Goal: Information Seeking & Learning: Find specific fact

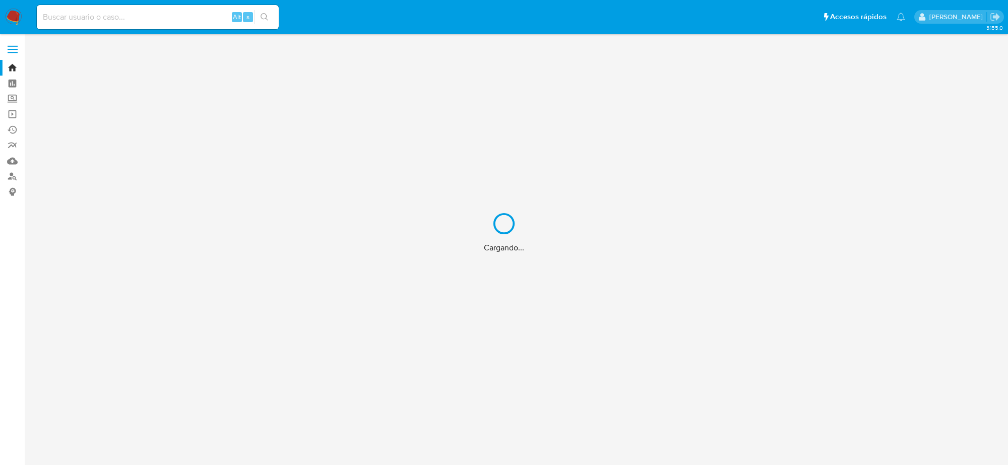
click at [154, 18] on div "Cargando..." at bounding box center [504, 232] width 1008 height 465
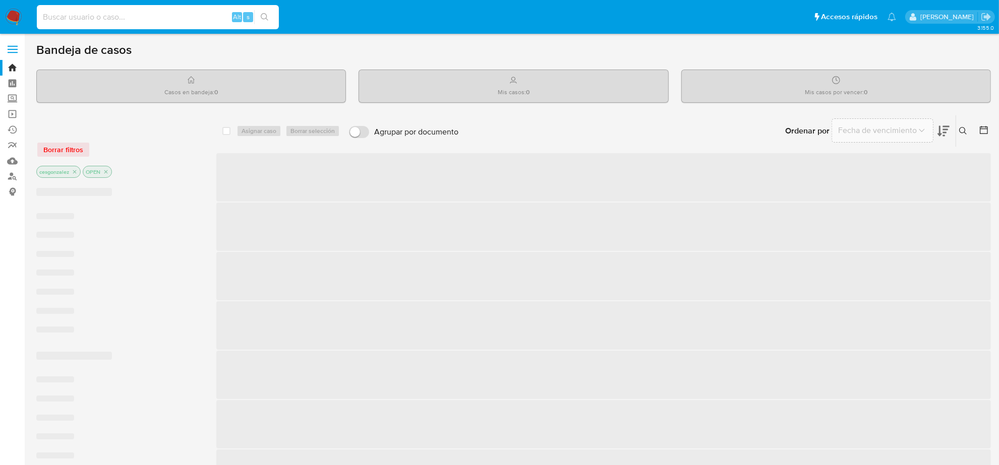
click at [134, 16] on input at bounding box center [158, 17] width 242 height 13
paste input "[EMAIL_ADDRESS][DOMAIN_NAME]"
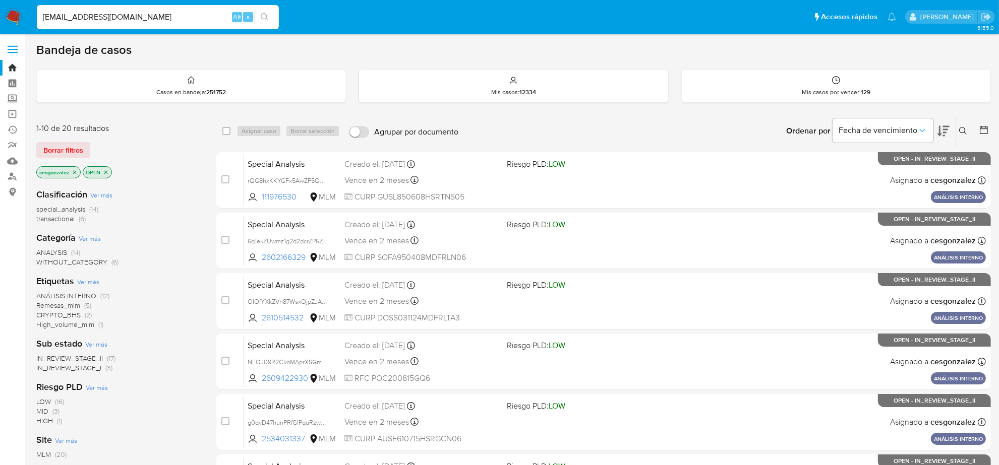
type input "[EMAIL_ADDRESS][DOMAIN_NAME]"
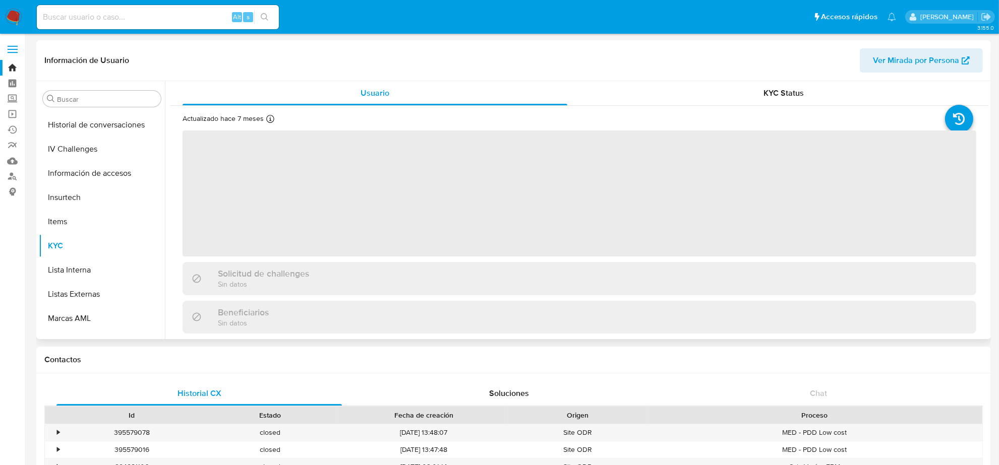
scroll to position [425, 0]
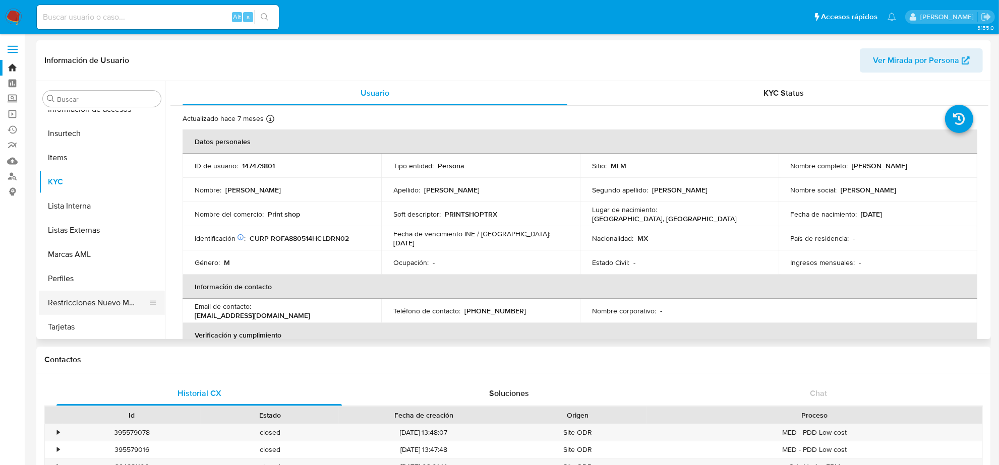
select select "10"
click at [165, 11] on input at bounding box center [158, 17] width 242 height 13
paste input "[EMAIL_ADDRESS][DOMAIN_NAME]"
type input "[EMAIL_ADDRESS][DOMAIN_NAME]"
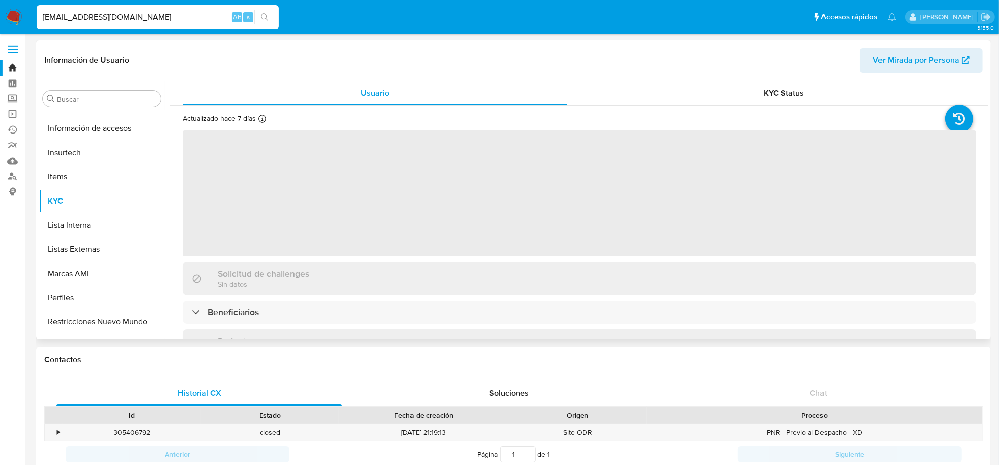
scroll to position [425, 0]
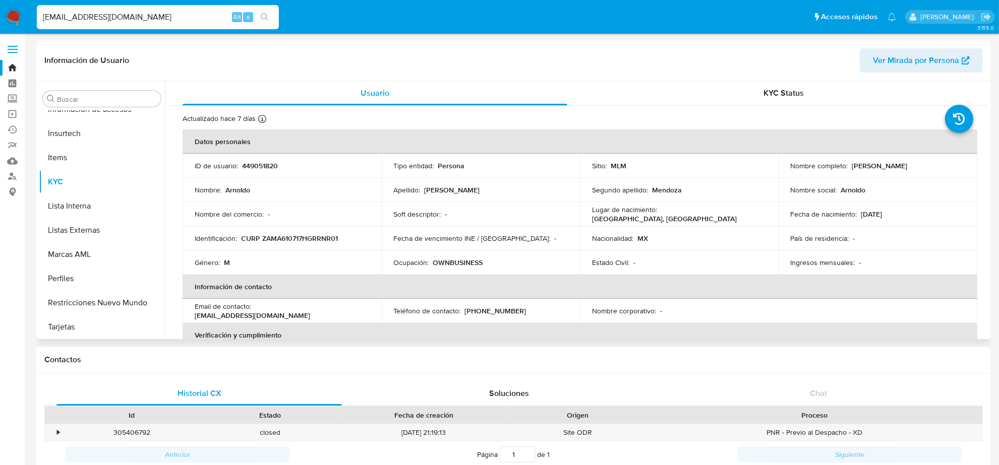
select select "10"
click at [501, 311] on p "[PHONE_NUMBER]" at bounding box center [495, 311] width 62 height 9
copy p "5060550"
click at [151, 13] on input "[EMAIL_ADDRESS][DOMAIN_NAME]" at bounding box center [158, 17] width 242 height 13
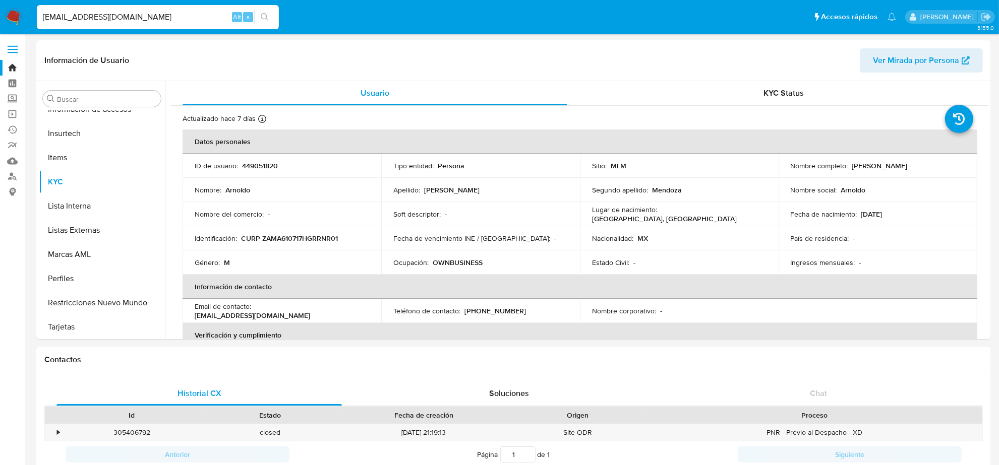
click at [151, 13] on input "[EMAIL_ADDRESS][DOMAIN_NAME]" at bounding box center [158, 17] width 242 height 13
paste input "[EMAIL_ADDRESS]"
type input "[EMAIL_ADDRESS][DOMAIN_NAME]"
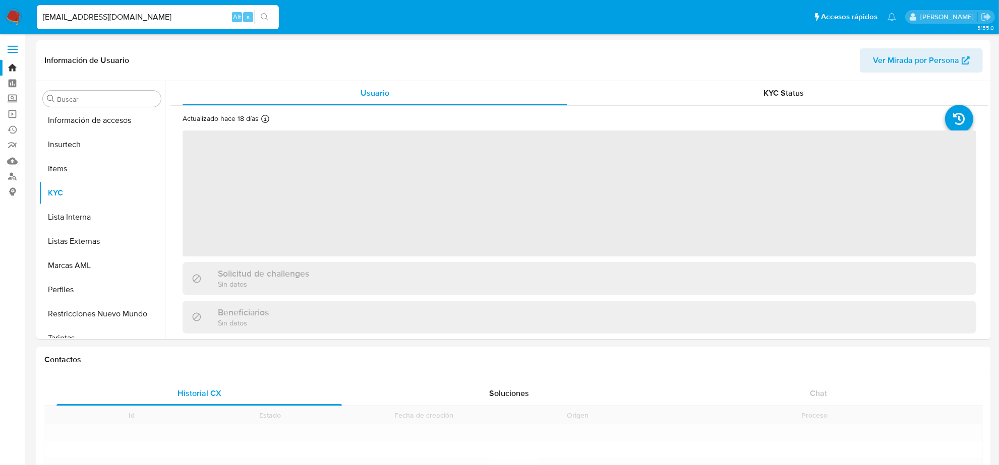
scroll to position [425, 0]
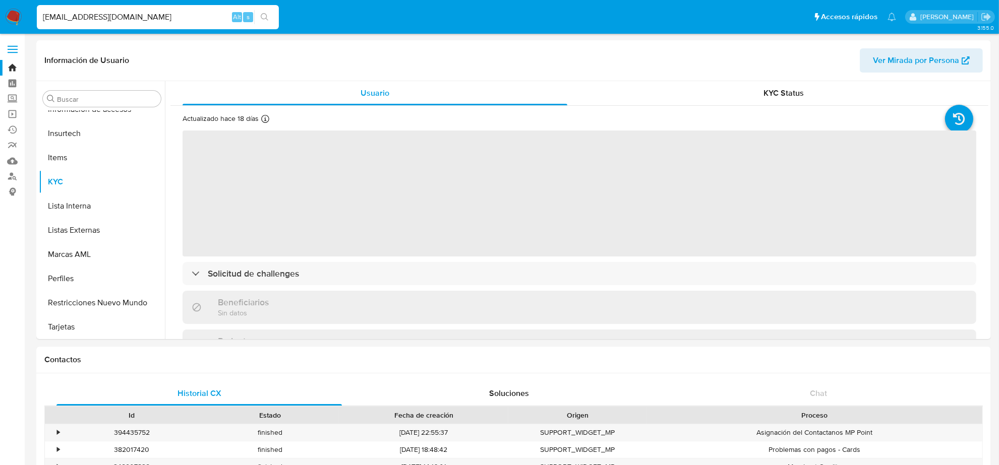
select select "10"
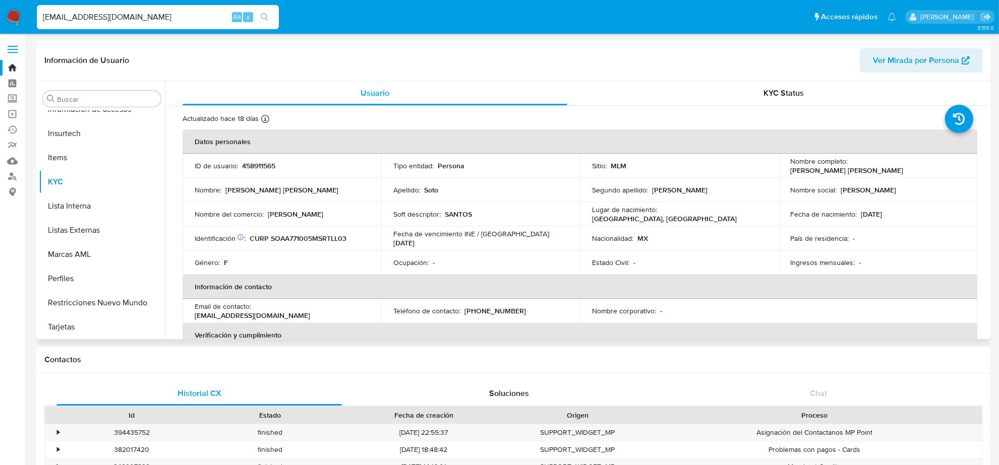
click at [498, 305] on td "Teléfono de contacto : [PHONE_NUMBER]" at bounding box center [480, 311] width 199 height 24
click at [504, 310] on p "[PHONE_NUMBER]" at bounding box center [495, 311] width 62 height 9
copy p "2569563"
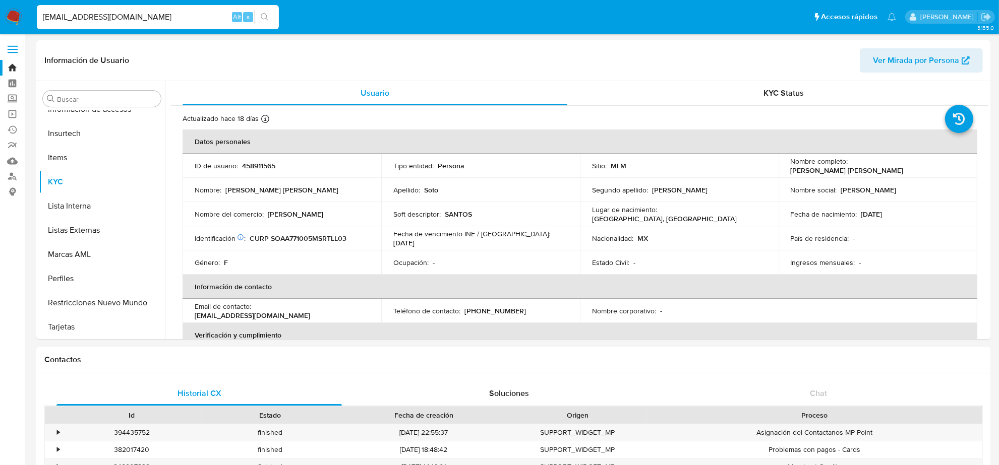
click at [99, 11] on input "[EMAIL_ADDRESS][DOMAIN_NAME]" at bounding box center [158, 17] width 242 height 13
paste input "[PERSON_NAME][EMAIL_ADDRESS]"
type input "[PERSON_NAME][EMAIL_ADDRESS][DOMAIN_NAME]"
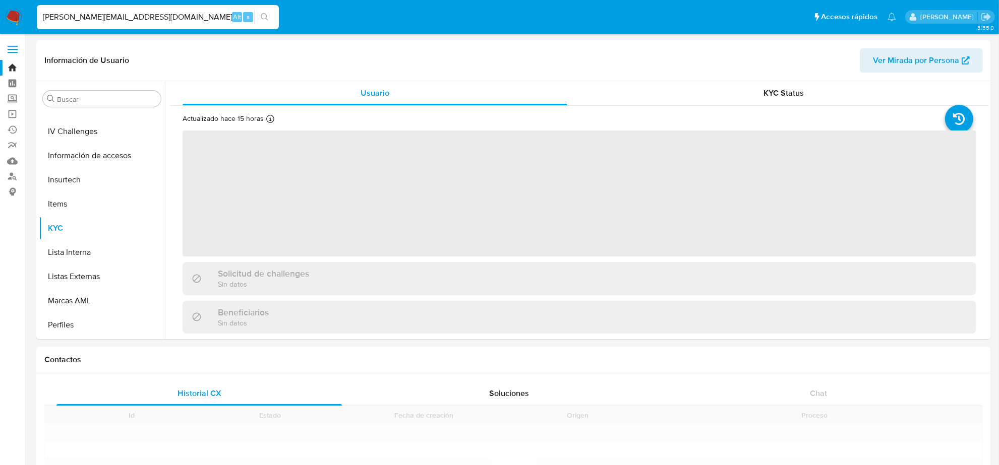
scroll to position [425, 0]
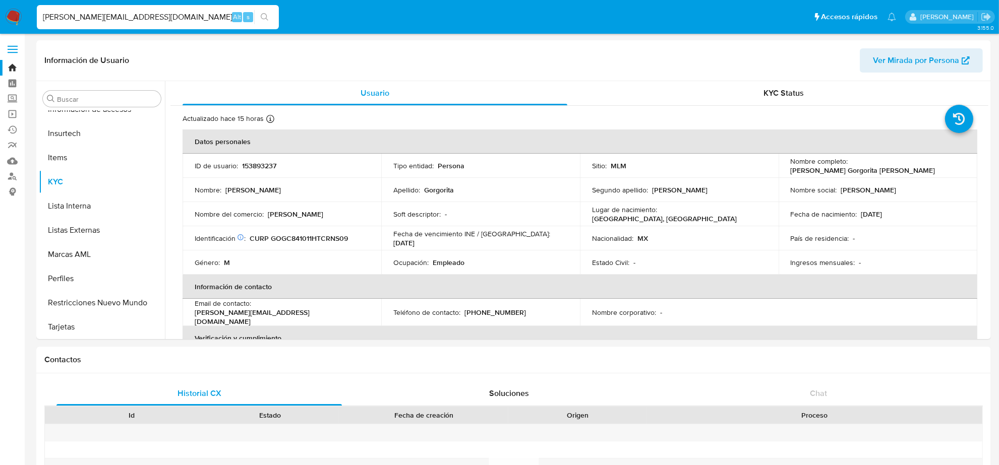
select select "10"
click at [492, 308] on p "[PHONE_NUMBER]" at bounding box center [495, 312] width 62 height 9
copy p "4620740"
click at [152, 12] on input "[PERSON_NAME][EMAIL_ADDRESS][DOMAIN_NAME]" at bounding box center [158, 17] width 242 height 13
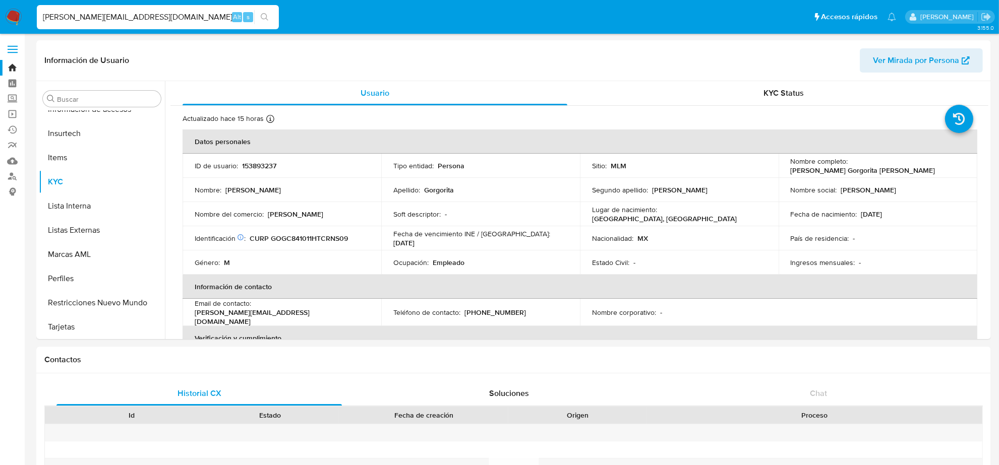
click at [152, 12] on input "[PERSON_NAME][EMAIL_ADDRESS][DOMAIN_NAME]" at bounding box center [158, 17] width 242 height 13
paste input "OREVISUALSTUDIO"
type input "[EMAIL_ADDRESS][DOMAIN_NAME]"
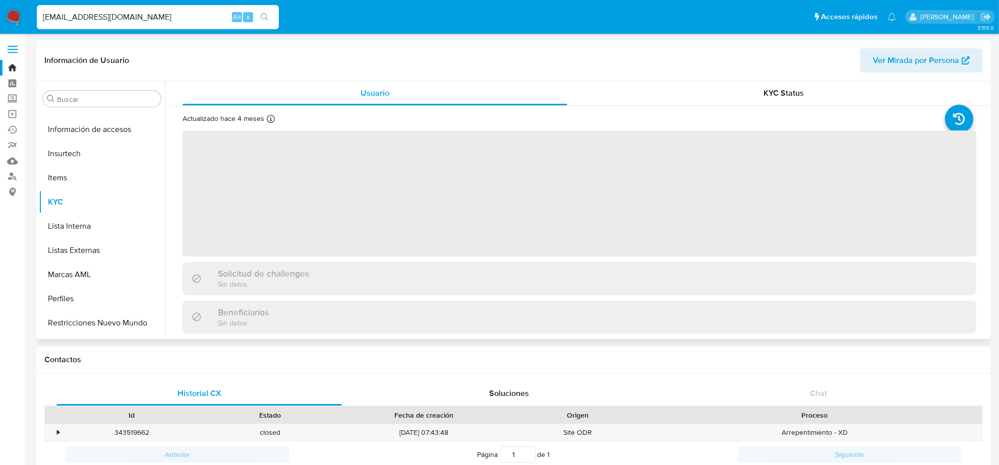
scroll to position [425, 0]
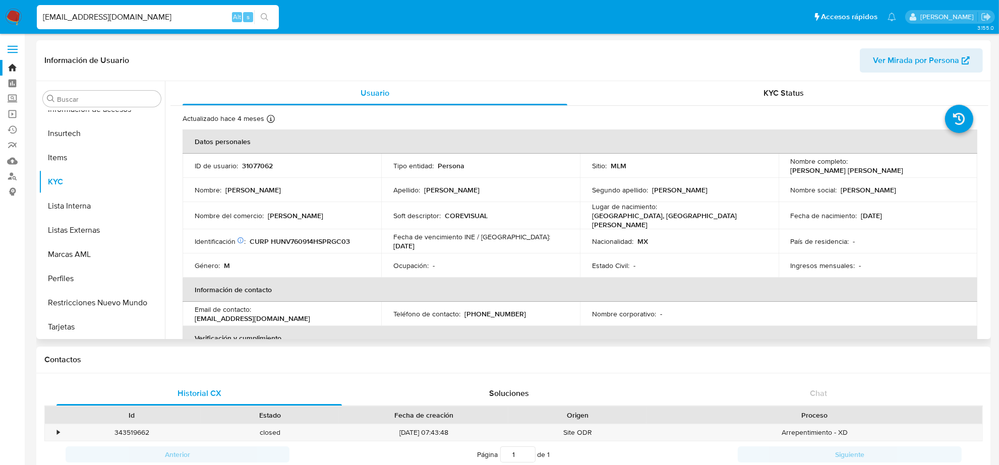
select select "10"
click at [500, 312] on p "[PHONE_NUMBER]" at bounding box center [495, 314] width 62 height 9
click at [102, 16] on input "[EMAIL_ADDRESS][DOMAIN_NAME]" at bounding box center [158, 17] width 242 height 13
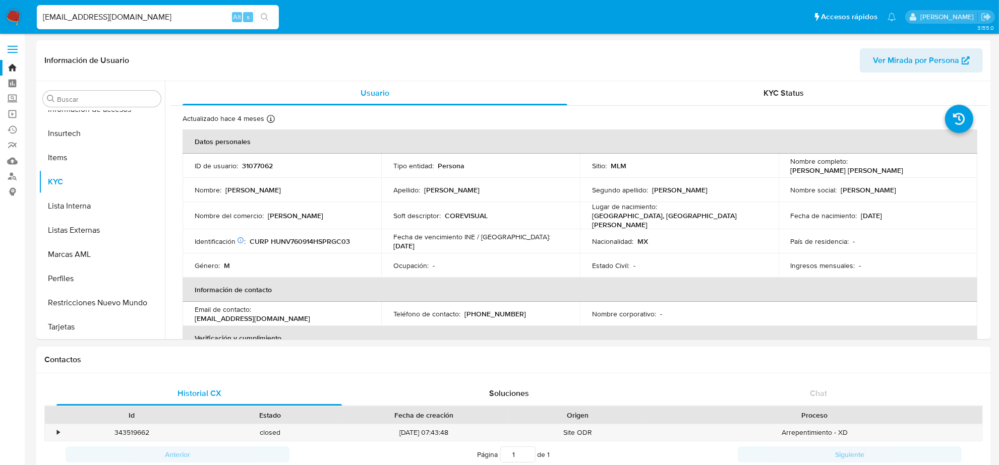
click at [102, 16] on input "[EMAIL_ADDRESS][DOMAIN_NAME]" at bounding box center [158, 17] width 242 height 13
paste input "FERUAP"
type input "[EMAIL_ADDRESS][DOMAIN_NAME]"
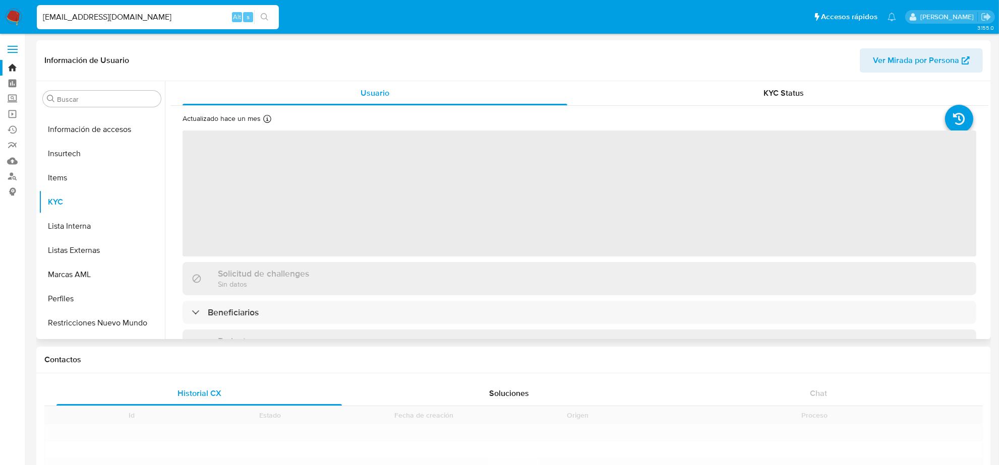
scroll to position [425, 0]
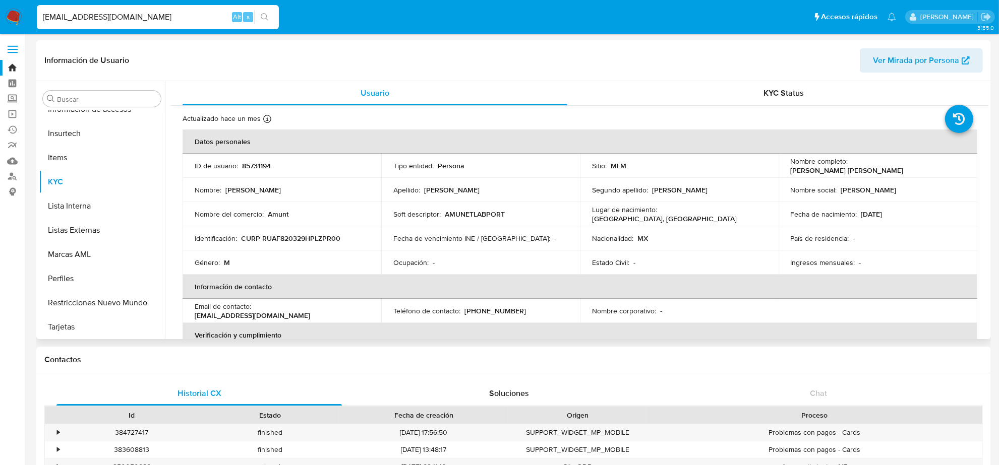
select select "10"
click at [169, 21] on input "FERUAP@GMAIL.COM" at bounding box center [158, 17] width 242 height 13
paste input "CARLOS.MONTSANZ@OUTLOOK.ES"
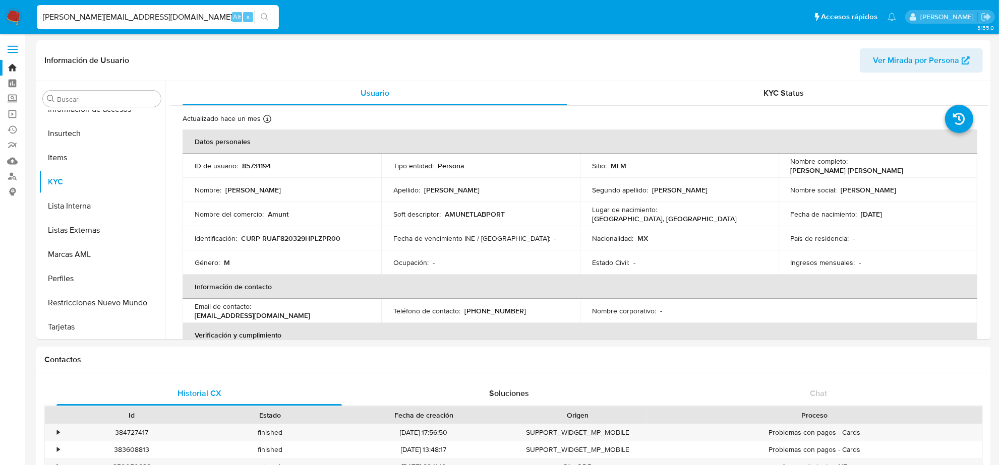
type input "CARLOS.MONTSANZ@OUTLOOK.ES"
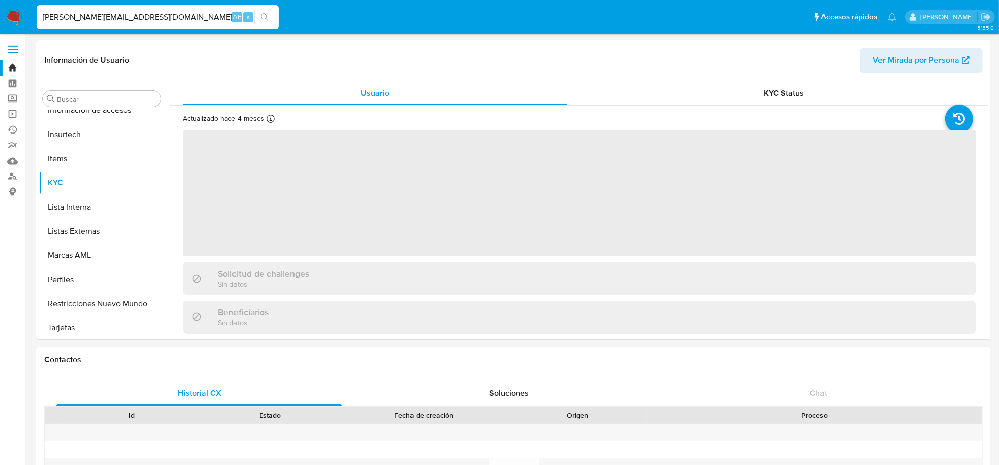
scroll to position [425, 0]
select select "10"
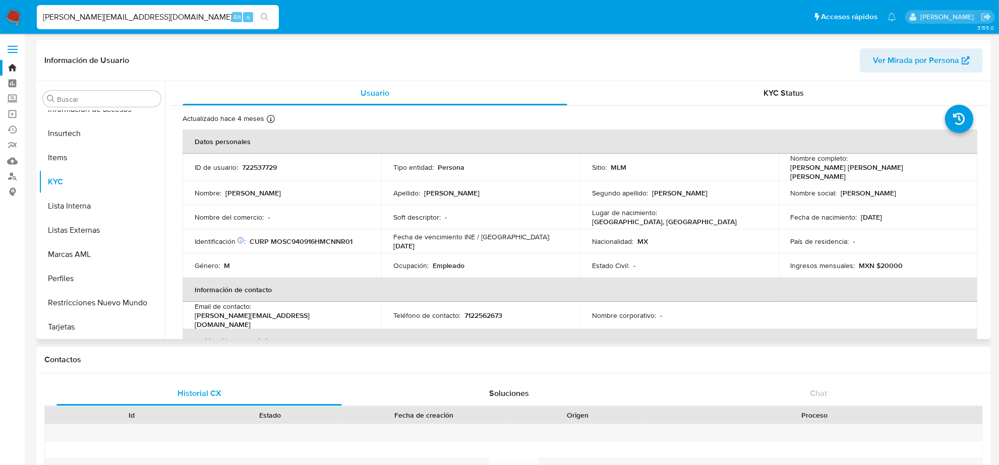
click at [477, 311] on p "7122562673" at bounding box center [483, 315] width 38 height 9
copy p "7122562673"
click at [182, 17] on input "CARLOS.MONTSANZ@OUTLOOK.ES" at bounding box center [158, 17] width 242 height 13
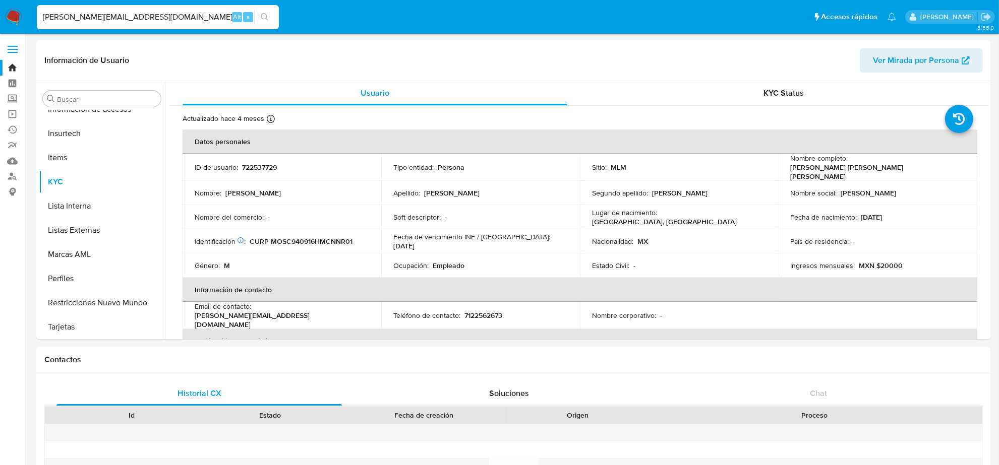
click at [182, 17] on input "CARLOS.MONTSANZ@OUTLOOK.ES" at bounding box center [158, 17] width 242 height 13
paste input "RICH_URI@HOTMAIL.COM"
type input "RICH_URI@HOTMAIL.COM"
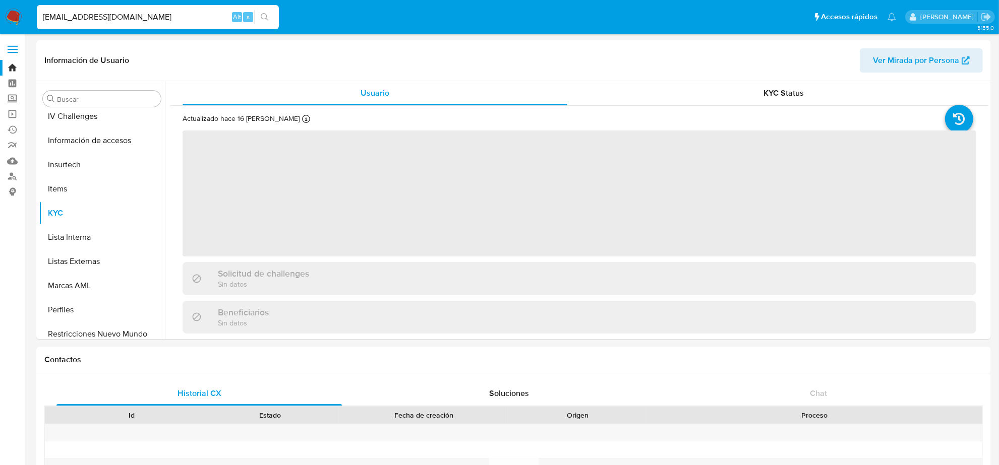
scroll to position [425, 0]
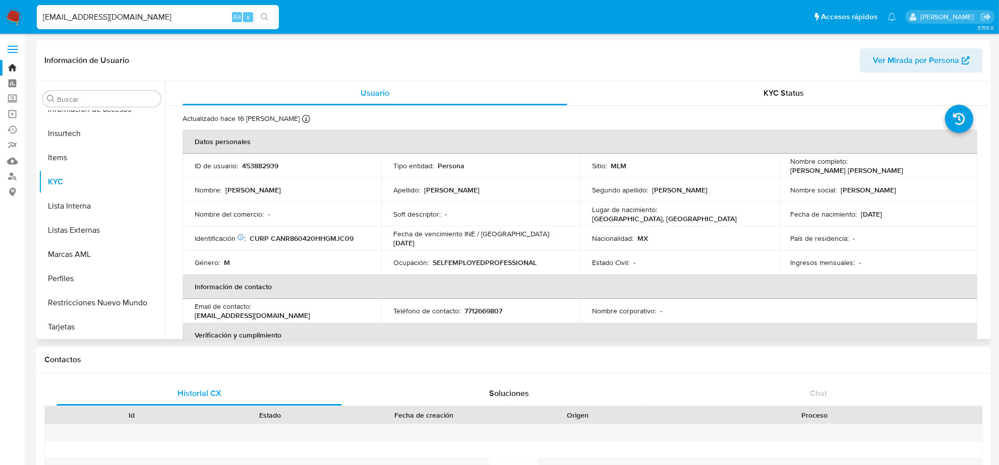
select select "10"
click at [490, 314] on p "7712669807" at bounding box center [483, 311] width 38 height 9
copy p "7712669807"
click at [92, 17] on input "RICH_URI@HOTMAIL.COM" at bounding box center [158, 17] width 242 height 13
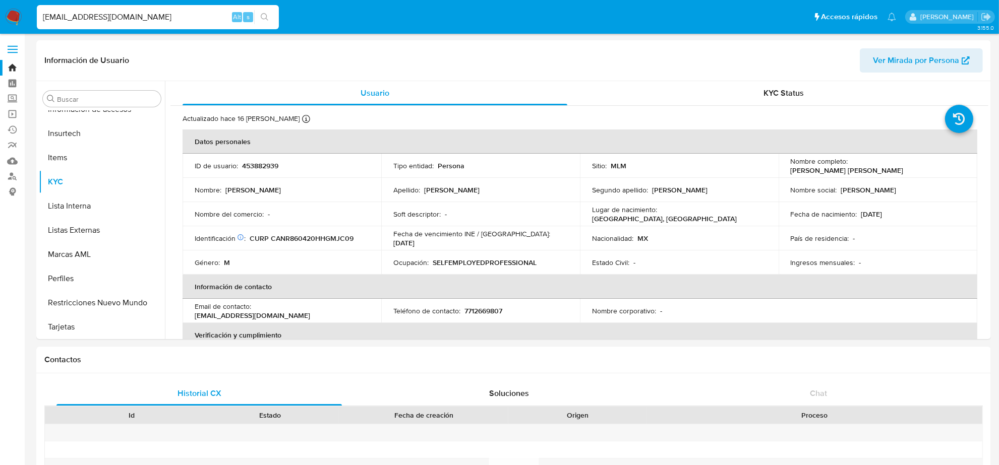
click at [92, 17] on input "RICH_URI@HOTMAIL.COM" at bounding box center [158, 17] width 242 height 13
paste input "JAIMESM83@G"
type input "JAIMESM83@GMAIL.COM"
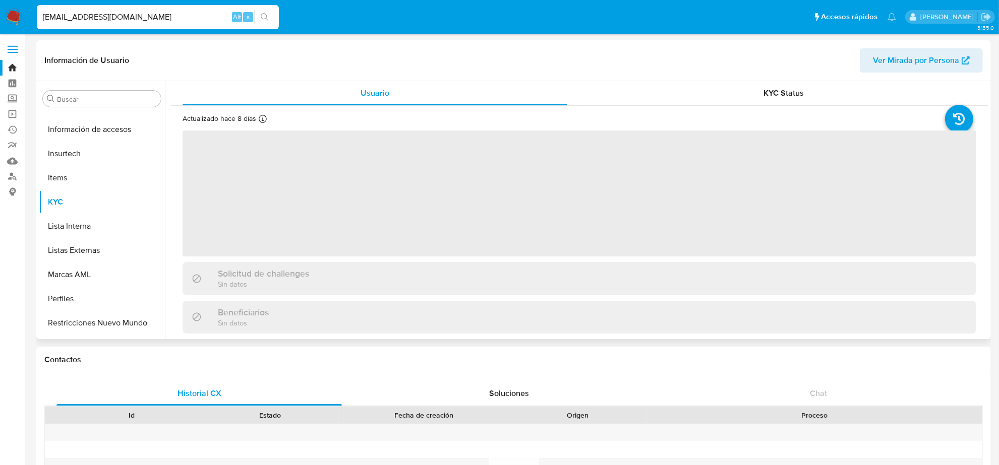
scroll to position [425, 0]
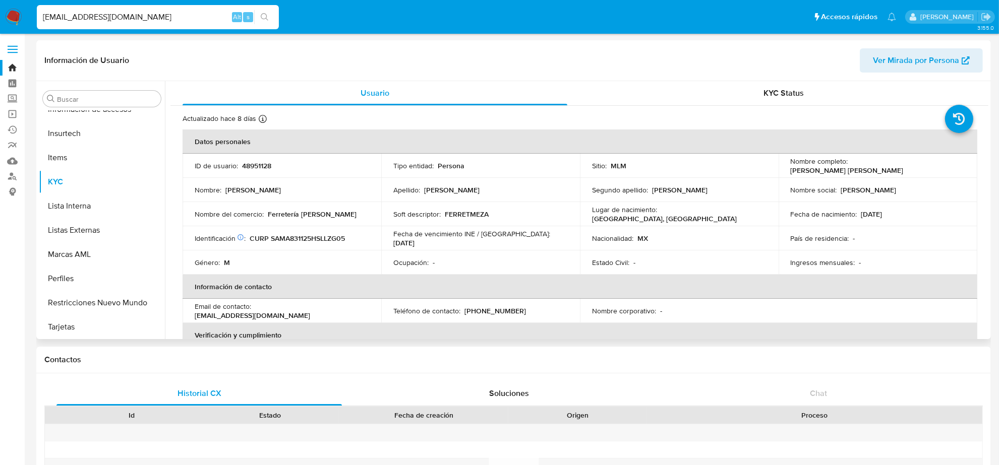
select select "10"
click at [102, 14] on input "JAIMESM83@GMAIL.COM" at bounding box center [158, 17] width 242 height 13
paste input "CHARLY.TRUJILLO77"
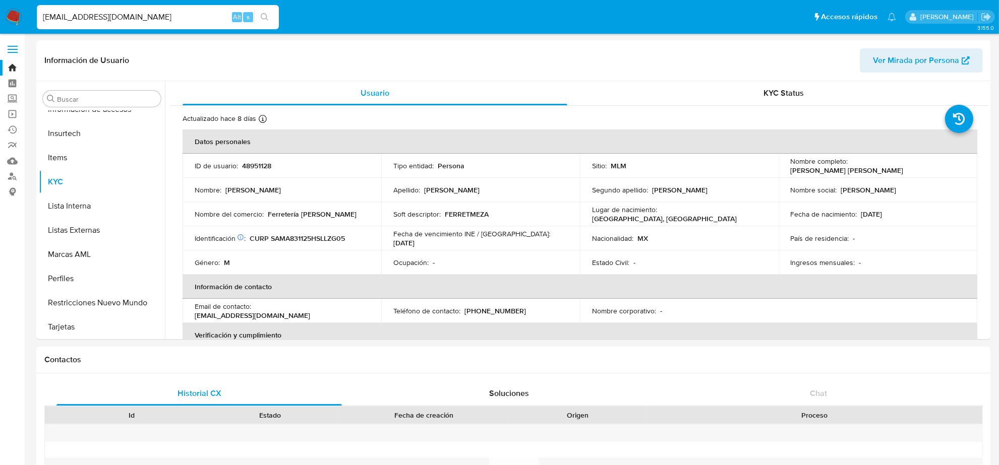
type input "CHARLY.TRUJILLO77@GMAIL.COM"
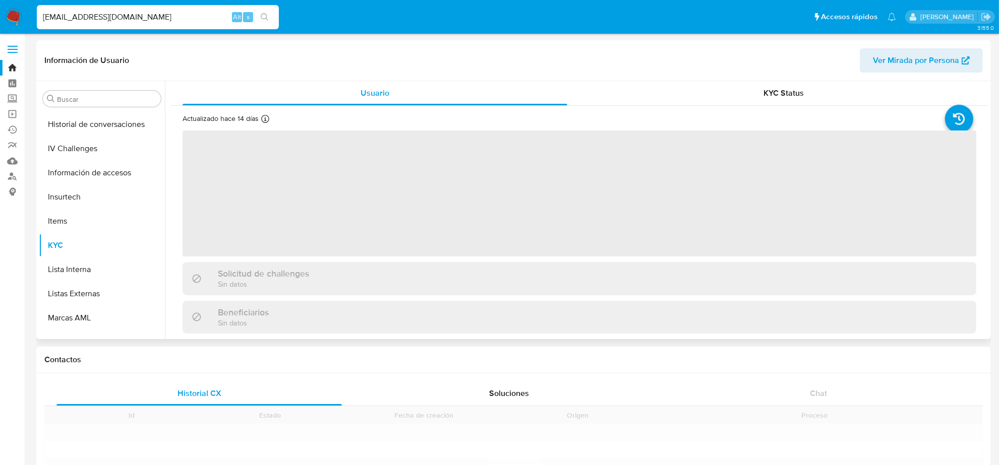
scroll to position [425, 0]
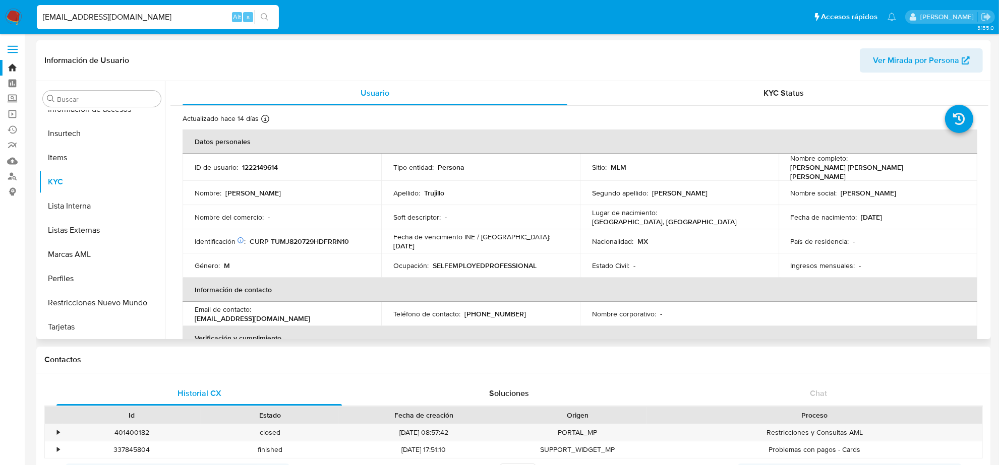
select select "10"
click at [495, 311] on p "(55) 40615309" at bounding box center [495, 314] width 62 height 9
click at [495, 312] on p "(55) 40615309" at bounding box center [495, 314] width 62 height 9
copy p "40615309"
click at [160, 15] on input "CHARLY.TRUJILLO77@GMAIL.COM" at bounding box center [158, 17] width 242 height 13
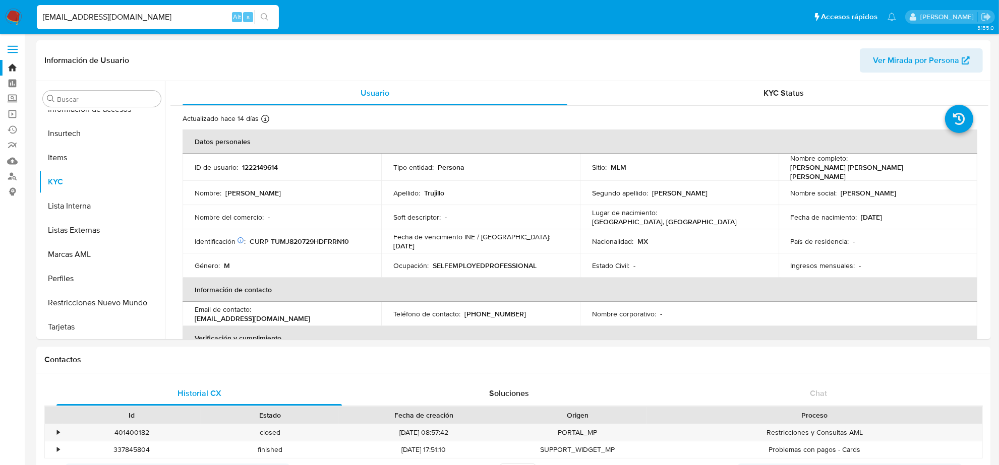
click at [160, 15] on input "CHARLY.TRUJILLO77@GMAIL.COM" at bounding box center [158, 17] width 242 height 13
paste input "RIVASGR16@HOT"
type input "RIVASGR16@HOTMAIL.COM"
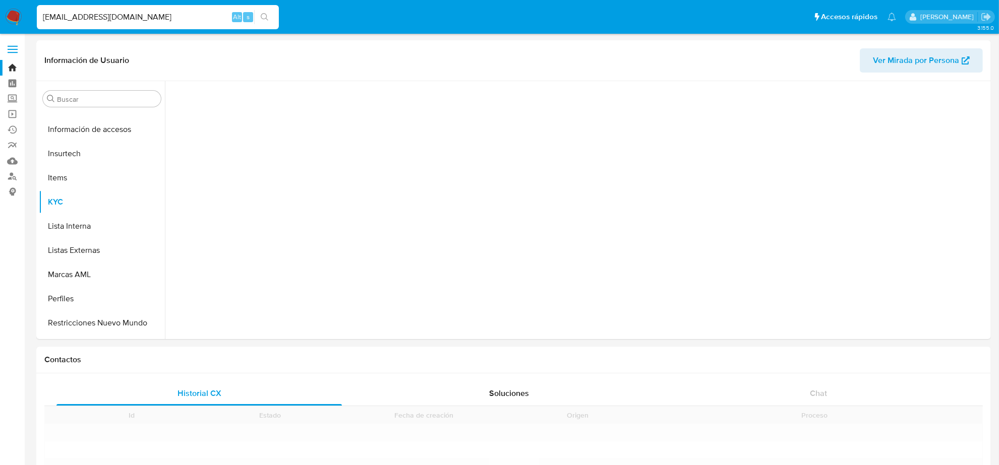
scroll to position [425, 0]
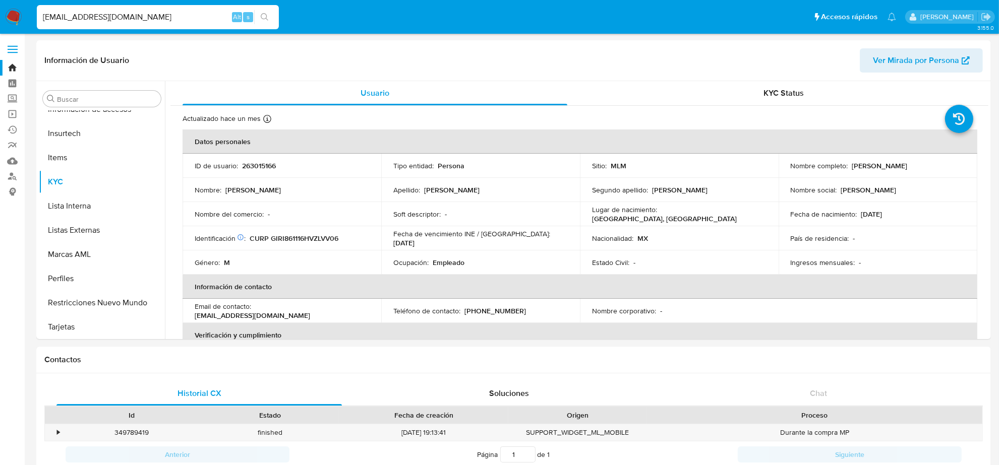
select select "10"
click at [500, 313] on p "(55) 33610421" at bounding box center [495, 311] width 62 height 9
copy p "33610421"
click at [114, 21] on input "RIVASGR16@HOTMAIL.COM" at bounding box center [158, 17] width 242 height 13
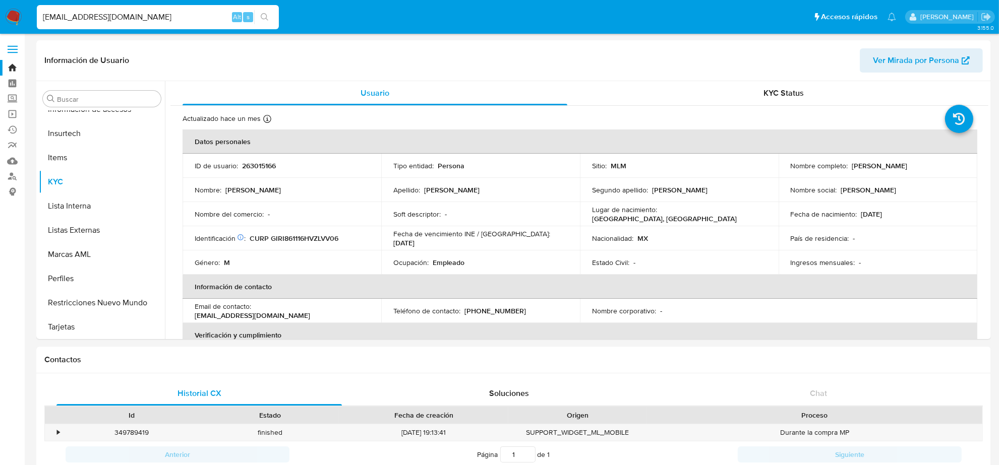
click at [114, 21] on input "RIVASGR16@HOTMAIL.COM" at bounding box center [158, 17] width 242 height 13
paste input "HUGO_PONCE29"
type input "HUGO_PONCE29@HOTMAIL.COM"
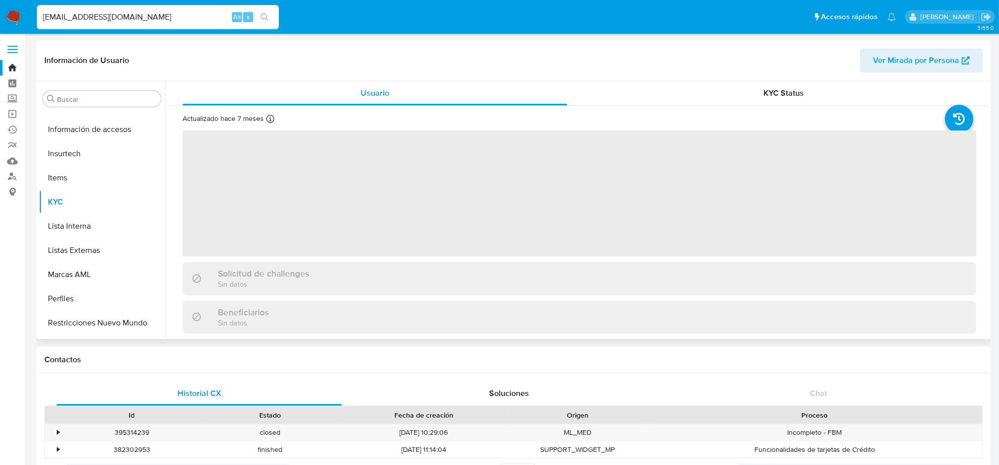
scroll to position [425, 0]
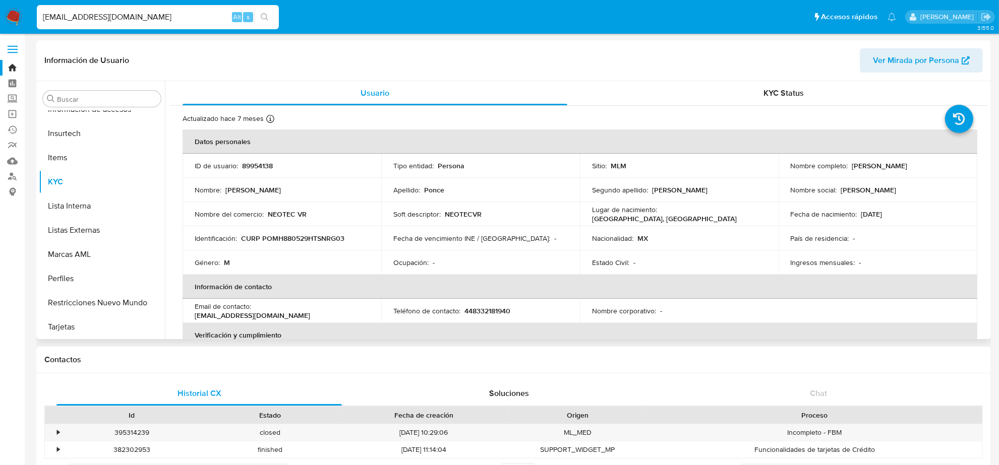
select select "10"
click at [482, 312] on p "448332181940" at bounding box center [487, 311] width 46 height 9
copy p "448332181940"
click at [137, 21] on input "HUGO_PONCE29@HOTMAIL.COM" at bounding box center [158, 17] width 242 height 13
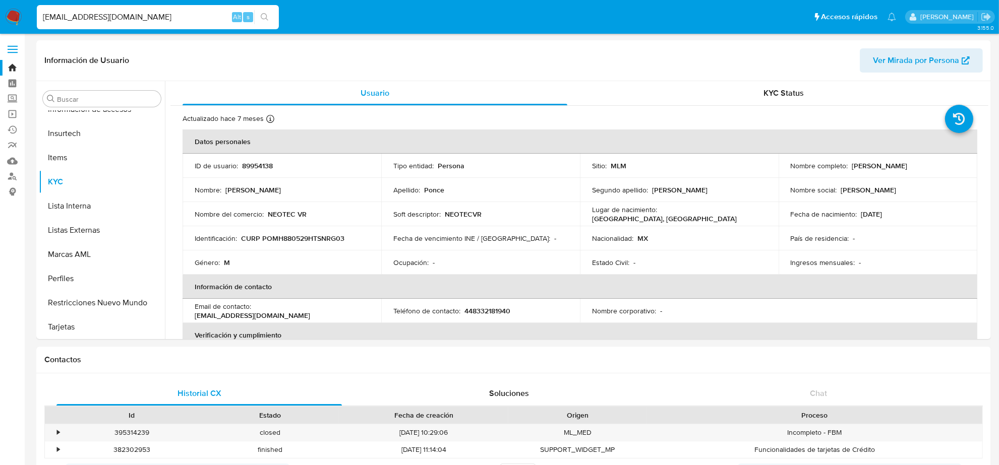
click at [137, 21] on input "HUGO_PONCE29@HOTMAIL.COM" at bounding box center [158, 17] width 242 height 13
paste input "MANUEL.ALEJANDRO.JURADO@G"
type input "MANUEL.ALEJANDRO.JURADO@GMAIL.COM"
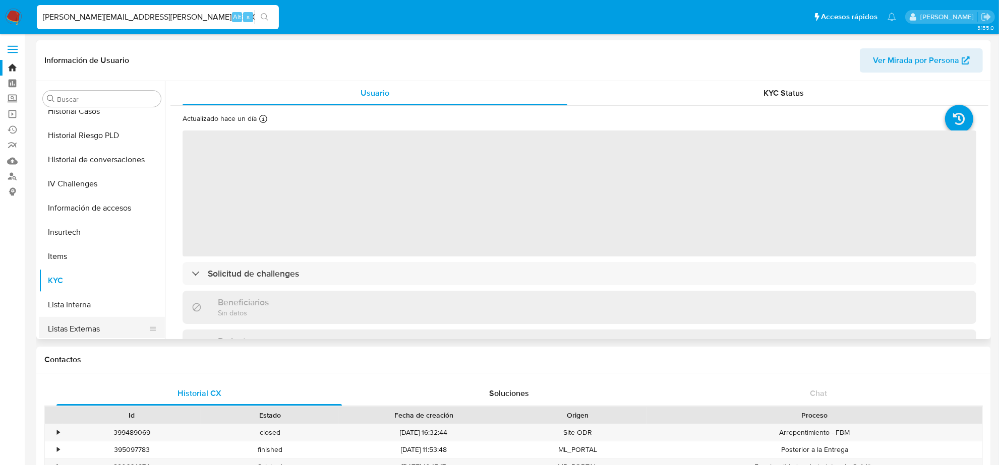
scroll to position [299, 0]
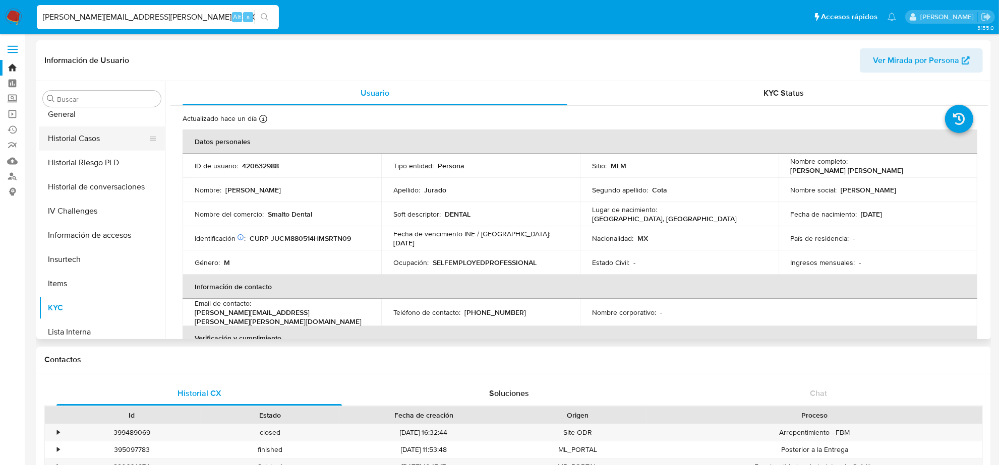
select select "10"
click at [88, 138] on button "Historial Casos" at bounding box center [98, 139] width 118 height 24
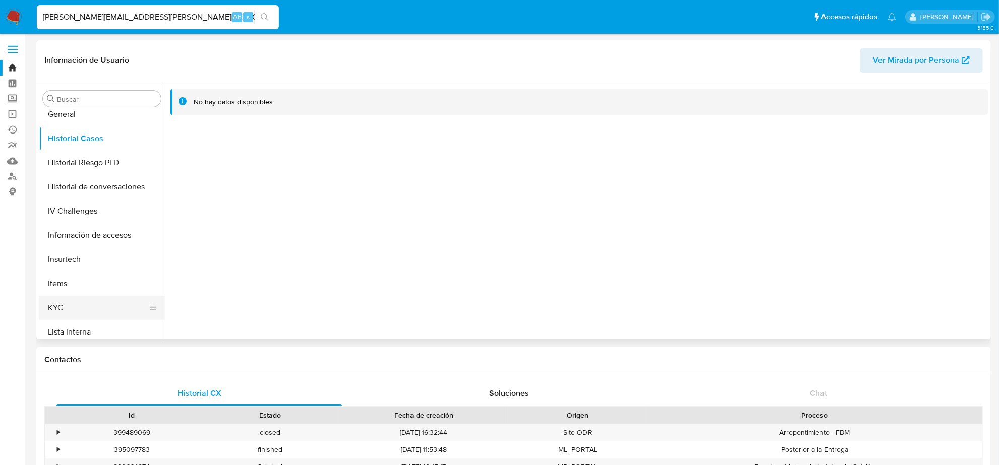
click at [84, 296] on button "KYC" at bounding box center [98, 308] width 118 height 24
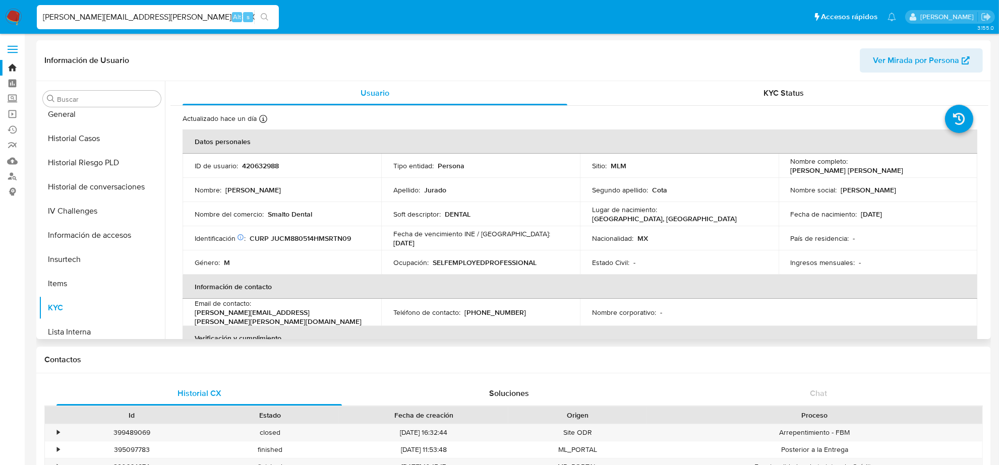
click at [502, 309] on p "(81) 15554256" at bounding box center [495, 312] width 62 height 9
copy p "15554256"
click at [94, 11] on input "MANUEL.ALEJANDRO.JURADO@GMAIL.COM" at bounding box center [158, 17] width 242 height 13
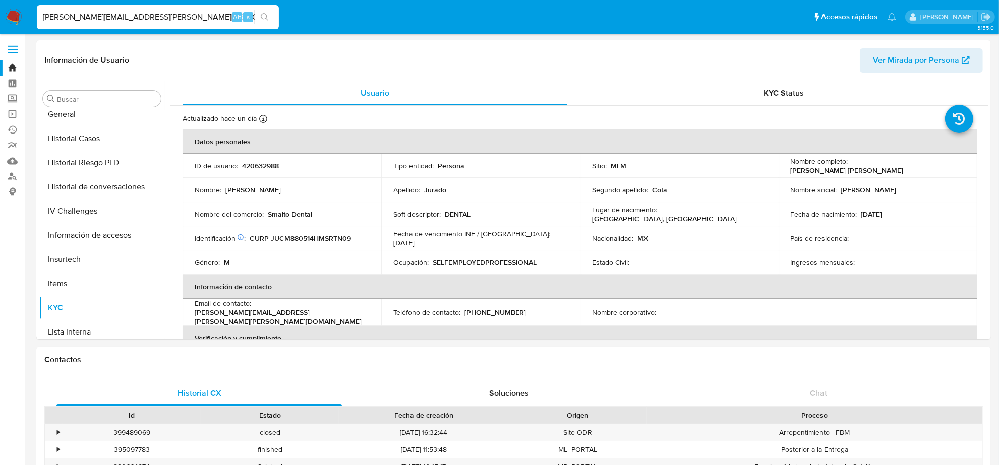
click at [94, 11] on input "MANUEL.ALEJANDRO.JURADO@GMAIL.COM" at bounding box center [158, 17] width 242 height 13
paste input "HUGOPERERA18"
type input "HUGOPERERA18@GMAIL.COM"
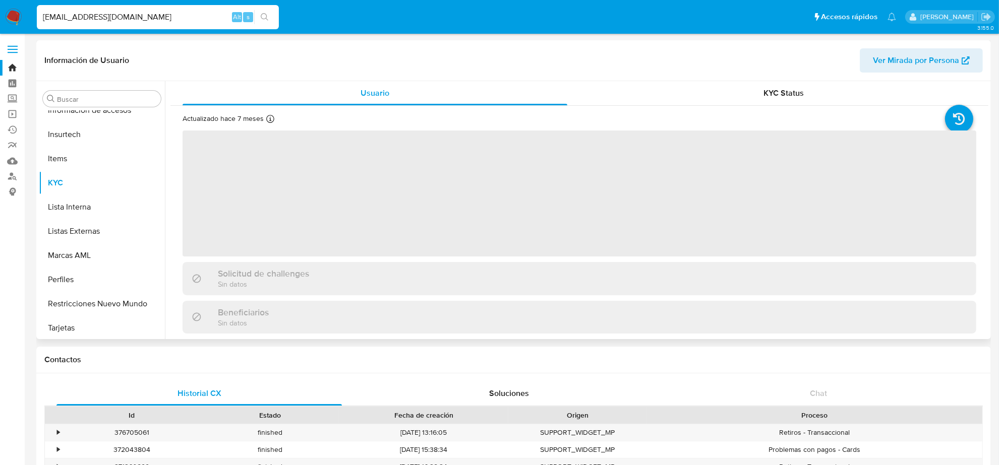
scroll to position [425, 0]
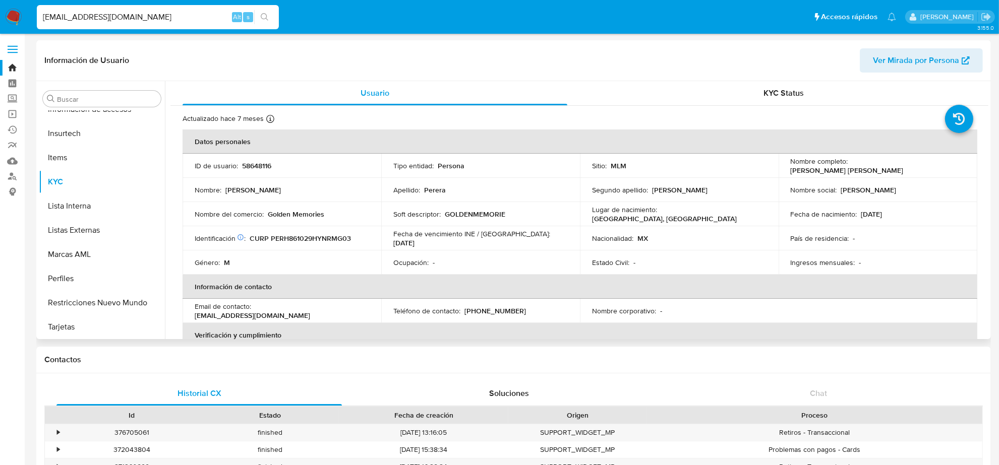
select select "10"
click at [502, 310] on p "(998) 2242997" at bounding box center [495, 311] width 62 height 9
copy p "2242997"
click at [123, 19] on input "HUGOPERERA18@GMAIL.COM" at bounding box center [158, 17] width 242 height 13
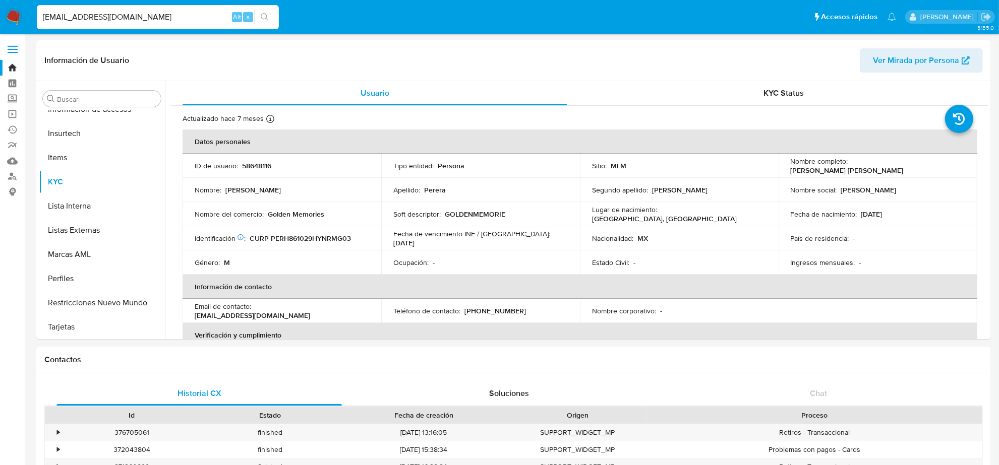
click at [123, 19] on input "HUGOPERERA18@GMAIL.COM" at bounding box center [158, 17] width 242 height 13
paste input "JAP1955@PRODIGY.NET.MX"
type input "JAP1955@PRODIGY.NET.MX"
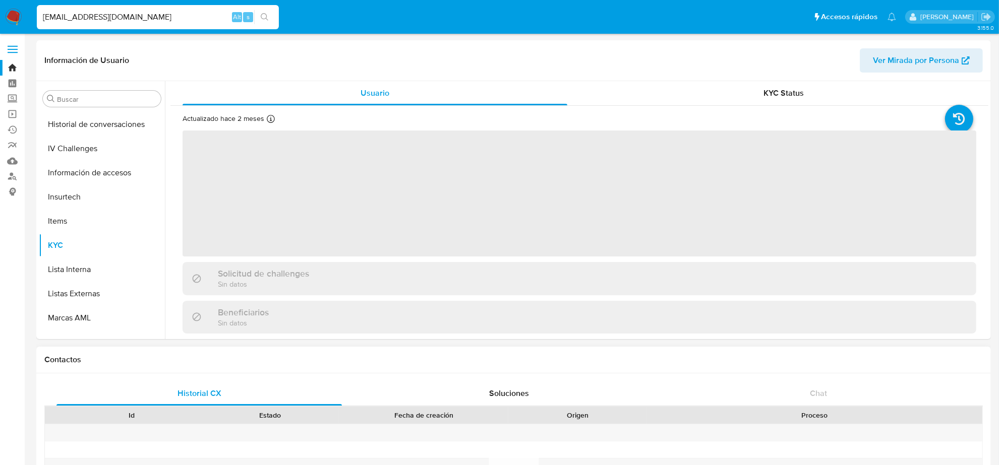
scroll to position [425, 0]
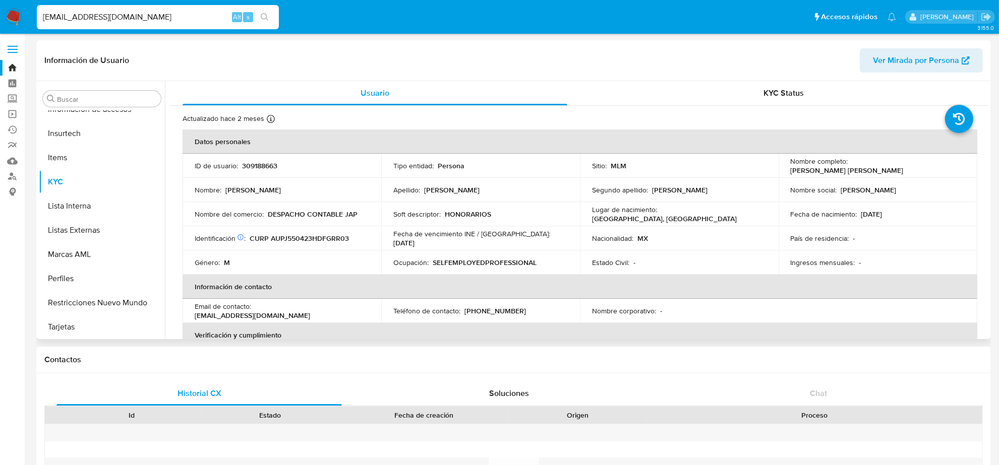
select select "10"
click at [487, 314] on p "(55) 44036873" at bounding box center [495, 311] width 62 height 9
click at [140, 16] on input "JAP1955@PRODIGY.NET.MX" at bounding box center [158, 17] width 242 height 13
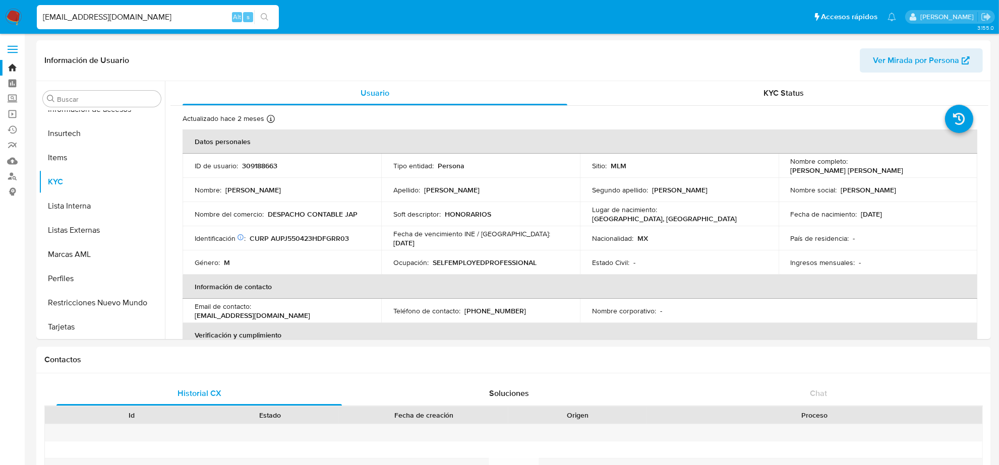
click at [140, 16] on input "JAP1955@PRODIGY.NET.MX" at bounding box center [158, 17] width 242 height 13
paste input "FELIPEARENAS756@GMAIL.COM"
type input "FELIPEARENAS756@GMAIL.COM"
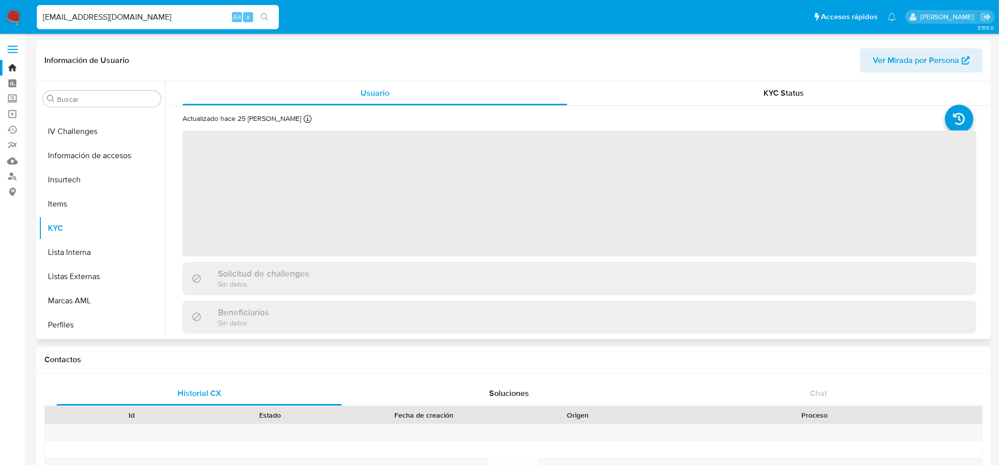
scroll to position [425, 0]
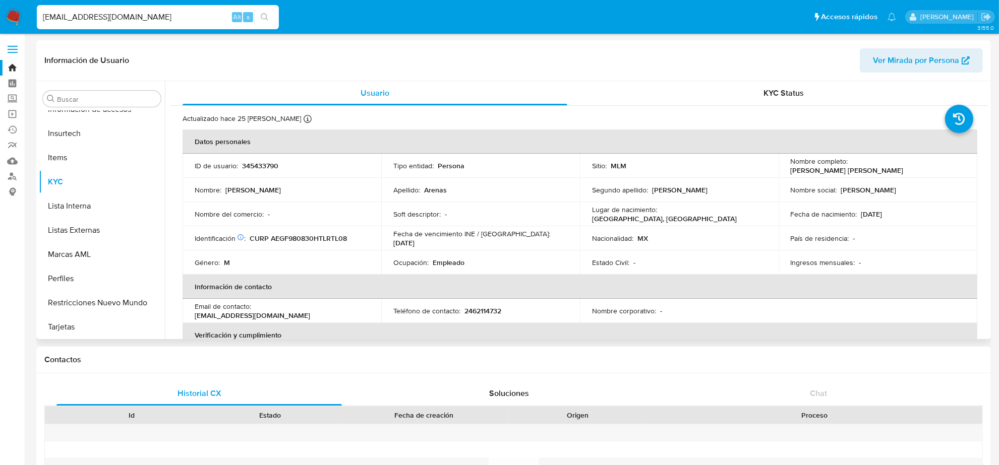
select select "10"
click at [476, 314] on p "2462114732" at bounding box center [482, 311] width 37 height 9
click at [198, 18] on input "FELIPEARENAS756@GMAIL.COM" at bounding box center [158, 17] width 242 height 13
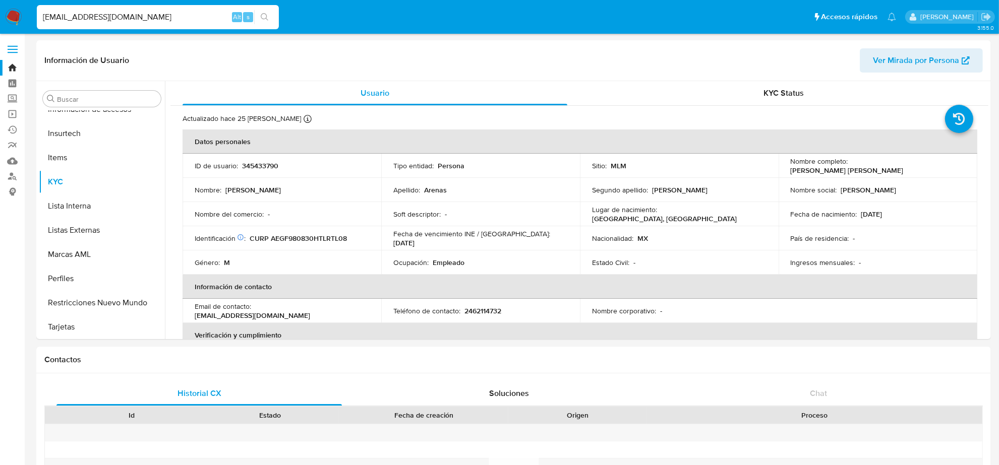
click at [198, 18] on input "FELIPEARENAS756@GMAIL.COM" at bounding box center [158, 17] width 242 height 13
paste input "YOSHIO_33@HOT"
type input "YOSHIO_33@HOTMAIL.COM"
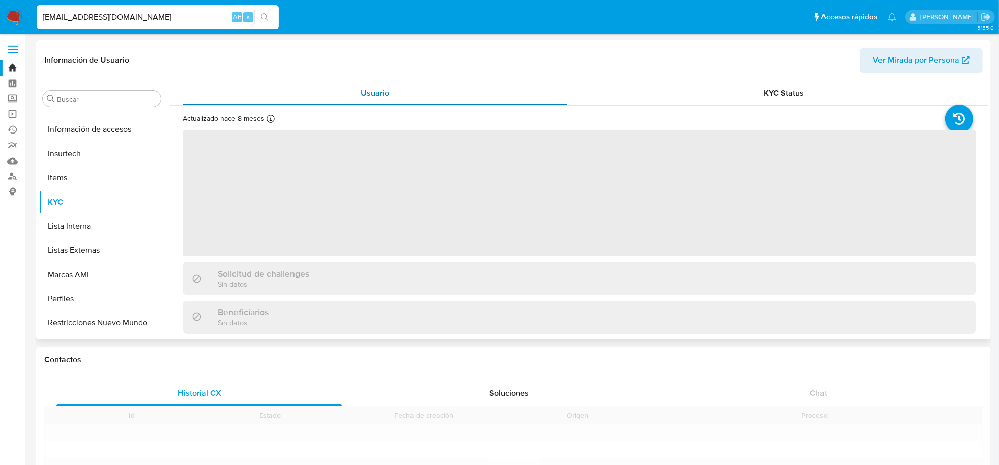
scroll to position [425, 0]
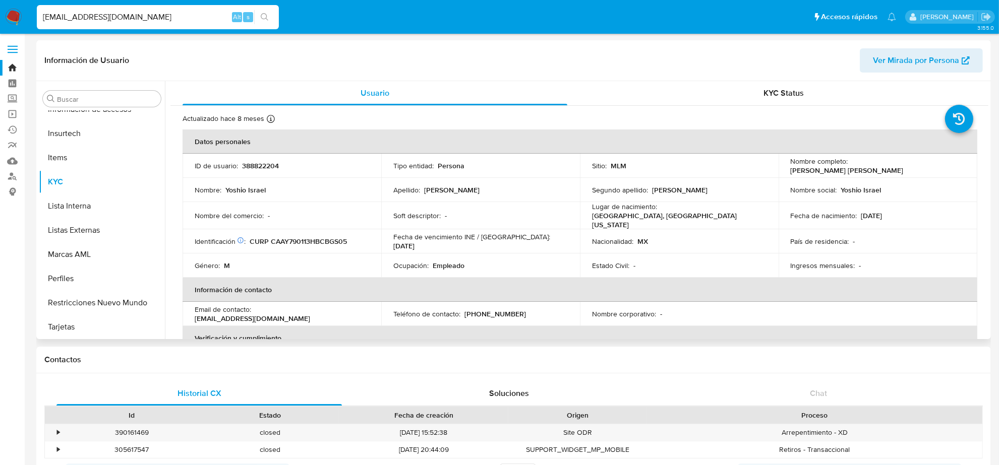
select select "10"
click at [492, 311] on p "(33) 18943259" at bounding box center [495, 314] width 62 height 9
click at [492, 310] on p "(33) 18943259" at bounding box center [495, 314] width 62 height 9
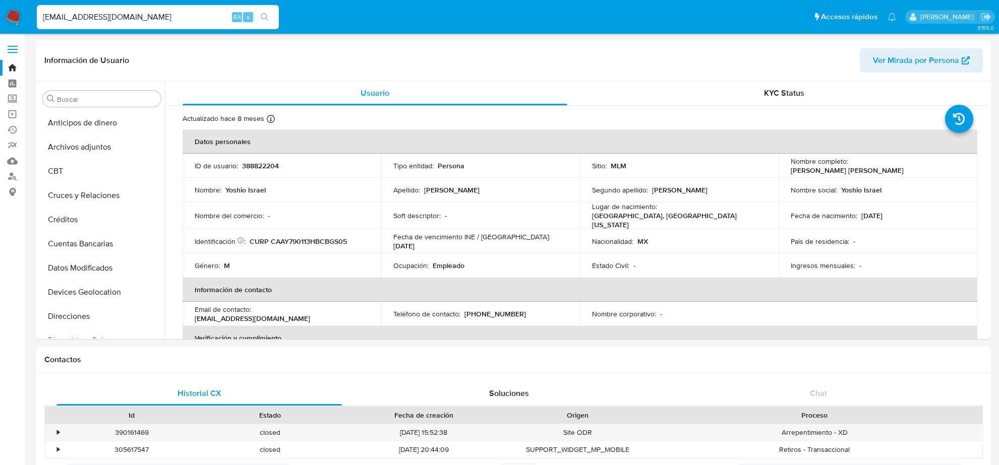
select select "10"
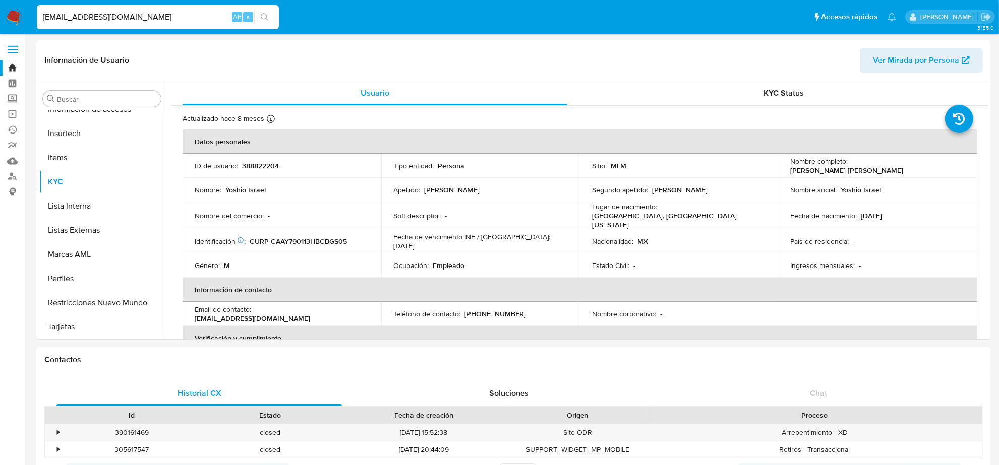
click at [115, 13] on input "[EMAIL_ADDRESS][DOMAIN_NAME]" at bounding box center [158, 17] width 242 height 13
paste input "SORCIA_2305"
type input "SORCIA_2305@HOTMAIL.COM"
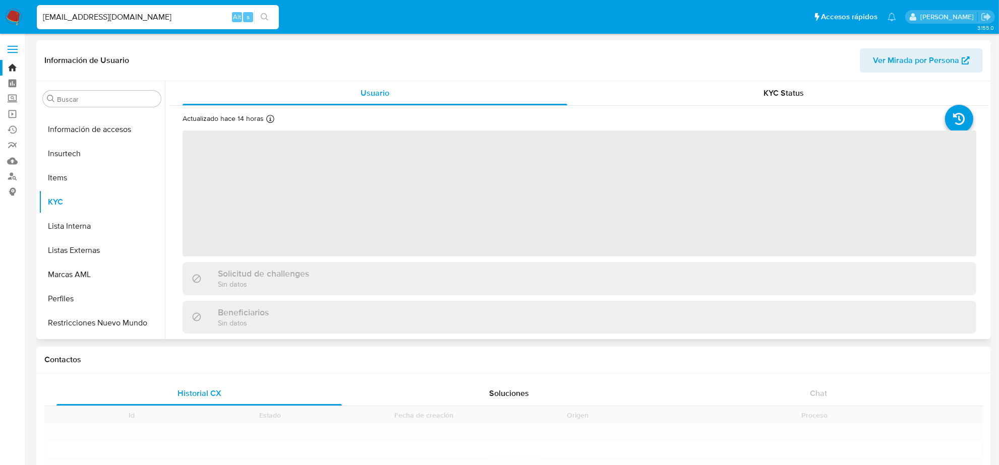
scroll to position [425, 0]
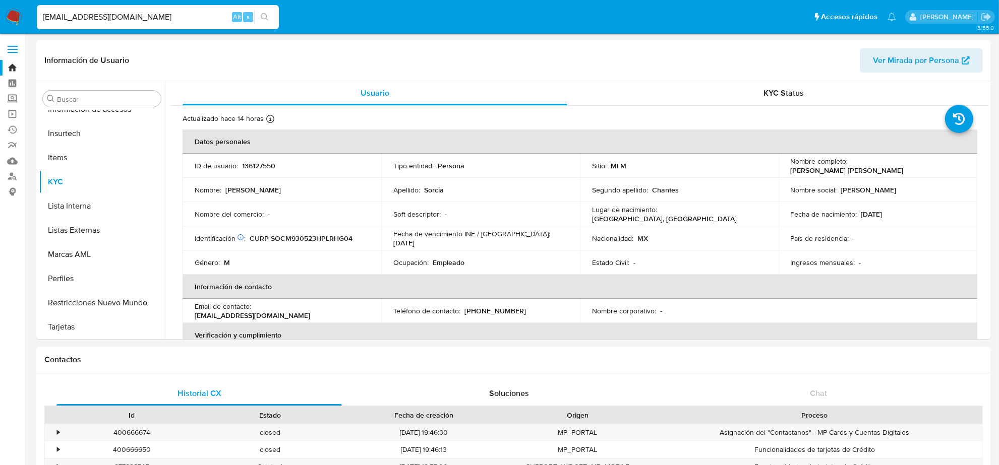
select select "10"
click at [177, 17] on input "SORCIA_2305@HOTMAIL.COM" at bounding box center [158, 17] width 242 height 13
paste input "ACT321@G"
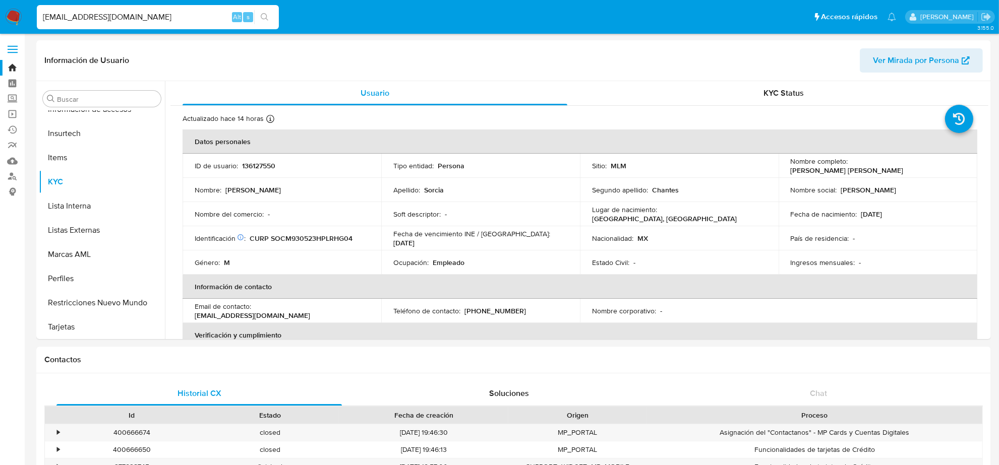
type input "ACT321@GMAIL.COM"
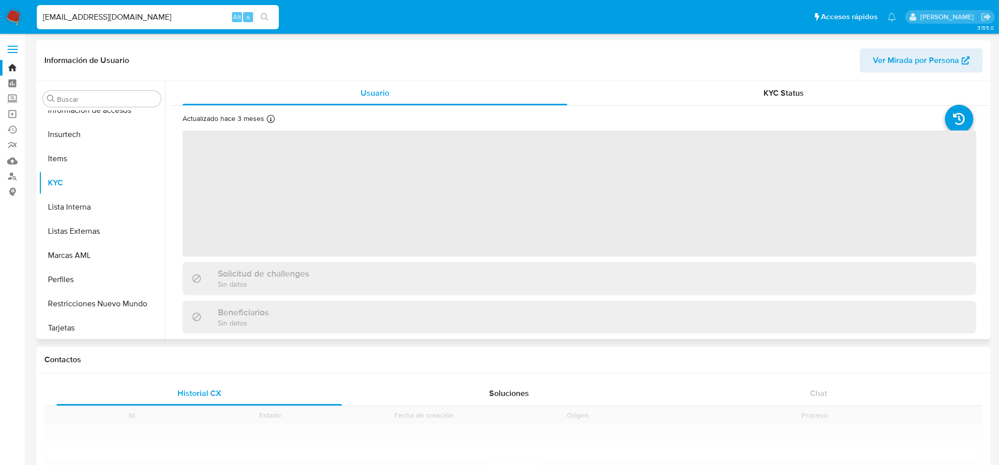
scroll to position [425, 0]
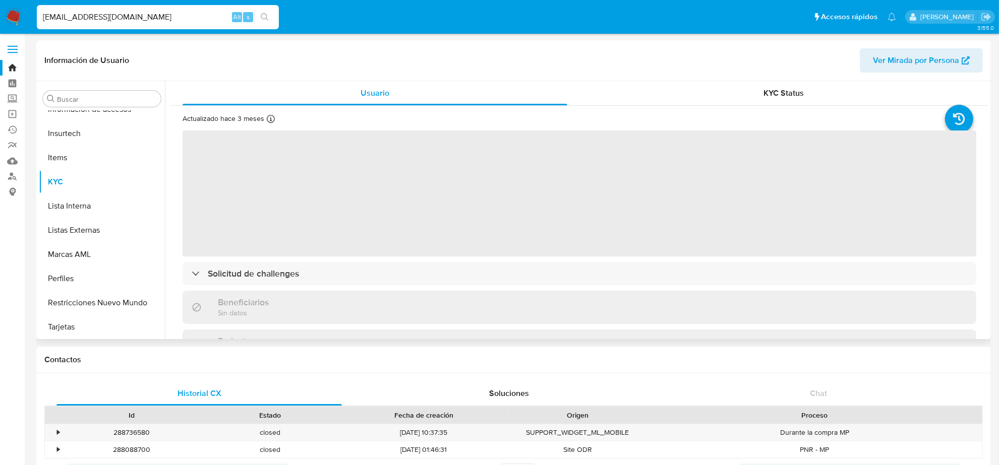
select select "10"
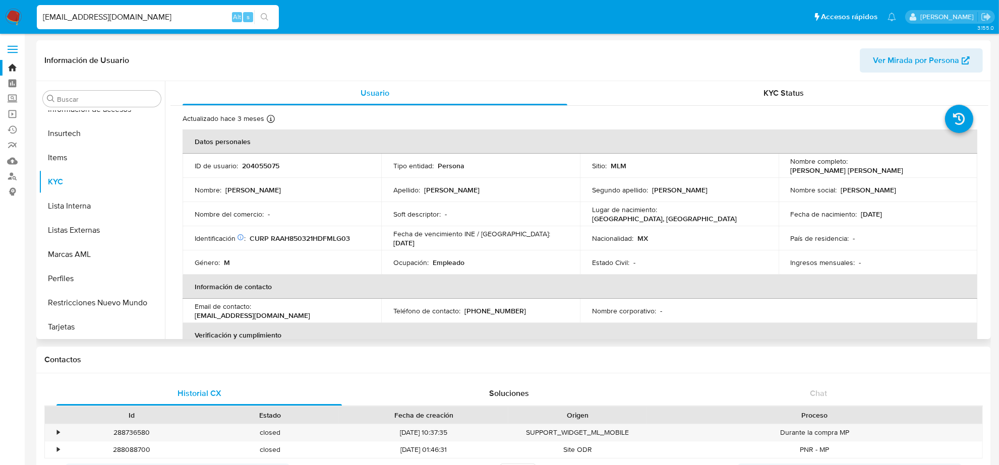
click at [515, 314] on div "Teléfono de contacto : (744) 2240303" at bounding box center [480, 311] width 174 height 9
click at [505, 314] on p "(744) 2240303" at bounding box center [495, 311] width 62 height 9
copy p "2240303"
click at [152, 15] on input "ACT321@GMAIL.COM" at bounding box center [158, 17] width 242 height 13
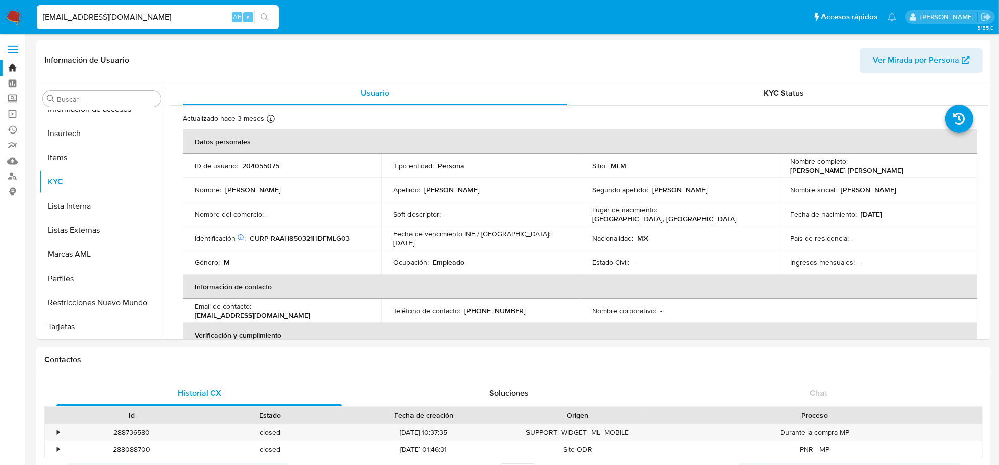
click at [152, 15] on input "ACT321@GMAIL.COM" at bounding box center [158, 17] width 242 height 13
paste input "MERCAFCTL"
type input "MERCAFCTL@GMAIL.COM"
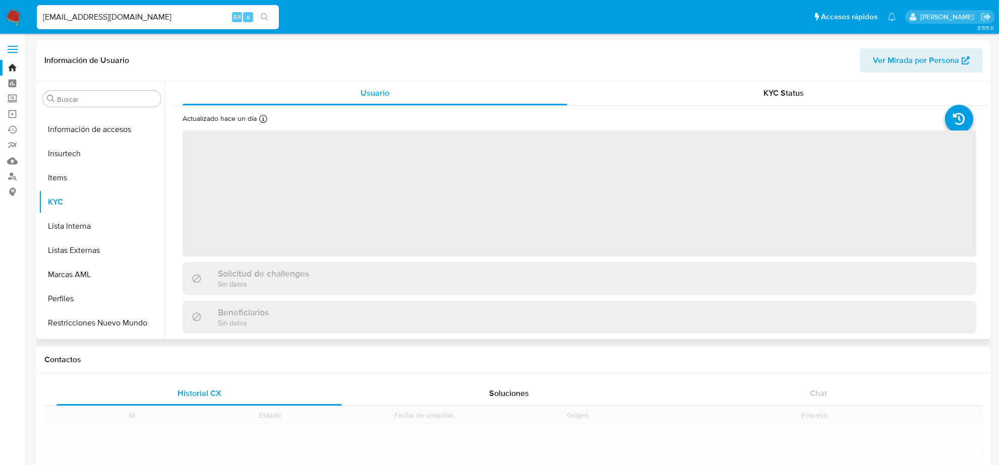
scroll to position [425, 0]
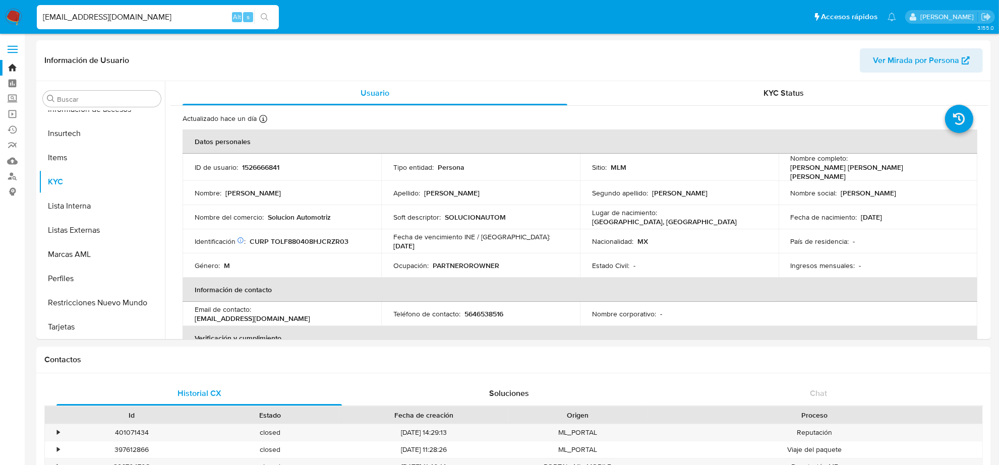
select select "10"
click at [500, 310] on p "5646538516" at bounding box center [483, 314] width 39 height 9
copy p "5646538516"
click at [162, 16] on input "MERCAFCTL@GMAIL.COM" at bounding box center [158, 17] width 242 height 13
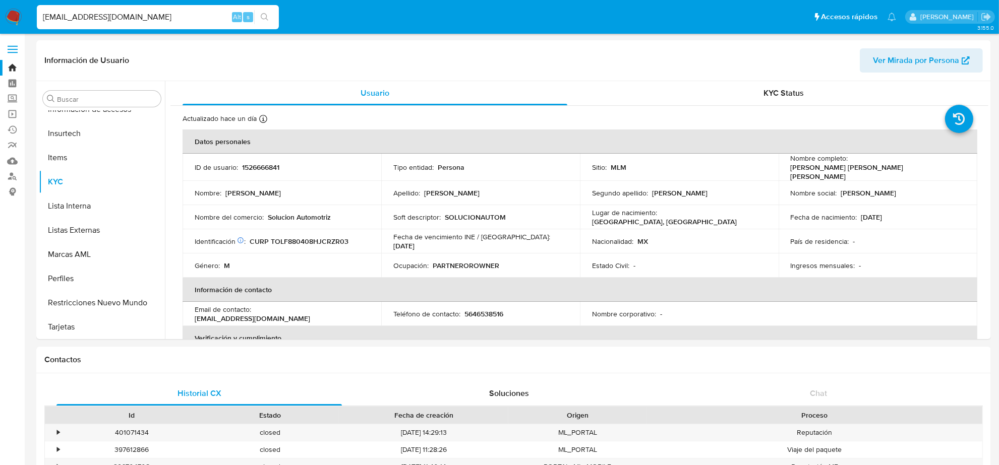
click at [162, 16] on input "MERCAFCTL@GMAIL.COM" at bounding box center [158, 17] width 242 height 13
paste input "SSALVADORM@HOT"
type input "SSALVADORM@HOTMAIL.COM"
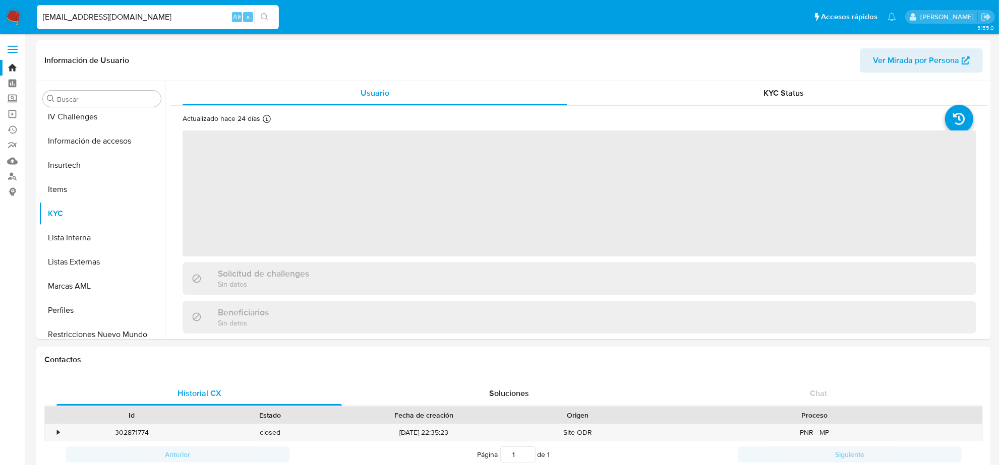
scroll to position [425, 0]
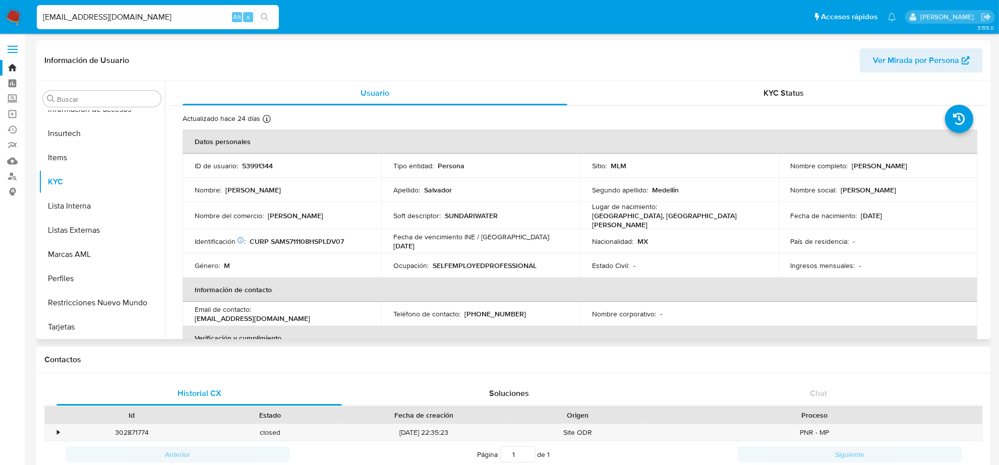
select select "10"
click at [488, 313] on p "(55) 23126676" at bounding box center [495, 314] width 62 height 9
copy p "23126676"
click at [163, 13] on input "SSALVADORM@HOTMAIL.COM" at bounding box center [158, 17] width 242 height 13
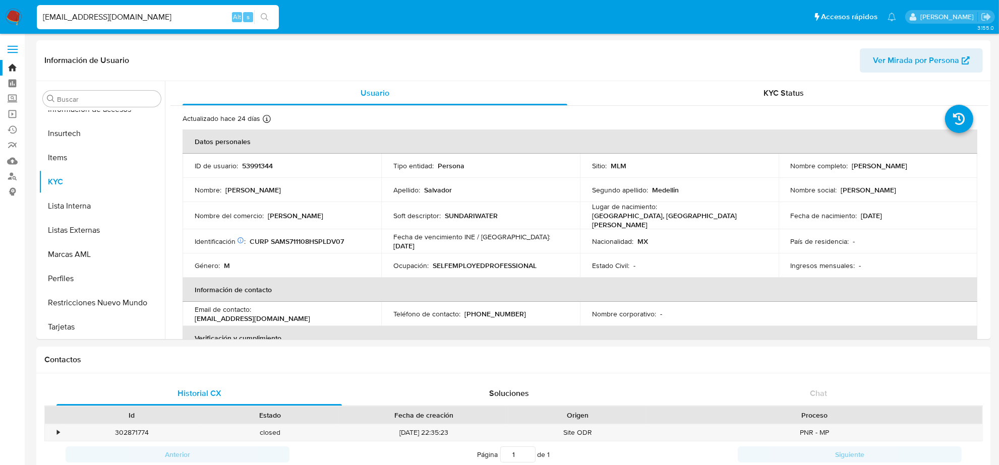
click at [163, 13] on input "SSALVADORM@HOTMAIL.COM" at bounding box center [158, 17] width 242 height 13
paste input "BENJAMINVERAPATINO@G"
type input "BENJAMINVERAPATINO@GMAIL.COM"
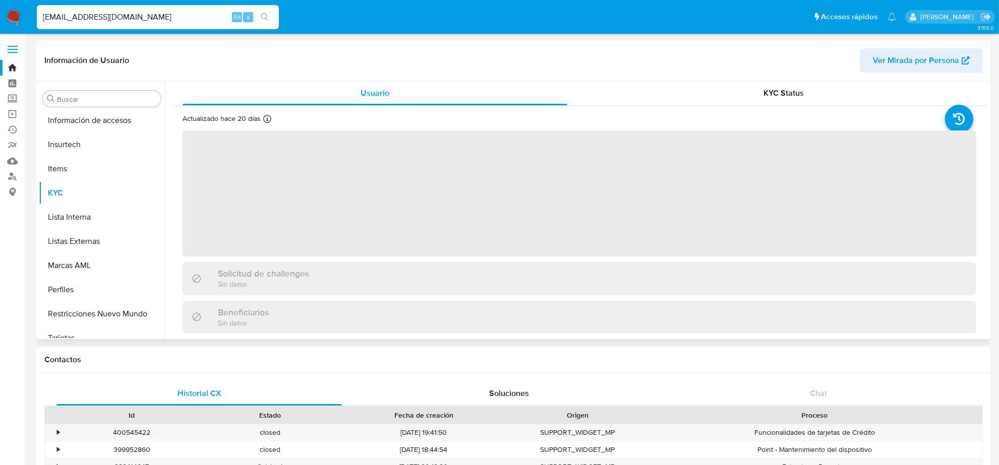
scroll to position [425, 0]
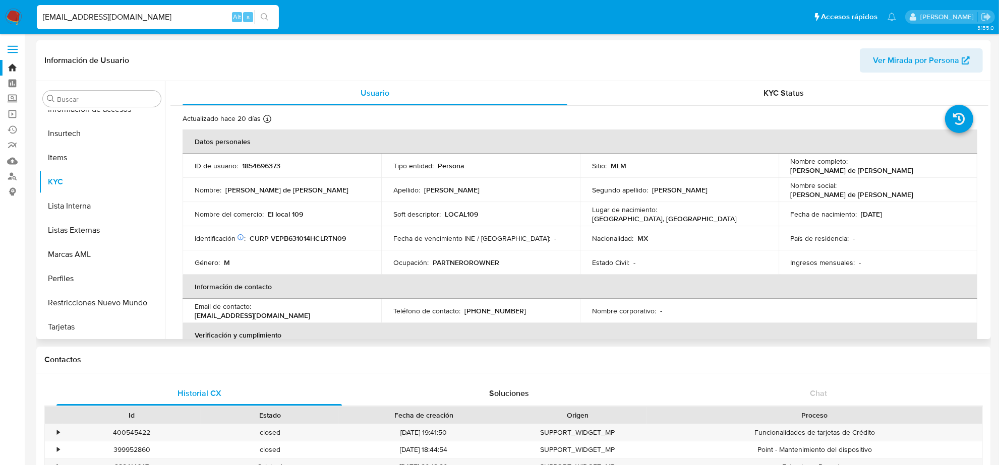
select select "10"
click at [492, 313] on p "(81) 18226563" at bounding box center [495, 311] width 62 height 9
copy p "18226563"
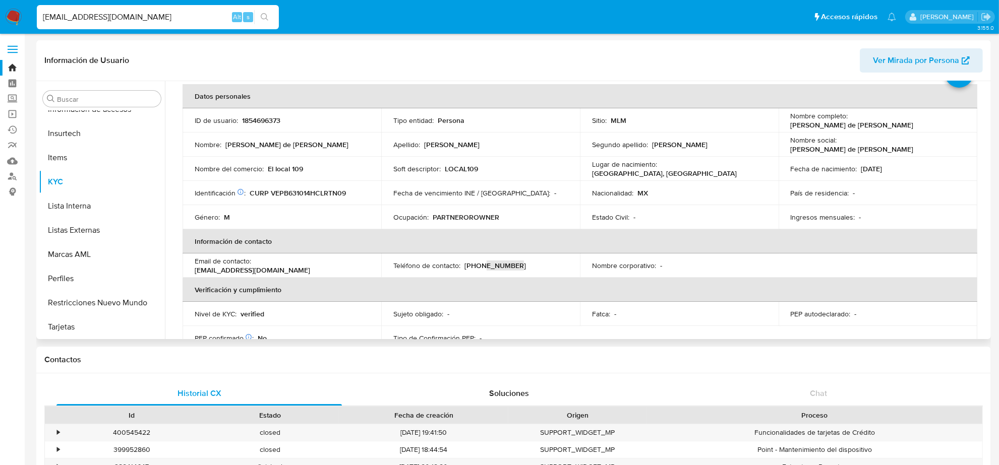
scroll to position [0, 0]
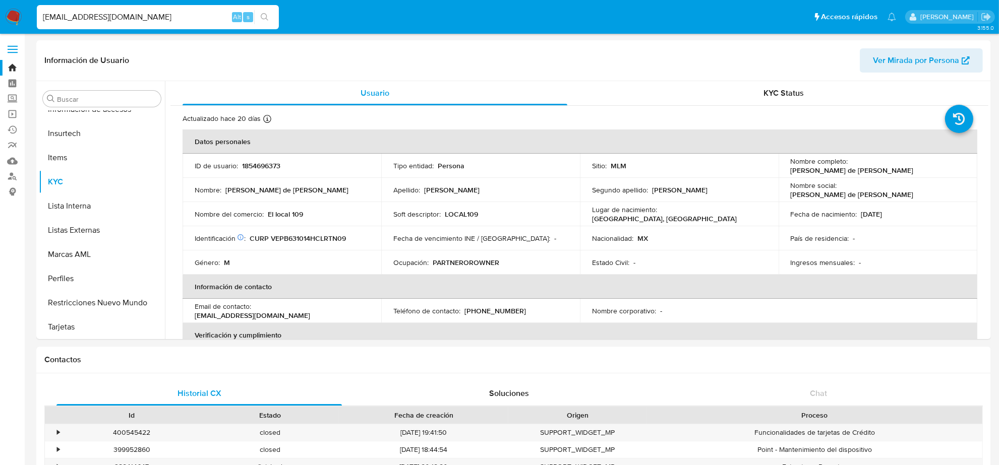
click at [183, 19] on input "BENJAMINVERAPATINO@GMAIL.COM" at bounding box center [158, 17] width 242 height 13
paste input "OMAREFM78"
type input "OMAREFM78@GMAIL.COM"
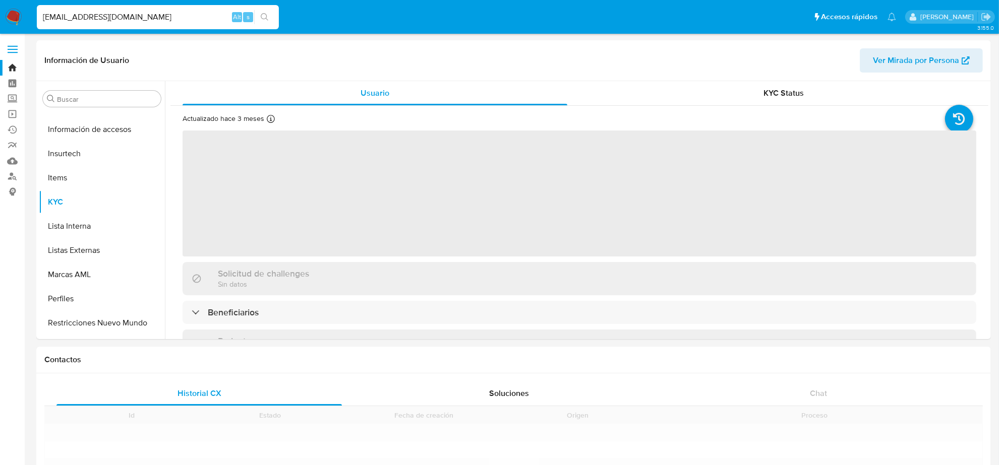
scroll to position [425, 0]
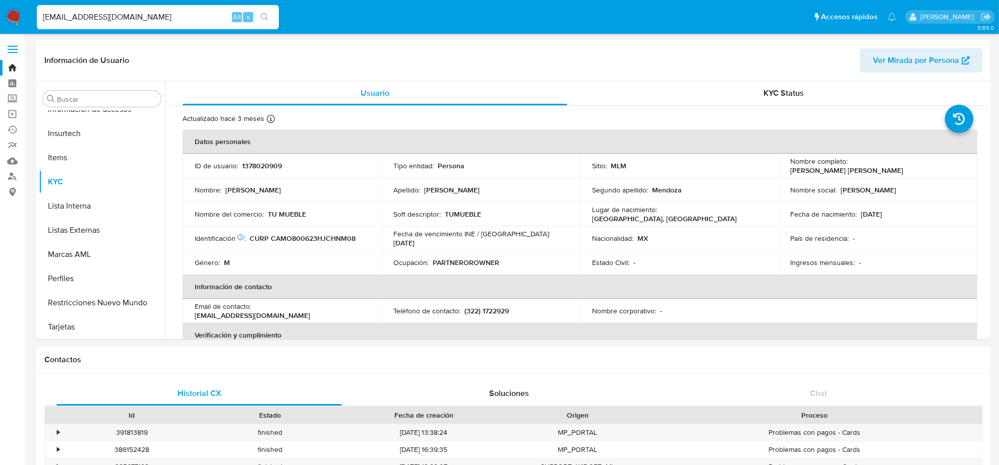
select select "10"
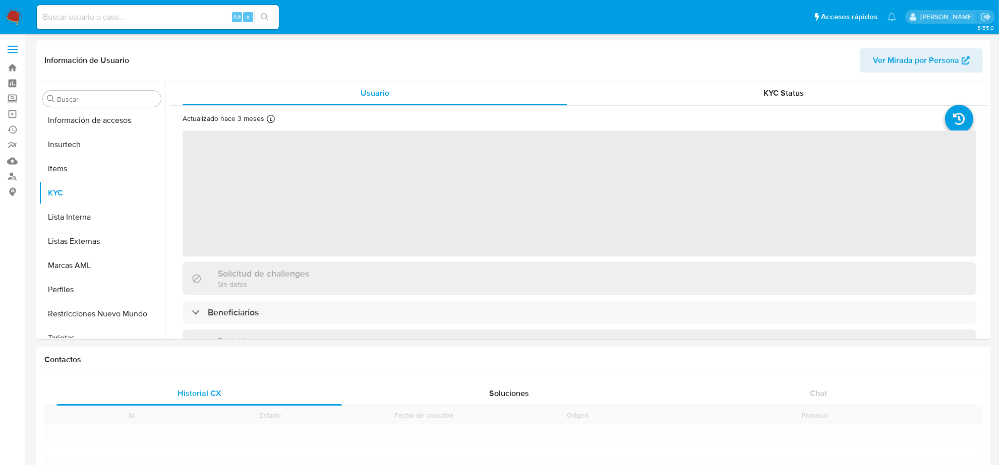
scroll to position [425, 0]
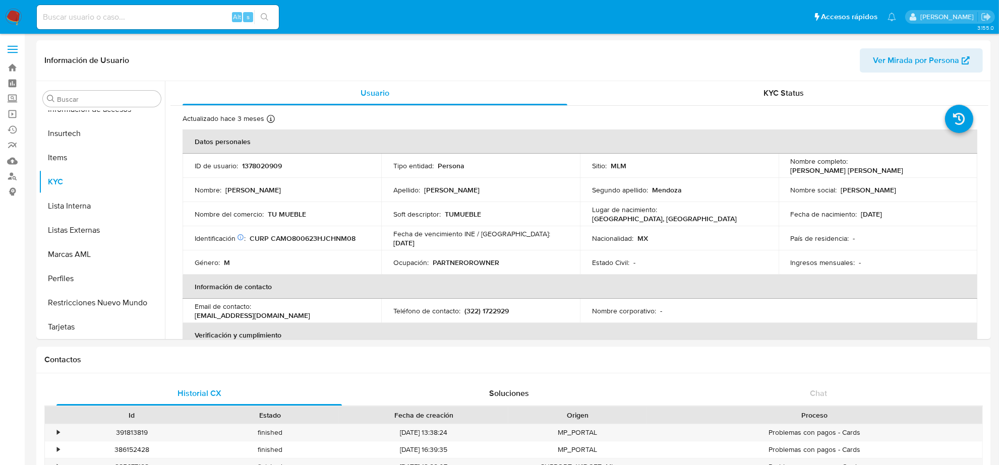
select select "10"
click at [500, 311] on p "(322) 1722929" at bounding box center [486, 311] width 44 height 9
copy p "1722929"
click at [127, 19] on input at bounding box center [158, 17] width 242 height 13
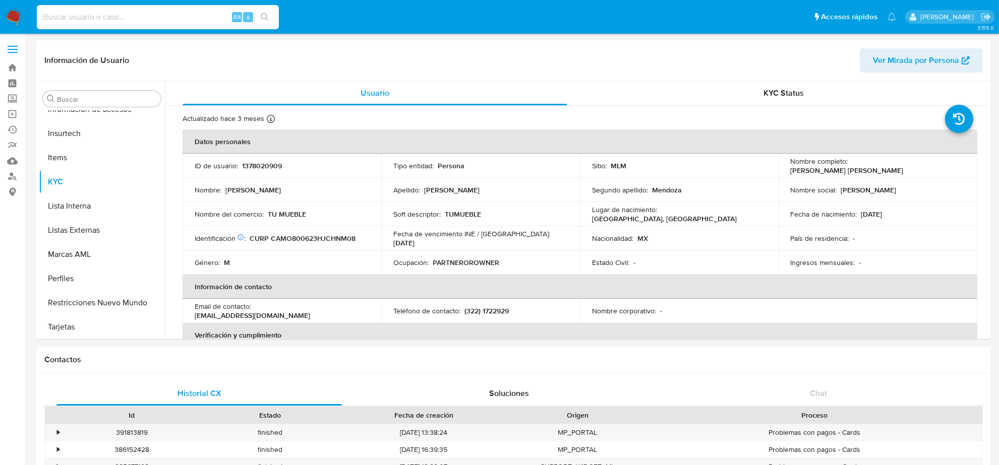
paste input "SHAMIRESQUIVEL1234@GMAIL.COM"
type input "SHAMIRESQUIVEL1234@GMAIL.COM"
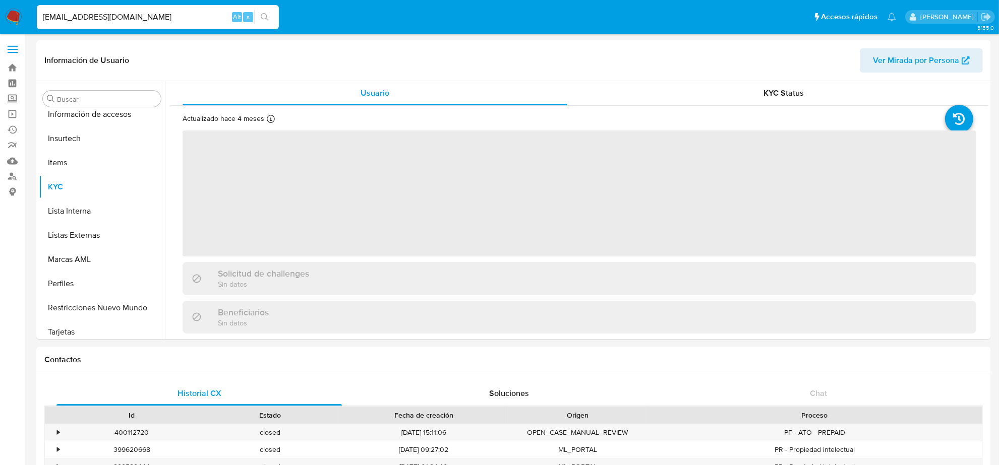
scroll to position [425, 0]
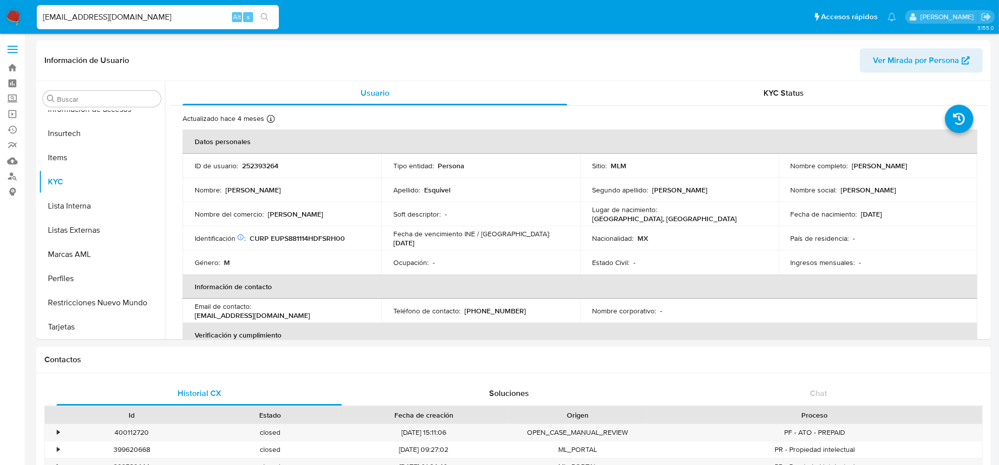
select select "10"
click at [492, 311] on p "(55) 84291461" at bounding box center [495, 311] width 62 height 9
copy p "84291461"
click at [170, 22] on input "SHAMIRESQUIVEL1234@GMAIL.COM" at bounding box center [158, 17] width 242 height 13
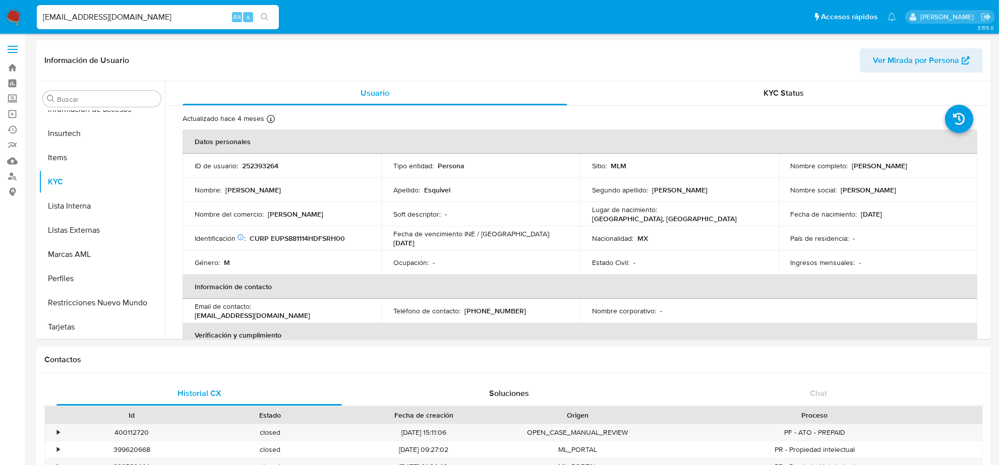
click at [170, 22] on input "SHAMIRESQUIVEL1234@GMAIL.COM" at bounding box center [158, 17] width 242 height 13
paste input "VILLALOBOSLA@MSN"
type input "VILLALOBOSLA@MSN.COM"
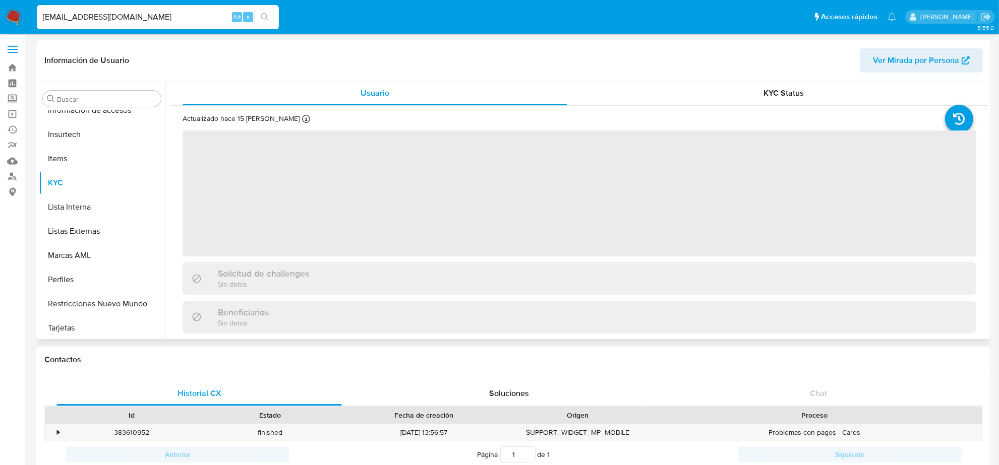
scroll to position [425, 0]
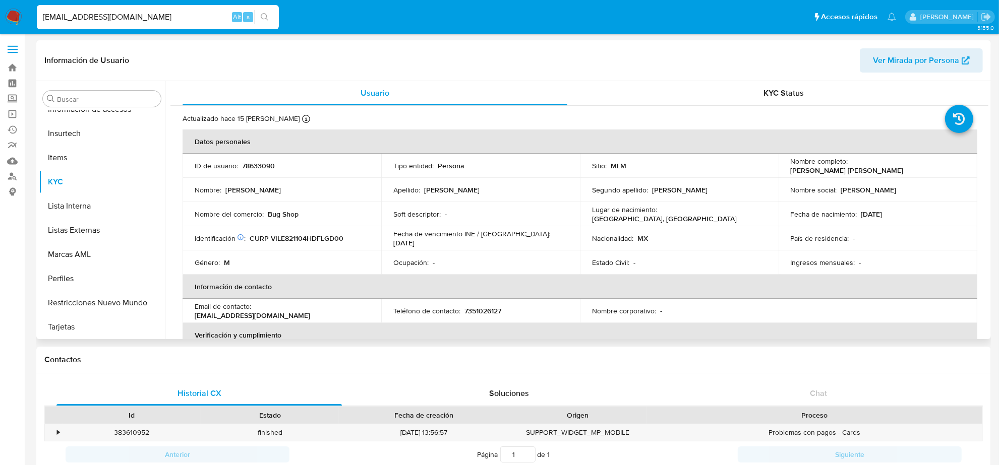
select select "10"
click at [483, 311] on p "7351026127" at bounding box center [482, 311] width 37 height 9
copy p "7351026127"
click at [99, 19] on input "VILLALOBOSLA@MSN.COM" at bounding box center [158, 17] width 242 height 13
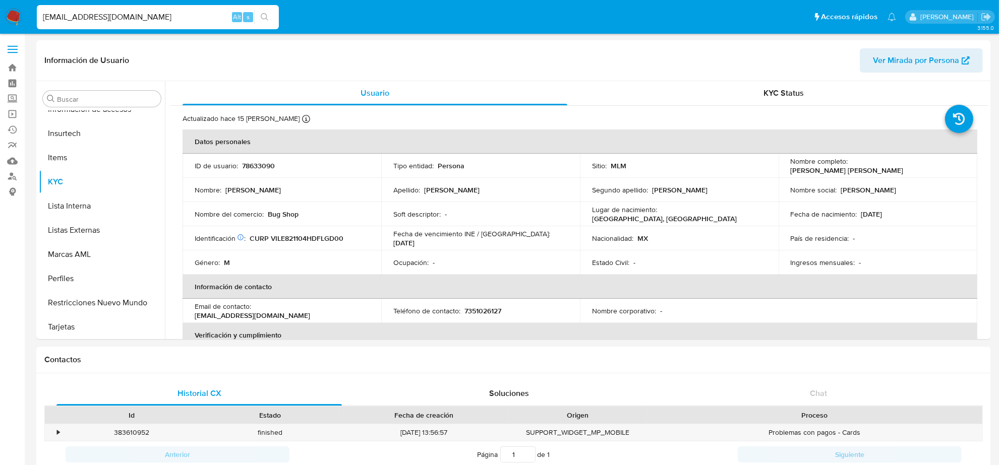
click at [99, 19] on input "VILLALOBOSLA@MSN.COM" at bounding box center [158, 17] width 242 height 13
paste input "MARIQUITASOSA87@GMAIL"
type input "MARIQUITASOSA87@GMAIL.COM"
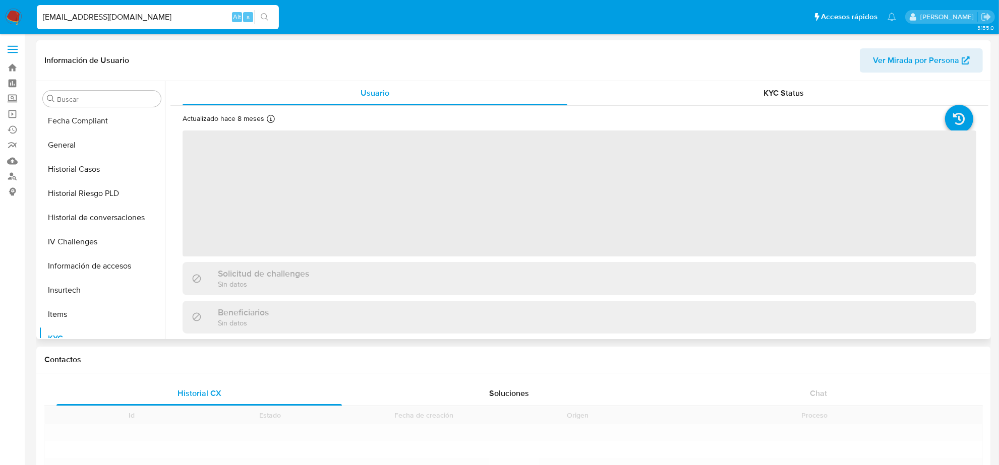
scroll to position [425, 0]
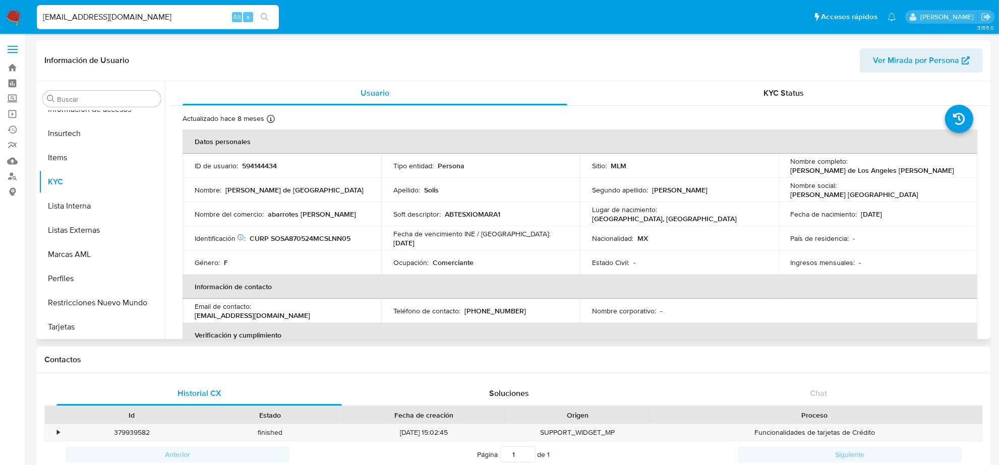
select select "10"
click at [505, 310] on p "(656) 3501928" at bounding box center [495, 311] width 62 height 9
copy p "3501928"
click at [167, 14] on input "MARIQUITASOSA87@GMAIL.COM" at bounding box center [158, 17] width 242 height 13
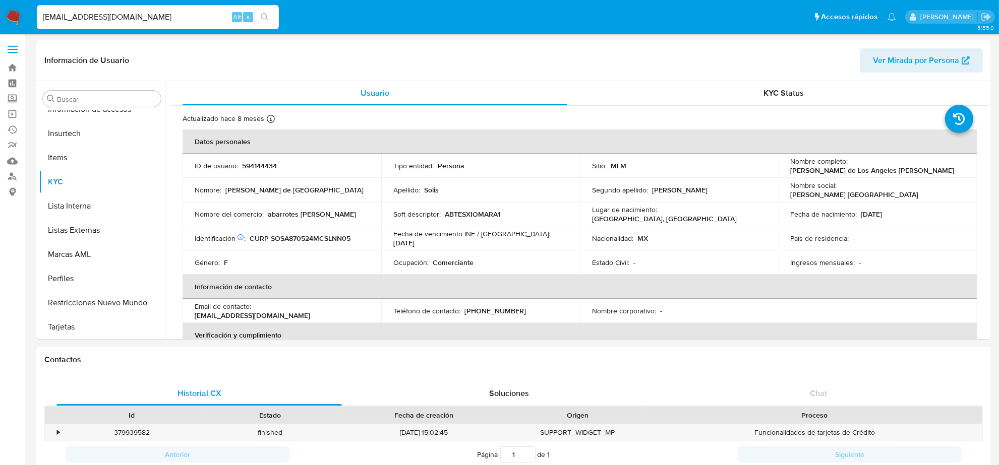
click at [167, 14] on input "MARIQUITASOSA87@GMAIL.COM" at bounding box center [158, 17] width 242 height 13
paste input "GERARDOVR_94@HOT"
type input "GERARDOVR_94@HOTMAIL.COM"
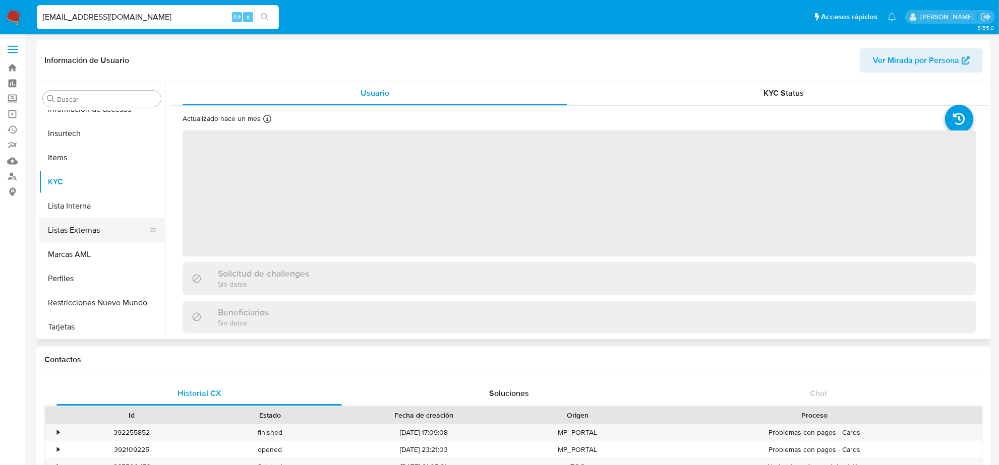
scroll to position [236, 0]
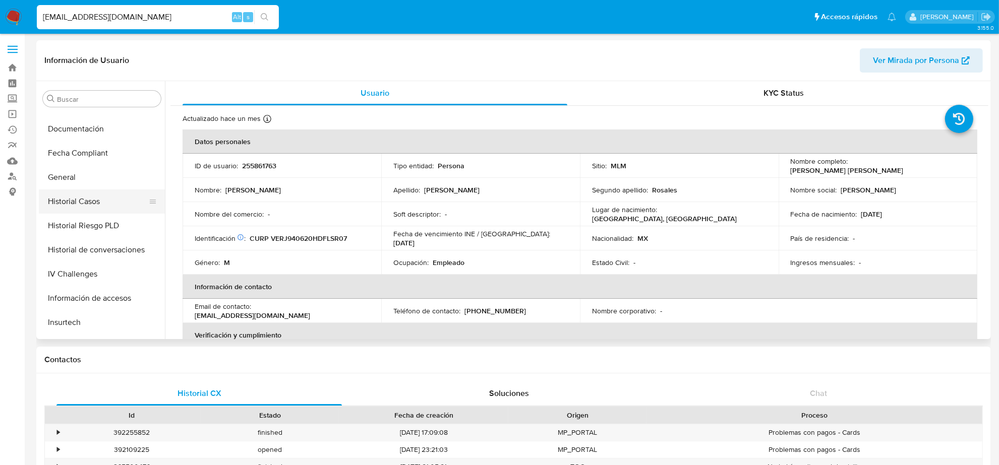
click at [97, 203] on button "Historial Casos" at bounding box center [98, 202] width 118 height 24
select select "10"
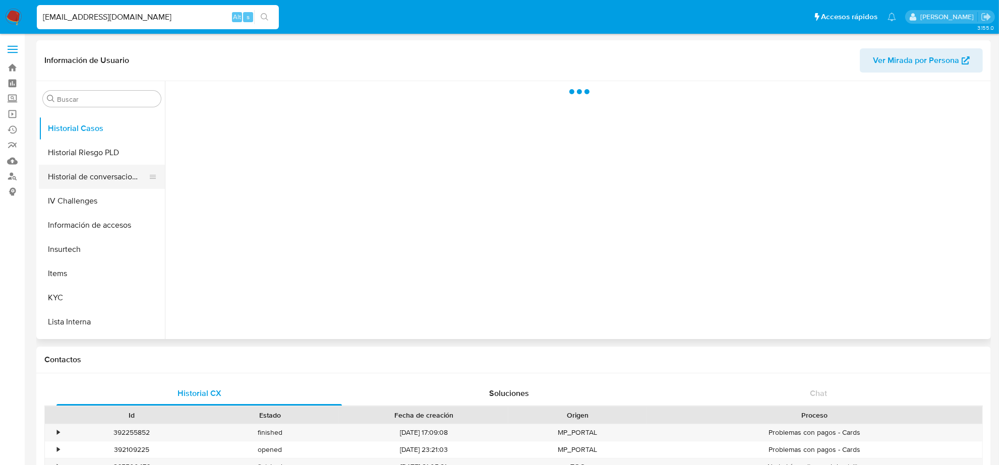
scroll to position [362, 0]
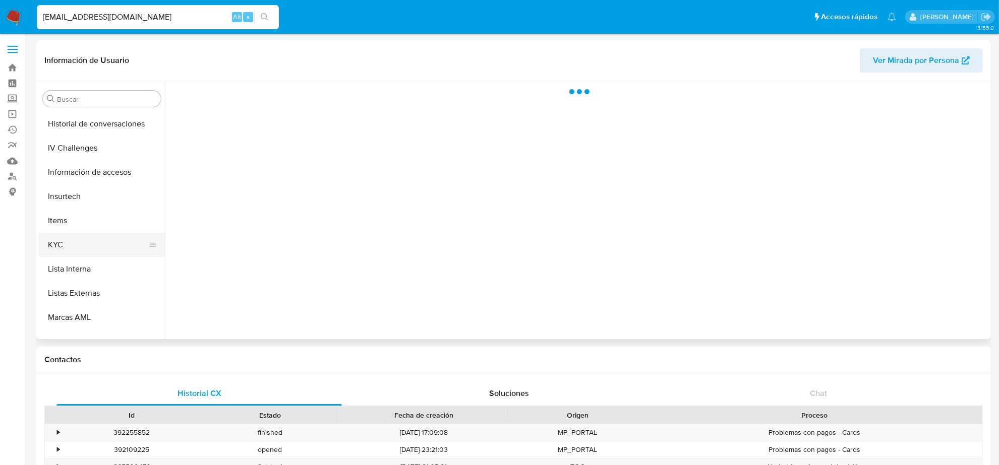
click at [68, 243] on button "KYC" at bounding box center [98, 245] width 118 height 24
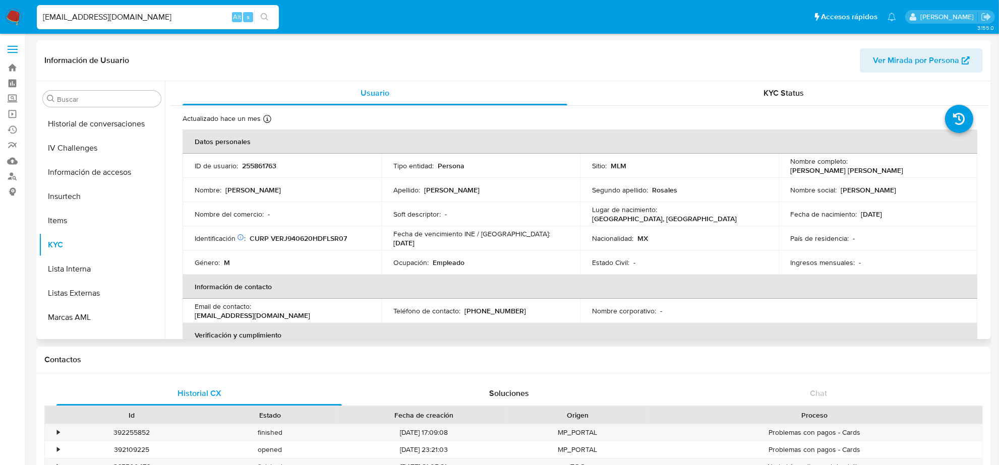
click at [493, 307] on p "(55) 44944214" at bounding box center [495, 311] width 62 height 9
click at [492, 310] on p "(55) 44944214" at bounding box center [495, 311] width 62 height 9
copy p "44944214"
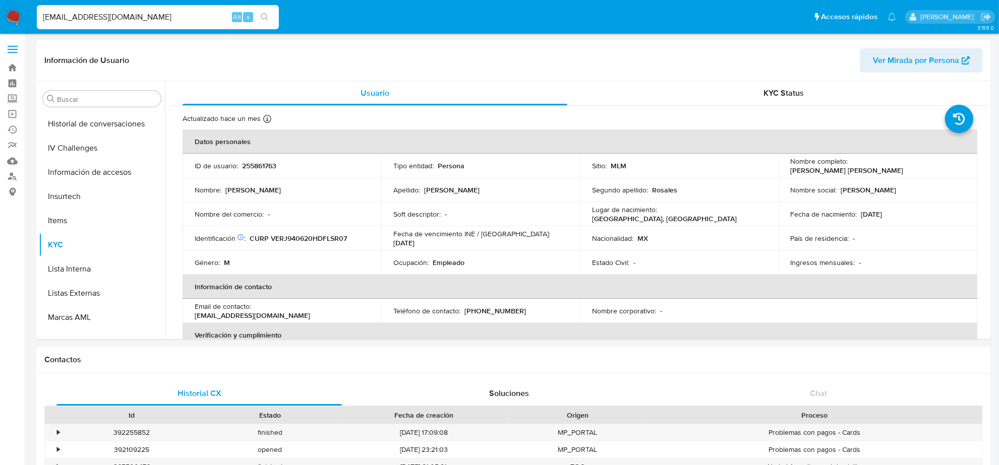
click at [122, 11] on input "GERARDOVR_94@HOTMAIL.COM" at bounding box center [158, 17] width 242 height 13
paste input "EDENALFONSO@G"
type input "EDENALFONSO@GMAIL.COM"
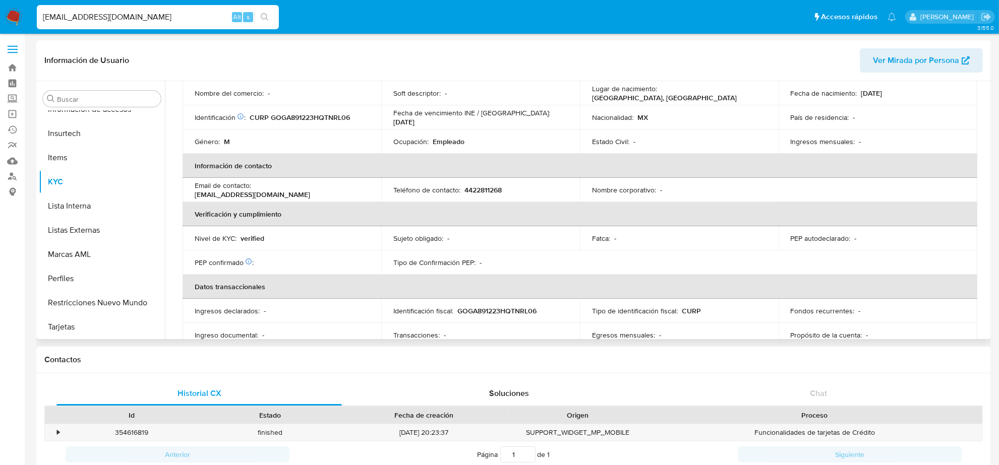
scroll to position [126, 0]
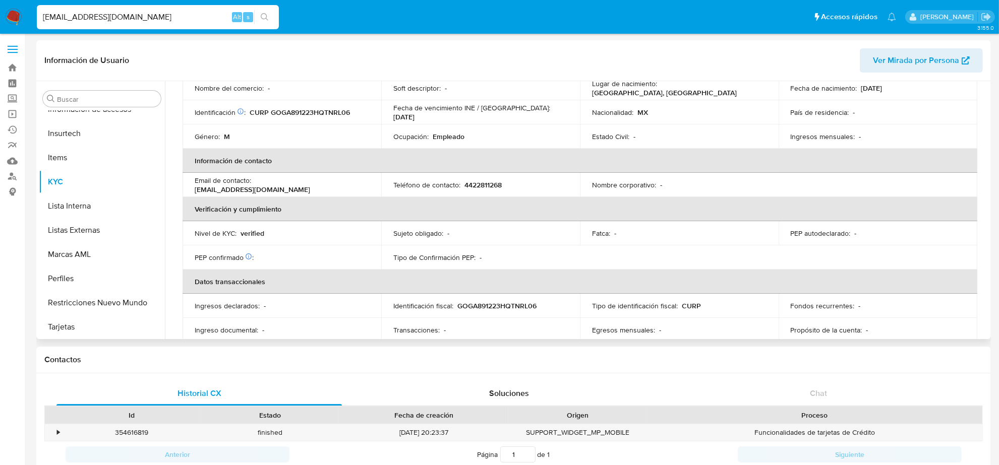
select select "10"
click at [494, 190] on td "Teléfono de contacto : 4422811268" at bounding box center [480, 185] width 199 height 24
click at [493, 185] on p "4422811268" at bounding box center [482, 185] width 37 height 9
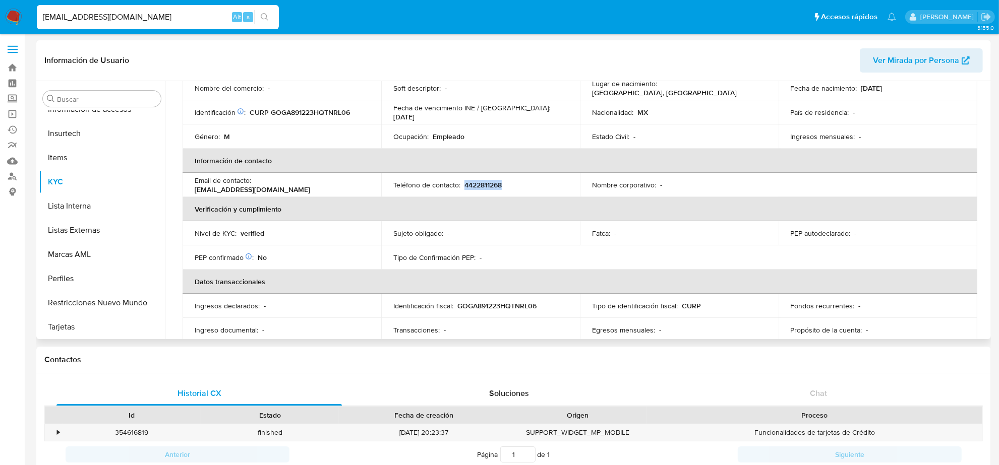
copy p "4422811268"
click at [110, 16] on input "EDENALFONSO@GMAIL.COM" at bounding box center [158, 17] width 242 height 13
paste input "SUPER.TACOSPOLOCM"
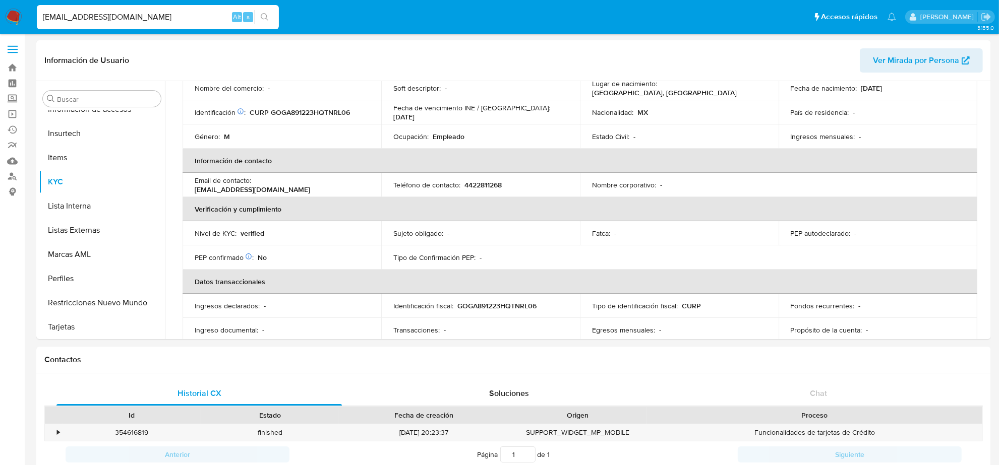
type input "SUPER.TACOSPOLOCM@GMAIL.COM"
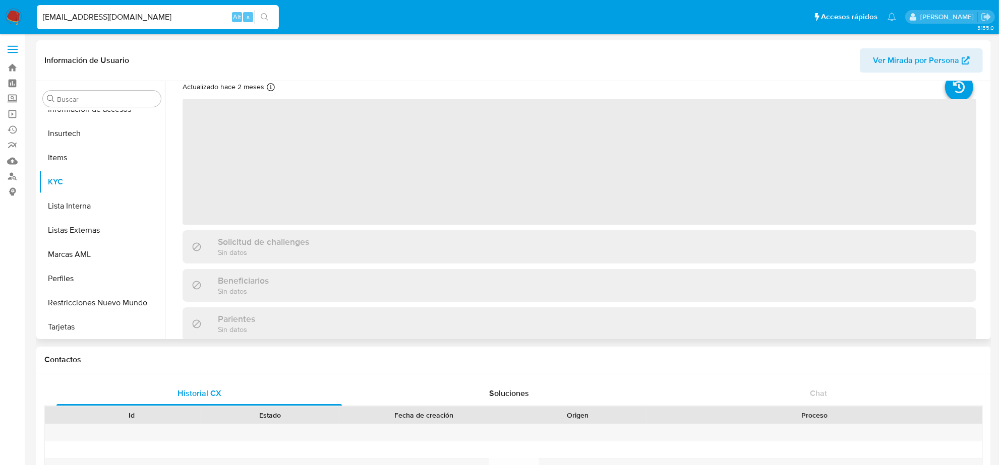
scroll to position [63, 0]
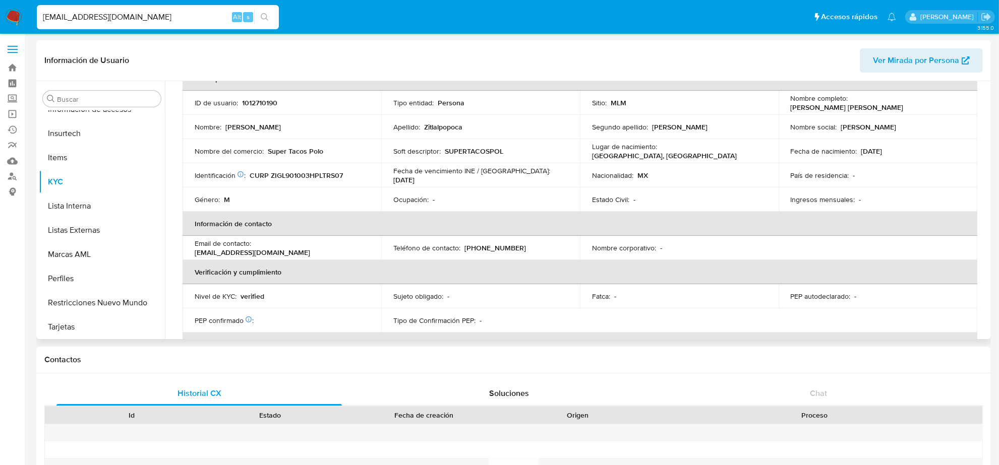
select select "10"
click at [498, 248] on p "(222) 3456119" at bounding box center [495, 248] width 62 height 9
copy p "3456119"
click at [149, 24] on div "SUPER.TACOSPOLOCM@GMAIL.COM Alt s" at bounding box center [158, 17] width 242 height 24
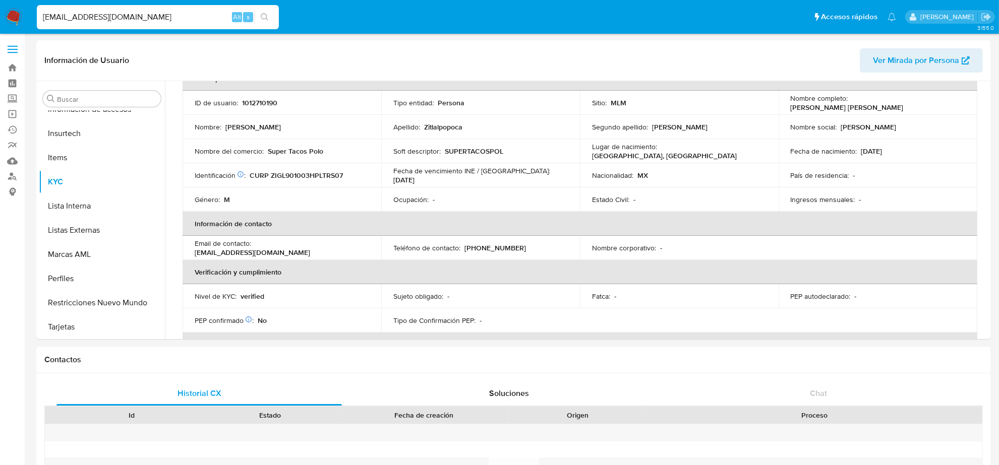
click at [150, 19] on input "SUPER.TACOSPOLOCM@GMAIL.COM" at bounding box center [158, 17] width 242 height 13
paste input "JULIOCARJ7803"
type input "JULIOCARJ7803@GMAIL.COM"
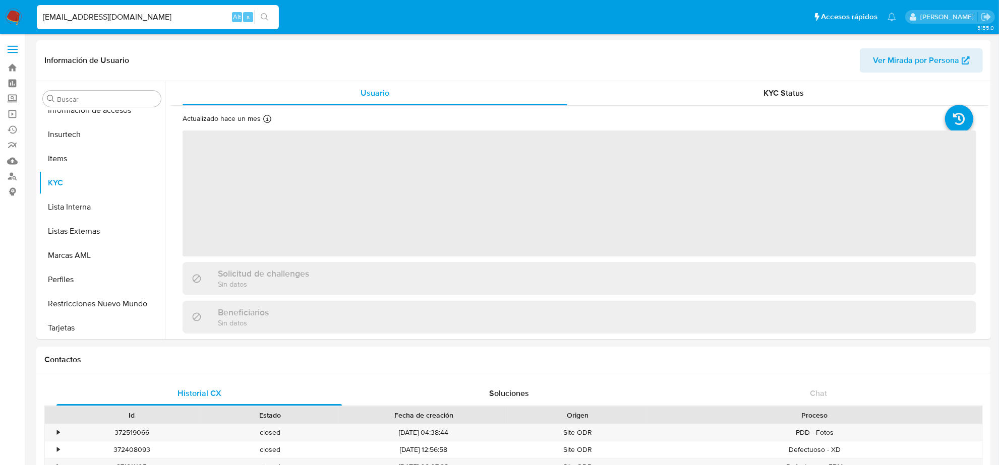
scroll to position [425, 0]
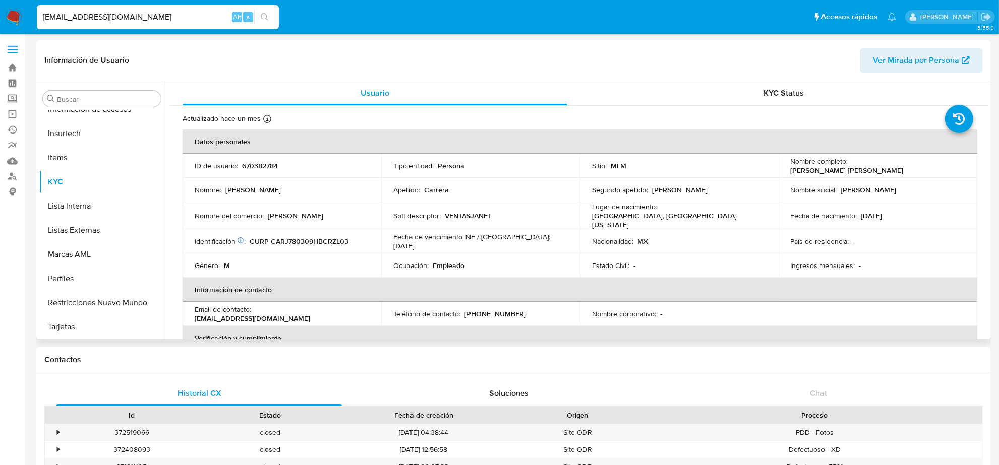
select select "10"
click at [499, 312] on p "(664) 2378201" at bounding box center [495, 314] width 62 height 9
copy p "2378201"
click at [75, 21] on input "JULIOCARJ7803@GMAIL.COM" at bounding box center [158, 17] width 242 height 13
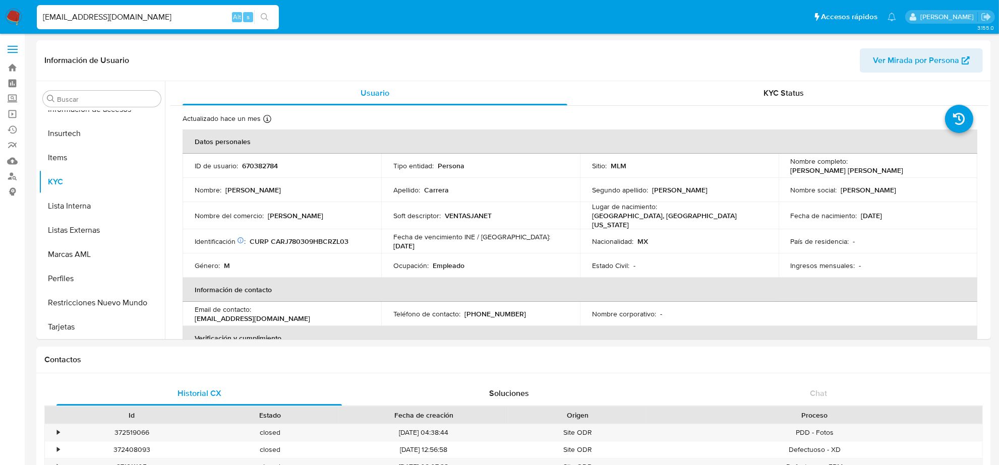
click at [75, 21] on input "JULIOCARJ7803@GMAIL.COM" at bounding box center [158, 17] width 242 height 13
paste input "ROBERTOGLEZCAM@HOT"
type input "ROBERTOGLEZCAM@HOTMAIL.COM"
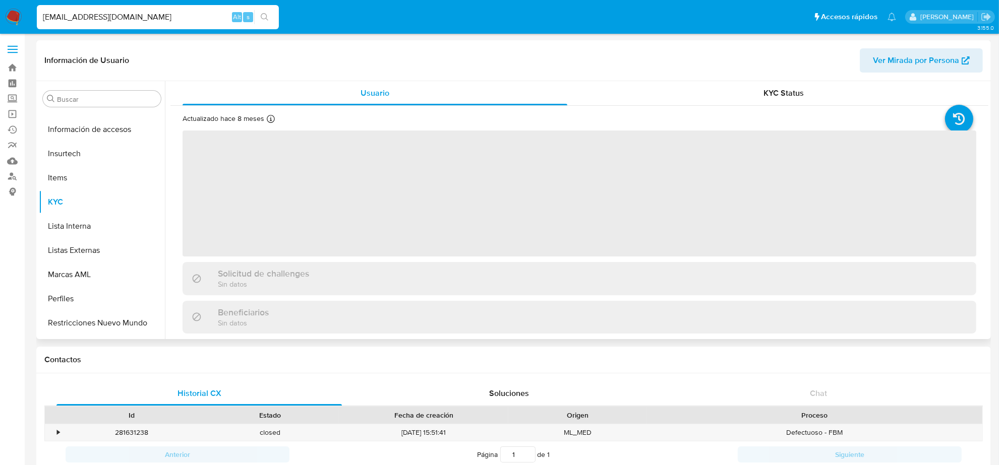
scroll to position [425, 0]
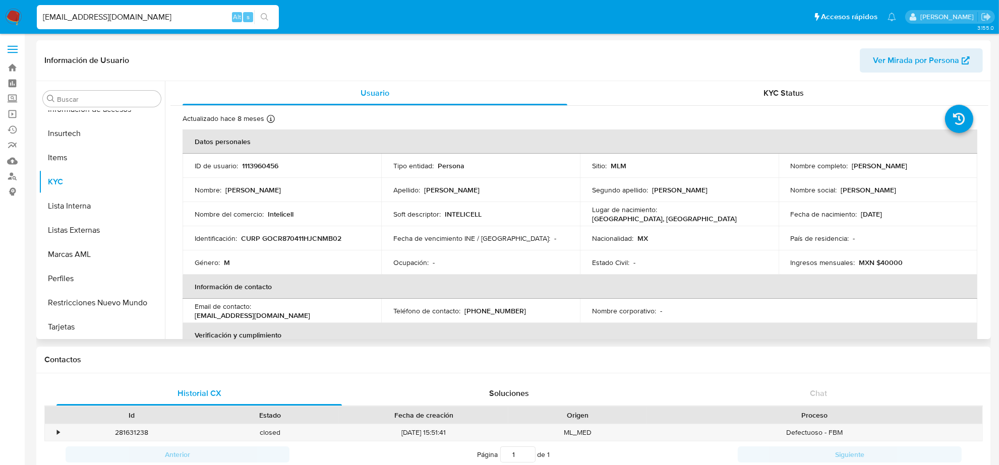
select select "10"
click at [499, 311] on p "(33) 16001695" at bounding box center [495, 311] width 62 height 9
copy p "16001695"
click at [122, 20] on input "ROBERTOGLEZCAM@HOTMAIL.COM" at bounding box center [158, 17] width 242 height 13
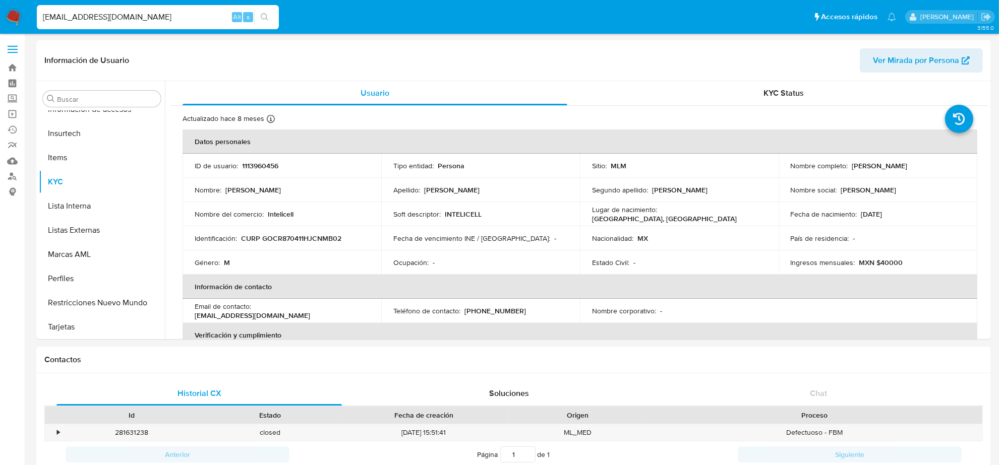
click at [122, 20] on input "ROBERTOGLEZCAM@HOTMAIL.COM" at bounding box center [158, 17] width 242 height 13
paste input "R250362"
type input "RR250362@HOTMAIL.COM"
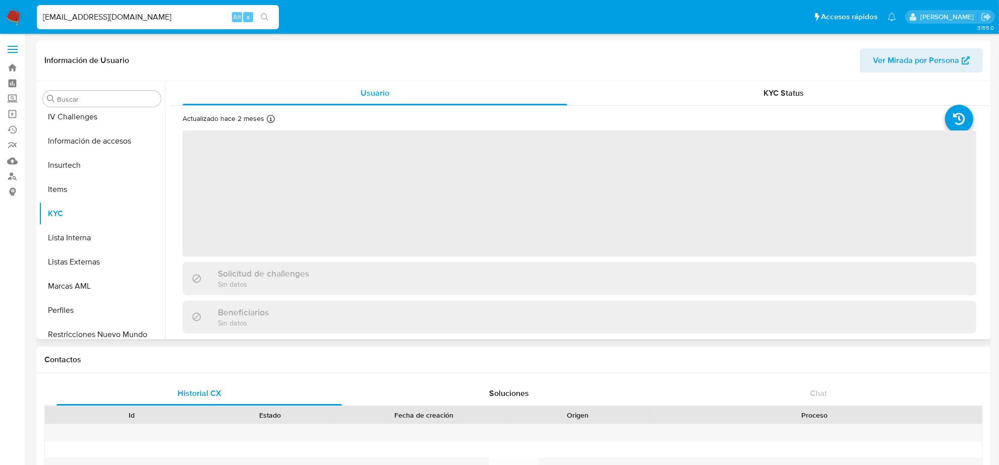
scroll to position [425, 0]
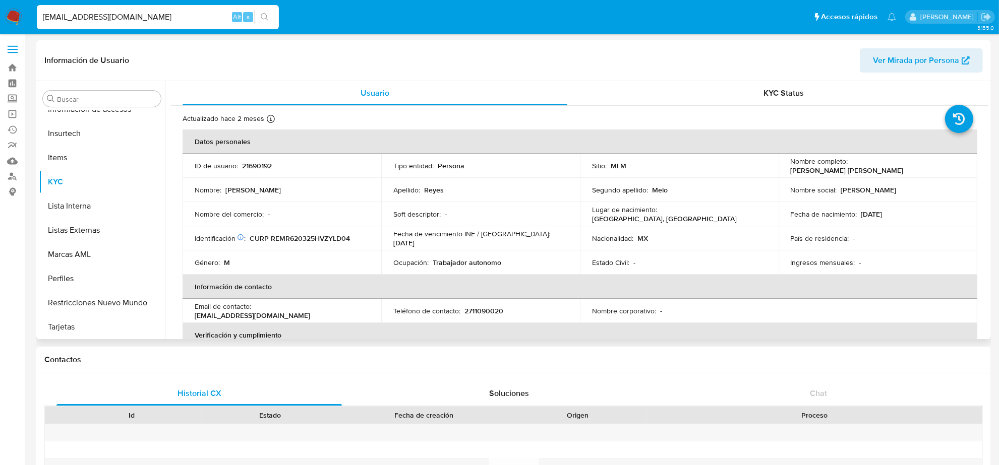
select select "10"
click at [494, 313] on p "2711090020" at bounding box center [483, 311] width 39 height 9
copy p "2711090020"
click at [62, 15] on input "RR250362@HOTMAIL.COM" at bounding box center [158, 17] width 242 height 13
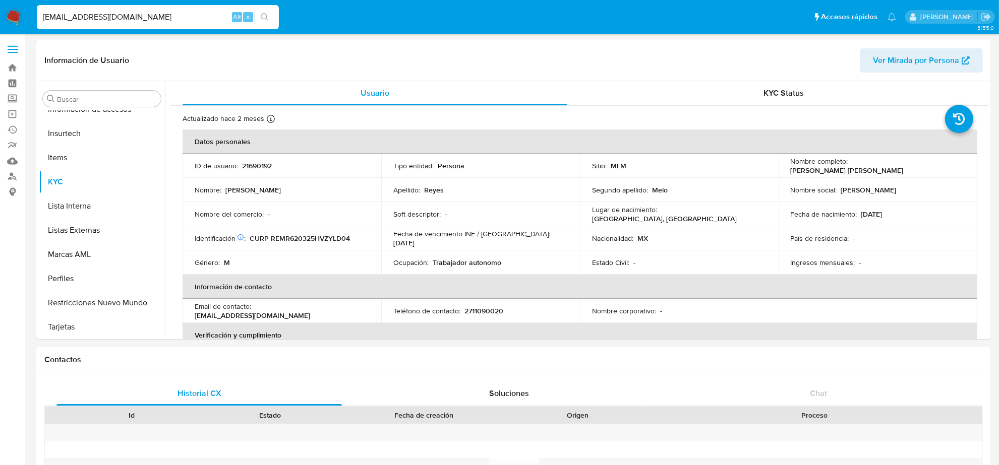
click at [62, 15] on input "RR250362@HOTMAIL.COM" at bounding box center [158, 17] width 242 height 13
click at [62, 14] on input "RR250362@HOTMAIL.COM" at bounding box center [158, 17] width 242 height 13
paste input "CHAA_1971"
type input "CHAA_1971@HOTMAIL.COM"
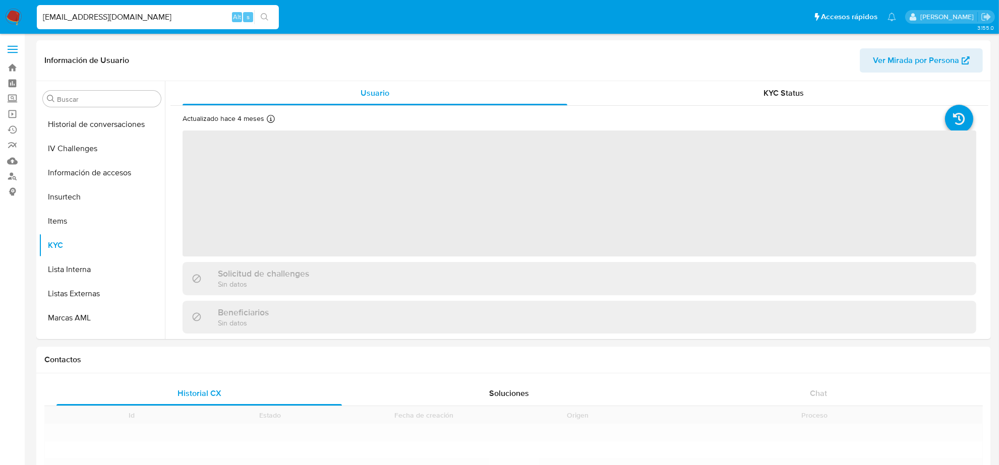
scroll to position [425, 0]
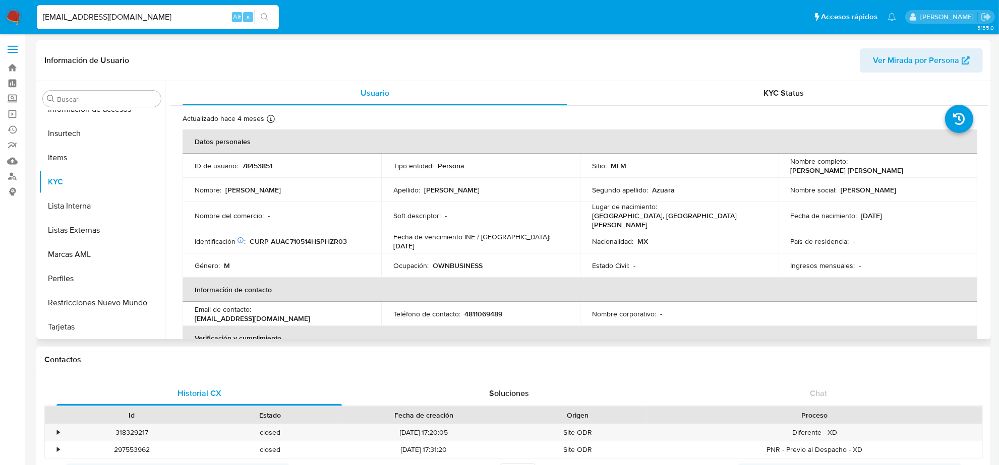
select select "10"
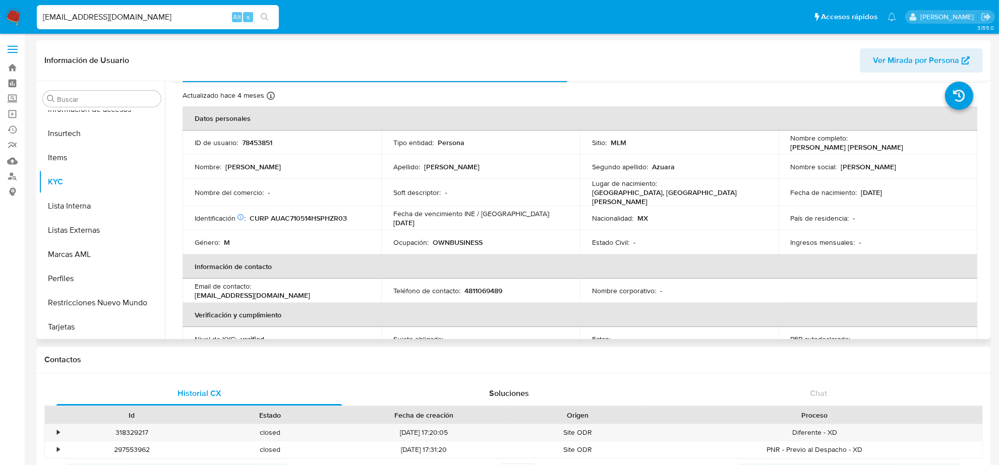
scroll to position [63, 0]
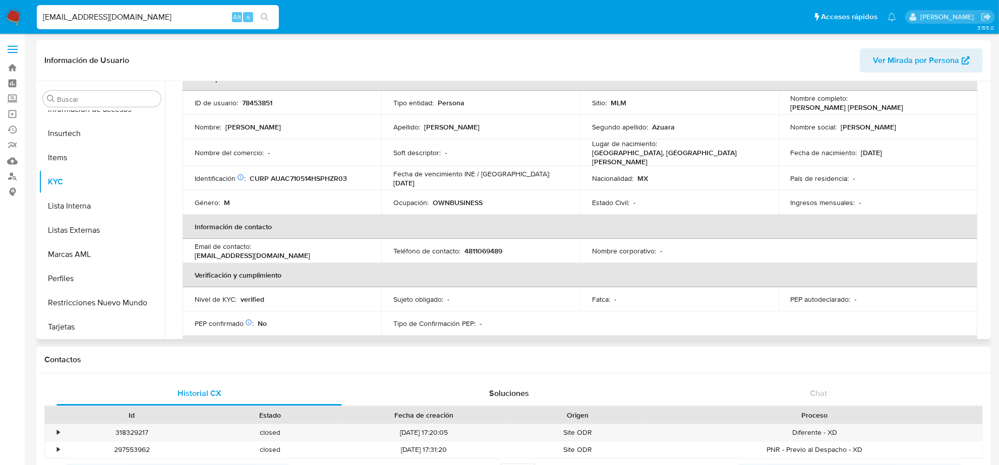
drag, startPoint x: 481, startPoint y: 234, endPoint x: 482, endPoint y: 246, distance: 11.7
click at [481, 235] on th "Información de contacto" at bounding box center [580, 227] width 795 height 24
click at [482, 247] on p "4811069489" at bounding box center [483, 251] width 38 height 9
click at [151, 11] on input "CHAA_1971@HOTMAIL.COM" at bounding box center [158, 17] width 242 height 13
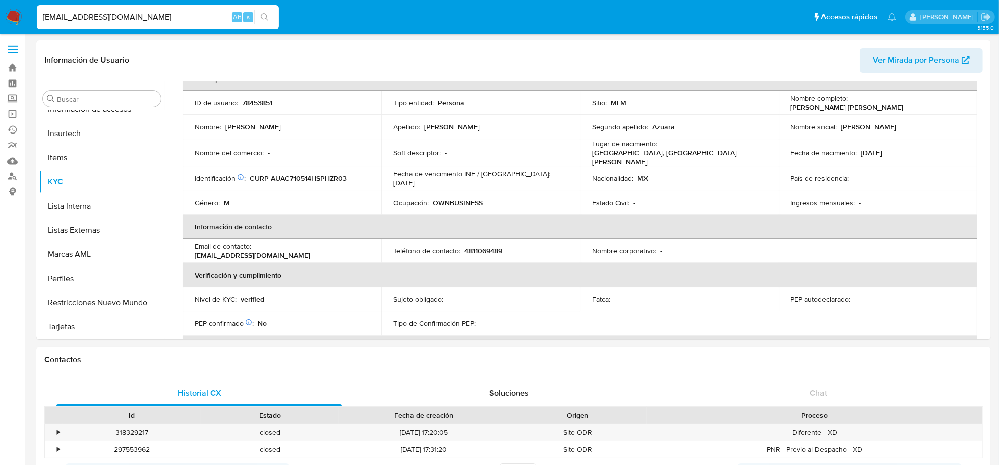
click at [151, 11] on input "CHAA_1971@HOTMAIL.COM" at bounding box center [158, 17] width 242 height 13
paste input "BAJAPROTIRESINSURGENTES@G"
type input "BAJAPROTIRESINSURGENTES@GMAIL.COM"
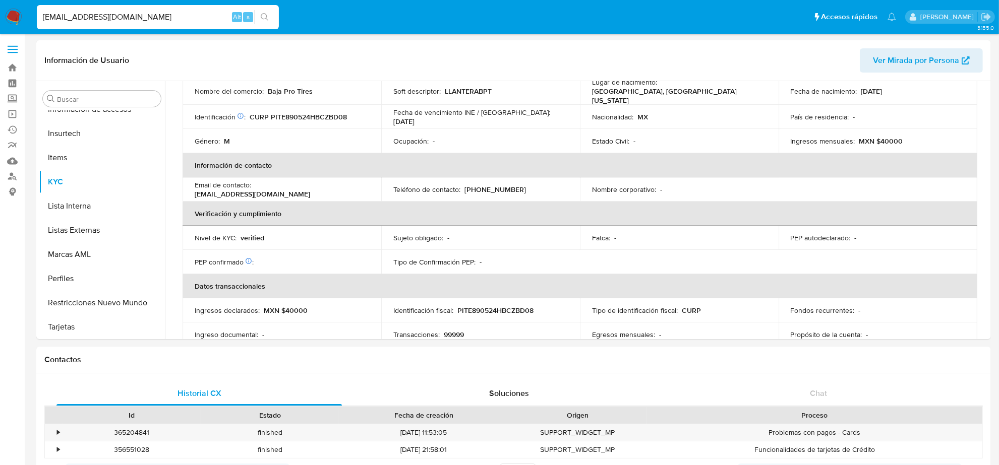
scroll to position [126, 0]
select select "10"
click at [500, 184] on p "(664) 3710792" at bounding box center [495, 188] width 62 height 9
click at [139, 26] on div "BAJAPROTIRESINSURGENTES@GMAIL.COM Alt s" at bounding box center [158, 17] width 242 height 24
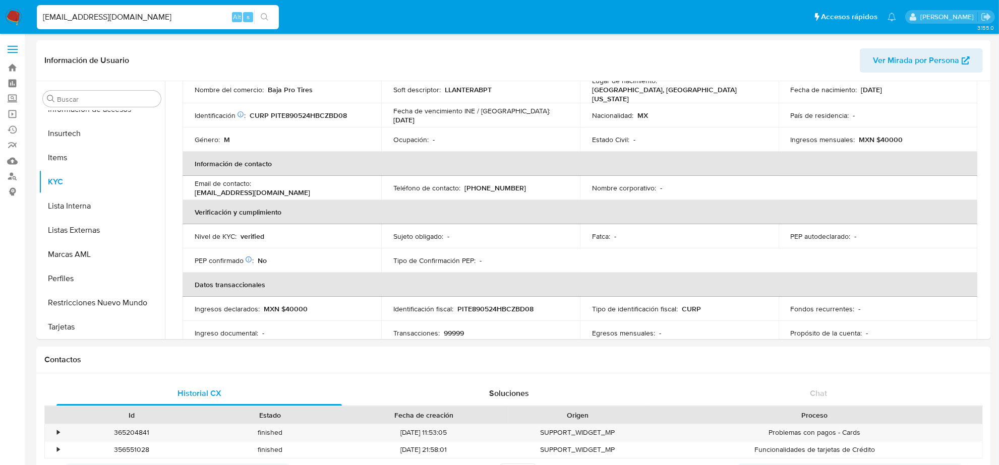
click at [139, 15] on input "BAJAPROTIRESINSURGENTES@GMAIL.COM" at bounding box center [158, 17] width 242 height 13
paste input "TANGOLE@HOT"
type input "TANGOLE@HOTMAIL.COM"
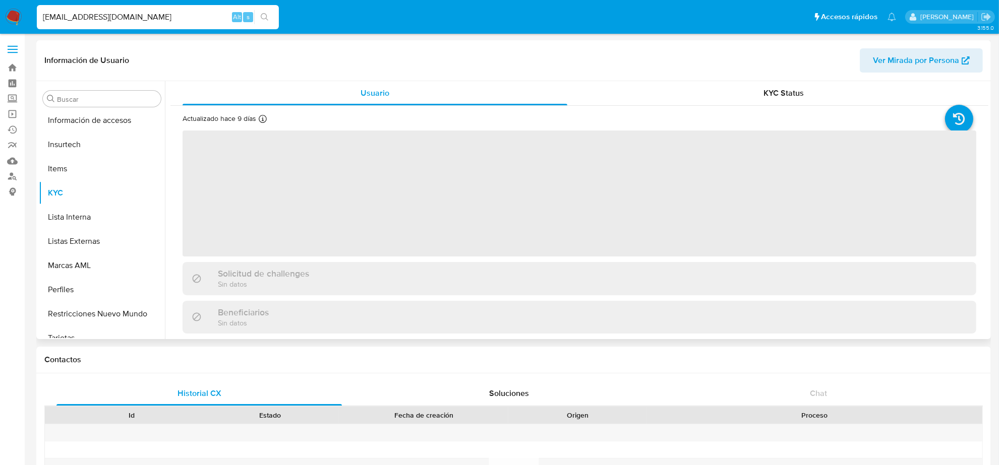
scroll to position [425, 0]
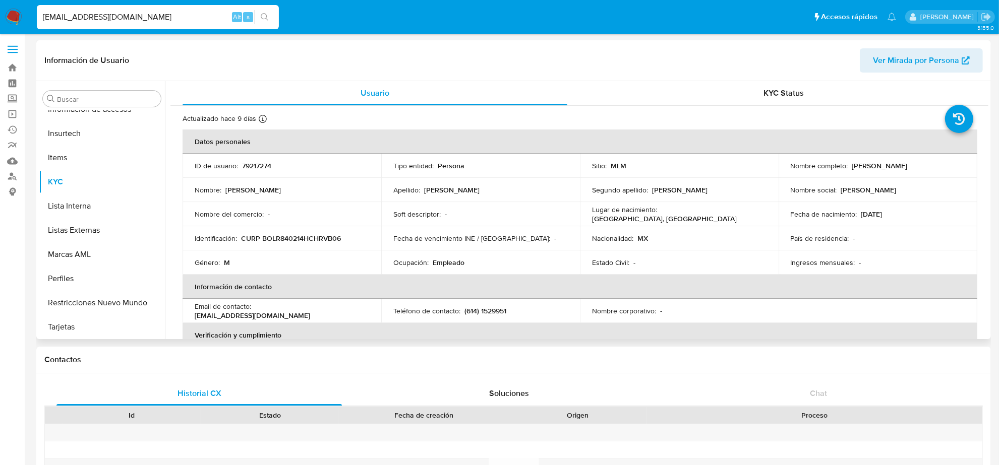
select select "10"
click at [112, 20] on input "TANGOLE@HOTMAIL.COM" at bounding box center [158, 17] width 242 height 13
paste input "SUPERIBERIA20@G"
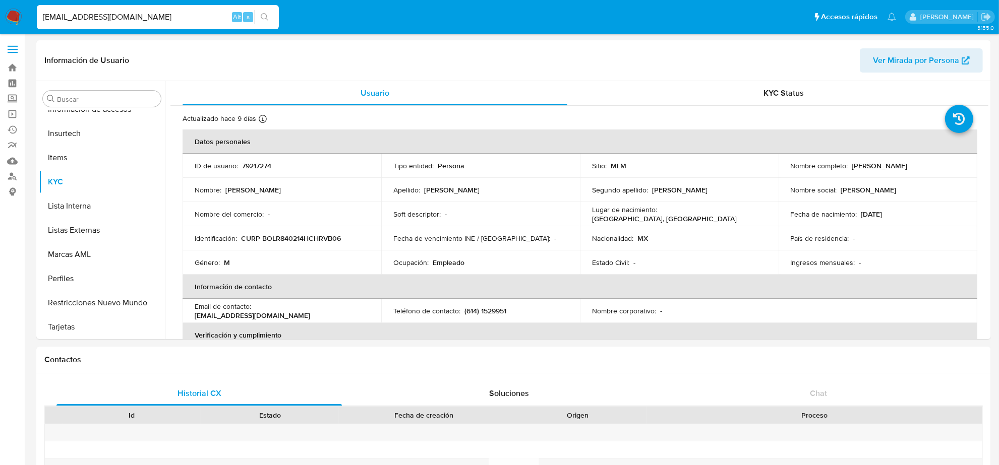
type input "SUPERIBERIA20@GMAIL.COM"
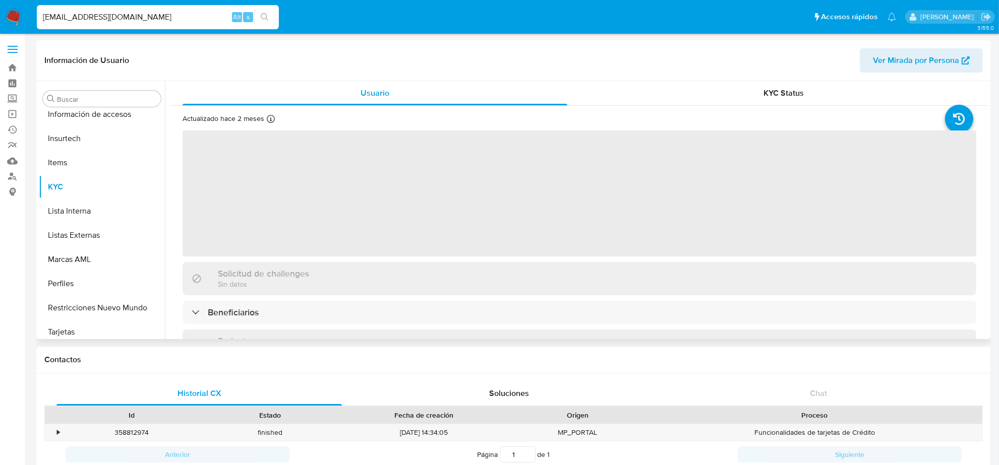
scroll to position [425, 0]
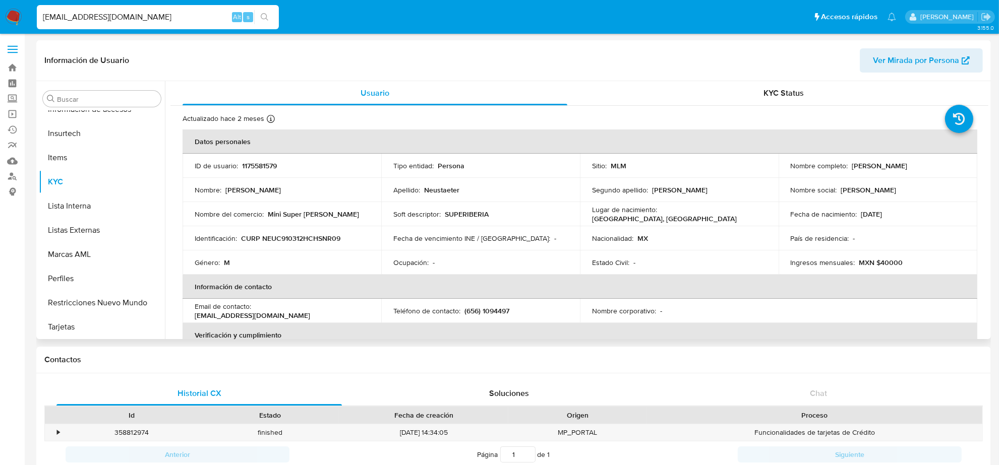
select select "10"
click at [503, 315] on p "(656) 1094497" at bounding box center [486, 311] width 45 height 9
click at [501, 311] on p "(656) 1094497" at bounding box center [486, 311] width 45 height 9
drag, startPoint x: 501, startPoint y: 311, endPoint x: 505, endPoint y: 314, distance: 5.5
click at [505, 314] on p "(656) 1094497" at bounding box center [486, 311] width 45 height 9
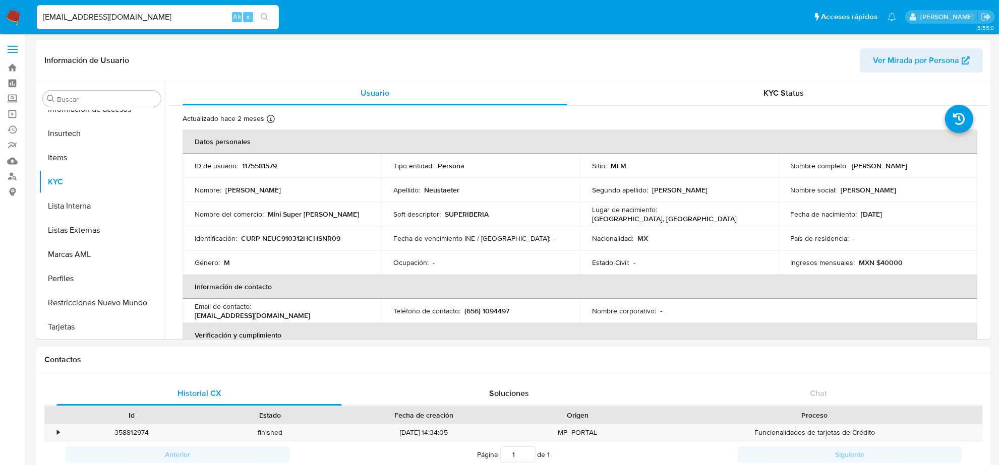
drag, startPoint x: 149, startPoint y: 27, endPoint x: 150, endPoint y: 20, distance: 6.7
click at [149, 26] on div "SUPERIBERIA20@GMAIL.COM Alt s" at bounding box center [158, 17] width 242 height 24
click at [150, 19] on input "SUPERIBERIA20@GMAIL.COM" at bounding box center [158, 17] width 242 height 13
paste input "ESPEEGANAMEXICO@GMAIL."
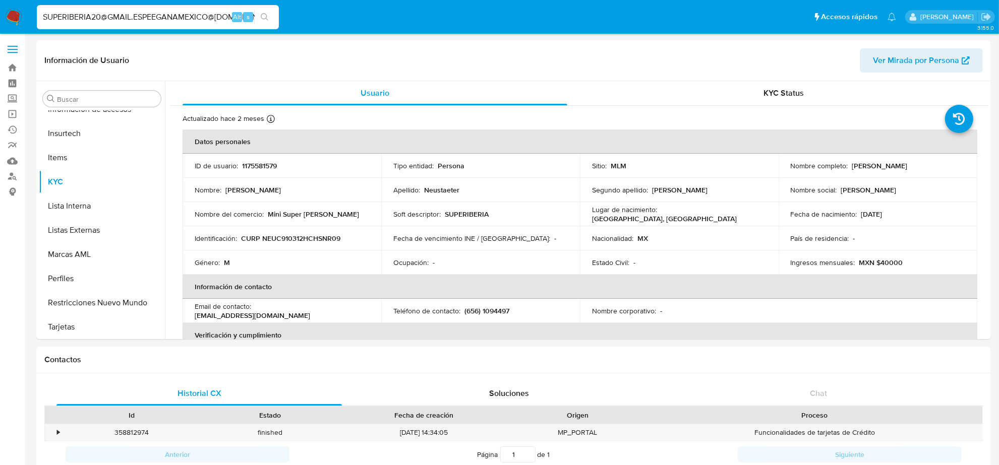
scroll to position [0, 3]
click at [150, 18] on input "SUPERIBERIA20@GMAIL.ESPEEGANAMEXICO@GMAIL.COM" at bounding box center [158, 17] width 242 height 13
paste input
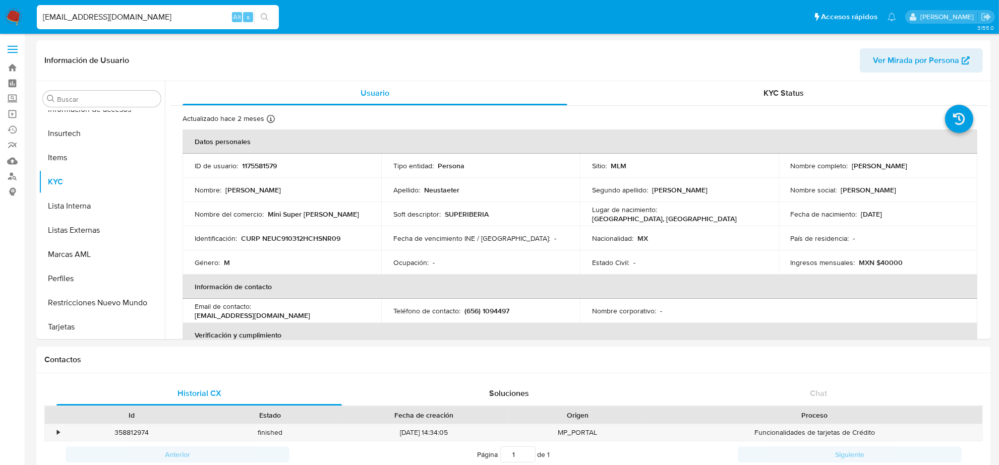
scroll to position [0, 0]
type input "ESPEEGANAMEXICO@GMAIL.COM"
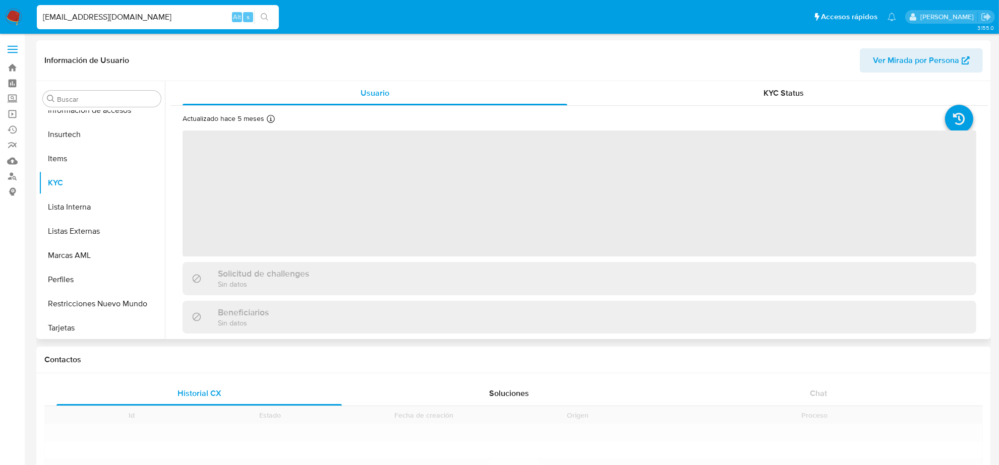
scroll to position [425, 0]
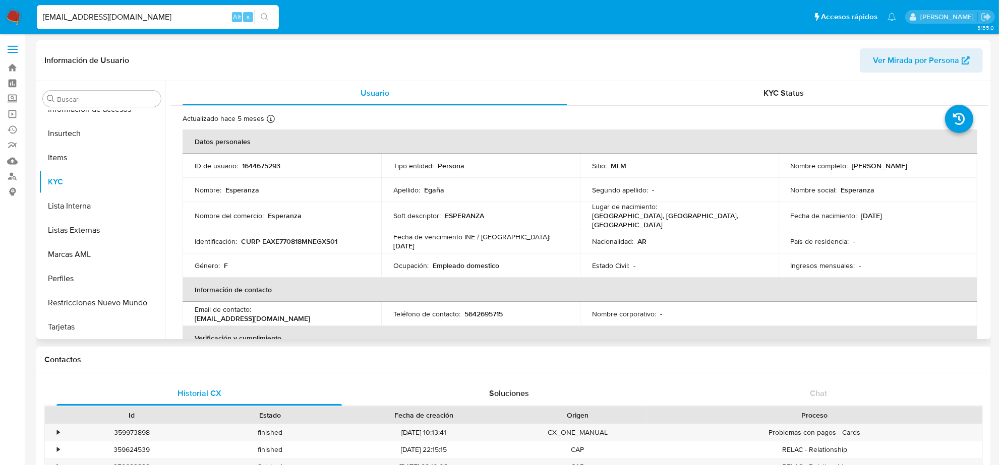
select select "10"
click at [493, 311] on p "5642695715" at bounding box center [483, 314] width 38 height 9
click at [183, 11] on input "ESPEEGANAMEXICO@GMAIL.COM" at bounding box center [158, 17] width 242 height 13
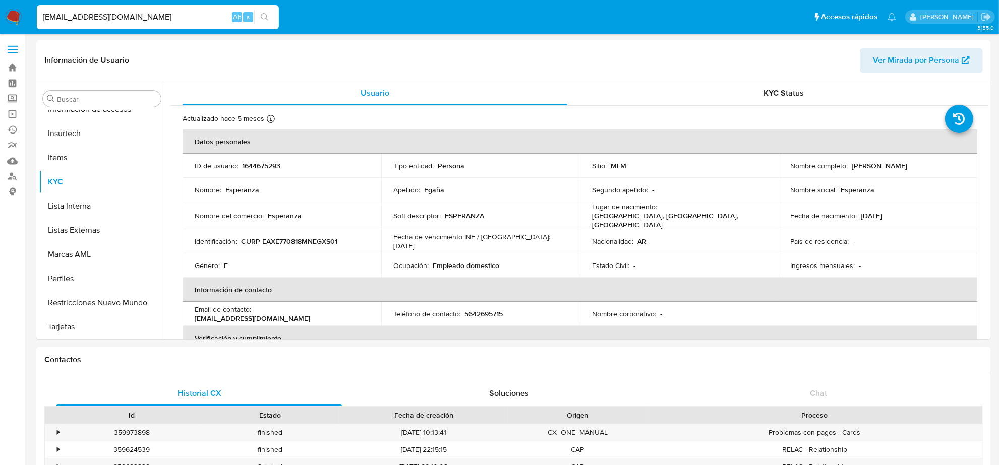
click at [183, 11] on input "ESPEEGANAMEXICO@GMAIL.COM" at bounding box center [158, 17] width 242 height 13
paste input "DANYFRIENDLY91"
type input "DANYFRIENDLY91@GMAIL.COM"
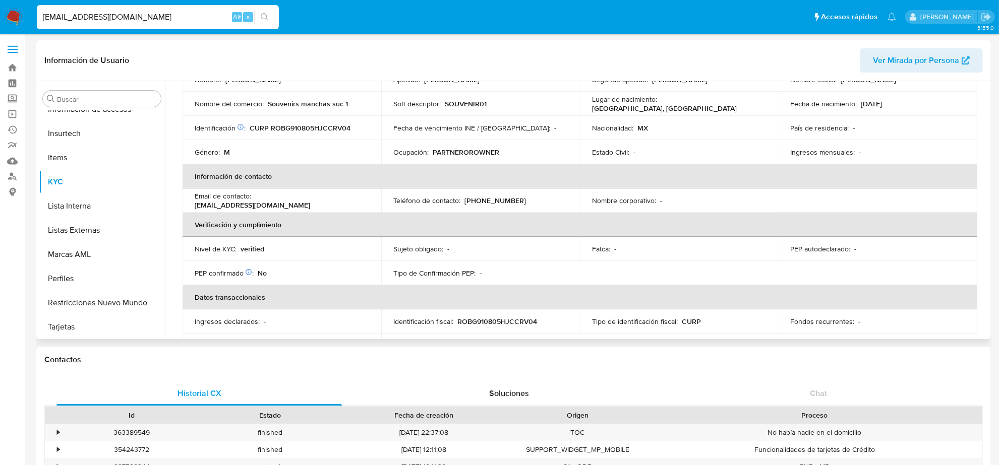
scroll to position [126, 0]
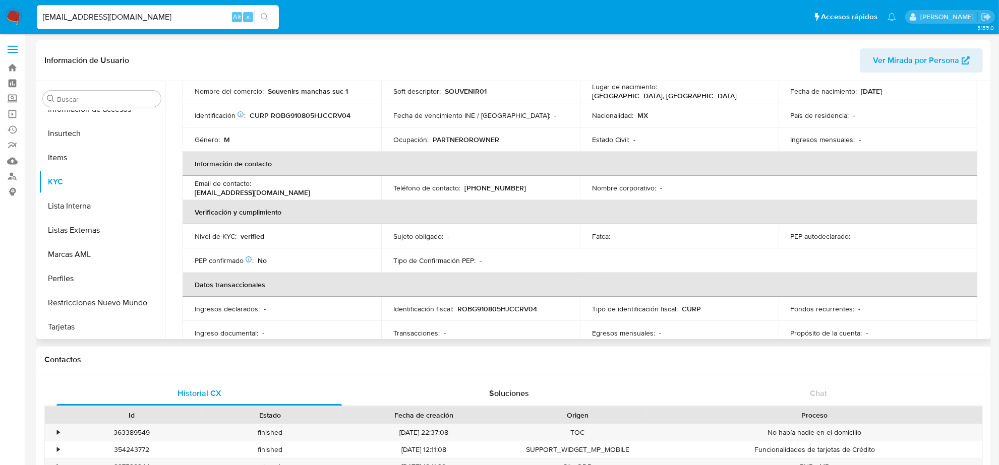
select select "10"
click at [497, 185] on p "(322) 3183431" at bounding box center [495, 188] width 62 height 9
click at [157, 18] on input "DANYFRIENDLY91@GMAIL.COM" at bounding box center [158, 17] width 242 height 13
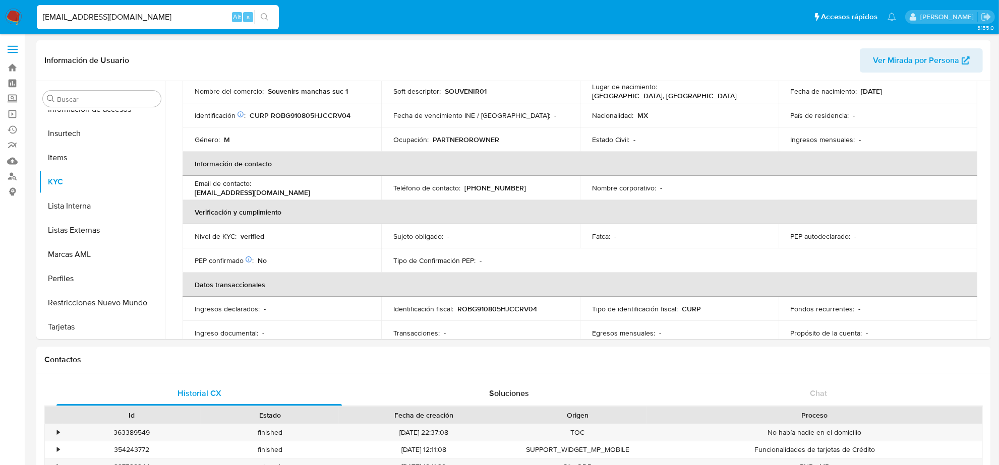
click at [157, 18] on input "DANYFRIENDLY91@GMAIL.COM" at bounding box center [158, 17] width 242 height 13
paste input "CDLC8881@YAHOO"
type input "CDLC8881@YAHOO.COM"
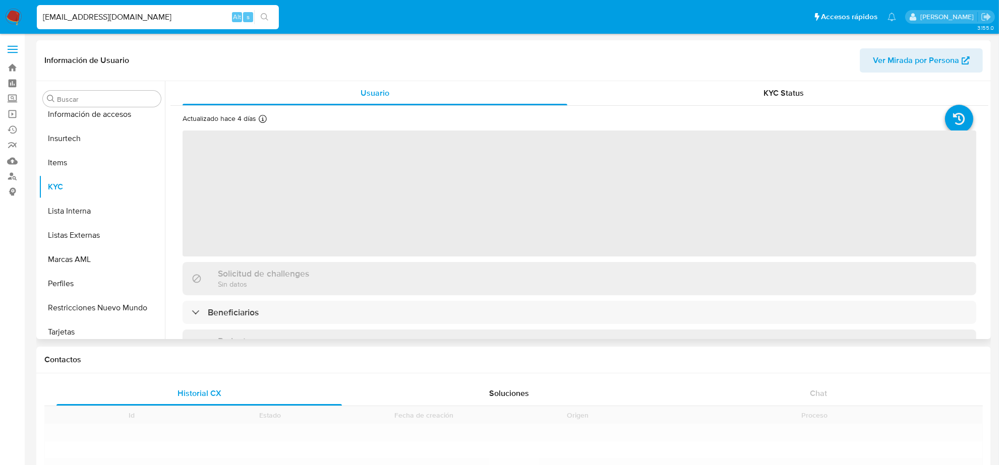
scroll to position [425, 0]
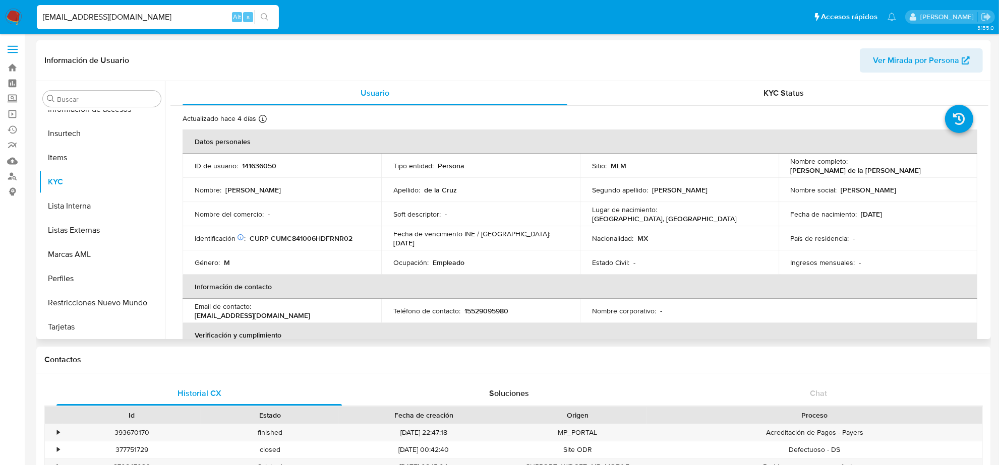
select select "10"
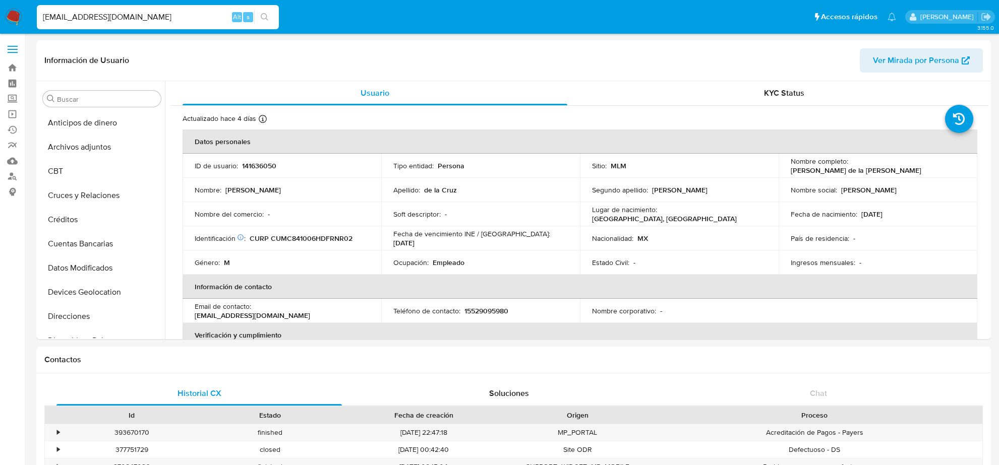
select select "10"
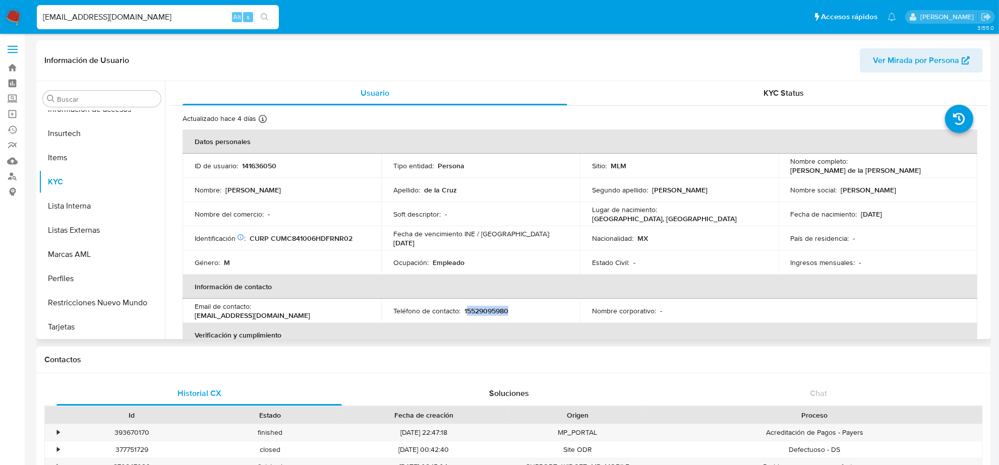
drag, startPoint x: 465, startPoint y: 309, endPoint x: 523, endPoint y: 307, distance: 57.5
click at [523, 307] on div "Teléfono de contacto : 15529095980" at bounding box center [480, 311] width 174 height 9
copy p "5529095980"
click at [124, 17] on input "CDLC8881@YAHOO.COM" at bounding box center [158, 17] width 242 height 13
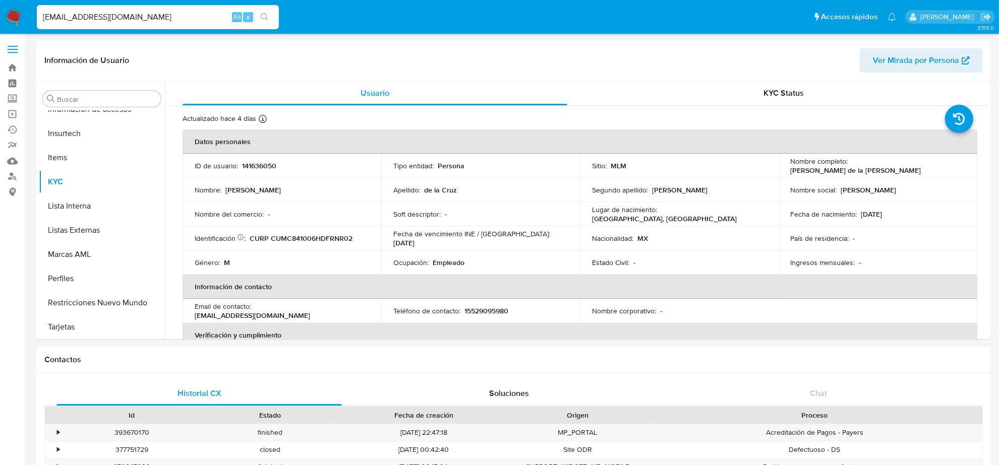
click at [124, 17] on input "CDLC8881@YAHOO.COM" at bounding box center [158, 17] width 242 height 13
paste input "VINATERIACOACALCO@GMAIL"
type input "VINATERIACOACALCO@GMAIL.COM"
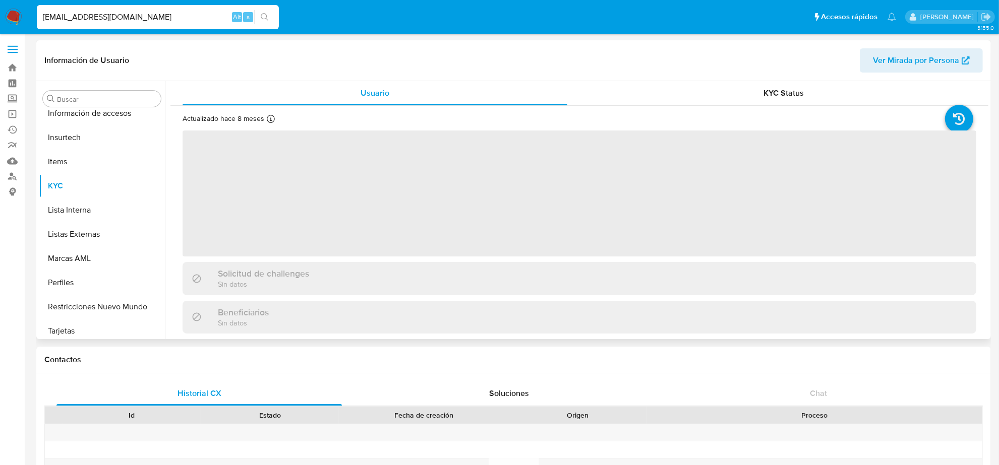
scroll to position [425, 0]
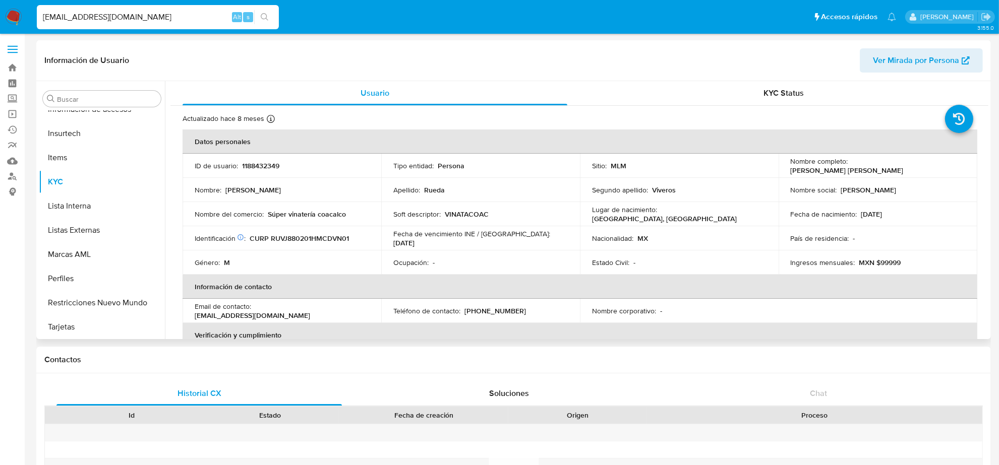
select select "10"
click at [493, 311] on p "(55) 34700509" at bounding box center [495, 311] width 62 height 9
copy p "34700509"
click at [164, 14] on input "VINATERIACOACALCO@GMAIL.COM" at bounding box center [158, 17] width 242 height 13
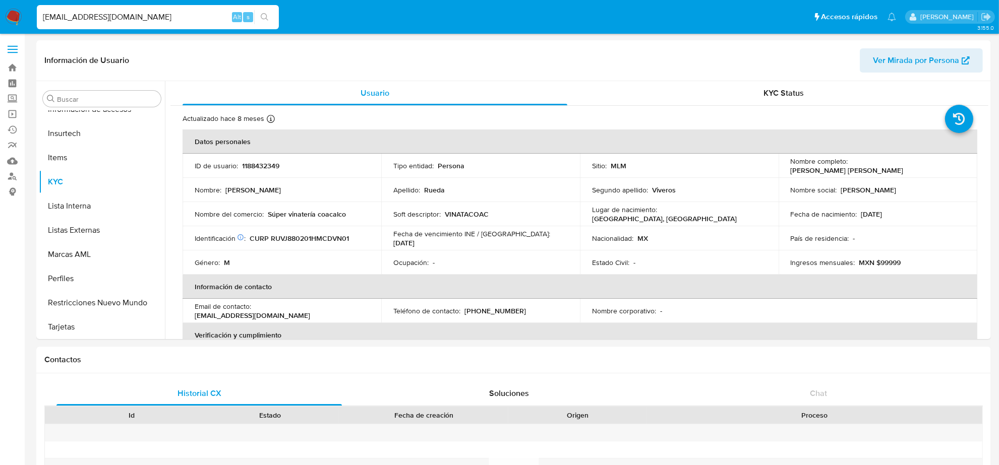
click at [164, 14] on input "VINATERIACOACALCO@GMAIL.COM" at bounding box center [158, 17] width 242 height 13
paste input "ABRAHAM.RIVERA@GOSCM"
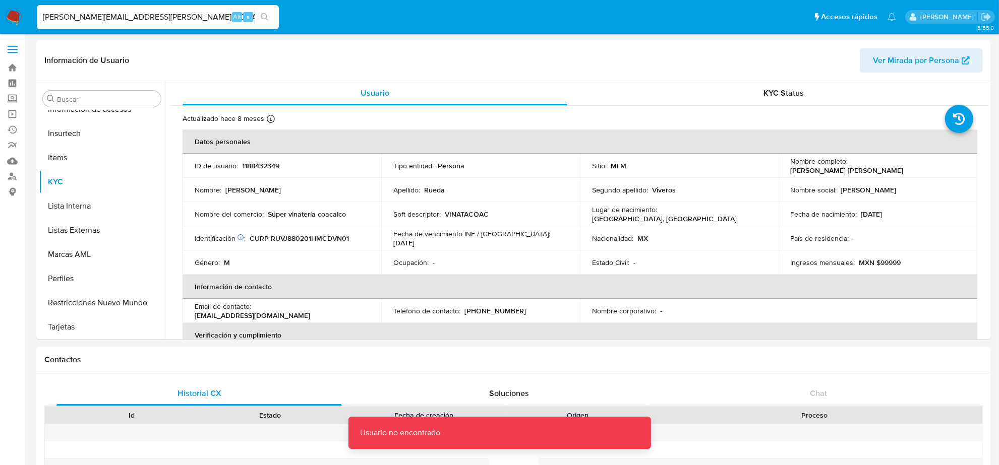
click at [177, 11] on input "ABRAHAM.RIVERA@GOSCM.COM" at bounding box center [158, 17] width 242 height 13
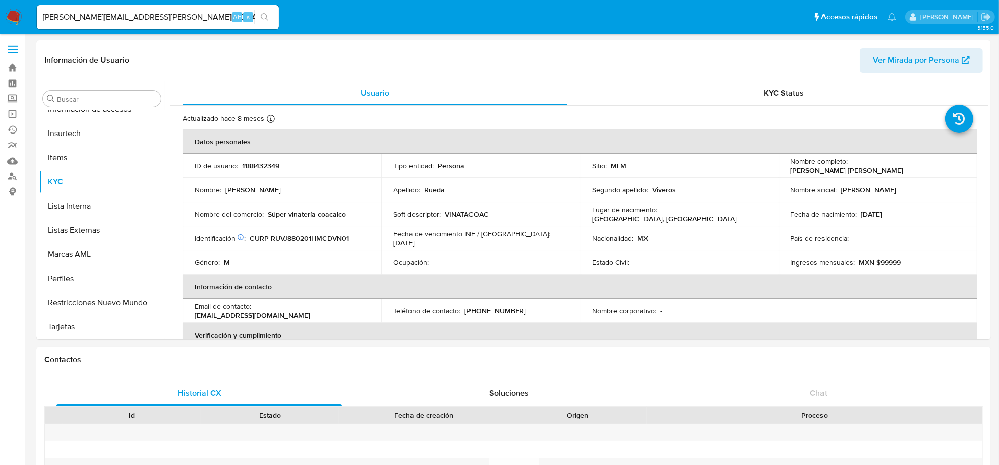
click at [157, 14] on input "ABRAHAM.RIVERA@GOSCM.COM" at bounding box center [158, 17] width 242 height 13
paste input "SANDEMAN.OCTLIZ@GMAIL"
type input "SANDEMAN.OCTLIZ@GMAIL.COM"
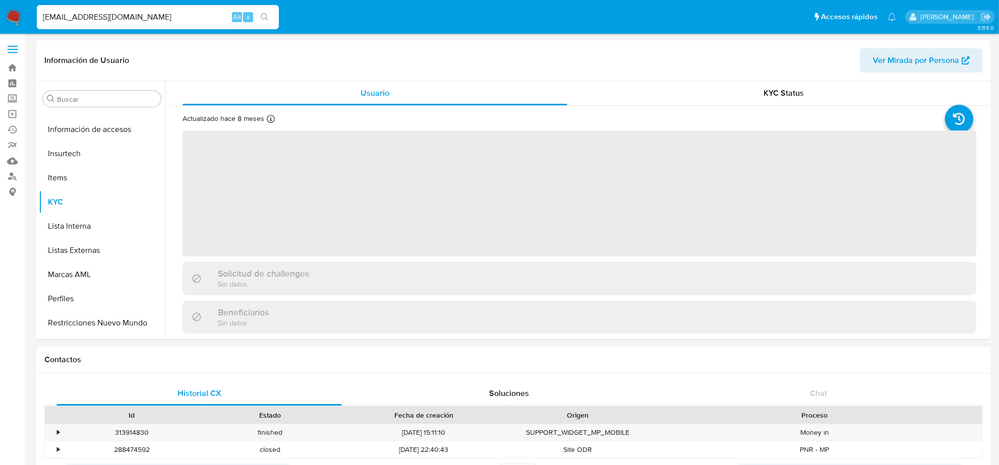
scroll to position [425, 0]
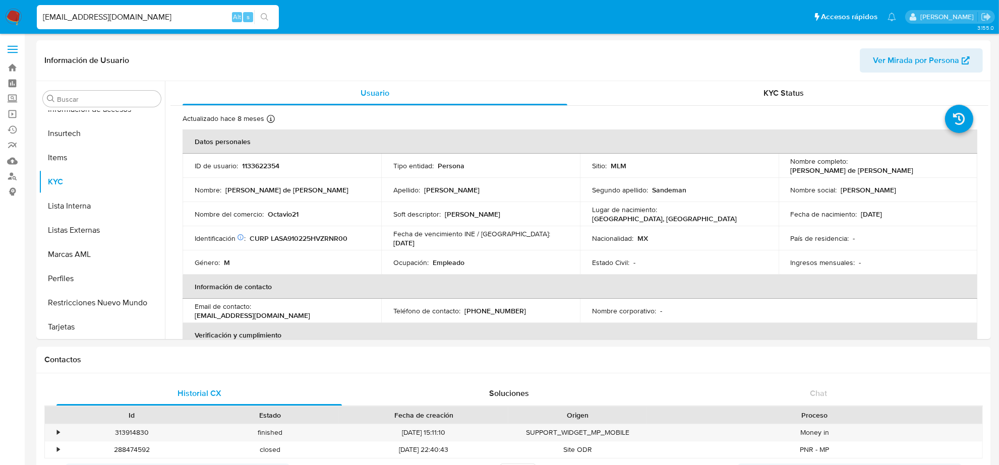
select select "10"
click at [484, 307] on p "(229) 5519739" at bounding box center [495, 311] width 62 height 9
click at [487, 308] on p "(229) 5519739" at bounding box center [495, 311] width 62 height 9
copy p "5519739"
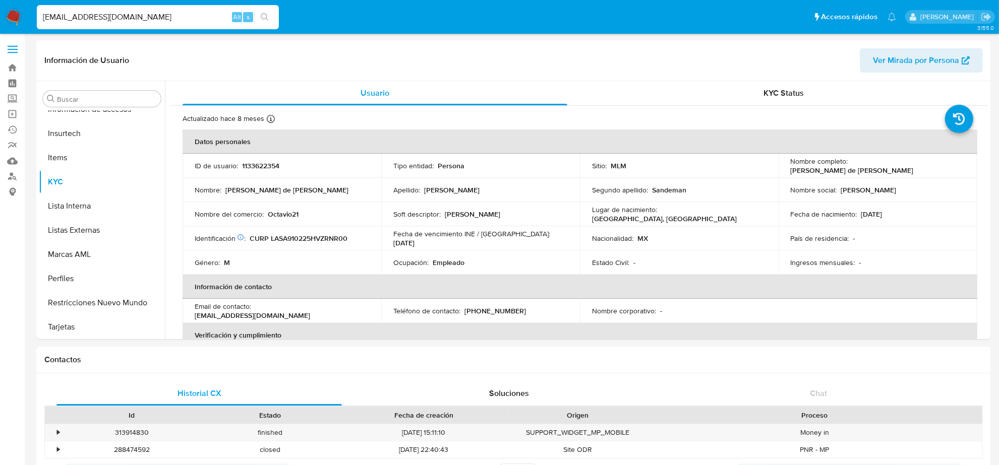
click at [182, 16] on input "SANDEMAN.OCTLIZ@GMAIL.COM" at bounding box center [158, 17] width 242 height 13
paste input "LEDP1978@HOT"
type input "LEDP1978@HOTMAIL.COM"
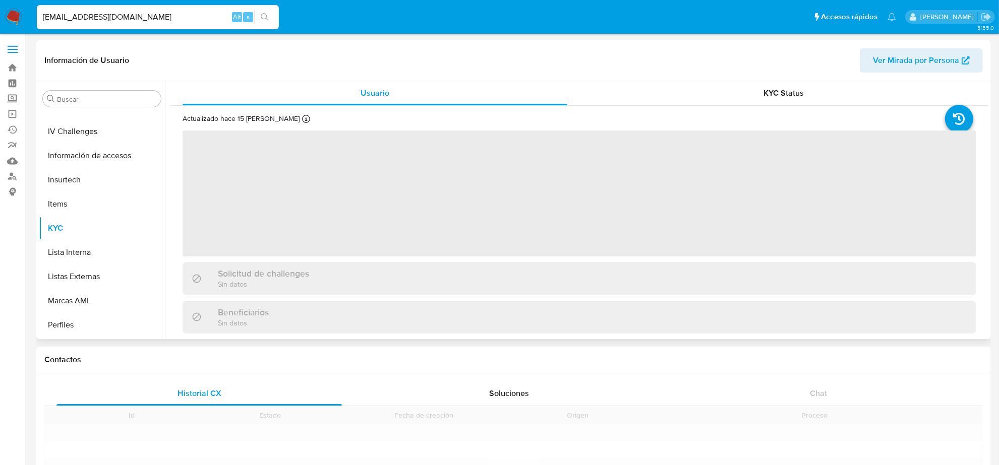
scroll to position [425, 0]
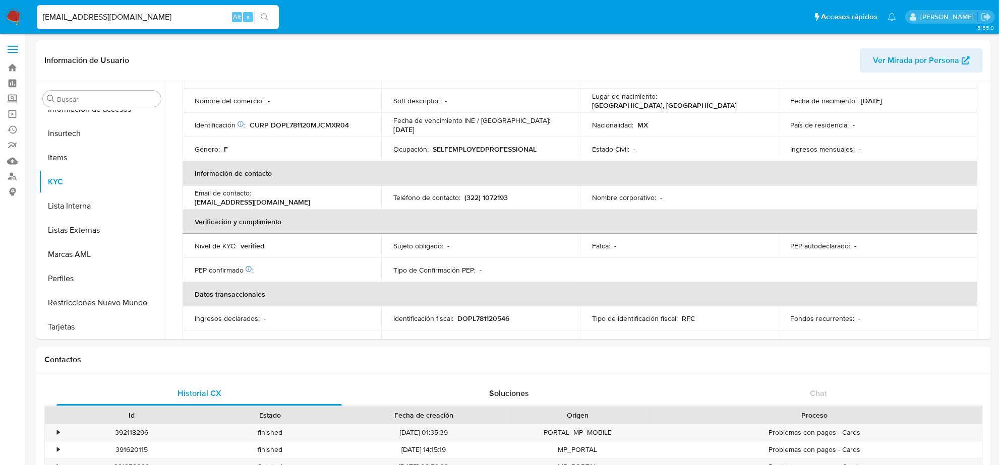
select select "10"
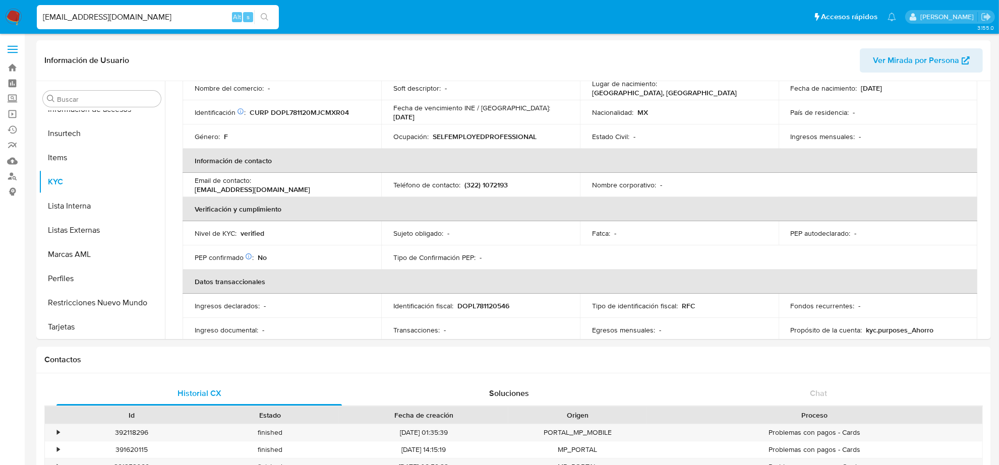
click at [167, 23] on input "LEDP1978@HOTMAIL.COM" at bounding box center [158, 17] width 242 height 13
paste input "AGC196"
type input "AGC1968@HOTMAIL.COM"
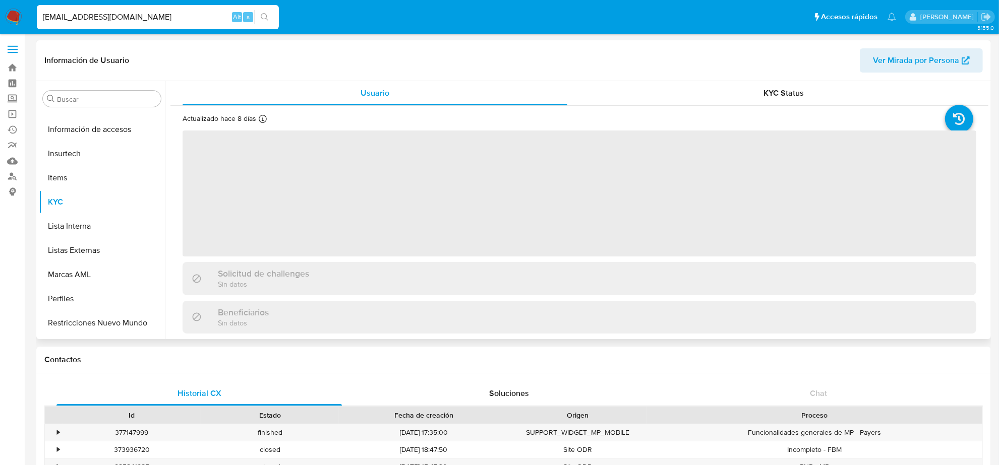
scroll to position [425, 0]
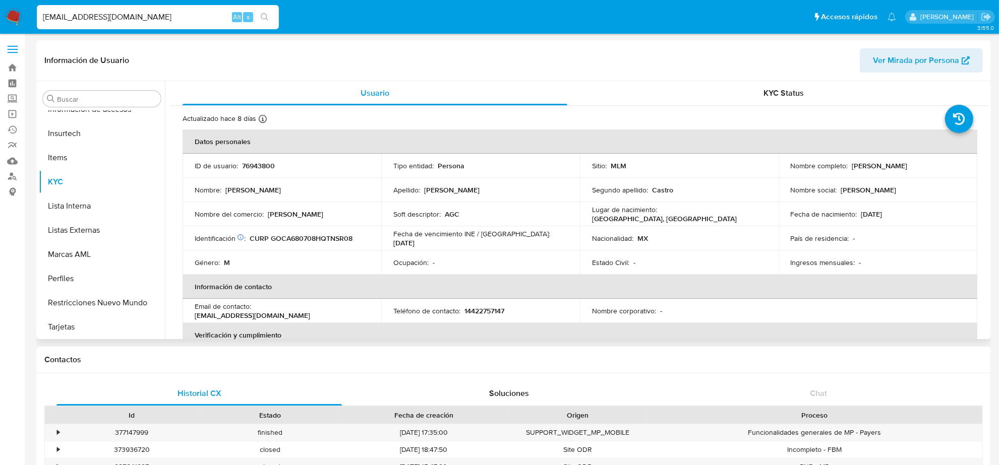
select select "10"
drag, startPoint x: 464, startPoint y: 309, endPoint x: 531, endPoint y: 313, distance: 67.2
click at [531, 313] on div "Teléfono de contacto : 14422757147" at bounding box center [480, 311] width 174 height 9
drag, startPoint x: 493, startPoint y: 307, endPoint x: 469, endPoint y: 307, distance: 23.7
click at [492, 307] on p "14422757147" at bounding box center [484, 311] width 40 height 9
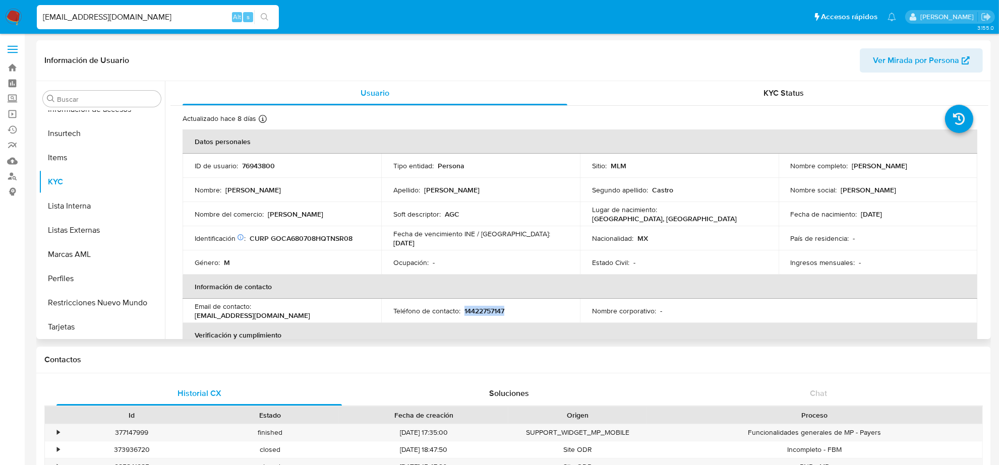
click at [464, 309] on p "14422757147" at bounding box center [484, 311] width 40 height 9
drag, startPoint x: 465, startPoint y: 309, endPoint x: 522, endPoint y: 306, distance: 57.0
click at [522, 307] on div "Teléfono de contacto : 14422757147" at bounding box center [480, 311] width 174 height 9
copy p "4422757147"
click at [167, 21] on input "AGC1968@HOTMAIL.COM" at bounding box center [158, 17] width 242 height 13
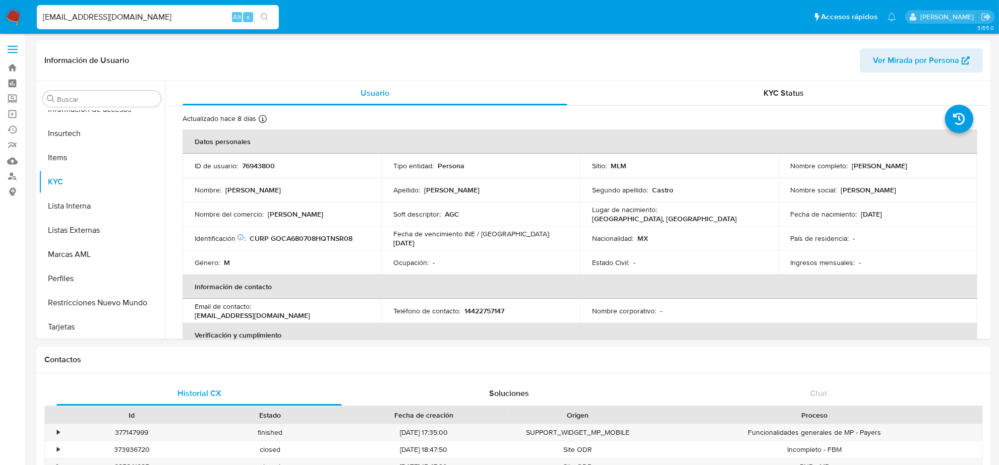
click at [167, 21] on input "AGC1968@HOTMAIL.COM" at bounding box center [158, 17] width 242 height 13
paste input "KANDY_TRADES"
type input "KANDY_TRADES@HOTMAIL.COM"
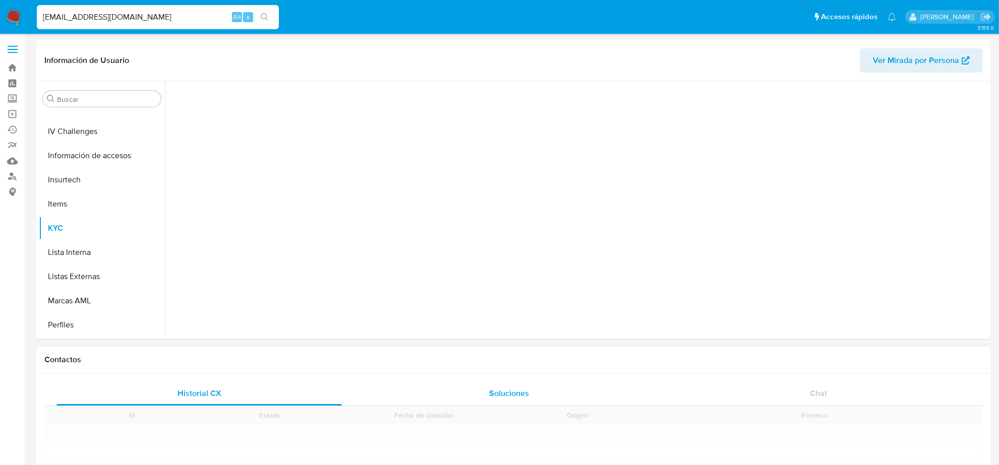
scroll to position [425, 0]
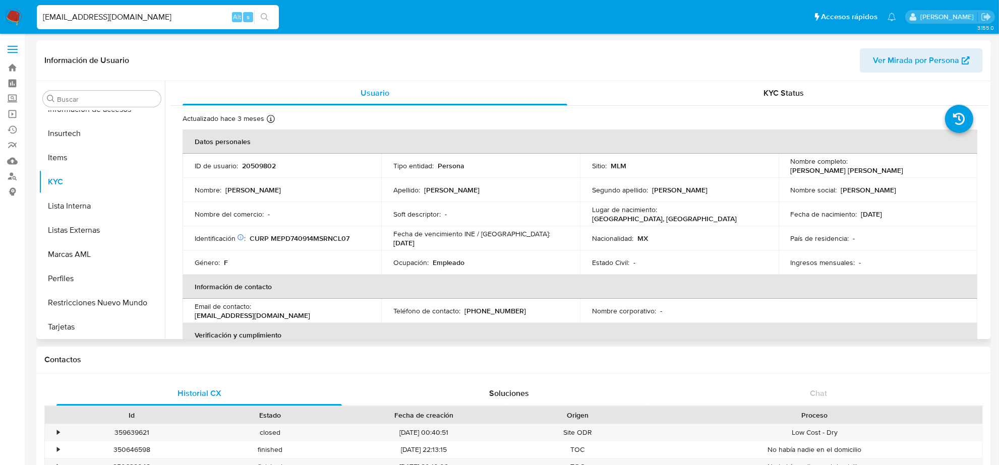
select select "10"
click at [494, 311] on p "(686) 2230796" at bounding box center [495, 311] width 62 height 9
copy p "2230796"
click at [78, 11] on input "KANDY_TRADES@HOTMAIL.COM" at bounding box center [158, 17] width 242 height 13
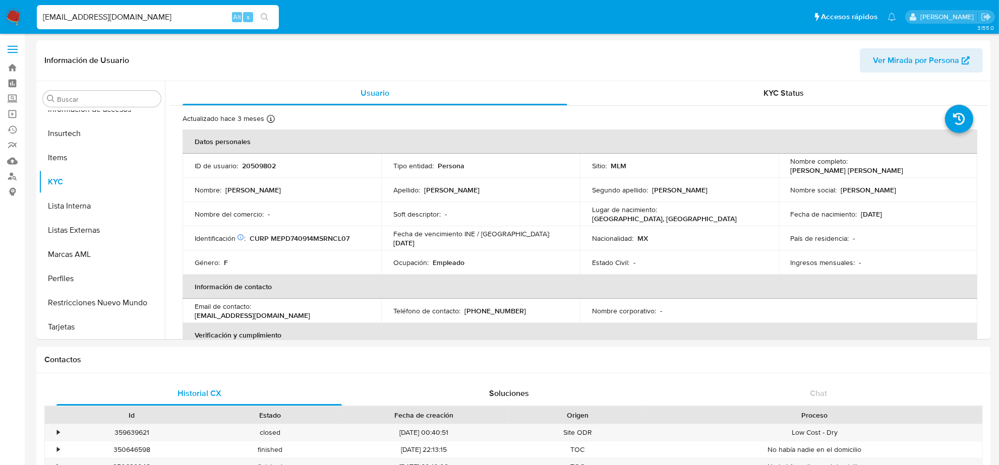
click at [78, 11] on input "KANDY_TRADES@HOTMAIL.COM" at bounding box center [158, 17] width 242 height 13
paste input "ANGELICAHAMC@OUTLOOK"
type input "[EMAIL_ADDRESS][DOMAIN_NAME]"
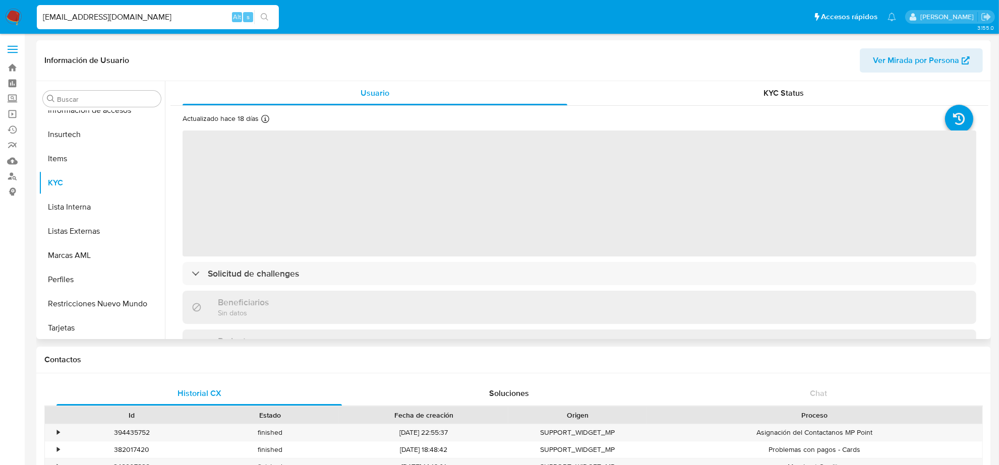
scroll to position [425, 0]
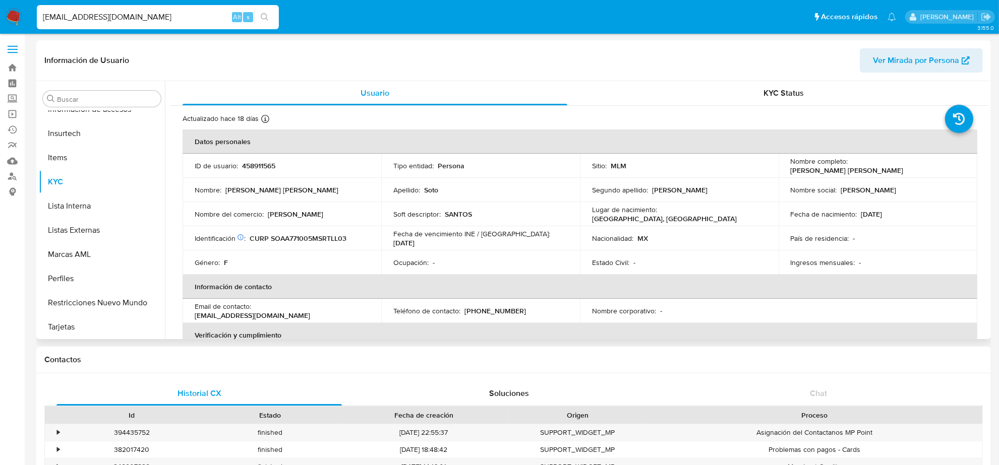
select select "10"
click at [501, 310] on p "[PHONE_NUMBER]" at bounding box center [495, 311] width 62 height 9
copy p "2569563"
click at [135, 18] on input "ANGELICAHAMC@OUTLOOK.COM" at bounding box center [158, 17] width 242 height 13
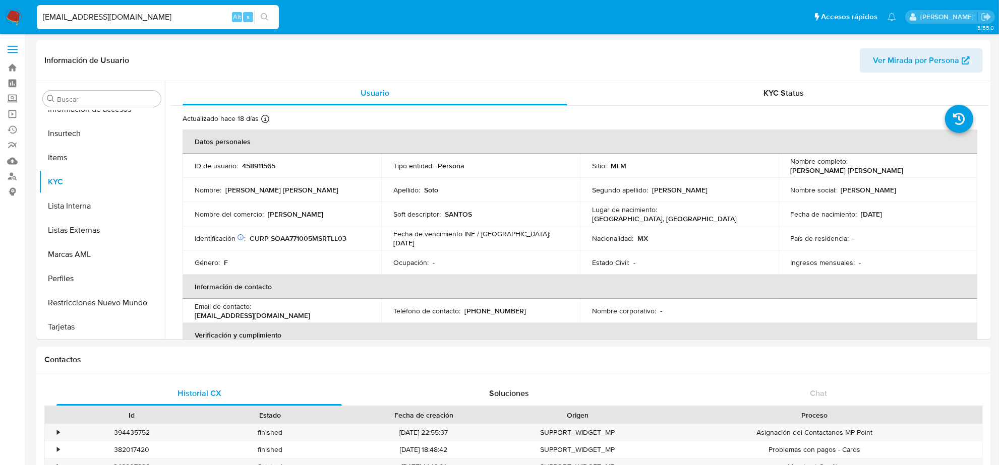
click at [135, 18] on input "ANGELICAHAMC@OUTLOOK.COM" at bounding box center [158, 17] width 242 height 13
paste input "81IMMORTAL23@GMAIL"
type input "81IMMORTAL23@GMAIL.COM"
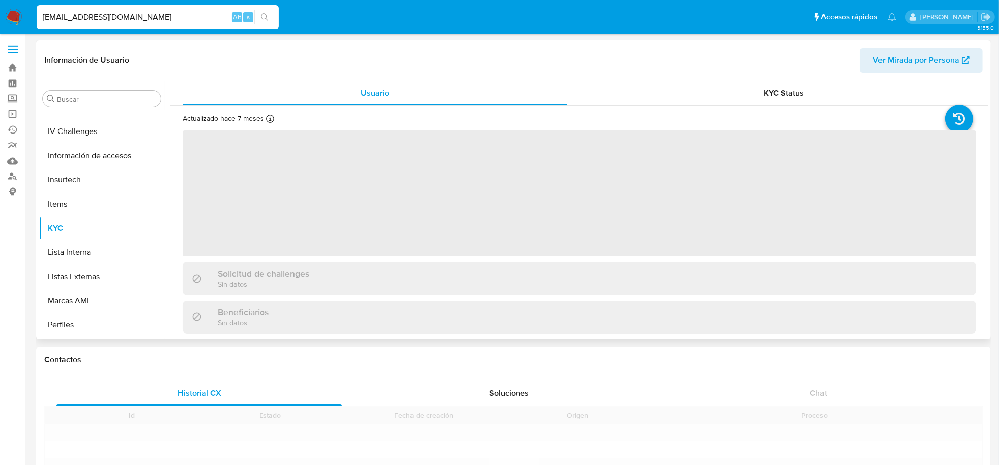
scroll to position [425, 0]
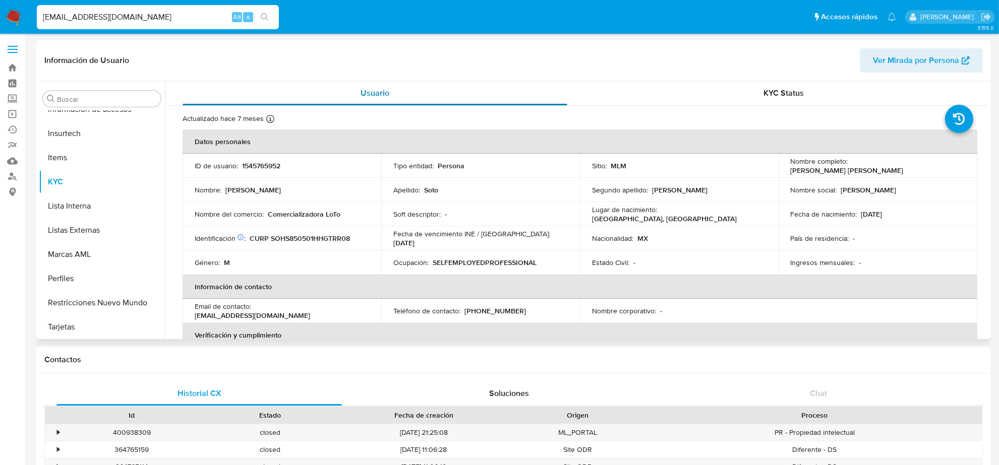
select select "10"
click at [488, 310] on p "(55) 43742058" at bounding box center [495, 311] width 62 height 9
copy p "43742058"
click at [139, 18] on input "81IMMORTAL23@GMAIL.COM" at bounding box center [158, 17] width 242 height 13
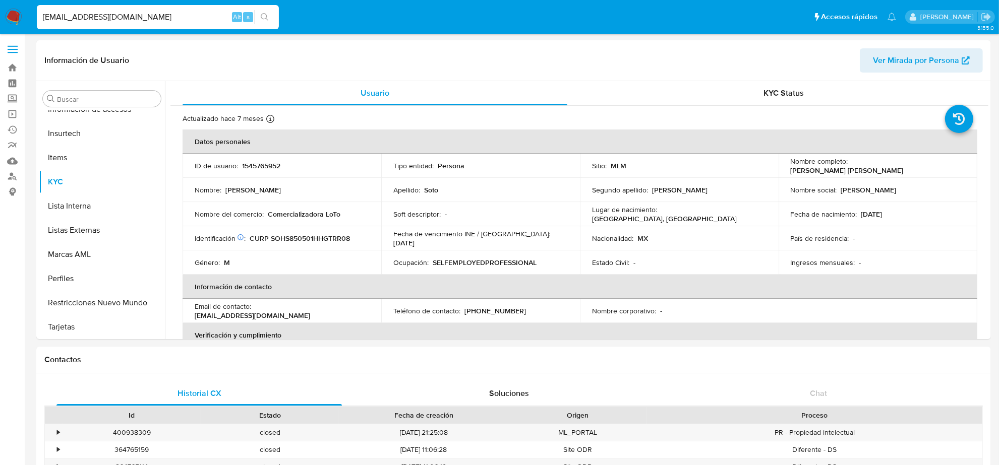
click at [139, 18] on input "81IMMORTAL23@GMAIL.COM" at bounding box center [158, 17] width 242 height 13
paste input "DONALDH_97@HOT"
type input "DONALDH_97@HOTMAIL.COM"
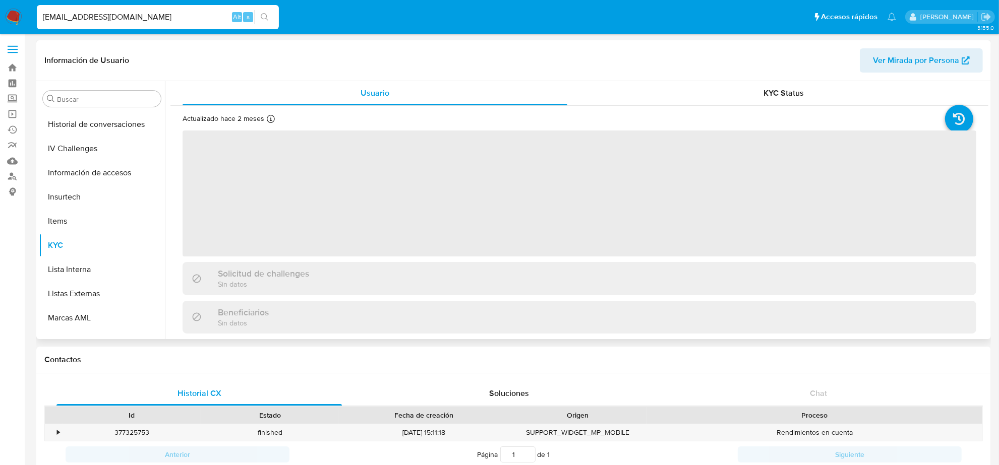
scroll to position [425, 0]
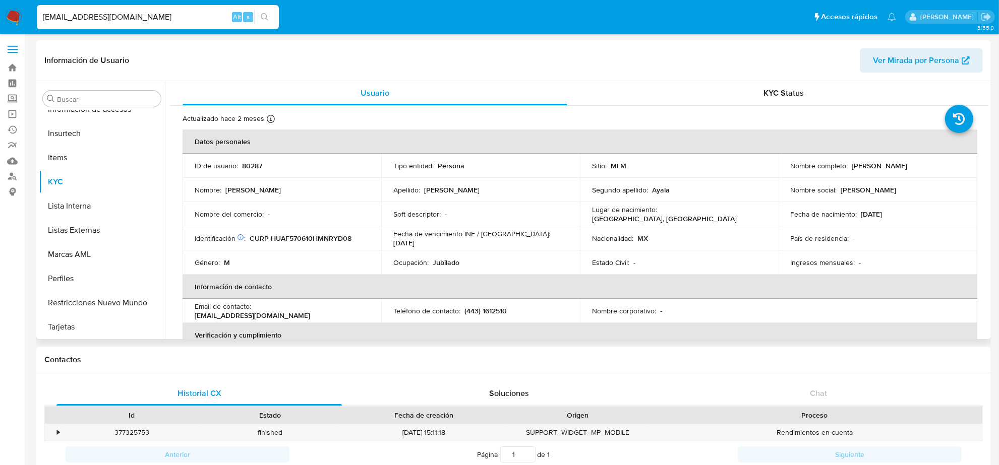
select select "10"
click at [495, 309] on p "(443) 1612510" at bounding box center [485, 311] width 42 height 9
copy p "1612510"
click at [108, 14] on input "DONALDH_97@HOTMAIL.COM" at bounding box center [158, 17] width 242 height 13
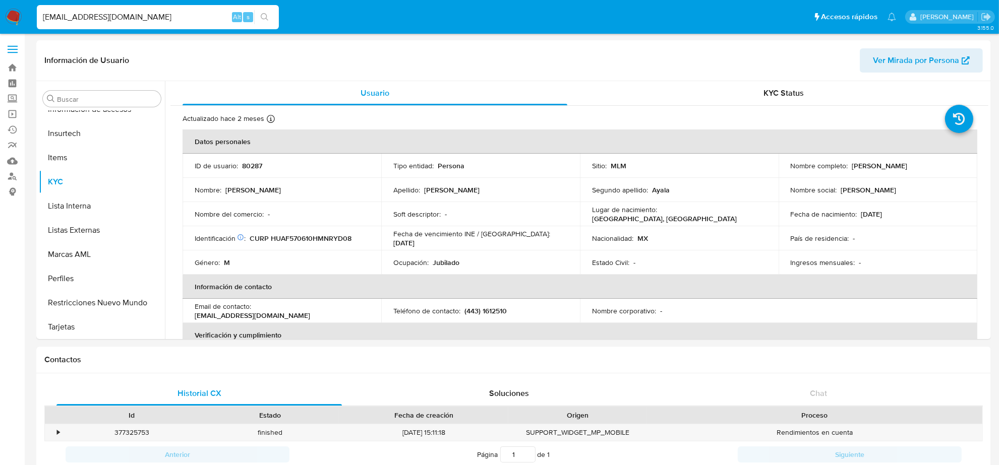
click at [108, 14] on input "DONALDH_97@HOTMAIL.COM" at bounding box center [158, 17] width 242 height 13
click at [107, 14] on input "DONALDH_97@HOTMAIL.COM" at bounding box center [158, 17] width 242 height 13
paste input "RICARDO.BIELMA@G"
type input "RICARDO.BIELMA@GMAIL.COM"
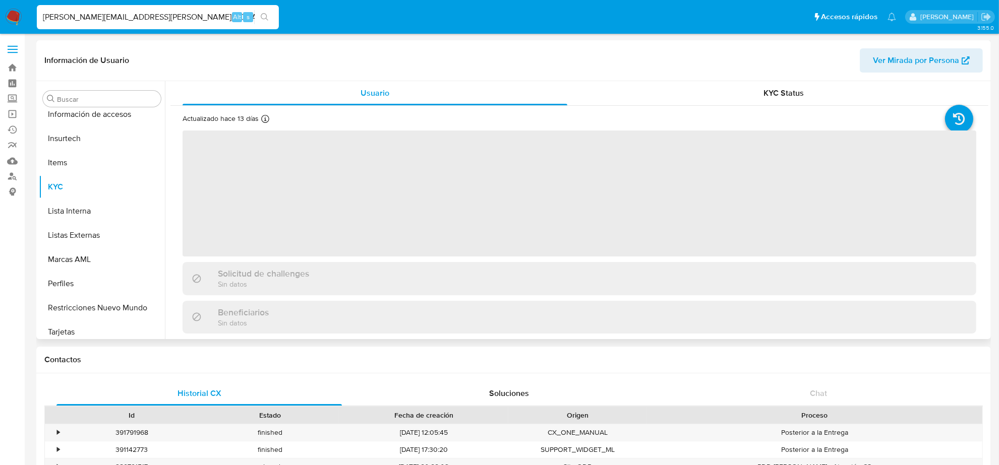
scroll to position [425, 0]
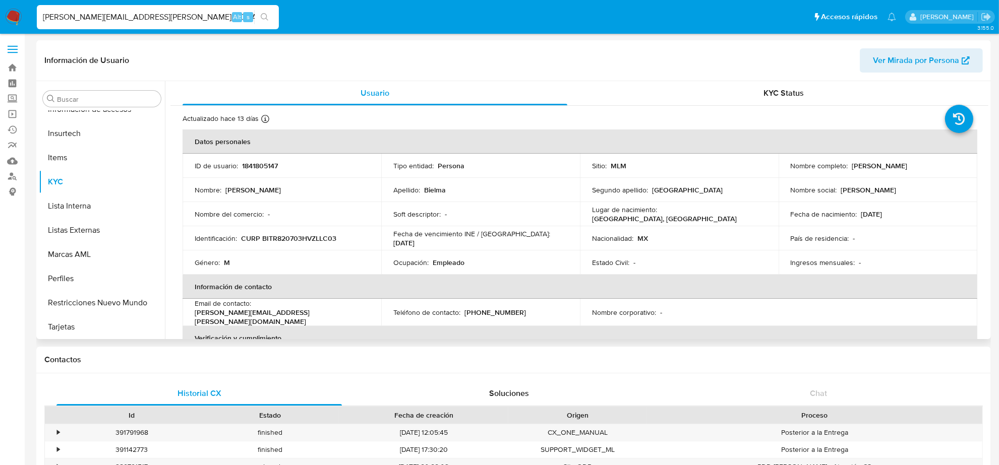
select select "10"
click at [497, 308] on p "(55) 80491986" at bounding box center [495, 312] width 62 height 9
copy p "80491986"
drag, startPoint x: 144, startPoint y: 3, endPoint x: 139, endPoint y: 11, distance: 9.9
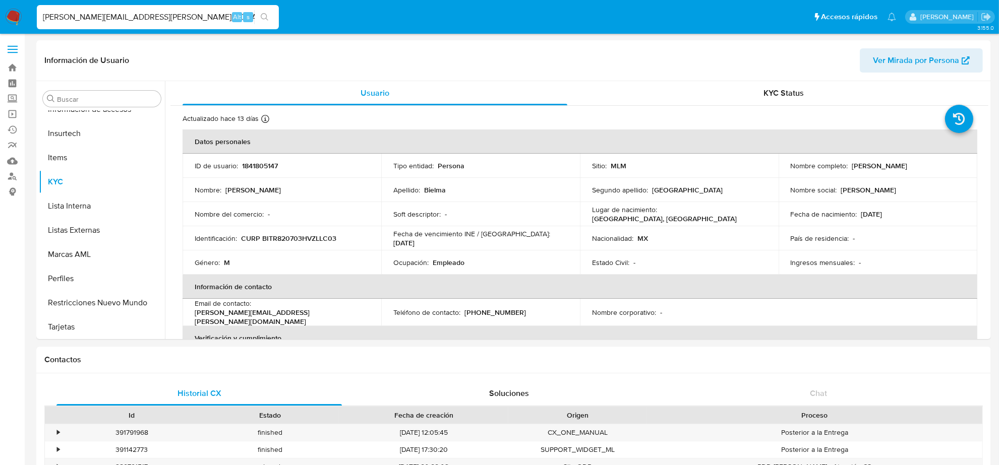
click at [143, 4] on div "RICARDO.BIELMA@GMAIL.COM Alt s" at bounding box center [158, 17] width 242 height 28
click at [139, 14] on input "RICARDO.BIELMA@GMAIL.COM" at bounding box center [158, 17] width 242 height 13
paste input "CELENEVILLANEW@HOT"
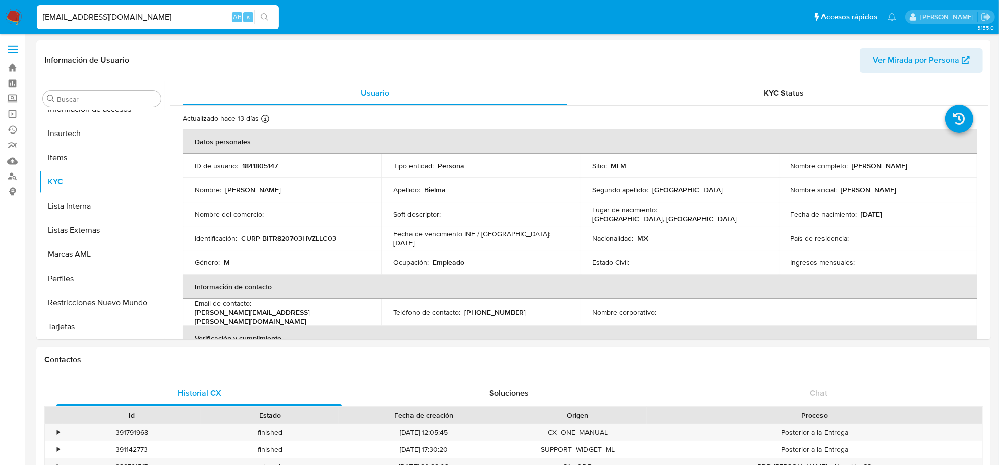
type input "CELENEVILLANEW@HOTMAIL.COM"
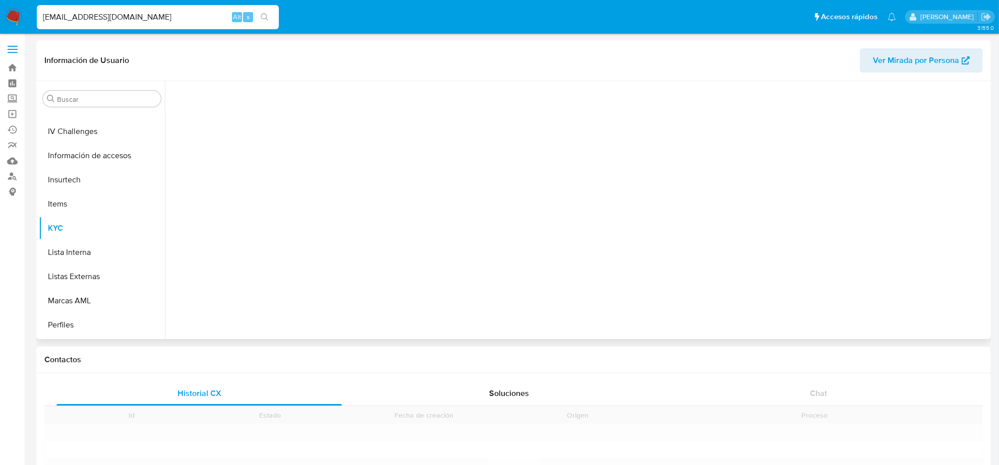
scroll to position [425, 0]
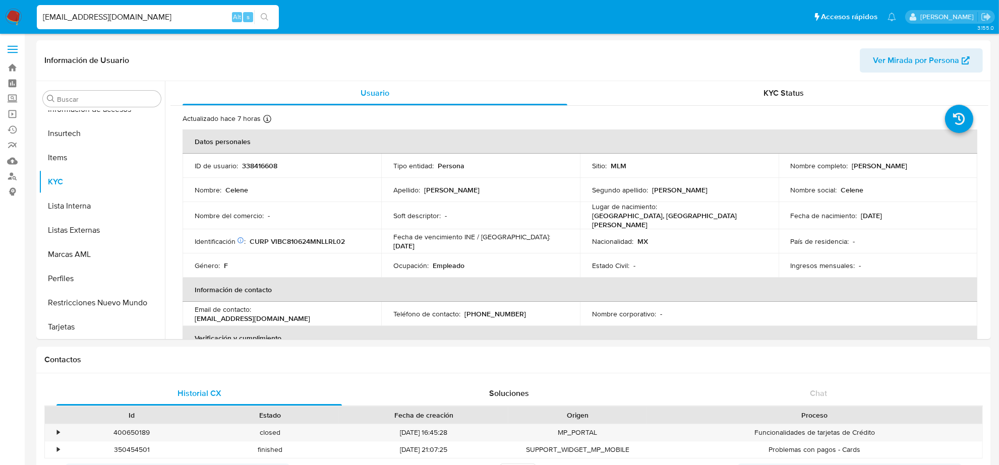
select select "10"
click at [482, 311] on p "(81) 12123395" at bounding box center [495, 314] width 62 height 9
copy p "12123395"
click at [169, 16] on input "CELENEVILLANEW@HOTMAIL.COM" at bounding box center [158, 17] width 242 height 13
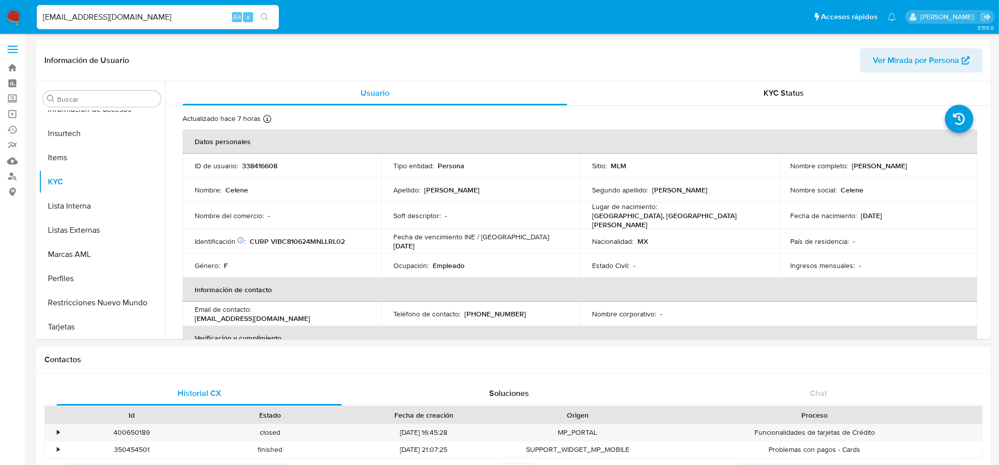
click at [169, 16] on input "CELENEVILLANEW@HOTMAIL.COM" at bounding box center [158, 17] width 242 height 13
paste input "BELLEQUEENCOSMETICS@G"
type input "BELLEQUEENCOSMETICS@GMAIL.COM"
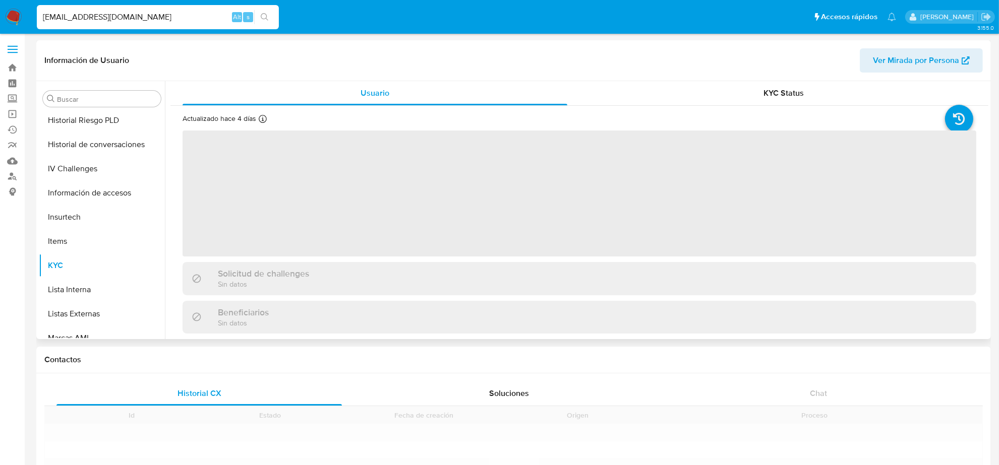
scroll to position [425, 0]
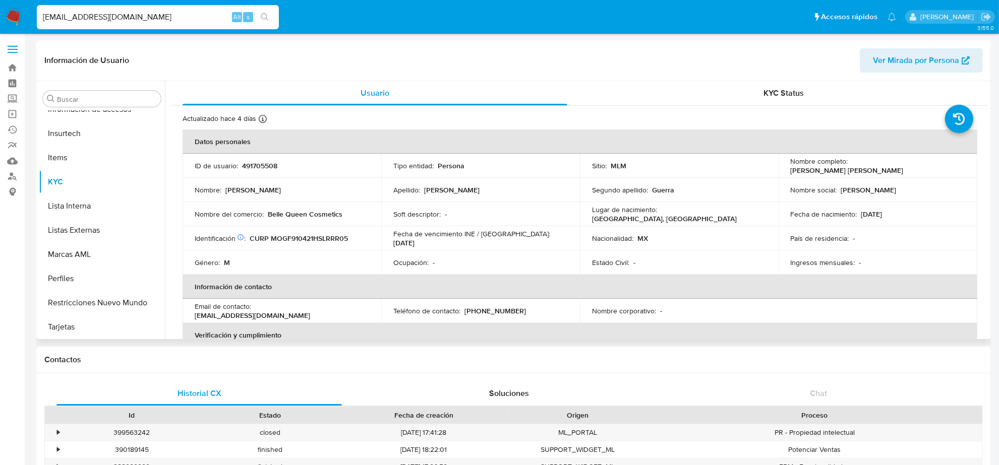
select select "10"
click at [502, 308] on p "(669) 2405016" at bounding box center [495, 311] width 62 height 9
click at [172, 16] on input "BELLEQUEENCOSMETICS@GMAIL.COM" at bounding box center [158, 17] width 242 height 13
click at [172, 15] on input "BELLEQUEENCOSMETICS@GMAIL.COM" at bounding box center [158, 17] width 242 height 13
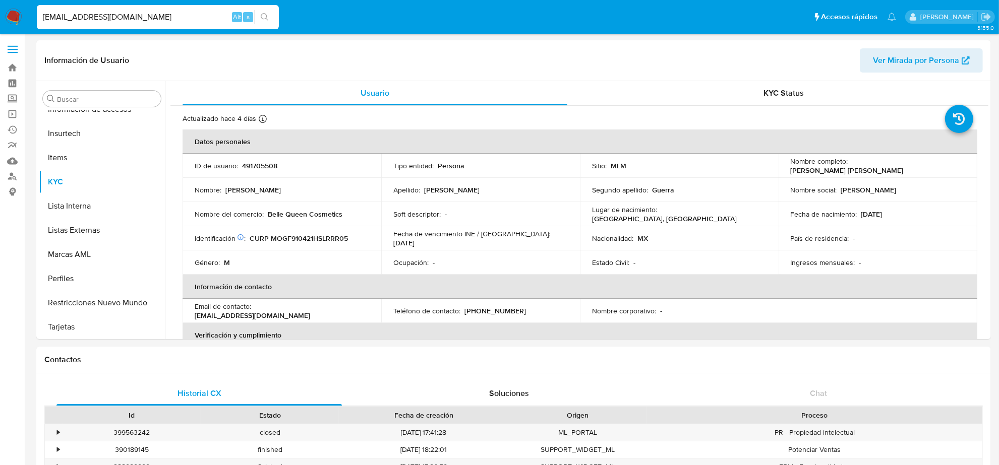
click at [172, 15] on input "BELLEQUEENCOSMETICS@GMAIL.COM" at bounding box center [158, 17] width 242 height 13
paste input "RAULUIC77@YAHOO.COM.MX"
type input "RAULUIC77@YAHOO.COM.MX"
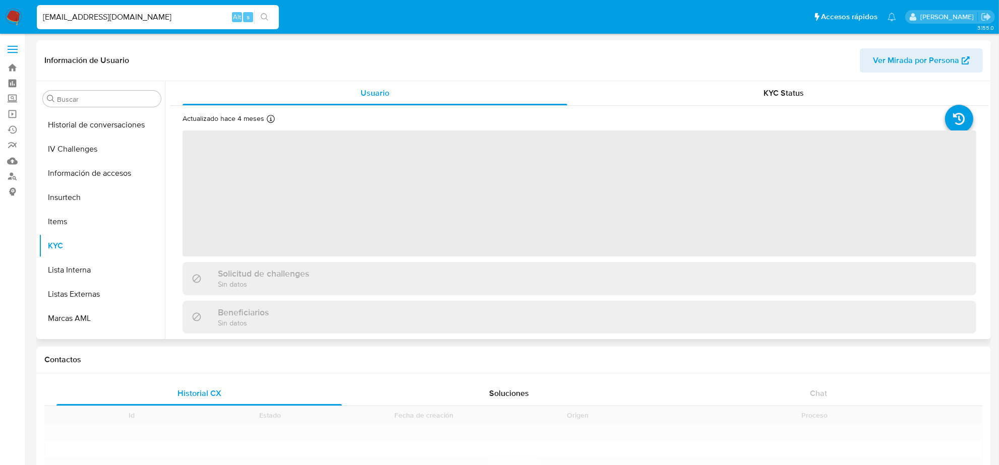
scroll to position [425, 0]
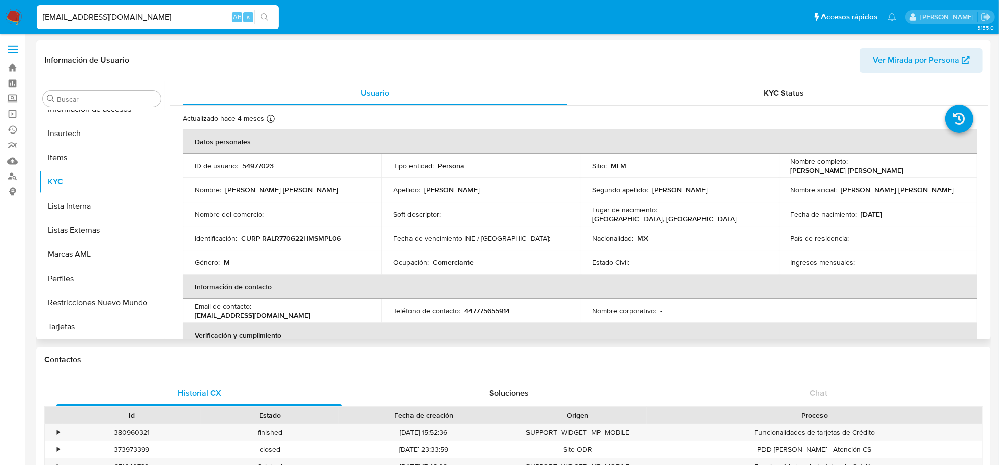
select select "10"
click at [483, 313] on p "447775655914" at bounding box center [486, 311] width 45 height 9
drag, startPoint x: 131, startPoint y: 7, endPoint x: 129, endPoint y: 16, distance: 9.8
click at [131, 7] on div "RAULUIC77@YAHOO.COM.MX Alt s" at bounding box center [158, 17] width 242 height 24
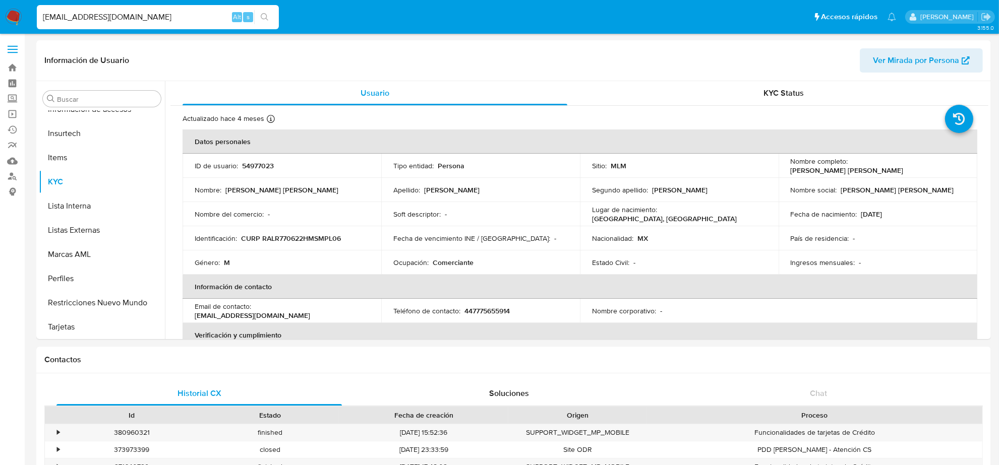
click at [129, 22] on input "RAULUIC77@YAHOO.COM.MX" at bounding box center [158, 17] width 242 height 13
click at [129, 23] on input "RAULUIC77@YAHOO.COM.MX" at bounding box center [158, 17] width 242 height 13
paste input "SUPER.TACOSPOLOCM@GMAIL.COM"
type input "SUPER.TACOSPOLOCM@GMAIL.COM"
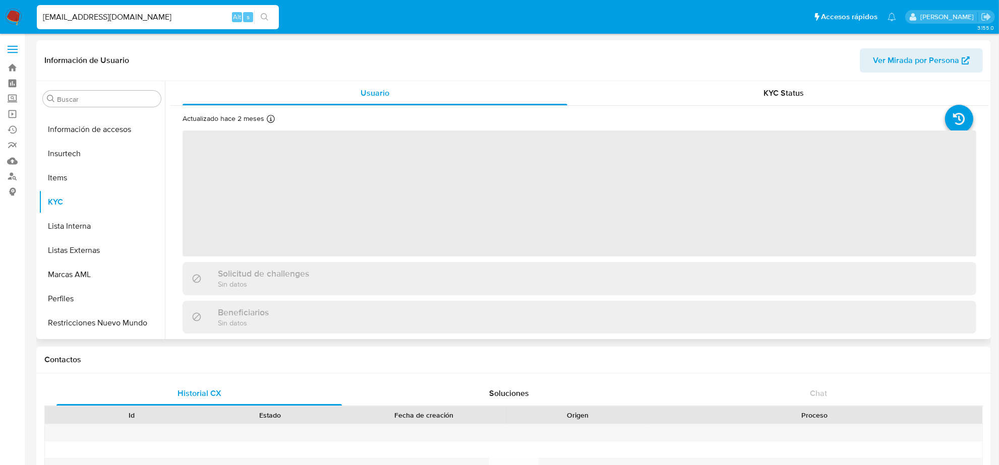
scroll to position [425, 0]
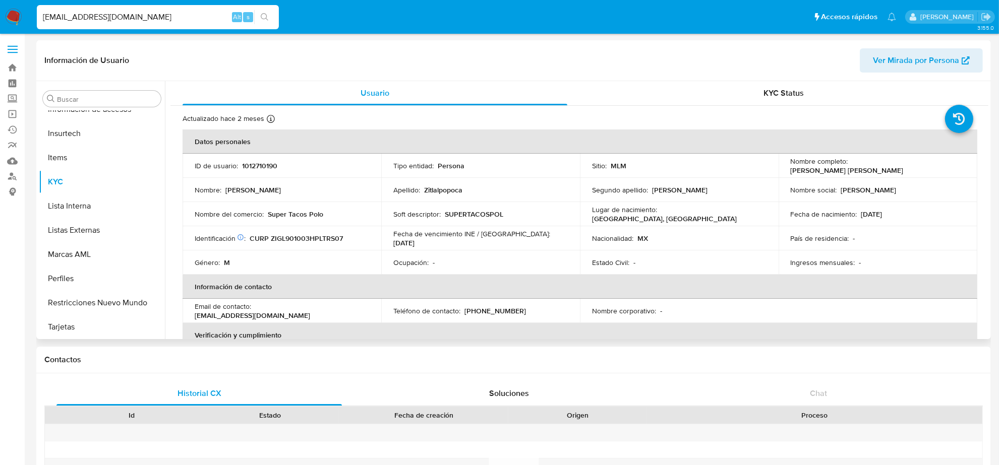
select select "10"
click at [491, 309] on p "(222) 3456119" at bounding box center [495, 311] width 62 height 9
click at [171, 18] on input "SUPER.TACOSPOLOCM@GMAIL.COM" at bounding box center [158, 17] width 242 height 13
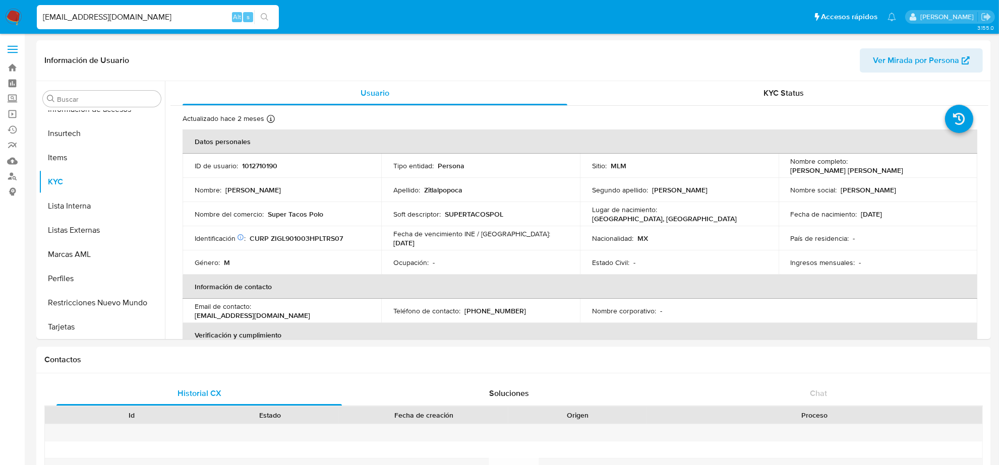
click at [171, 18] on input "SUPER.TACOSPOLOCM@GMAIL.COM" at bounding box center [158, 17] width 242 height 13
paste input "DANYFRIENDLY91"
type input "DANYFRIENDLY91@GMAIL.COM"
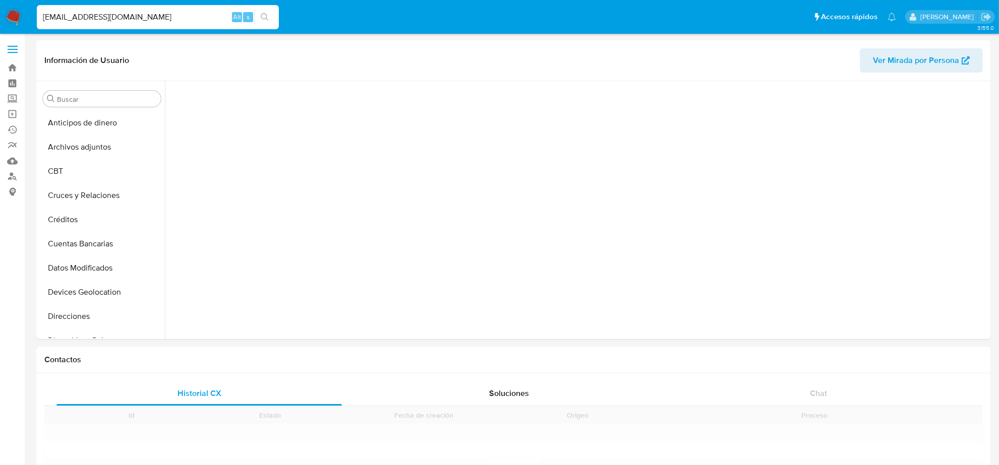
scroll to position [425, 0]
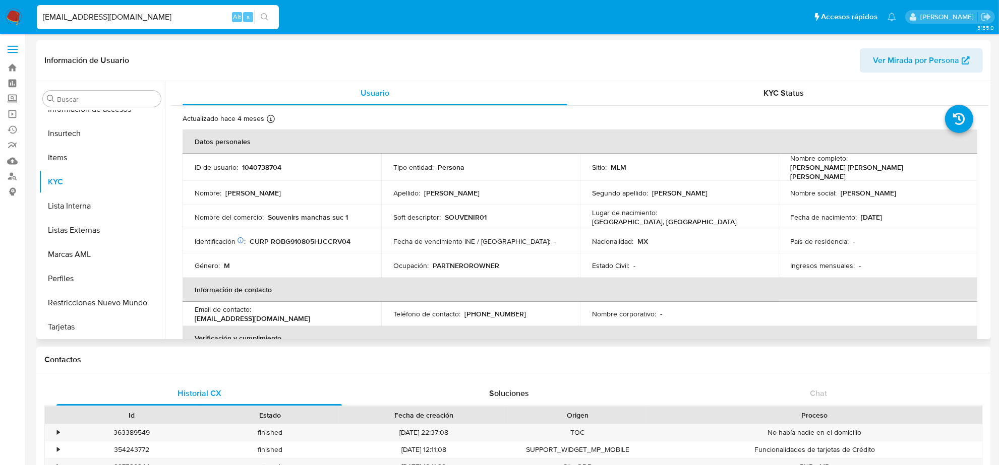
select select "10"
click at [487, 310] on p "(322) 3183431" at bounding box center [495, 314] width 62 height 9
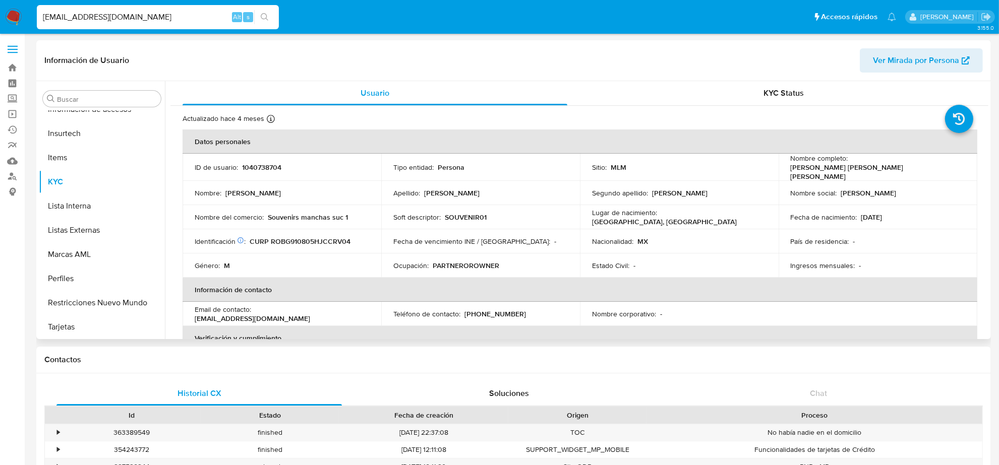
click at [492, 310] on p "(322) 3183431" at bounding box center [495, 314] width 62 height 9
click at [145, 16] on input "DANYFRIENDLY91@GMAIL.COM" at bounding box center [158, 17] width 242 height 13
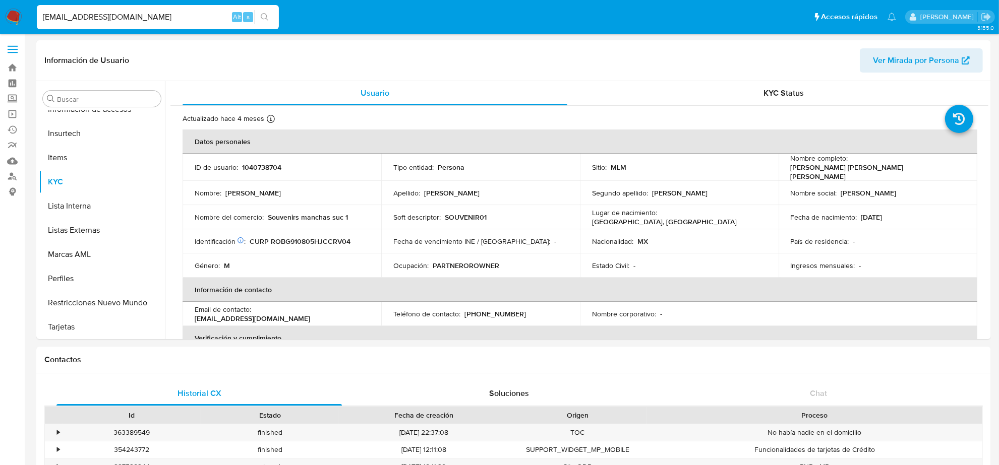
paste input "MIGUELHVMOTORS"
type input "[EMAIL_ADDRESS][DOMAIN_NAME]"
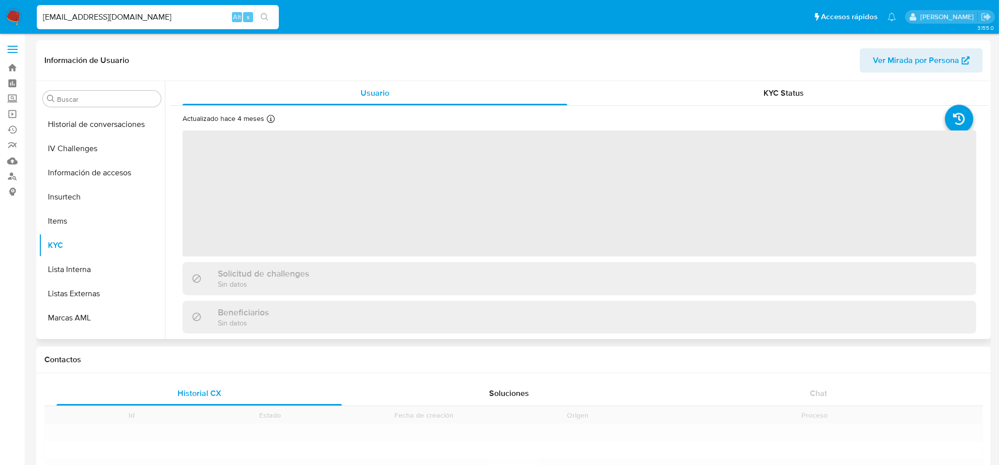
scroll to position [425, 0]
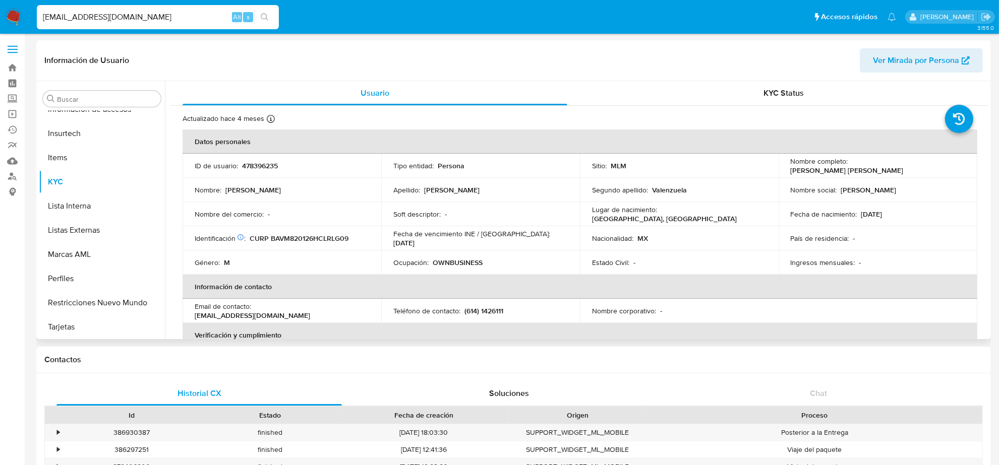
select select "10"
click at [498, 311] on p "(614) 1426111" at bounding box center [483, 311] width 39 height 9
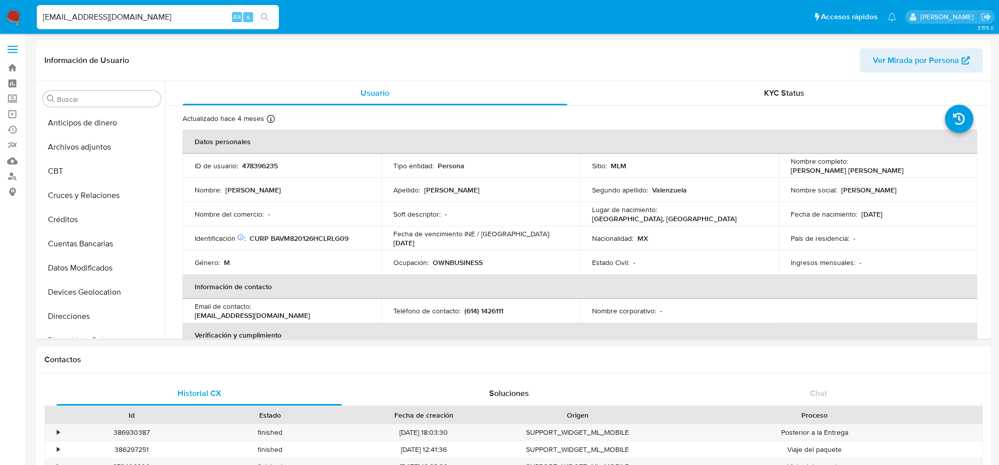
select select "10"
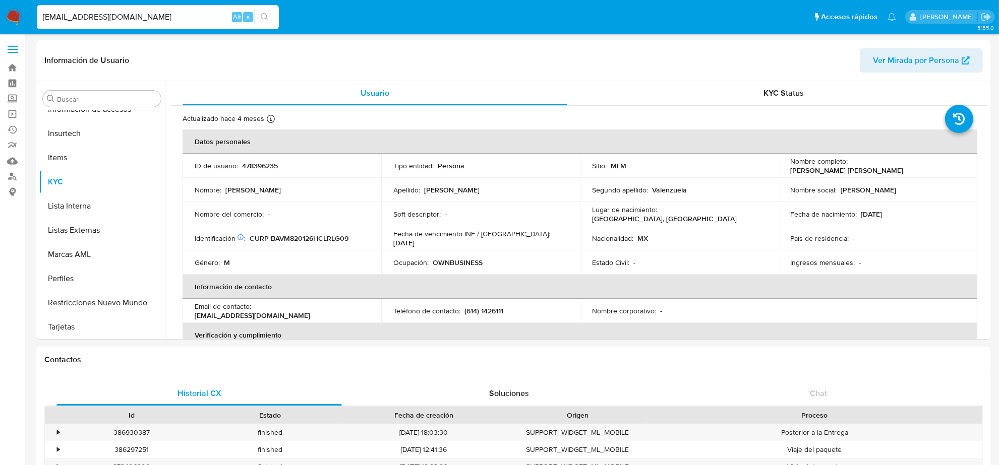
click at [155, 20] on input "[EMAIL_ADDRESS][DOMAIN_NAME]" at bounding box center [158, 17] width 242 height 13
paste input "LLUVIA_P85@HOT"
type input "[EMAIL_ADDRESS][DOMAIN_NAME]"
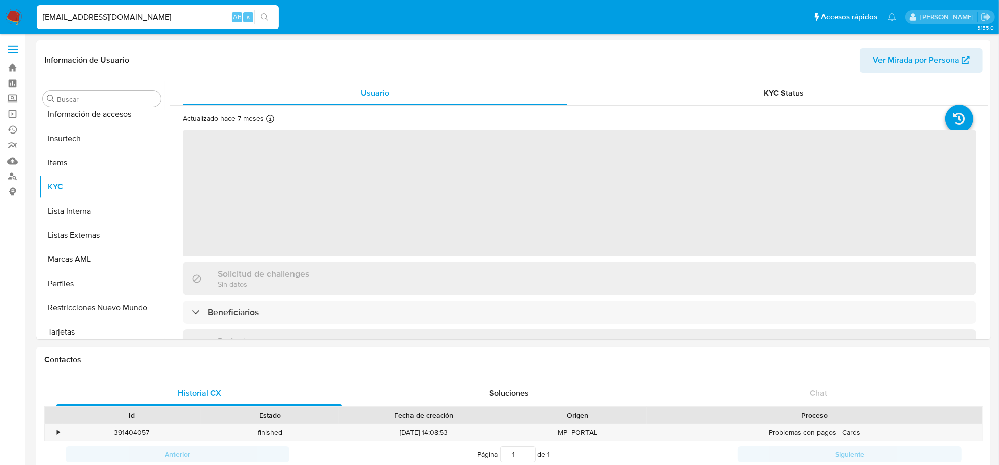
scroll to position [425, 0]
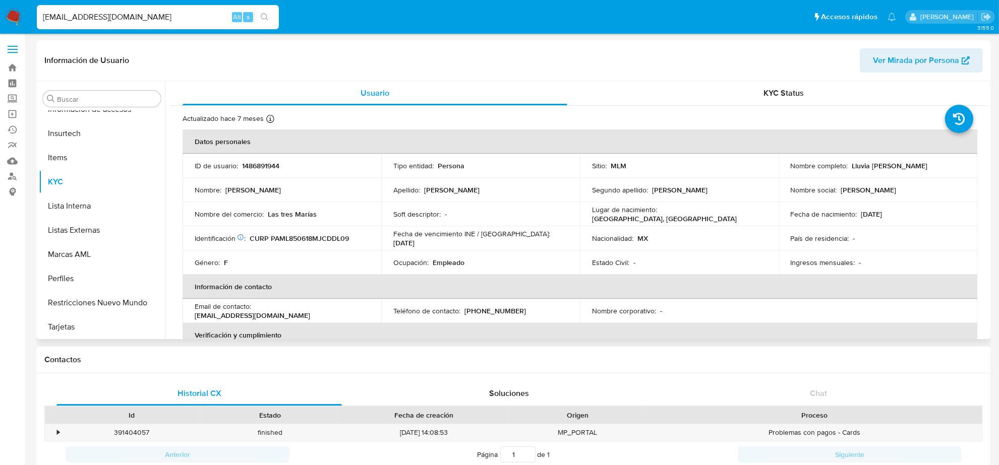
select select "10"
click at [504, 309] on p "[PHONE_NUMBER]" at bounding box center [495, 311] width 62 height 9
click at [492, 311] on p "[PHONE_NUMBER]" at bounding box center [495, 311] width 62 height 9
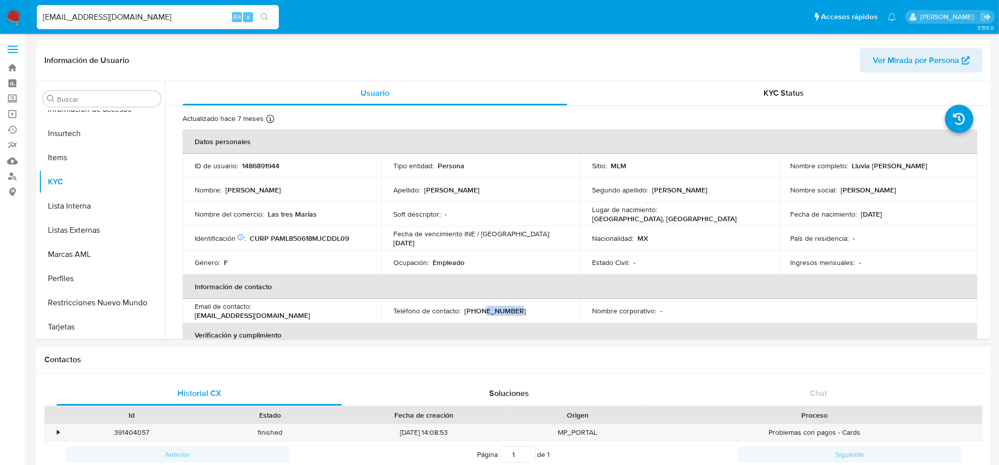
copy p "11449219"
click at [134, 11] on input "[EMAIL_ADDRESS][DOMAIN_NAME]" at bounding box center [158, 17] width 242 height 13
click at [133, 22] on input "[EMAIL_ADDRESS][DOMAIN_NAME]" at bounding box center [158, 17] width 242 height 13
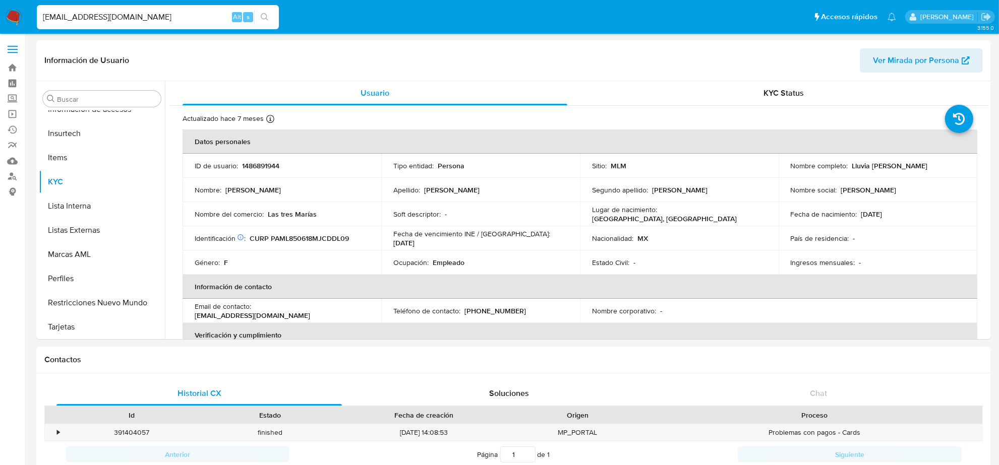
paste input "HPRESTEGUIN@G"
type input "[EMAIL_ADDRESS][DOMAIN_NAME]"
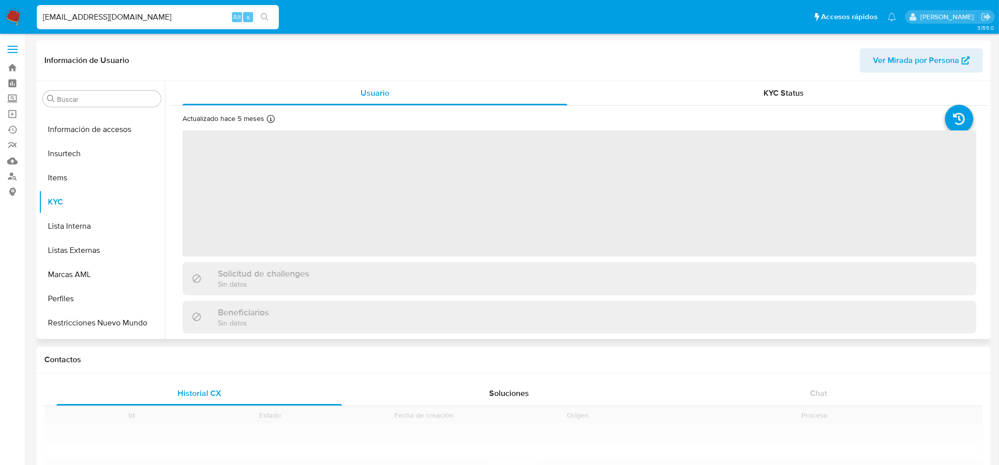
scroll to position [425, 0]
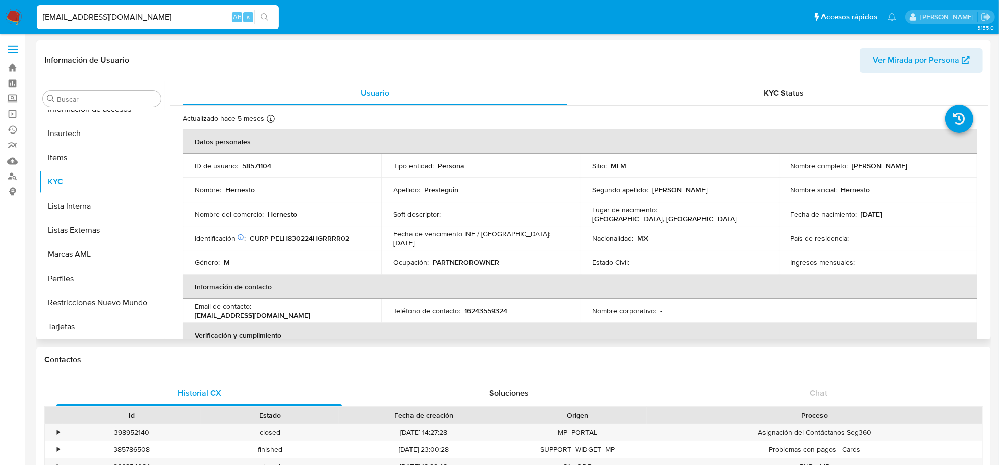
select select "10"
drag, startPoint x: 467, startPoint y: 309, endPoint x: 523, endPoint y: 314, distance: 56.7
click at [523, 314] on div "Teléfono de contacto : [PHONE_NUMBER]" at bounding box center [480, 311] width 174 height 9
copy p "6243559324"
click at [144, 9] on div "[EMAIL_ADDRESS][DOMAIN_NAME] Alt s" at bounding box center [158, 17] width 242 height 24
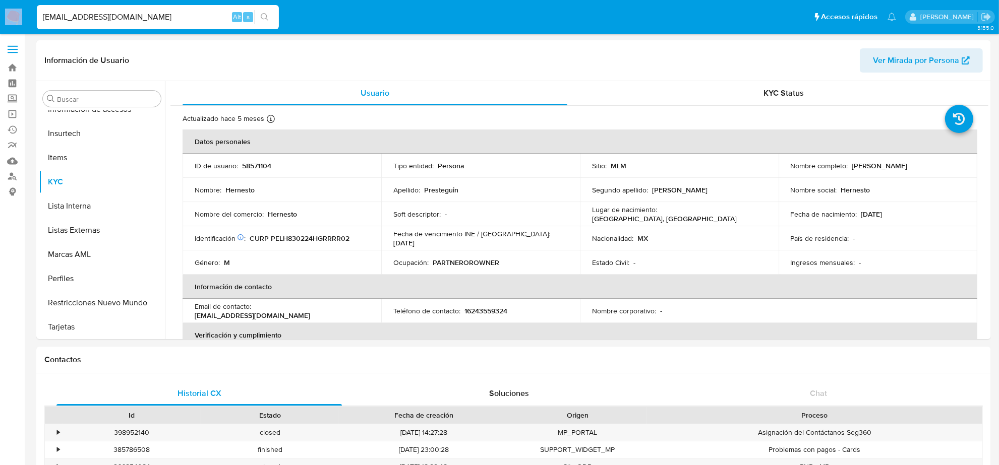
click at [144, 9] on div "[EMAIL_ADDRESS][DOMAIN_NAME] Alt s" at bounding box center [158, 17] width 242 height 24
drag, startPoint x: 144, startPoint y: 9, endPoint x: 146, endPoint y: 18, distance: 8.9
click at [144, 11] on div "[EMAIL_ADDRESS][DOMAIN_NAME] Alt s" at bounding box center [158, 17] width 242 height 24
click at [148, 19] on input "[EMAIL_ADDRESS][DOMAIN_NAME]" at bounding box center [158, 17] width 242 height 13
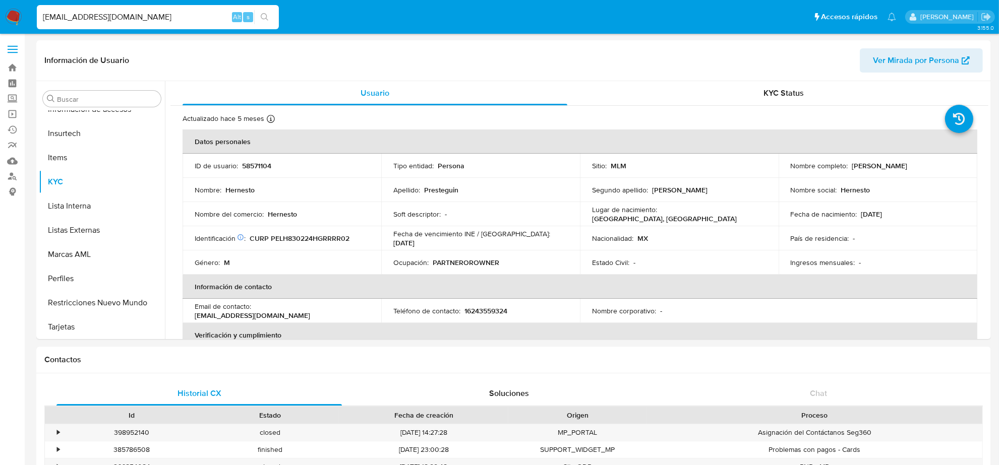
click at [148, 19] on input "[EMAIL_ADDRESS][DOMAIN_NAME]" at bounding box center [158, 17] width 242 height 13
paste input "[PERSON_NAME]"
type input "[PERSON_NAME][EMAIL_ADDRESS][DOMAIN_NAME]"
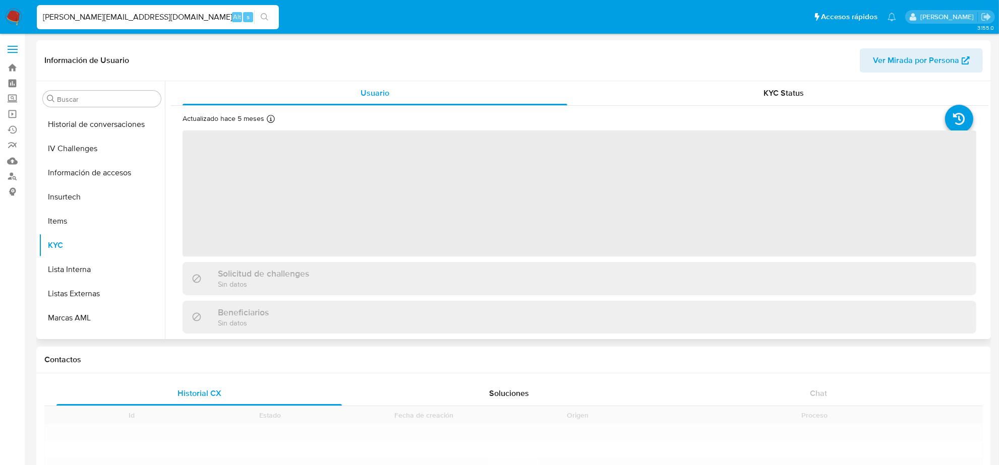
scroll to position [425, 0]
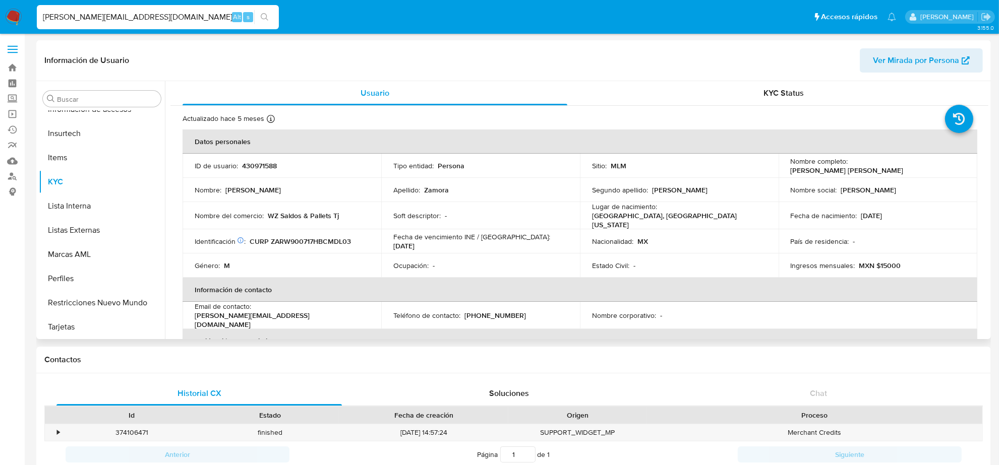
select select "10"
click at [495, 311] on p "[PHONE_NUMBER]" at bounding box center [495, 315] width 62 height 9
copy p "4471190"
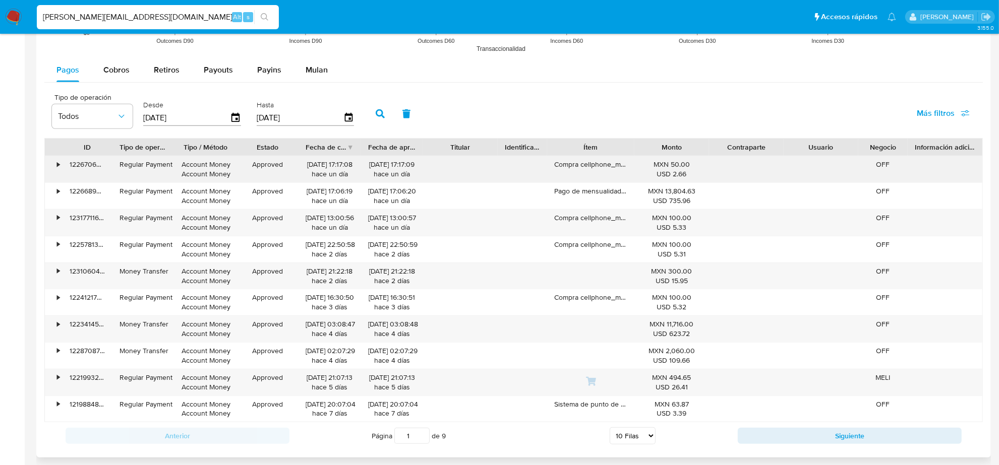
scroll to position [884, 0]
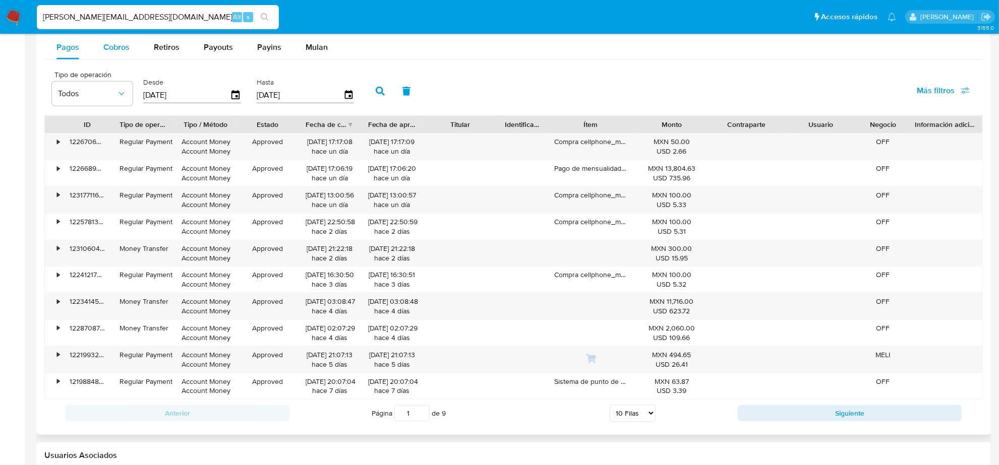
click at [128, 59] on button "Cobros" at bounding box center [116, 47] width 50 height 24
select select "10"
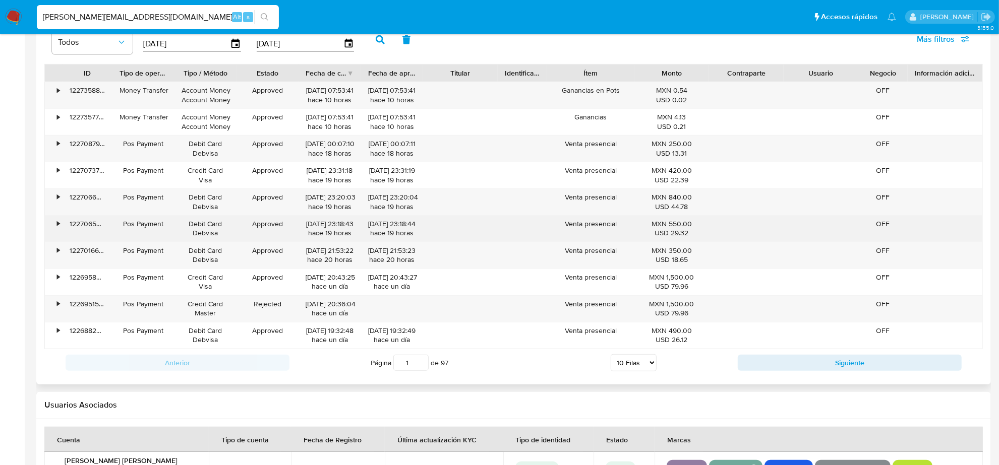
scroll to position [1010, 0]
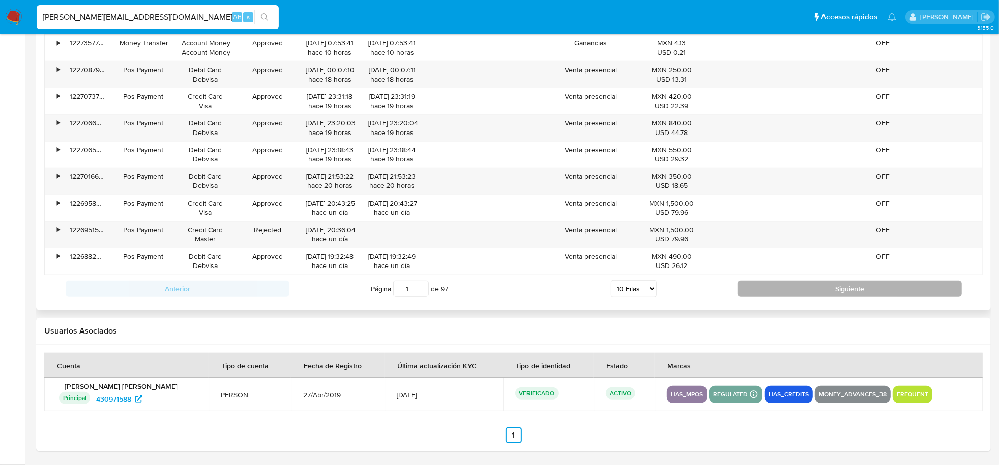
click at [823, 292] on button "Siguiente" at bounding box center [850, 289] width 224 height 16
click at [823, 292] on button "Siguiente" at bounding box center [850, 288] width 224 height 16
click at [823, 292] on button "Siguiente" at bounding box center [850, 289] width 224 height 16
click at [823, 292] on button "Siguiente" at bounding box center [850, 288] width 224 height 16
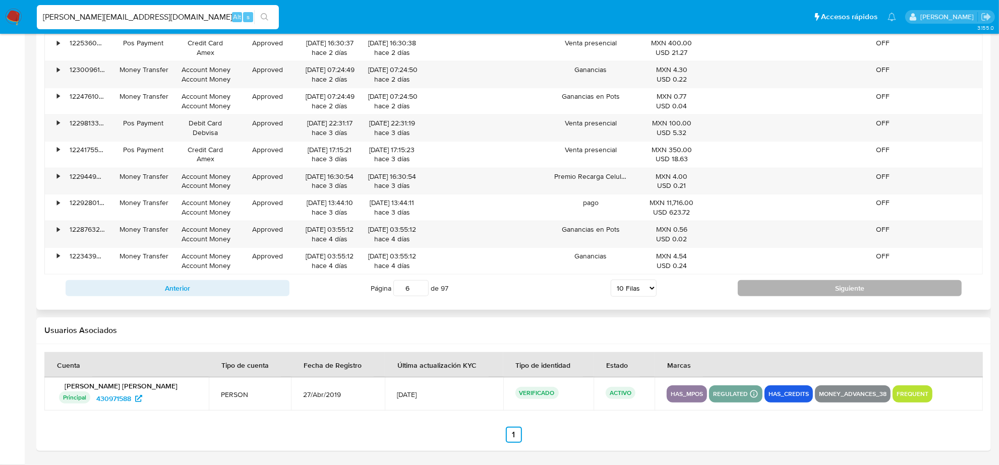
click at [823, 292] on button "Siguiente" at bounding box center [850, 288] width 224 height 16
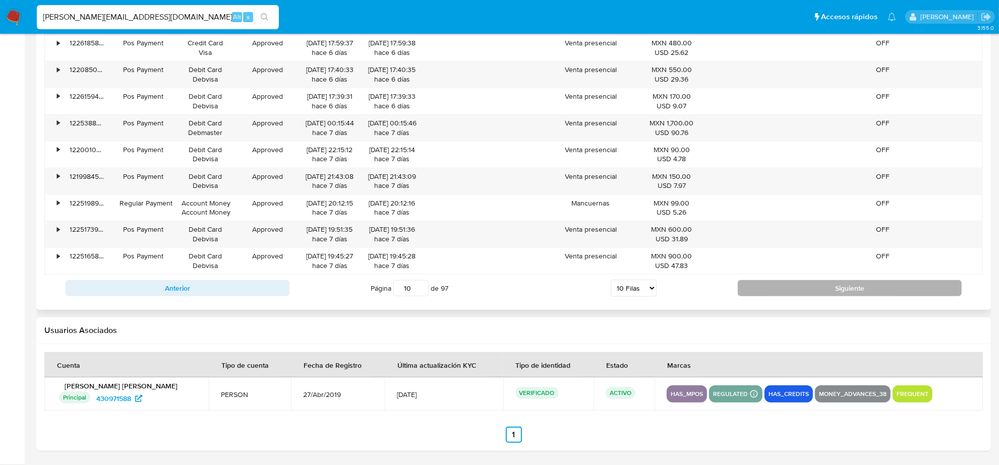
type input "11"
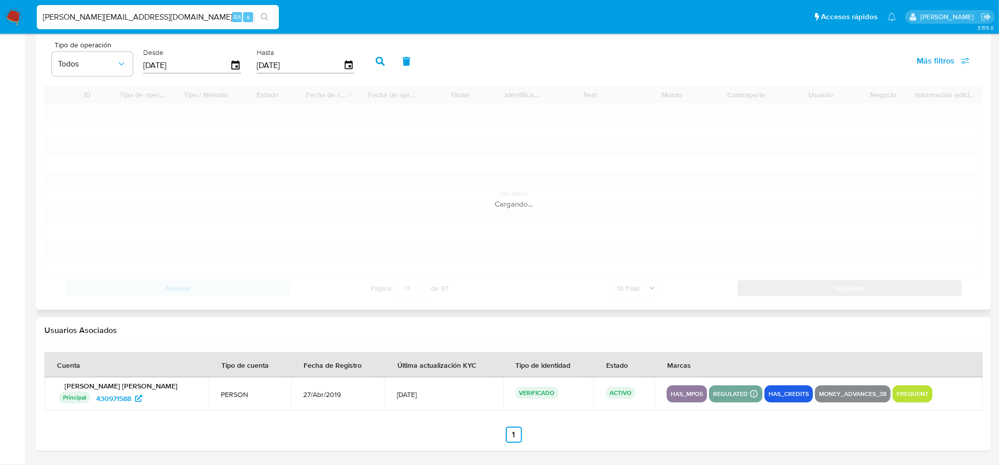
scroll to position [915, 0]
click at [823, 291] on div "Cargando..." at bounding box center [513, 194] width 938 height 216
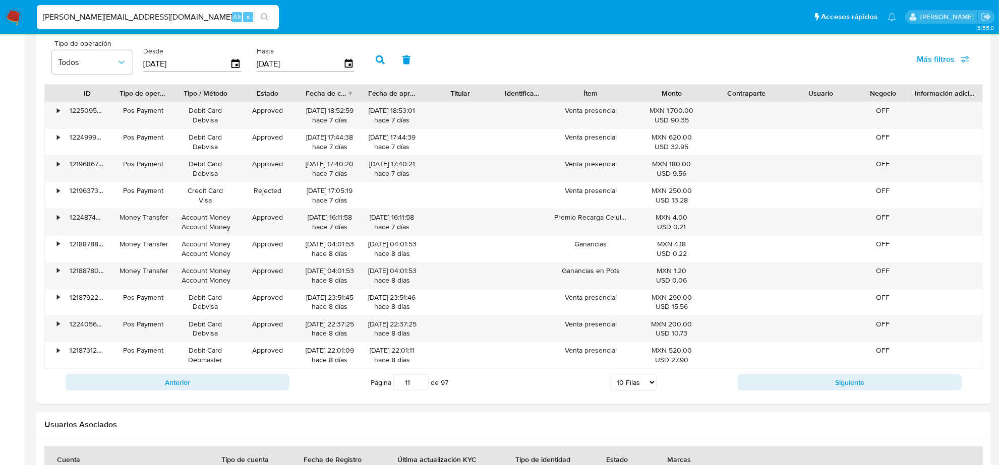
click at [106, 19] on input "[PERSON_NAME][EMAIL_ADDRESS][DOMAIN_NAME]" at bounding box center [158, 17] width 242 height 13
paste input "4471190"
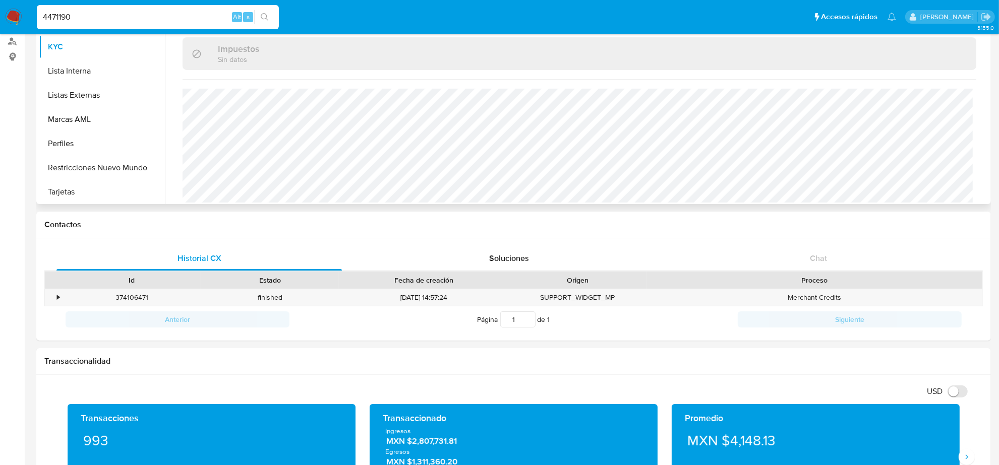
scroll to position [0, 0]
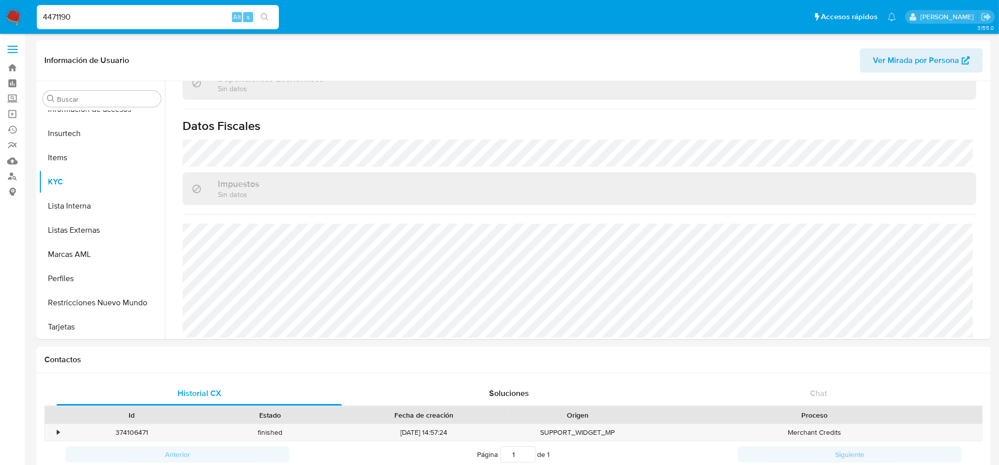
click at [139, 6] on div "4471190 Alt s" at bounding box center [158, 17] width 242 height 24
click at [143, 21] on input "4471190" at bounding box center [158, 17] width 242 height 13
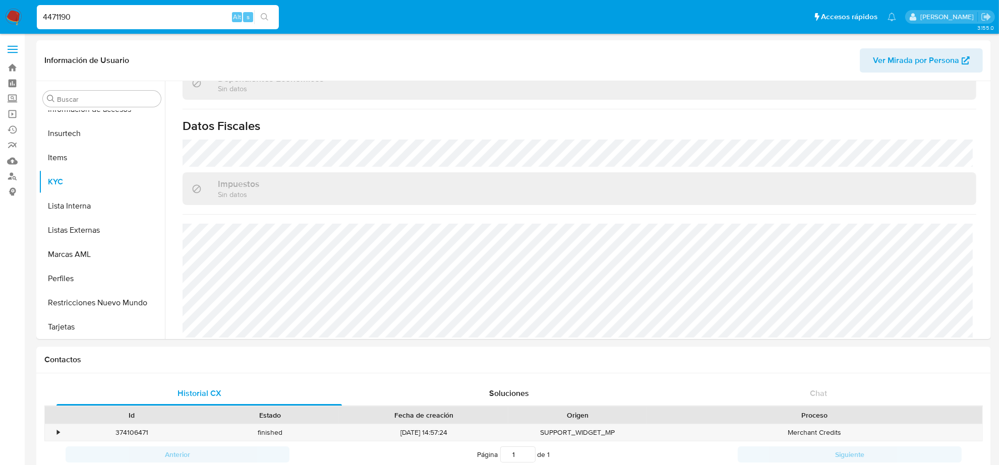
paste input "[EMAIL_ADDRESS][DOMAIN_NAME]"
type input "[EMAIL_ADDRESS][DOMAIN_NAME]"
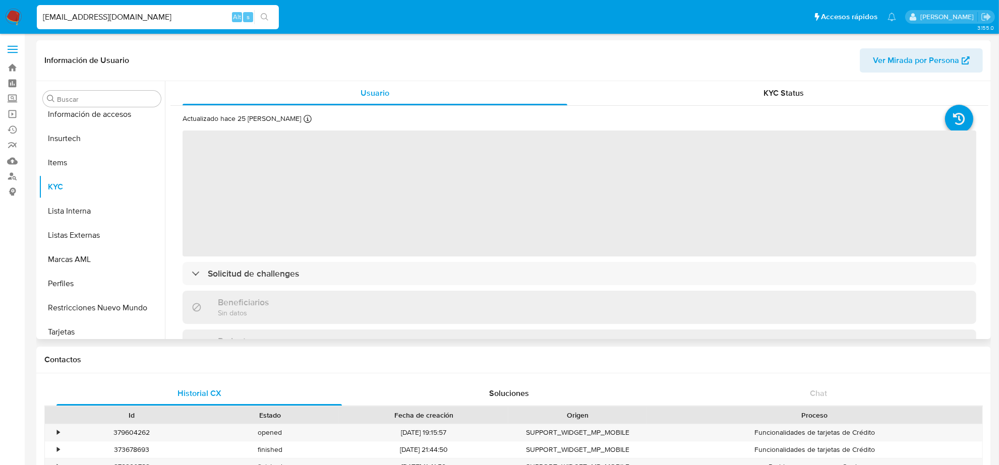
scroll to position [425, 0]
select select "10"
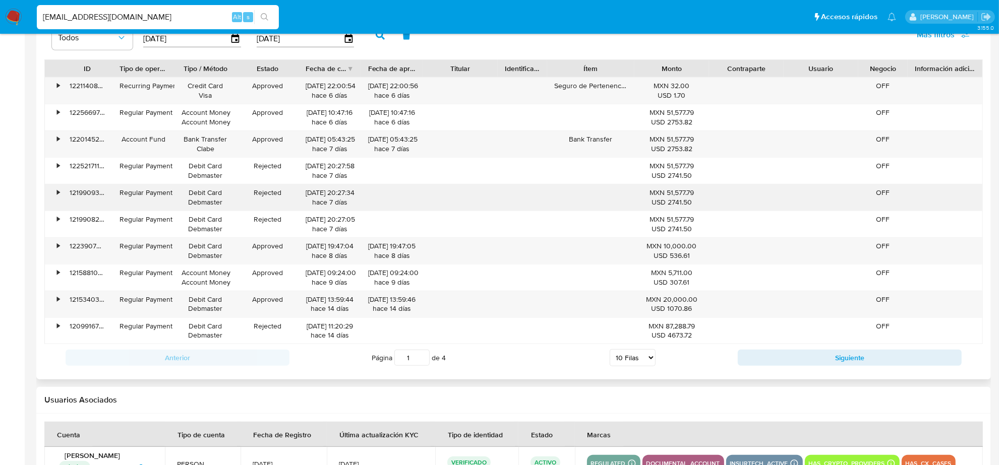
scroll to position [756, 0]
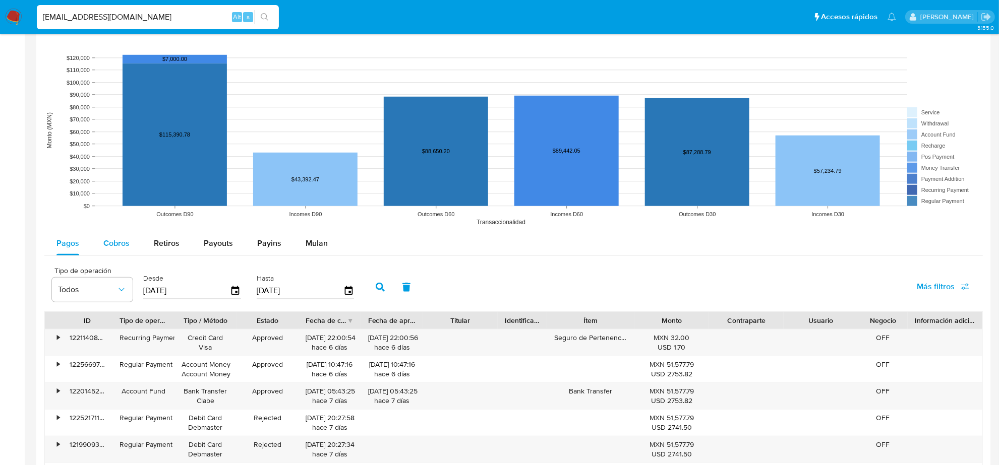
click at [102, 236] on button "Cobros" at bounding box center [116, 243] width 50 height 24
select select "10"
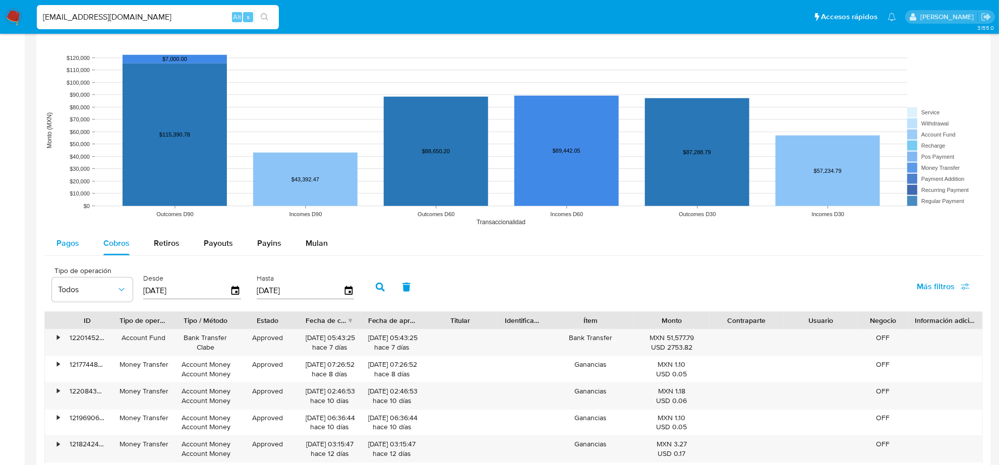
click at [80, 237] on button "Pagos" at bounding box center [67, 243] width 47 height 24
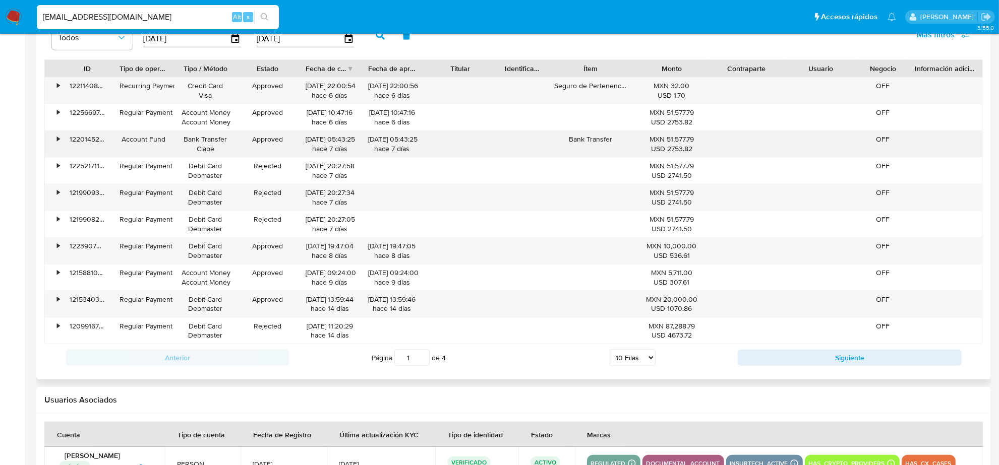
scroll to position [819, 0]
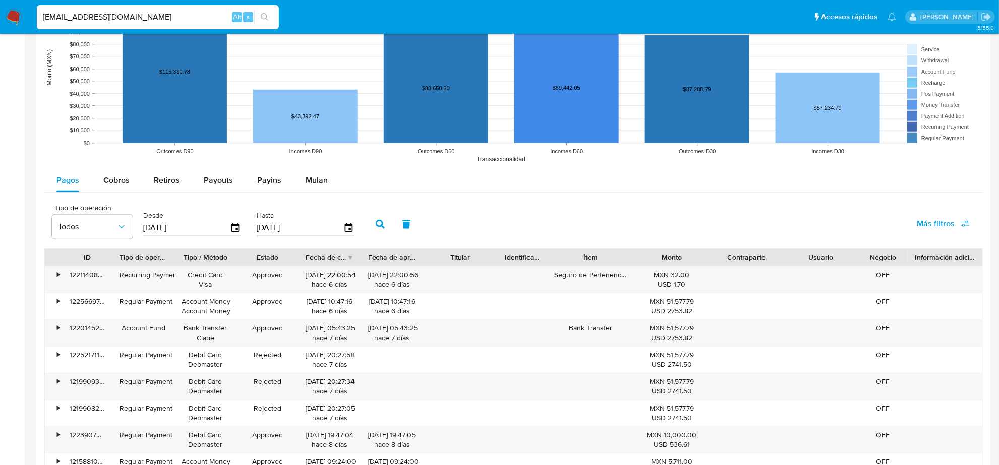
click at [134, 20] on input "[EMAIL_ADDRESS][DOMAIN_NAME]" at bounding box center [158, 17] width 242 height 13
paste input "[EMAIL_ADDRESS]"
type input "GUASON_182@HOTMAIL.COM"
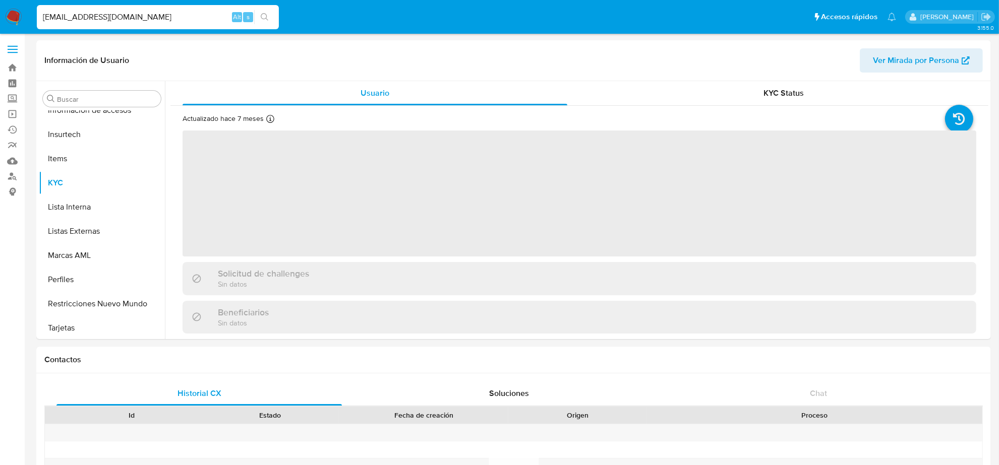
scroll to position [425, 0]
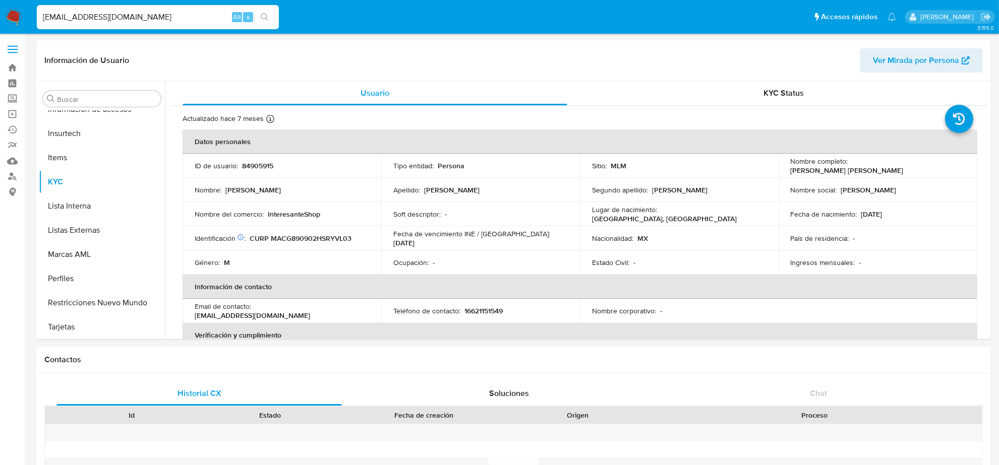
select select "10"
drag, startPoint x: 465, startPoint y: 310, endPoint x: 509, endPoint y: 308, distance: 44.4
click at [509, 308] on div "Teléfono de contacto : 16621151549" at bounding box center [480, 311] width 174 height 9
copy p "6621151549"
click at [87, 16] on input "GUASON_182@HOTMAIL.COM" at bounding box center [158, 17] width 242 height 13
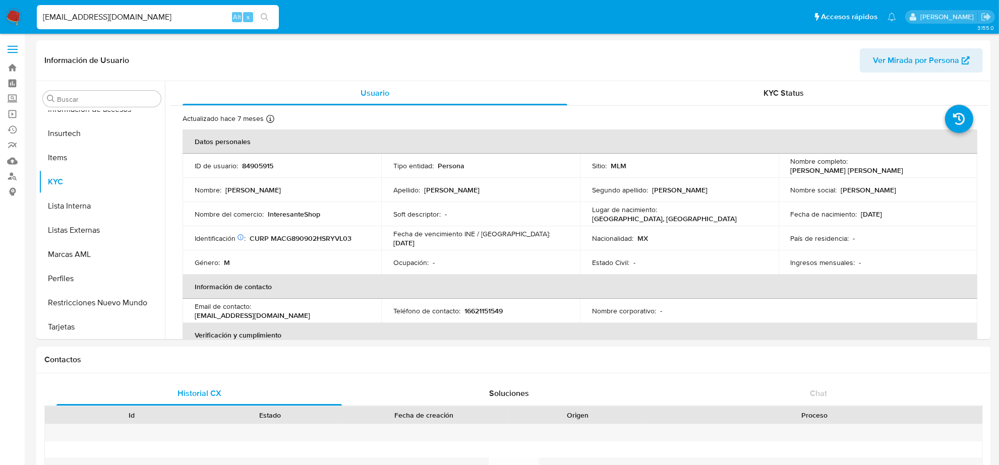
click at [87, 16] on input "GUASON_182@HOTMAIL.COM" at bounding box center [158, 17] width 242 height 13
paste input "ALCAXIS"
type input "ALCAXIS@HOTMAIL.COM"
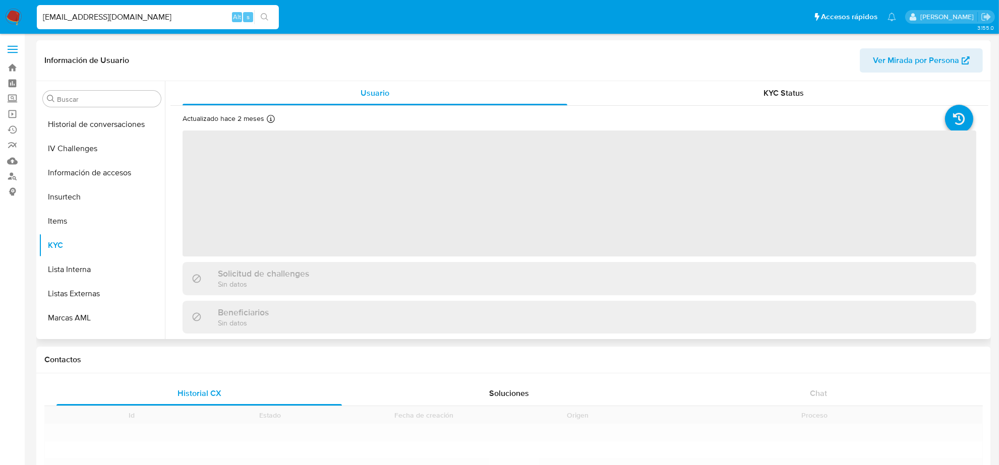
scroll to position [425, 0]
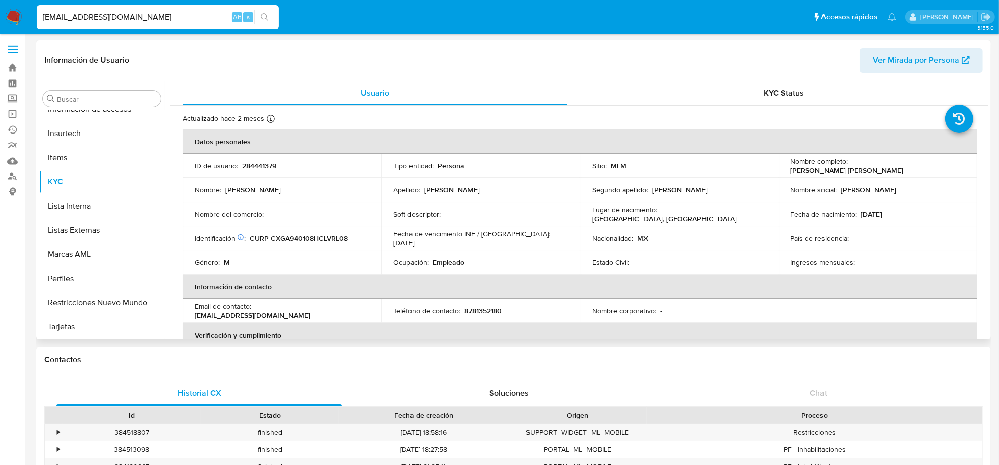
select select "10"
click at [484, 314] on p "8781352180" at bounding box center [482, 311] width 37 height 9
copy p "8781352180"
click at [126, 11] on input "ALCAXIS@HOTMAIL.COM" at bounding box center [158, 17] width 242 height 13
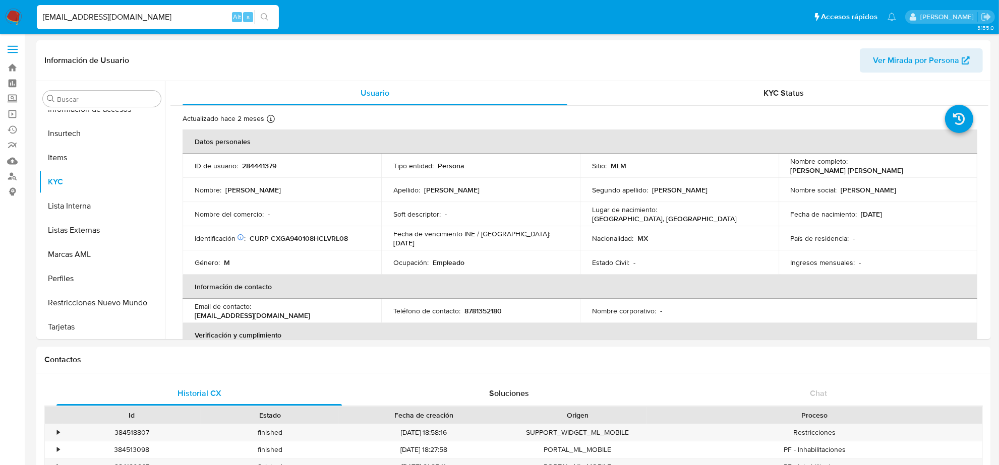
click at [125, 13] on input "ALCAXIS@HOTMAIL.COM" at bounding box center [158, 17] width 242 height 13
paste input "SAULHUMBERTOSANCHEZSILVA@GMAIL."
click at [132, 11] on input "ALCAXIS@HOTMAIL.SAULHUMBERTOSANCHEZSILVA@GMAIL.COM" at bounding box center [158, 17] width 242 height 13
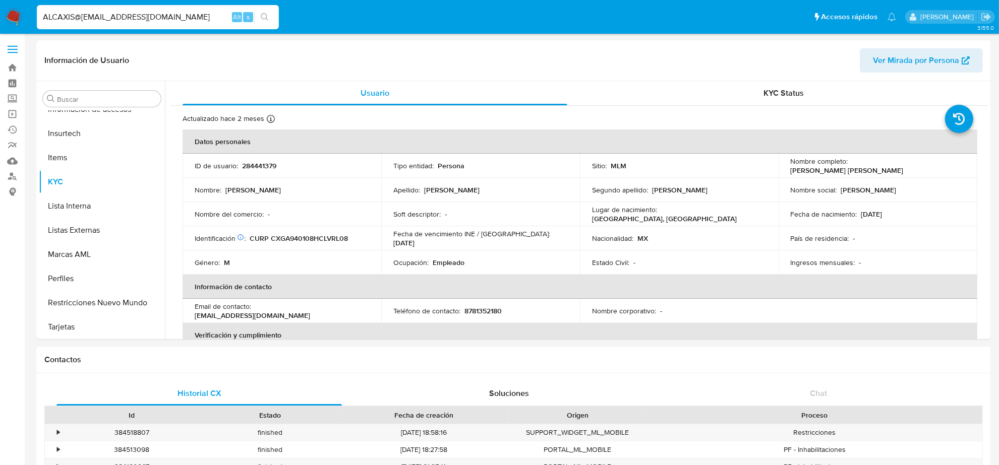
click at [132, 11] on input "ALCAXIS@HOTMAIL.SAULHUMBERTOSANCHEZSILVA@GMAIL.COM" at bounding box center [158, 17] width 242 height 13
paste input
type input "SAULHUMBERTOSANCHEZSILVA@GMAIL.COM"
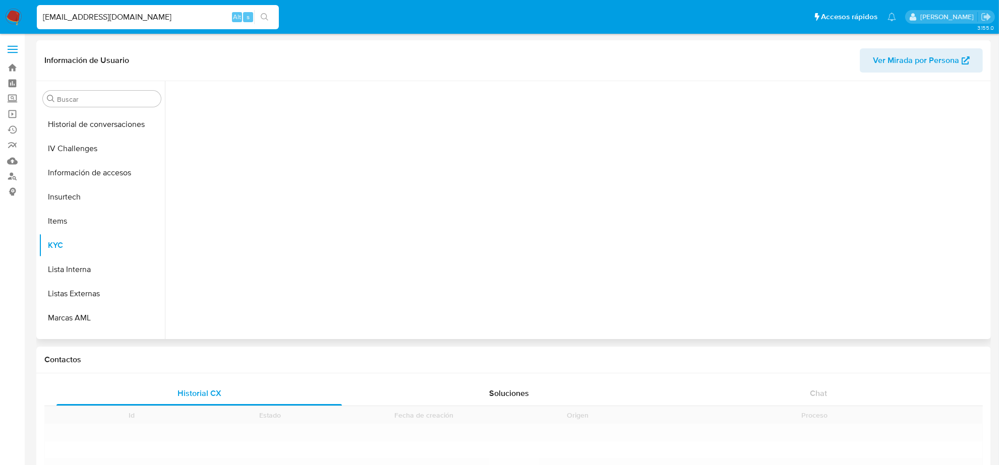
scroll to position [425, 0]
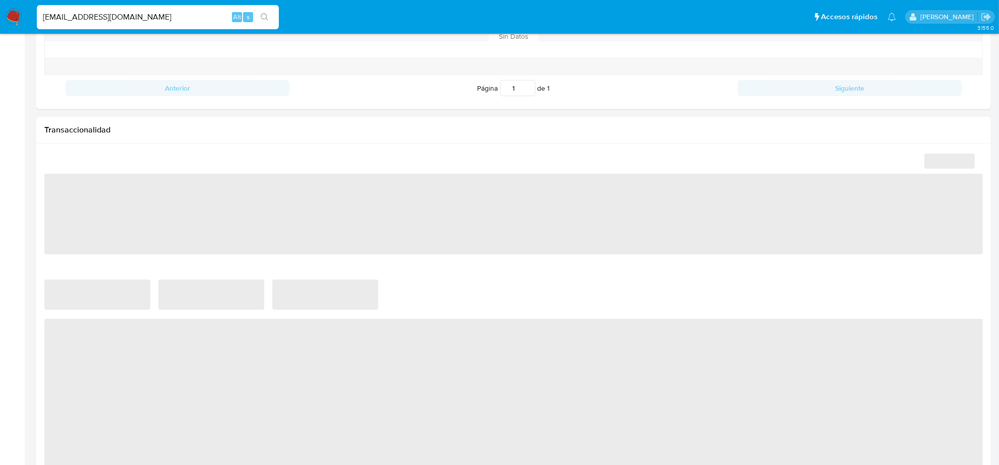
select select "10"
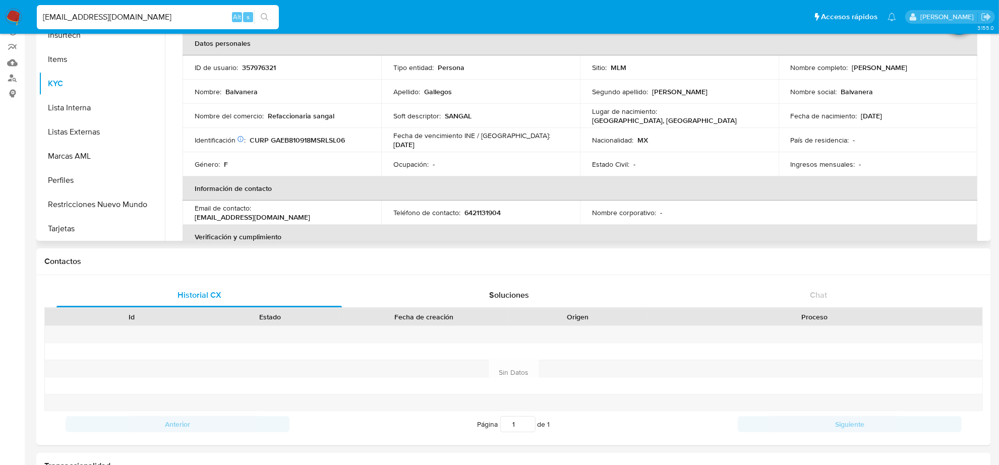
scroll to position [0, 0]
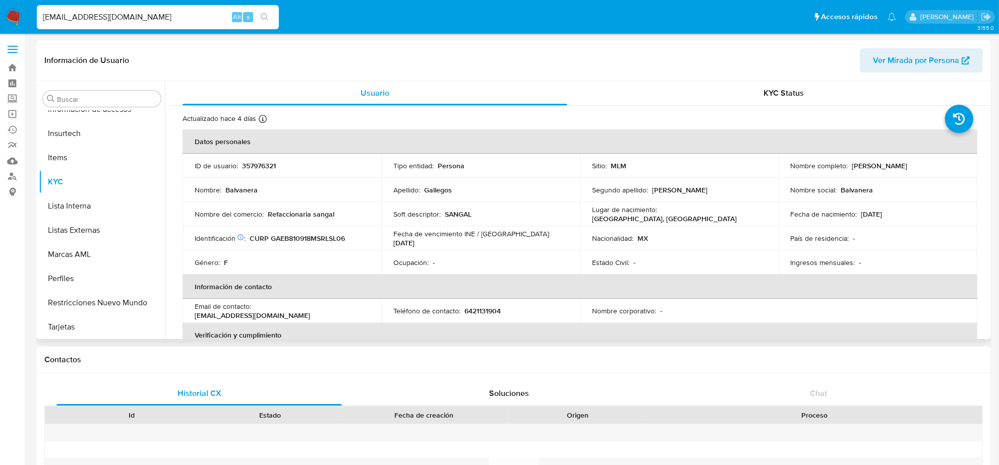
click at [479, 313] on p "6421131904" at bounding box center [482, 311] width 36 height 9
copy p "6421131904"
click at [167, 16] on input "SAULHUMBERTOSANCHEZSILVA@GMAIL.COM" at bounding box center [158, 17] width 242 height 13
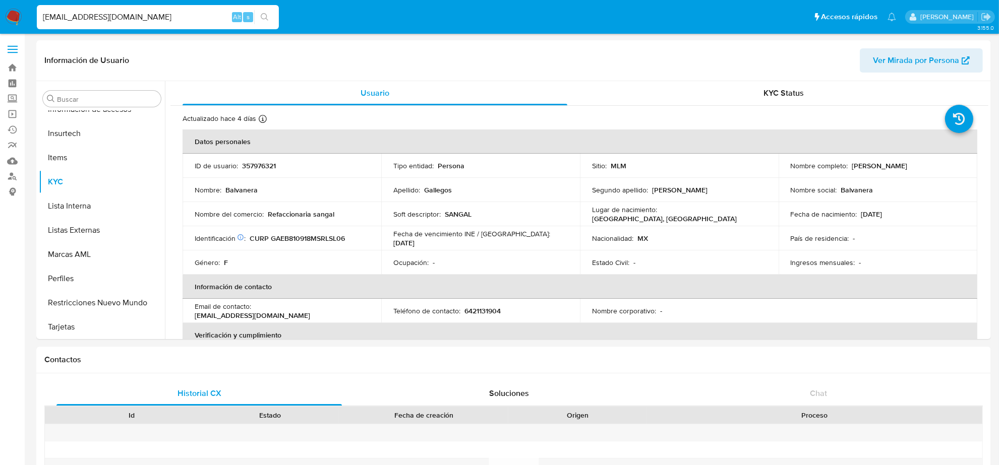
click at [167, 16] on input "SAULHUMBERTOSANCHEZSILVA@GMAIL.COM" at bounding box center [158, 17] width 242 height 13
paste input "DELGAWRIGHT.LERK"
type input "DELGAWRIGHT.LERK@GMAIL.COM"
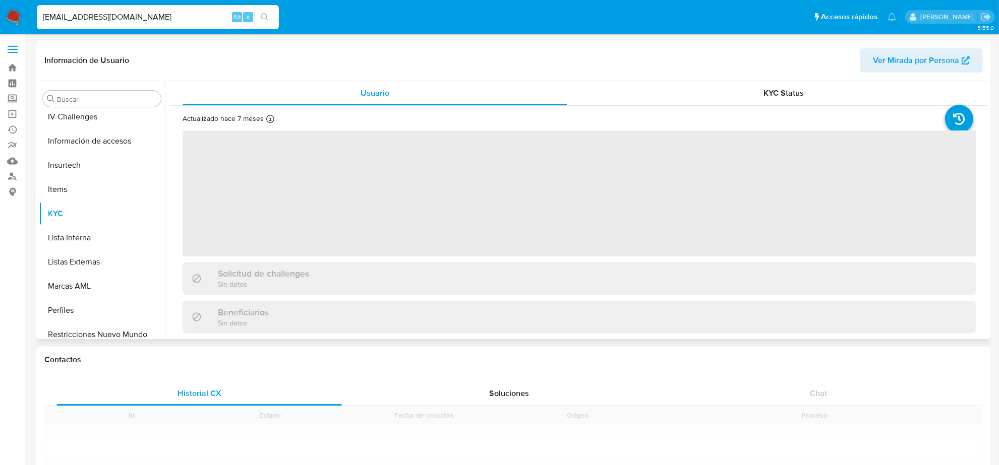
scroll to position [425, 0]
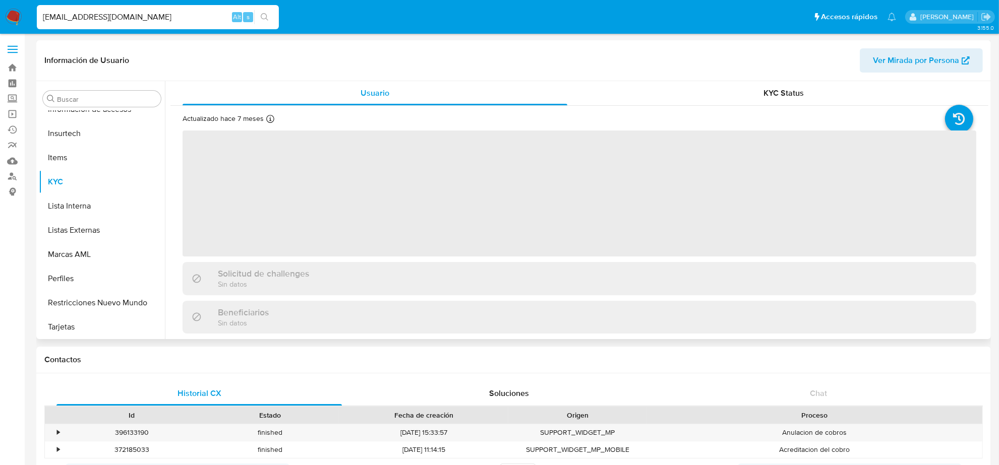
select select "10"
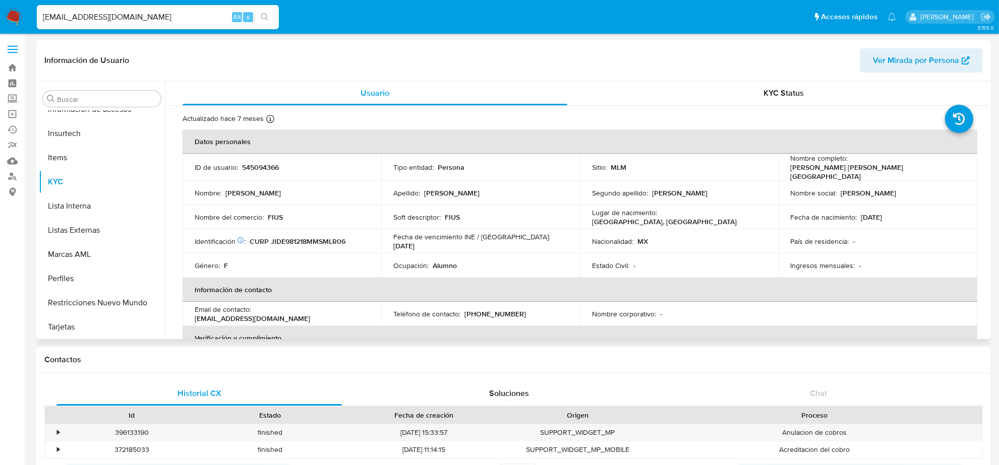
click at [481, 313] on p "(55) 22641167" at bounding box center [495, 314] width 62 height 9
copy p "22641167"
click at [95, 13] on input "DELGAWRIGHT.LERK@GMAIL.COM" at bounding box center [158, 17] width 242 height 13
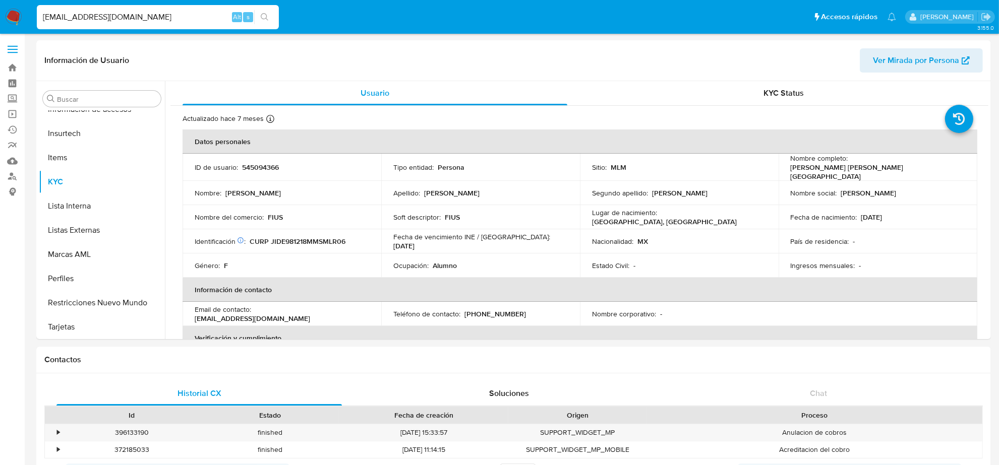
click at [95, 13] on input "DELGAWRIGHT.LERK@GMAIL.COM" at bounding box center [158, 17] width 242 height 13
paste input "MARYLJA46"
type input "MARYLJA46@GMAIL.COM"
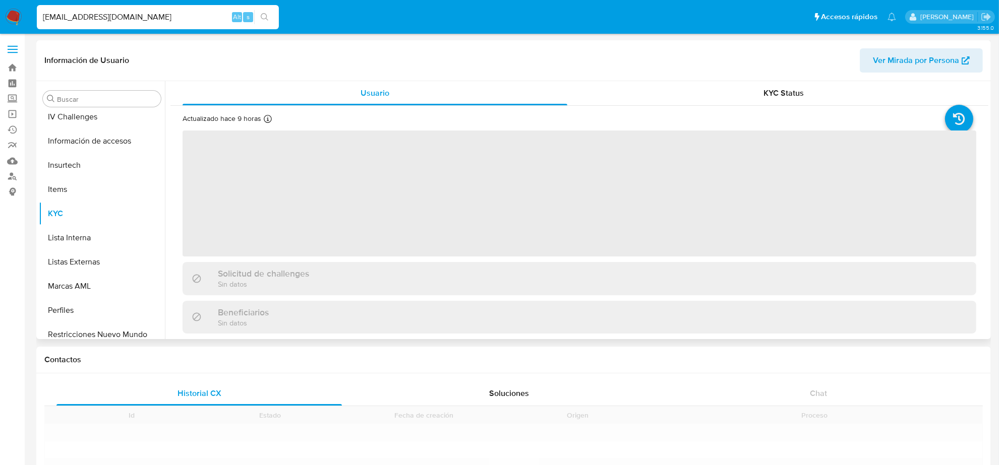
scroll to position [425, 0]
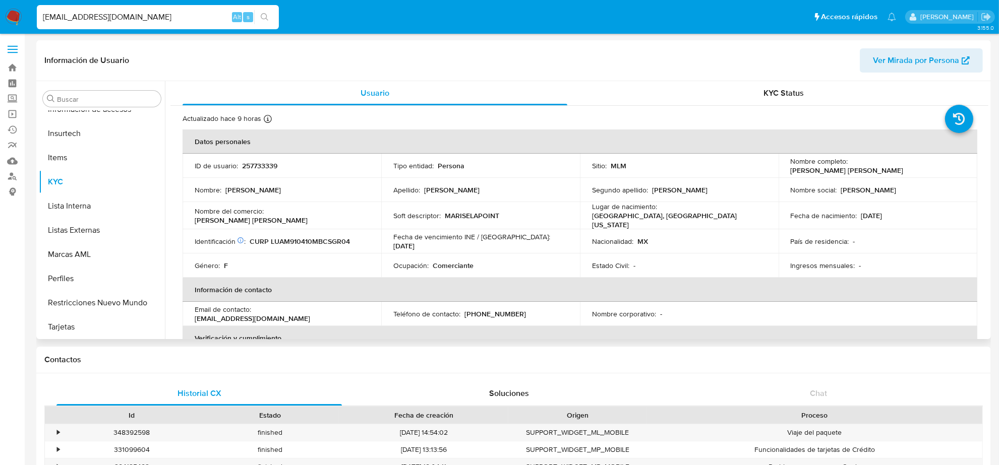
select select "10"
click at [97, 18] on input "MARYLJA46@GMAIL.COM" at bounding box center [158, 17] width 242 height 13
paste input "2SGUAGxGQOes7tmOl7jlO6Gk"
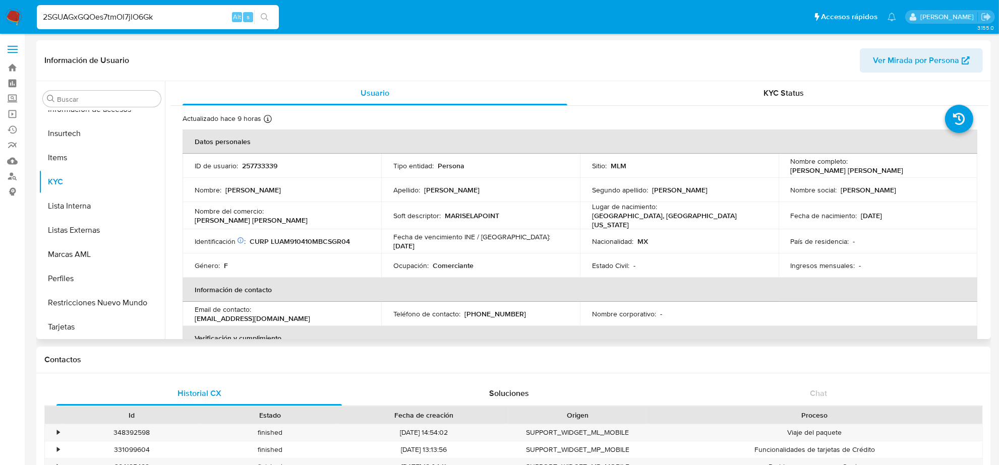
type input "2SGUAGxGQOes7tmOl7jlO6Gk"
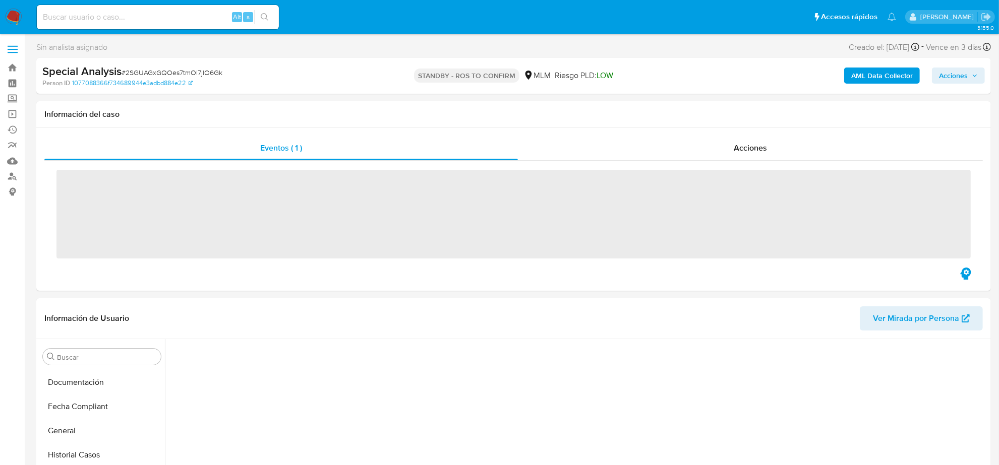
scroll to position [425, 0]
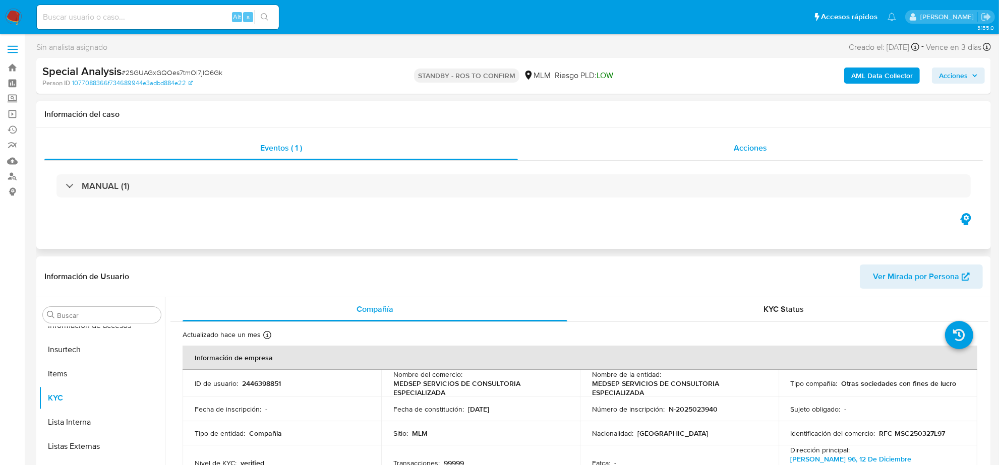
select select "10"
click at [754, 144] on span "Acciones" at bounding box center [750, 148] width 33 height 12
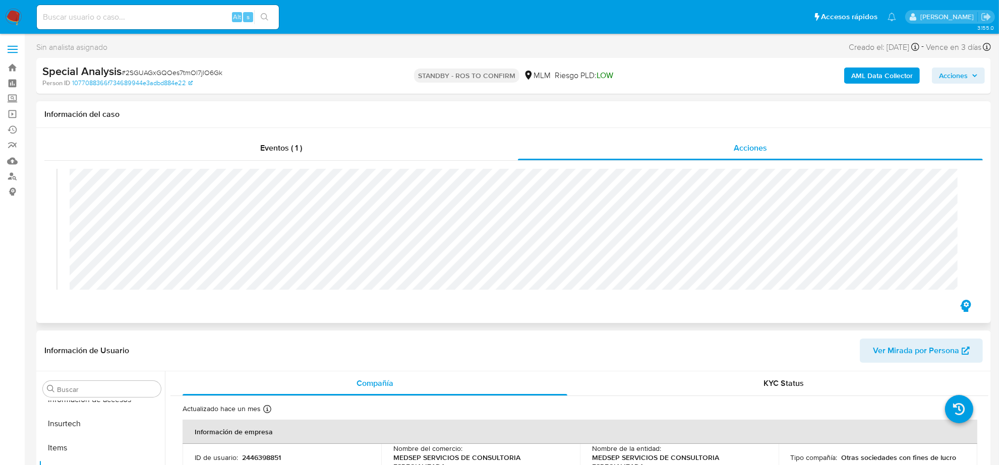
scroll to position [0, 0]
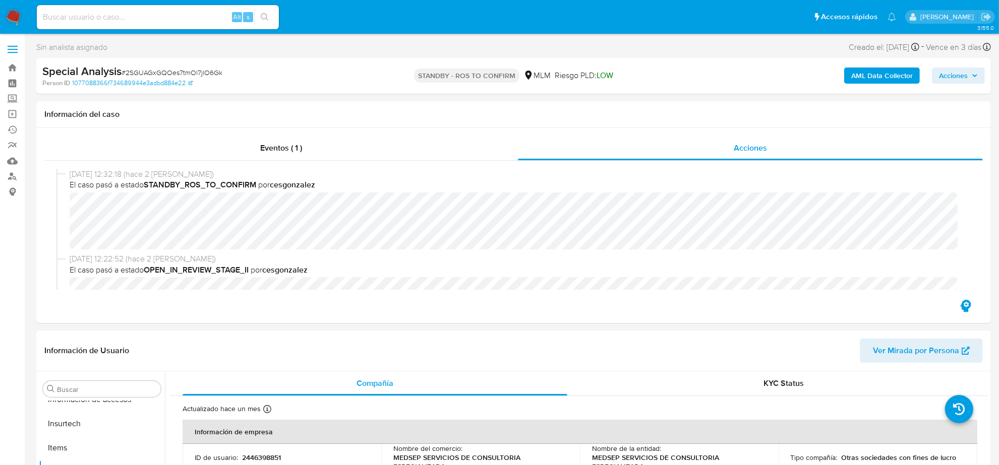
click at [172, 19] on input at bounding box center [158, 17] width 242 height 13
paste input "2bZ4typ3DVU0XfVZrSJHsIP5"
type input "2bZ4typ3DVU0XfVZrSJHsIP5"
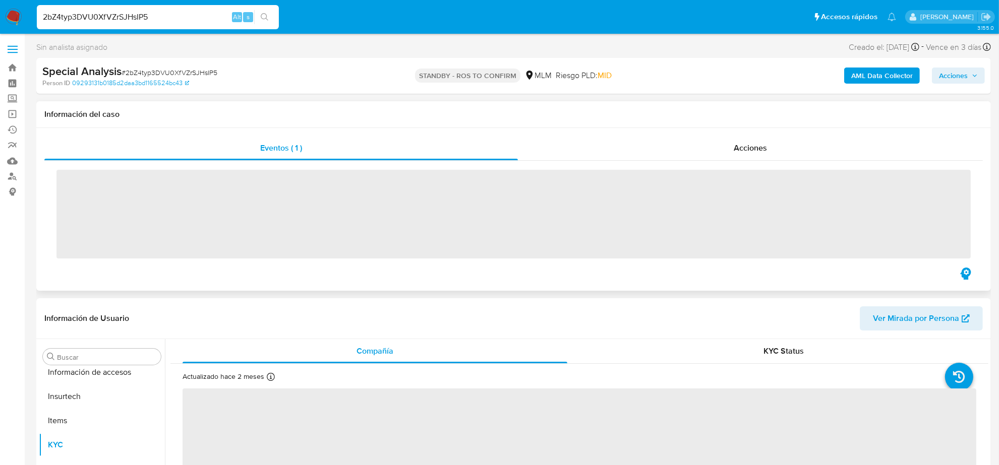
scroll to position [425, 0]
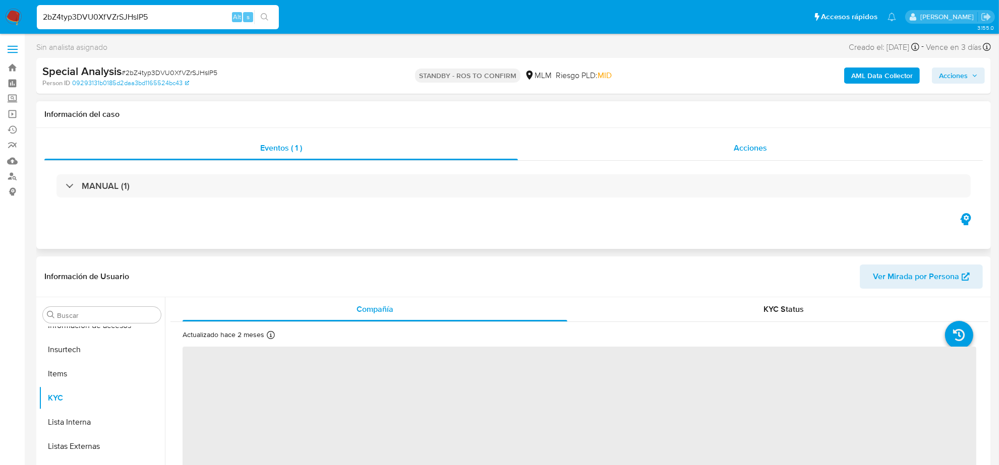
click at [762, 157] on div "Acciones" at bounding box center [750, 148] width 465 height 24
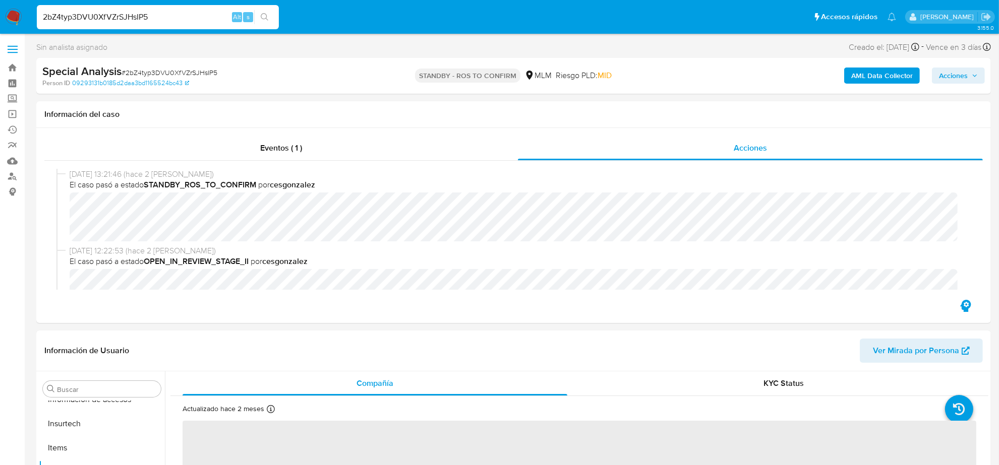
select select "10"
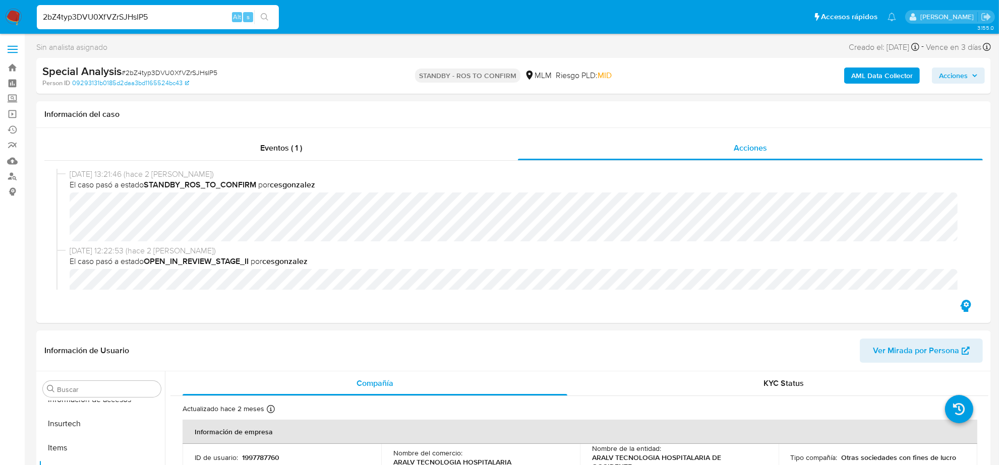
click at [175, 19] on input "2bZ4typ3DVU0XfVZrSJHsIP5" at bounding box center [158, 17] width 242 height 13
paste input "R1gMk8fR7yxKe2FFxLSO8kly"
type input "R1gMk8fR7yxKe2FFxLSO8kly"
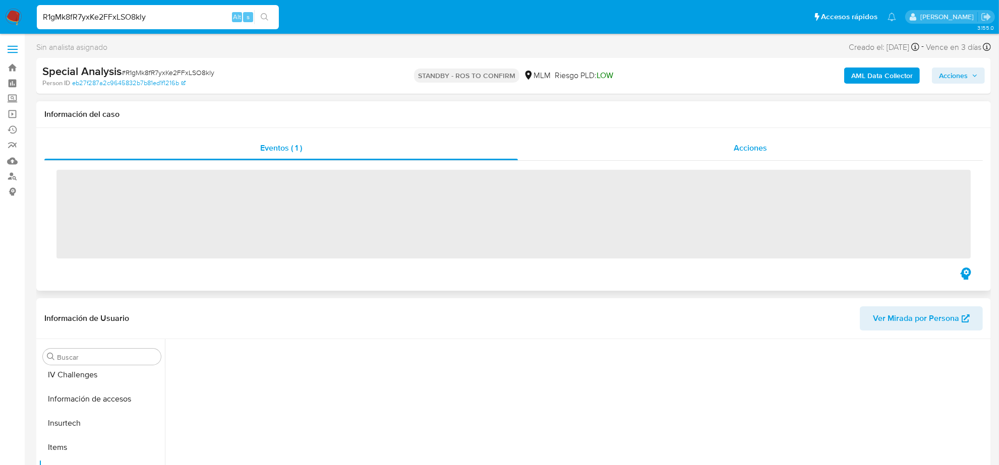
scroll to position [425, 0]
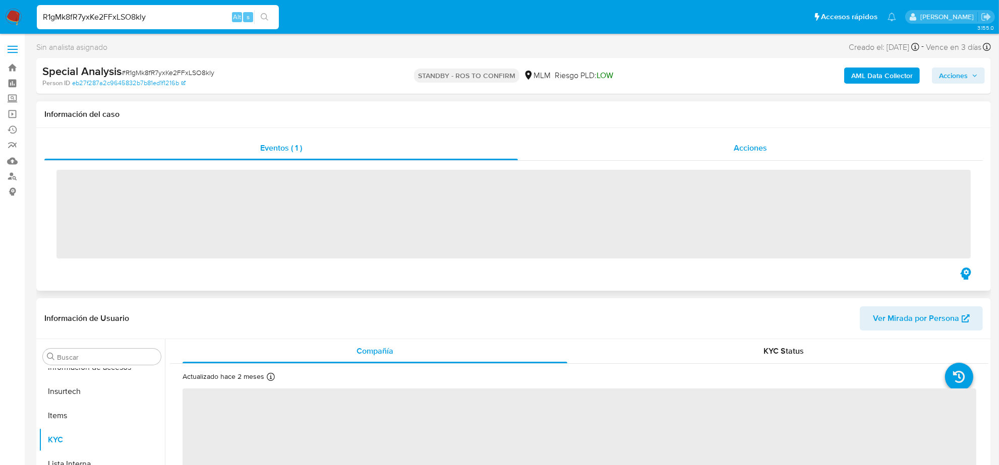
click at [729, 148] on div "Acciones" at bounding box center [750, 148] width 465 height 24
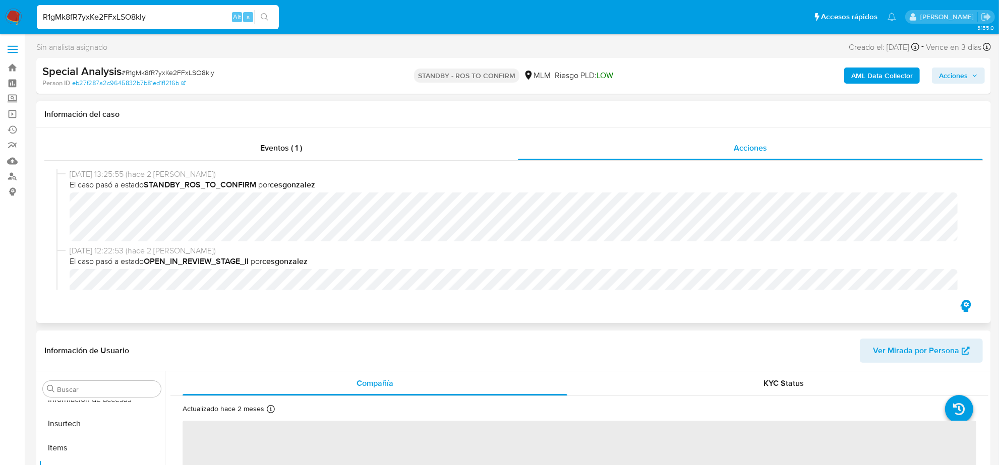
select select "10"
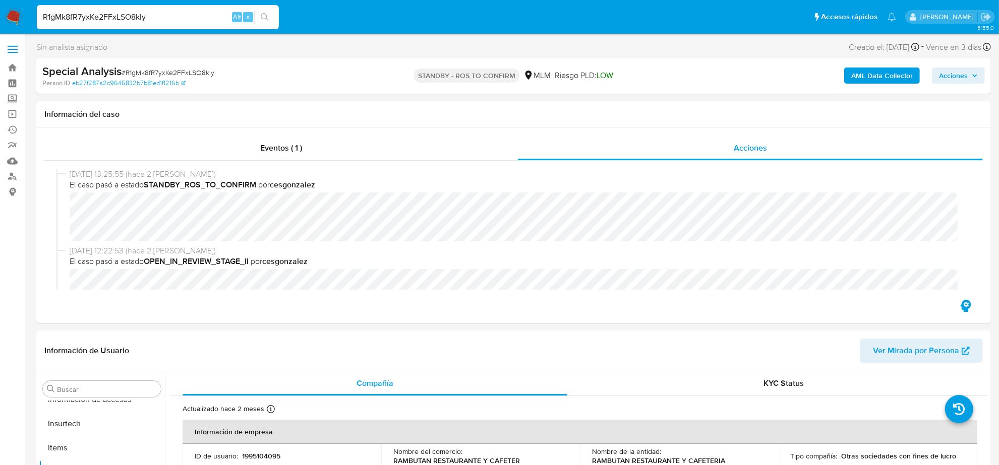
click at [147, 13] on input "R1gMk8fR7yxKe2FFxLSO8kly" at bounding box center [158, 17] width 242 height 13
paste input "BJZsgpz7eHLMearjqksG6KRu"
type input "BJZsgpz7eHLMearjqksG6KRu"
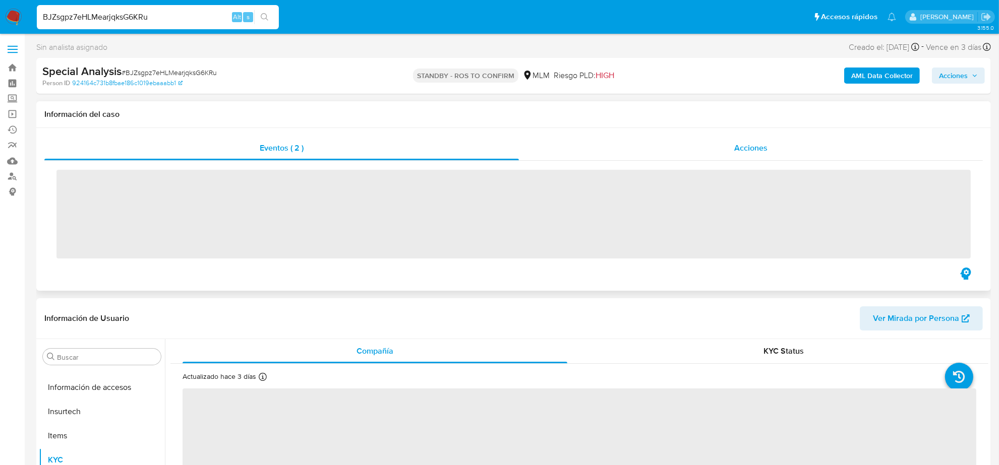
scroll to position [425, 0]
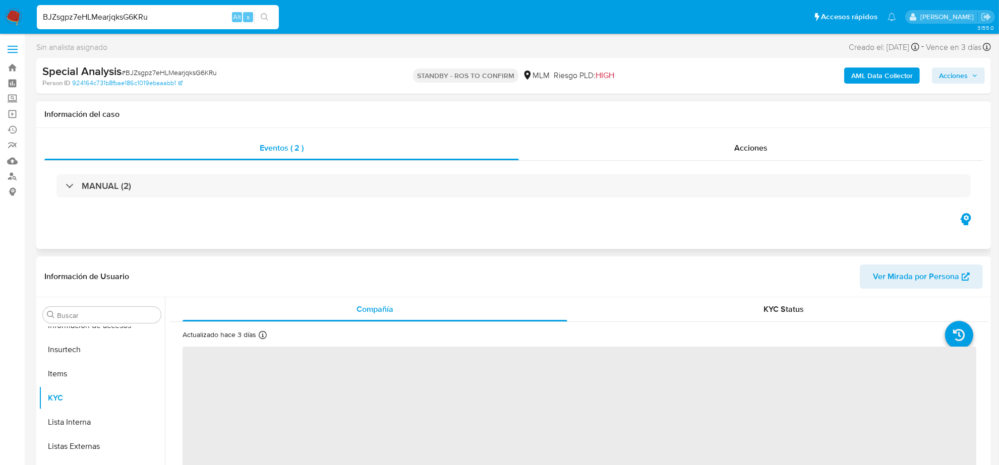
click at [738, 133] on div "Eventos ( 2 ) Acciones MANUAL (2)" at bounding box center [513, 188] width 954 height 121
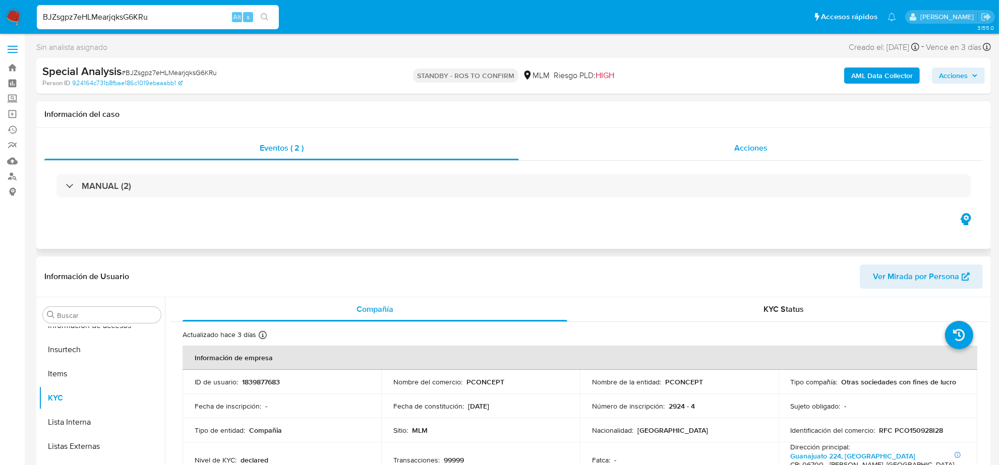
click at [742, 148] on span "Acciones" at bounding box center [750, 148] width 33 height 12
select select "10"
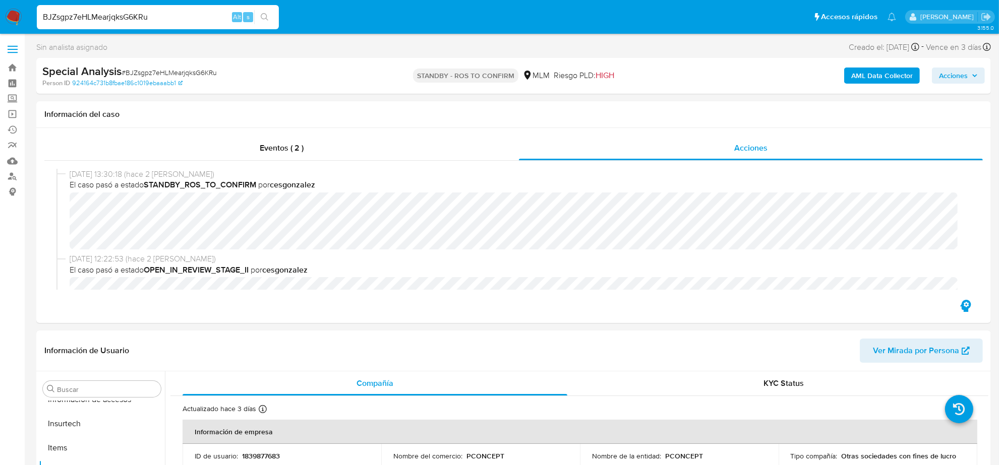
click at [95, 14] on input "BJZsgpz7eHLMearjqksG6KRu" at bounding box center [158, 17] width 242 height 13
paste input "8T1g4ZMjqisqNMZRJM5GNYfm"
type input "8T1g4ZMjqisqNMZRJM5GNYfm"
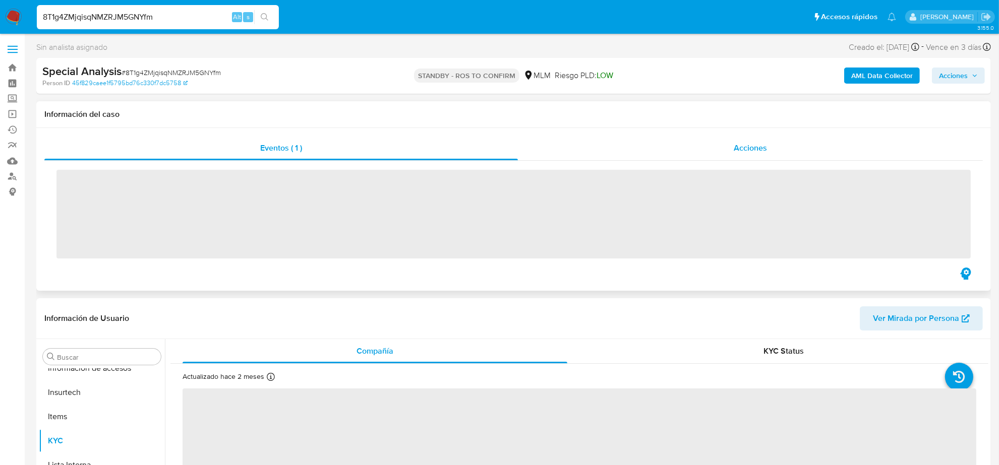
scroll to position [425, 0]
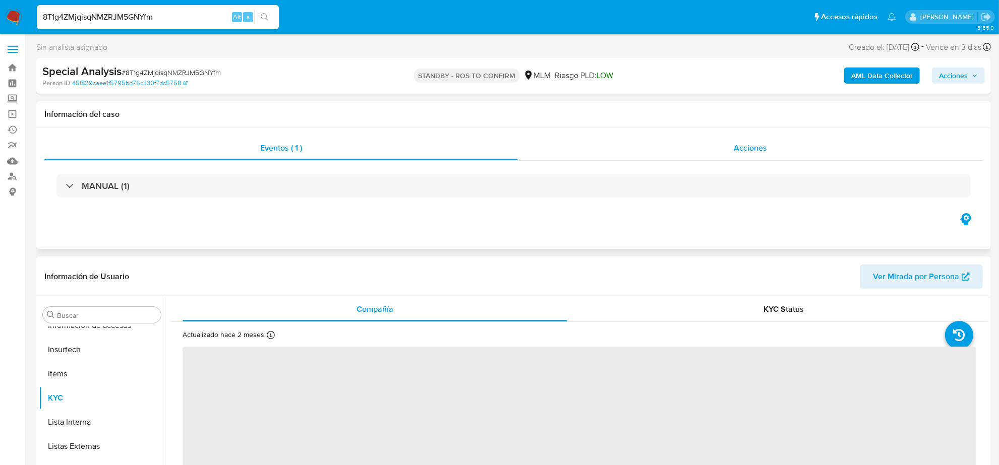
click at [743, 143] on span "Acciones" at bounding box center [750, 148] width 33 height 12
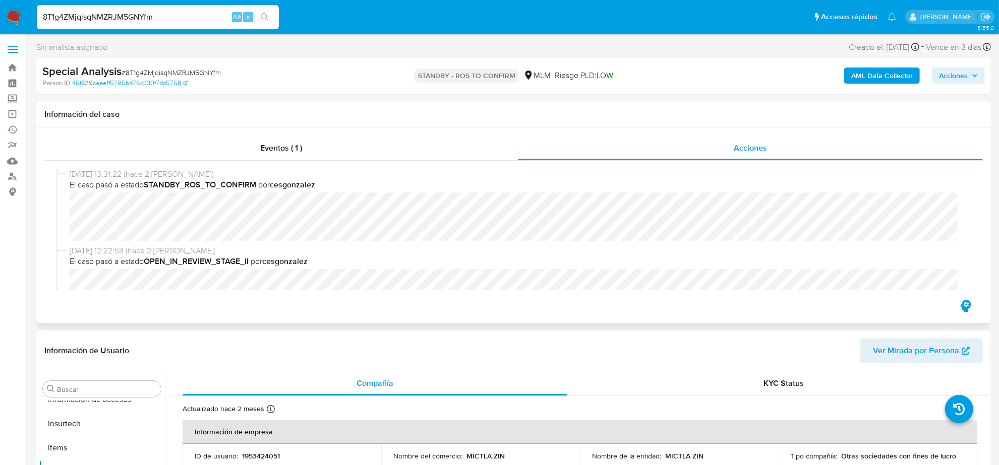
select select "10"
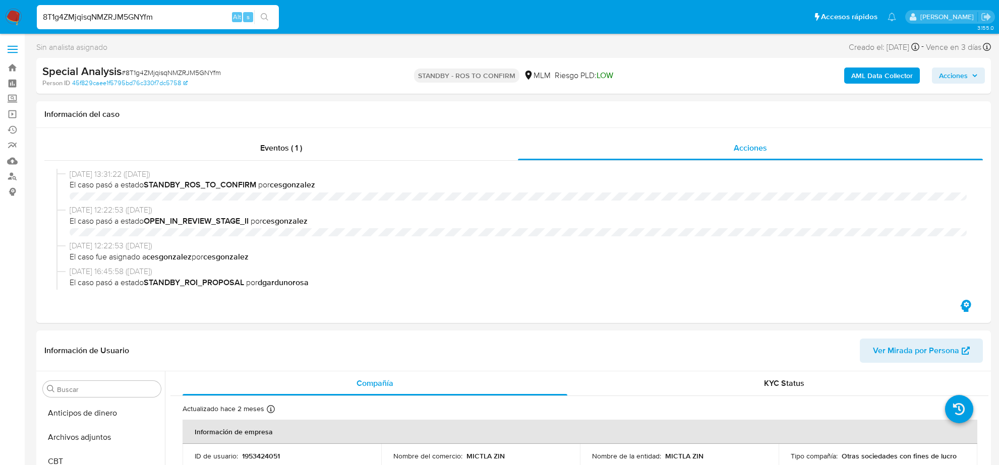
select select "10"
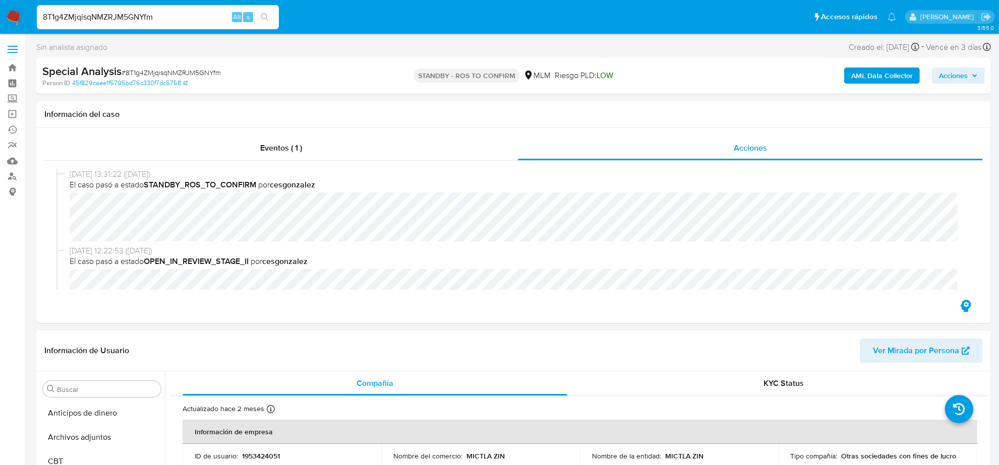
scroll to position [425, 0]
click at [158, 19] on input "8T1g4ZMjqisqNMZRJM5GNYfm" at bounding box center [158, 17] width 242 height 13
click at [159, 18] on input "8T1g4ZMjqisqNMZRJM5GNYfm" at bounding box center [158, 17] width 242 height 13
paste input "6WVopVf6dOdz8AYQRVMaRzUn"
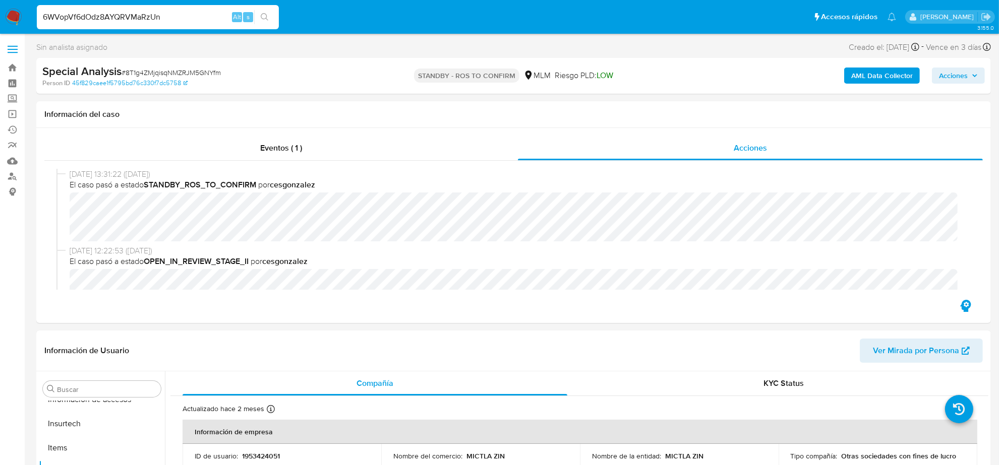
type input "6WVopVf6dOdz8AYQRVMaRzUn"
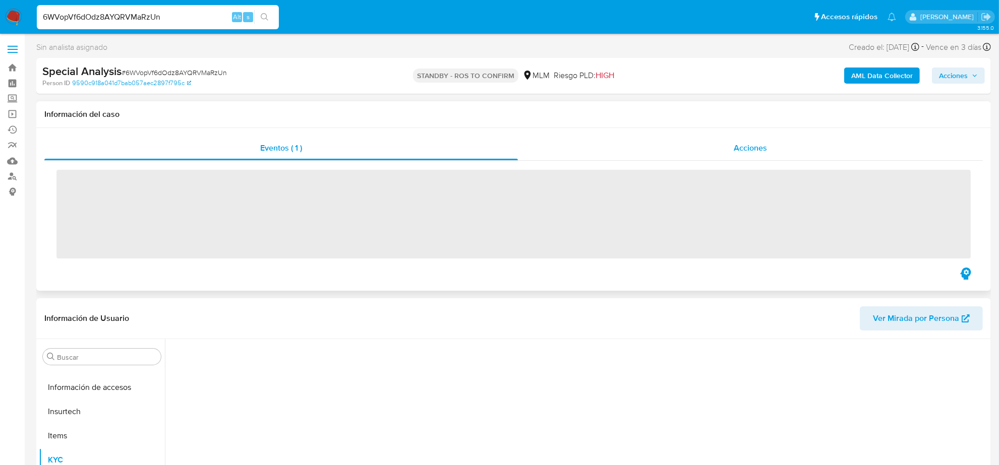
scroll to position [425, 0]
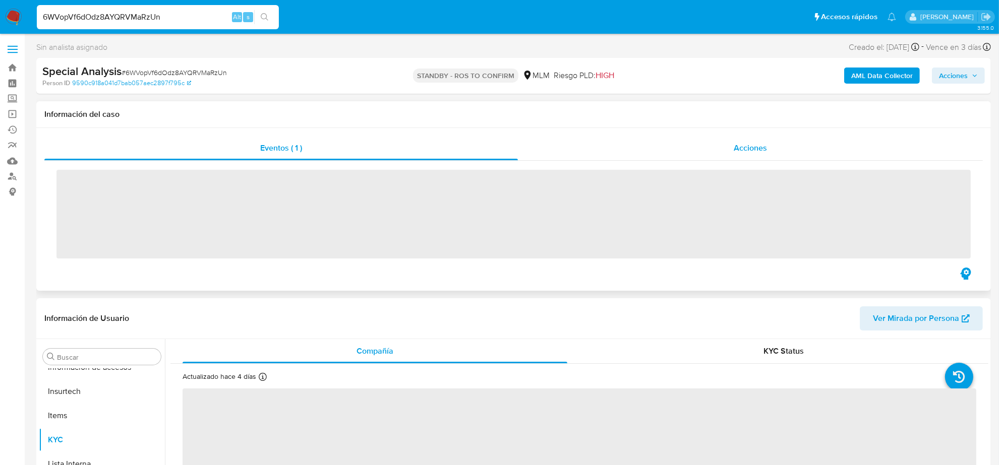
click at [752, 157] on div "Acciones" at bounding box center [750, 148] width 465 height 24
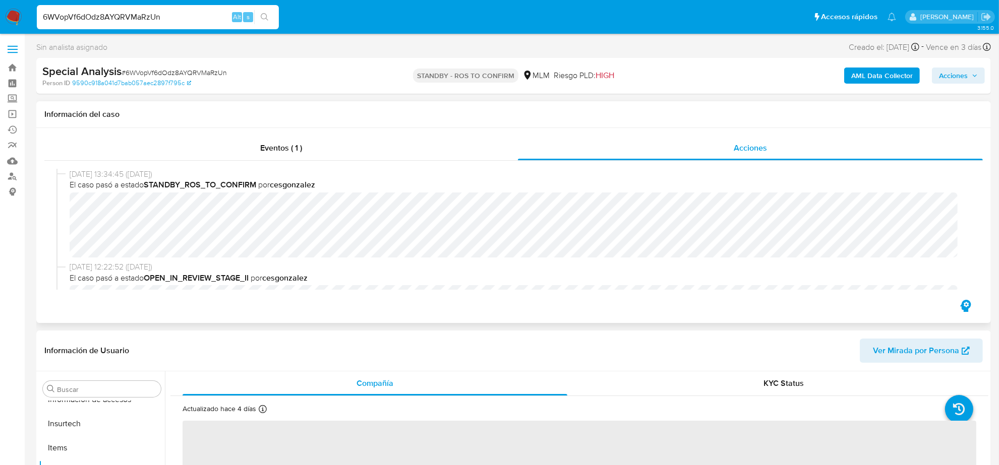
select select "10"
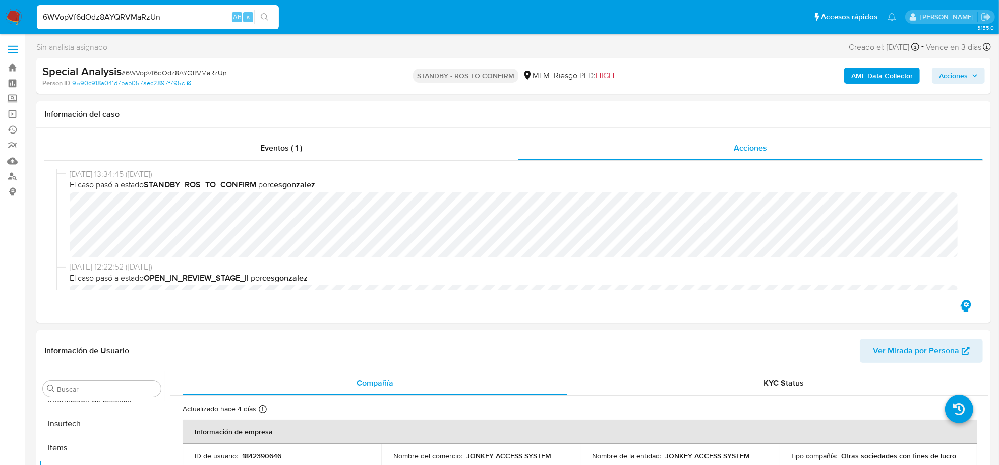
click at [181, 21] on input "6WVopVf6dOdz8AYQRVMaRzUn" at bounding box center [158, 17] width 242 height 13
paste input "pUoJUaSjiwWx76wKoj3XajdN"
type input "pUoJUaSjiwWx76wKoj3XajdN"
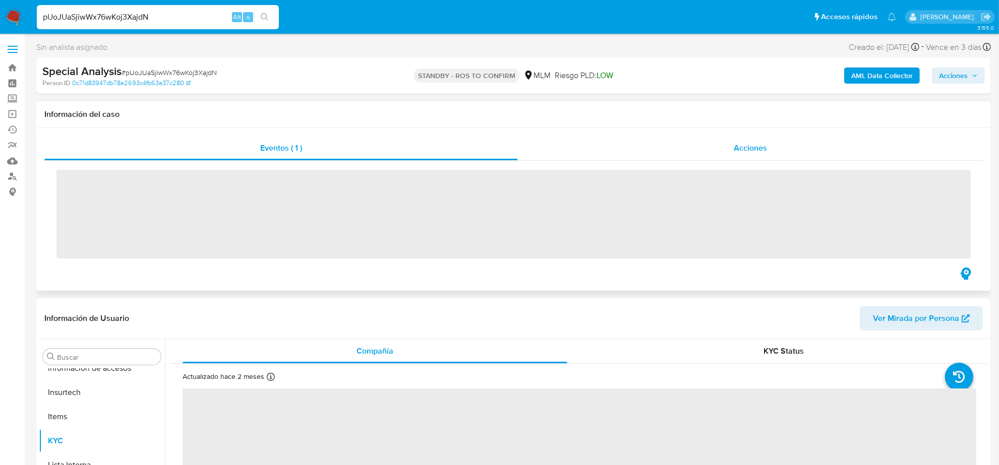
scroll to position [425, 0]
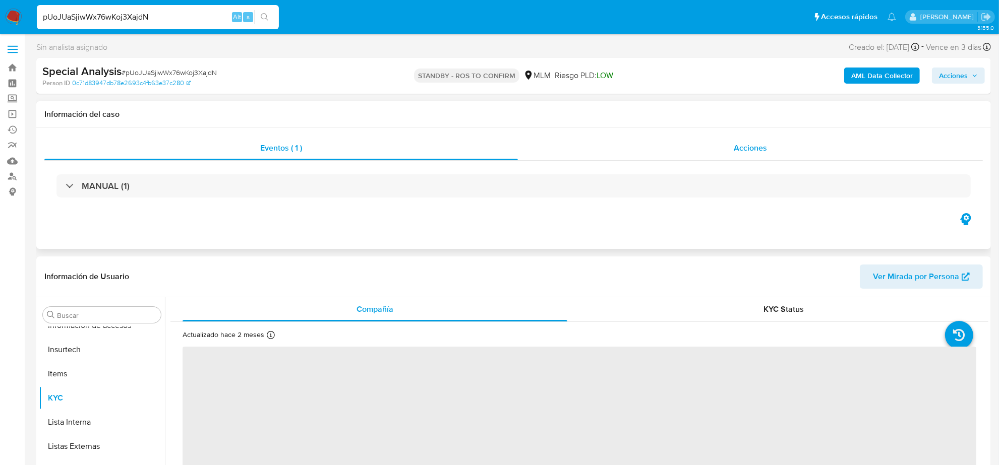
click at [720, 141] on div "Acciones" at bounding box center [750, 148] width 465 height 24
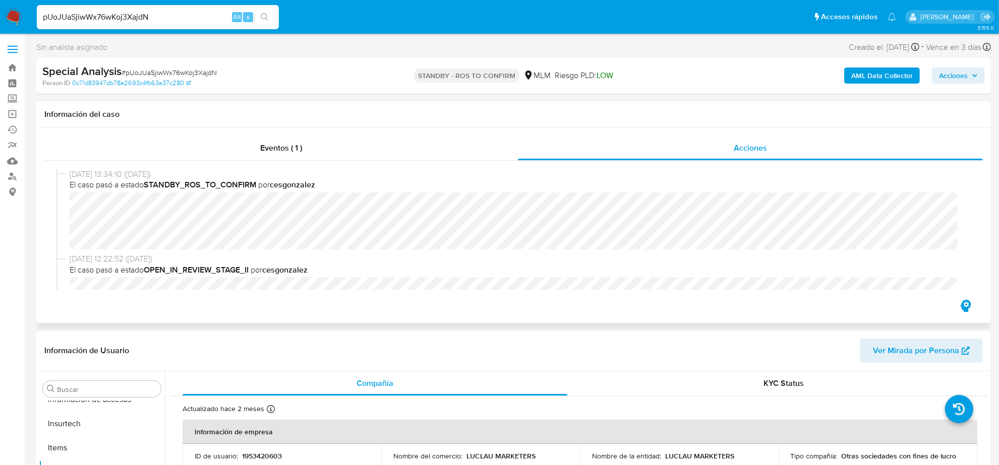
select select "10"
click at [111, 15] on input "pUoJUaSjiwWx76wKoj3XajdN" at bounding box center [158, 17] width 242 height 13
paste input "8T1g4ZMjqisqNMZRJM5GNYfm"
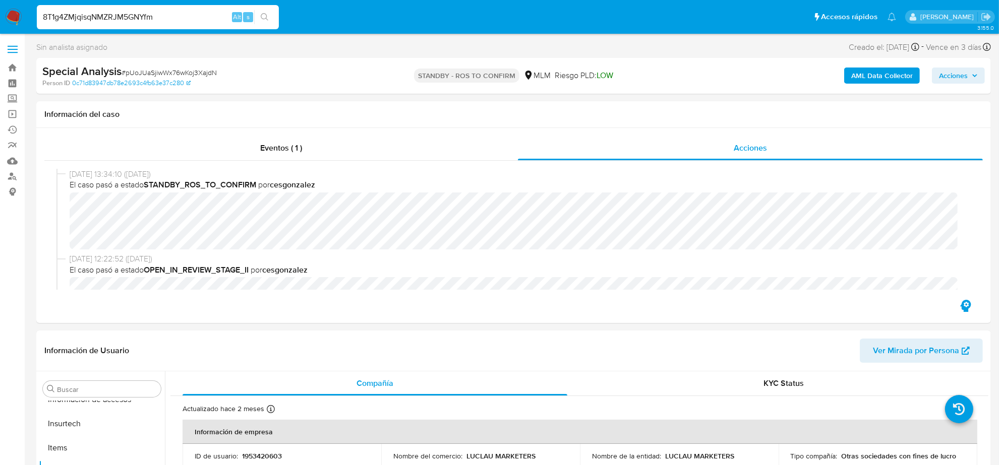
type input "8T1g4ZMjqisqNMZRJM5GNYfm"
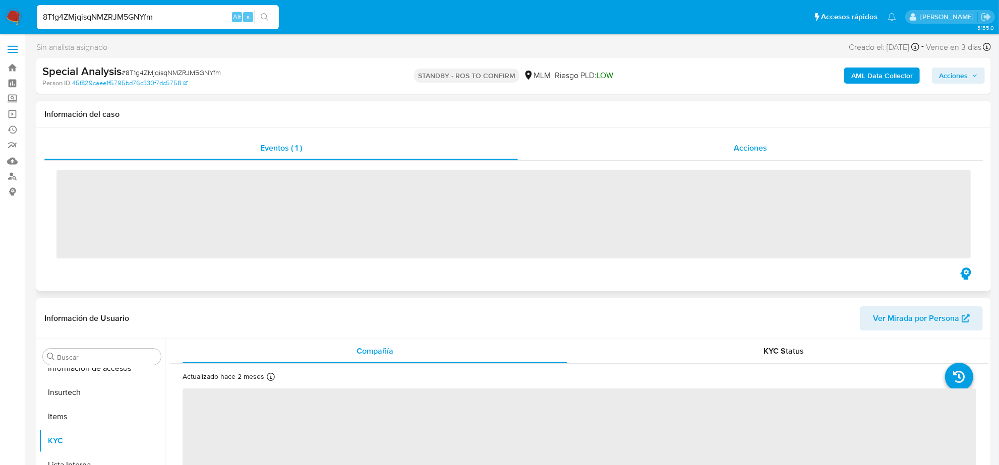
scroll to position [425, 0]
click at [750, 149] on span "Acciones" at bounding box center [750, 148] width 33 height 12
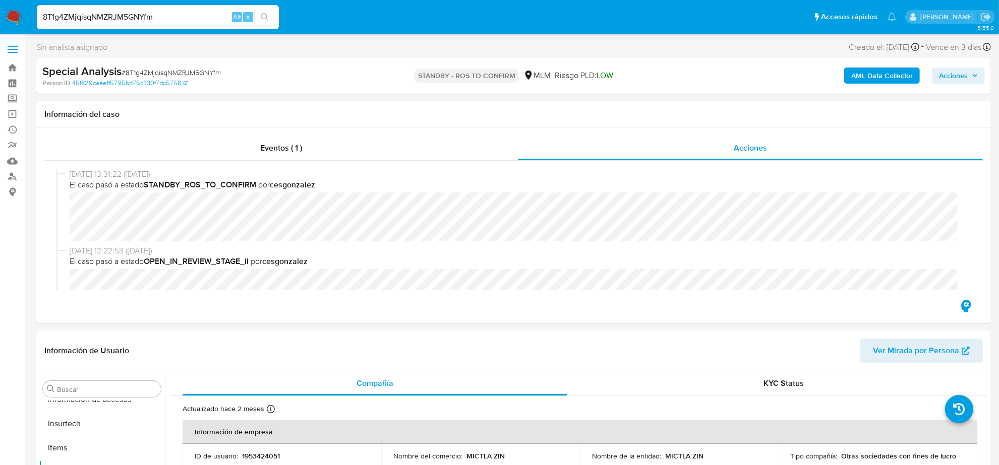
select select "10"
click at [96, 15] on input "8T1g4ZMjqisqNMZRJM5GNYfm" at bounding box center [158, 17] width 242 height 13
paste input "MGyL00JMdzDaLvMSMbxXLHFq"
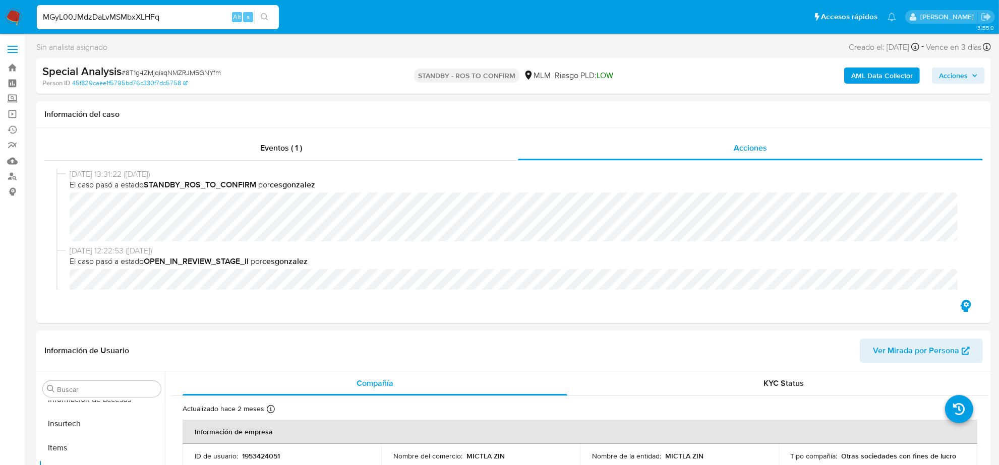
type input "MGyL00JMdzDaLvMSMbxXLHFq"
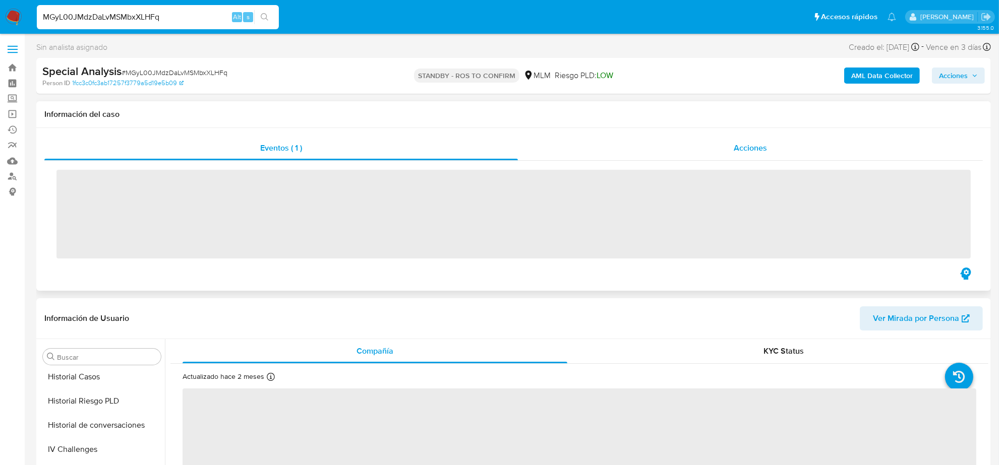
scroll to position [425, 0]
click at [754, 152] on span "Acciones" at bounding box center [750, 148] width 33 height 12
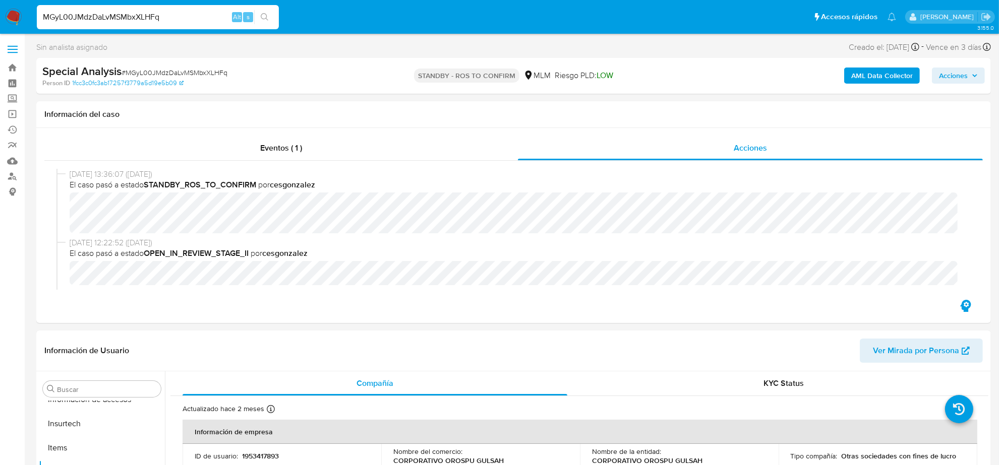
select select "10"
click at [74, 21] on input "MGyL00JMdzDaLvMSMbxXLHFq" at bounding box center [158, 17] width 242 height 13
paste input "1ibMzgQwXugDv34lq1TohV1l"
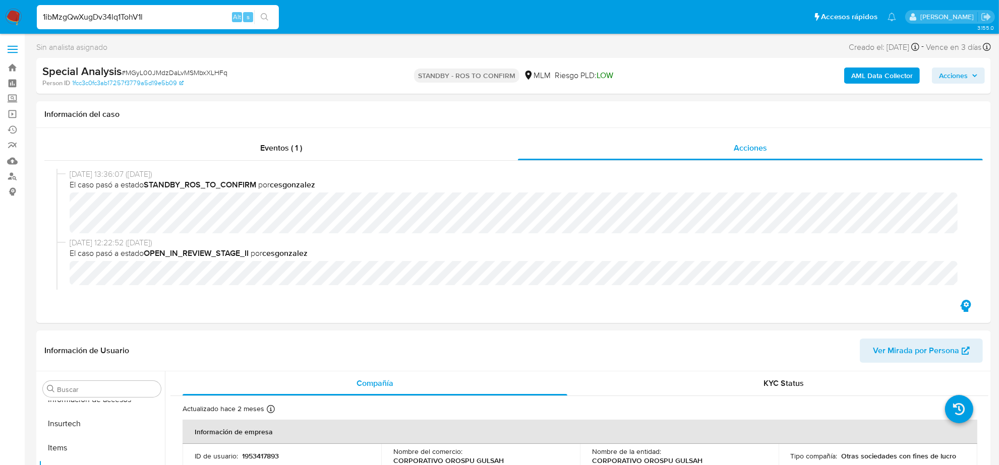
type input "1ibMzgQwXugDv34lq1TohV1l"
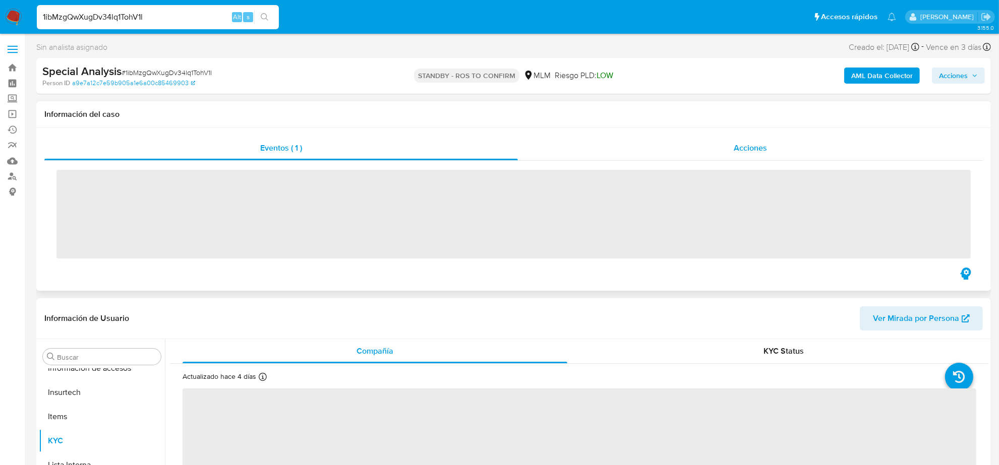
scroll to position [425, 0]
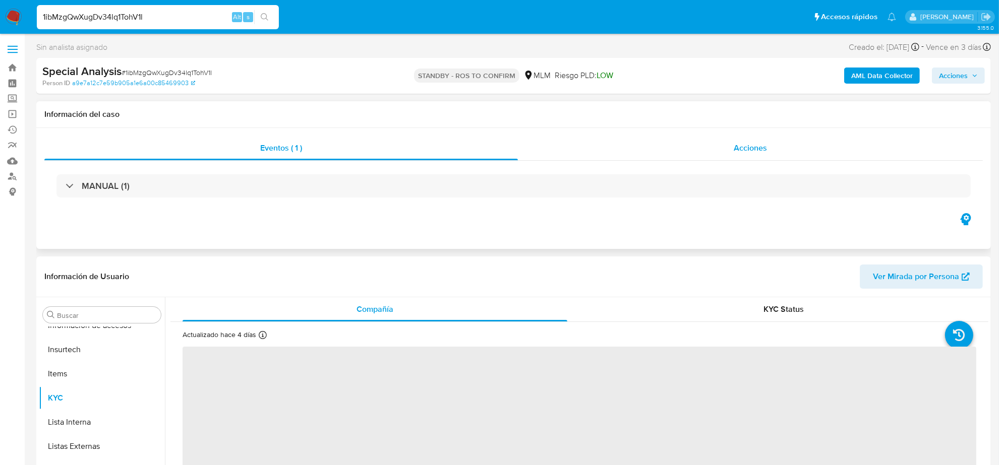
click at [761, 149] on span "Acciones" at bounding box center [750, 148] width 33 height 12
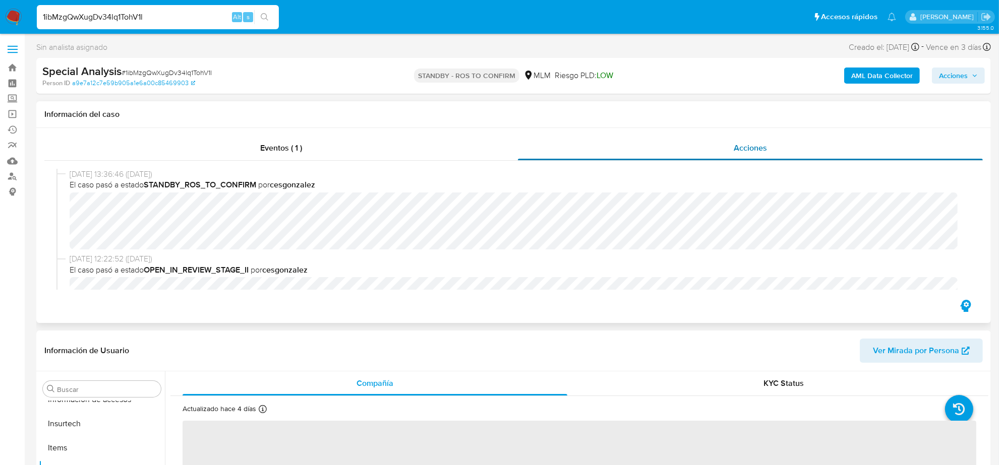
select select "10"
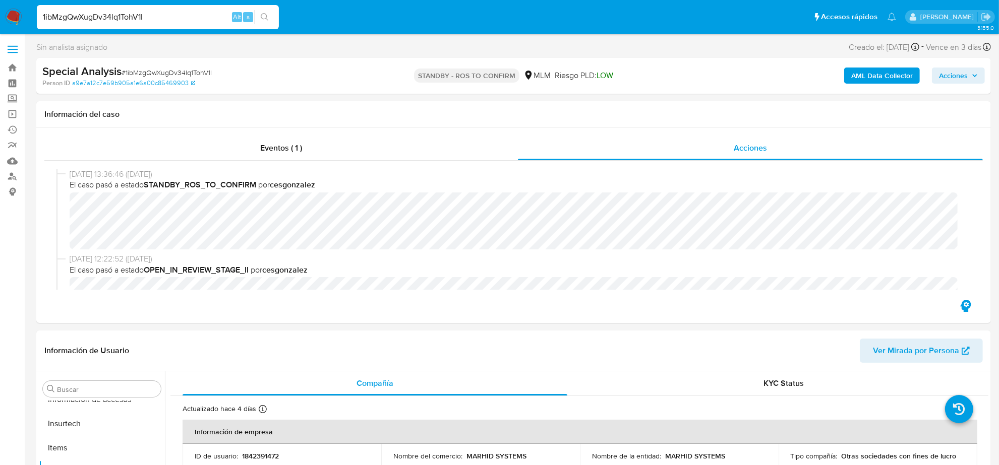
click at [122, 14] on input "1ibMzgQwXugDv34lq1TohV1l" at bounding box center [158, 17] width 242 height 13
paste input "EkIEST8ieYfhWCX4XW0jjyvT"
type input "EkIEST8ieYfhWCX4XW0jjyvT"
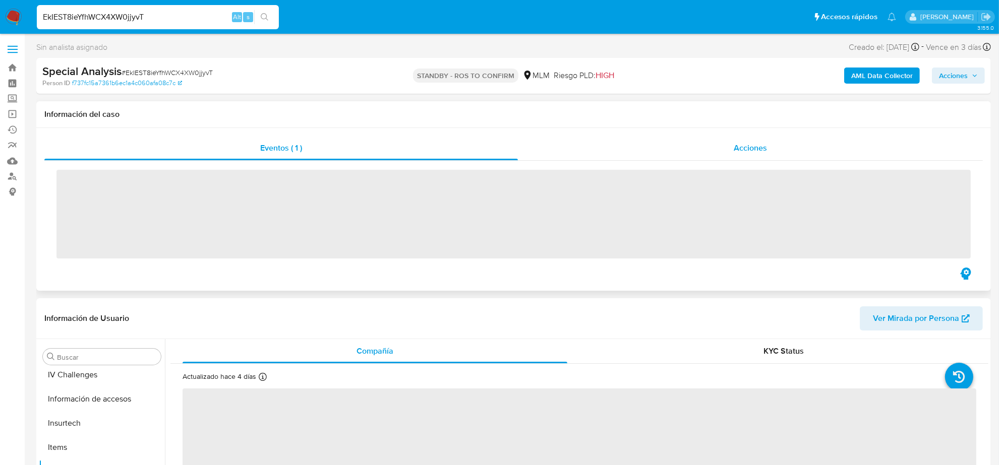
scroll to position [425, 0]
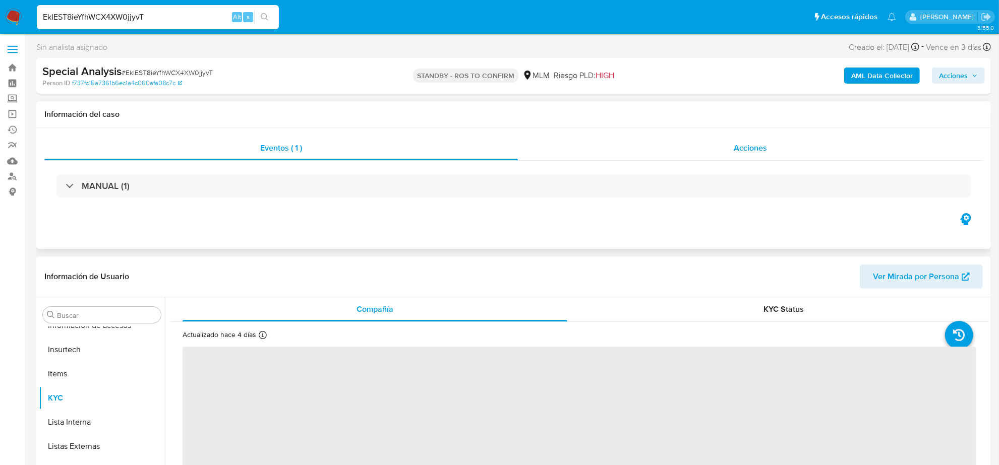
click at [747, 144] on span "Acciones" at bounding box center [750, 148] width 33 height 12
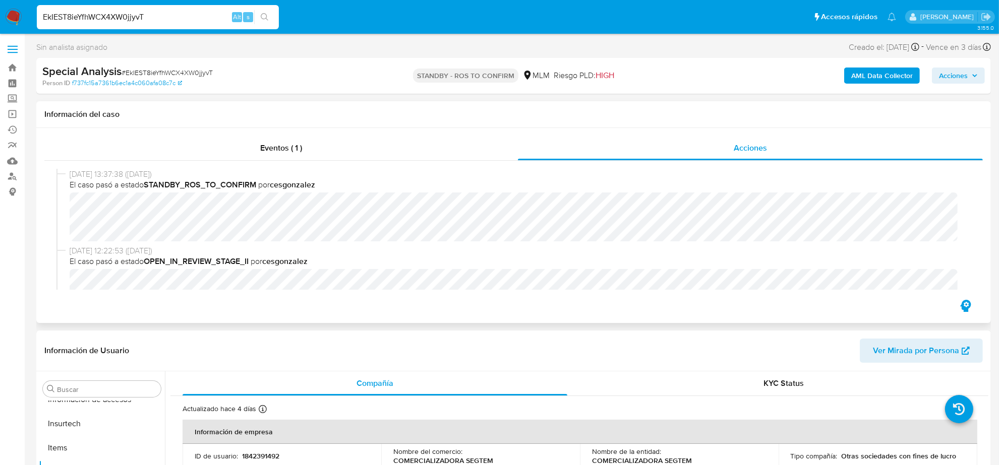
select select "10"
click at [166, 19] on input "EkIEST8ieYfhWCX4XW0jjyvT" at bounding box center [158, 17] width 242 height 13
paste input "WZHYVYwJuBDrcHOSTmthvCeE"
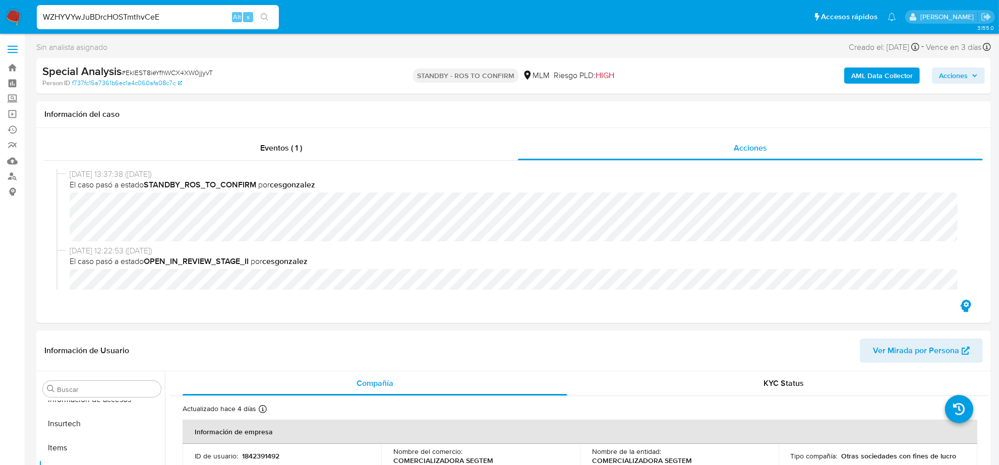
type input "WZHYVYwJuBDrcHOSTmthvCeE"
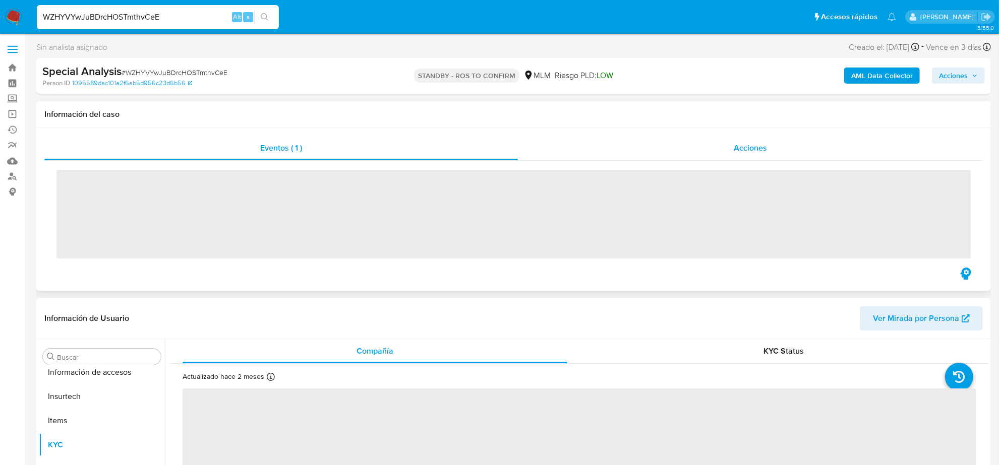
scroll to position [425, 0]
click at [759, 146] on span "Acciones" at bounding box center [750, 148] width 33 height 12
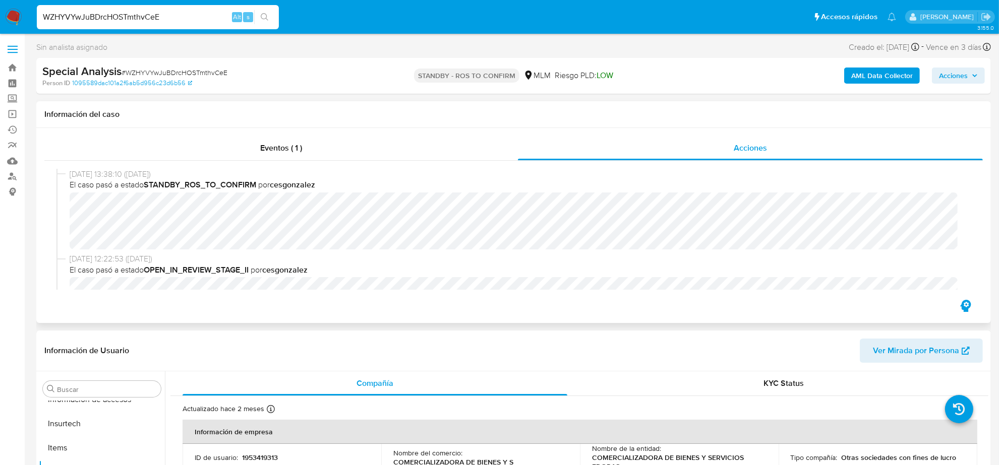
select select "10"
click at [102, 19] on input "WZHYVYwJuBDrcHOSTmthvCeE" at bounding box center [158, 17] width 242 height 13
paste input "MARYLJA46@GMAIL.COM"
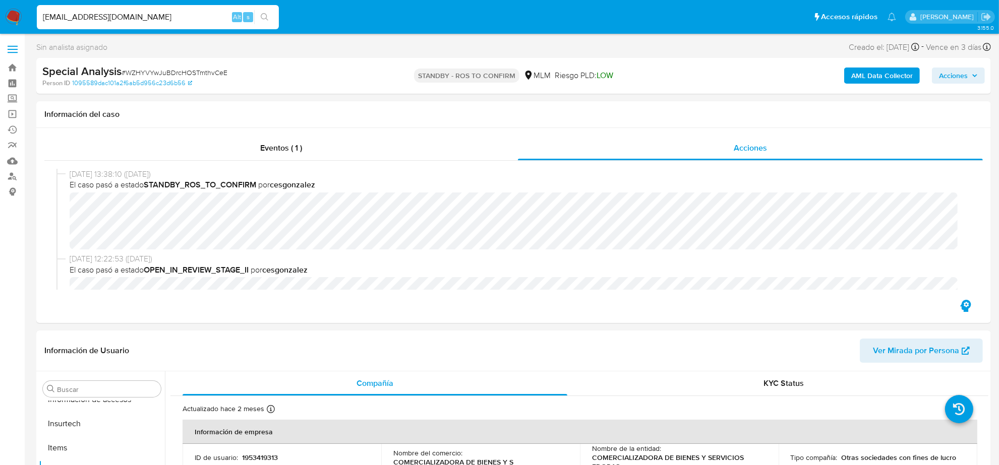
type input "MARYLJA46@GMAIL.COM"
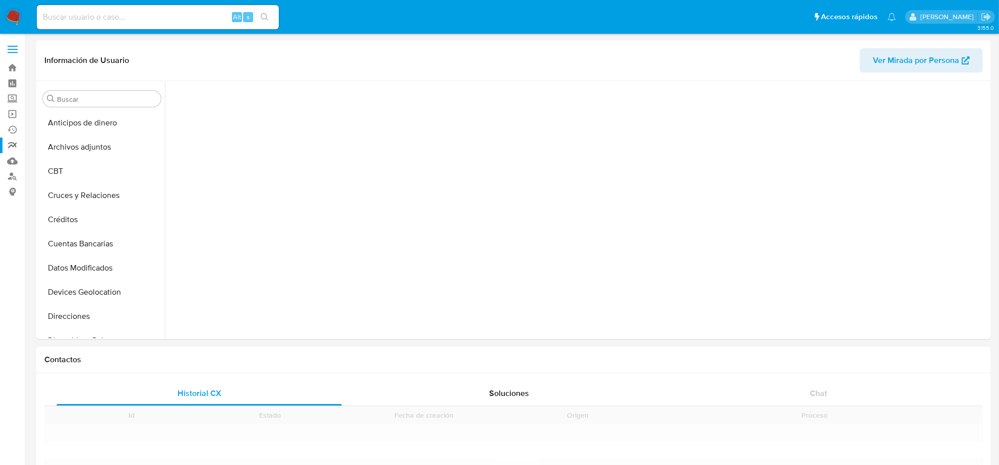
scroll to position [425, 0]
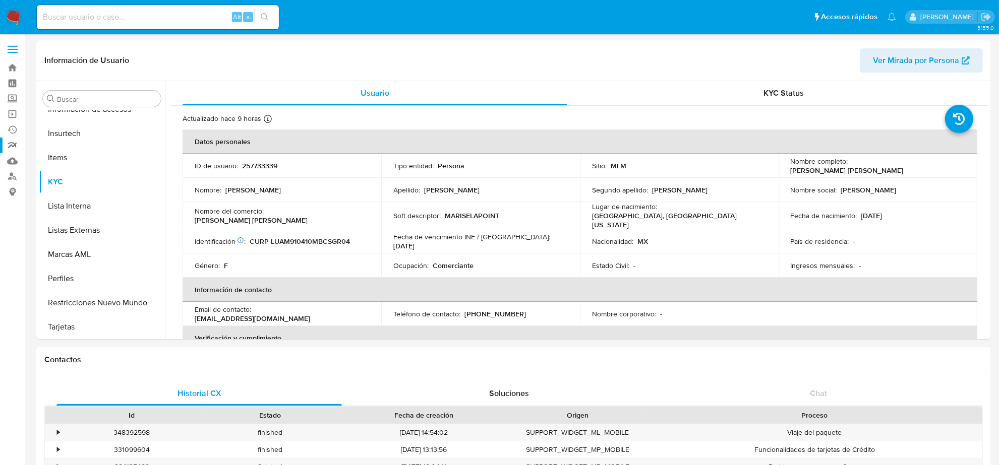
select select "10"
click at [492, 310] on p "(664) 4503361" at bounding box center [495, 314] width 62 height 9
copy p "4503361"
click at [112, 13] on input at bounding box center [158, 17] width 242 height 13
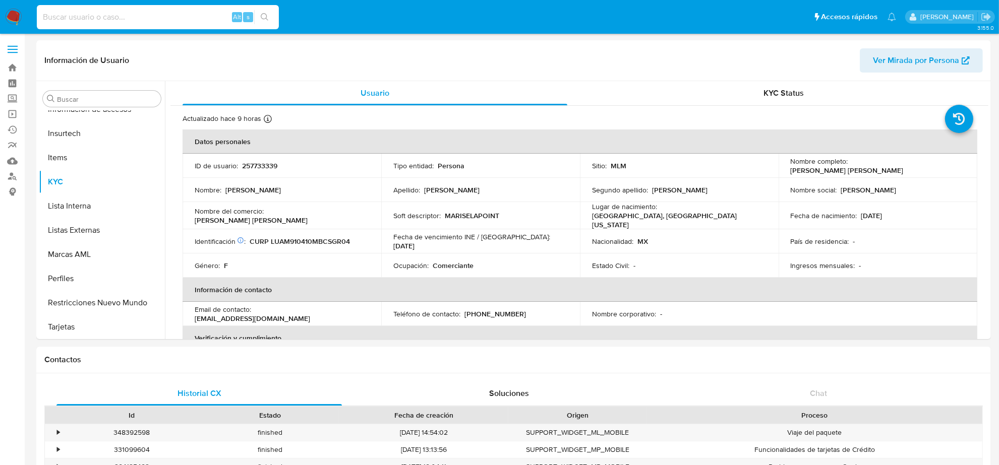
paste input "ISELA.RIV1305@GMAIL.COM"
type input "ISELA.RIV1305@GMAIL.COM"
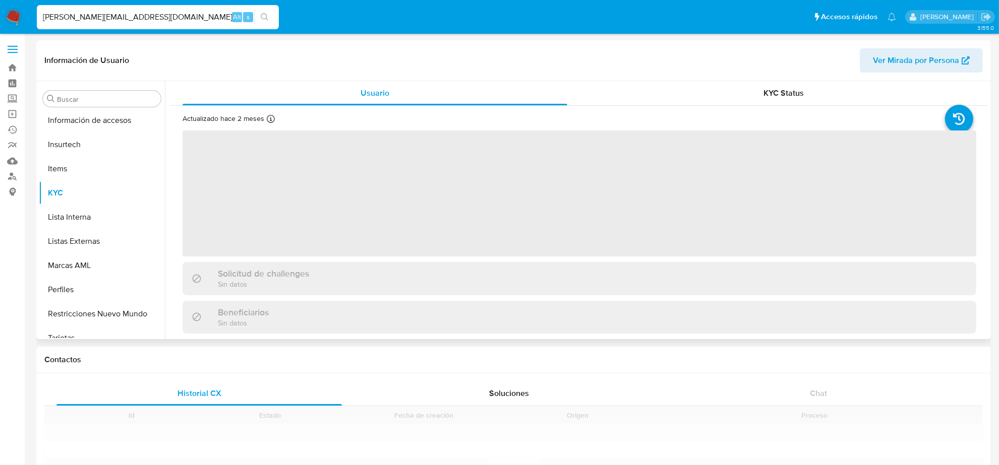
scroll to position [425, 0]
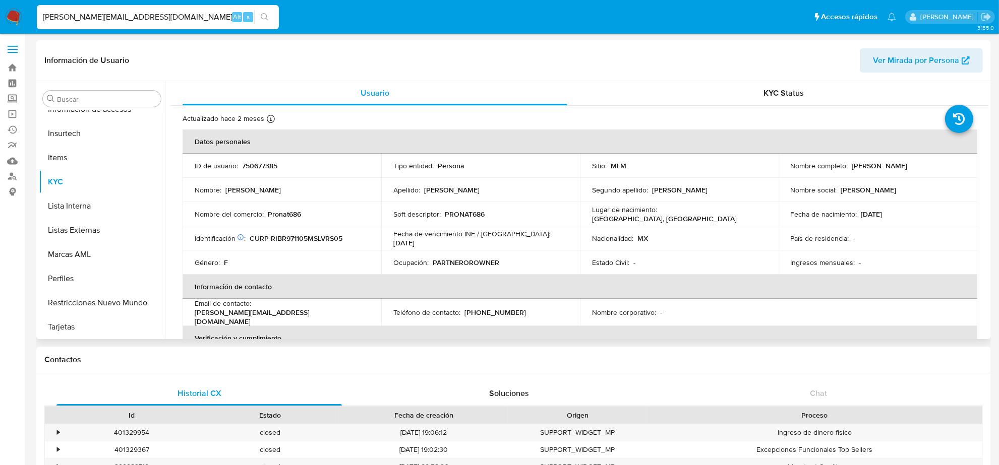
select select "10"
click at [490, 312] on p "(686) 2802995" at bounding box center [495, 312] width 62 height 9
copy p "2802995"
click at [142, 19] on input "ISELA.RIV1305@GMAIL.COM" at bounding box center [158, 17] width 242 height 13
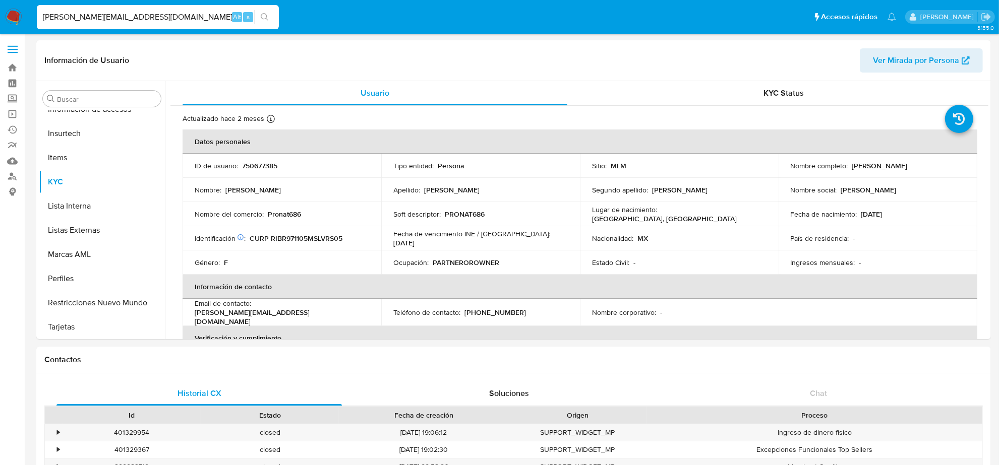
click at [142, 19] on input "ISELA.RIV1305@GMAIL.COM" at bounding box center [158, 17] width 242 height 13
paste input "GELIMEX@LIVE.COM.MX"
type input "GELIMEX@LIVE.COM.MX"
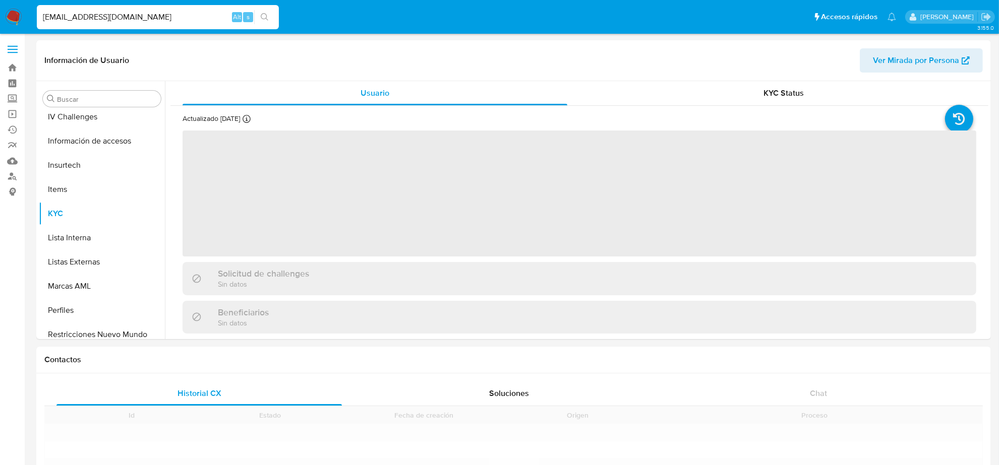
scroll to position [425, 0]
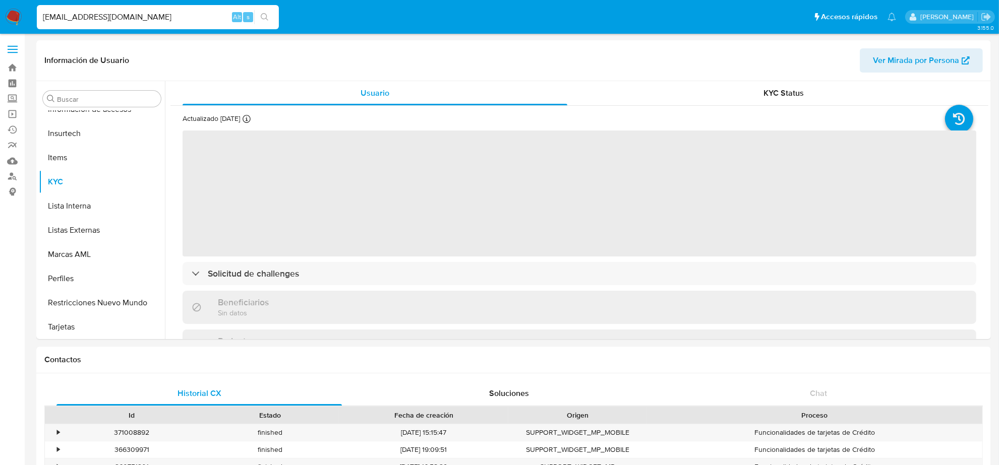
select select "10"
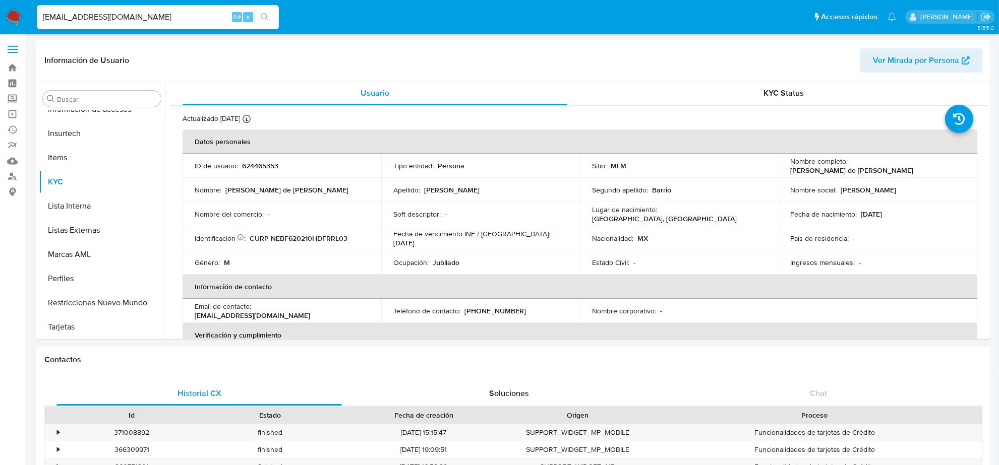
click at [132, 18] on input "GELIMEX@LIVE.COM.MX" at bounding box center [158, 17] width 242 height 13
click at [485, 304] on td "Teléfono de contacto : (33) 18502280" at bounding box center [480, 311] width 199 height 24
click at [487, 309] on p "(33) 18502280" at bounding box center [495, 311] width 62 height 9
copy p "18502280"
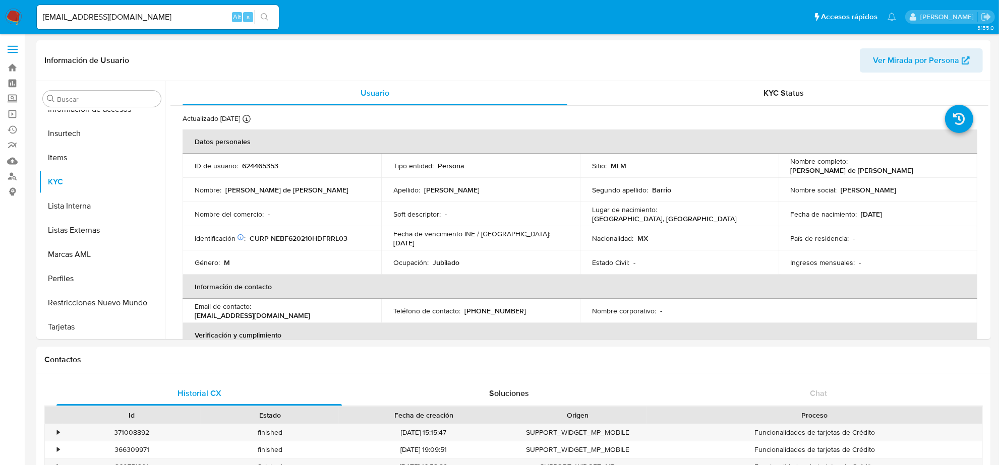
click at [164, 25] on div "GELIMEX@LIVE.COM.MX Alt s" at bounding box center [158, 17] width 242 height 24
click at [164, 18] on input "GELIMEX@LIVE.COM.MX" at bounding box center [158, 17] width 242 height 13
paste input "SUPERIBERIA20@GMAIL.COM"
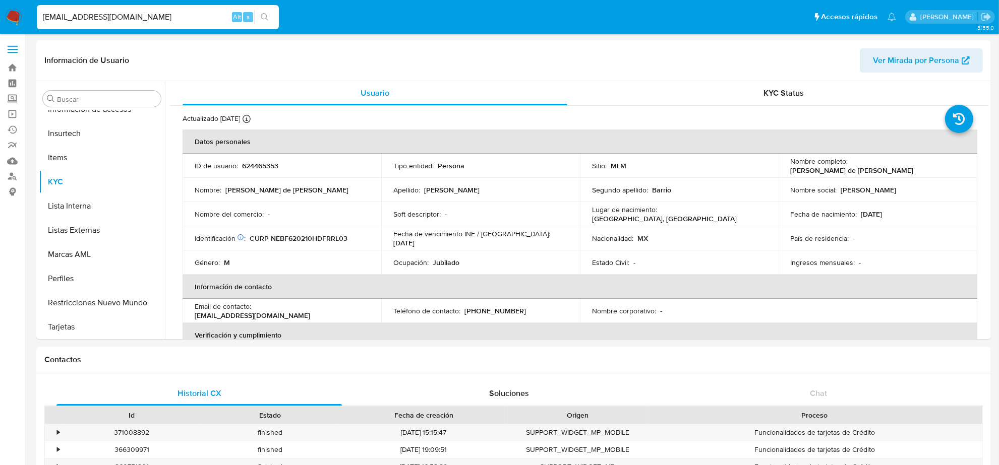
type input "SUPERIBERIA20@GMAIL.COM"
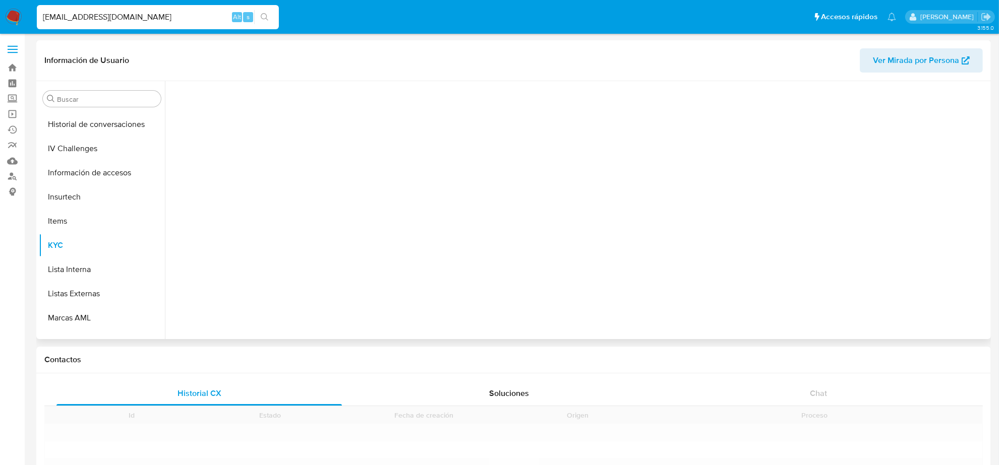
scroll to position [425, 0]
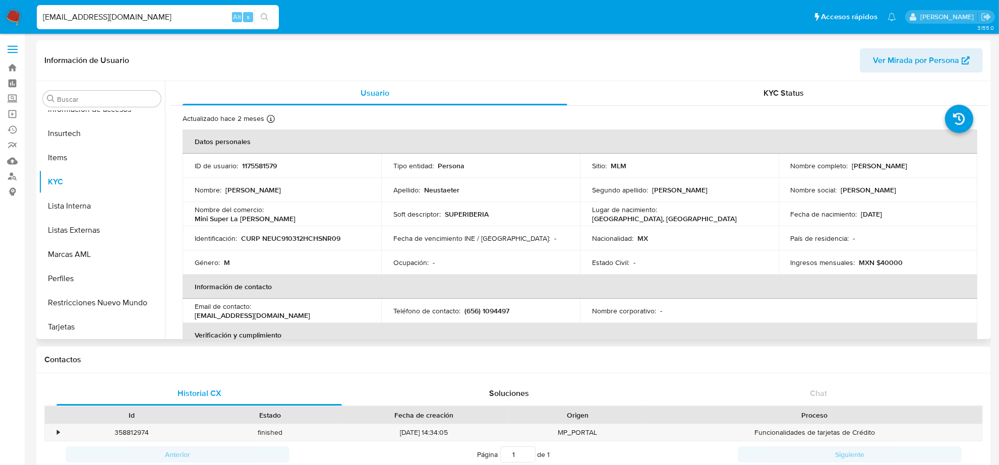
select select "10"
click at [492, 310] on p "(656) 1094497" at bounding box center [486, 311] width 45 height 9
copy p "1094497"
click at [151, 13] on input "SUPERIBERIA20@GMAIL.COM" at bounding box center [158, 17] width 242 height 13
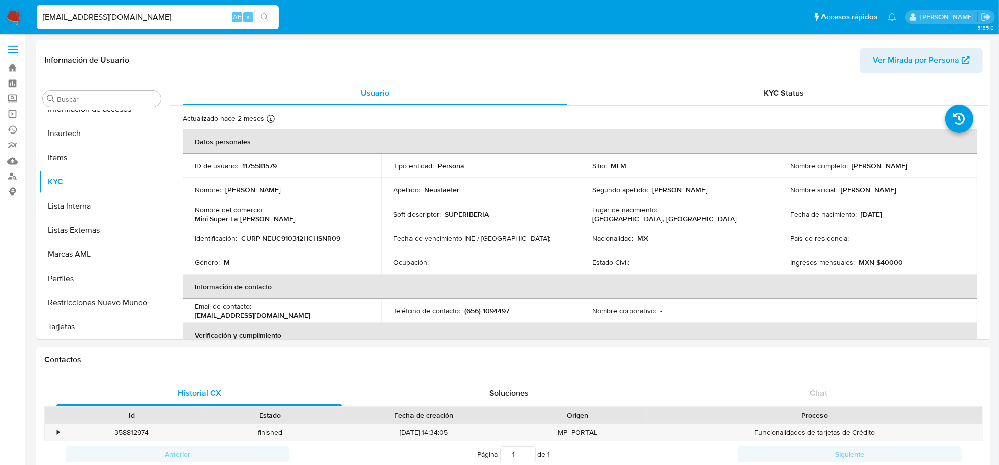
click at [151, 13] on input "SUPERIBERIA20@GMAIL.COM" at bounding box center [158, 17] width 242 height 13
paste input "VALERIA.SALAS92"
type input "VALERIA.SALAS92@GMAIL.COM"
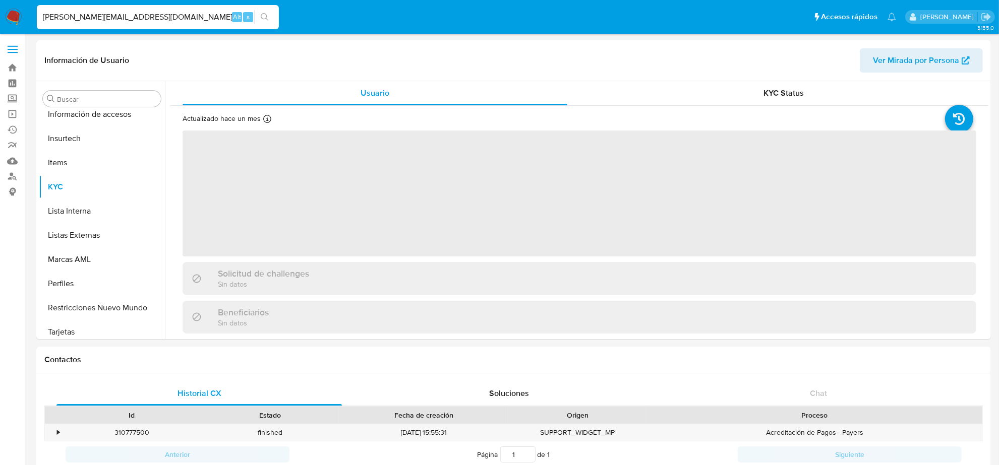
scroll to position [425, 0]
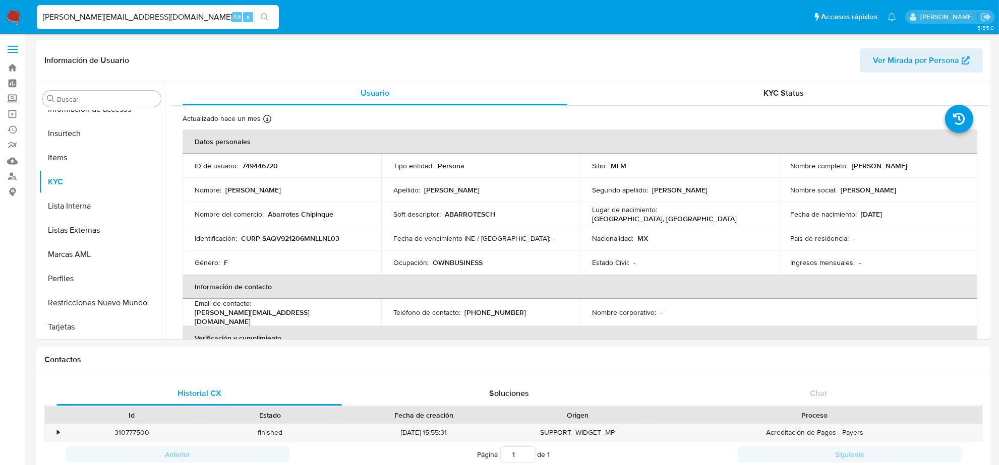
select select "10"
click at [485, 311] on p "(81) 19153724" at bounding box center [495, 315] width 62 height 9
copy p "19153724"
click at [116, 28] on div "VALERIA.SALAS92@GMAIL.COM Alt s" at bounding box center [158, 17] width 242 height 24
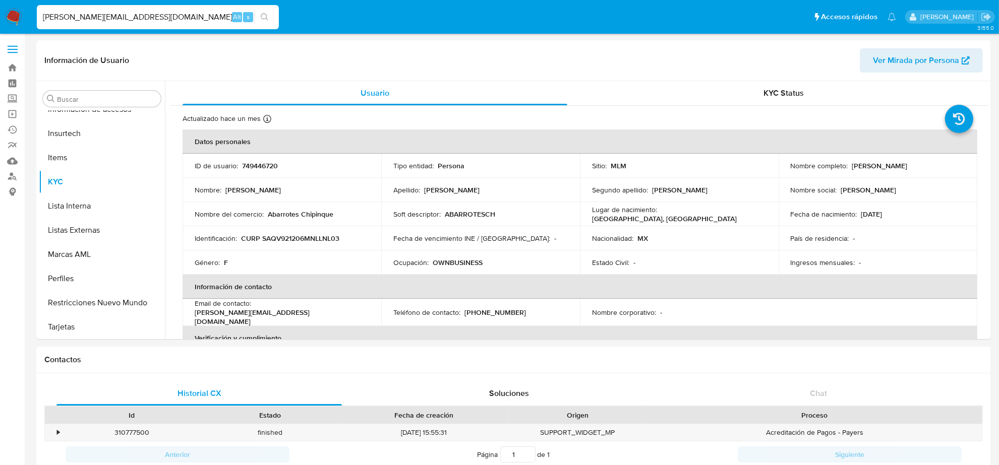
click at [112, 19] on input "VALERIA.SALAS92@GMAIL.COM" at bounding box center [158, 17] width 242 height 13
paste input "ICVFERA"
type input "ICVFERA@GMAIL.COM"
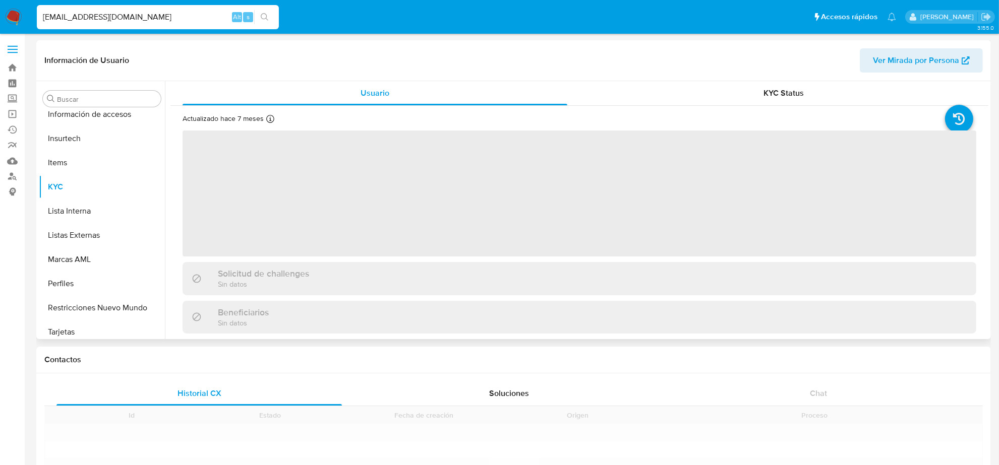
scroll to position [425, 0]
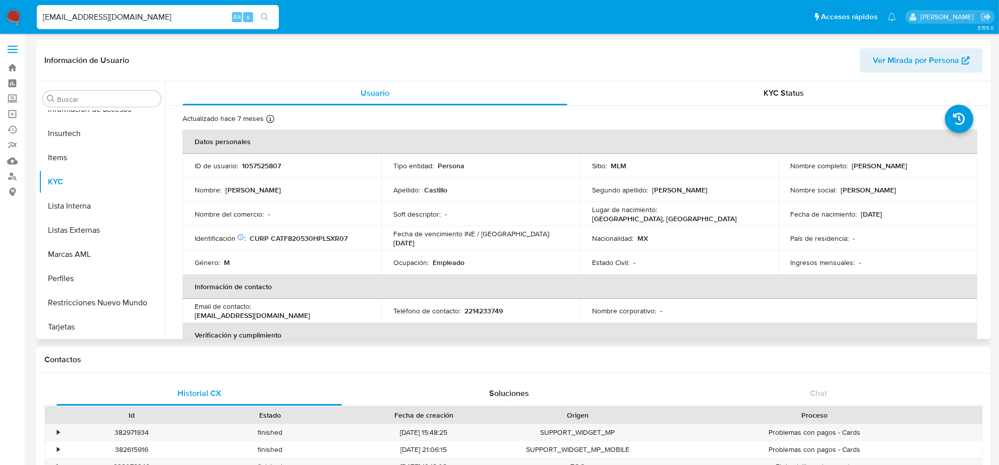
select select "10"
click at [488, 307] on p "2214233749" at bounding box center [483, 311] width 38 height 9
copy p "2214233749"
click at [132, 17] on input "ICVFERA@GMAIL.COM" at bounding box center [158, 17] width 242 height 13
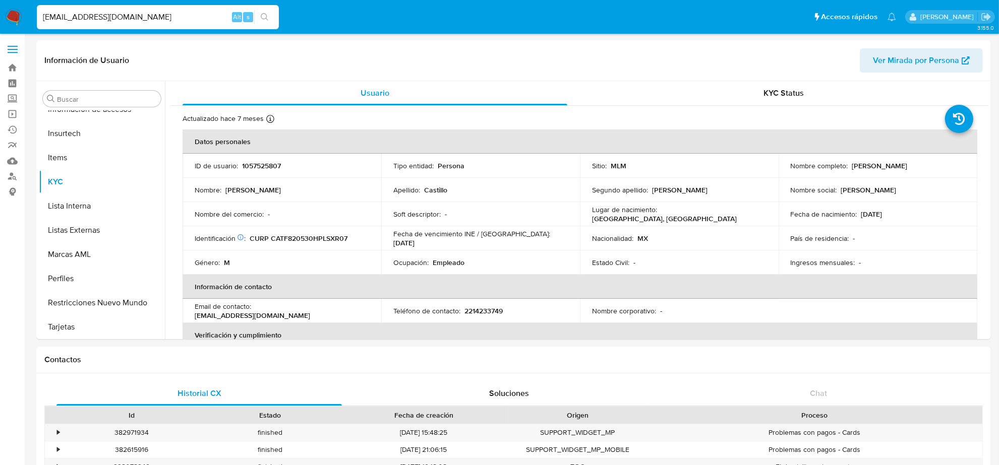
click at [132, 17] on input "ICVFERA@GMAIL.COM" at bounding box center [158, 17] width 242 height 13
paste input "TALIA.RR@HOT"
type input "ITALIA.RR@HOTMAIL.COM"
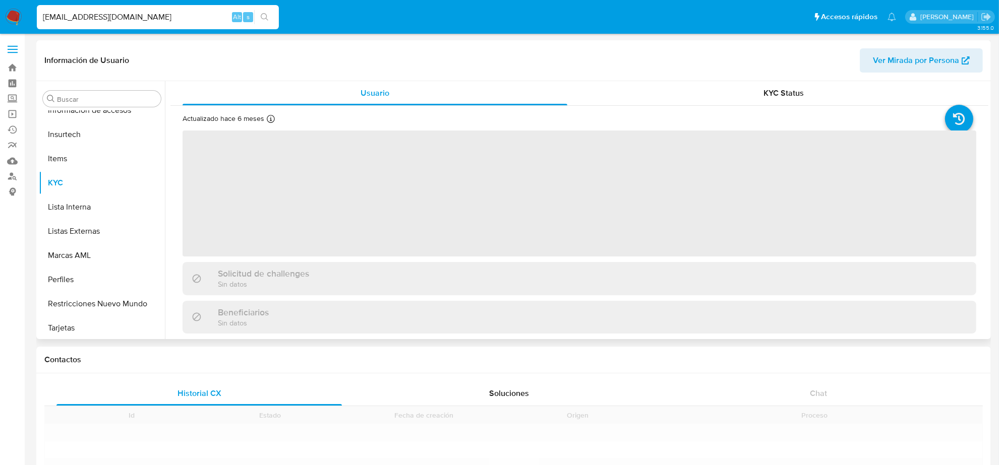
scroll to position [425, 0]
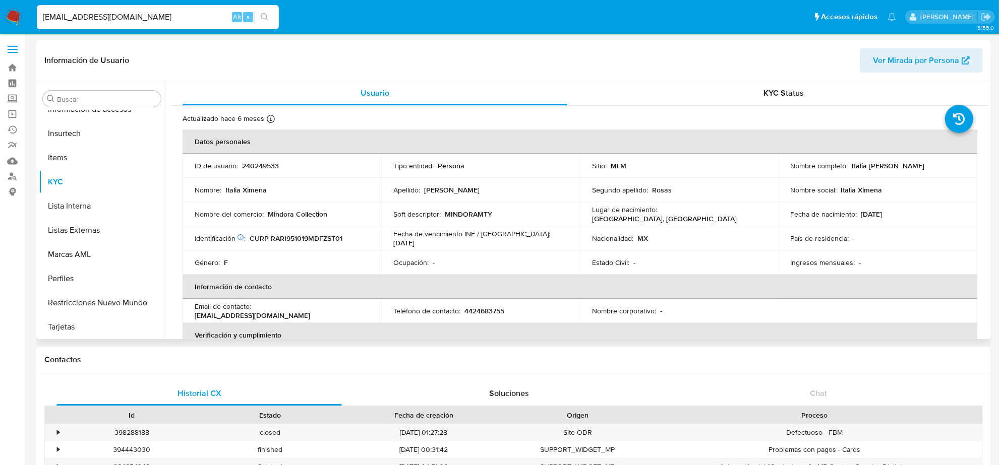
select select "10"
click at [502, 309] on p "4424683755" at bounding box center [484, 311] width 40 height 9
click at [487, 311] on p "4424683755" at bounding box center [484, 311] width 40 height 9
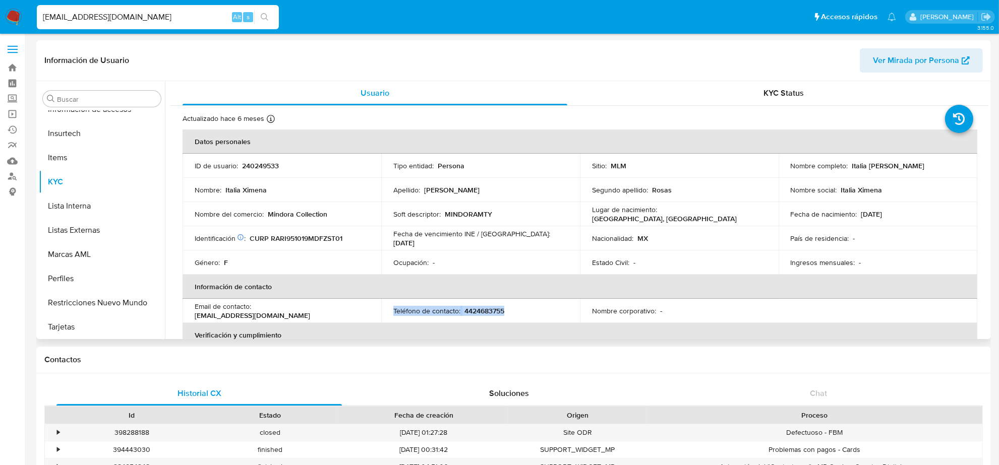
click at [487, 311] on p "4424683755" at bounding box center [484, 311] width 40 height 9
click at [162, 19] on input "ITALIA.RR@HOTMAIL.COM" at bounding box center [158, 17] width 242 height 13
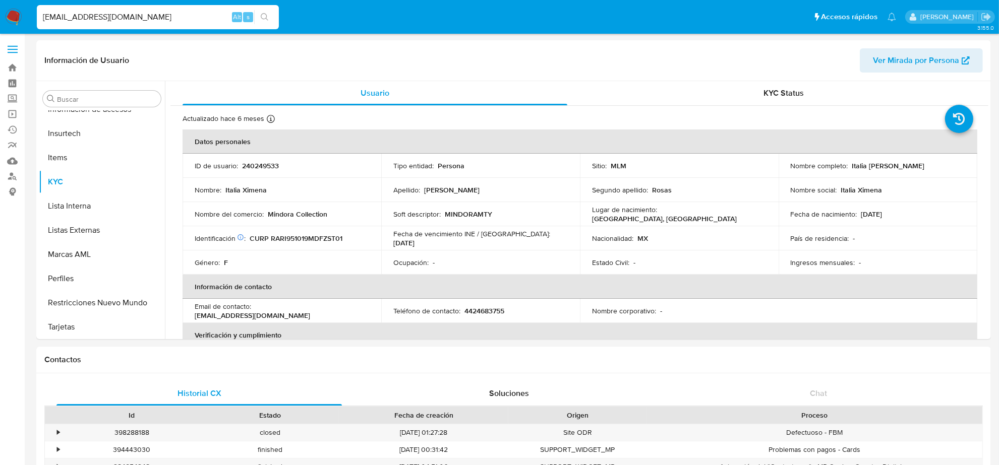
paste input "LICRICARDO84@G"
type input "LICRICARDO84@GMAIL.COM"
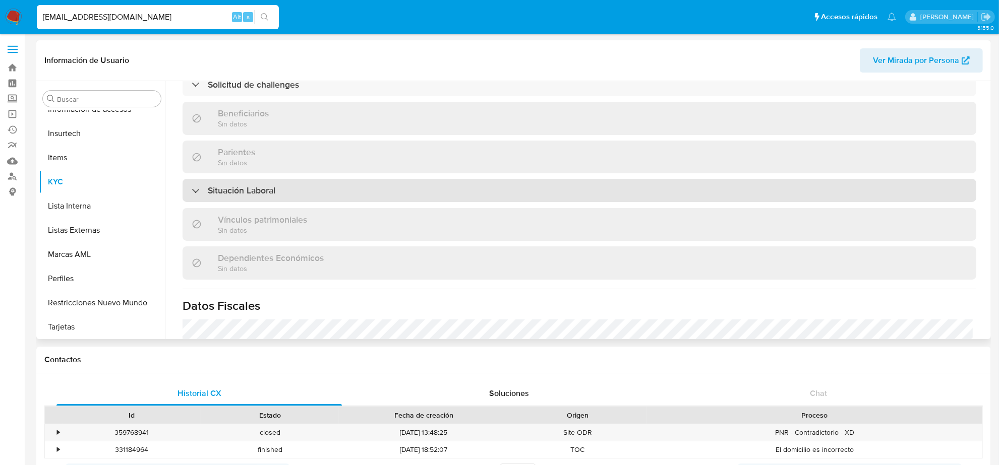
scroll to position [427, 0]
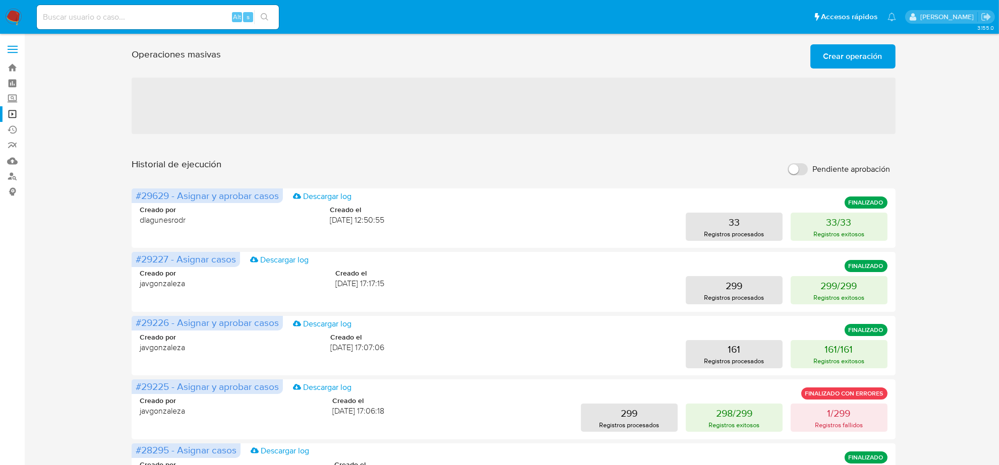
click at [848, 56] on span "Crear operación" at bounding box center [852, 56] width 59 height 22
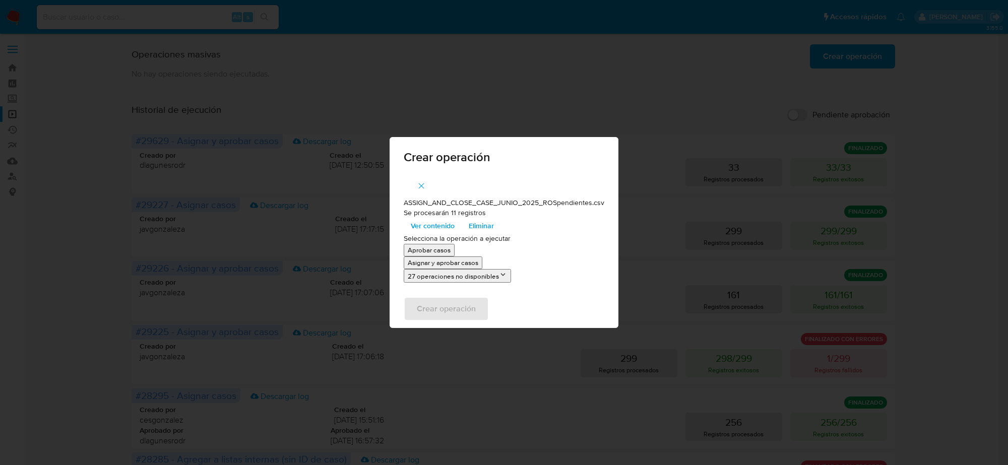
click at [421, 190] on icon "button" at bounding box center [421, 186] width 9 height 9
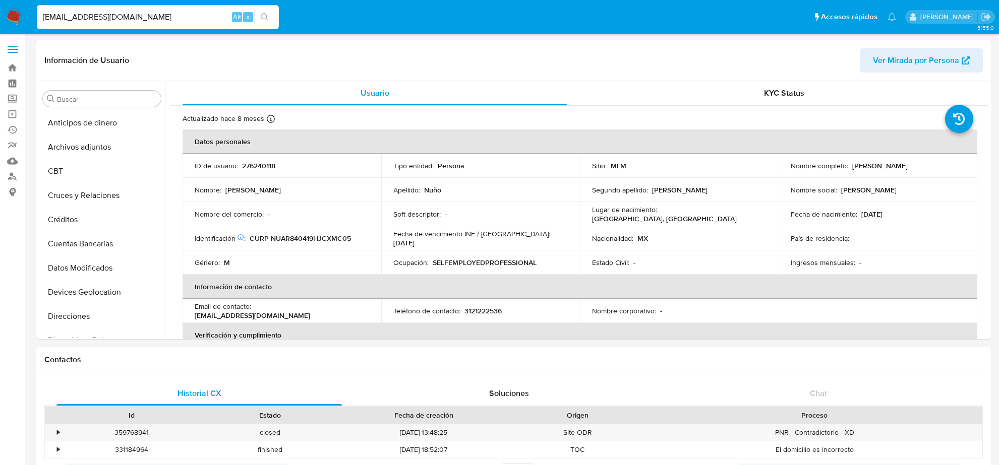
select select "10"
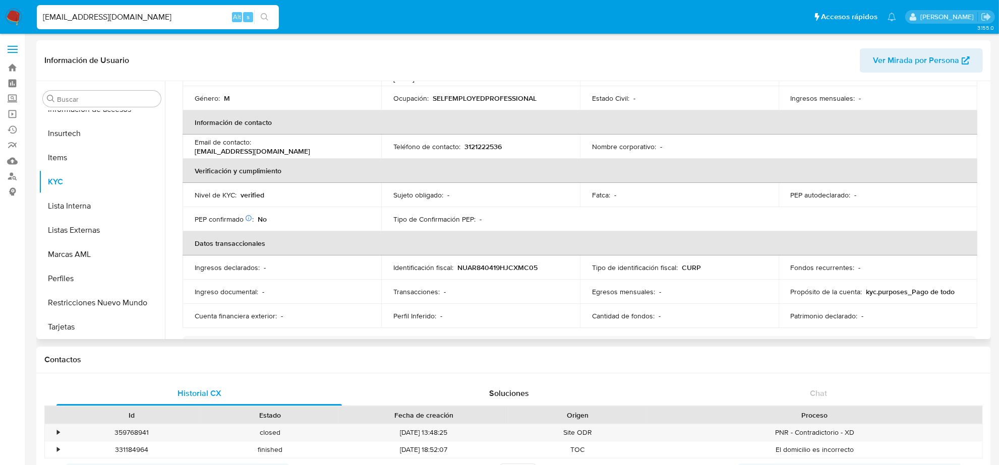
scroll to position [49, 0]
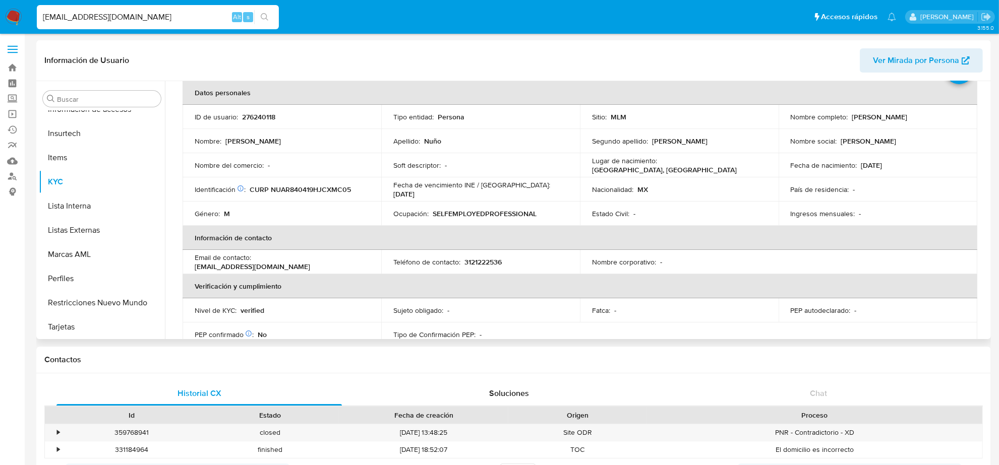
click at [488, 259] on p "3121222536" at bounding box center [482, 262] width 37 height 9
copy p "3121222536"
click at [177, 16] on input "[EMAIL_ADDRESS][DOMAIN_NAME]" at bounding box center [158, 17] width 242 height 13
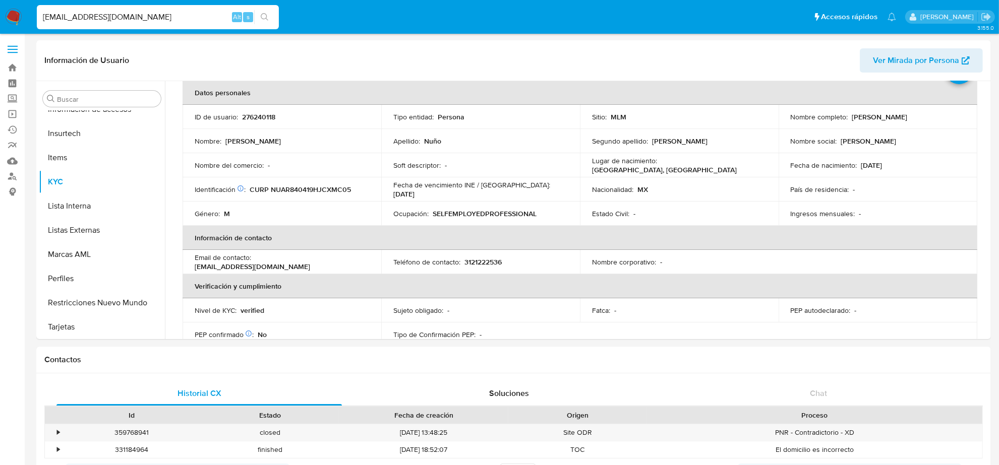
click at [177, 16] on input "[EMAIL_ADDRESS][DOMAIN_NAME]" at bounding box center [158, 17] width 242 height 13
paste input "[PERSON_NAME][EMAIL_ADDRESS]"
type input "[PERSON_NAME][EMAIL_ADDRESS][DOMAIN_NAME]"
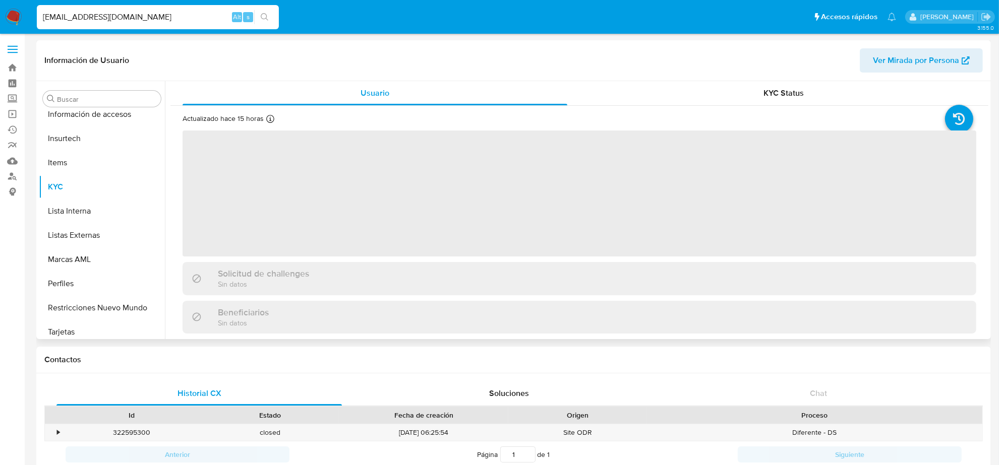
scroll to position [425, 0]
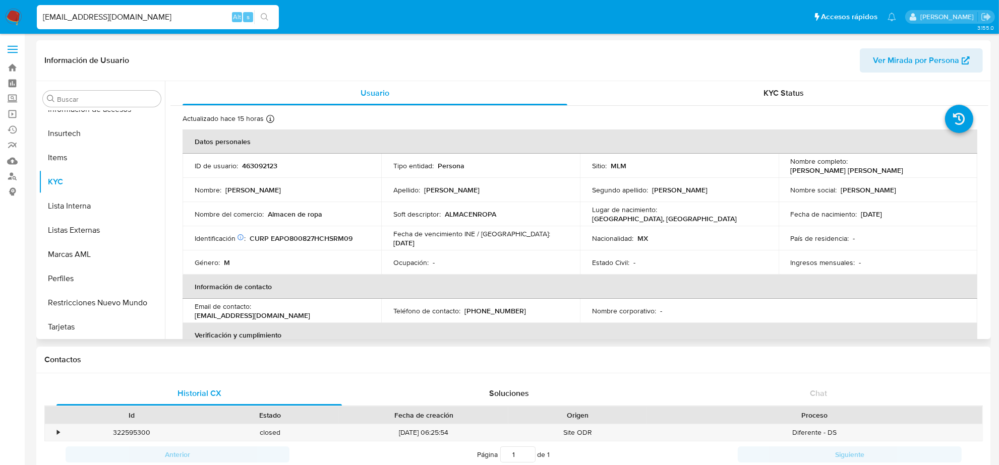
select select "10"
click at [484, 308] on p "[PHONE_NUMBER]" at bounding box center [495, 312] width 62 height 9
copy p "2398090"
click at [170, 12] on input "[PERSON_NAME][EMAIL_ADDRESS][DOMAIN_NAME]" at bounding box center [158, 17] width 242 height 13
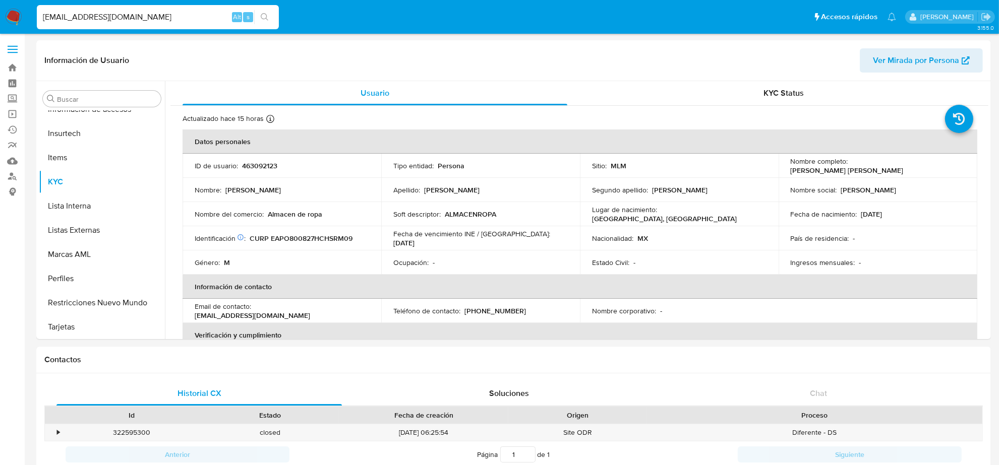
click at [170, 12] on input "[PERSON_NAME][EMAIL_ADDRESS][DOMAIN_NAME]" at bounding box center [158, 17] width 242 height 13
paste input "[PERSON_NAME][EMAIL_ADDRESS]"
type input "[PERSON_NAME][EMAIL_ADDRESS][DOMAIN_NAME]"
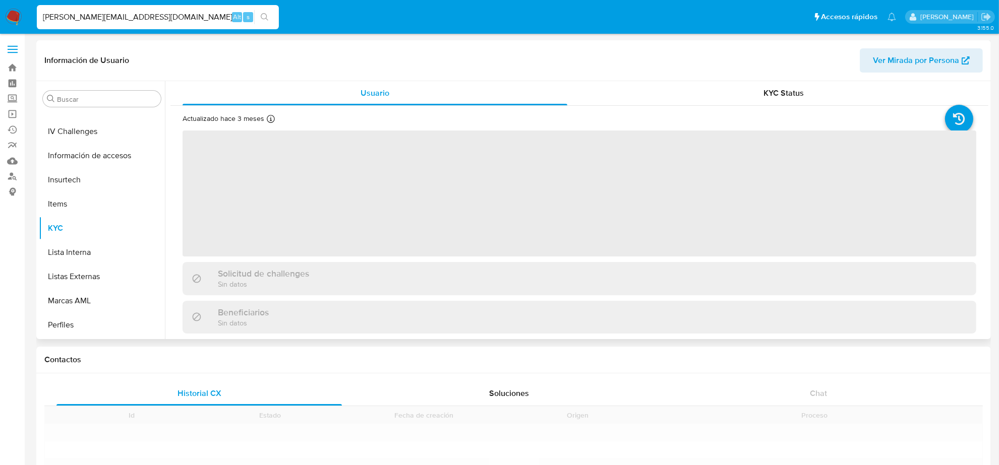
scroll to position [425, 0]
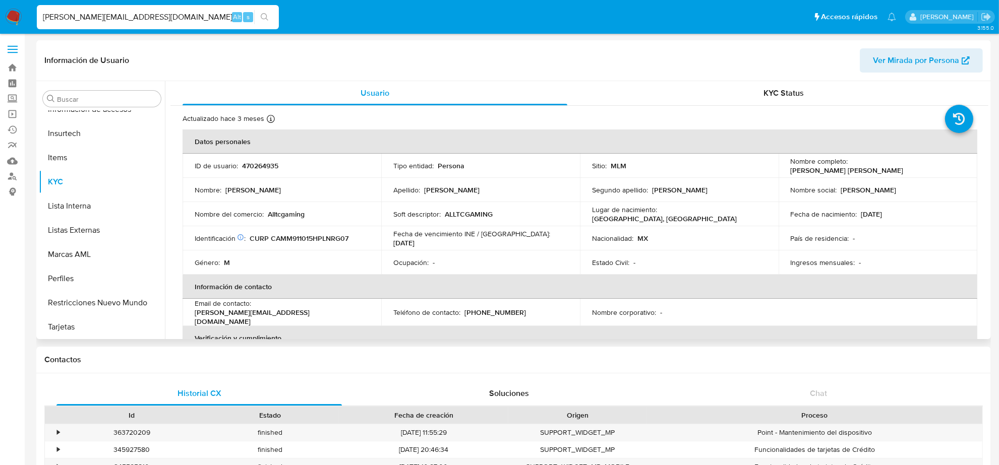
select select "10"
click at [153, 13] on input "[PERSON_NAME][EMAIL_ADDRESS][DOMAIN_NAME]" at bounding box center [158, 17] width 242 height 13
paste input "PELUDOHMML"
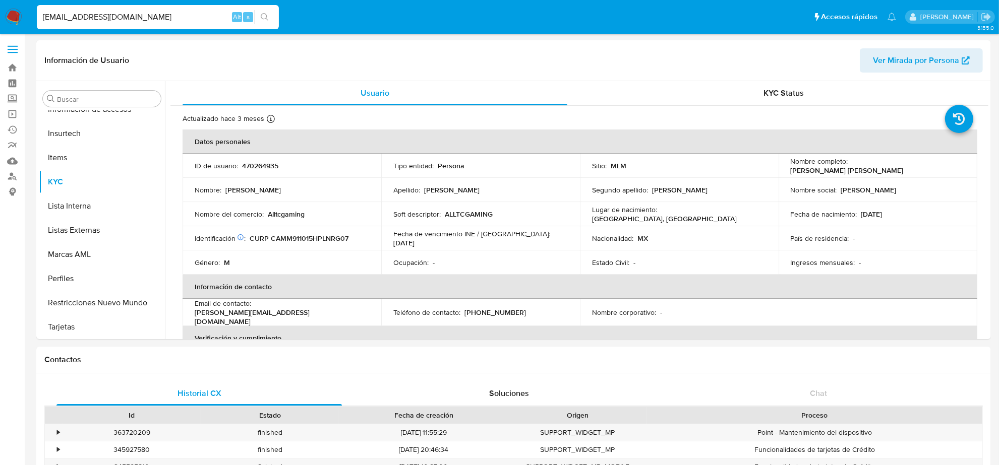
type input "[EMAIL_ADDRESS][DOMAIN_NAME]"
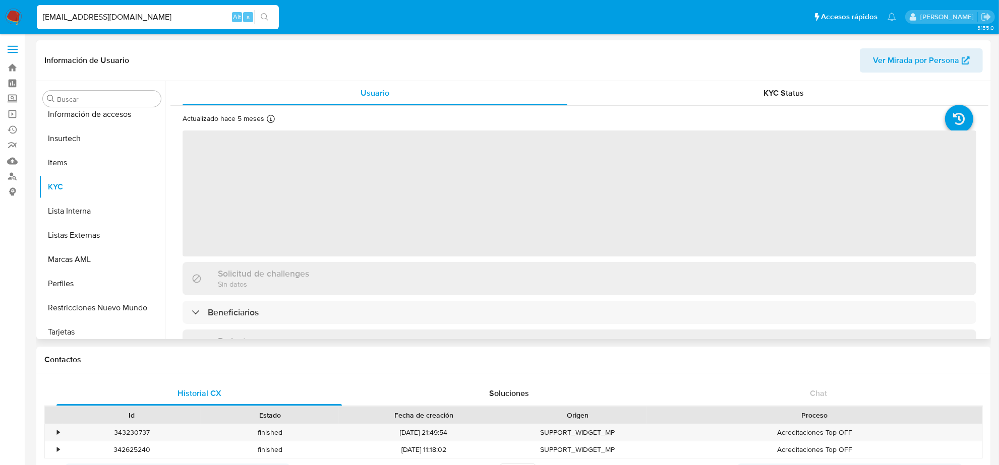
scroll to position [425, 0]
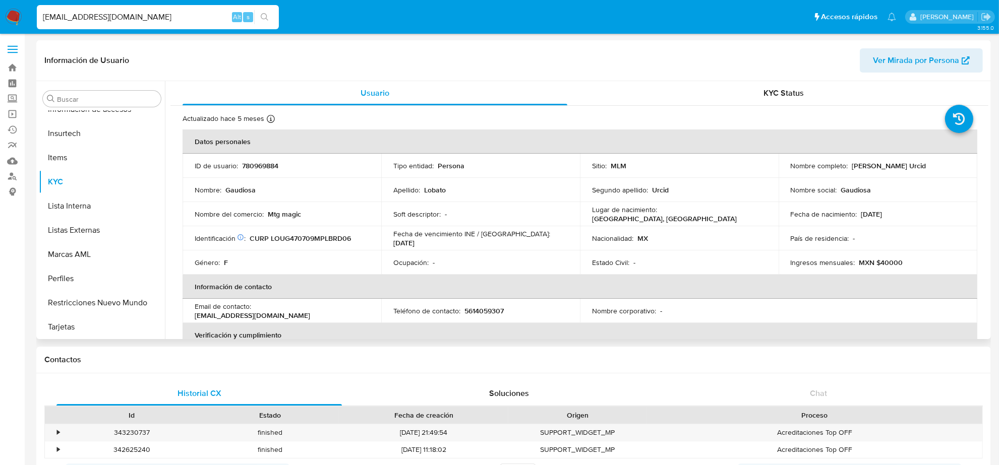
select select "10"
click at [477, 308] on p "5614059307" at bounding box center [483, 311] width 39 height 9
copy p "5614059307"
click at [130, 20] on input "[EMAIL_ADDRESS][DOMAIN_NAME]" at bounding box center [158, 17] width 242 height 13
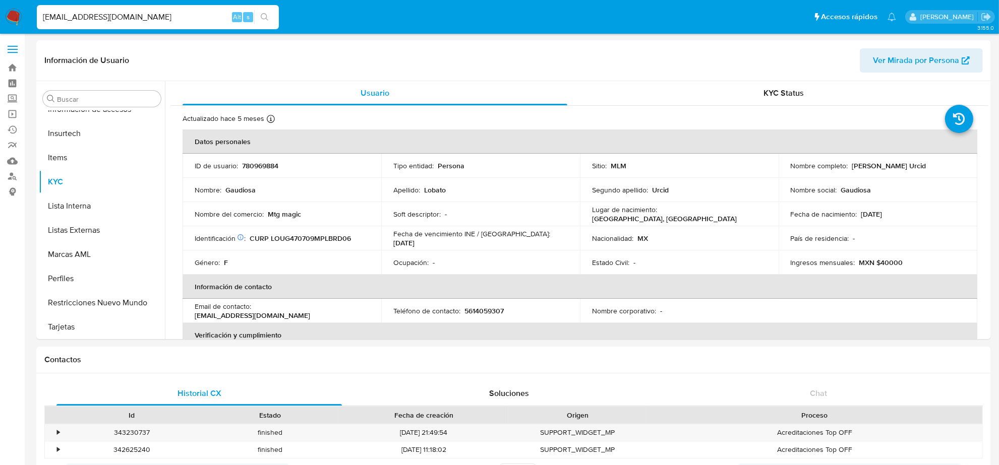
click at [130, 20] on input "[EMAIL_ADDRESS][DOMAIN_NAME]" at bounding box center [158, 17] width 242 height 13
paste input "HUEYCOYOT"
type input "[EMAIL_ADDRESS][DOMAIN_NAME]"
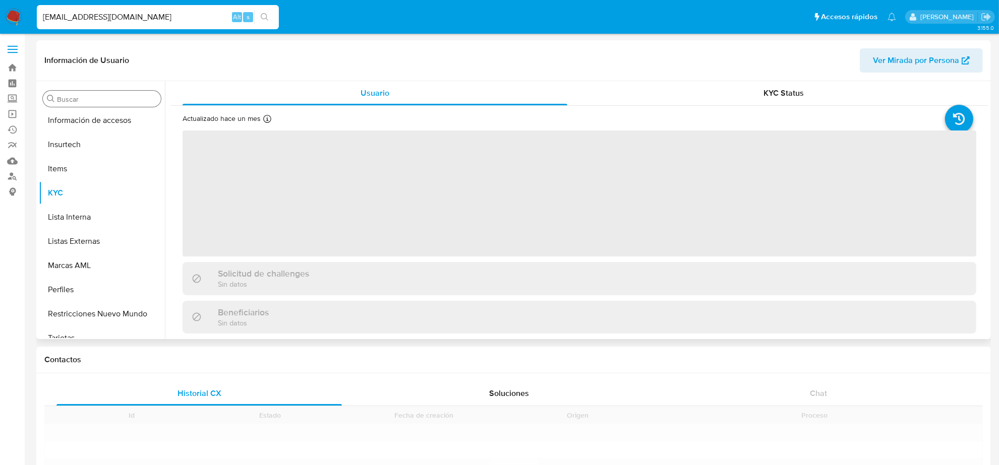
scroll to position [425, 0]
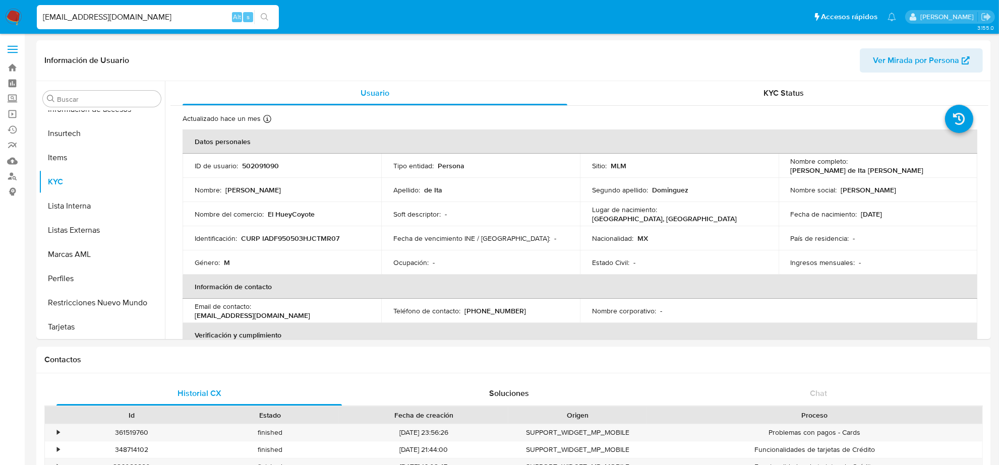
select select "10"
click at [500, 311] on p "[PHONE_NUMBER]" at bounding box center [495, 311] width 62 height 9
copy p "4769457"
click at [123, 17] on input "[EMAIL_ADDRESS][DOMAIN_NAME]" at bounding box center [158, 17] width 242 height 13
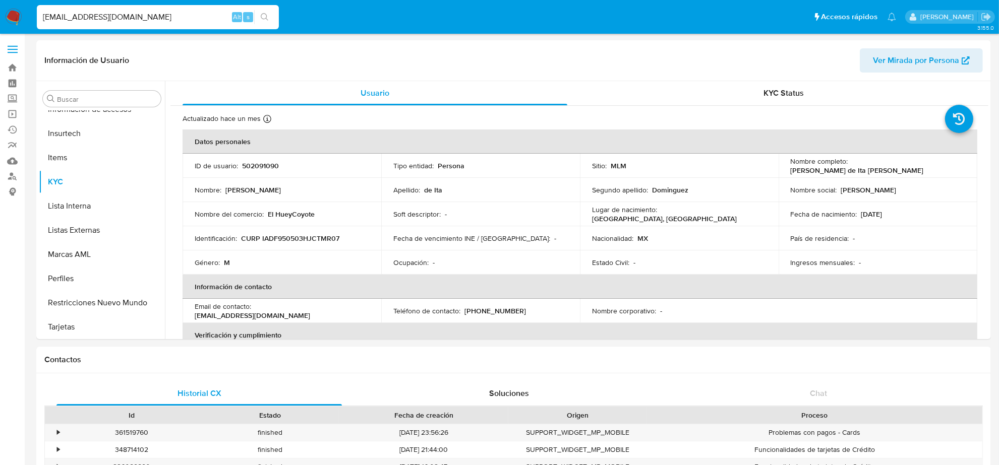
click at [123, 17] on input "HUEYCOYOTL@GMAIL.COM" at bounding box center [158, 17] width 242 height 13
paste input "BARAJAS_TONY@HOT"
type input "BARAJAS_TONY@HOTMAIL.COM"
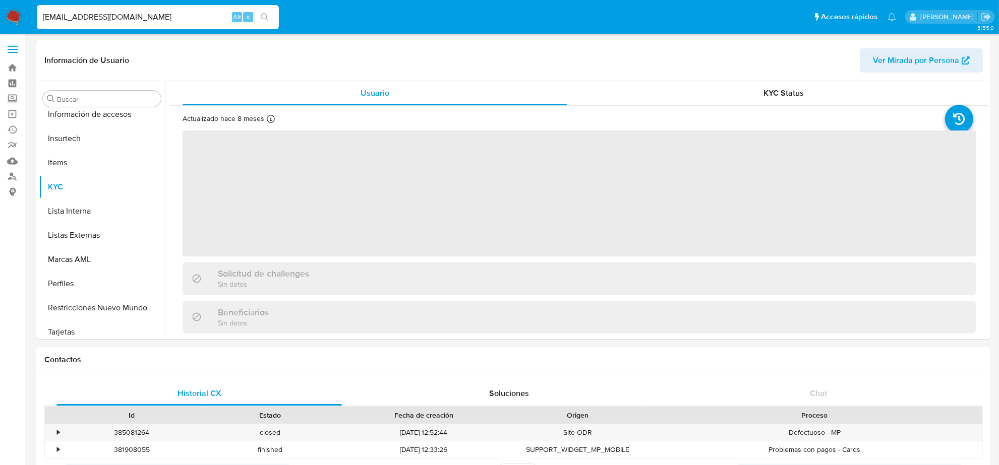
scroll to position [425, 0]
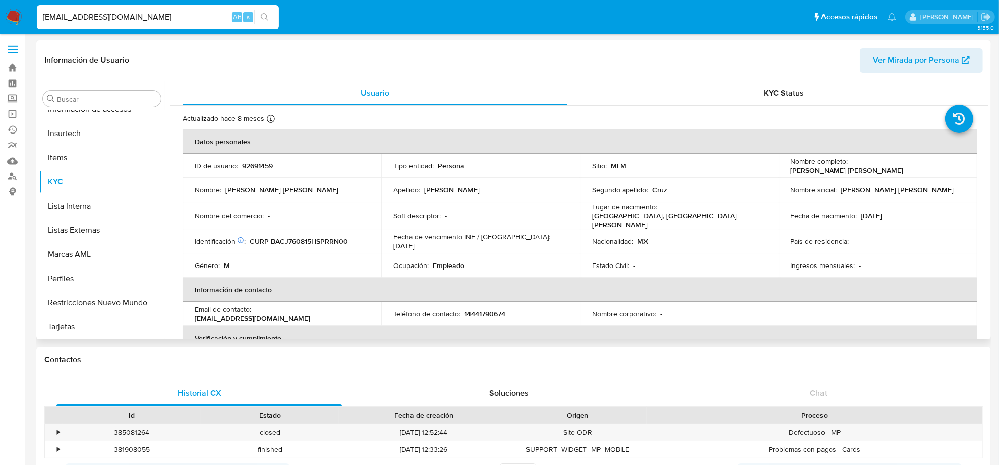
select select "10"
drag, startPoint x: 465, startPoint y: 311, endPoint x: 532, endPoint y: 307, distance: 67.2
click at [532, 310] on div "Teléfono de contacto : 14441790674" at bounding box center [480, 314] width 174 height 9
copy p "4441790674"
click at [182, 20] on input "BARAJAS_TONY@HOTMAIL.COM" at bounding box center [158, 17] width 242 height 13
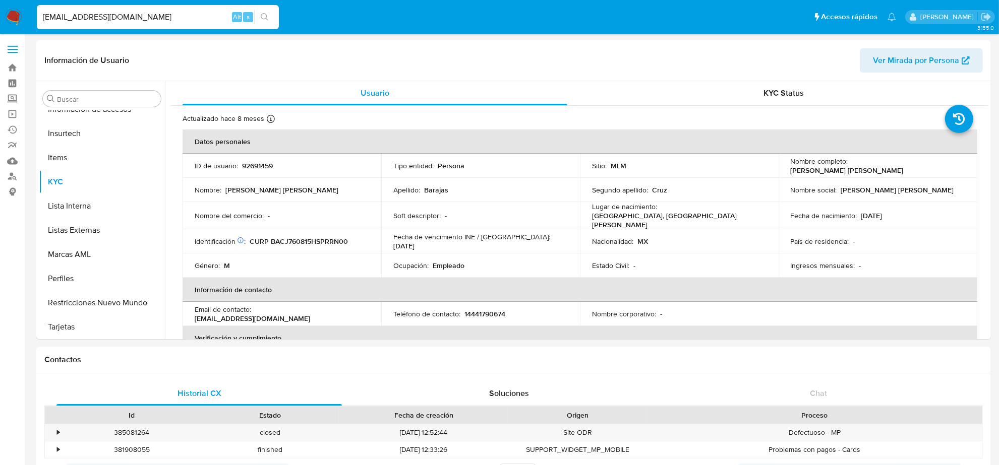
click at [182, 20] on input "BARAJAS_TONY@HOTMAIL.COM" at bounding box center [158, 17] width 242 height 13
paste input "GRICHOSMX@G"
type input "GRICHOSMX@GMAIL.COM"
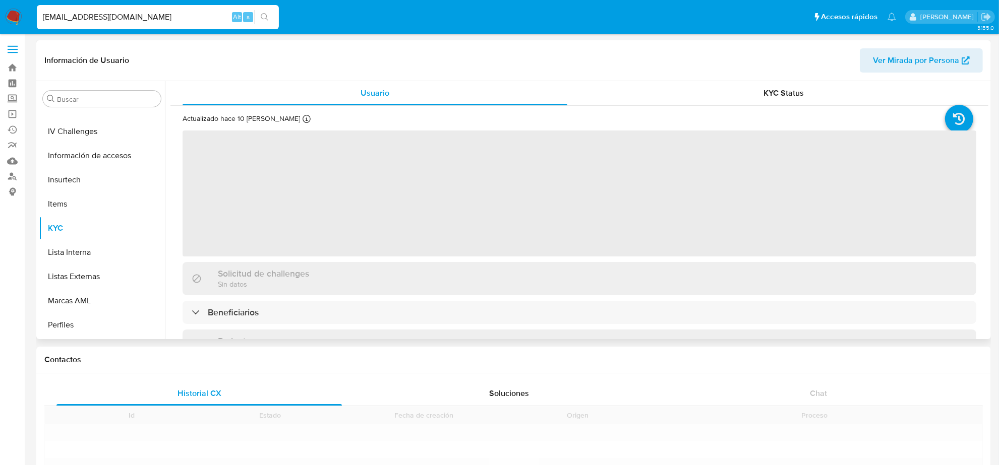
scroll to position [425, 0]
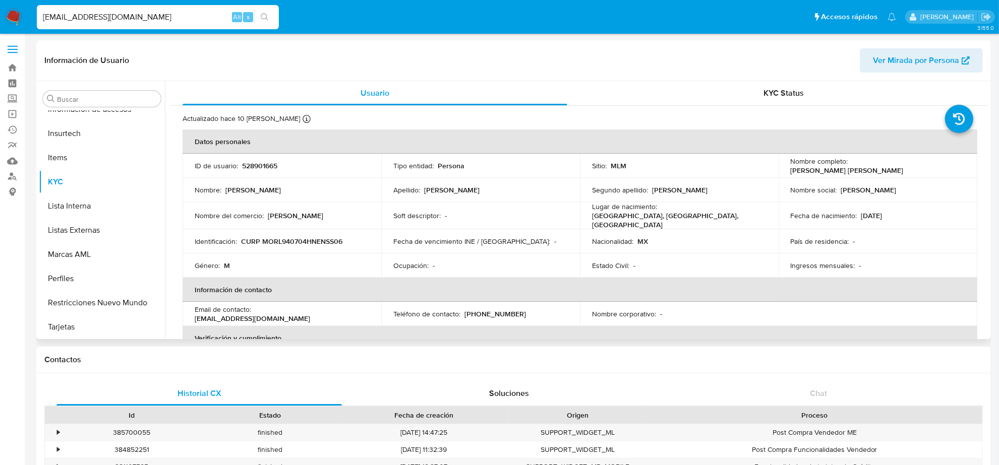
select select "10"
click at [492, 312] on p "(662) 9377843" at bounding box center [495, 314] width 62 height 9
copy p "9377843"
click at [174, 16] on input "GRICHOSMX@GMAIL.COM" at bounding box center [158, 17] width 242 height 13
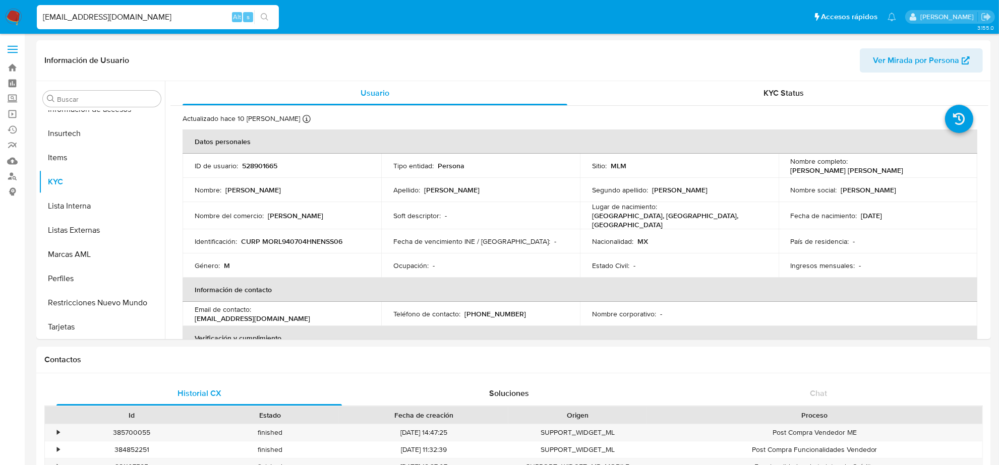
click at [174, 16] on input "GRICHOSMX@GMAIL.COM" at bounding box center [158, 17] width 242 height 13
paste input "HARU.KIRANOVA"
type input "HARU.KIRANOVA@GMAIL.COM"
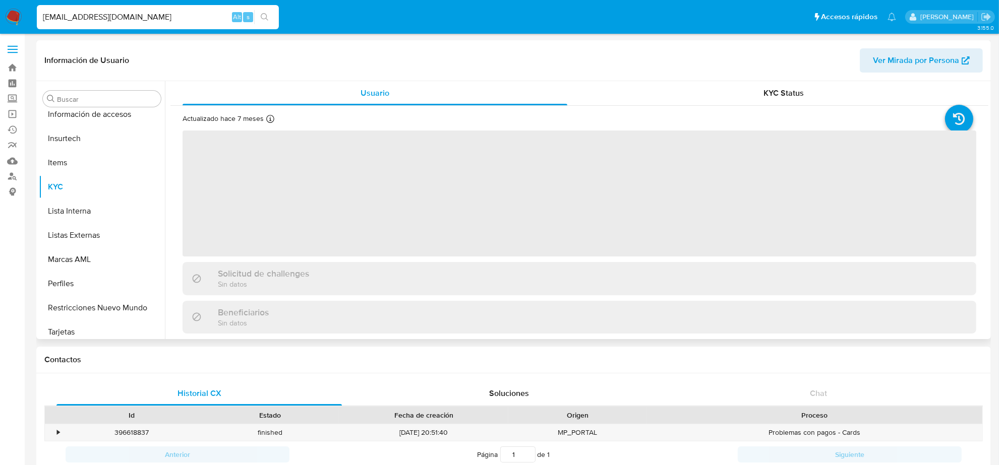
scroll to position [425, 0]
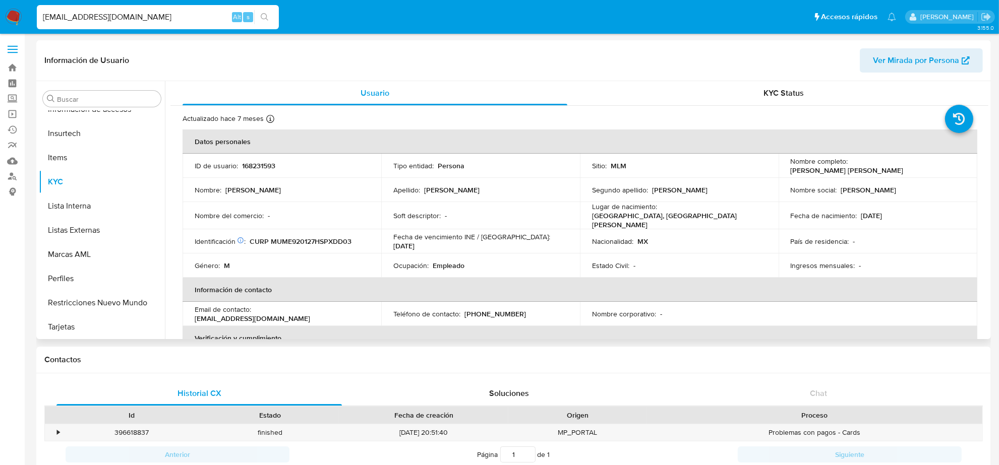
select select "10"
click at [494, 315] on p "(444) 2042851" at bounding box center [495, 314] width 62 height 9
copy p "2042851"
click at [57, 14] on input "HARU.KIRANOVA@GMAIL.COM" at bounding box center [158, 17] width 242 height 13
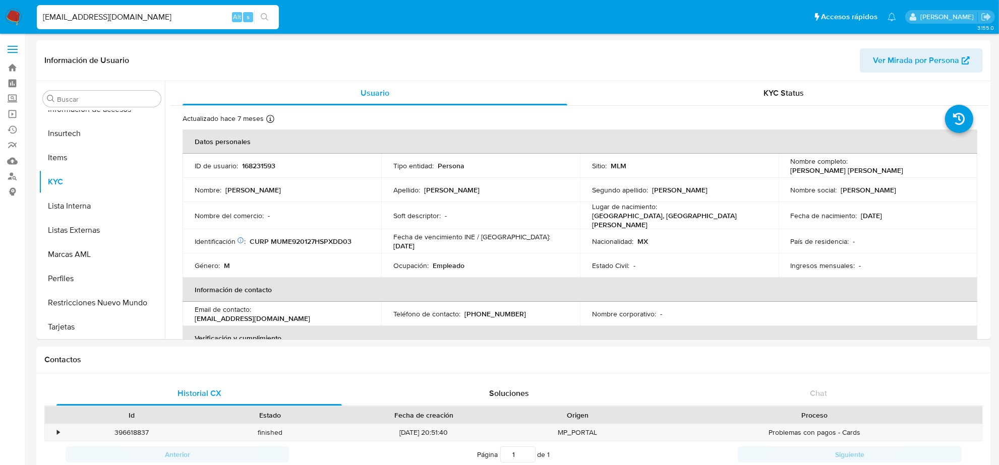
click at [57, 14] on input "HARU.KIRANOVA@GMAIL.COM" at bounding box center [158, 17] width 242 height 13
paste input "REY98.LOG"
type input "REY98.LOG@GMAIL.COM"
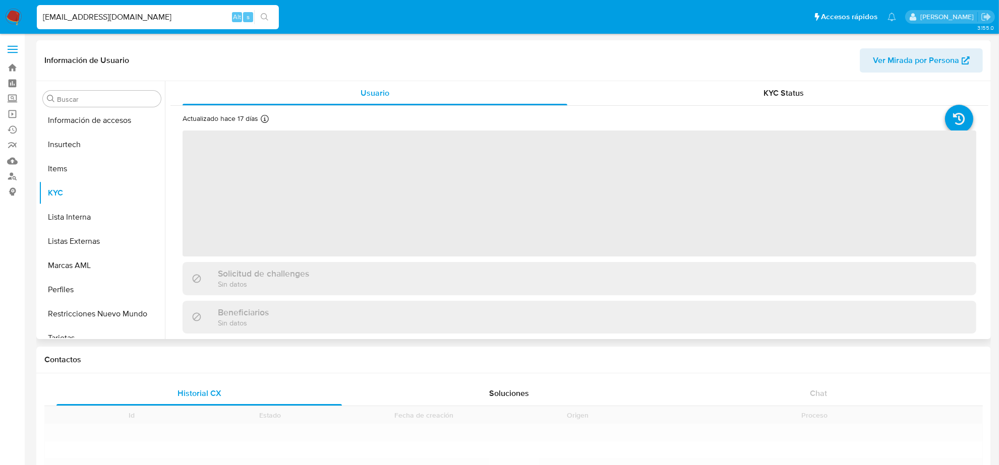
scroll to position [425, 0]
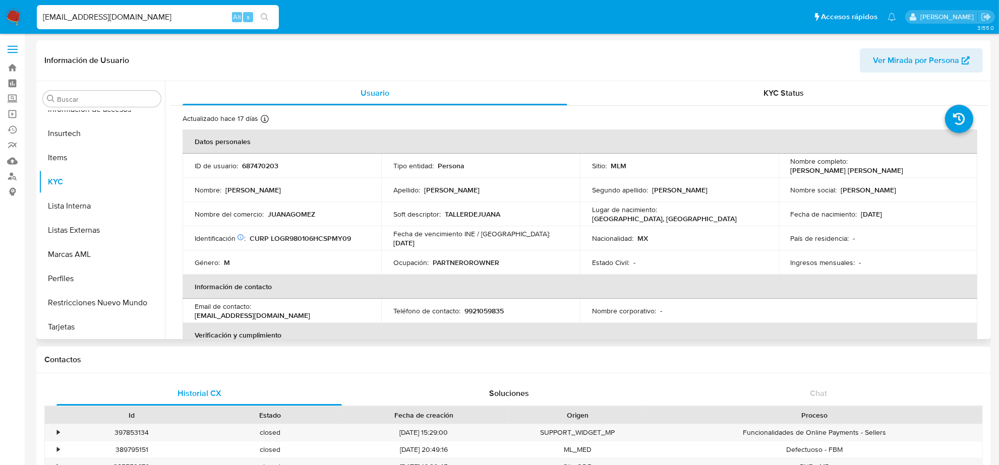
select select "10"
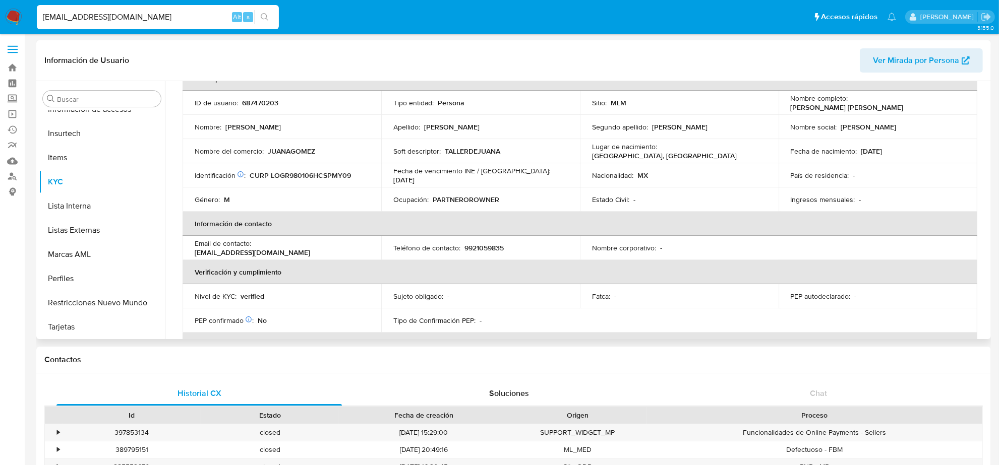
click at [487, 246] on p "9921059835" at bounding box center [483, 248] width 39 height 9
copy p "9921059835"
click at [149, 8] on div "REY98.LOG@GMAIL.COM Alt s" at bounding box center [158, 17] width 242 height 24
click at [147, 16] on input "REY98.LOG@GMAIL.COM" at bounding box center [158, 17] width 242 height 13
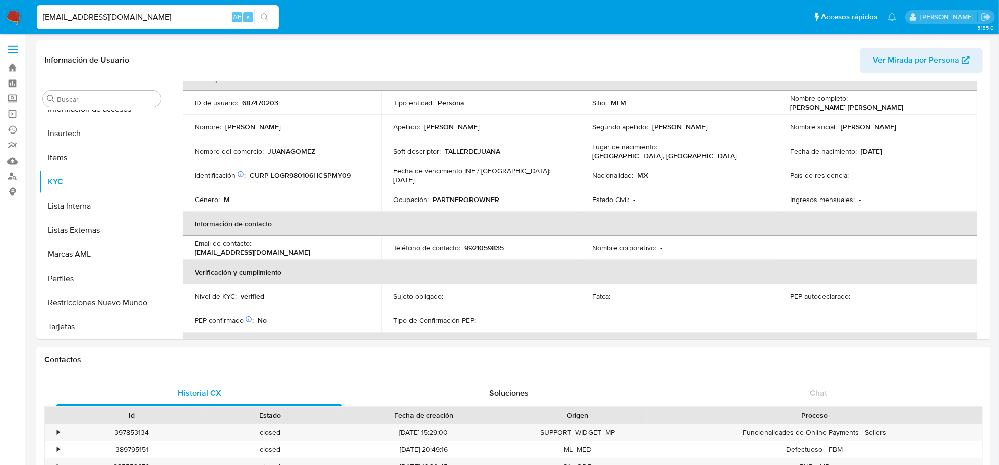
click at [147, 16] on input "REY98.LOG@GMAIL.COM" at bounding box center [158, 17] width 242 height 13
paste input "MAZUETA4"
type input "MAZUETA4@GMAIL.COM"
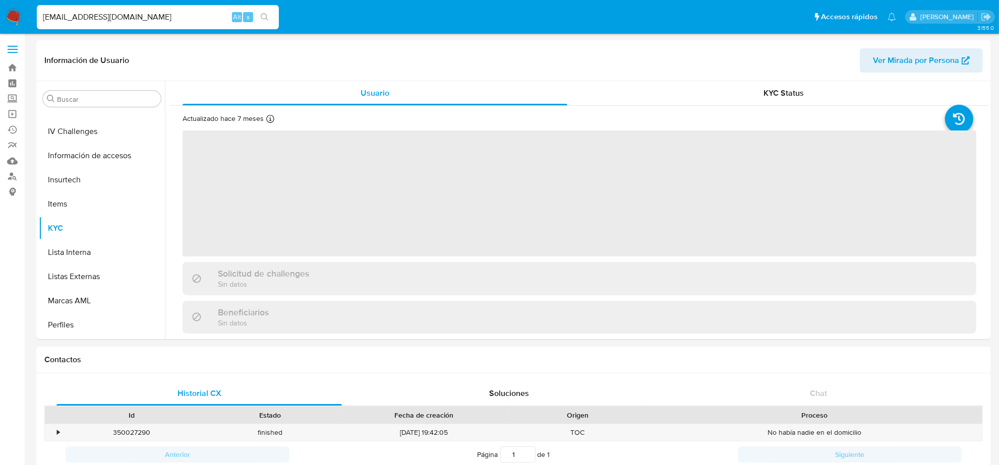
scroll to position [425, 0]
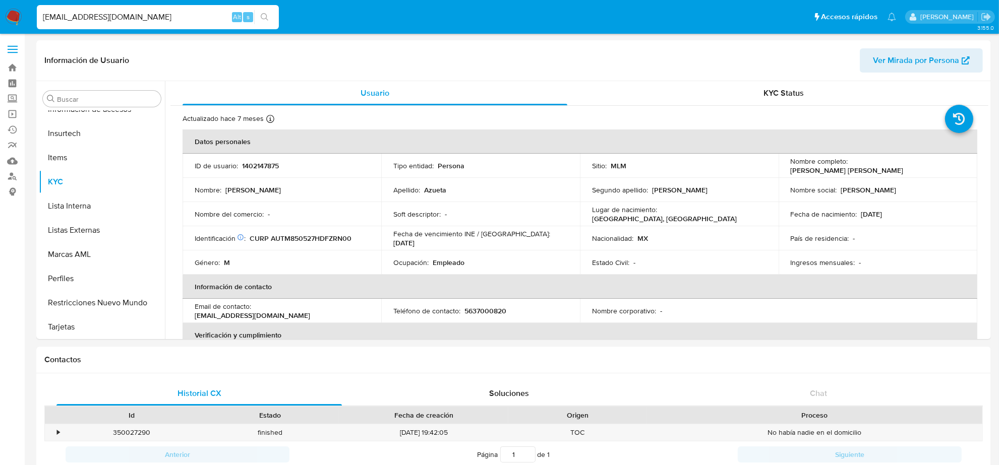
select select "10"
click at [472, 311] on p "5637000820" at bounding box center [485, 311] width 42 height 9
copy p "5637000820"
click at [85, 19] on input "MAZUETA4@GMAIL.COM" at bounding box center [158, 17] width 242 height 13
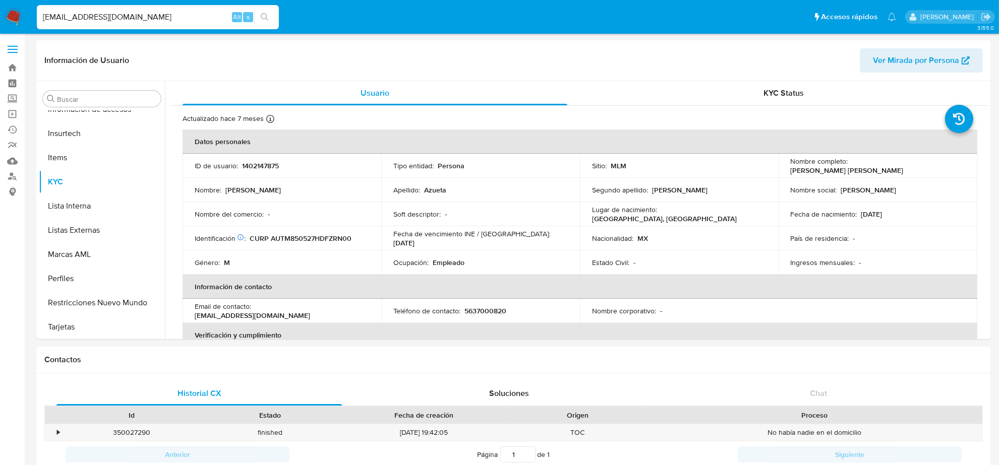
click at [85, 19] on input "MAZUETA4@GMAIL.COM" at bounding box center [158, 17] width 242 height 13
paste input "JORDIFERMAN@HOT"
type input "JORDIFERMAN@HOTMAIL.COM"
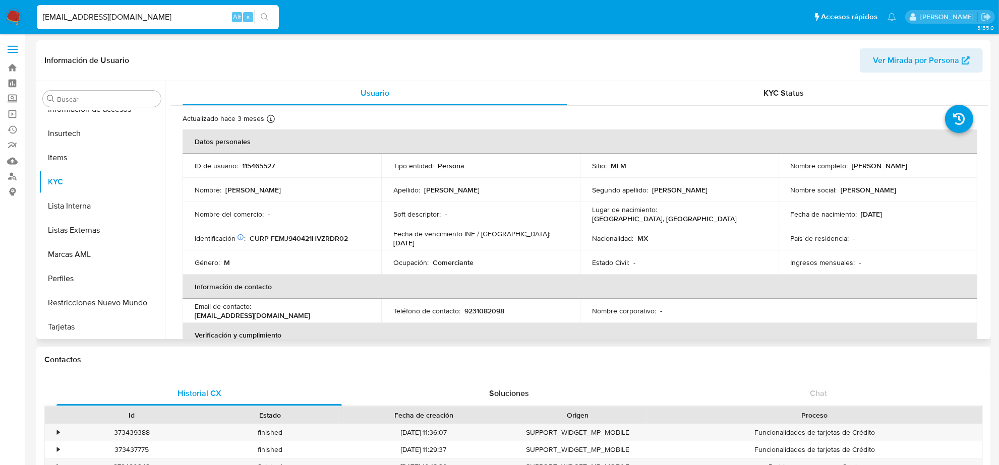
scroll to position [63, 0]
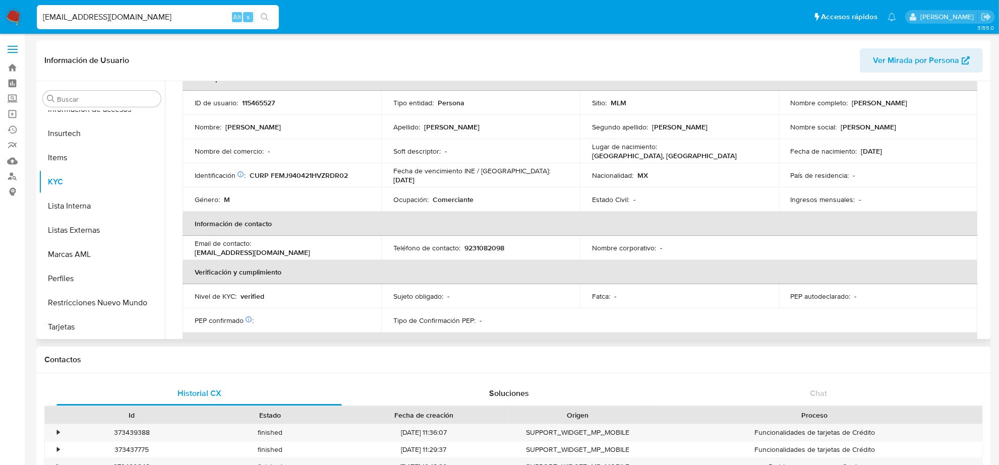
select select "10"
click at [469, 244] on p "9231082098" at bounding box center [484, 248] width 40 height 9
copy p "9231082098"
click at [147, 16] on input "JORDIFERMAN@HOTMAIL.COM" at bounding box center [158, 17] width 242 height 13
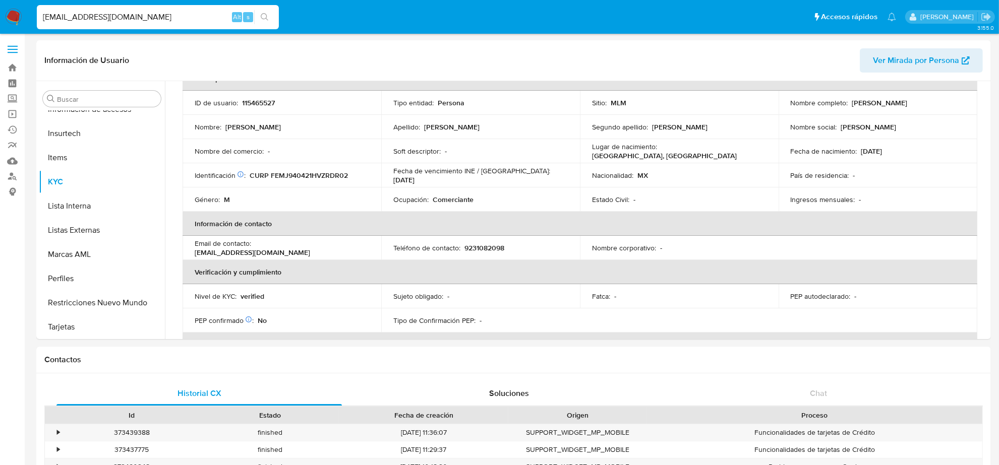
click at [147, 16] on input "JORDIFERMAN@HOTMAIL.COM" at bounding box center [158, 17] width 242 height 13
paste input "TJSOUNDMASTER"
type input "TJSOUNDMASTER@HOTMAIL.COM"
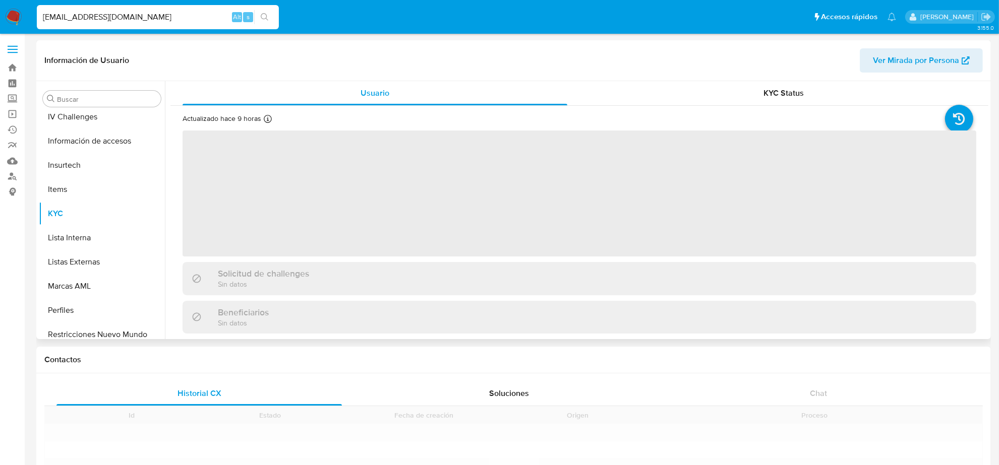
scroll to position [425, 0]
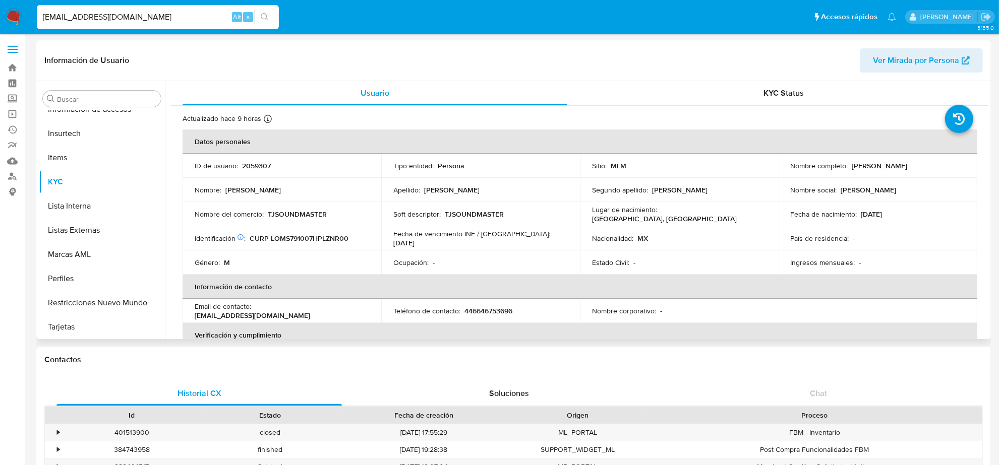
select select "10"
drag, startPoint x: 512, startPoint y: 308, endPoint x: 507, endPoint y: 310, distance: 5.6
click at [508, 310] on p "446646753696" at bounding box center [488, 311] width 48 height 9
click at [502, 310] on p "446646753696" at bounding box center [488, 311] width 48 height 9
click at [508, 311] on p "446646753696" at bounding box center [488, 311] width 48 height 9
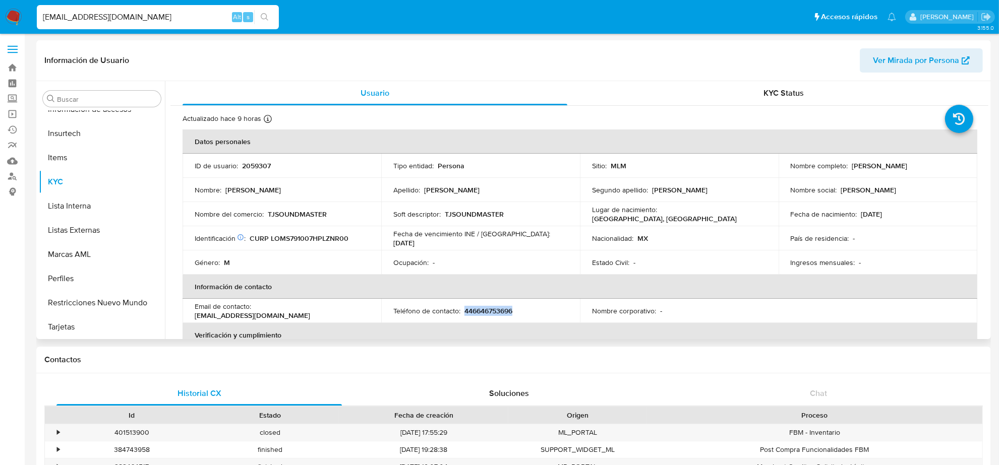
click at [507, 311] on p "446646753696" at bounding box center [488, 311] width 48 height 9
click at [173, 19] on input "TJSOUNDMASTER@HOTMAIL.COM" at bounding box center [158, 17] width 242 height 13
paste input "SERGIO@ALCARGADGET"
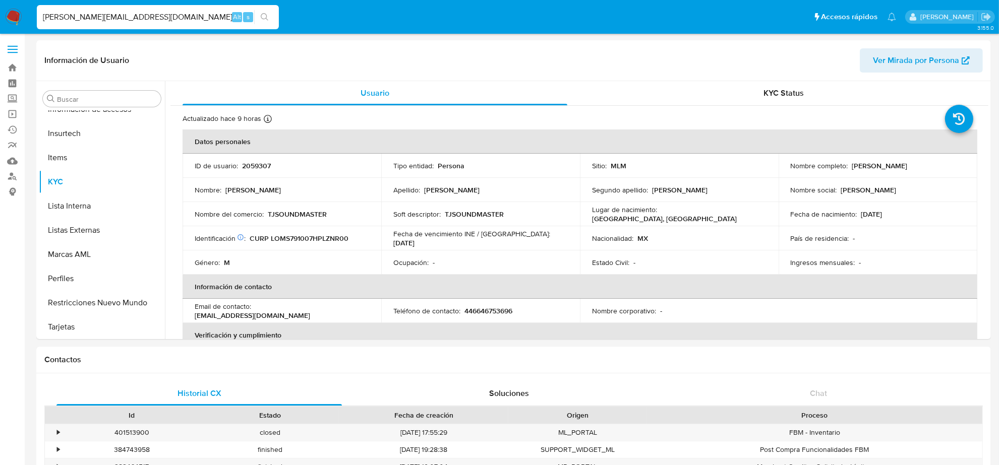
type input "SERGIO@ALCARGADGET.COM"
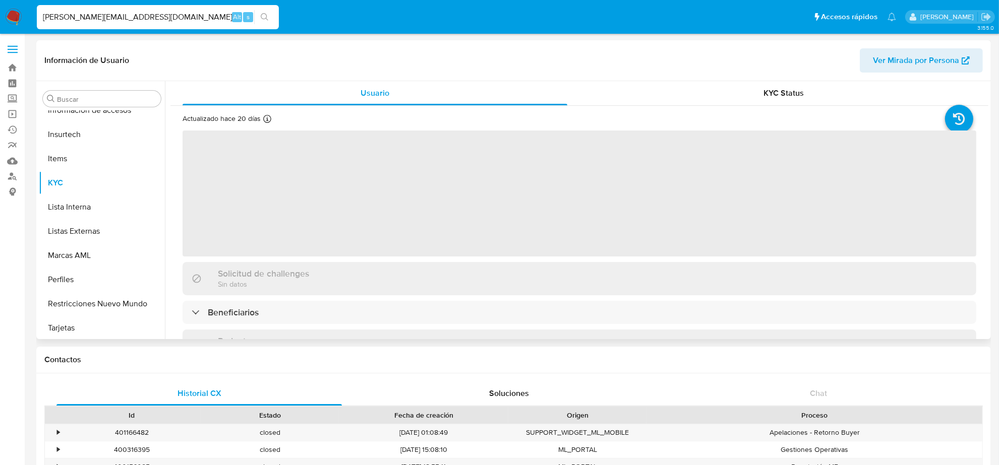
scroll to position [425, 0]
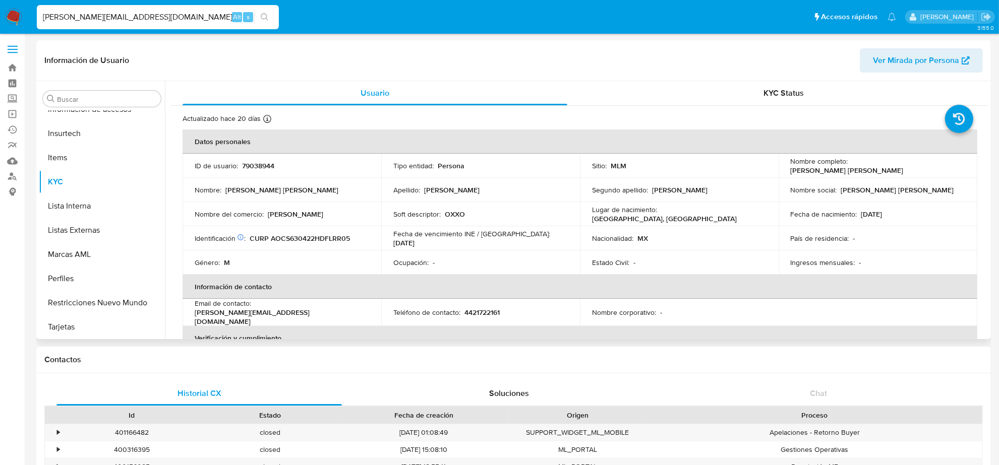
select select "10"
click at [485, 312] on p "4421722161" at bounding box center [481, 312] width 35 height 9
click at [122, 17] on input "SERGIO@ALCARGADGET.COM" at bounding box center [158, 17] width 242 height 13
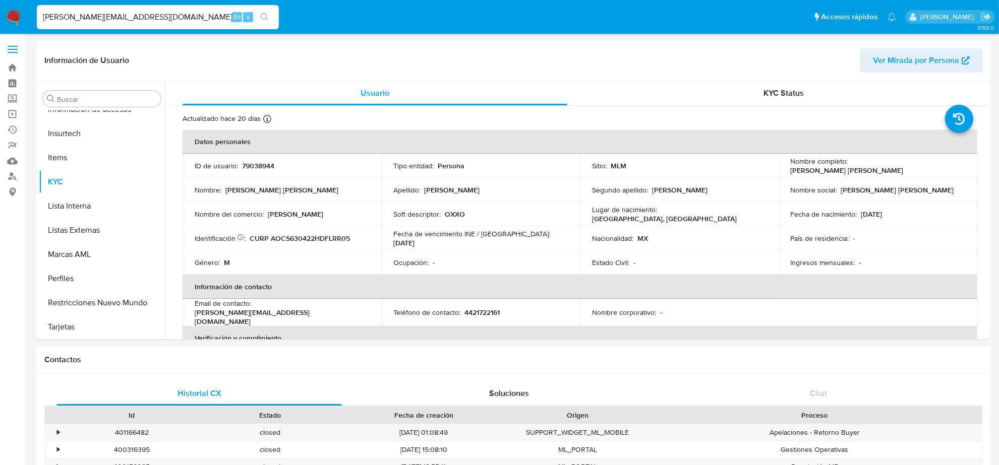
click at [122, 17] on input "SERGIO@ALCARGADGET.COM" at bounding box center [158, 17] width 242 height 13
paste input "DAFRAMA97@GMAIL"
type input "DAFRAMA97@GMAIL.COM"
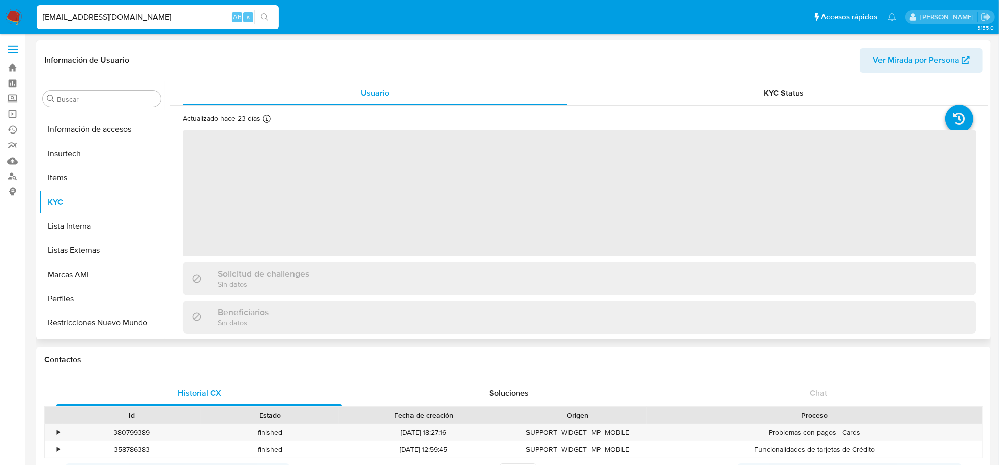
scroll to position [425, 0]
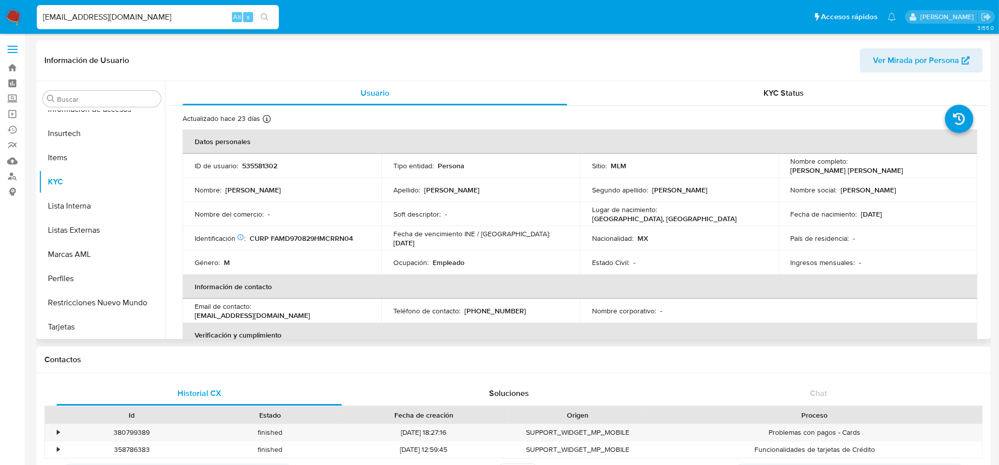
select select "10"
click at [491, 309] on p "(55) 22720720" at bounding box center [495, 311] width 62 height 9
click at [172, 13] on input "DAFRAMA97@GMAIL.COM" at bounding box center [158, 17] width 242 height 13
click at [172, 14] on input "DAFRAMA97@GMAIL.COM" at bounding box center [158, 17] width 242 height 13
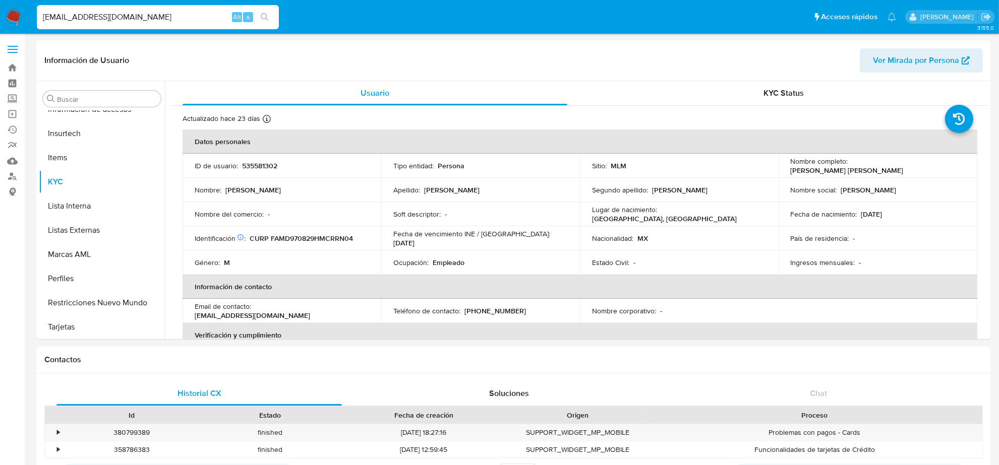
click at [172, 14] on input "DAFRAMA97@GMAIL.COM" at bounding box center [158, 17] width 242 height 13
paste input "GABYY_GONZALEZ17@HOT"
type input "GABYY_GONZALEZ17@HOTMAIL.COM"
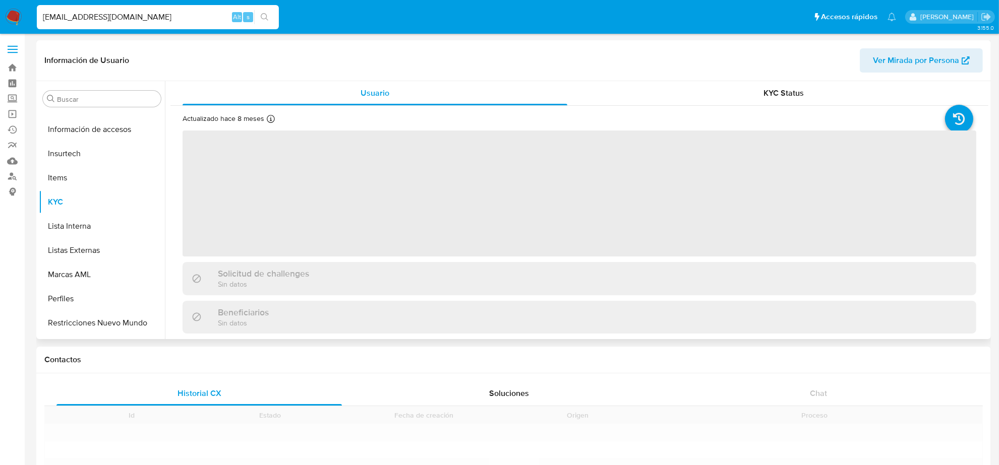
scroll to position [425, 0]
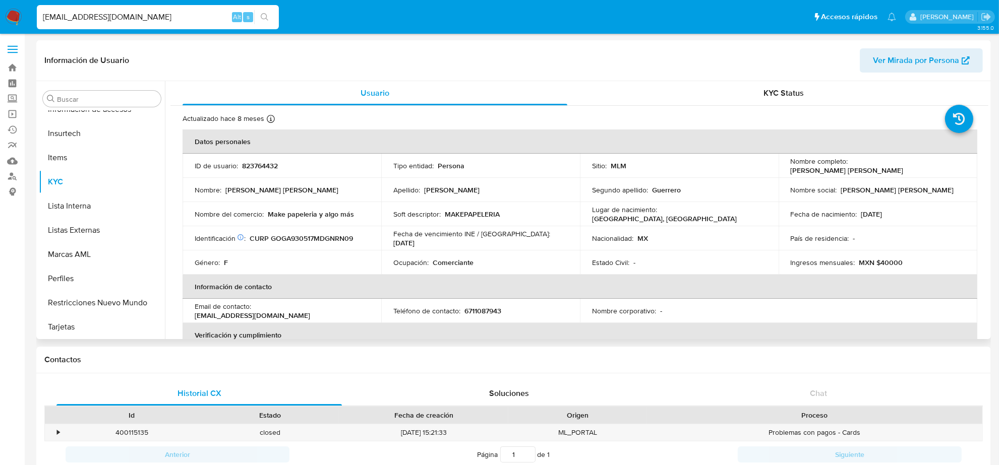
select select "10"
click at [492, 308] on p "6711087943" at bounding box center [482, 311] width 37 height 9
click at [135, 11] on input "GABYY_GONZALEZ17@HOTMAIL.COM" at bounding box center [158, 17] width 242 height 13
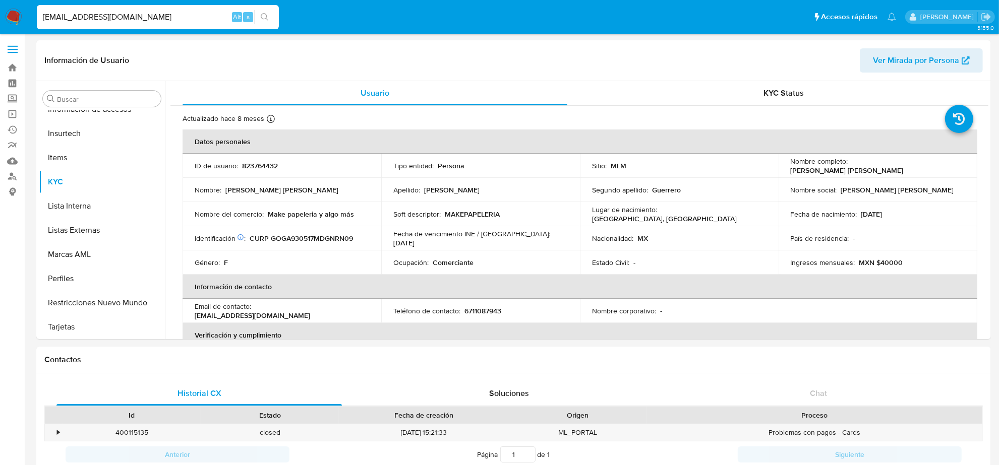
click at [135, 11] on input "GABYY_GONZALEZ17@HOTMAIL.COM" at bounding box center [158, 17] width 242 height 13
paste input "RUTA64RB@OUTLOOK"
click at [183, 14] on input "RUTA64RB@OUTLOOK.COM" at bounding box center [158, 17] width 242 height 13
click at [156, 16] on input "RUTA64RB@OUTLOOK.COM" at bounding box center [158, 17] width 242 height 13
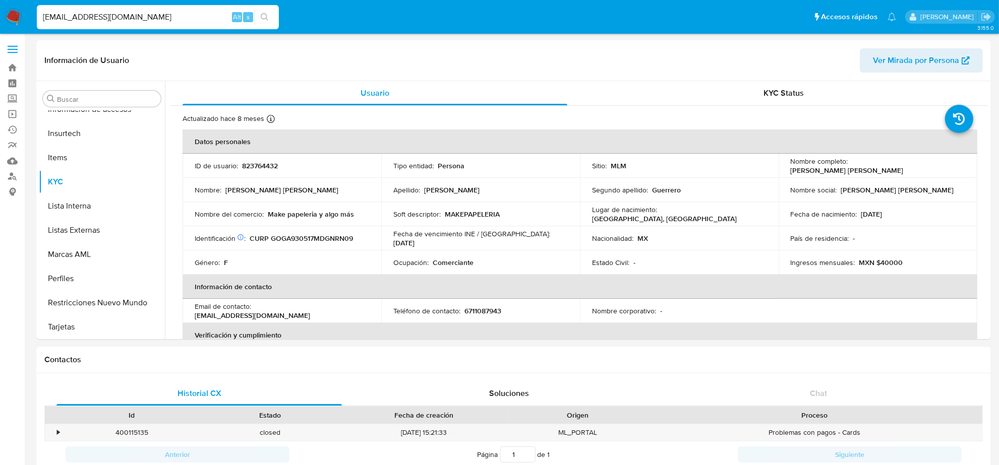
click at [156, 16] on input "RUTA64RB@OUTLOOK.COM" at bounding box center [158, 17] width 242 height 13
paste input "FERUAP@GMAIL"
type input "FERUAP@GMAIL.COM"
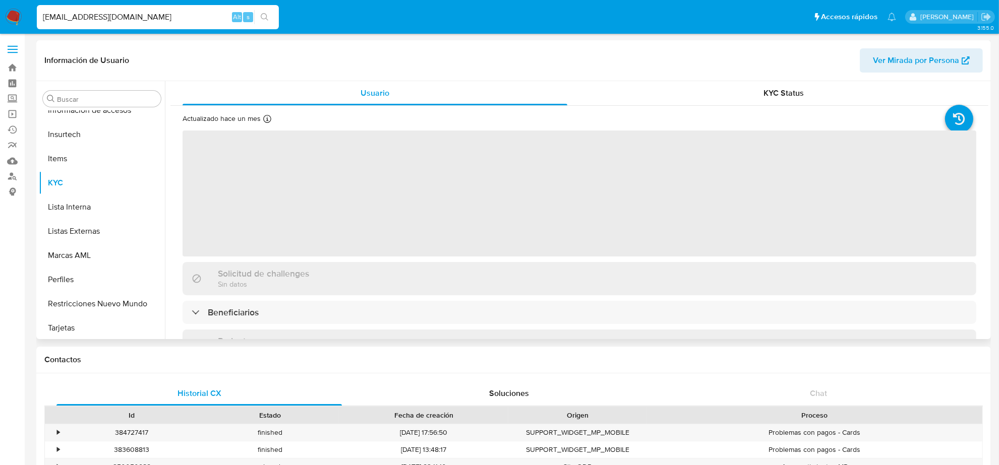
scroll to position [425, 0]
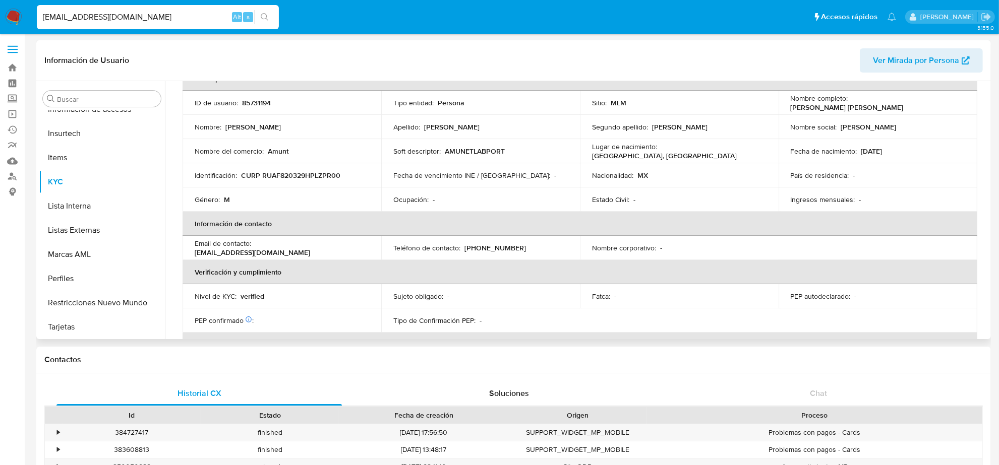
select select "10"
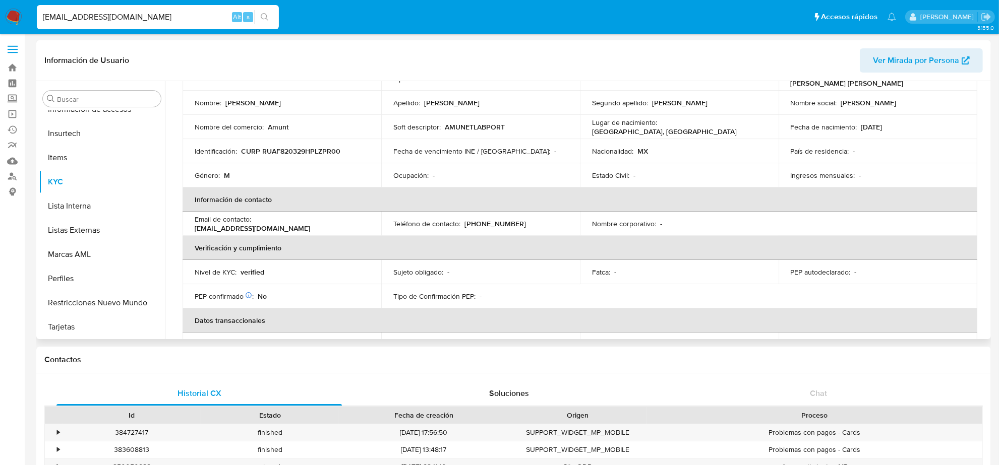
scroll to position [126, 0]
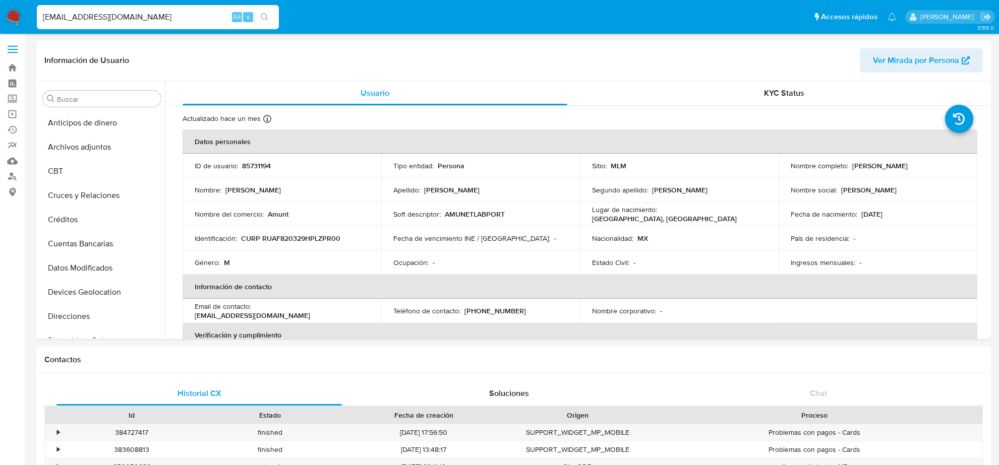
select select "10"
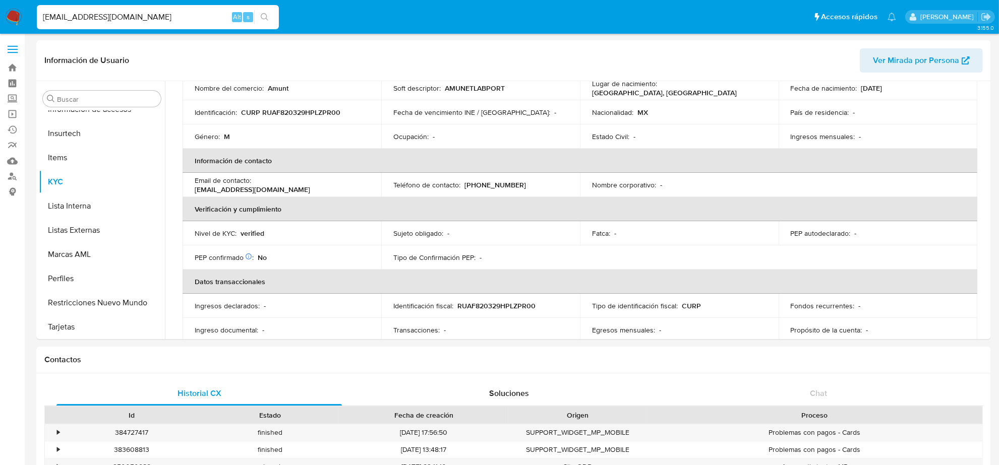
click at [497, 184] on p "[PHONE_NUMBER]" at bounding box center [495, 185] width 62 height 9
copy p "5051752"
click at [76, 18] on input "[EMAIL_ADDRESS][DOMAIN_NAME]" at bounding box center [158, 17] width 242 height 13
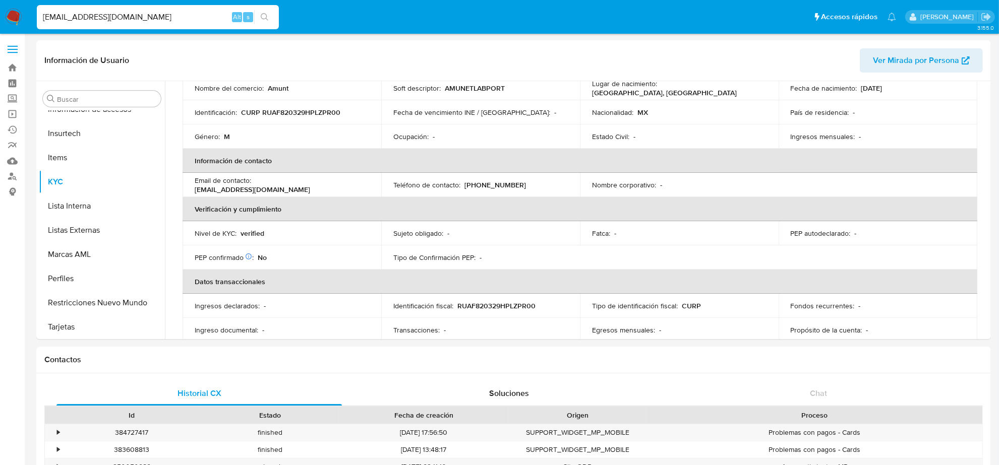
click at [76, 18] on input "[EMAIL_ADDRESS][DOMAIN_NAME]" at bounding box center [158, 17] width 242 height 13
paste input "ALEXTB@ME"
type input "[EMAIL_ADDRESS][DOMAIN_NAME]"
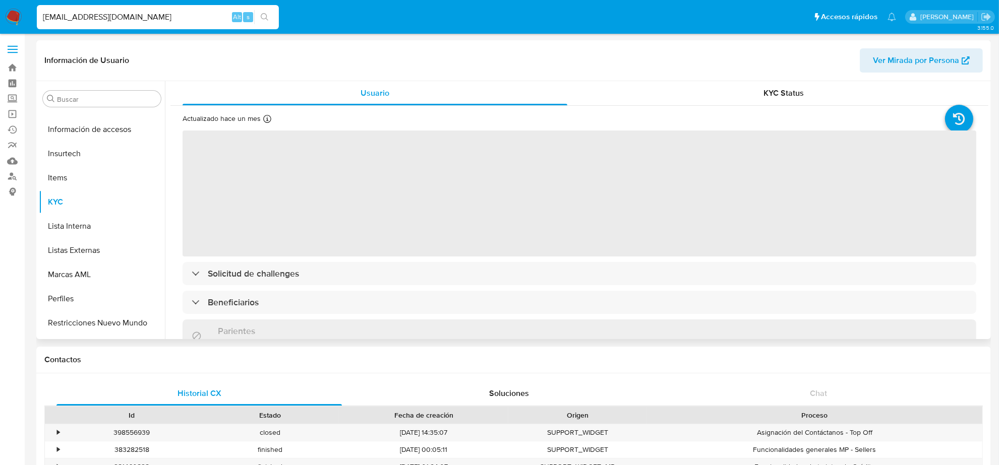
scroll to position [425, 0]
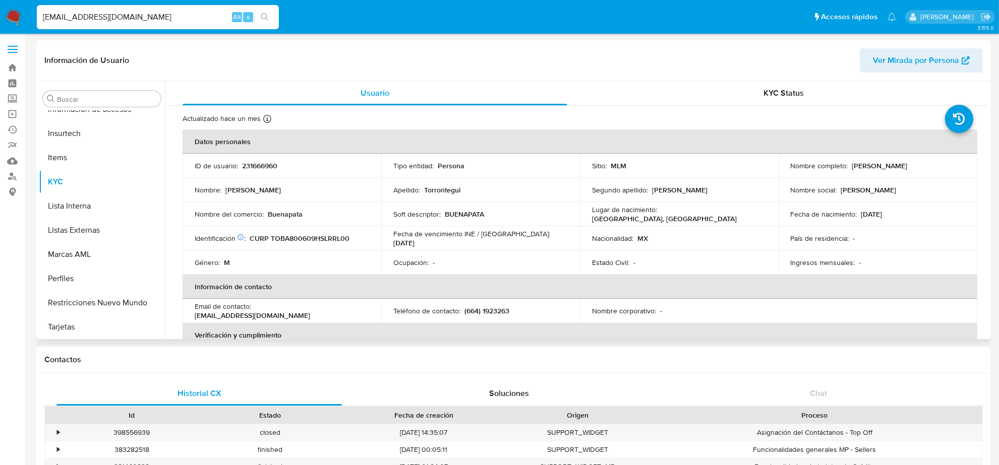
select select "10"
click at [160, 20] on input "[EMAIL_ADDRESS][DOMAIN_NAME]" at bounding box center [158, 17] width 242 height 13
paste input "[EMAIL_ADDRESS][PERSON_NAME]"
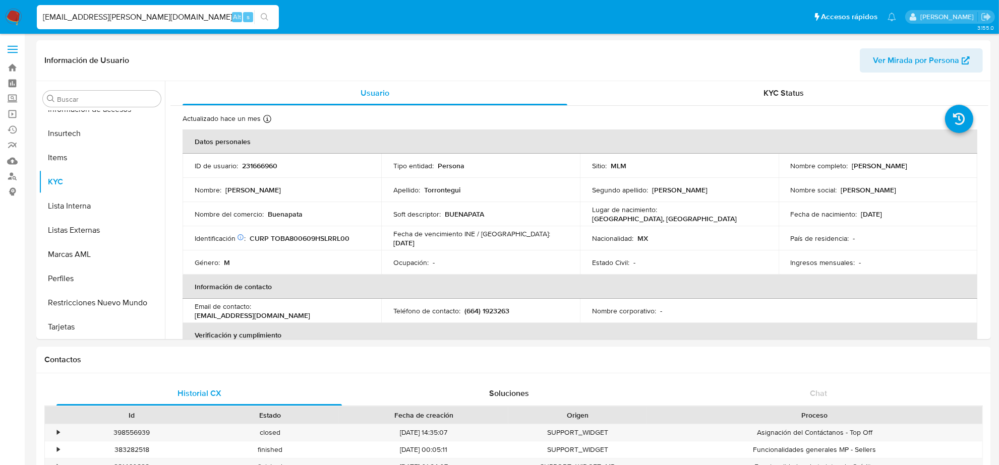
type input "[EMAIL_ADDRESS][PERSON_NAME][DOMAIN_NAME]"
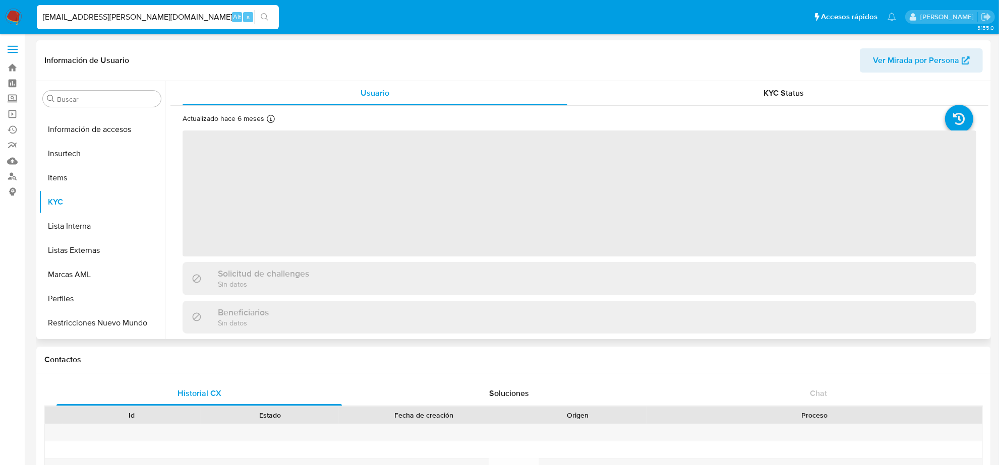
scroll to position [425, 0]
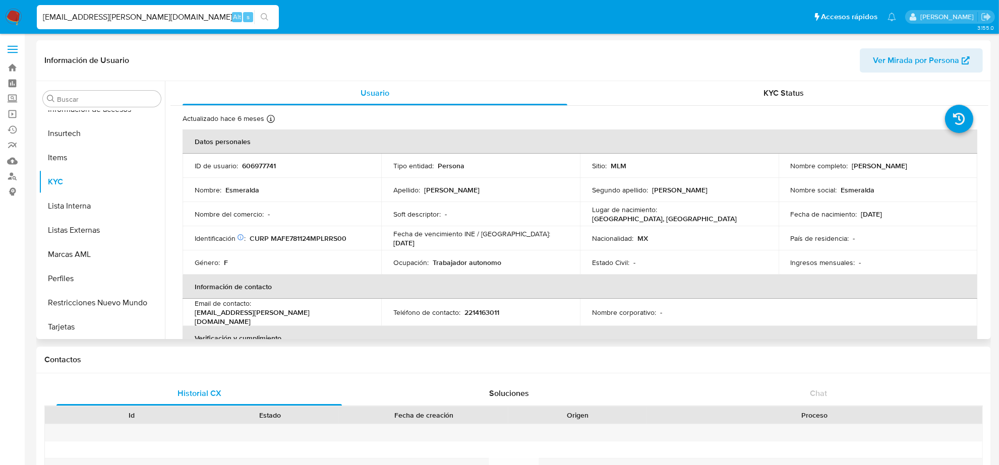
select select "10"
click at [475, 309] on p "2214163011" at bounding box center [481, 312] width 35 height 9
copy p "2214163011"
click at [66, 13] on input "[EMAIL_ADDRESS][PERSON_NAME][DOMAIN_NAME]" at bounding box center [158, 17] width 242 height 13
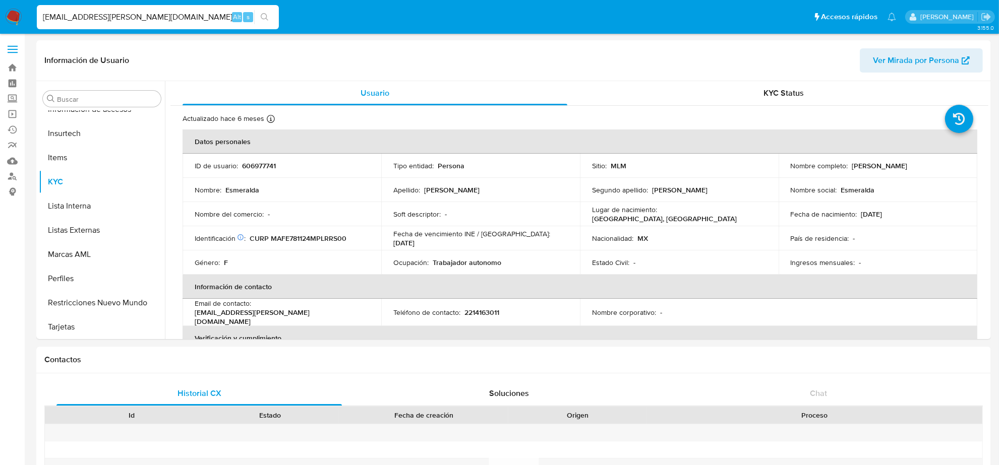
click at [66, 13] on input "[EMAIL_ADDRESS][PERSON_NAME][DOMAIN_NAME]" at bounding box center [158, 17] width 242 height 13
paste input "JERSEYSBARTOLO@G"
type input "[EMAIL_ADDRESS][DOMAIN_NAME]"
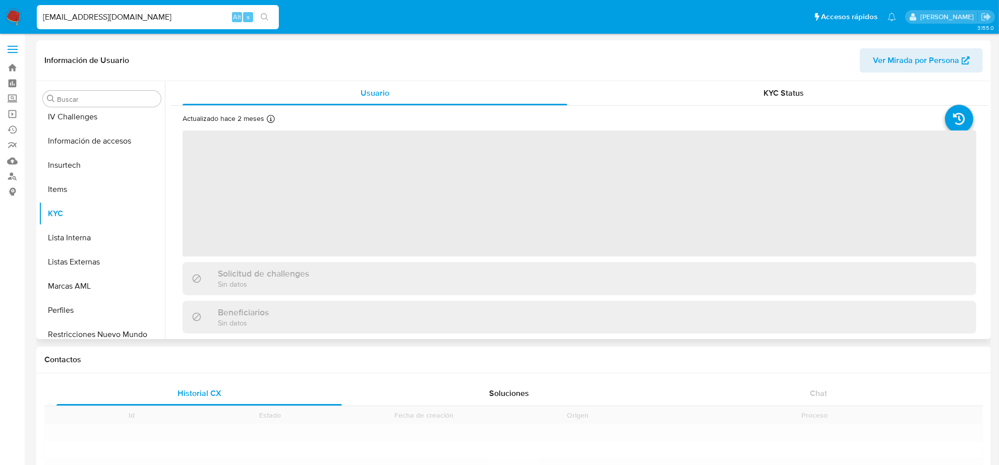
scroll to position [425, 0]
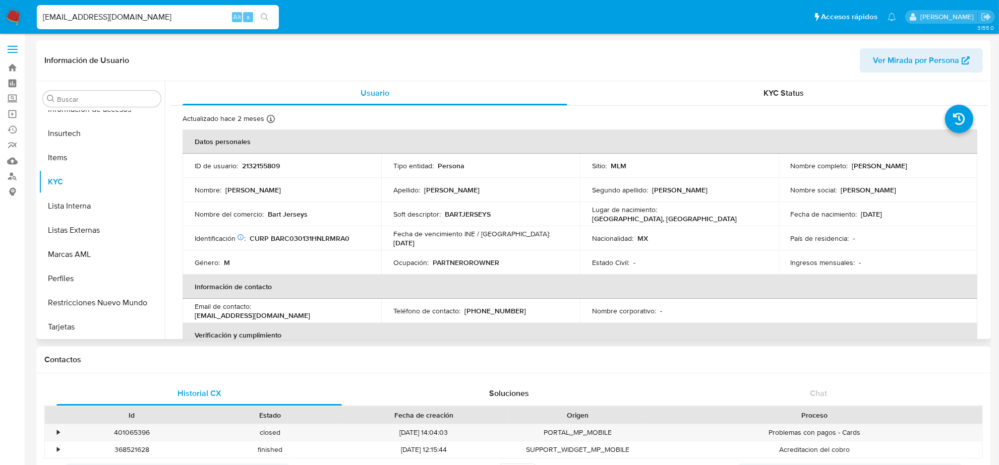
select select "10"
click at [490, 312] on p "[PHONE_NUMBER]" at bounding box center [495, 314] width 62 height 9
copy p "35607326"
click at [149, 16] on input "[EMAIL_ADDRESS][DOMAIN_NAME]" at bounding box center [158, 17] width 242 height 13
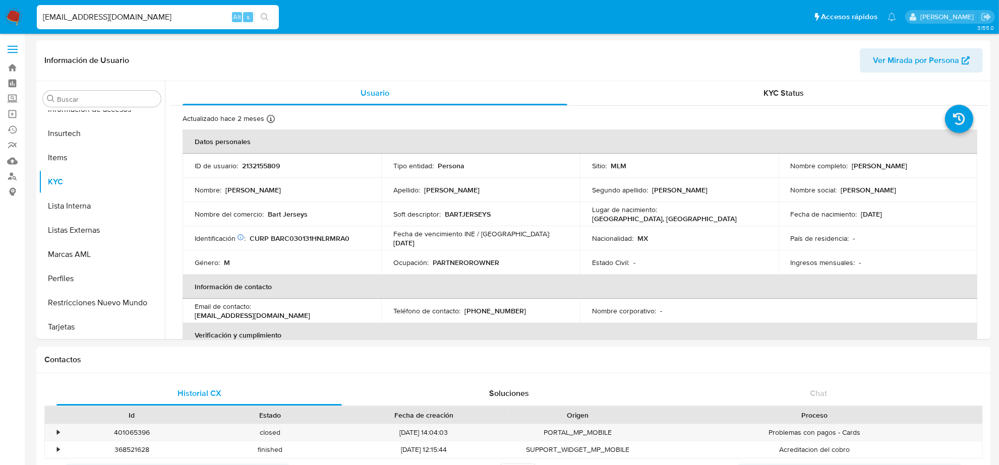
click at [149, 16] on input "[EMAIL_ADDRESS][DOMAIN_NAME]" at bounding box center [158, 17] width 242 height 13
paste input "MARCRUZRA"
type input "[EMAIL_ADDRESS][DOMAIN_NAME]"
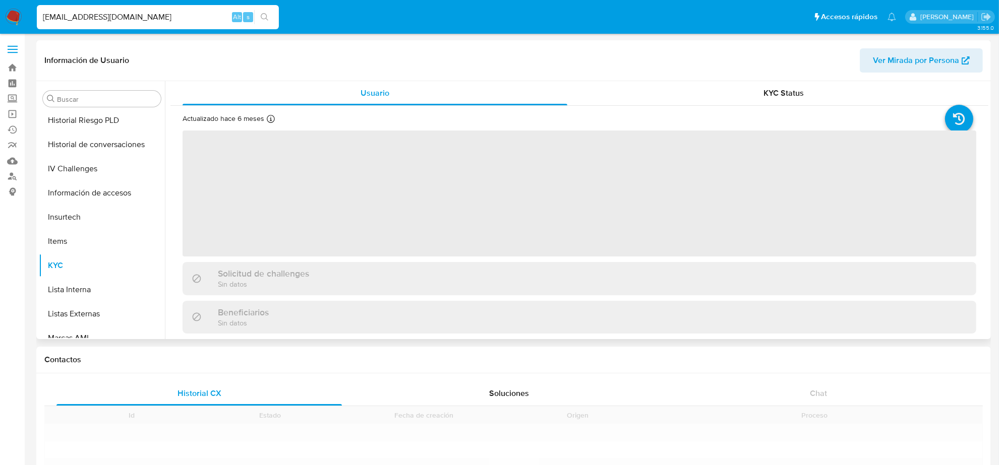
scroll to position [425, 0]
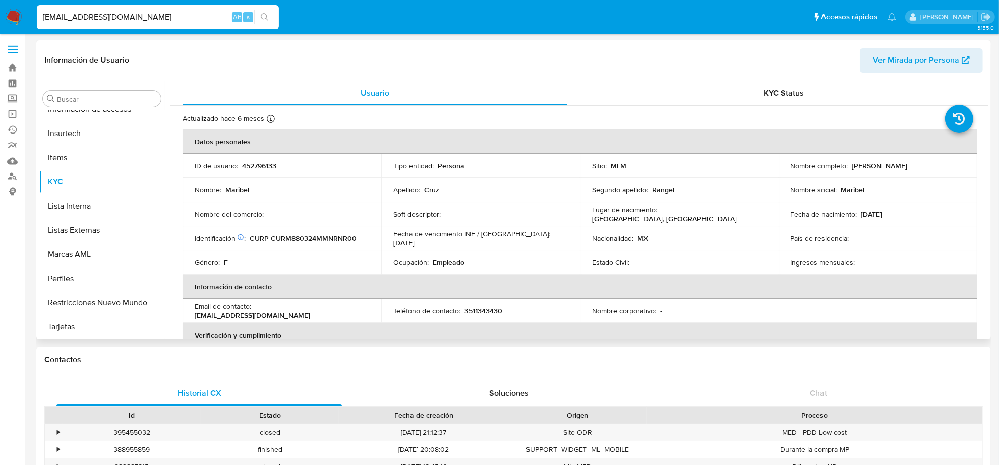
select select "10"
click at [483, 311] on p "3511343430" at bounding box center [483, 311] width 38 height 9
click at [483, 309] on p "3511343430" at bounding box center [483, 311] width 38 height 9
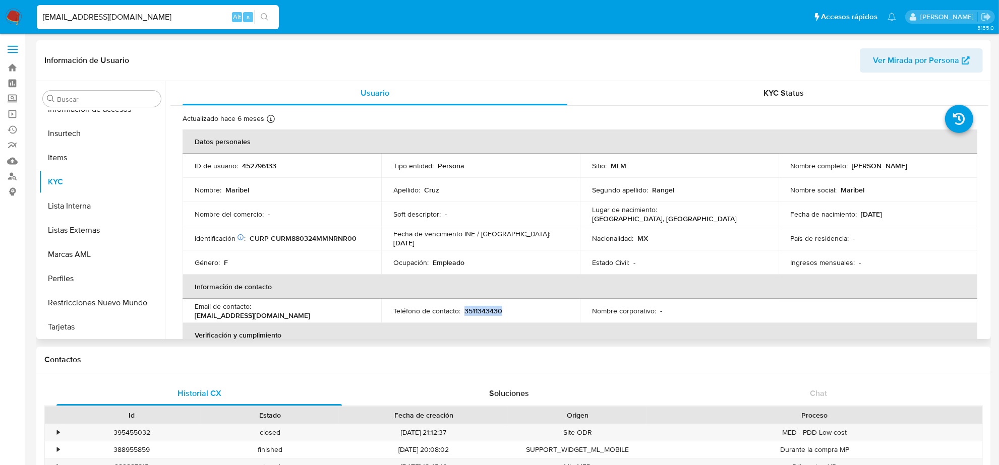
click at [483, 309] on p "3511343430" at bounding box center [483, 311] width 38 height 9
click at [86, 16] on input "[EMAIL_ADDRESS][DOMAIN_NAME]" at bounding box center [158, 17] width 242 height 13
paste input "SEISMIC.APPLIED"
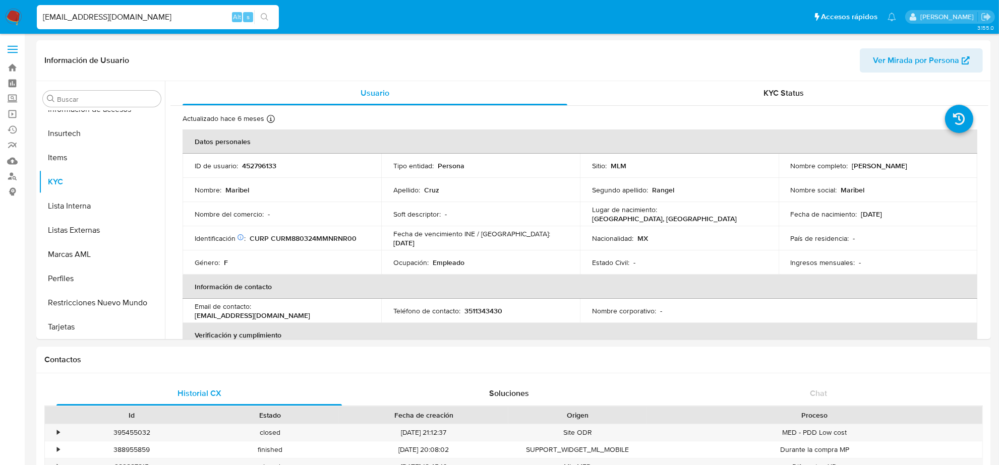
type input "[EMAIL_ADDRESS][DOMAIN_NAME]"
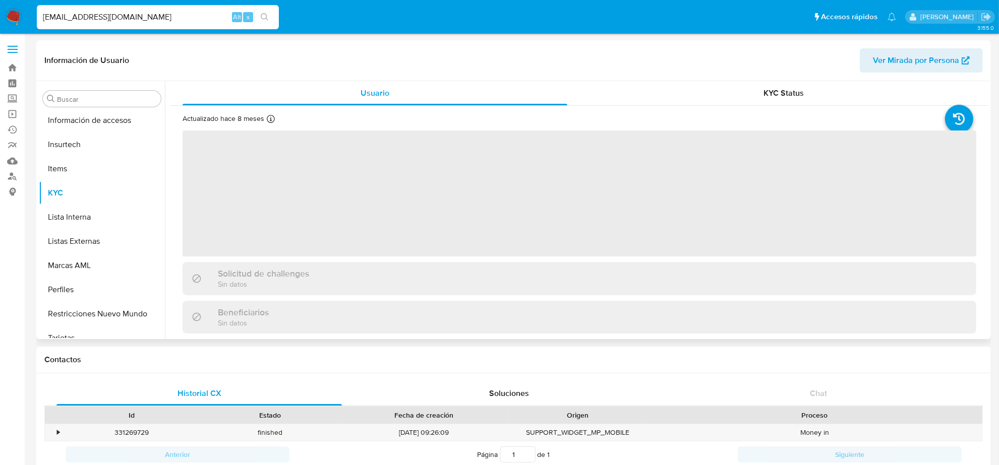
scroll to position [425, 0]
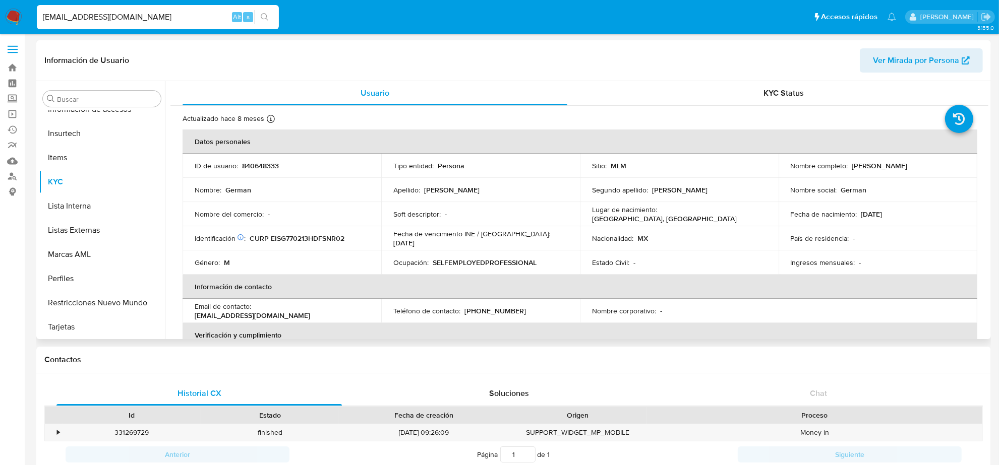
select select "10"
click at [504, 314] on p "[PHONE_NUMBER]" at bounding box center [495, 311] width 62 height 9
copy p "44489550"
click at [138, 16] on input "[EMAIL_ADDRESS][DOMAIN_NAME]" at bounding box center [158, 17] width 242 height 13
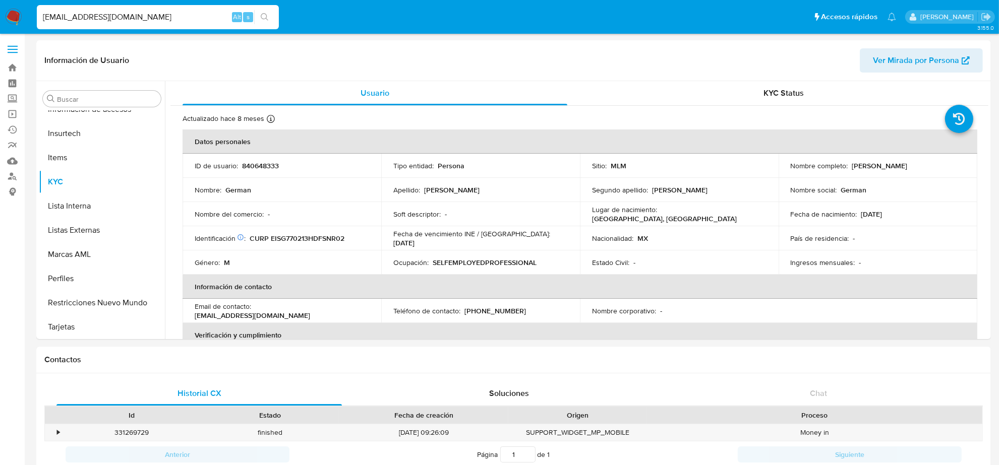
click at [138, 16] on input "[EMAIL_ADDRESS][DOMAIN_NAME]" at bounding box center [158, 17] width 242 height 13
paste input "[EMAIL_ADDRESS][DOMAIN_NAME]"
type input "[EMAIL_ADDRESS][DOMAIN_NAME]"
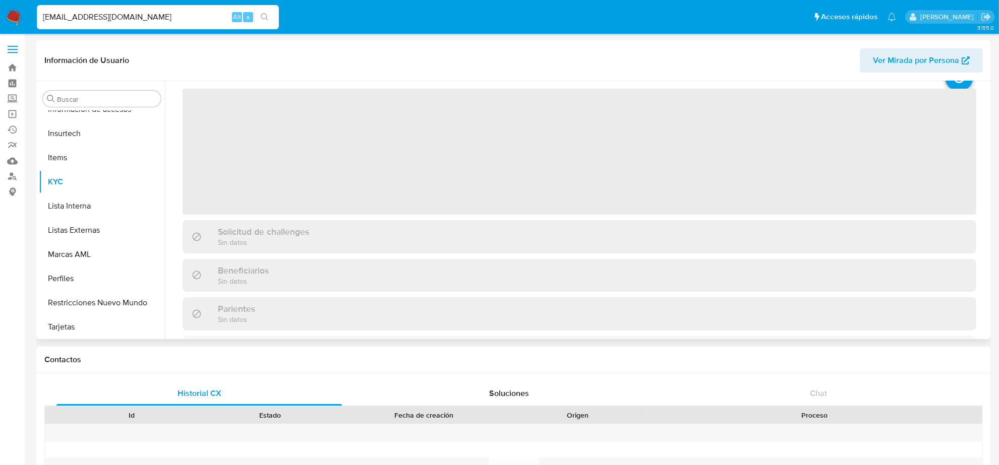
scroll to position [63, 0]
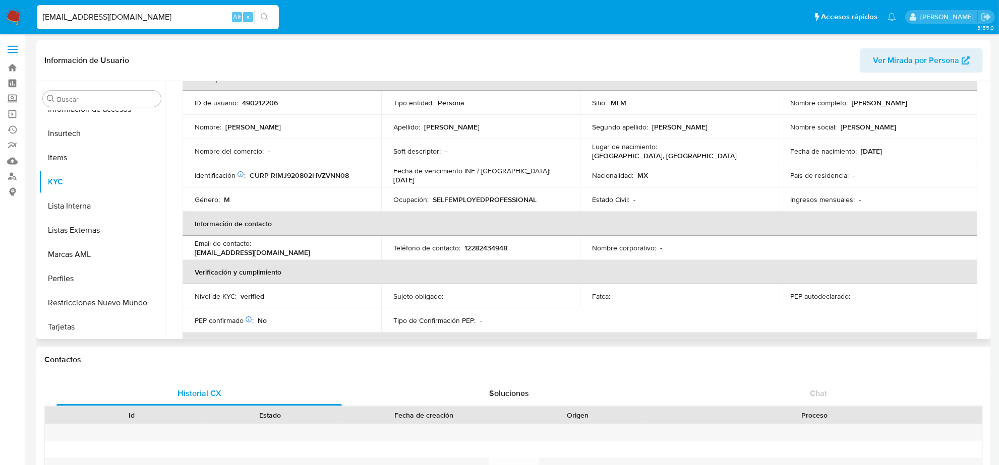
select select "10"
click at [477, 247] on p "12282434948" at bounding box center [485, 251] width 43 height 9
drag, startPoint x: 467, startPoint y: 246, endPoint x: 535, endPoint y: 239, distance: 68.4
click at [535, 239] on td "Teléfono de contacto : 12282434948" at bounding box center [480, 251] width 199 height 24
copy p "2282434948"
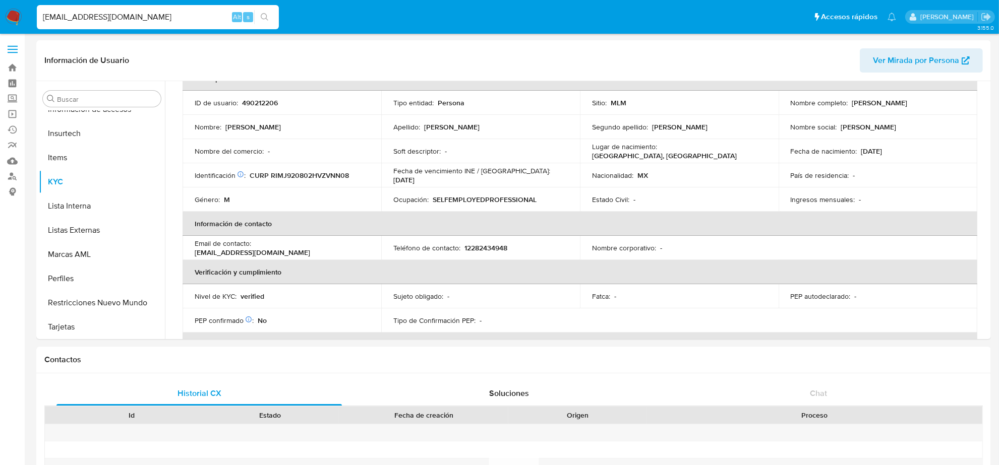
click at [127, 16] on input "JEAK_RM@HOTMAIL.CO.UK" at bounding box center [158, 17] width 242 height 13
paste input "DASTAN.MERCADO@GMAIL.COM"
type input "DASTAN.MERCADO@GMAIL.COM"
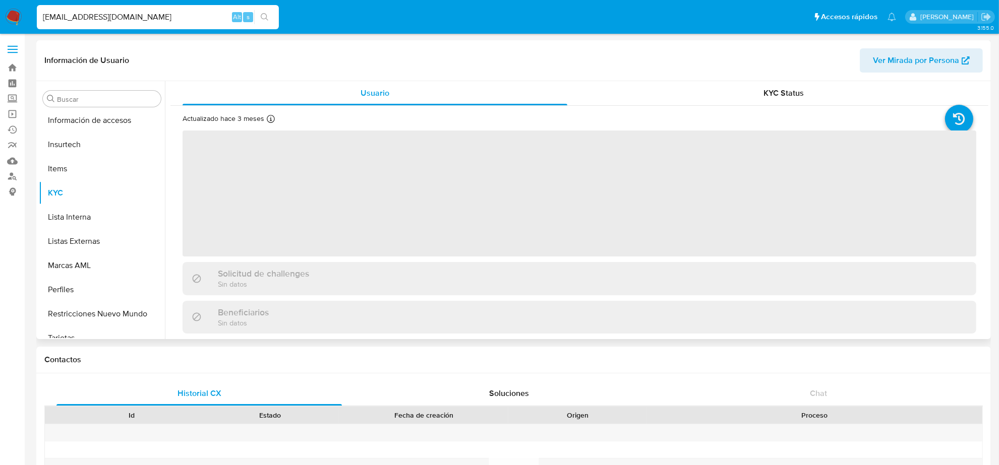
scroll to position [425, 0]
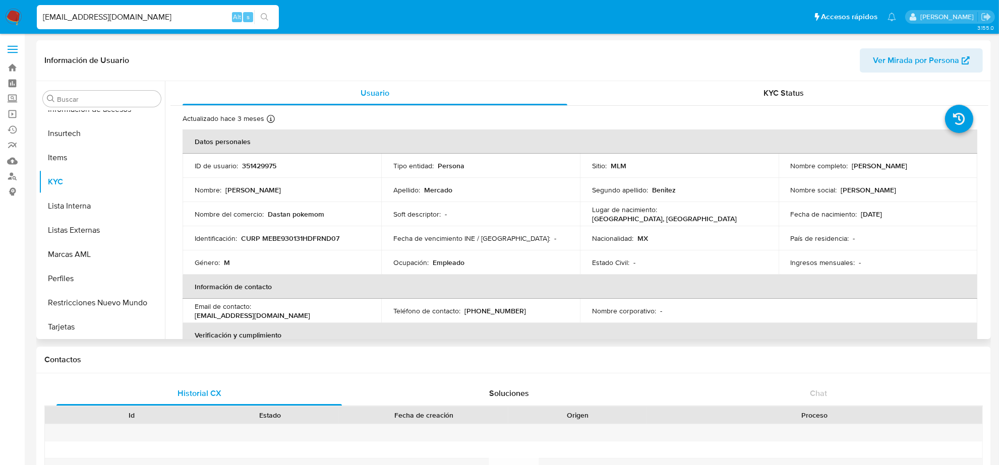
select select "10"
click at [482, 309] on p "(55) 27017830" at bounding box center [495, 312] width 62 height 9
copy p "27017830"
click at [151, 19] on input "DASTAN.MERCADO@GMAIL.COM" at bounding box center [158, 17] width 242 height 13
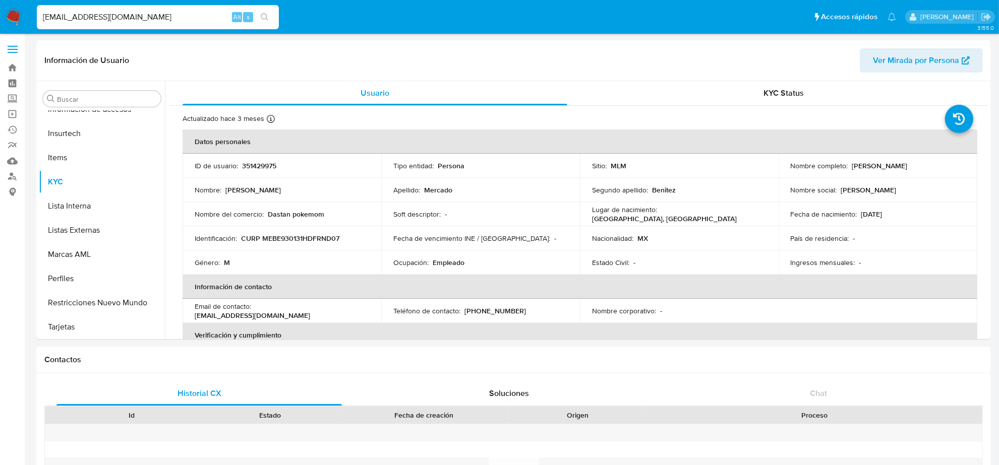
click at [151, 19] on input "DASTAN.MERCADO@GMAIL.COM" at bounding box center [158, 17] width 242 height 13
paste input "CPA.ADRIAN.GONZALEZ@OUTLOOK"
type input "CPA.ADRIAN.GONZALEZ@OUTLOOK.COM"
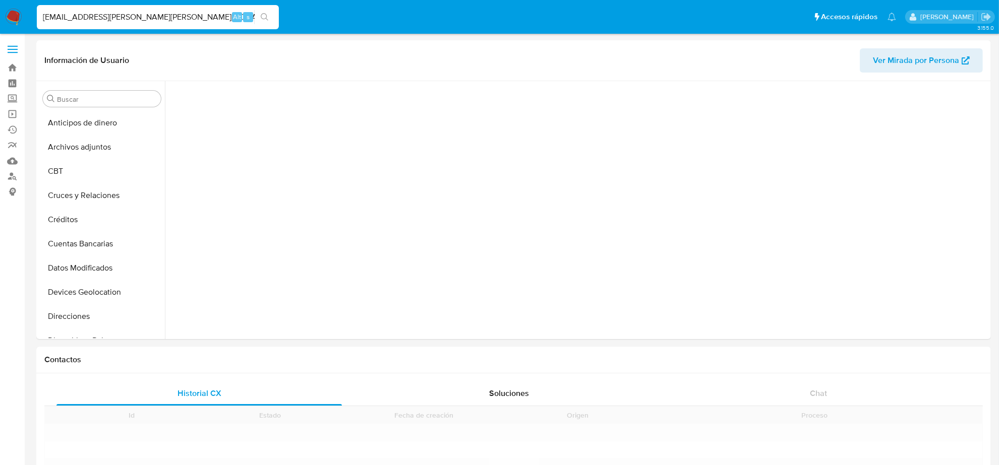
scroll to position [425, 0]
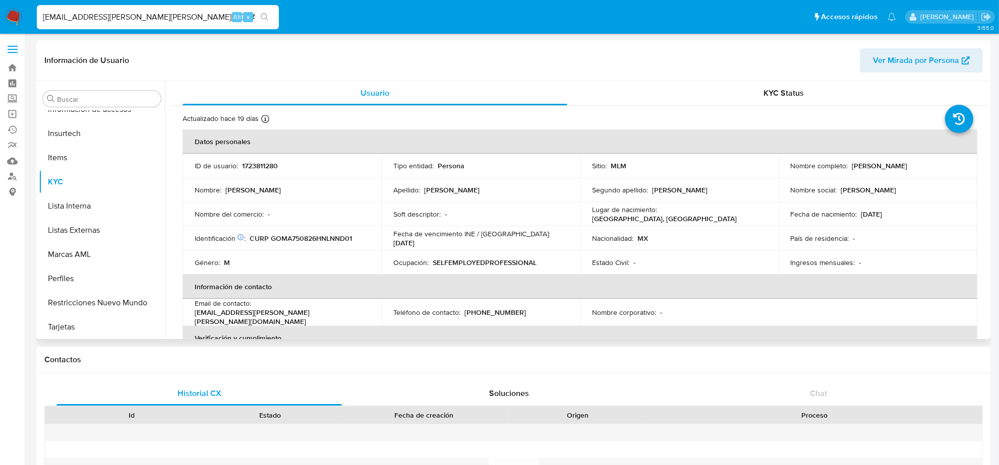
select select "10"
click at [501, 313] on p "(81) 22008098" at bounding box center [495, 315] width 62 height 9
copy p "22008098"
click at [173, 9] on div "CPA.ADRIAN.GONZALEZ@OUTLOOK.COM Alt s" at bounding box center [158, 17] width 242 height 24
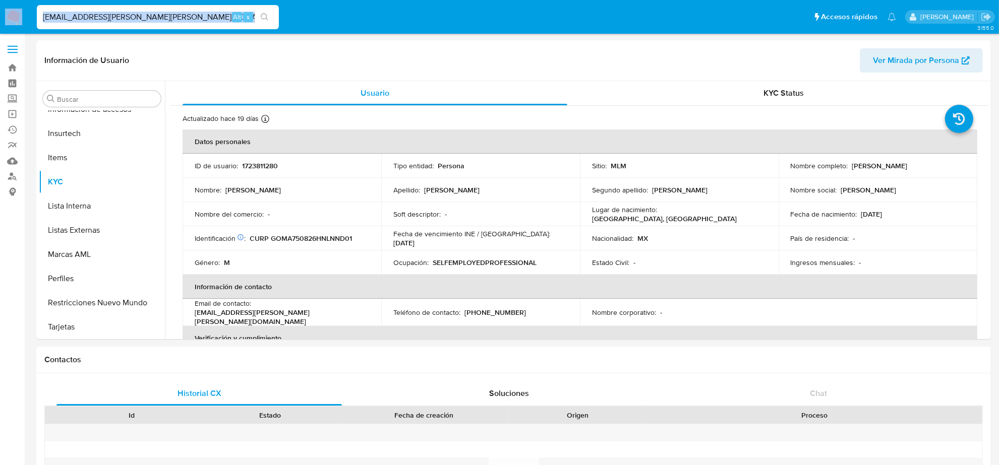
click at [173, 9] on div "CPA.ADRIAN.GONZALEZ@OUTLOOK.COM Alt s" at bounding box center [158, 17] width 242 height 24
click at [173, 15] on input "CPA.ADRIAN.GONZALEZ@OUTLOOK.COM" at bounding box center [158, 17] width 242 height 13
click at [174, 15] on input "CPA.ADRIAN.GONZALEZ@OUTLOOK.COM" at bounding box center [158, 17] width 242 height 13
paste input "JASSIELAGUILARG@GMAIL"
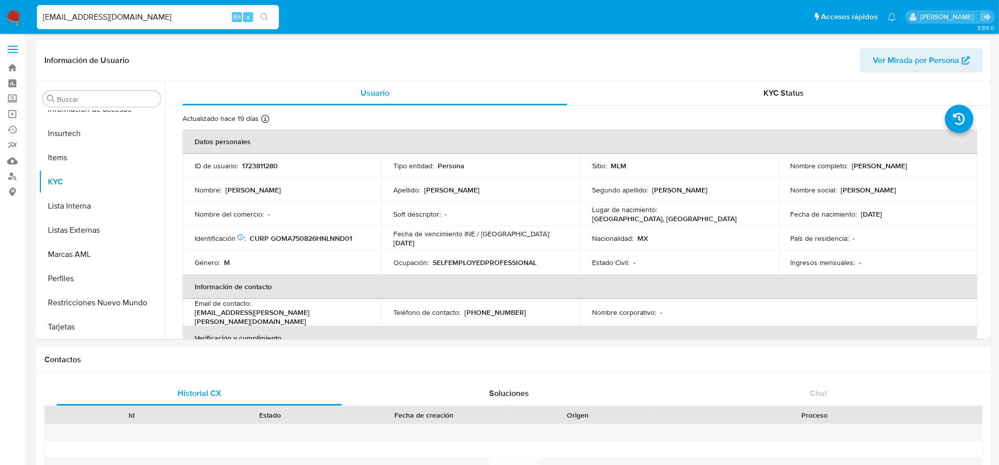
type input "JASSIELAGUILARG@GMAIL.COM"
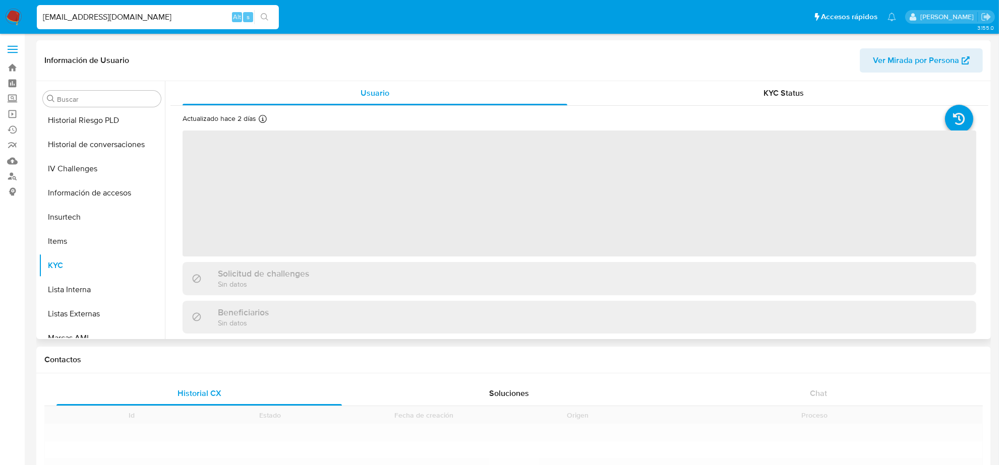
scroll to position [425, 0]
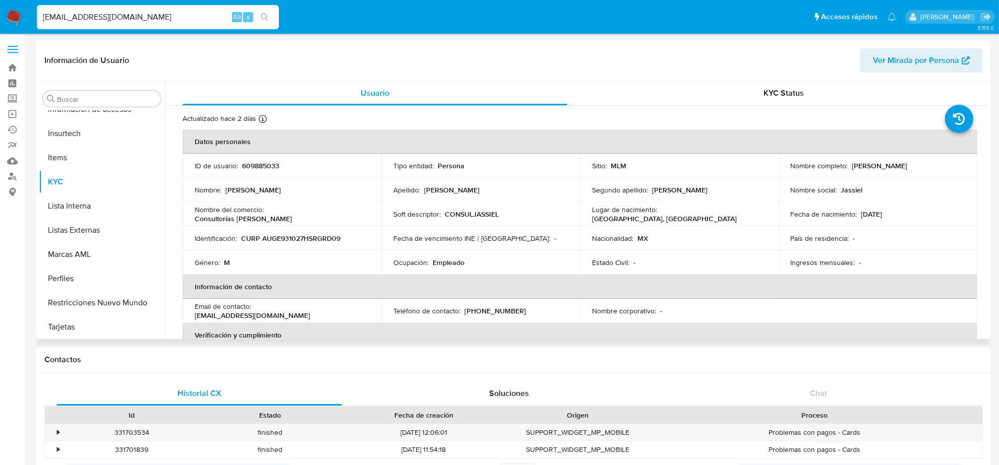
select select "10"
click at [493, 313] on p "(669) 4465675" at bounding box center [495, 311] width 62 height 9
click at [494, 313] on p "(669) 4465675" at bounding box center [495, 311] width 62 height 9
copy p "4465675"
click at [173, 15] on input "JASSIELAGUILARG@GMAIL.COM" at bounding box center [158, 17] width 242 height 13
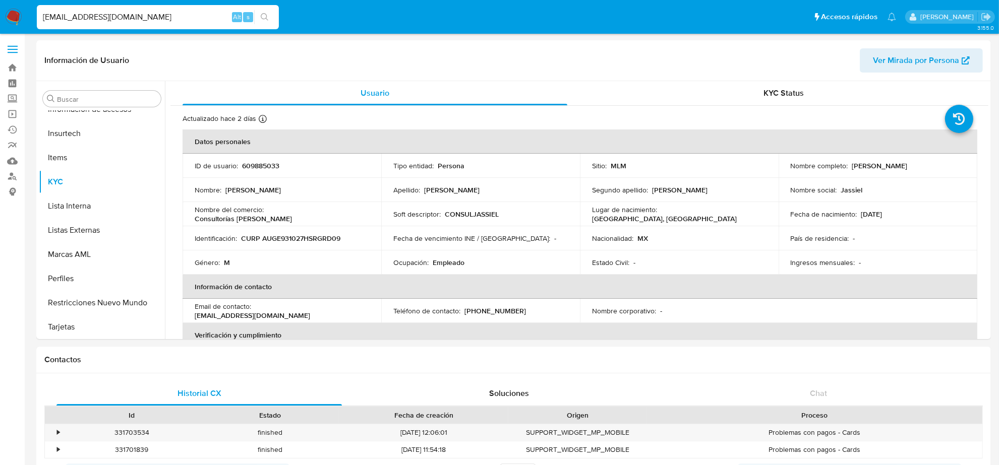
click at [173, 15] on input "JASSIELAGUILARG@GMAIL.COM" at bounding box center [158, 17] width 242 height 13
paste input "ARNOLDO_Z@HOT"
type input "ARNOLDO_Z@HOTMAIL.COM"
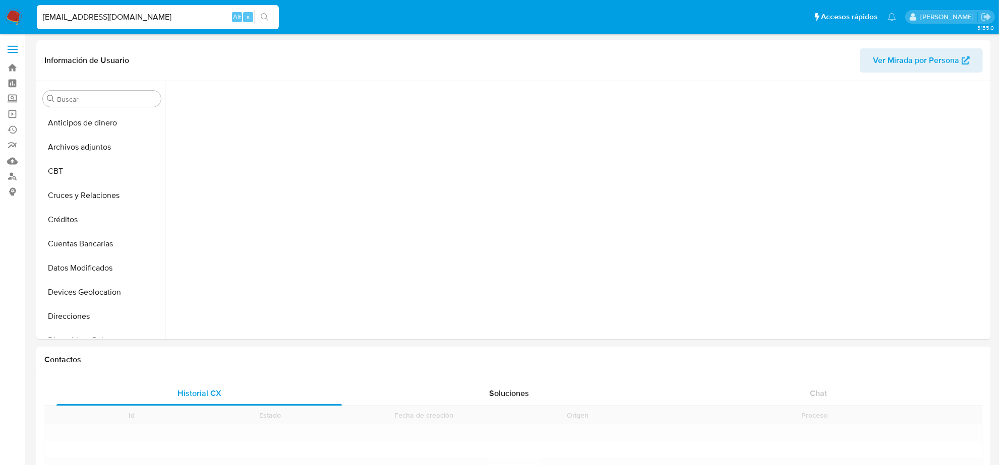
scroll to position [425, 0]
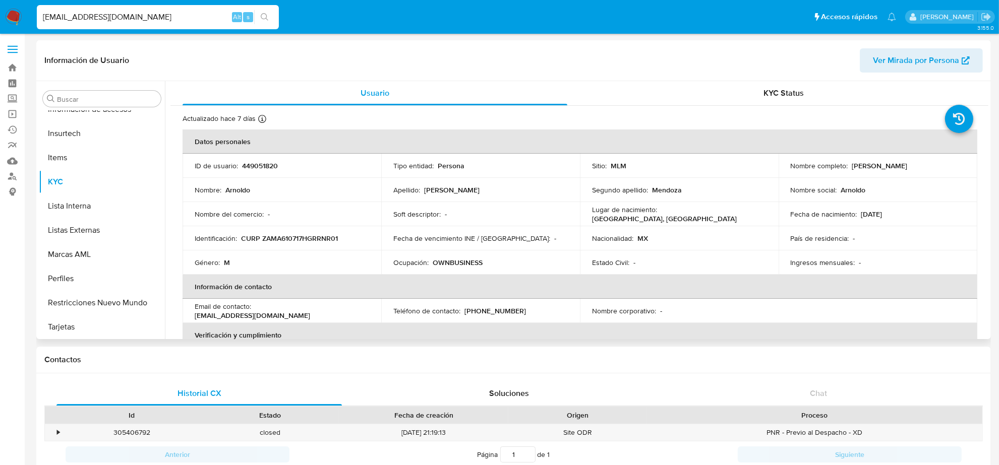
select select "10"
click at [495, 308] on p "(744) 5060550" at bounding box center [495, 311] width 62 height 9
copy p "5060550"
click at [176, 15] on input "ARNOLDO_Z@HOTMAIL.COM" at bounding box center [158, 17] width 242 height 13
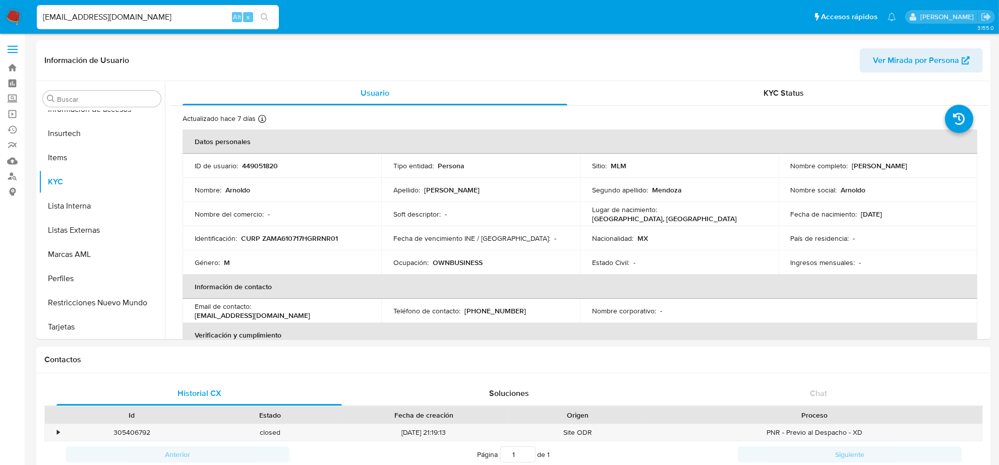
click at [176, 15] on input "ARNOLDO_Z@HOTMAIL.COM" at bounding box center [158, 17] width 242 height 13
paste input "VENTAS1@ROMELECTRIC"
type input "VENTAS1@ROMELECTRIC.COM"
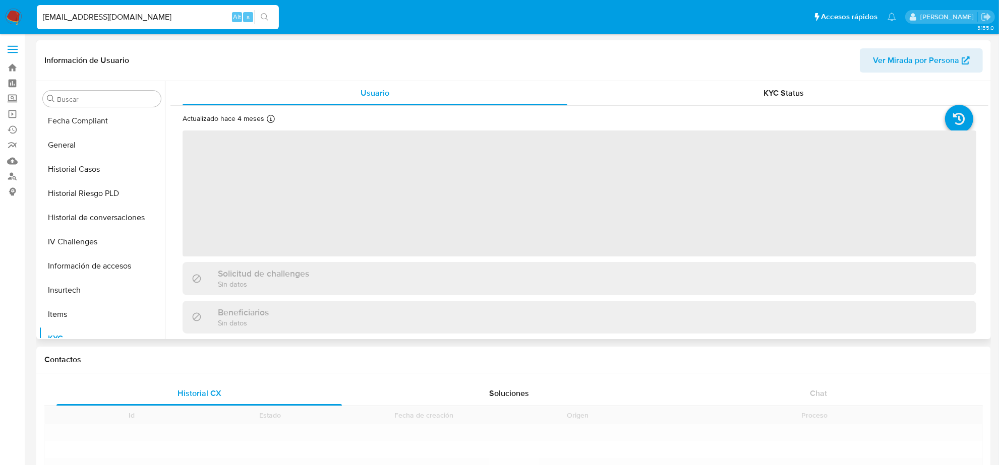
scroll to position [425, 0]
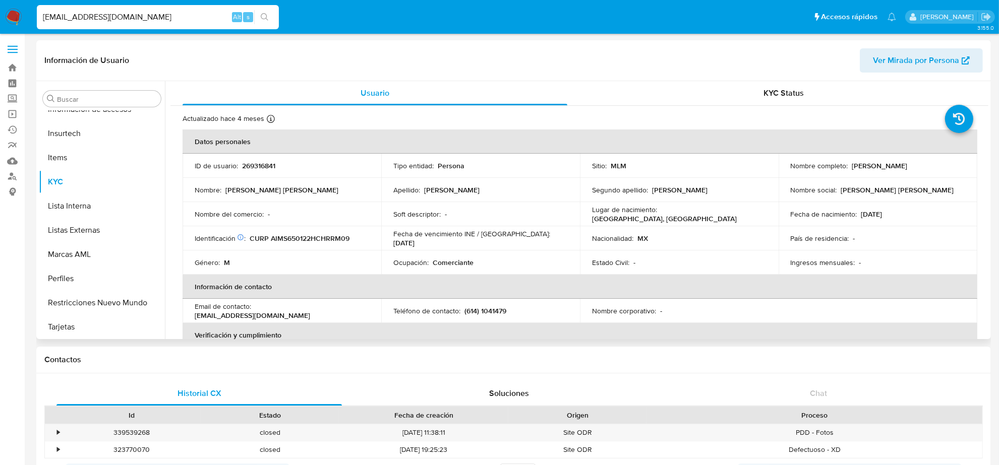
select select "10"
click at [498, 311] on p "(614) 1041479" at bounding box center [485, 311] width 42 height 9
copy p "1041479"
click at [142, 20] on input "VENTAS1@ROMELECTRIC.COM" at bounding box center [158, 17] width 242 height 13
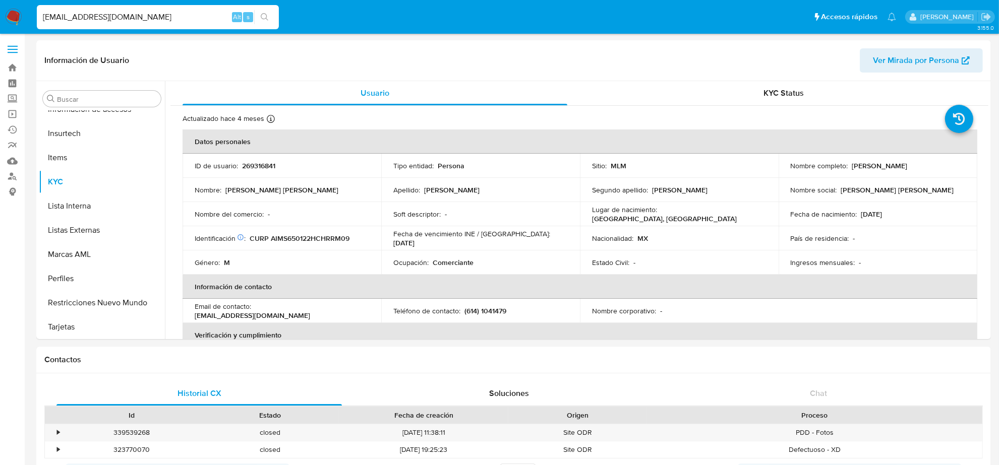
click at [142, 20] on input "VENTAS1@ROMELECTRIC.COM" at bounding box center [158, 17] width 242 height 13
paste input "TANGOLE@HOTMAIL"
type input "TANGOLE@HOTMAIL.COM"
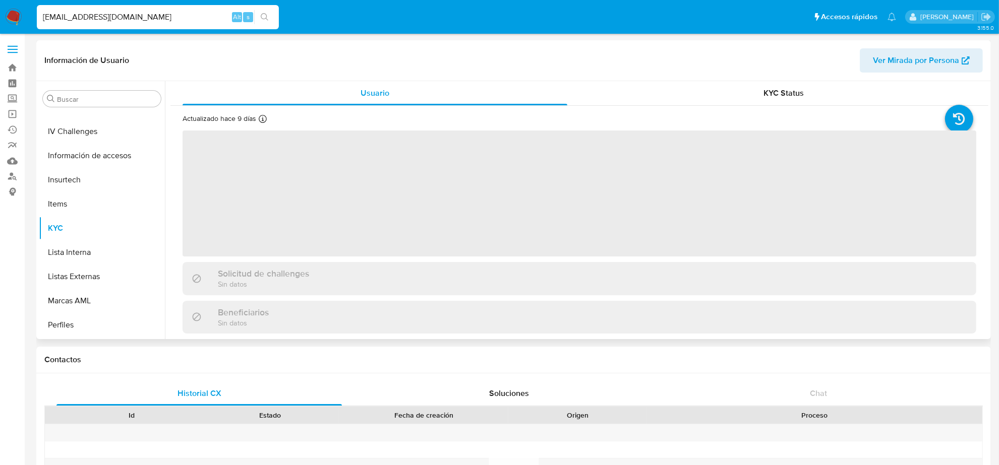
scroll to position [425, 0]
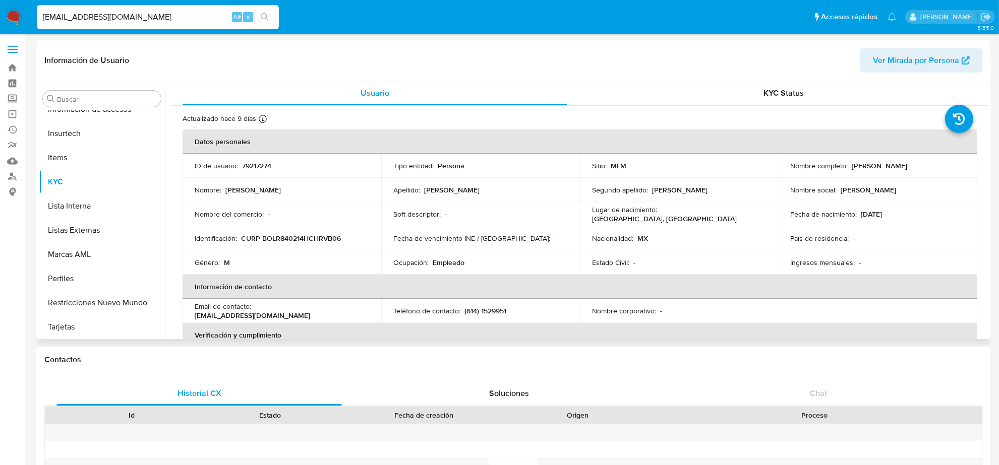
select select "10"
click at [500, 311] on p "(614) 1529951" at bounding box center [485, 311] width 42 height 9
click at [111, 17] on input "TANGOLE@HOTMAIL.COM" at bounding box center [158, 17] width 242 height 13
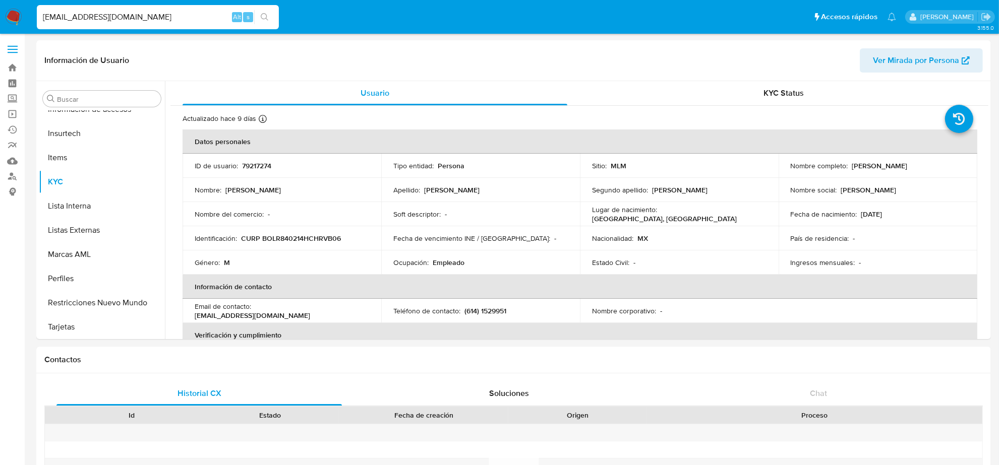
click at [111, 17] on input "TANGOLE@HOTMAIL.COM" at bounding box center [158, 17] width 242 height 13
paste input "JSANC373@ICLOUD"
type input "JSANC373@ICLOUD.COM"
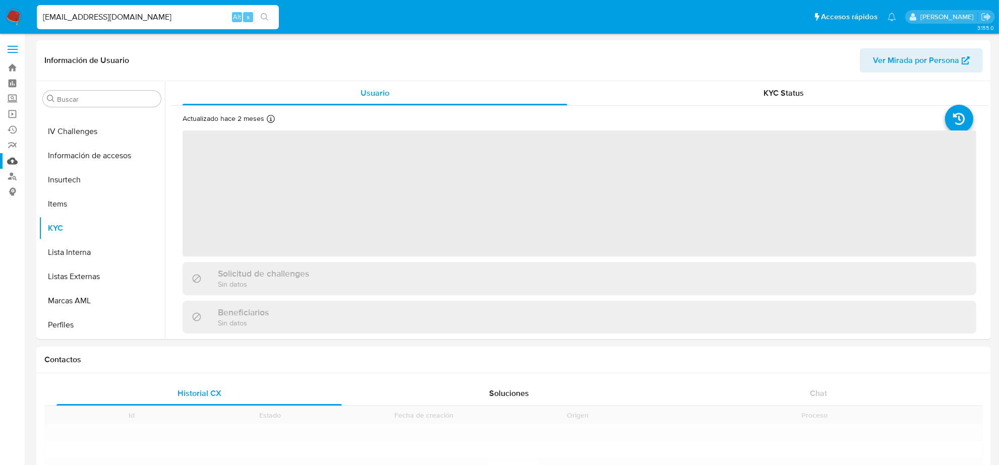
scroll to position [425, 0]
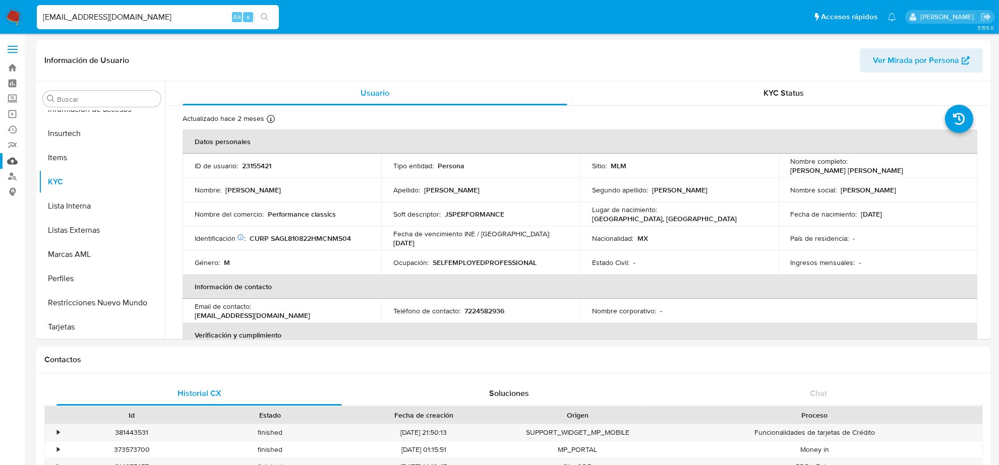
select select "10"
click at [475, 314] on p "7224582936" at bounding box center [484, 311] width 40 height 9
click at [118, 15] on input "JSANC373@ICLOUD.COM" at bounding box center [158, 17] width 242 height 13
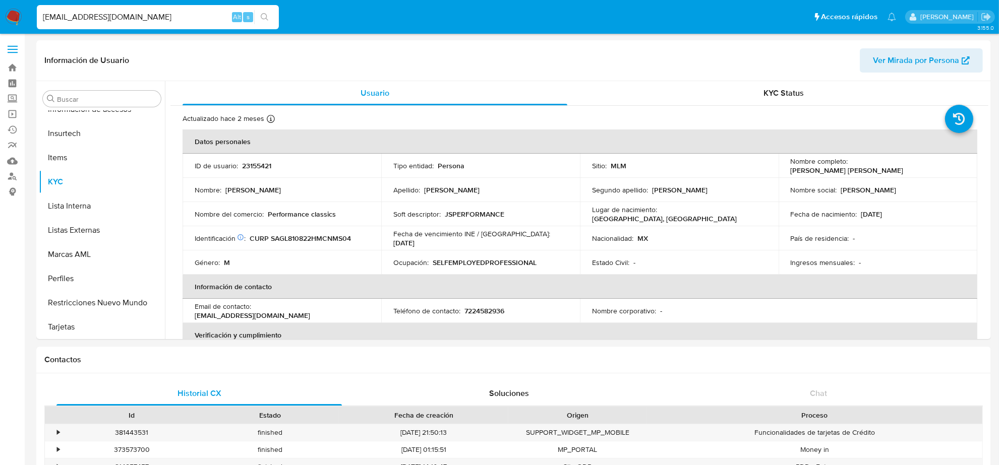
click at [118, 15] on input "JSANC373@ICLOUD.COM" at bounding box center [158, 17] width 242 height 13
paste input "TAVO_122@HOTMAIL"
type input "TAVO_122@HOTMAIL.COM"
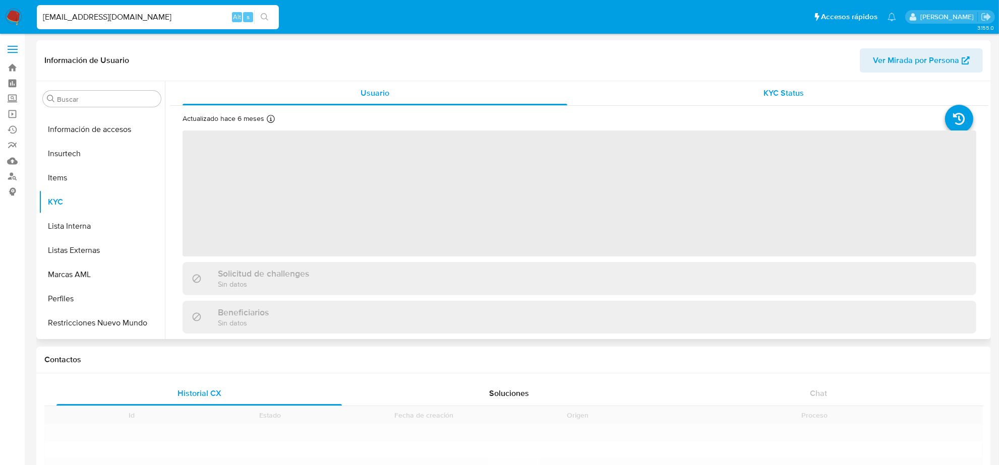
scroll to position [425, 0]
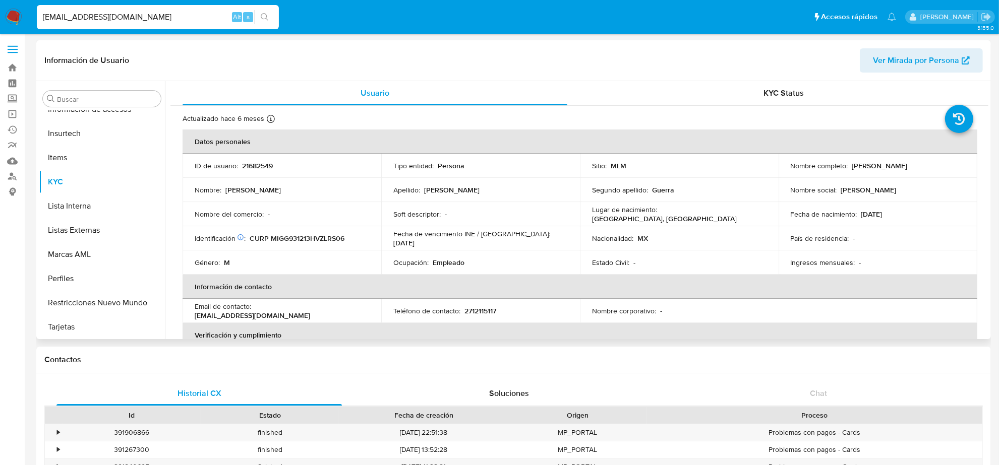
select select "10"
click at [478, 313] on p "2712115117" at bounding box center [480, 311] width 32 height 9
click at [109, 14] on input "TAVO_122@HOTMAIL.COM" at bounding box center [158, 17] width 242 height 13
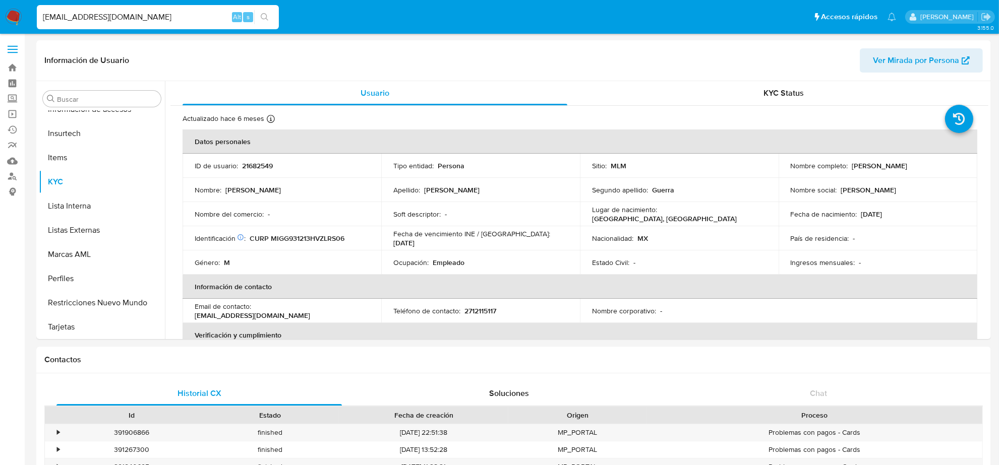
click at [109, 14] on input "TAVO_122@HOTMAIL.COM" at bounding box center [158, 17] width 242 height 13
paste input "GERENCIA@LEDPOINT.COM.MX"
type input "GERENCIA@LEDPOINT.COM.MX"
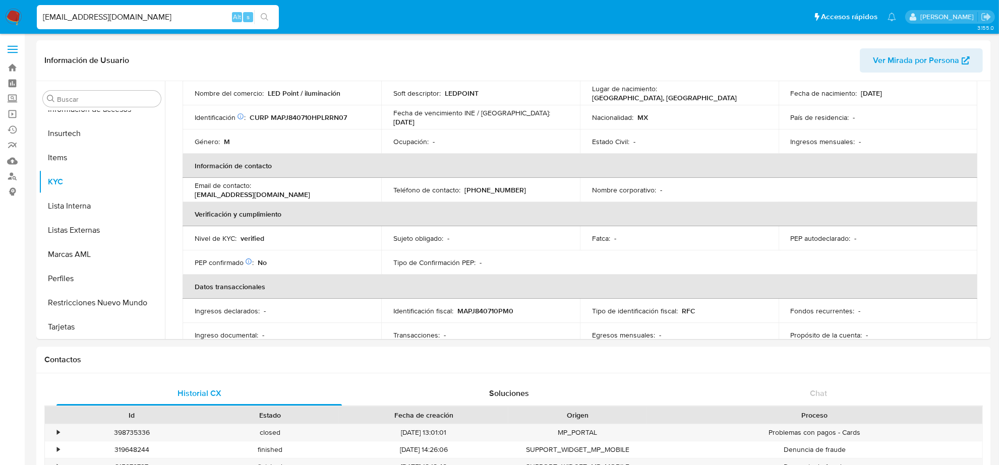
scroll to position [126, 0]
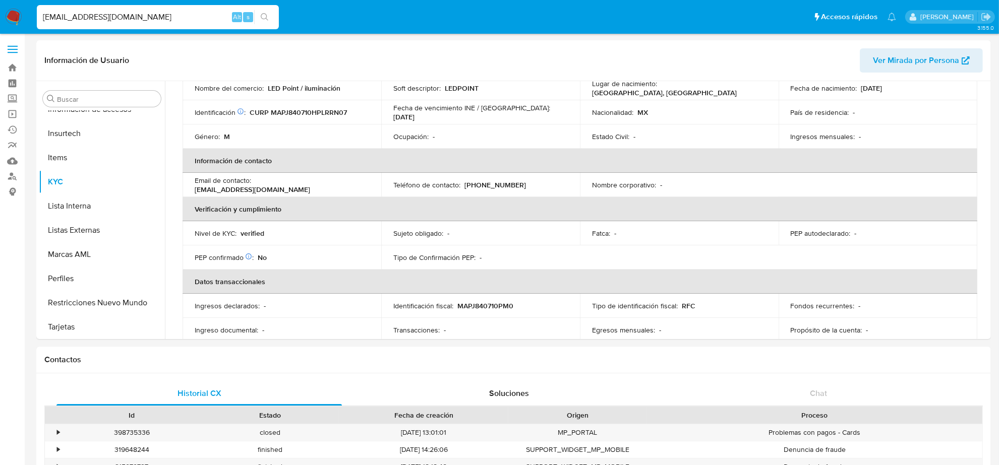
select select "10"
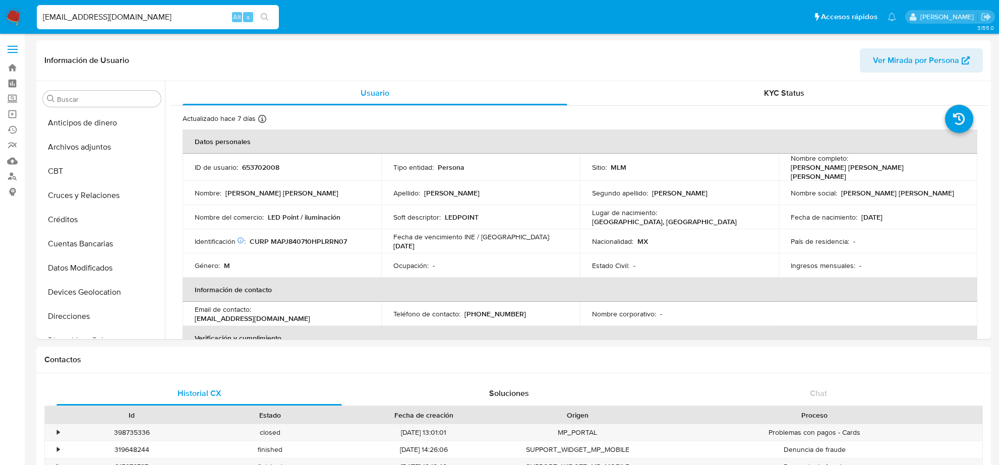
select select "10"
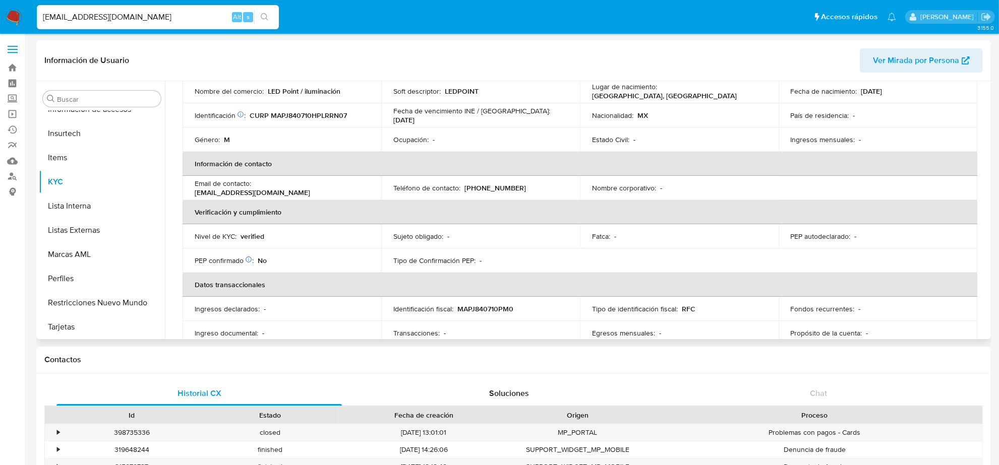
click at [504, 192] on td "Teléfono de contacto : [PHONE_NUMBER]" at bounding box center [480, 185] width 199 height 24
click at [501, 177] on td "Teléfono de contacto : [PHONE_NUMBER]" at bounding box center [480, 185] width 199 height 24
click at [498, 185] on p "[PHONE_NUMBER]" at bounding box center [495, 185] width 62 height 9
copy p "7061884"
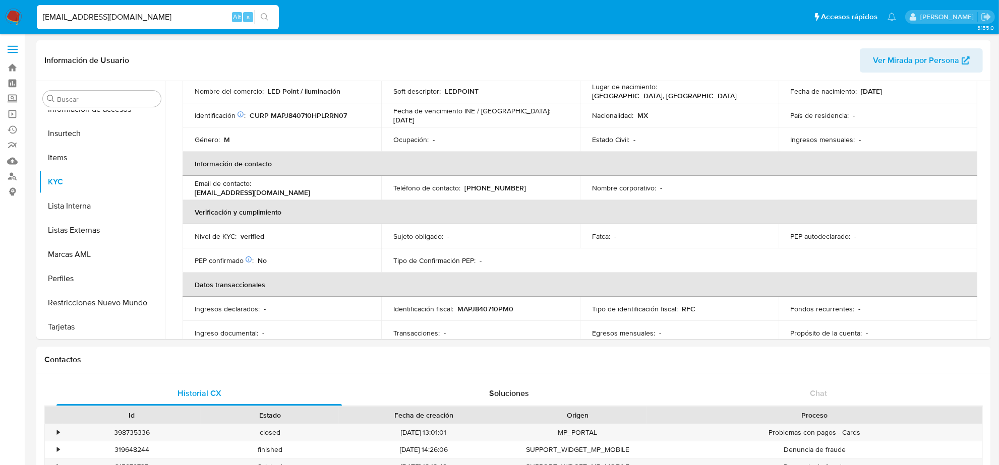
click at [167, 20] on input "[EMAIL_ADDRESS][DOMAIN_NAME]" at bounding box center [158, 17] width 242 height 13
paste input "[EMAIL_ADDRESS][DOMAIN_NAME]"
type input "[EMAIL_ADDRESS][DOMAIN_NAME]"
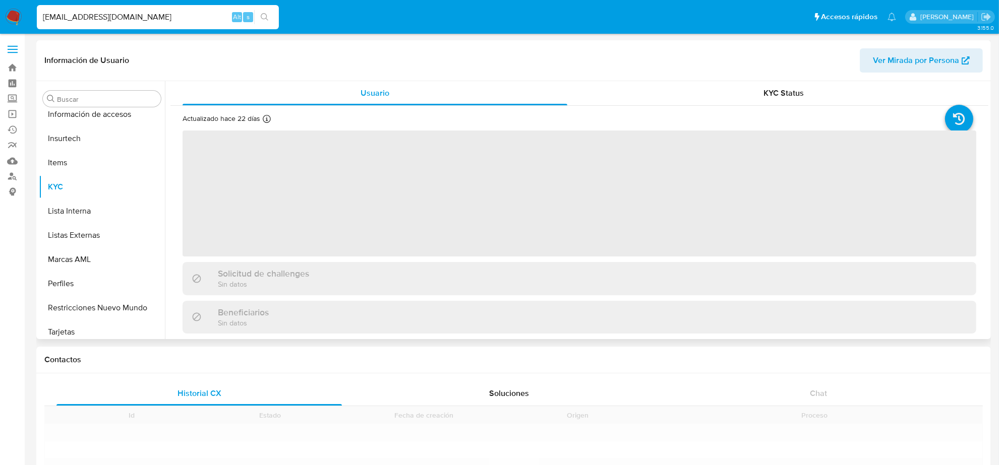
scroll to position [425, 0]
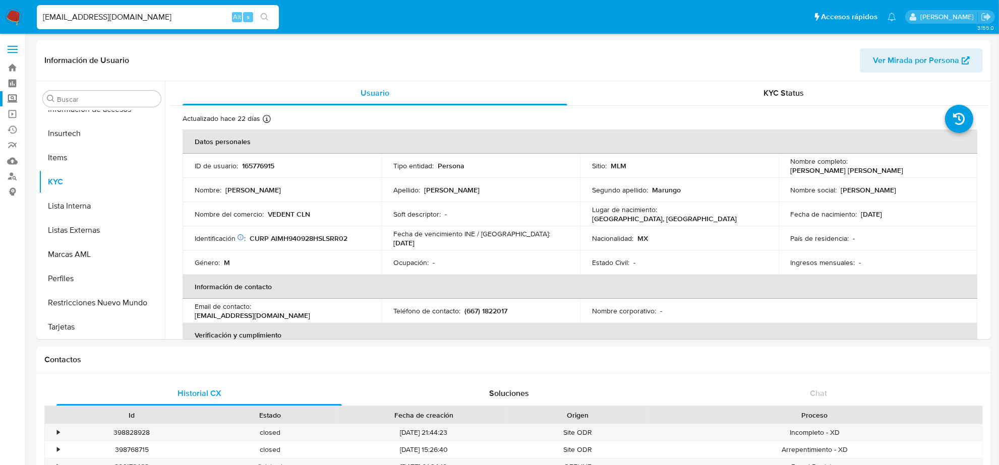
select select "10"
click at [157, 19] on input "[EMAIL_ADDRESS][DOMAIN_NAME]" at bounding box center [158, 17] width 242 height 13
paste input "AYLLONORTIZ1@G"
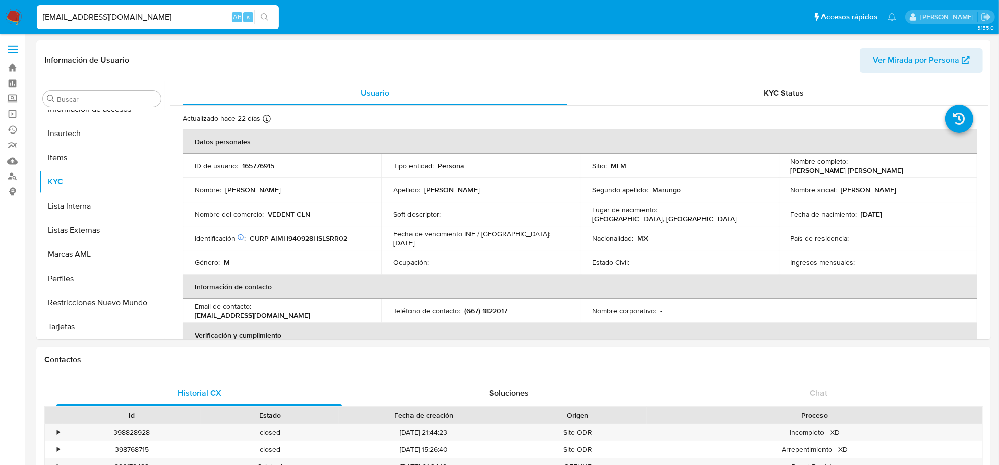
type input "[EMAIL_ADDRESS][DOMAIN_NAME]"
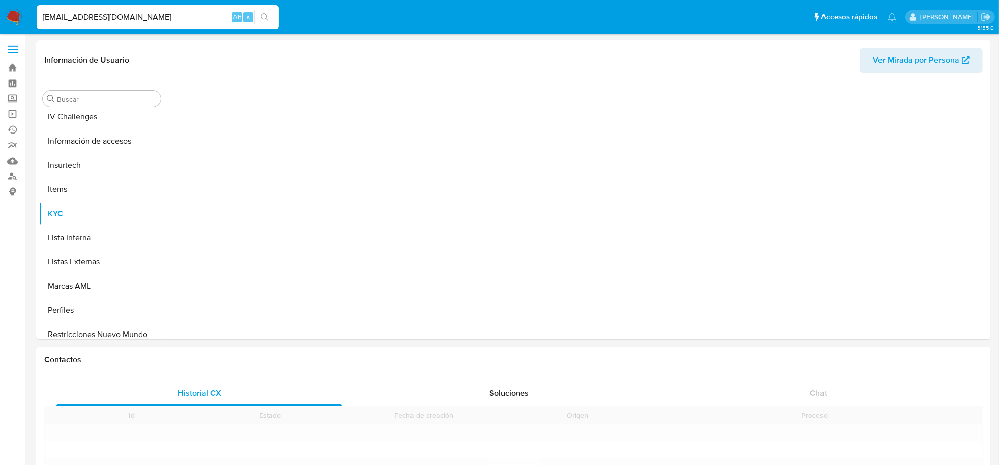
scroll to position [425, 0]
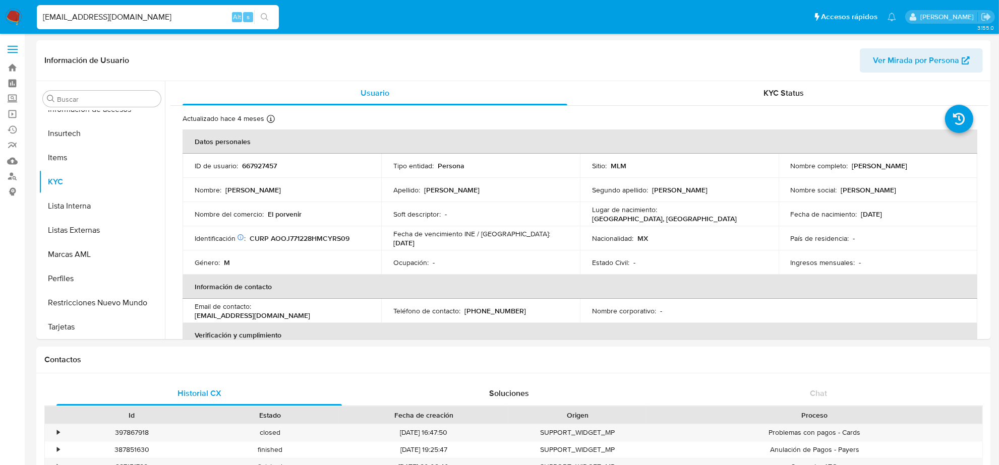
select select "10"
click at [508, 314] on p "[PHONE_NUMBER]" at bounding box center [495, 311] width 62 height 9
click at [507, 313] on p "[PHONE_NUMBER]" at bounding box center [495, 311] width 62 height 9
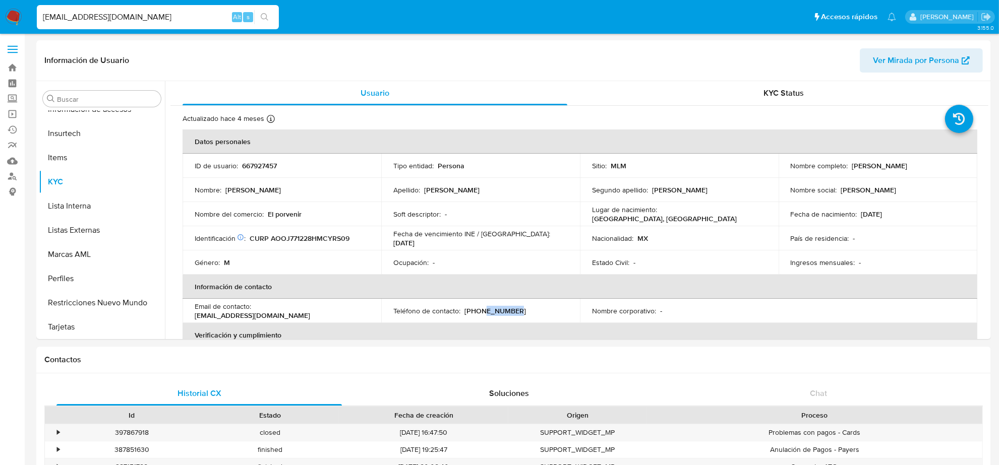
copy p "29534898"
click at [164, 11] on input "[EMAIL_ADDRESS][DOMAIN_NAME]" at bounding box center [158, 17] width 242 height 13
paste input "CESAR.GORGORITA"
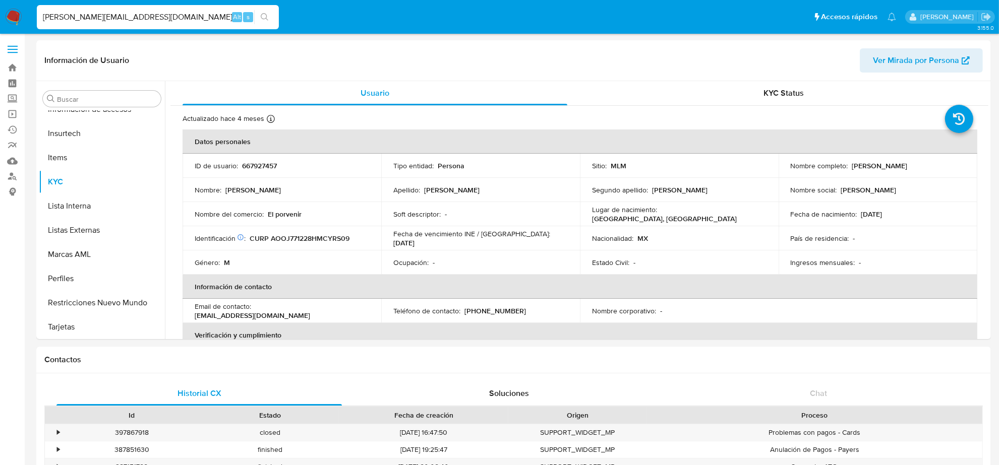
type input "[EMAIL_ADDRESS][DOMAIN_NAME]"
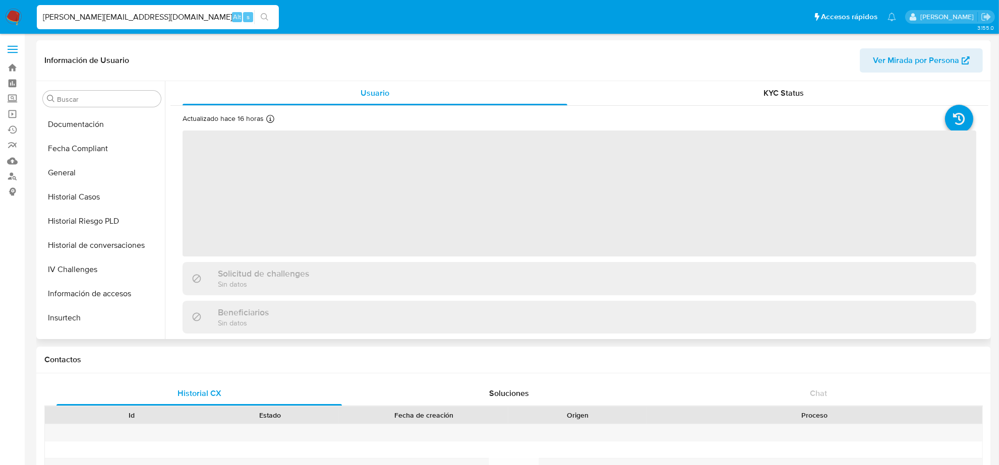
scroll to position [425, 0]
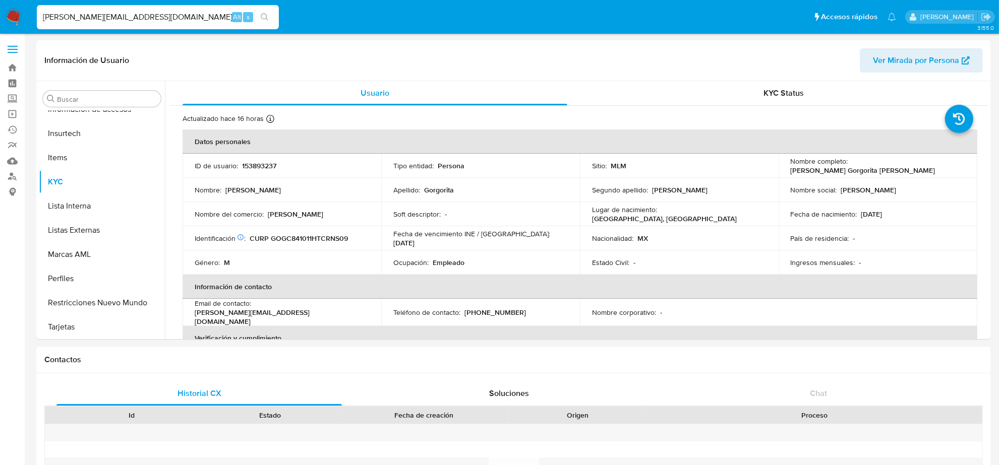
select select "10"
click at [505, 308] on p "[PHONE_NUMBER]" at bounding box center [495, 311] width 62 height 9
copy p "4620740"
click at [171, 14] on input "[EMAIL_ADDRESS][DOMAIN_NAME]" at bounding box center [158, 17] width 242 height 13
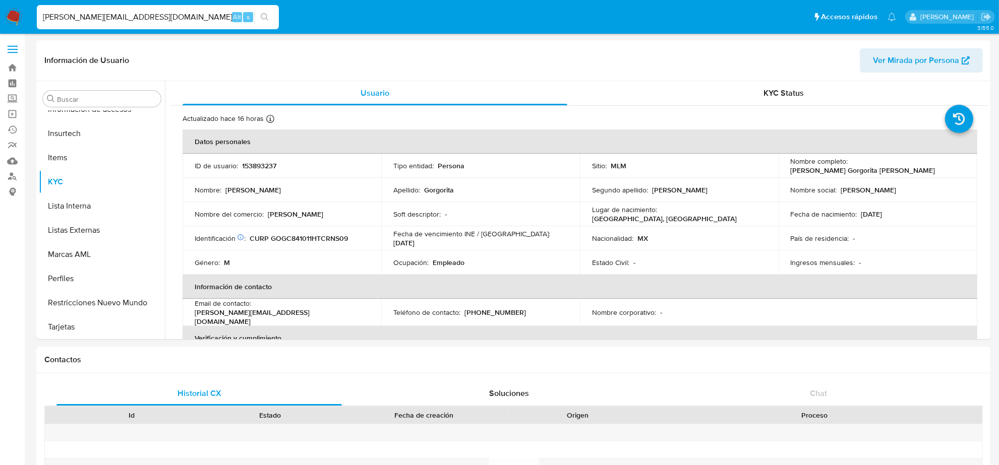
click at [171, 14] on input "[EMAIL_ADDRESS][DOMAIN_NAME]" at bounding box center [158, 17] width 242 height 13
paste input "[EMAIL_ADDRESS]"
type input "[EMAIL_ADDRESS][DOMAIN_NAME]"
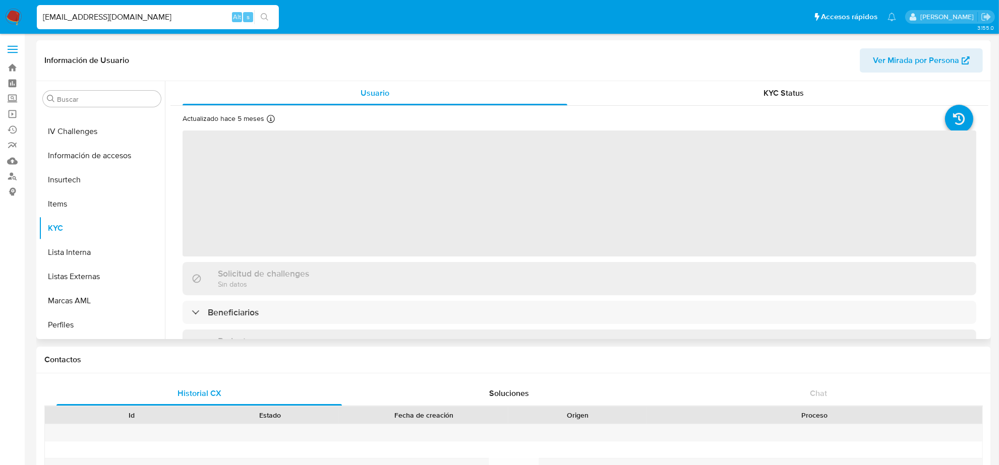
scroll to position [425, 0]
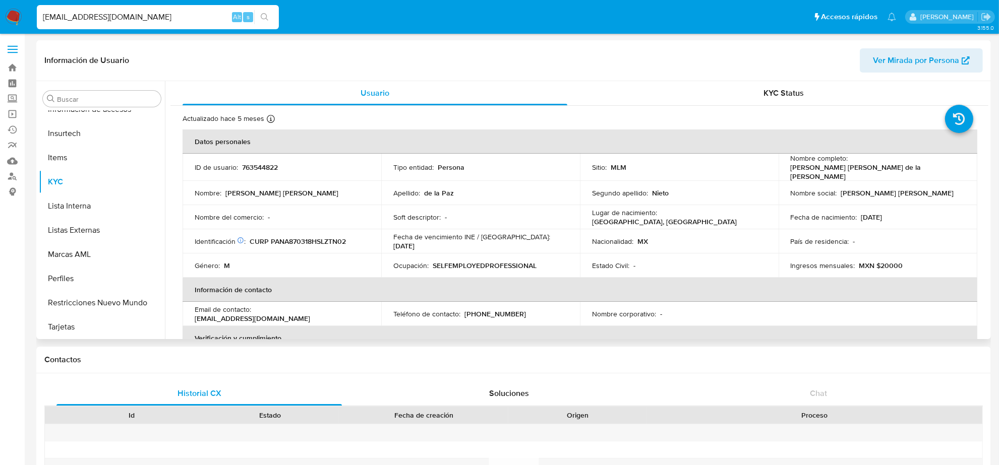
select select "10"
click at [497, 313] on p "[PHONE_NUMBER]" at bounding box center [495, 311] width 62 height 9
click at [497, 313] on p "(667) 3524727" at bounding box center [495, 311] width 62 height 9
copy p "3524727"
click at [167, 7] on div "TONYDLP@ICLOUD.COM Alt s" at bounding box center [158, 17] width 242 height 24
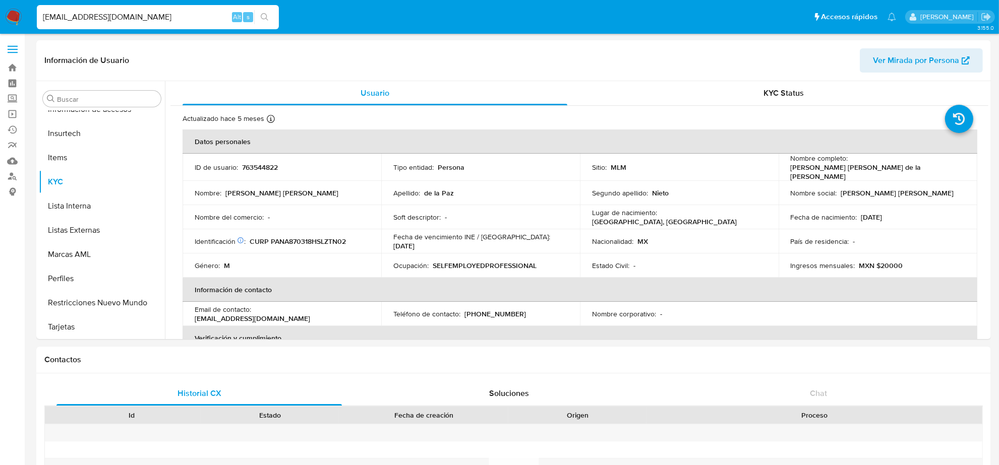
click at [167, 17] on input "TONYDLP@ICLOUD.COM" at bounding box center [158, 17] width 242 height 13
paste input "LOYO258502"
type input "LOYO258502@ICLOUD.COM"
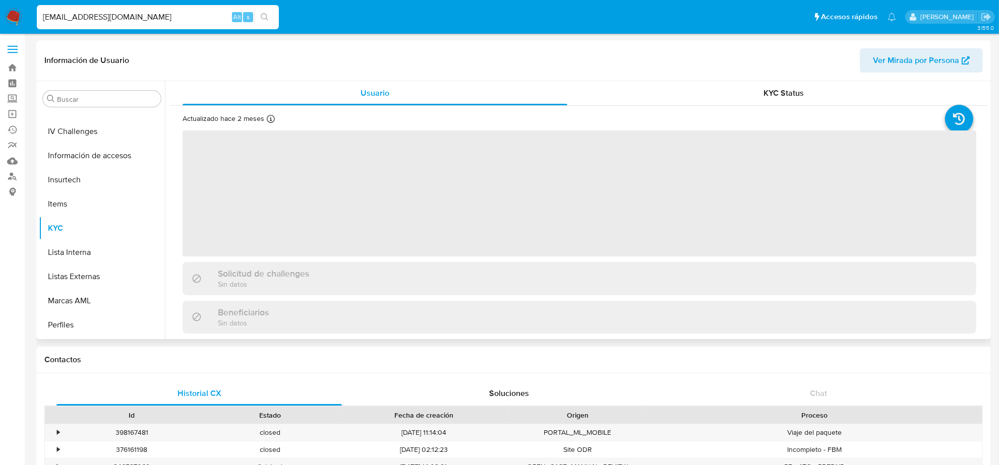
scroll to position [425, 0]
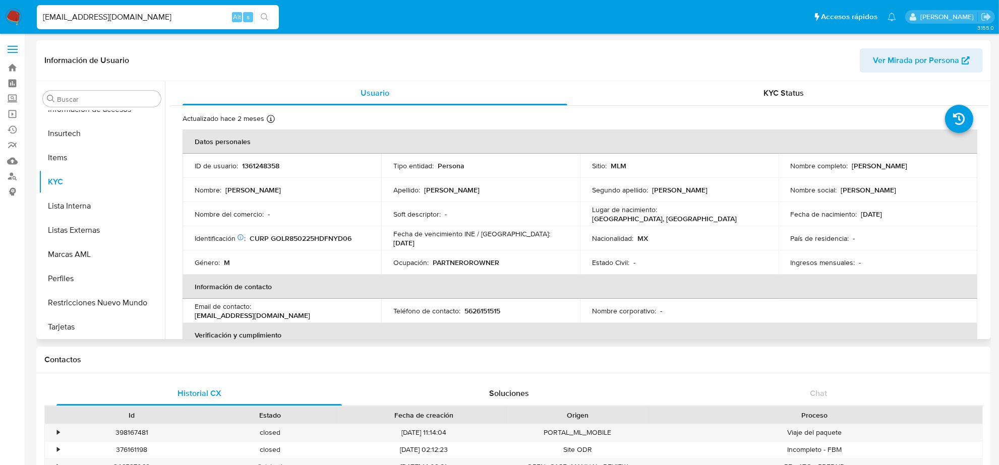
select select "10"
click at [483, 308] on p "5626151515" at bounding box center [482, 311] width 36 height 9
copy p "5626151515"
click at [176, 18] on input "LOYO258502@ICLOUD.COM" at bounding box center [158, 17] width 242 height 13
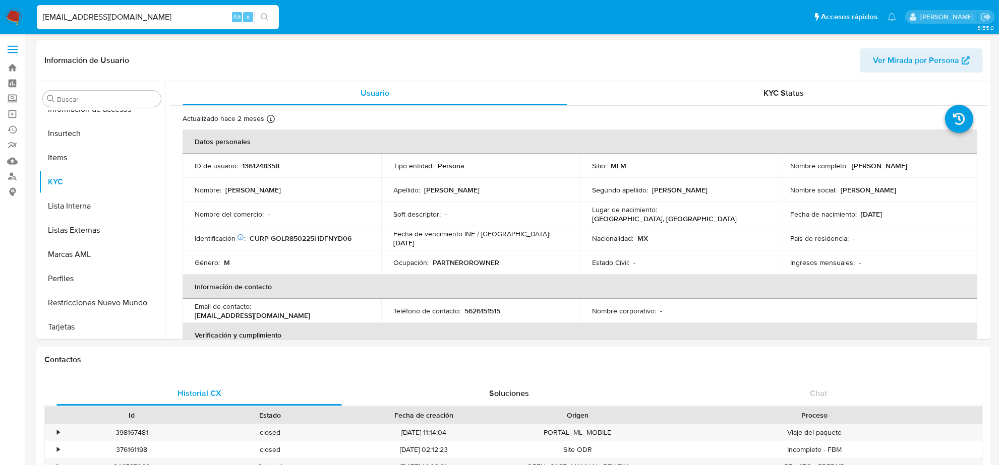
click at [176, 18] on input "LOYO258502@ICLOUD.COM" at bounding box center [158, 17] width 242 height 13
paste input "SANDEMAN.OCTLIZ@GMAIL"
type input "SANDEMAN.OCTLIZ@GMAIL.COM"
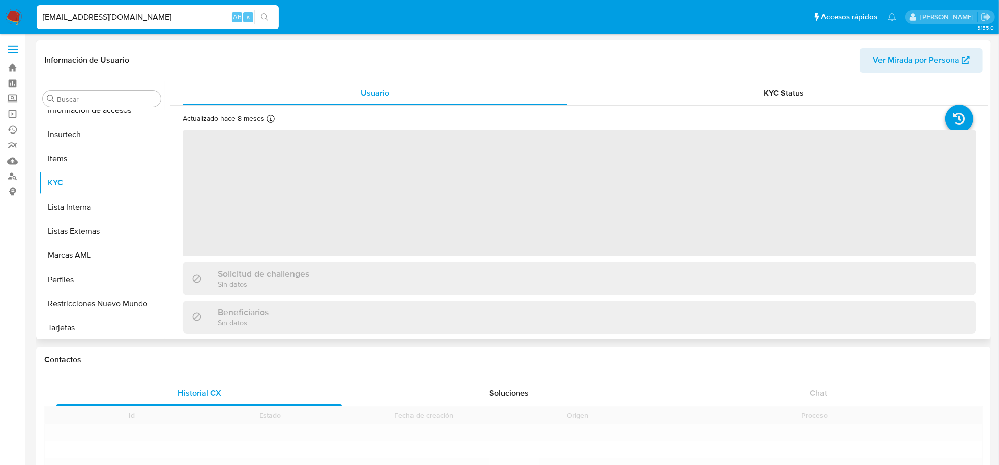
scroll to position [425, 0]
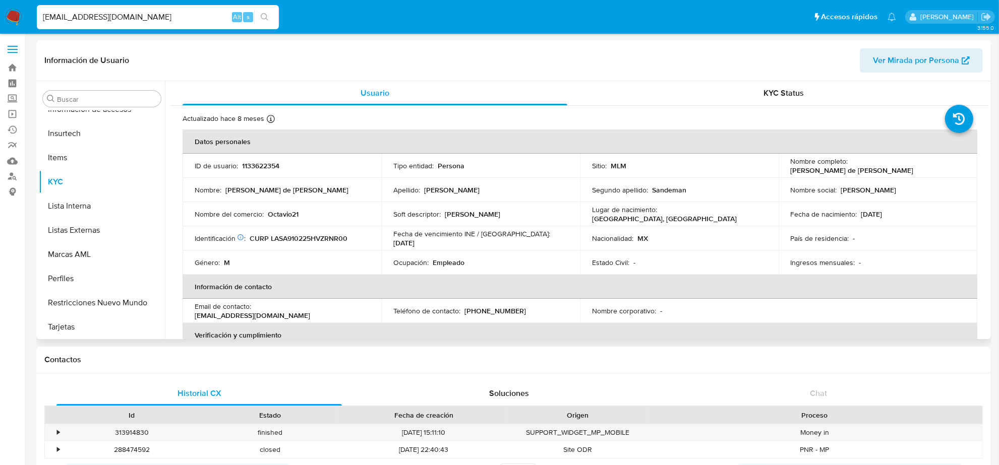
select select "10"
click at [497, 313] on p "(229) 5519739" at bounding box center [495, 311] width 62 height 9
copy p "5519739"
click at [156, 18] on input "SANDEMAN.OCTLIZ@GMAIL.COM" at bounding box center [158, 17] width 242 height 13
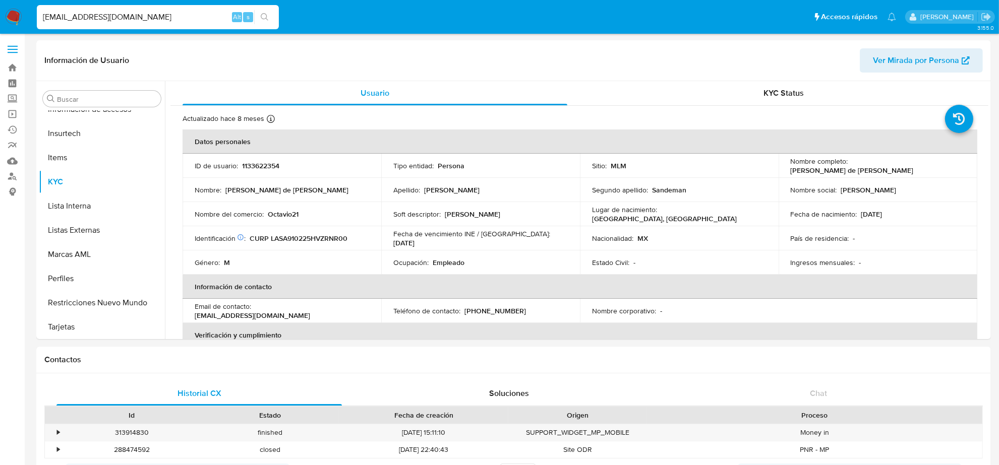
click at [156, 18] on input "SANDEMAN.OCTLIZ@GMAIL.COM" at bounding box center [158, 17] width 242 height 13
paste input "CHARO_CAM@HOT"
type input "CHARO_CAM@HOTMAIL.COM"
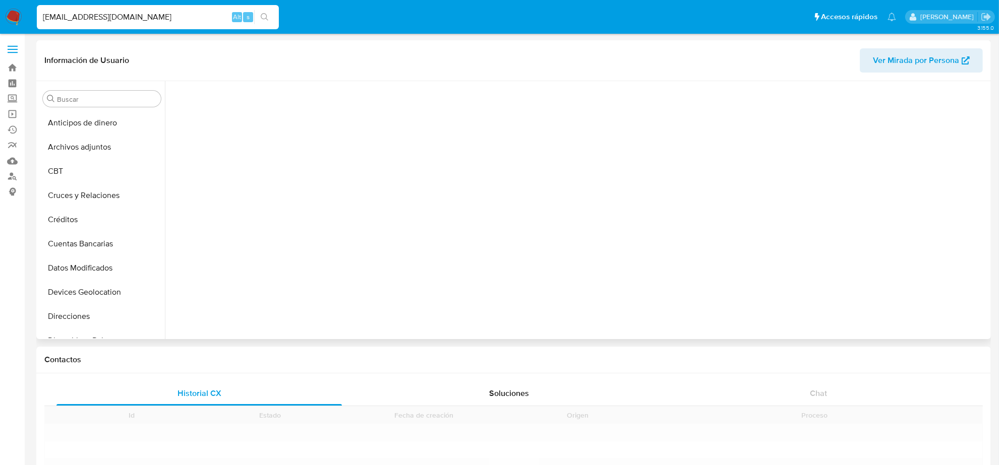
scroll to position [425, 0]
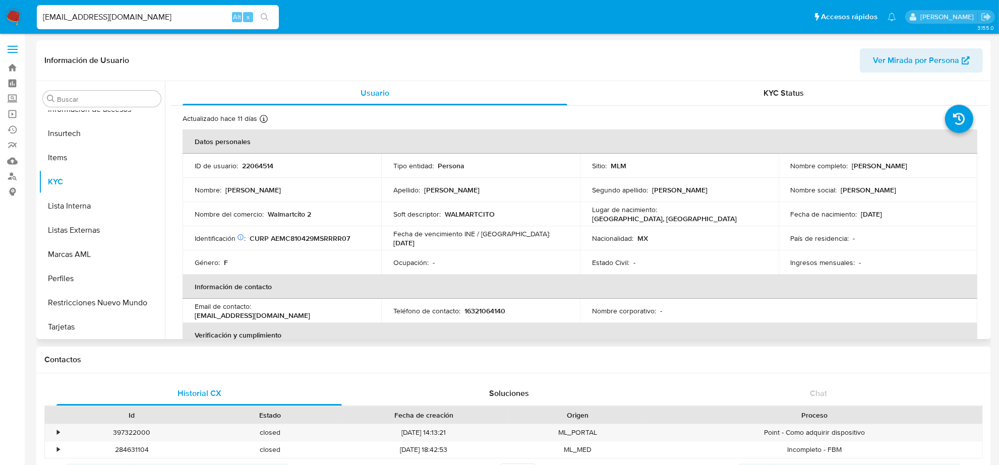
select select "10"
drag, startPoint x: 464, startPoint y: 310, endPoint x: 512, endPoint y: 304, distance: 48.3
click at [512, 304] on td "Teléfono de contacto : 16321064140" at bounding box center [480, 311] width 199 height 24
copy p "6321064140"
click at [179, 8] on div "CHARO_CAM@HOTMAIL.COM Alt s" at bounding box center [158, 17] width 242 height 24
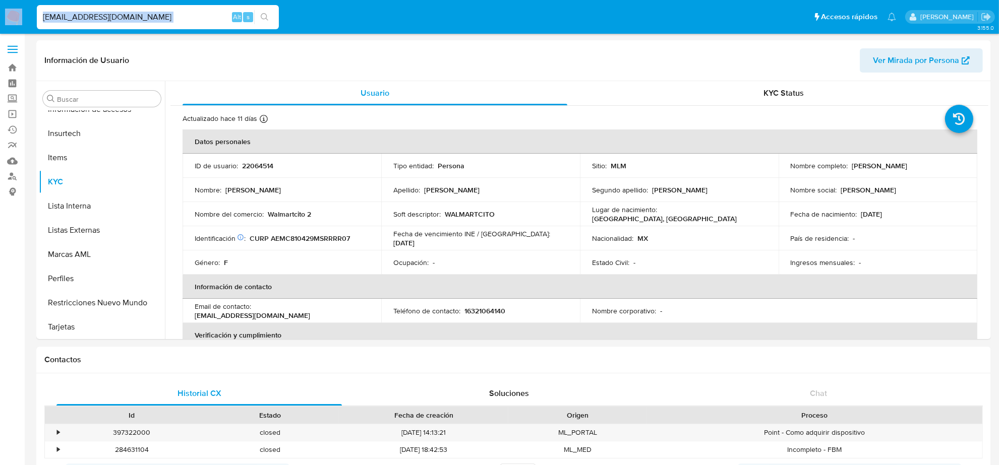
click at [179, 8] on div "CHARO_CAM@HOTMAIL.COM Alt s" at bounding box center [158, 17] width 242 height 24
click at [180, 14] on input "CHARO_CAM@HOTMAIL.COM" at bounding box center [158, 17] width 242 height 13
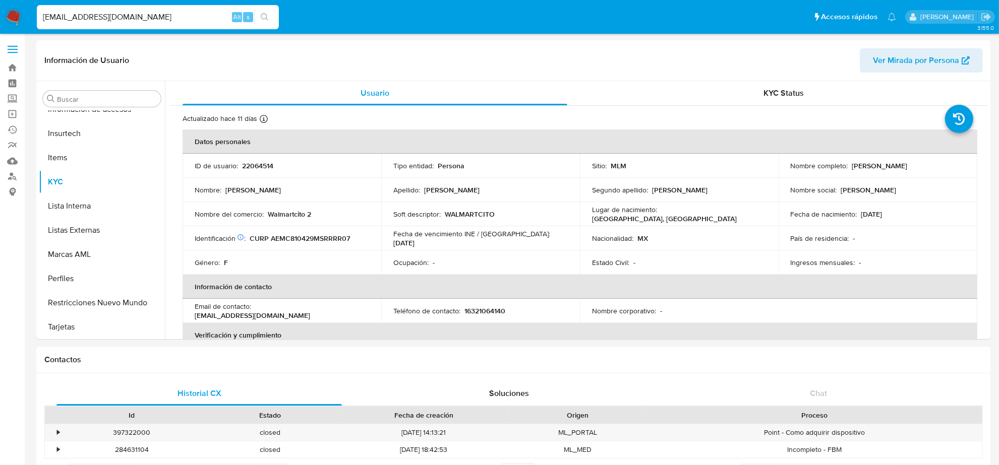
click at [180, 14] on input "CHARO_CAM@HOTMAIL.COM" at bounding box center [158, 17] width 242 height 13
paste input "AGC1968"
type input "AGC1968@HOTMAIL.COM"
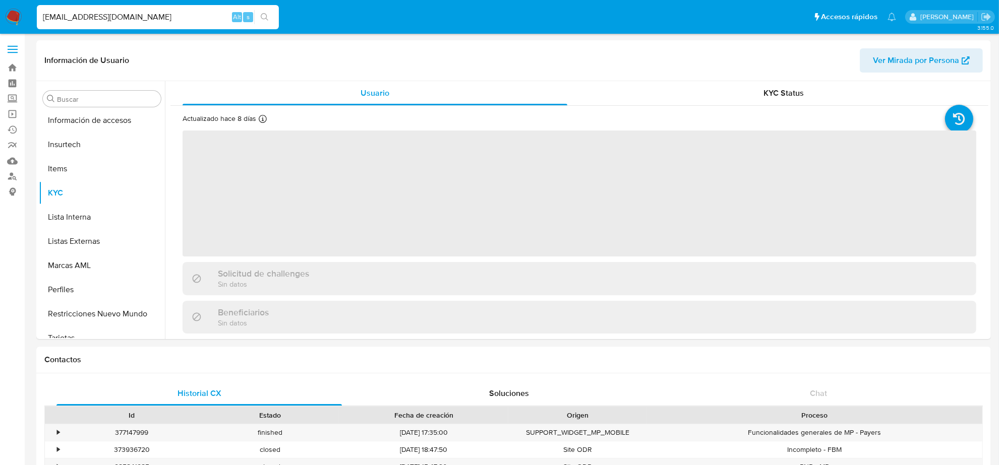
scroll to position [425, 0]
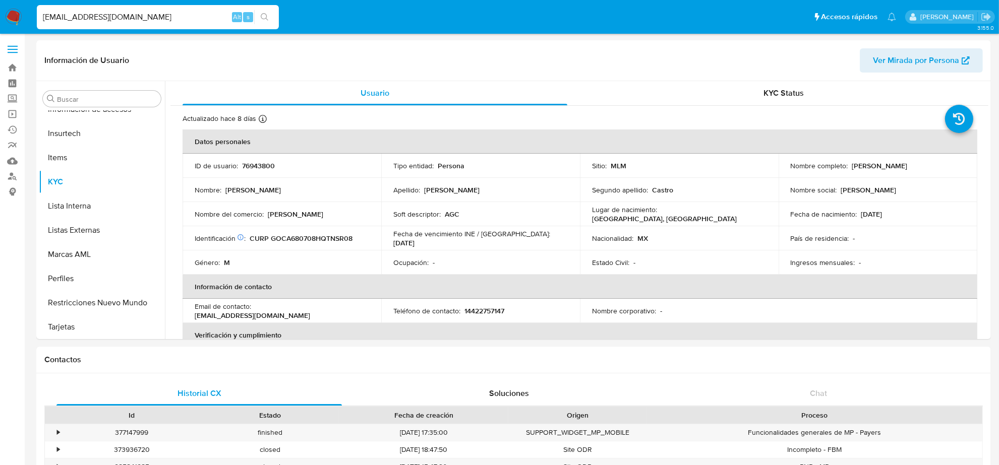
select select "10"
drag, startPoint x: 465, startPoint y: 311, endPoint x: 530, endPoint y: 307, distance: 65.7
click at [530, 307] on div "Teléfono de contacto : 14422757147" at bounding box center [480, 311] width 174 height 9
copy p "4422757147"
click at [214, 18] on input "AGC1968@HOTMAIL.COM" at bounding box center [158, 17] width 242 height 13
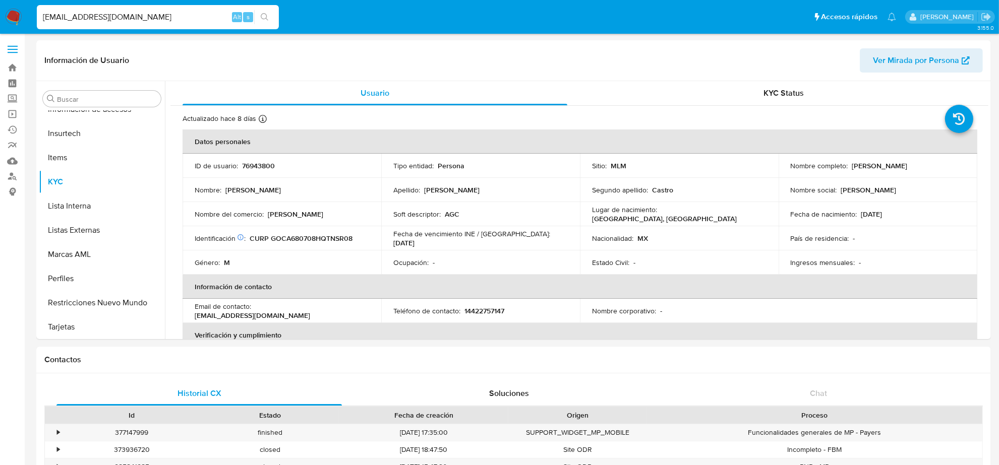
click at [214, 18] on input "AGC1968@HOTMAIL.COM" at bounding box center [158, 17] width 242 height 13
paste input "NGELICAHAMC@OUTLOOK"
type input "ANGELICAHAMC@OUTLOOK.COM"
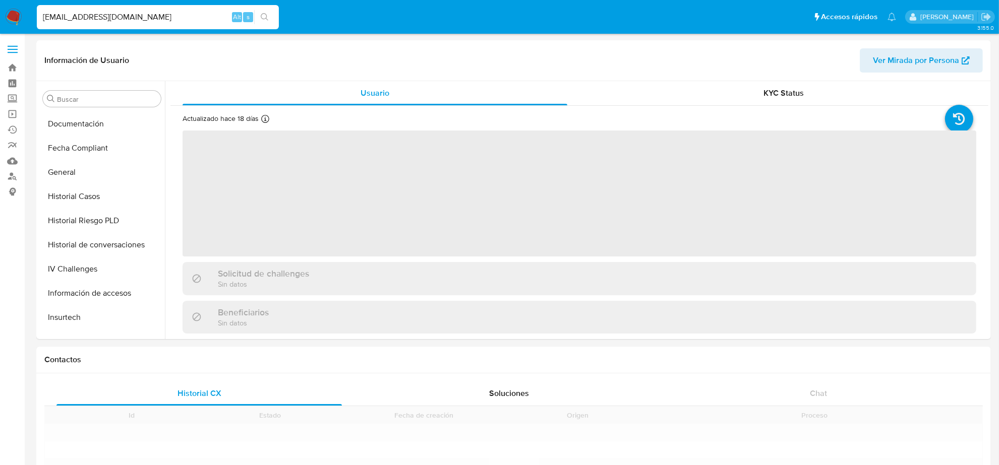
scroll to position [425, 0]
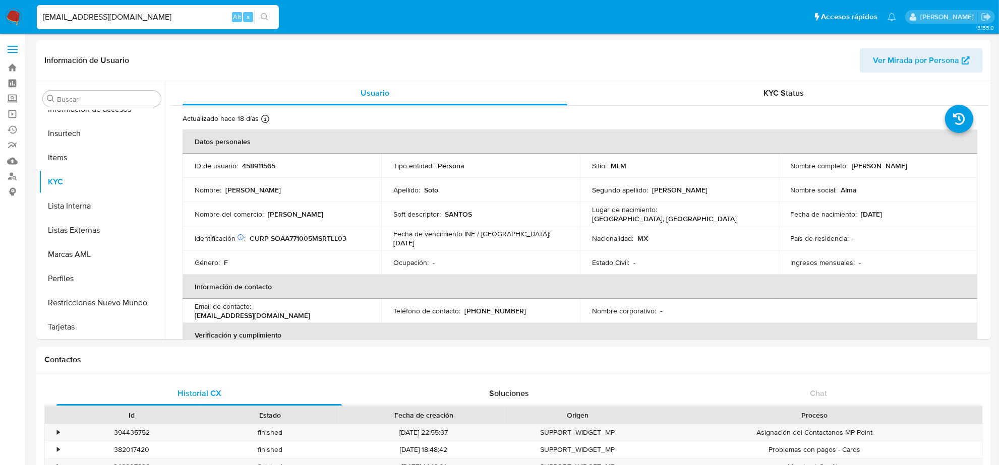
select select "10"
click at [503, 313] on p "(662) 2569563" at bounding box center [495, 311] width 62 height 9
copy p "2569563"
click at [129, 14] on input "ANGELICAHAMC@OUTLOOK.COM" at bounding box center [158, 17] width 242 height 13
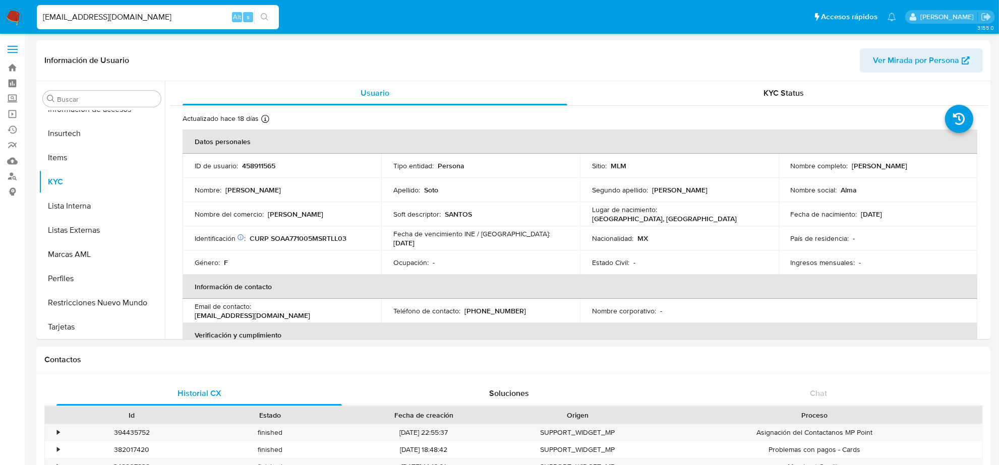
click at [129, 14] on input "ANGELICAHAMC@OUTLOOK.COM" at bounding box center [158, 17] width 242 height 13
paste input "81IMMORTAL23@GMAIL"
type input "81IMMORTAL23@GMAIL.COM"
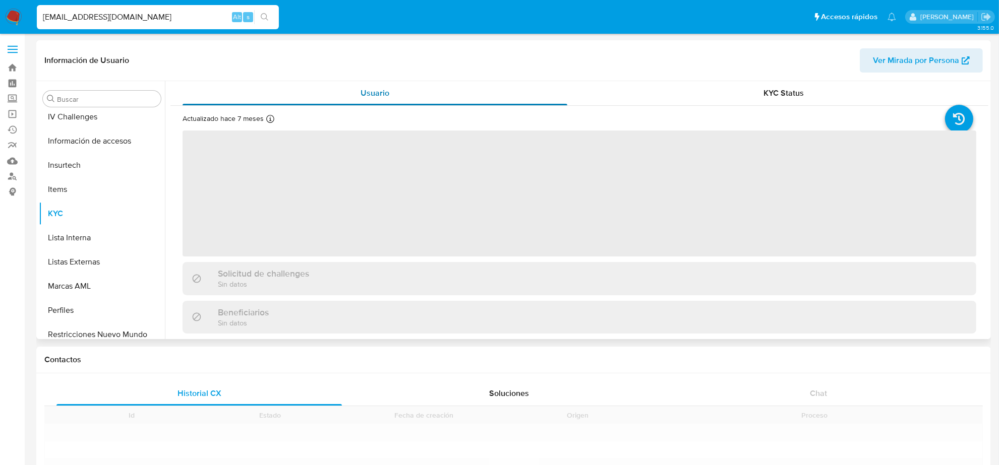
scroll to position [425, 0]
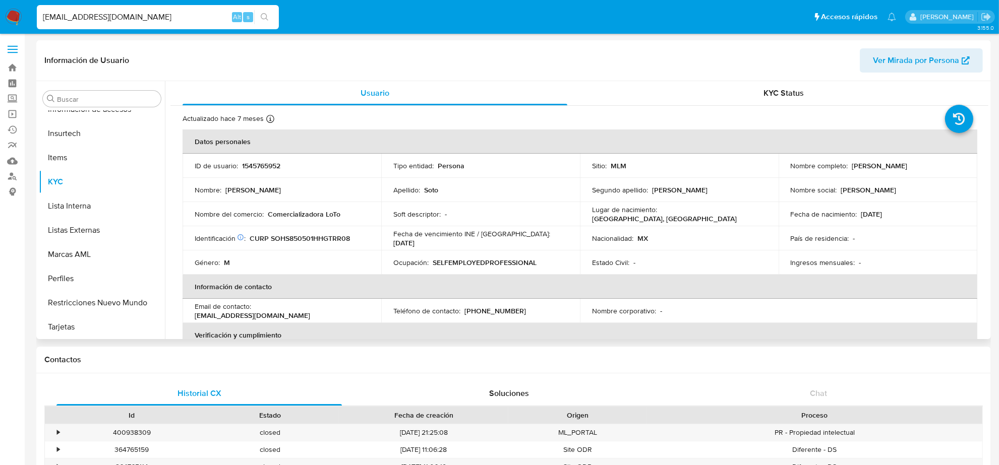
select select "10"
click at [500, 309] on p "(55) 43742058" at bounding box center [495, 311] width 62 height 9
copy p "43742058"
click at [197, 22] on input "81IMMORTAL23@GMAIL.COM" at bounding box center [158, 17] width 242 height 13
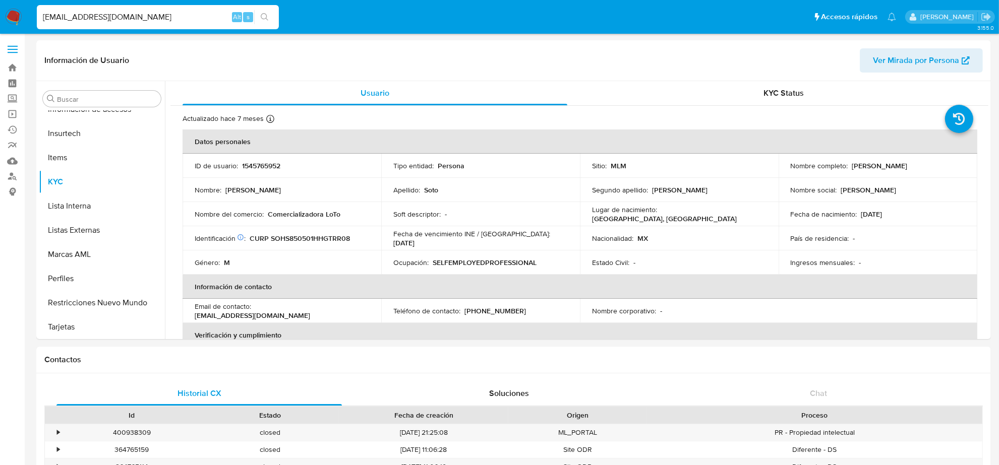
click at [197, 22] on input "81IMMORTAL23@GMAIL.COM" at bounding box center [158, 17] width 242 height 13
paste input "RICARDO.BIELMA"
type input "RICARDO.BIELMA@GMAIL.COM"
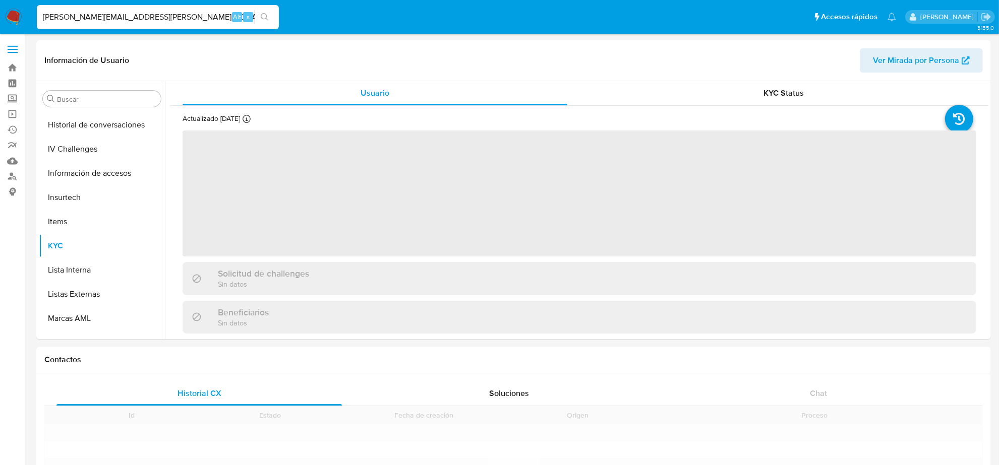
scroll to position [425, 0]
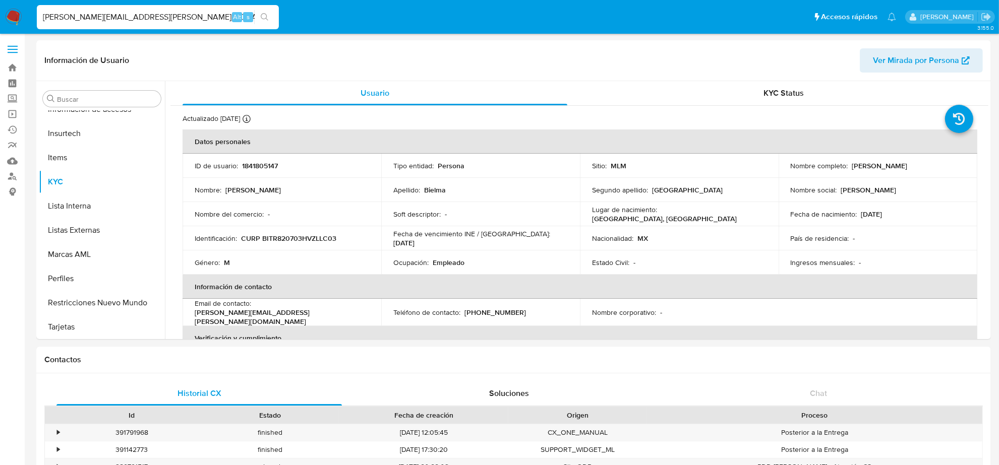
select select "10"
click at [488, 311] on p "(55) 80491986" at bounding box center [495, 312] width 62 height 9
click at [104, 19] on input "RICARDO.BIELMA@GMAIL.COM" at bounding box center [158, 17] width 242 height 13
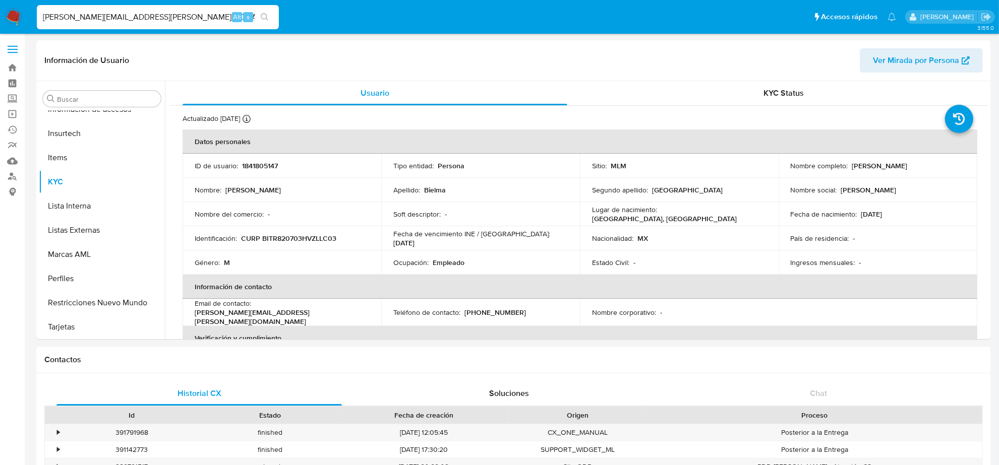
click at [104, 19] on input "RICARDO.BIELMA@GMAIL.COM" at bounding box center [158, 17] width 242 height 13
paste input "CELENEVILLANEW@HOT"
type input "CELENEVILLANEW@HOTMAIL.COM"
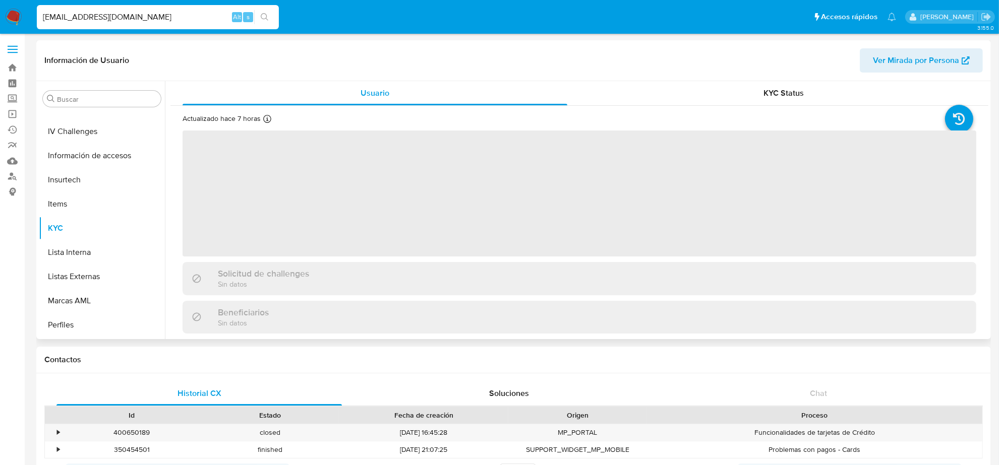
scroll to position [425, 0]
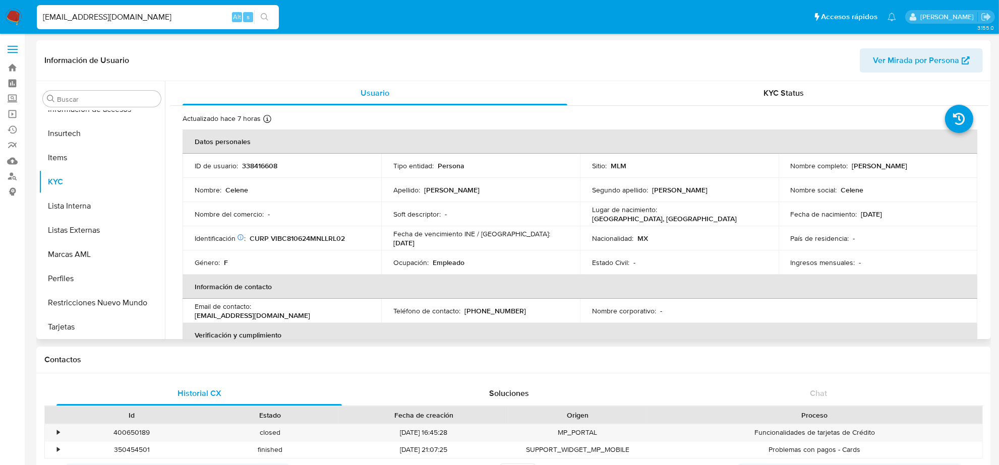
select select "10"
click at [416, 295] on th "Información de contacto" at bounding box center [580, 287] width 795 height 24
click at [485, 309] on p "(81) 12123395" at bounding box center [495, 311] width 62 height 9
click at [155, 15] on input "CELENEVILLANEW@HOTMAIL.COM" at bounding box center [158, 17] width 242 height 13
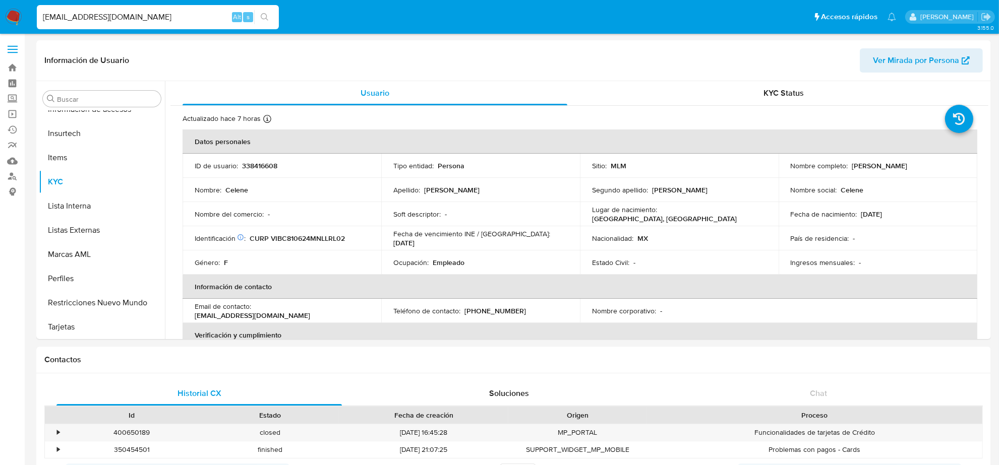
click at [155, 15] on input "CELENEVILLANEW@HOTMAIL.COM" at bounding box center [158, 17] width 242 height 13
click at [155, 13] on input "CELENEVILLANEW@HOTMAIL.COM" at bounding box center [158, 17] width 242 height 13
paste input "BELLEQUEENCOSMETICS@G"
type input "BELLEQUEENCOSMETICS@GMAIL.COM"
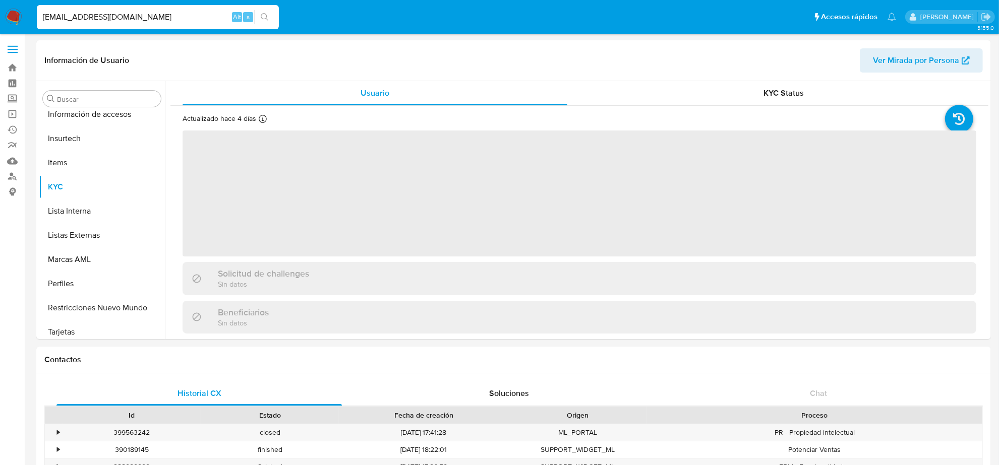
scroll to position [425, 0]
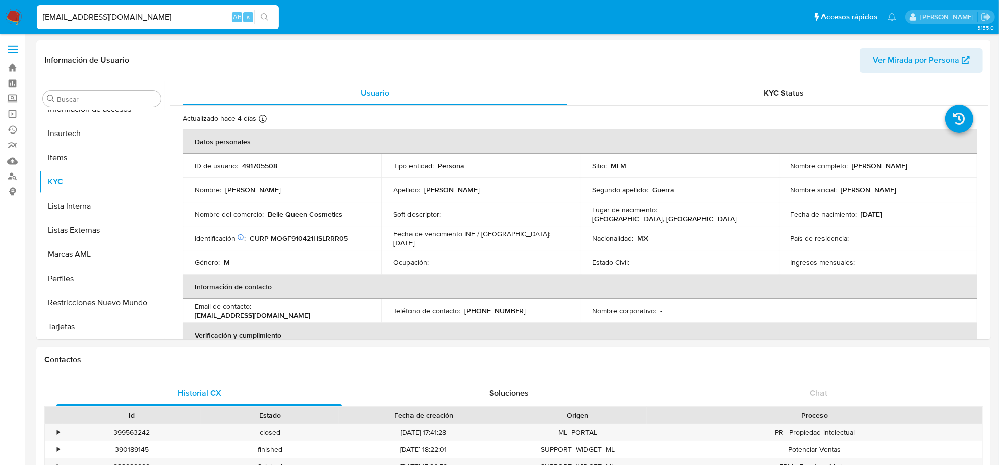
select select "10"
click at [96, 11] on input "BELLEQUEENCOSMETICS@GMAIL.COM" at bounding box center [158, 17] width 242 height 13
click at [102, 6] on div "BELLEQUEENCOSMETICS@GMAIL.COM Alt s" at bounding box center [158, 17] width 242 height 24
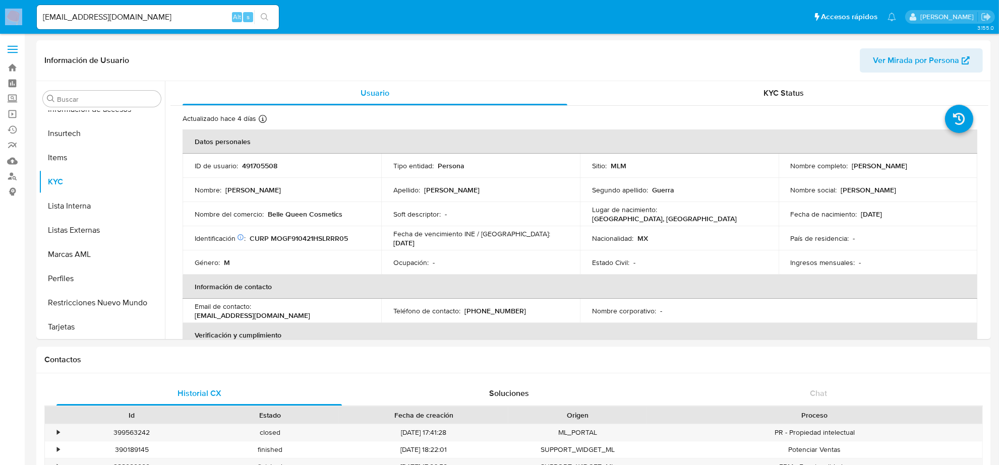
click at [102, 6] on div "BELLEQUEENCOSMETICS@GMAIL.COM Alt s" at bounding box center [158, 17] width 242 height 24
click at [104, 11] on input "BELLEQUEENCOSMETICS@GMAIL.COM" at bounding box center [158, 17] width 242 height 13
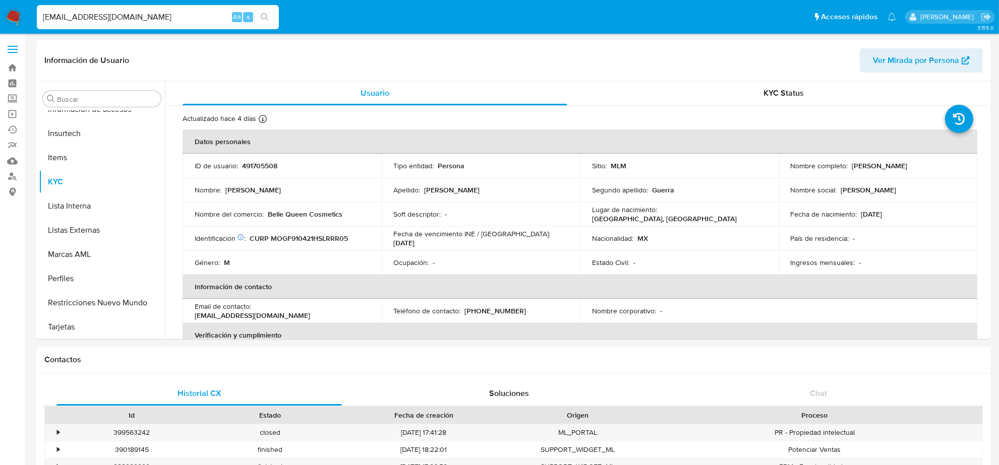
paste input "RAULUIC77@YAHOO.COM.MX"
type input "RAULUIC77@YAHOO.COM.MX"
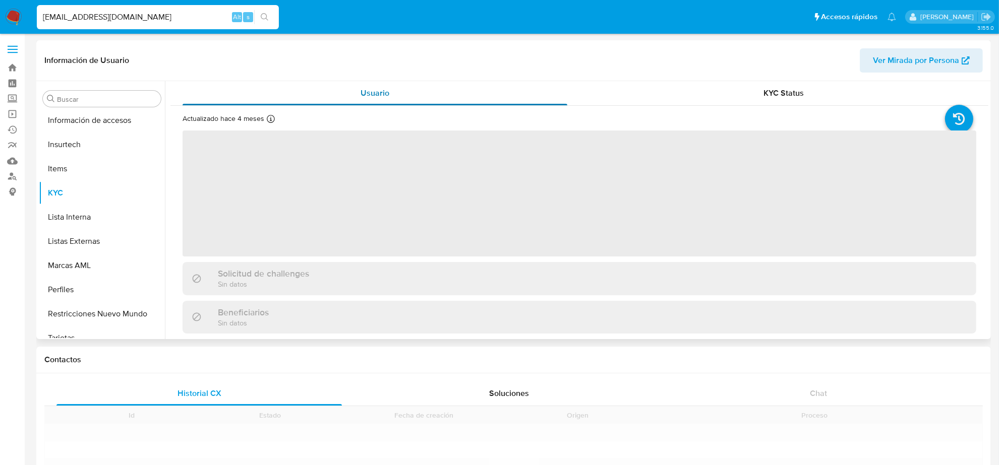
scroll to position [425, 0]
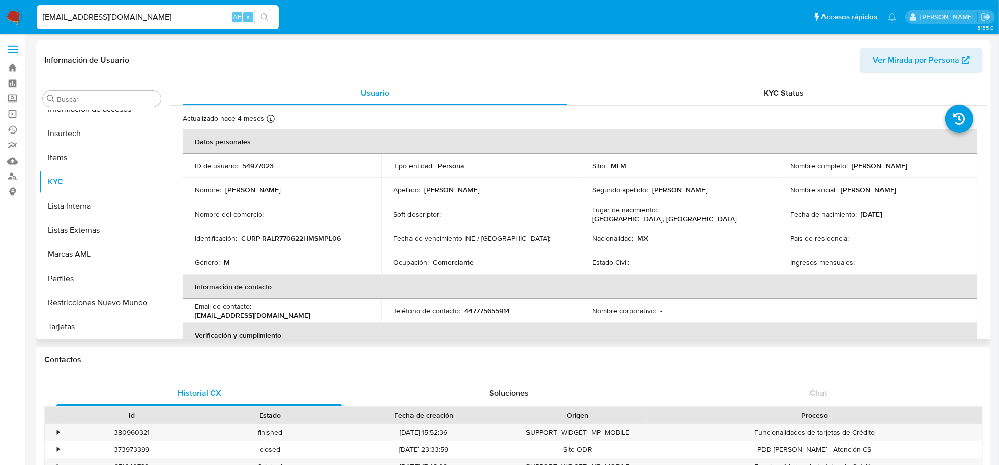
select select "10"
drag, startPoint x: 512, startPoint y: 311, endPoint x: 501, endPoint y: 312, distance: 11.6
click at [505, 312] on div "Teléfono de contacto : 447775655914" at bounding box center [480, 311] width 174 height 9
click at [479, 314] on p "447775655914" at bounding box center [486, 311] width 45 height 9
click at [475, 310] on p "447775655914" at bounding box center [486, 311] width 45 height 9
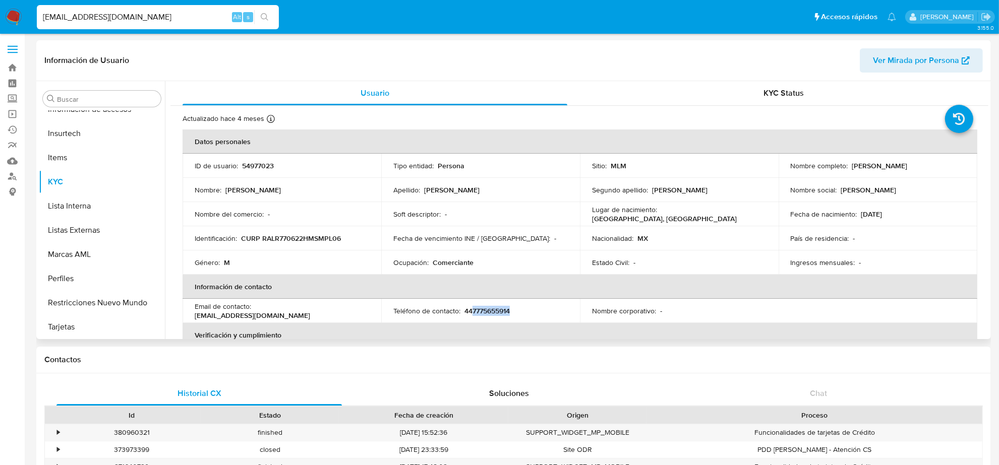
drag, startPoint x: 471, startPoint y: 309, endPoint x: 555, endPoint y: 311, distance: 83.7
click at [555, 311] on div "Teléfono de contacto : 447775655914" at bounding box center [480, 311] width 174 height 9
click at [140, 14] on input "RAULUIC77@YAHOO.COM.MX" at bounding box center [158, 17] width 242 height 13
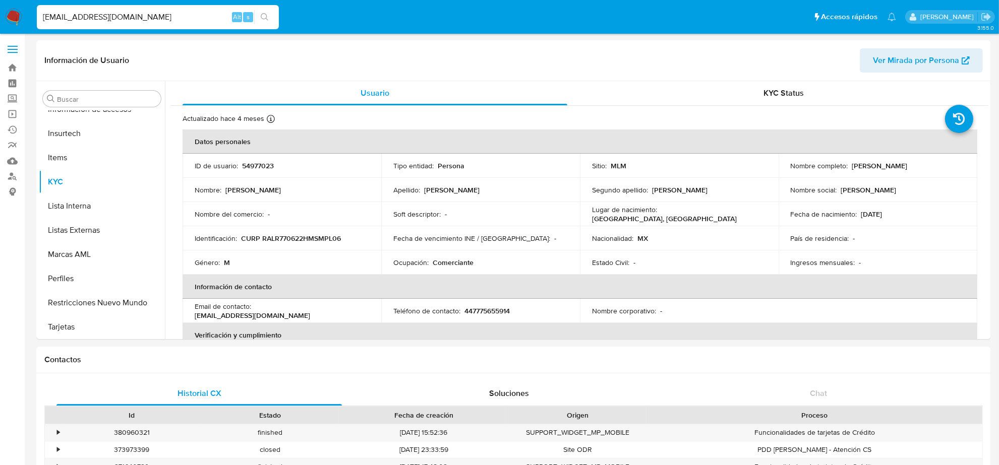
paste input "SUPER.TACOSPOLOCM@GMAIL.COM"
type input "SUPER.TACOSPOLOCM@GMAIL.COM"
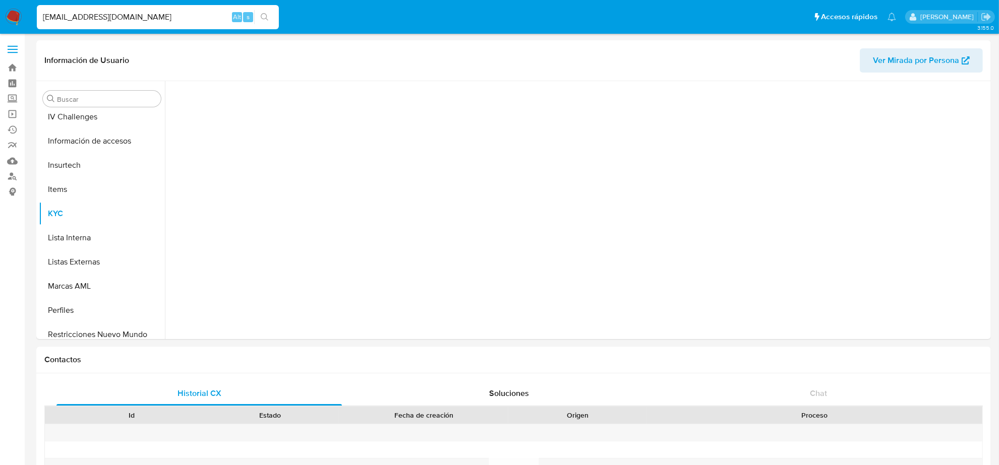
scroll to position [425, 0]
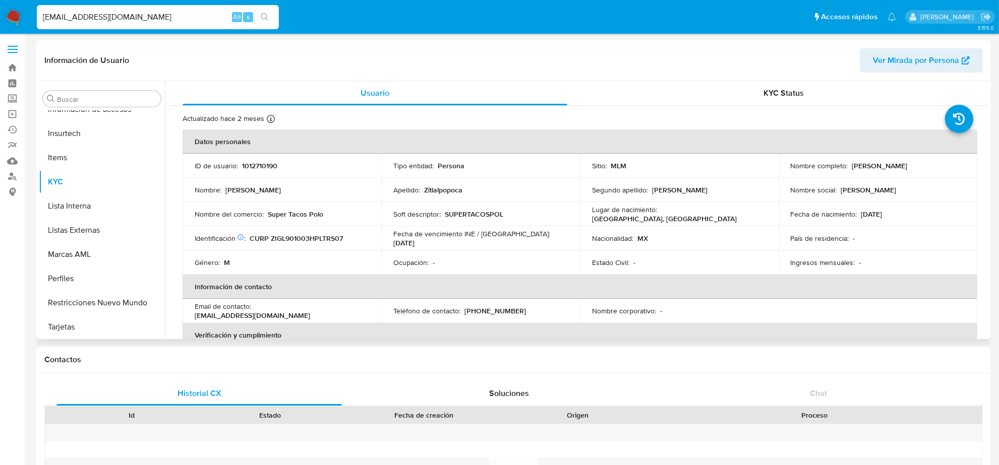
select select "10"
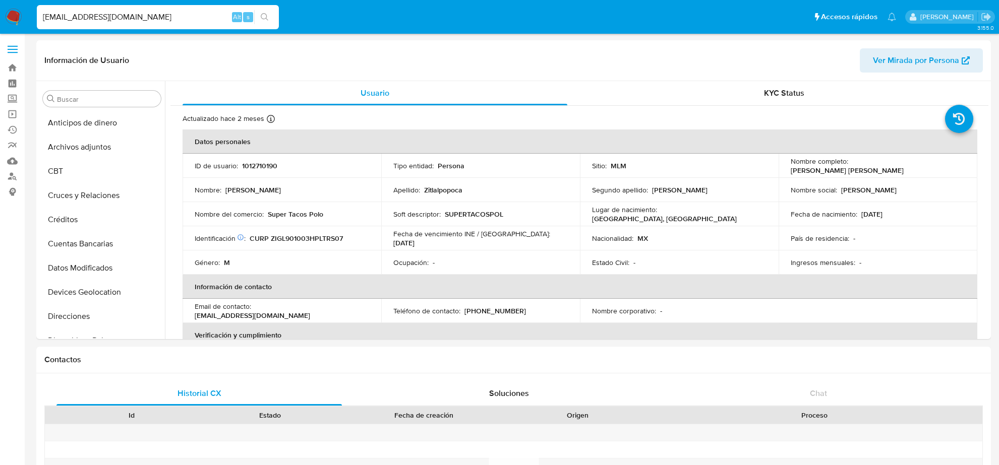
select select "10"
click at [503, 311] on p "[PHONE_NUMBER]" at bounding box center [495, 311] width 62 height 9
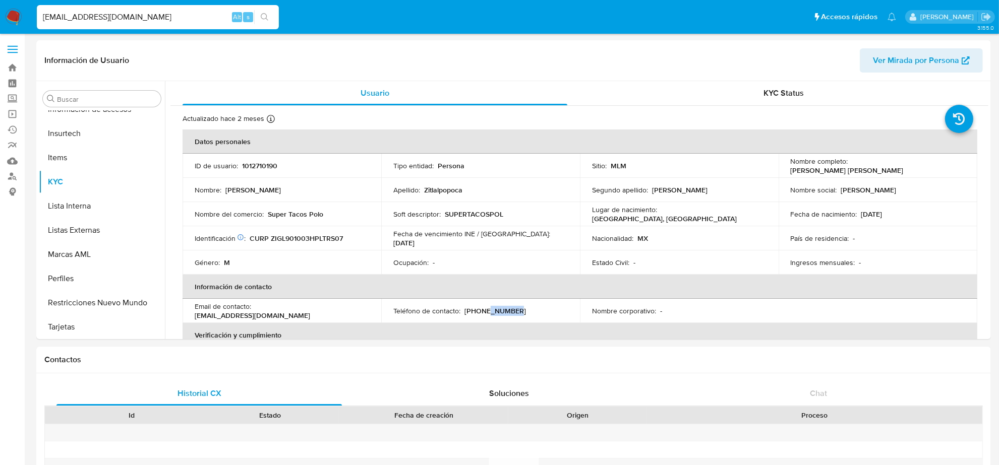
click at [503, 311] on p "[PHONE_NUMBER]" at bounding box center [495, 311] width 62 height 9
copy p "3456119"
click at [168, 9] on div "[EMAIL_ADDRESS][DOMAIN_NAME] Alt s" at bounding box center [158, 17] width 242 height 24
drag, startPoint x: 168, startPoint y: 9, endPoint x: 171, endPoint y: 16, distance: 7.4
click at [167, 9] on div "[EMAIL_ADDRESS][DOMAIN_NAME] Alt s" at bounding box center [158, 17] width 242 height 24
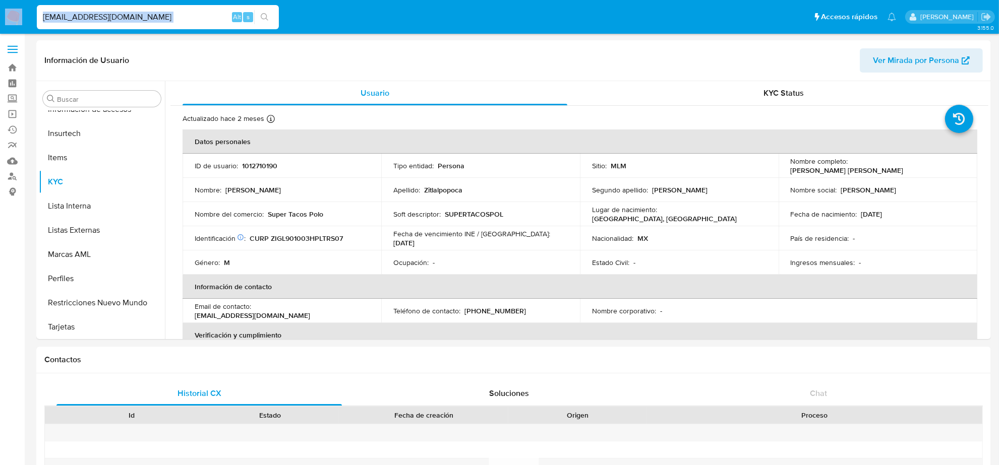
click at [172, 19] on input "[EMAIL_ADDRESS][DOMAIN_NAME]" at bounding box center [158, 17] width 242 height 13
paste input "DANYFRIENDLY91"
type input "[EMAIL_ADDRESS][DOMAIN_NAME]"
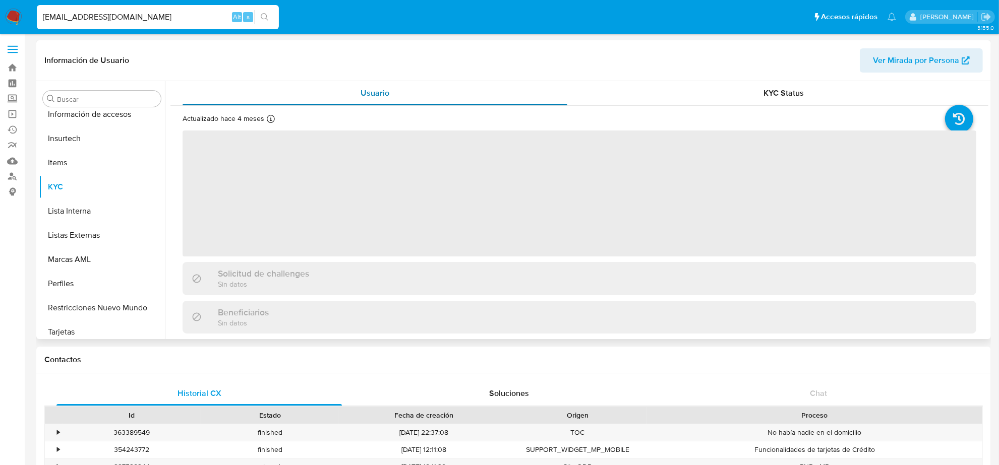
scroll to position [425, 0]
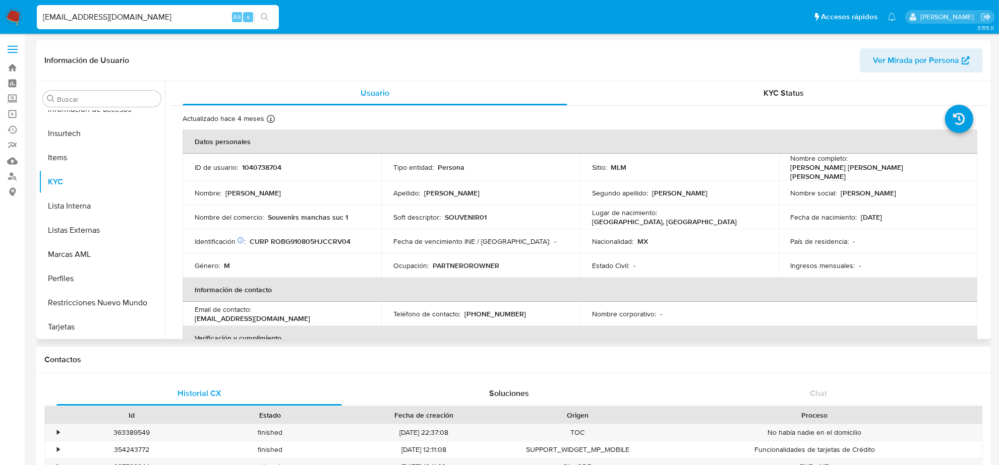
select select "10"
click at [502, 307] on p "[PHONE_NUMBER]" at bounding box center [495, 311] width 62 height 9
copy p "3183431"
click at [137, 18] on input "[EMAIL_ADDRESS][DOMAIN_NAME]" at bounding box center [158, 17] width 242 height 13
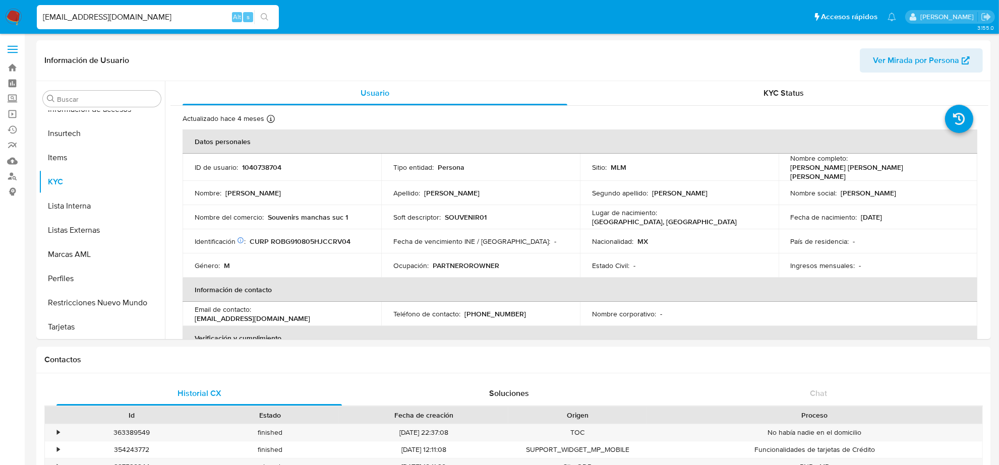
click at [137, 18] on input "[EMAIL_ADDRESS][DOMAIN_NAME]" at bounding box center [158, 17] width 242 height 13
paste input "MIGUELHVMOTORS"
type input "[EMAIL_ADDRESS][DOMAIN_NAME]"
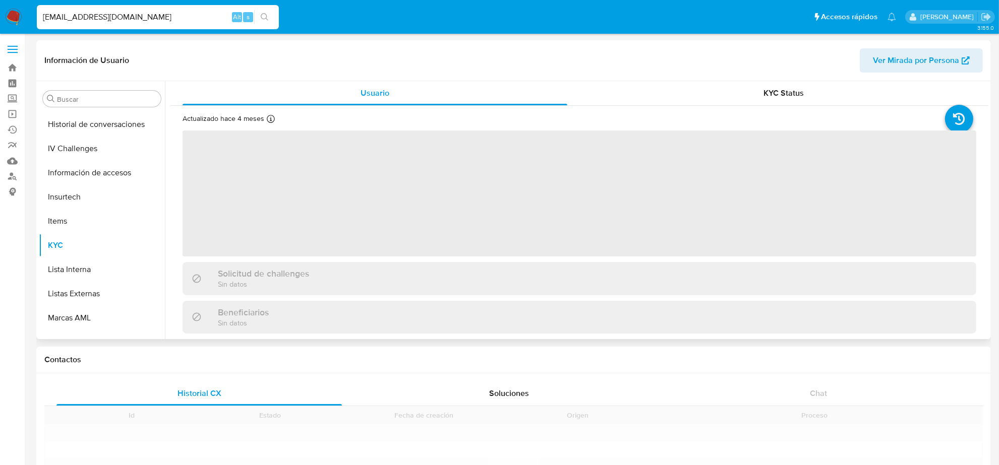
scroll to position [425, 0]
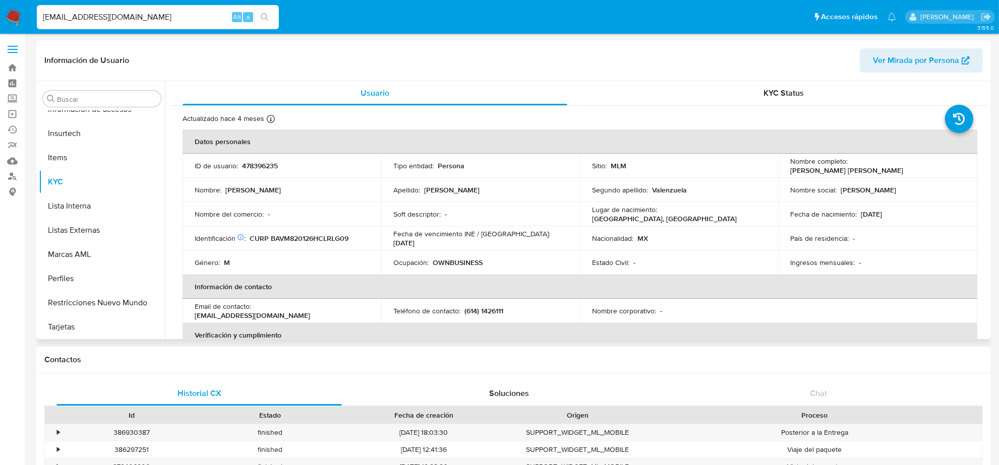
select select "10"
click at [492, 310] on p "(614) 1426111" at bounding box center [483, 311] width 39 height 9
copy p "1426111"
click at [174, 23] on input "MIGUELHVMOTORS@GMAIL.COM" at bounding box center [158, 17] width 242 height 13
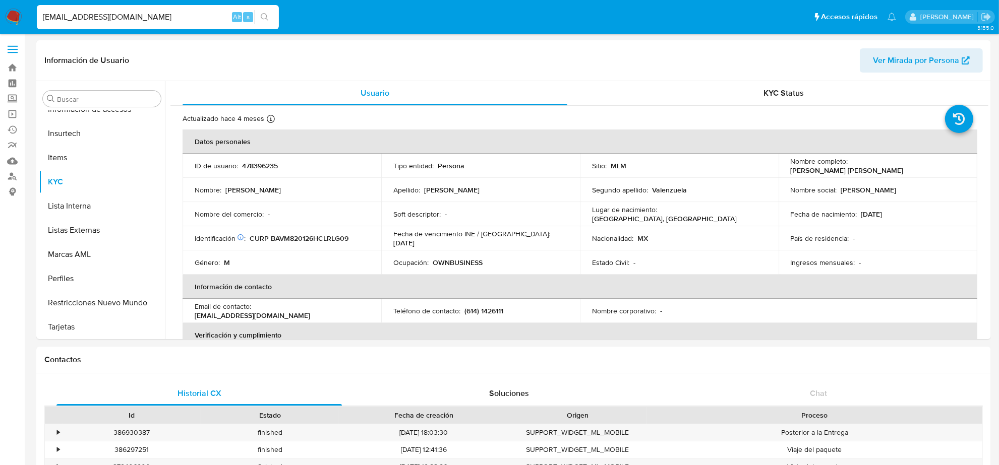
click at [174, 21] on input "MIGUELHVMOTORS@GMAIL.COM" at bounding box center [158, 17] width 242 height 13
paste input "LLUVIA_P85@HOTMAIL."
click at [174, 21] on input "MIGUELHVMOTORS@GMAIL.LLUVIA_P85@HOTMAIL.COM" at bounding box center [158, 17] width 242 height 13
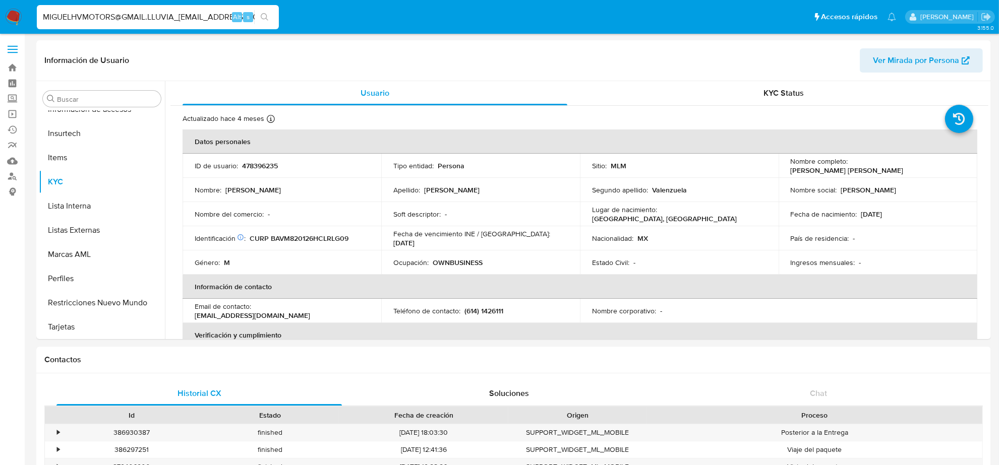
click at [174, 21] on input "MIGUELHVMOTORS@GMAIL.LLUVIA_P85@HOTMAIL.COM" at bounding box center [158, 17] width 242 height 13
paste input
type input "LLUVIA_P85@HOTMAIL.COM"
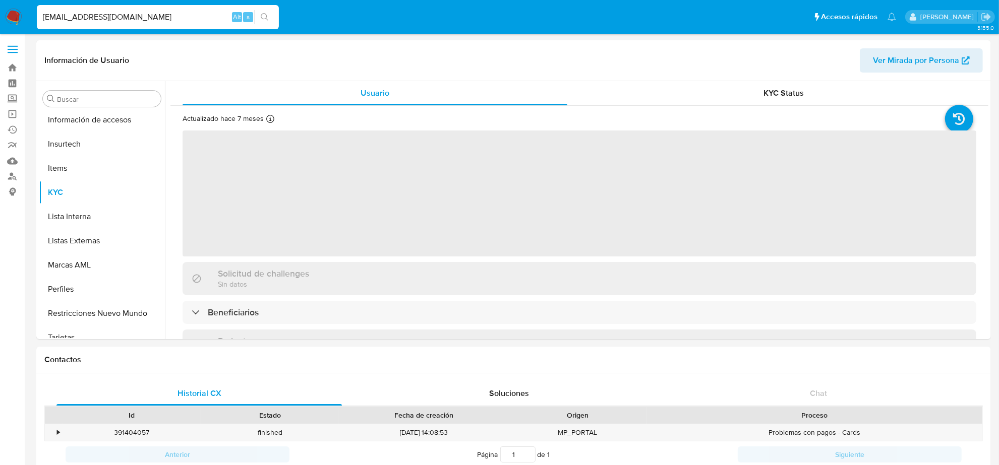
scroll to position [425, 0]
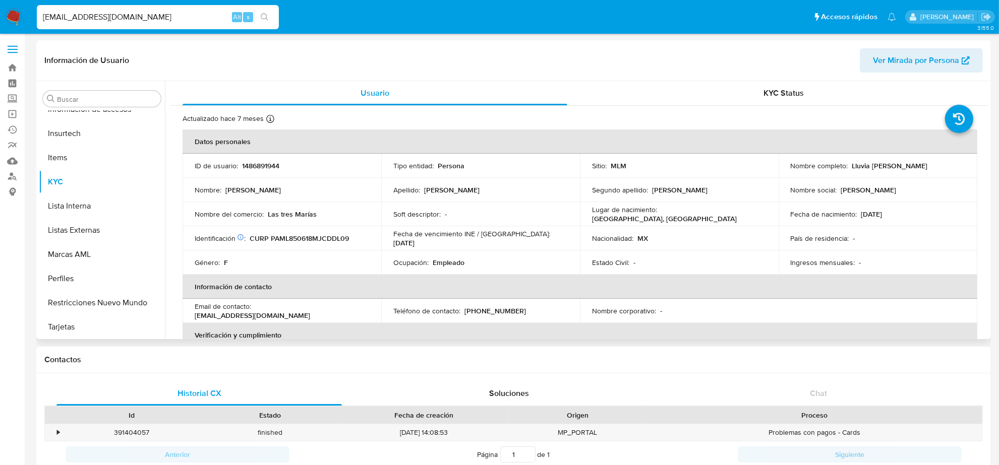
select select "10"
drag, startPoint x: 497, startPoint y: 304, endPoint x: 495, endPoint y: 309, distance: 5.3
click at [495, 309] on td "Teléfono de contacto : (33) 11449219" at bounding box center [480, 311] width 199 height 24
click at [495, 309] on p "(33) 11449219" at bounding box center [495, 311] width 62 height 9
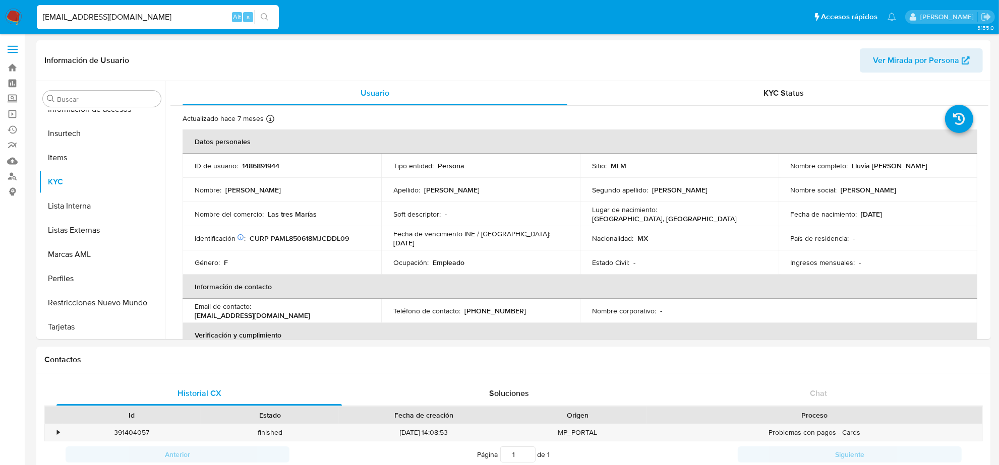
click at [134, 22] on input "LLUVIA_P85@HOTMAIL.COM" at bounding box center [158, 17] width 242 height 13
click at [134, 21] on input "LLUVIA_P85@HOTMAIL.COM" at bounding box center [158, 17] width 242 height 13
paste input "HPRESTEGUIN@G"
type input "HPRESTEGUIN@GMAIL.COM"
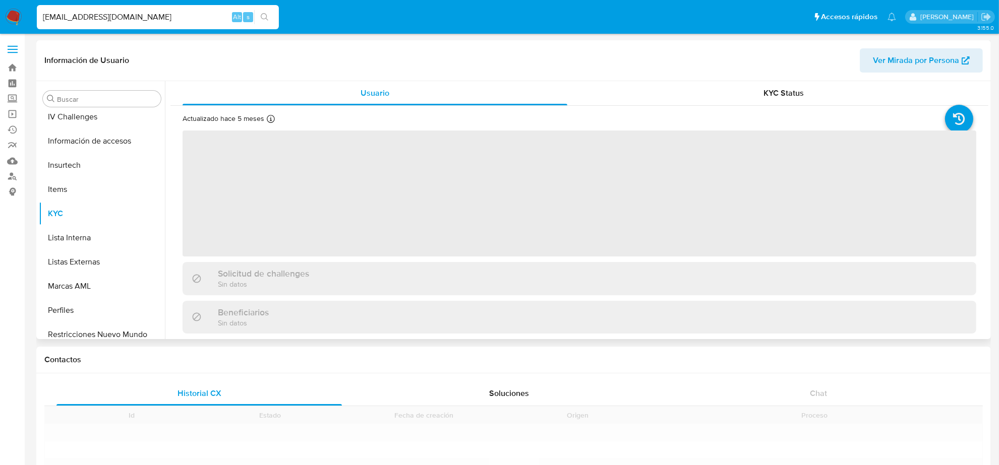
scroll to position [425, 0]
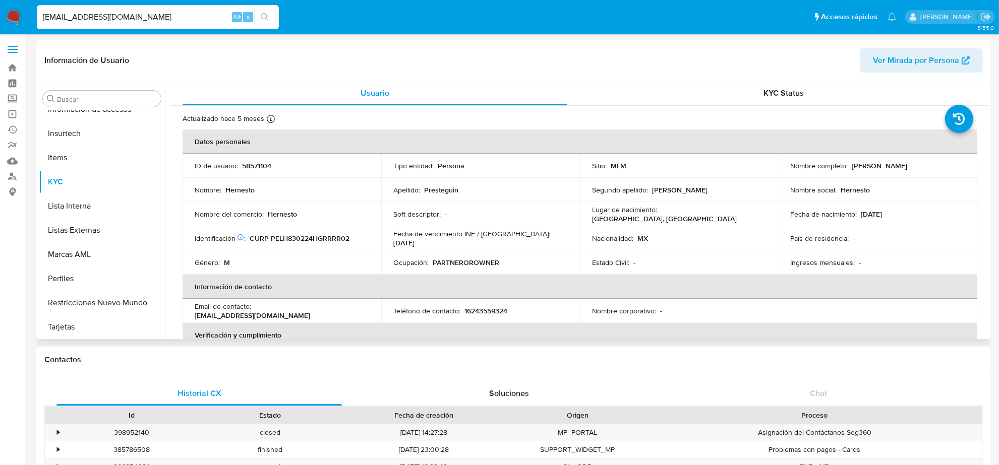
select select "10"
drag, startPoint x: 465, startPoint y: 313, endPoint x: 517, endPoint y: 311, distance: 52.0
click at [517, 311] on div "Teléfono de contacto : 16243559324" at bounding box center [480, 311] width 174 height 9
copy p "6243559324"
click at [199, 23] on input "HPRESTEGUIN@GMAIL.COM" at bounding box center [158, 17] width 242 height 13
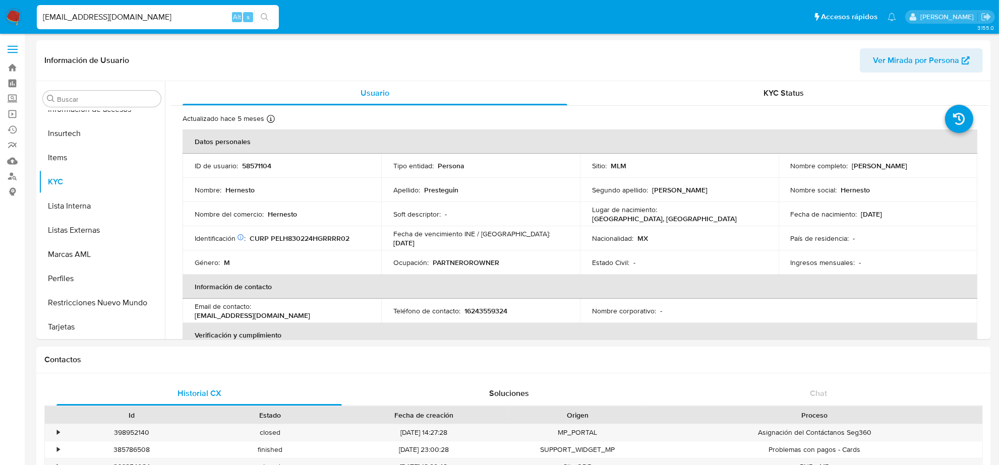
click at [199, 23] on input "HPRESTEGUIN@GMAIL.COM" at bounding box center [158, 17] width 242 height 13
paste input "WALTER_ZAM@HOT"
type input "WALTER_ZAM@HOTMAIL.COM"
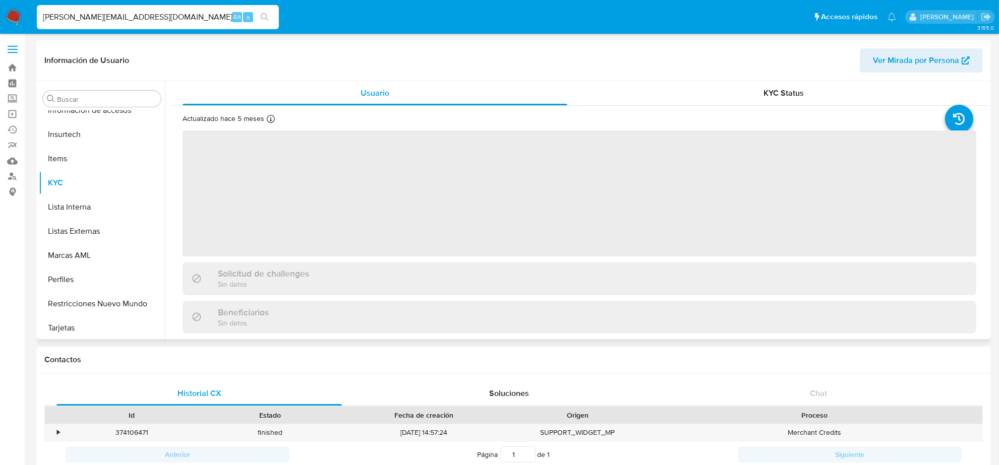
scroll to position [425, 0]
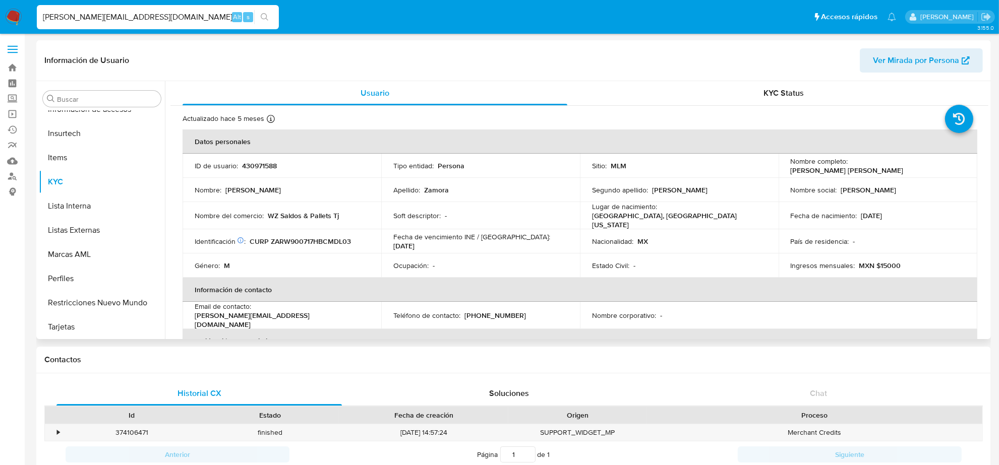
select select "10"
click at [498, 314] on p "(664) 4471190" at bounding box center [495, 315] width 62 height 9
click at [497, 314] on p "(664) 4471190" at bounding box center [495, 315] width 62 height 9
copy p "4471190"
click at [128, 18] on input "WALTER_ZAM@HOTMAIL.COM" at bounding box center [158, 17] width 242 height 13
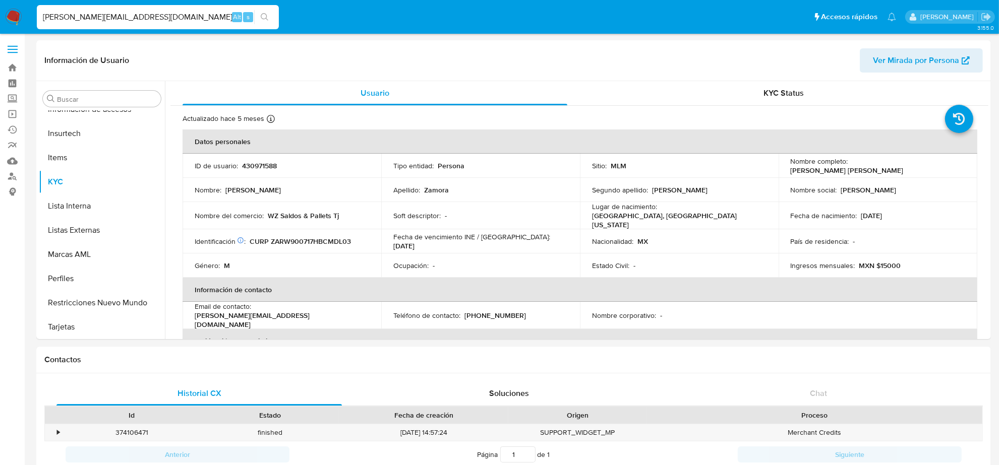
click at [128, 18] on input "WALTER_ZAM@HOTMAIL.COM" at bounding box center [158, 17] width 242 height 13
paste input "DETOX45DAY@OUTLOOK"
type input "DETOX45DAY@OUTLOOK.COM"
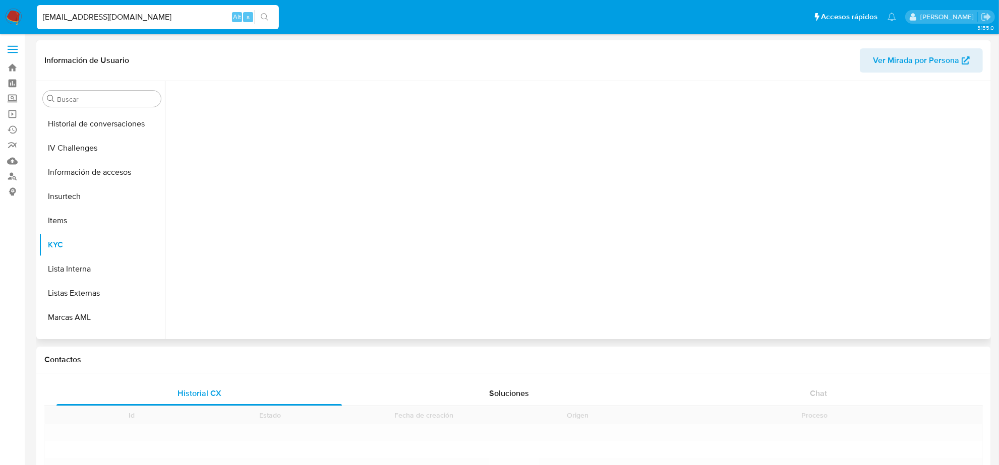
scroll to position [425, 0]
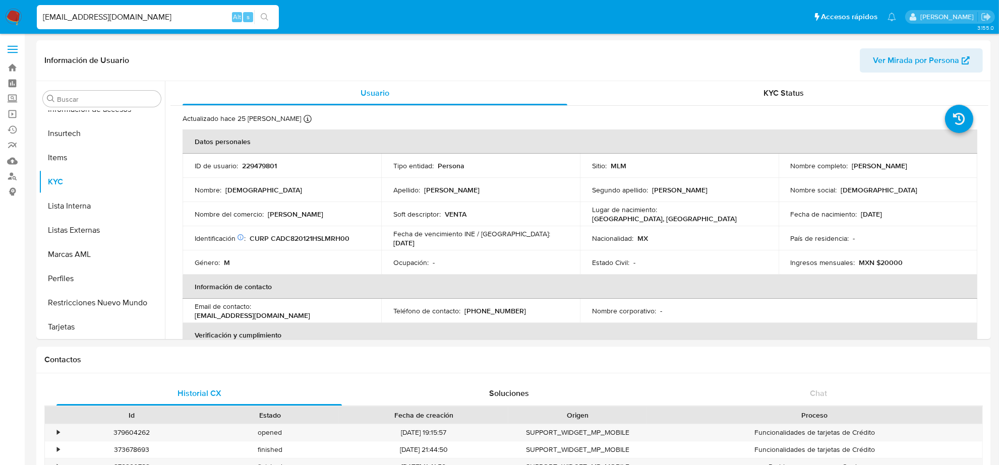
select select "10"
click at [138, 13] on input "DETOX45DAY@OUTLOOK.COM" at bounding box center [158, 17] width 242 height 13
paste input "GUASON_182@HOTMAIL"
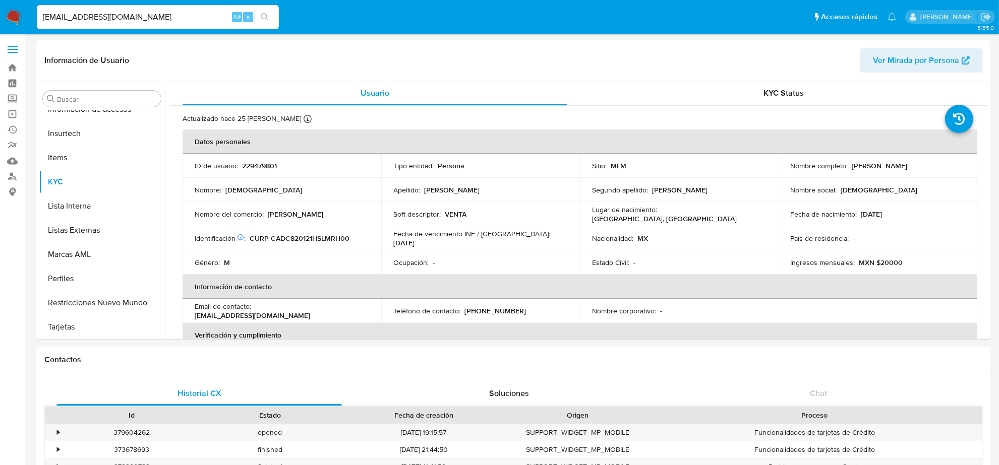
type input "GUASON_182@HOTMAIL.COM"
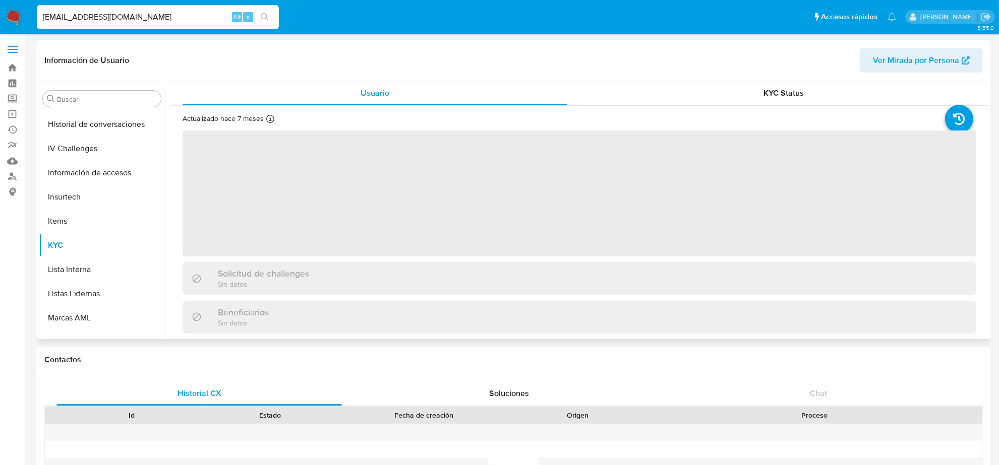
scroll to position [425, 0]
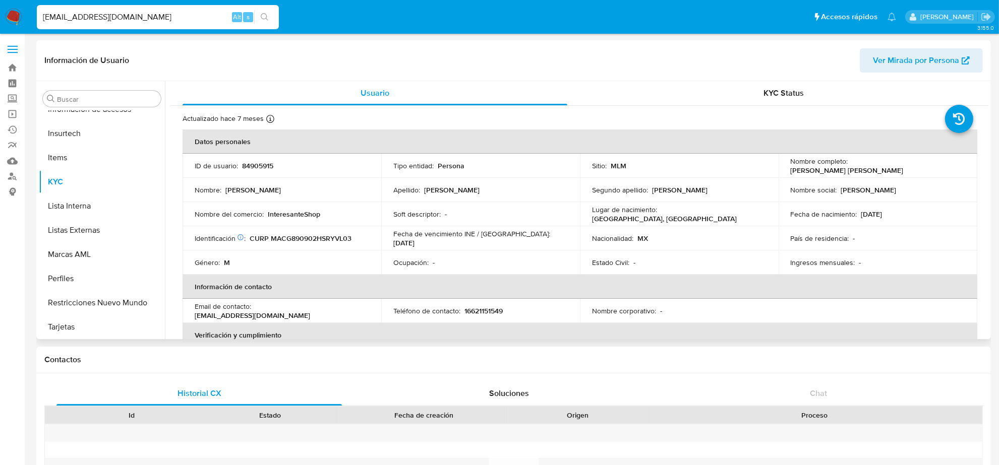
select select "10"
drag, startPoint x: 465, startPoint y: 311, endPoint x: 537, endPoint y: 311, distance: 71.6
click at [537, 311] on div "Teléfono de contacto : 16621151549" at bounding box center [480, 311] width 174 height 9
copy p "6621151549"
click at [159, 6] on div "GUASON_182@HOTMAIL.COM Alt s" at bounding box center [158, 17] width 242 height 24
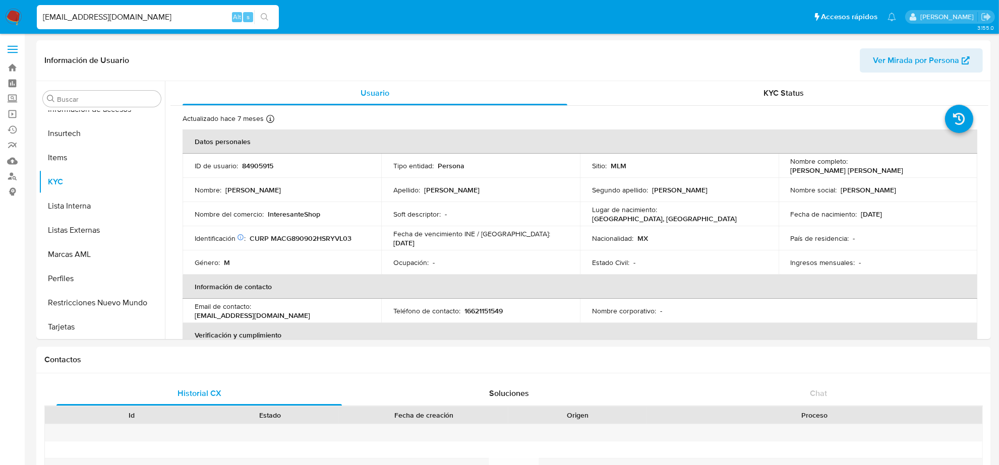
click at [160, 19] on input "GUASON_182@HOTMAIL.COM" at bounding box center [158, 17] width 242 height 13
paste input "ALCAXIS"
type input "ALCAXIS@HOTMAIL.COM"
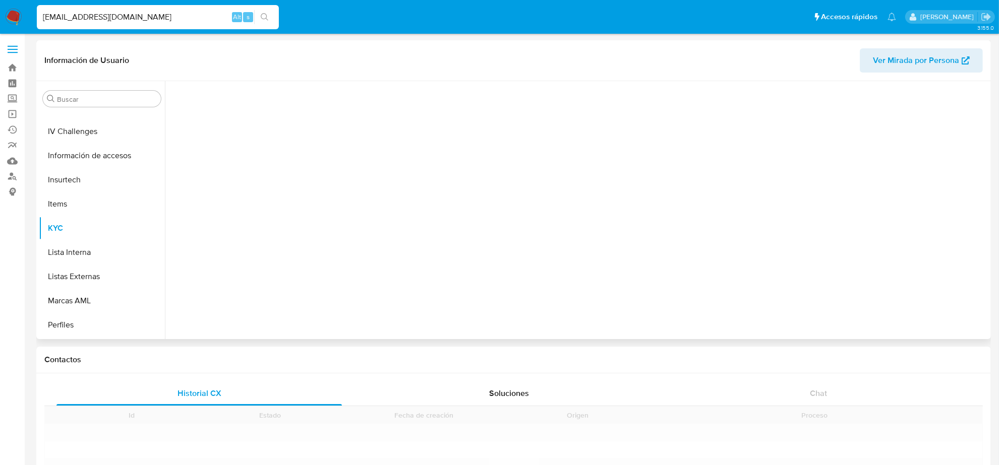
scroll to position [425, 0]
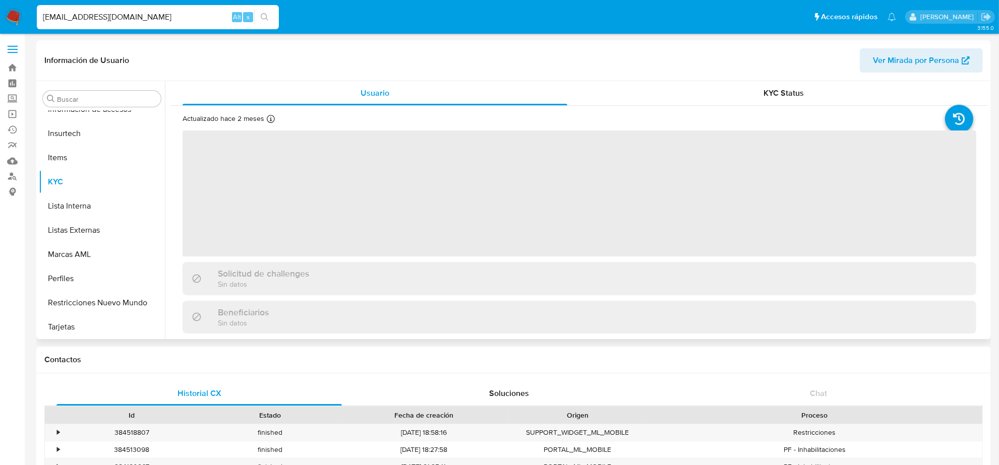
select select "10"
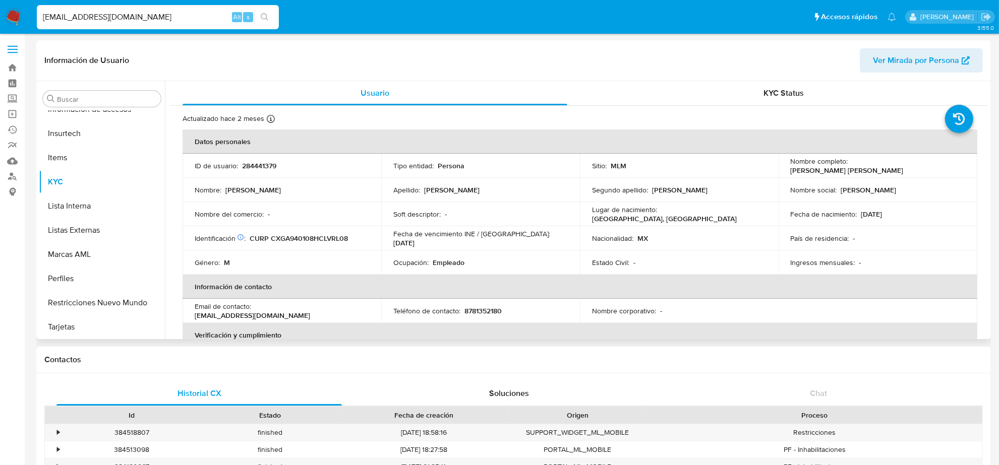
click at [497, 309] on p "8781352180" at bounding box center [482, 311] width 37 height 9
copy p "8781352180"
click at [158, 12] on input "ALCAXIS@HOTMAIL.COM" at bounding box center [158, 17] width 242 height 13
click at [157, 12] on input "ALCAXIS@HOTMAIL.COM" at bounding box center [158, 17] width 242 height 13
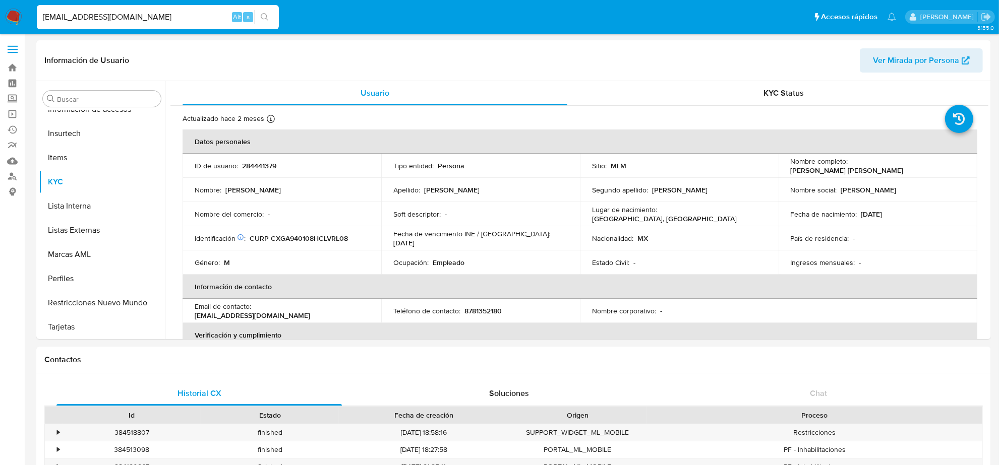
click at [157, 12] on input "ALCAXIS@HOTMAIL.COM" at bounding box center [158, 17] width 242 height 13
paste input "SAULHUMBERTOSANCHEZSILVA@G"
type input "SAULHUMBERTOSANCHEZSILVA@GMAIL.COM"
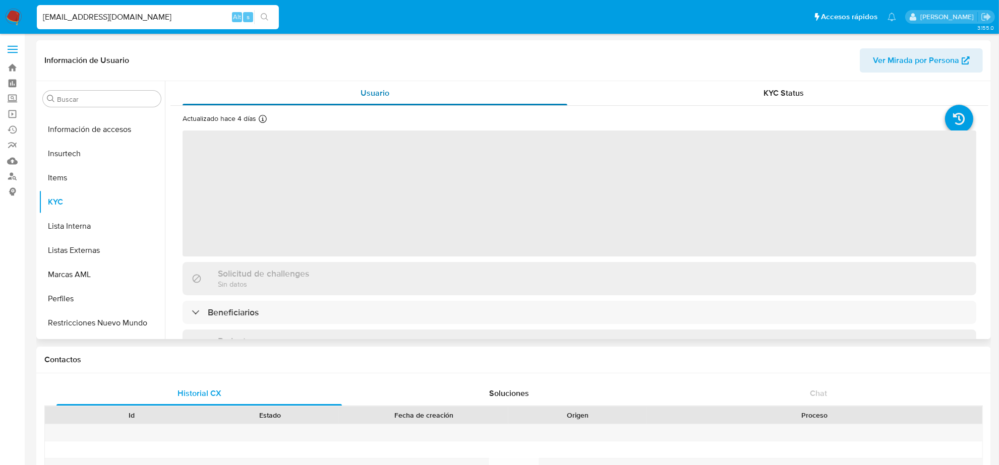
scroll to position [425, 0]
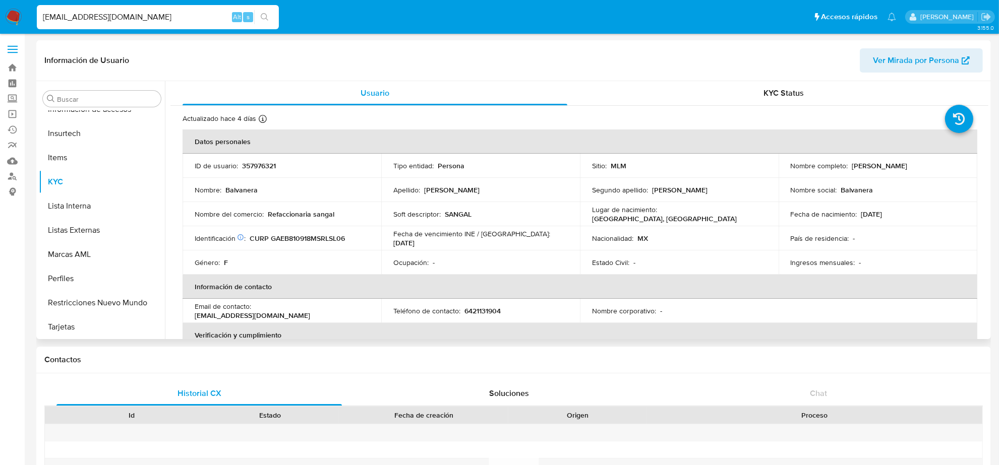
select select "10"
click at [473, 308] on p "6421131904" at bounding box center [482, 311] width 36 height 9
copy p "6421131904"
click at [149, 16] on input "SAULHUMBERTOSANCHEZSILVA@GMAIL.COM" at bounding box center [158, 17] width 242 height 13
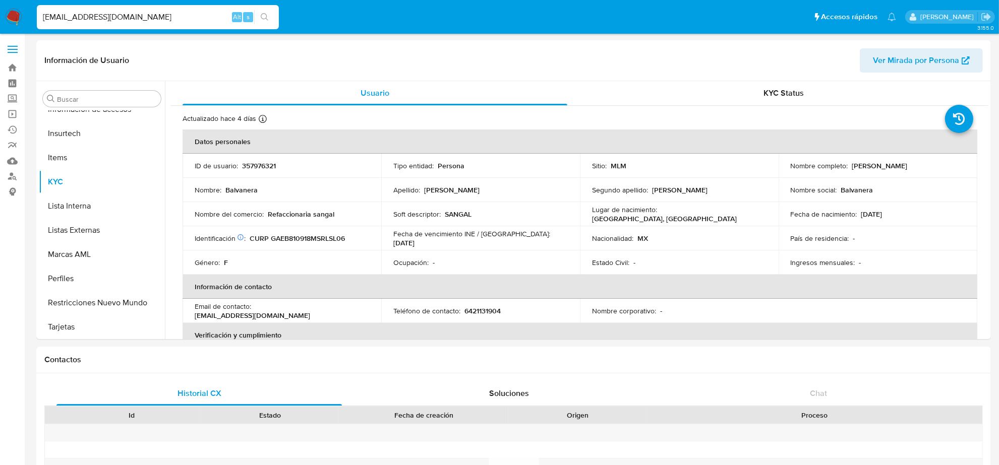
click at [149, 16] on input "SAULHUMBERTOSANCHEZSILVA@GMAIL.COM" at bounding box center [158, 17] width 242 height 13
paste input "DELGAWRIGHT.LERK"
type input "DELGAWRIGHT.LERK@GMAIL.COM"
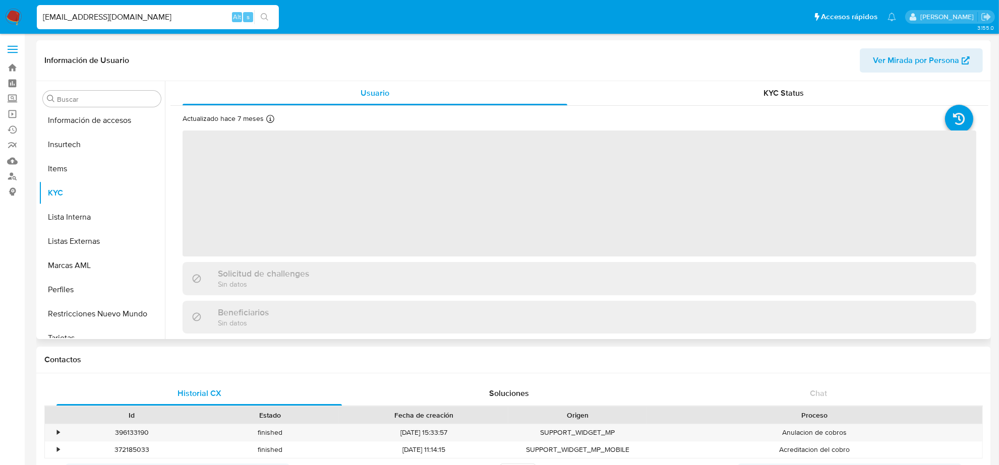
scroll to position [425, 0]
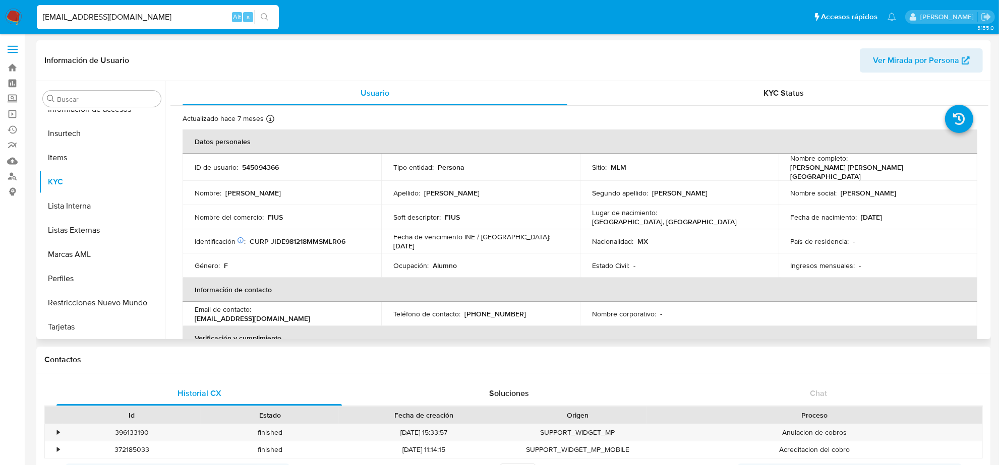
select select "10"
click at [484, 311] on p "(55) 22641167" at bounding box center [495, 311] width 62 height 9
copy p "22641167"
click at [168, 20] on input "DELGAWRIGHT.LERK@GMAIL.COM" at bounding box center [158, 17] width 242 height 13
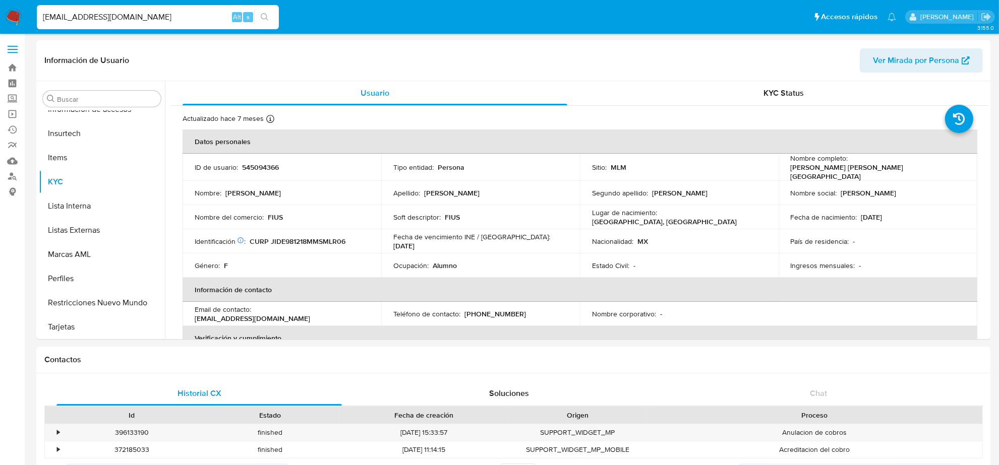
click at [168, 20] on input "DELGAWRIGHT.LERK@GMAIL.COM" at bounding box center [158, 17] width 242 height 13
paste input "MARYLJA46"
type input "MARYLJA46@GMAIL.COM"
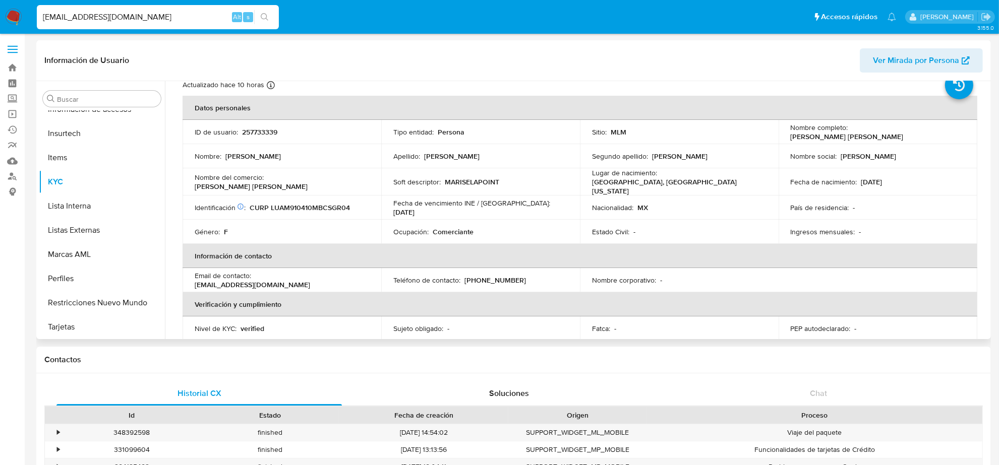
scroll to position [63, 0]
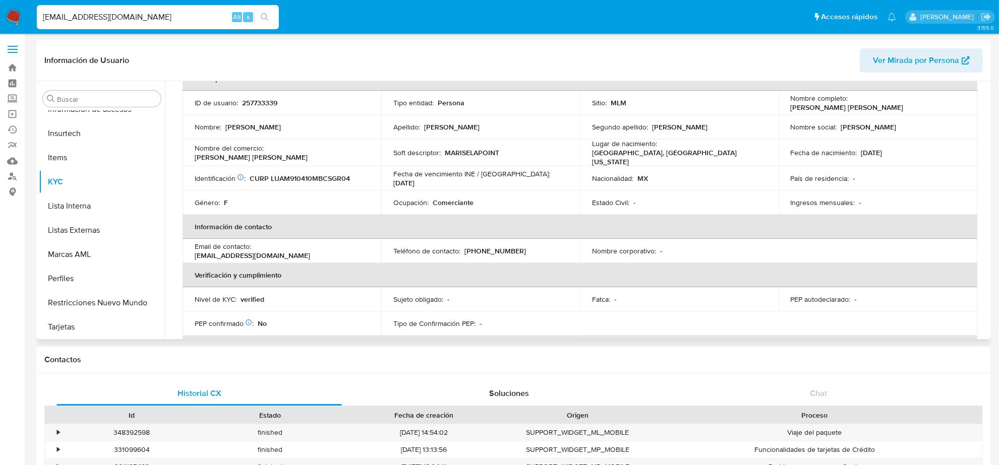
select select "10"
click at [490, 250] on p "(664) 4503361" at bounding box center [495, 251] width 62 height 9
copy p "4503361"
click at [77, 25] on div "MARYLJA46@GMAIL.COM Alt s" at bounding box center [158, 17] width 242 height 24
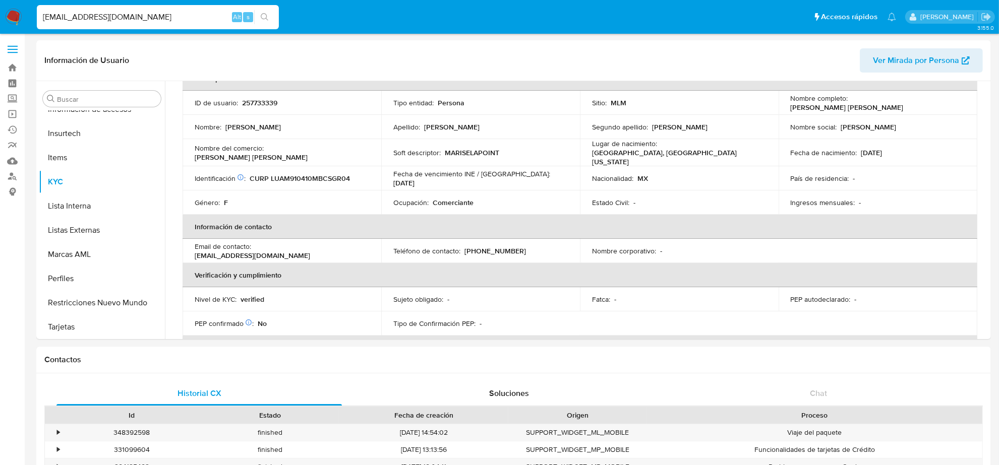
click at [78, 16] on input "MARYLJA46@GMAIL.COM" at bounding box center [158, 17] width 242 height 13
click at [79, 16] on input "MARYLJA46@GMAIL.COM" at bounding box center [158, 17] width 242 height 13
paste input "ISELA.RIV1305"
type input "ISELA.RIV1305@GMAIL.COM"
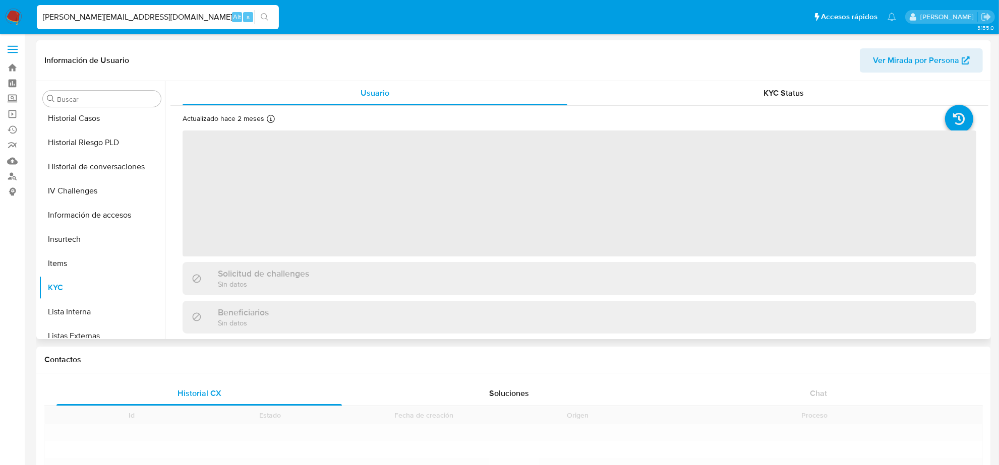
scroll to position [425, 0]
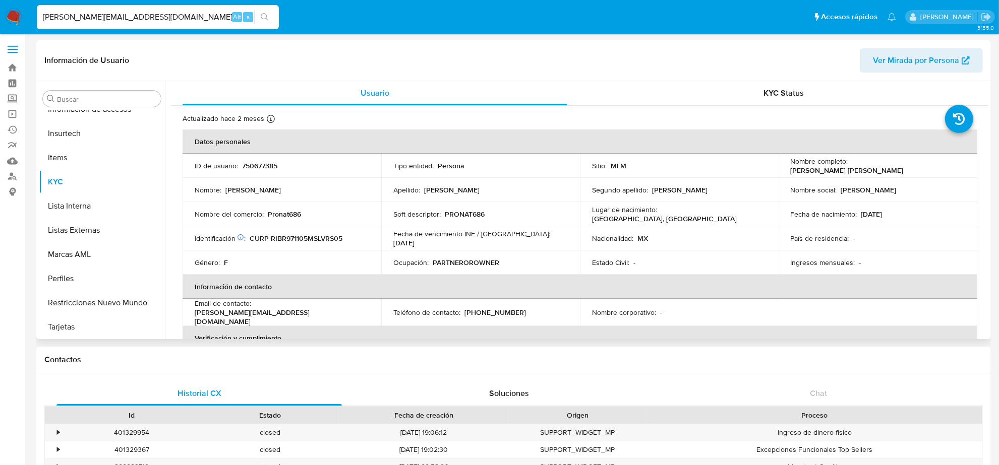
select select "10"
click at [502, 309] on p "(686) 2802995" at bounding box center [495, 312] width 62 height 9
click at [124, 22] on input "ISELA.RIV1305@GMAIL.COM" at bounding box center [158, 17] width 242 height 13
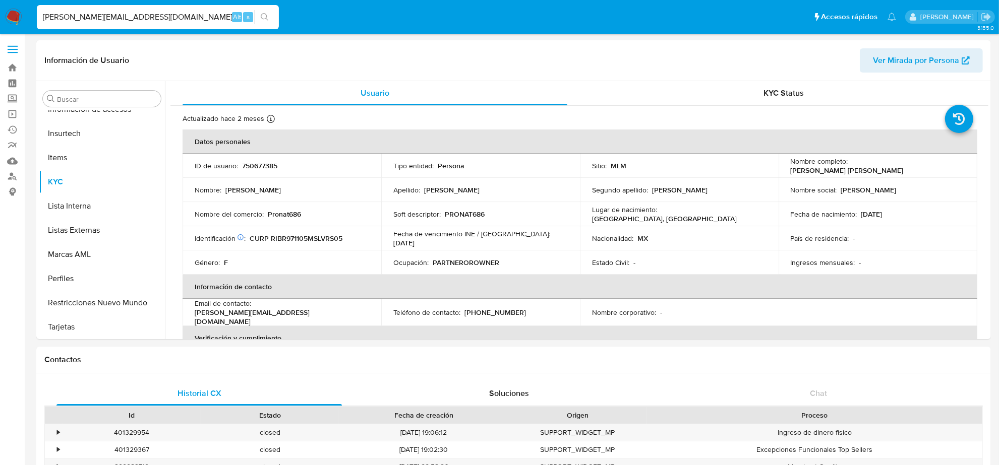
click at [124, 22] on input "ISELA.RIV1305@GMAIL.COM" at bounding box center [158, 17] width 242 height 13
paste input "GELIMEX@LIVE.COM.MX"
type input "GELIMEX@LIVE.COM.MX"
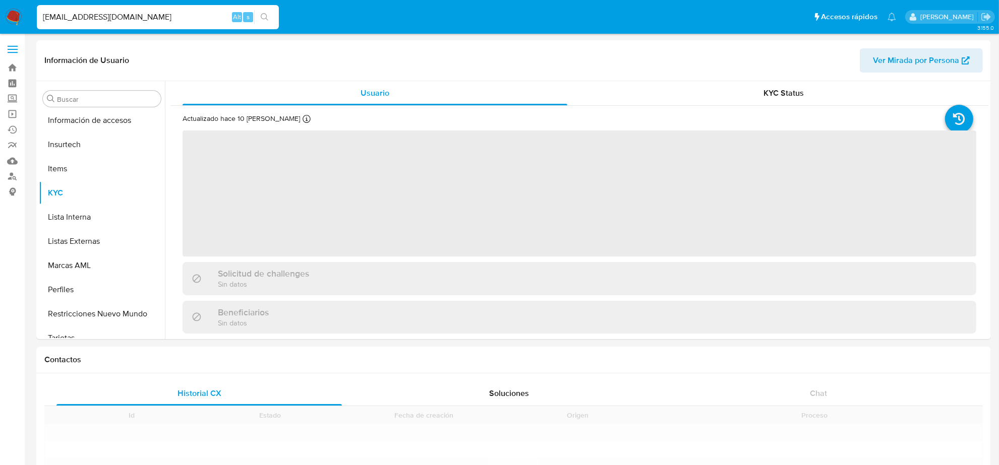
scroll to position [425, 0]
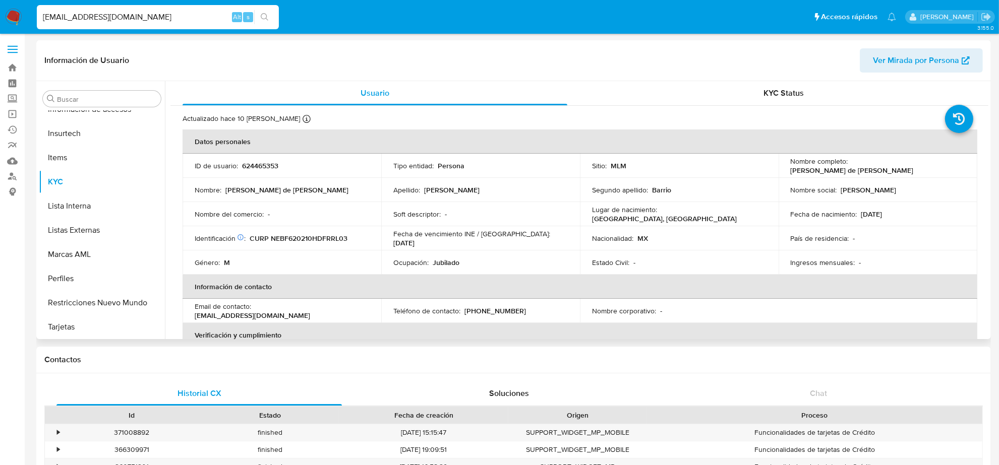
select select "10"
click at [500, 312] on p "(33) 18502280" at bounding box center [495, 311] width 62 height 9
click at [499, 312] on p "(33) 18502280" at bounding box center [495, 311] width 62 height 9
click at [179, 19] on input "GELIMEX@LIVE.COM.MX" at bounding box center [158, 17] width 242 height 13
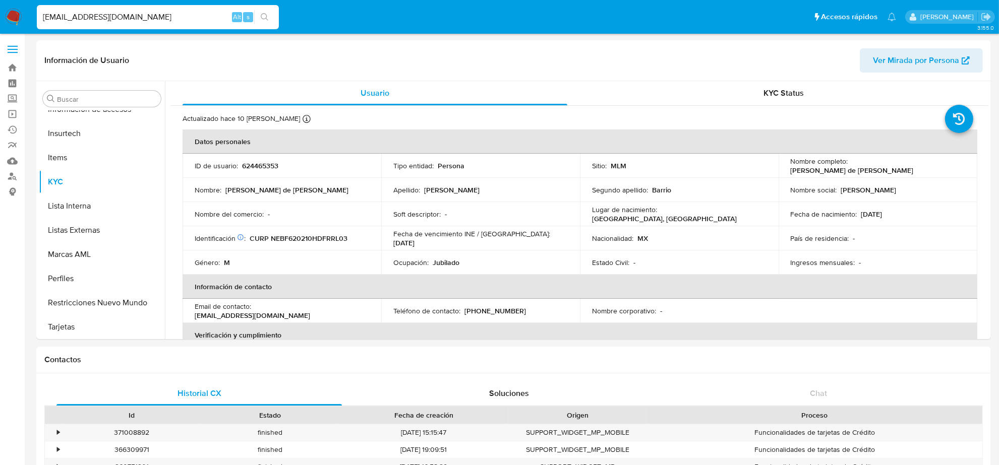
click at [179, 19] on input "GELIMEX@LIVE.COM.MX" at bounding box center [158, 17] width 242 height 13
paste input "SUPERIBERIA20@GMAIL.COM"
type input "SUPERIBERIA20@GMAIL.COM"
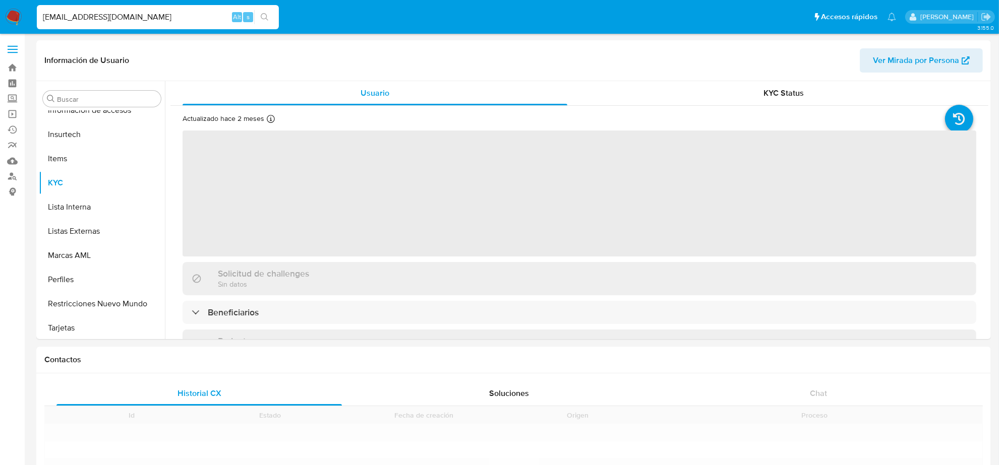
scroll to position [425, 0]
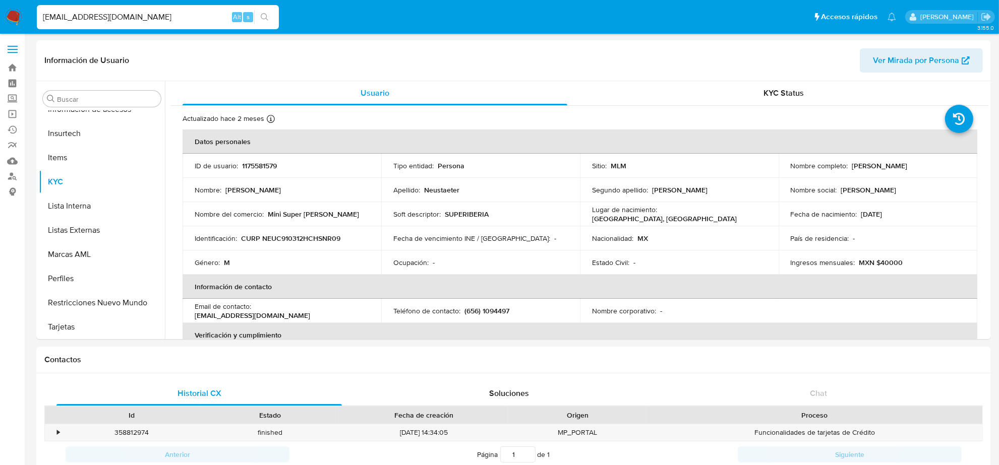
select select "10"
click at [502, 313] on p "(656) 1094497" at bounding box center [486, 311] width 45 height 9
click at [136, 13] on input "SUPERIBERIA20@GMAIL.COM" at bounding box center [158, 17] width 242 height 13
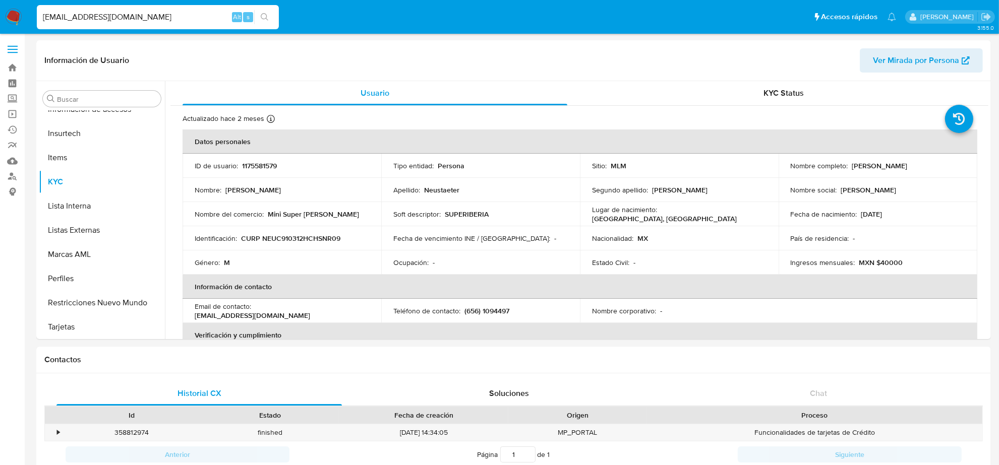
click at [136, 13] on input "SUPERIBERIA20@GMAIL.COM" at bounding box center [158, 17] width 242 height 13
paste input "VALERIA.SALAS92"
type input "VALERIA.SALAS92@GMAIL.COM"
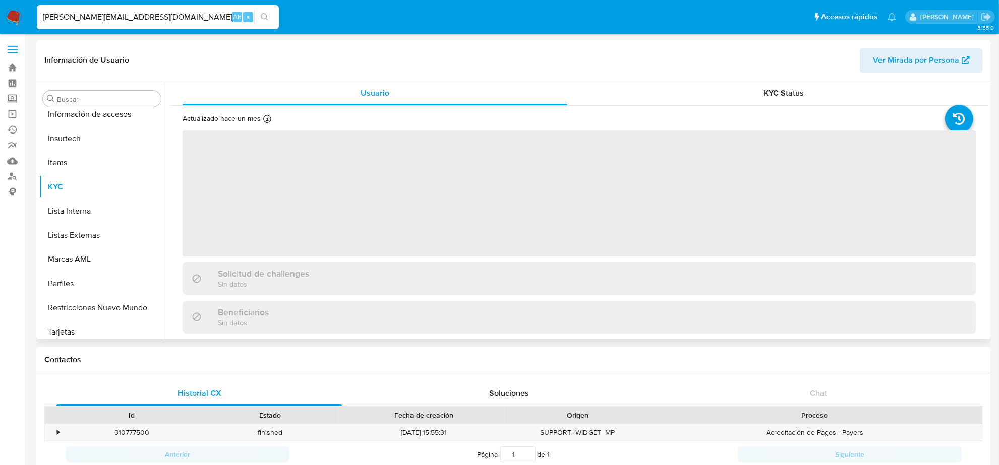
scroll to position [425, 0]
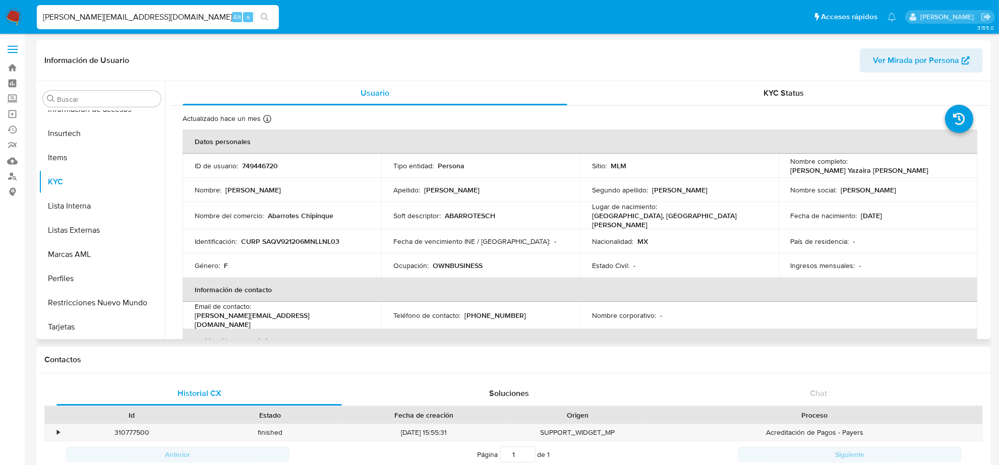
select select "10"
click at [490, 311] on p "(81) 19153724" at bounding box center [495, 312] width 62 height 9
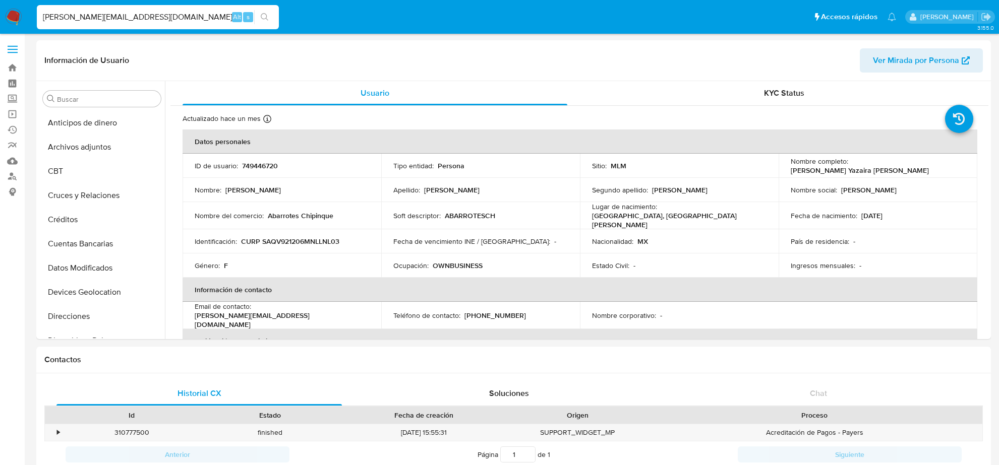
select select "10"
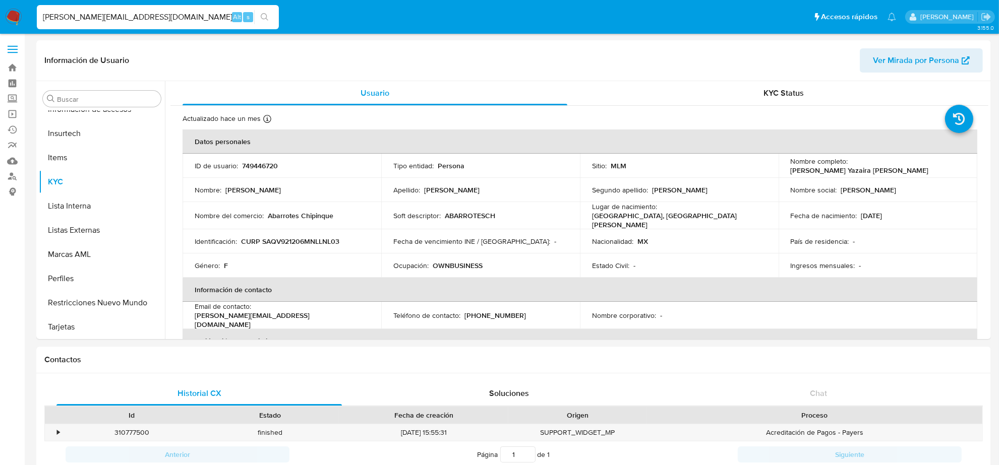
click at [97, 11] on input "[PERSON_NAME][EMAIL_ADDRESS][DOMAIN_NAME]" at bounding box center [158, 17] width 242 height 13
paste input "ICVFERA"
type input "[EMAIL_ADDRESS][DOMAIN_NAME]"
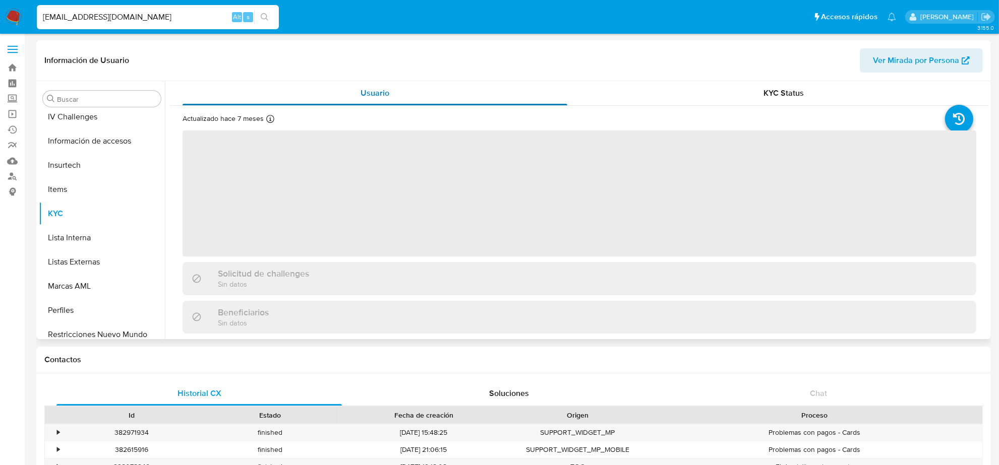
scroll to position [425, 0]
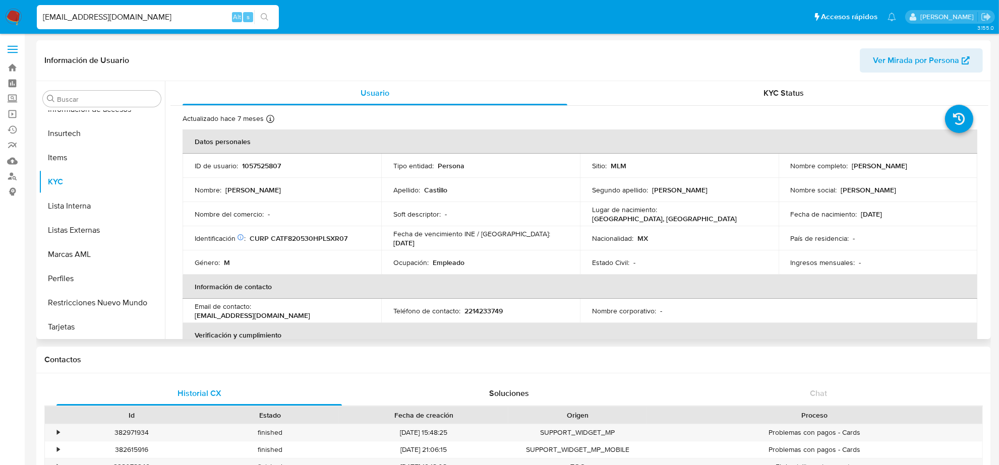
select select "10"
click at [494, 308] on p "2214233749" at bounding box center [483, 311] width 38 height 9
copy p "2214233749"
click at [104, 14] on input "[EMAIL_ADDRESS][DOMAIN_NAME]" at bounding box center [158, 17] width 242 height 13
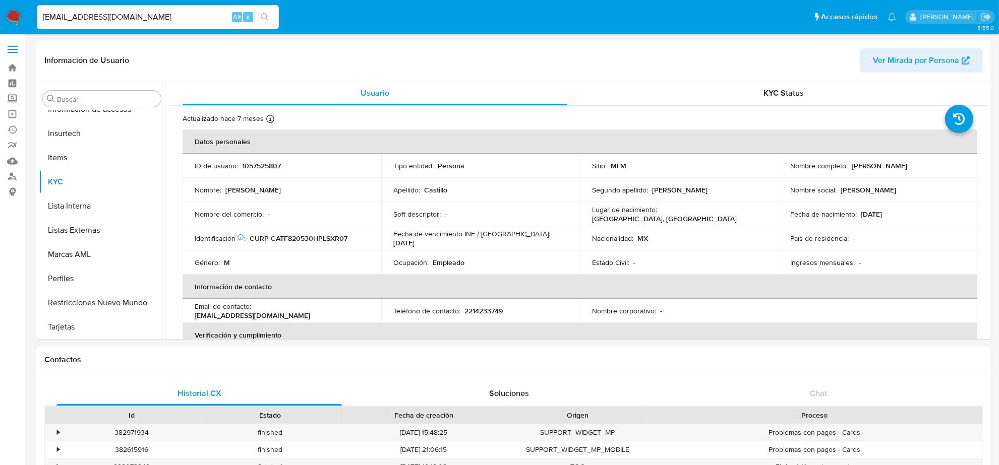
click at [104, 14] on input "[EMAIL_ADDRESS][DOMAIN_NAME]" at bounding box center [158, 17] width 242 height 13
paste input "TALIA.RR@HOT"
type input "[EMAIL_ADDRESS][DOMAIN_NAME]"
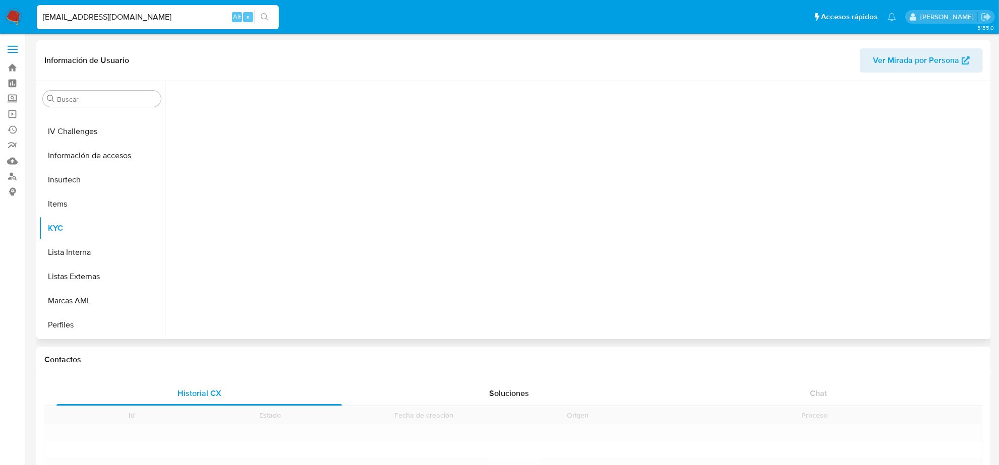
scroll to position [425, 0]
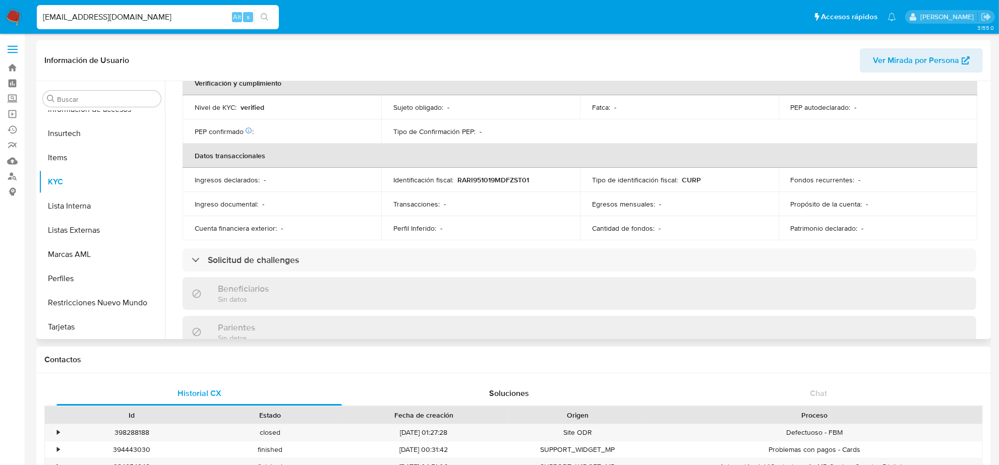
select select "10"
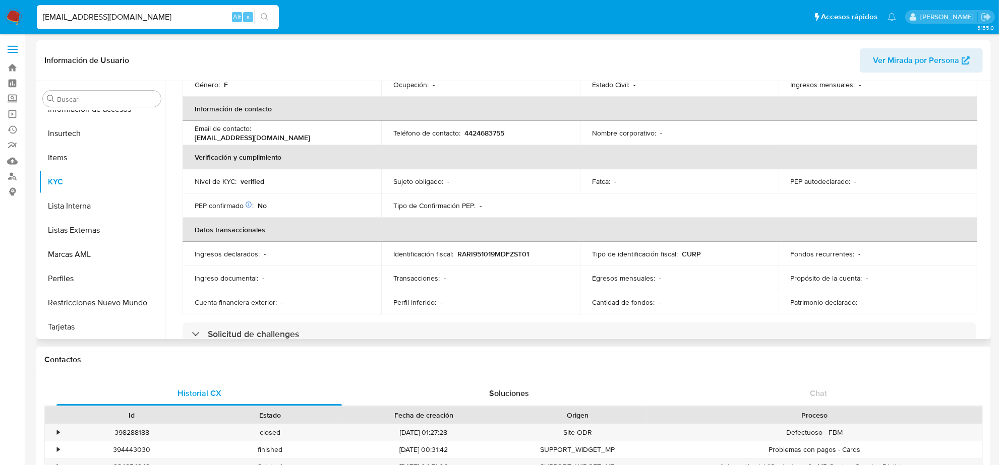
scroll to position [63, 0]
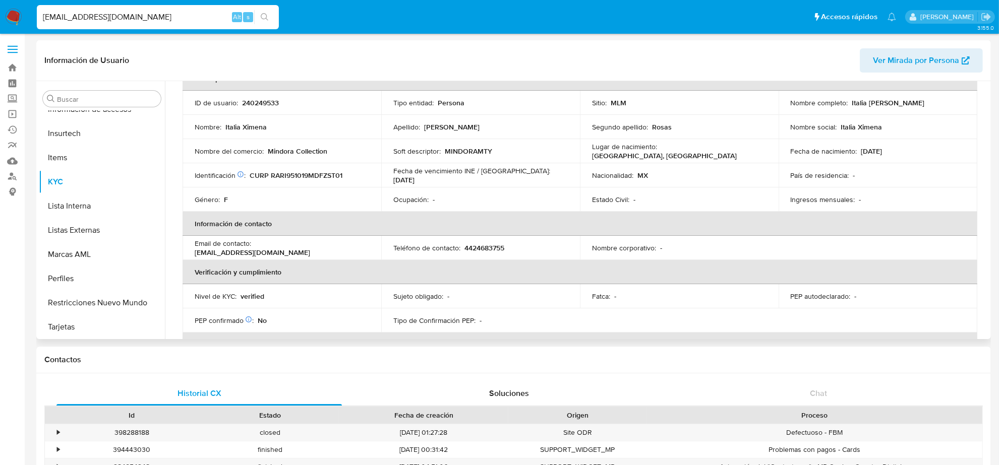
click at [490, 249] on p "4424683755" at bounding box center [484, 248] width 40 height 9
copy p "4424683755"
click at [110, 14] on input "[EMAIL_ADDRESS][DOMAIN_NAME]" at bounding box center [158, 17] width 242 height 13
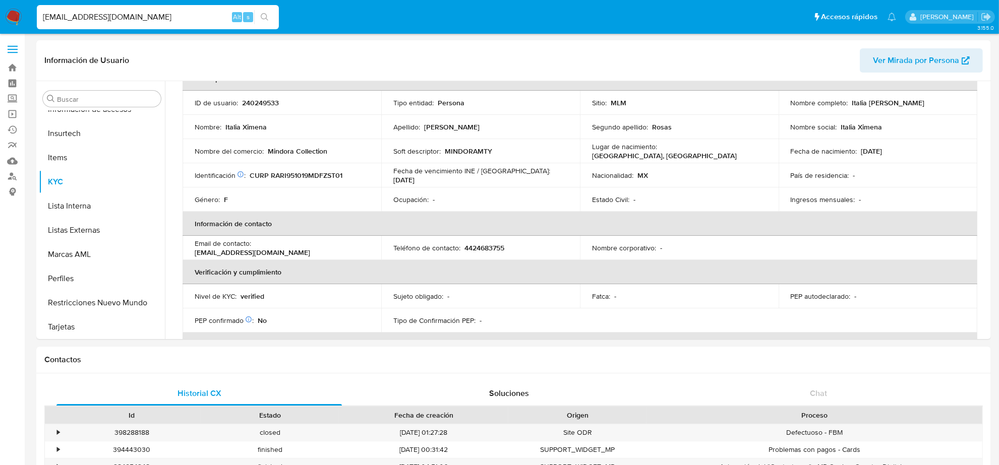
click at [110, 14] on input "[EMAIL_ADDRESS][DOMAIN_NAME]" at bounding box center [158, 17] width 242 height 13
paste input "LICRICARDO84@G"
type input "[EMAIL_ADDRESS][DOMAIN_NAME]"
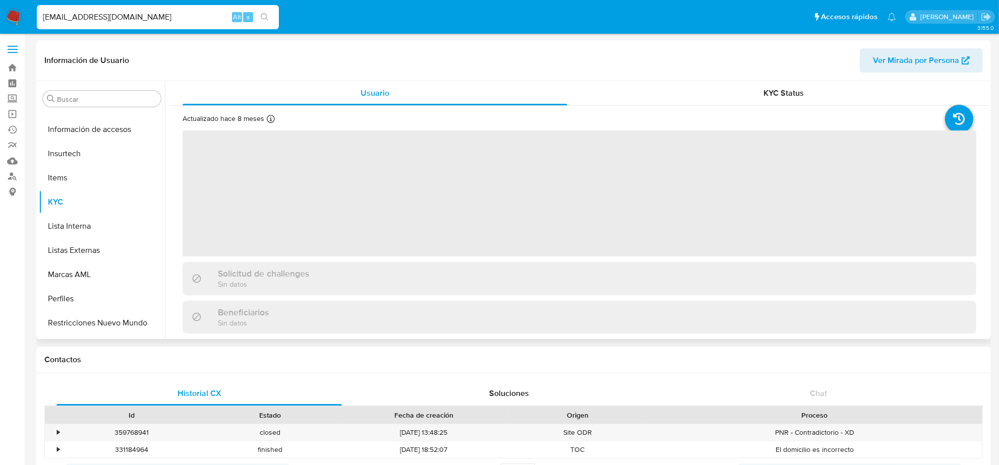
scroll to position [425, 0]
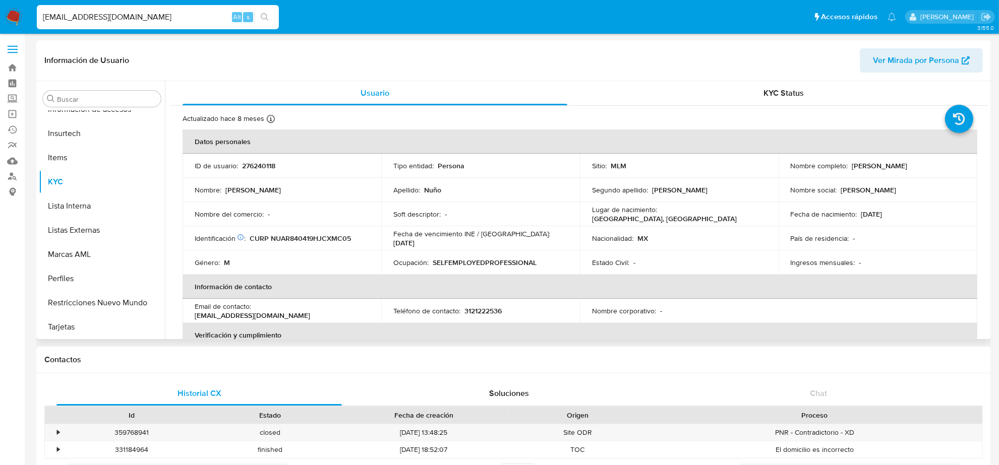
select select "10"
click at [492, 312] on p "3121222536" at bounding box center [482, 311] width 37 height 9
copy p "3121222536"
click at [144, 19] on input "[EMAIL_ADDRESS][DOMAIN_NAME]" at bounding box center [158, 17] width 242 height 13
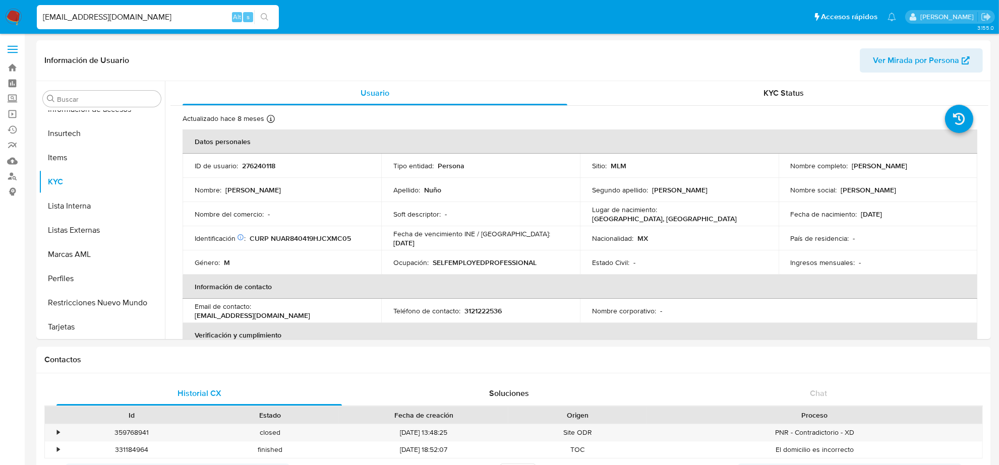
click at [144, 19] on input "[EMAIL_ADDRESS][DOMAIN_NAME]" at bounding box center [158, 17] width 242 height 13
paste input "[EMAIL_ADDRESS]"
type input "[EMAIL_ADDRESS][DOMAIN_NAME]"
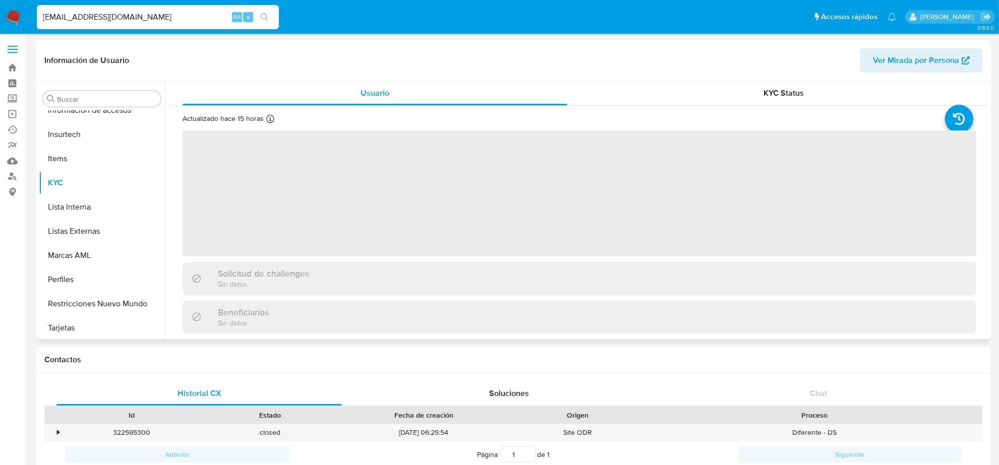
scroll to position [425, 0]
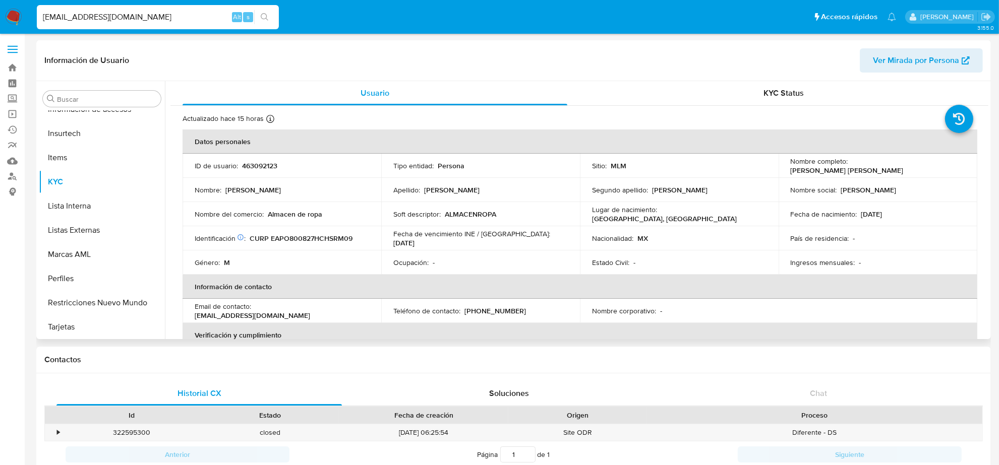
select select "10"
click at [488, 309] on p "[PHONE_NUMBER]" at bounding box center [495, 311] width 62 height 9
copy p "2398090"
click at [161, 23] on input "[EMAIL_ADDRESS][DOMAIN_NAME]" at bounding box center [158, 17] width 242 height 13
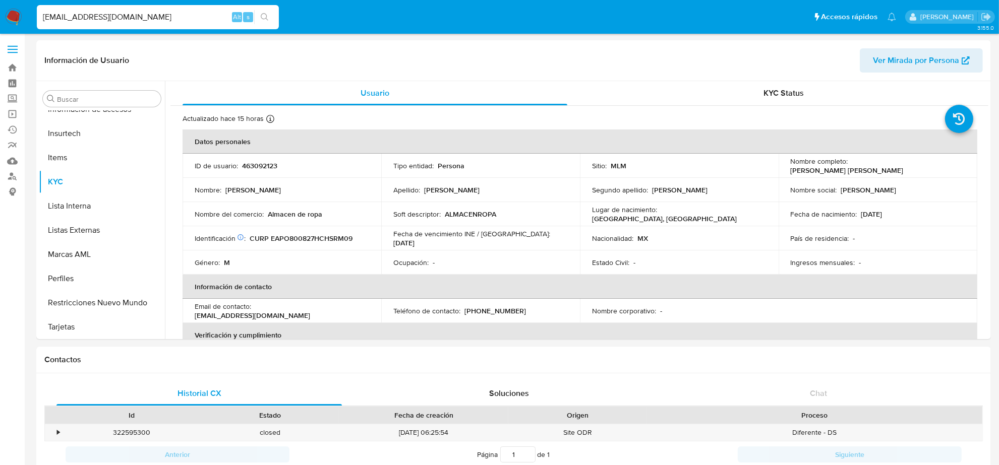
click at [161, 23] on input "[EMAIL_ADDRESS][DOMAIN_NAME]" at bounding box center [158, 17] width 242 height 13
paste input "[PERSON_NAME][EMAIL_ADDRESS]"
type input "[PERSON_NAME][EMAIL_ADDRESS][DOMAIN_NAME]"
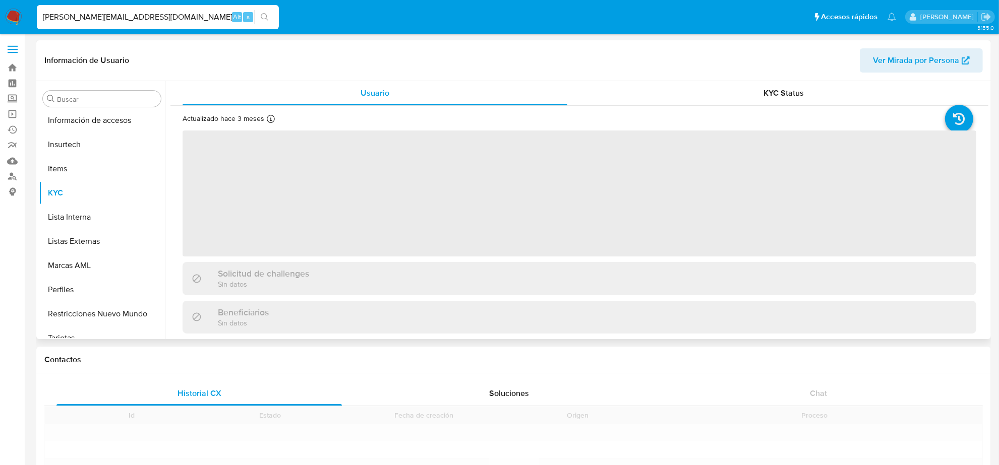
scroll to position [425, 0]
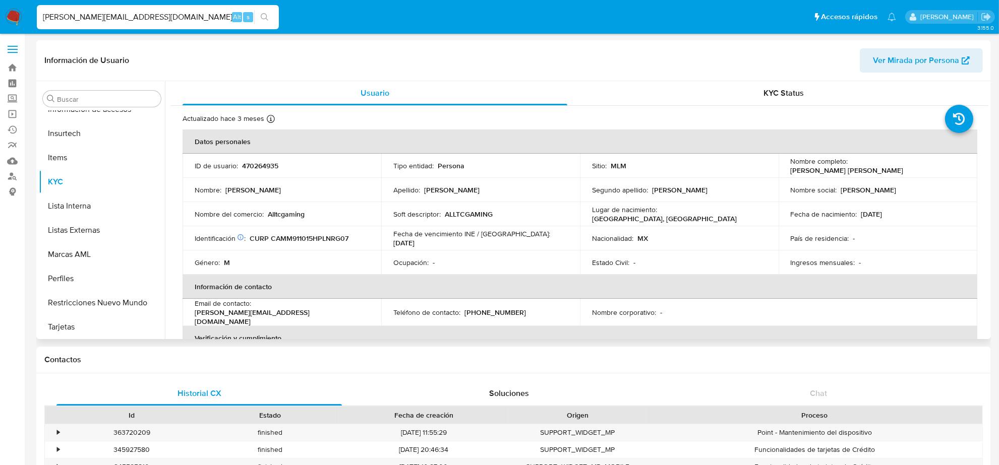
select select "10"
click at [501, 313] on p "[PHONE_NUMBER]" at bounding box center [495, 312] width 62 height 9
copy p "8126880"
click at [172, 19] on input "[PERSON_NAME][EMAIL_ADDRESS][DOMAIN_NAME]" at bounding box center [158, 17] width 242 height 13
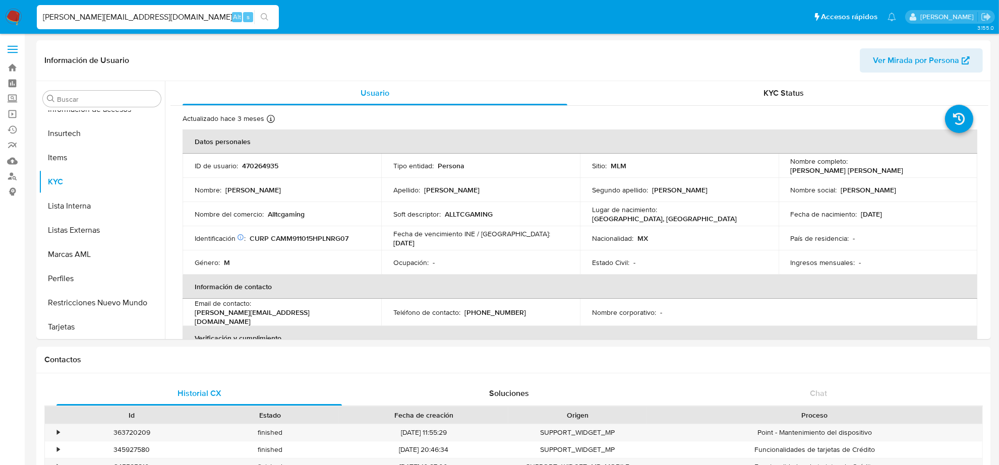
click at [172, 19] on input "[PERSON_NAME][EMAIL_ADDRESS][DOMAIN_NAME]" at bounding box center [158, 17] width 242 height 13
paste input "PELUDOHMML"
type input "[EMAIL_ADDRESS][DOMAIN_NAME]"
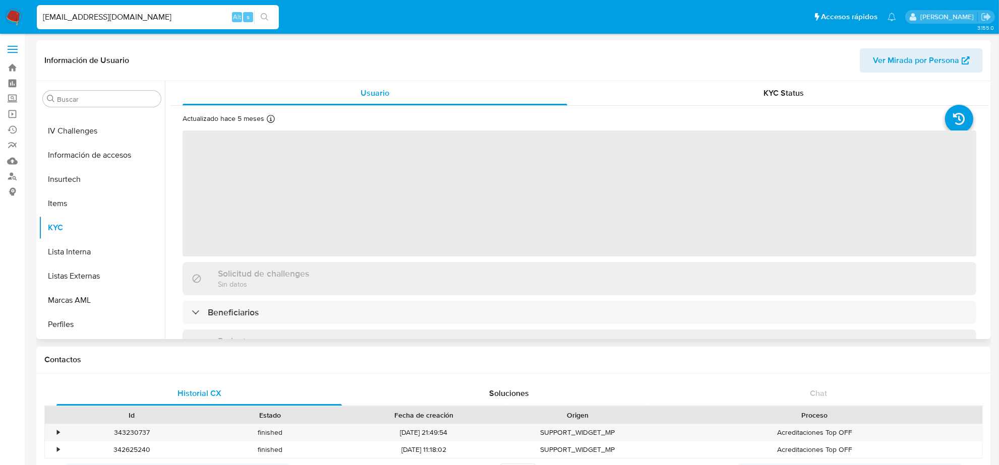
scroll to position [425, 0]
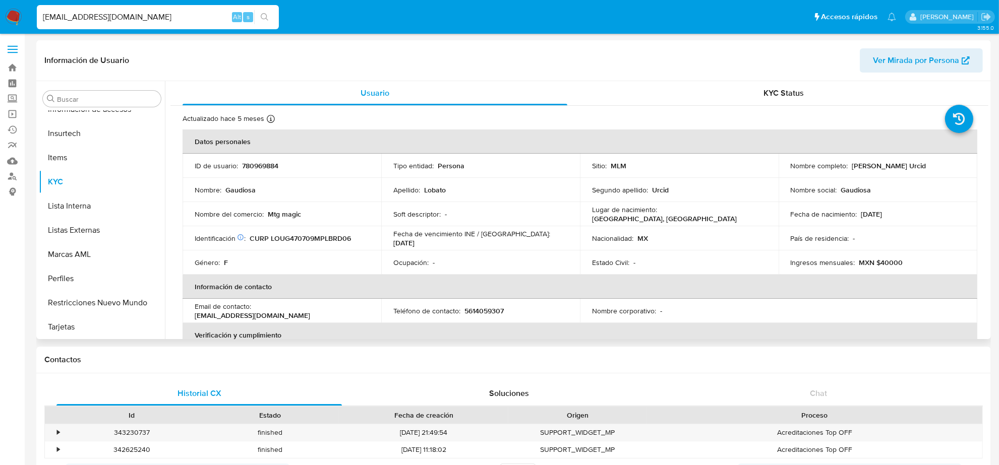
select select "10"
click at [495, 307] on p "5614059307" at bounding box center [483, 311] width 39 height 9
copy p "5614059307"
click at [156, 13] on input "PELUDOHMML@GMAIL.COM" at bounding box center [158, 17] width 242 height 13
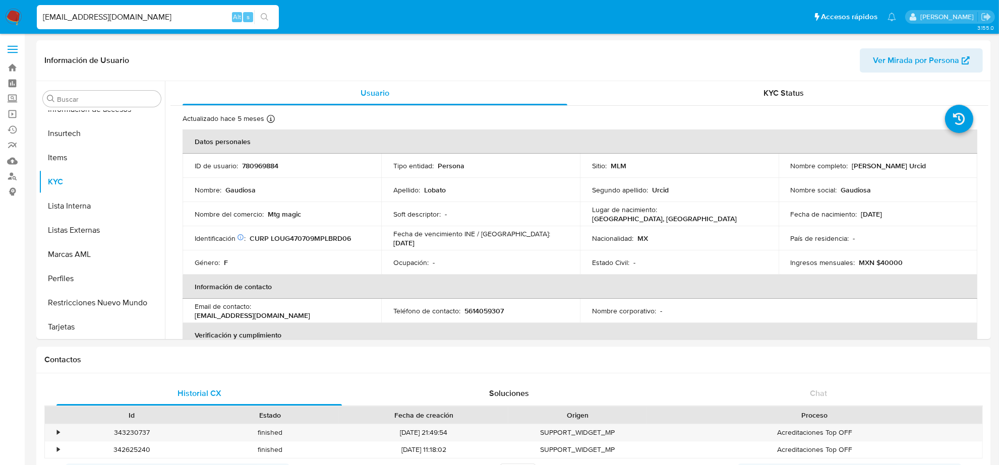
click at [156, 13] on input "PELUDOHMML@GMAIL.COM" at bounding box center [158, 17] width 242 height 13
paste input "HUEYCOYOT"
type input "HUEYCOYOTL@GMAIL.COM"
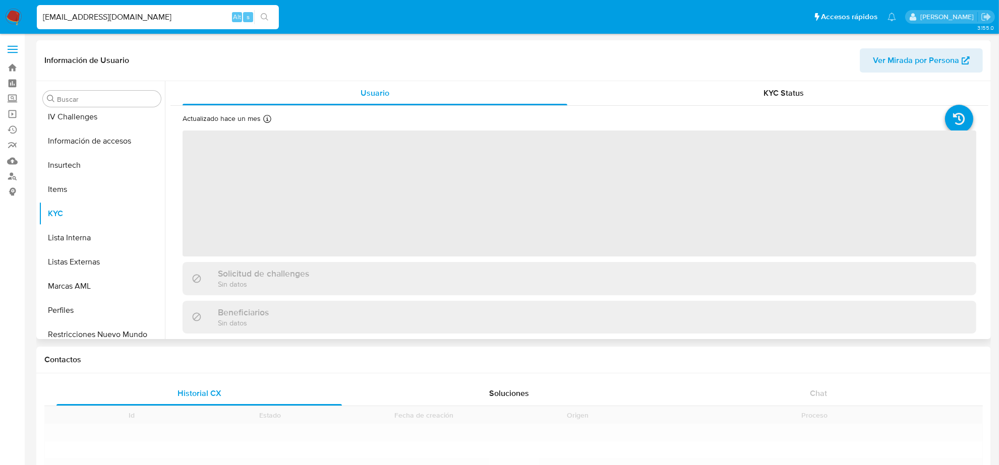
scroll to position [425, 0]
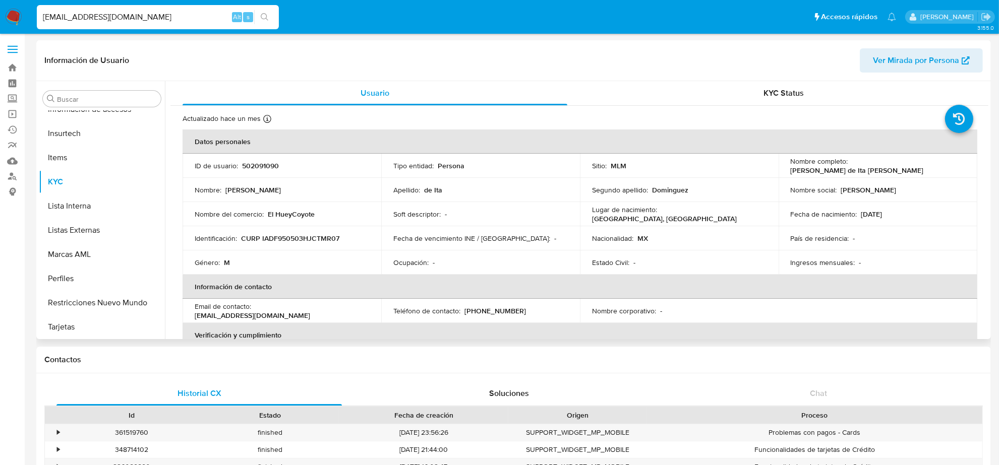
click at [501, 313] on p "(664) 4769457" at bounding box center [495, 311] width 62 height 9
select select "10"
copy p "4769457"
click at [142, 17] on input "HUEYCOYOTL@GMAIL.COM" at bounding box center [158, 17] width 242 height 13
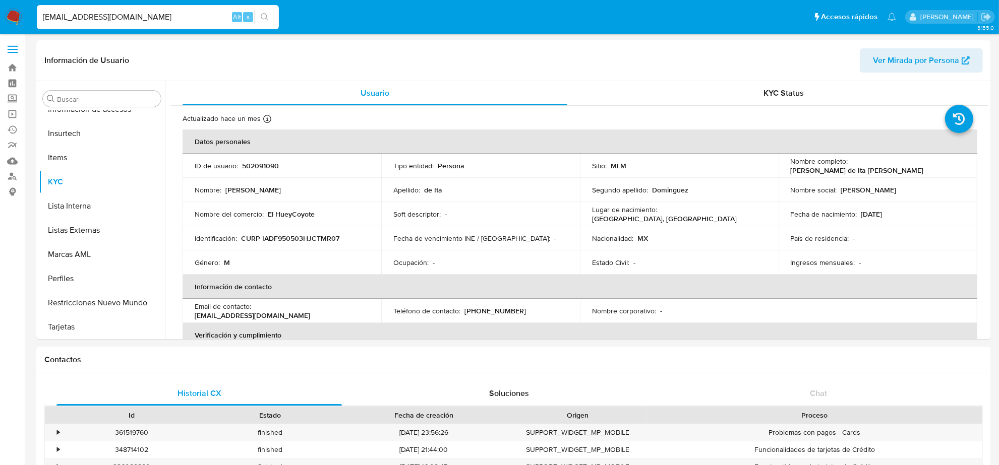
click at [142, 17] on input "HUEYCOYOTL@GMAIL.COM" at bounding box center [158, 17] width 242 height 13
paste input "BARAJAS_TONY@HOT"
type input "BARAJAS_TONY@HOTMAIL.COM"
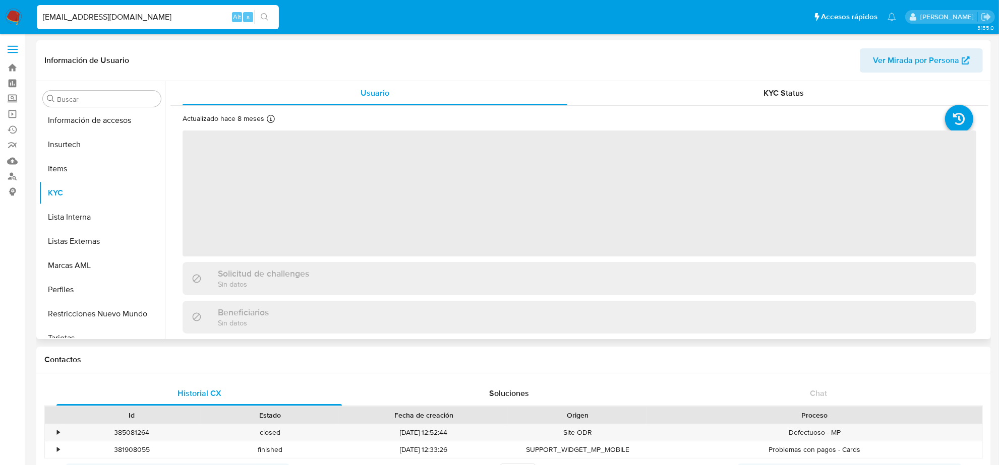
scroll to position [425, 0]
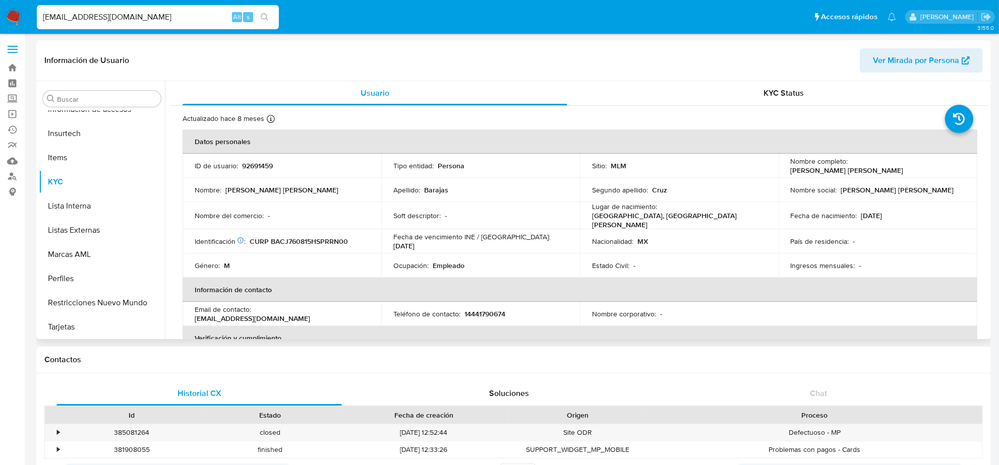
select select "10"
drag, startPoint x: 465, startPoint y: 309, endPoint x: 520, endPoint y: 306, distance: 54.5
click at [520, 310] on div "Teléfono de contacto : 14441790674" at bounding box center [480, 314] width 174 height 9
copy p "4441790674"
click at [147, 16] on input "BARAJAS_TONY@HOTMAIL.COM" at bounding box center [158, 17] width 242 height 13
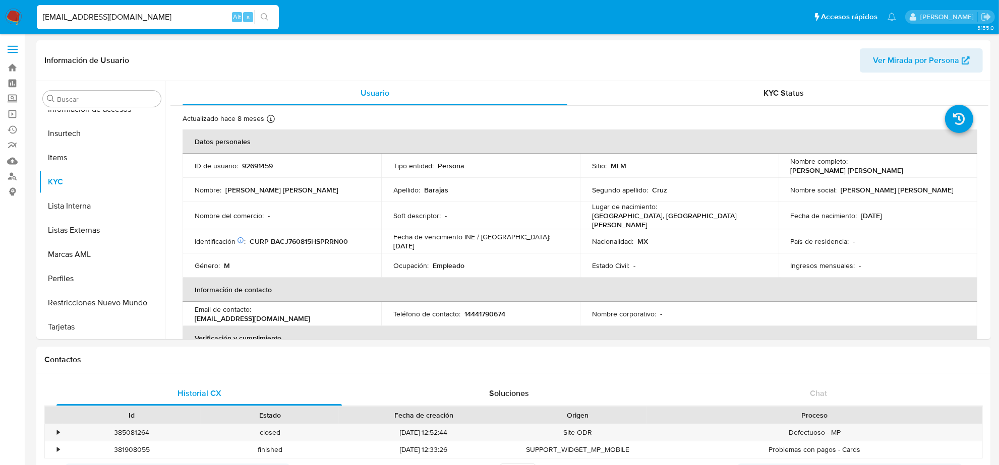
click at [147, 16] on input "BARAJAS_TONY@HOTMAIL.COM" at bounding box center [158, 17] width 242 height 13
paste input "GRICHOSMX@G"
type input "GRICHOSMX@GMAIL.COM"
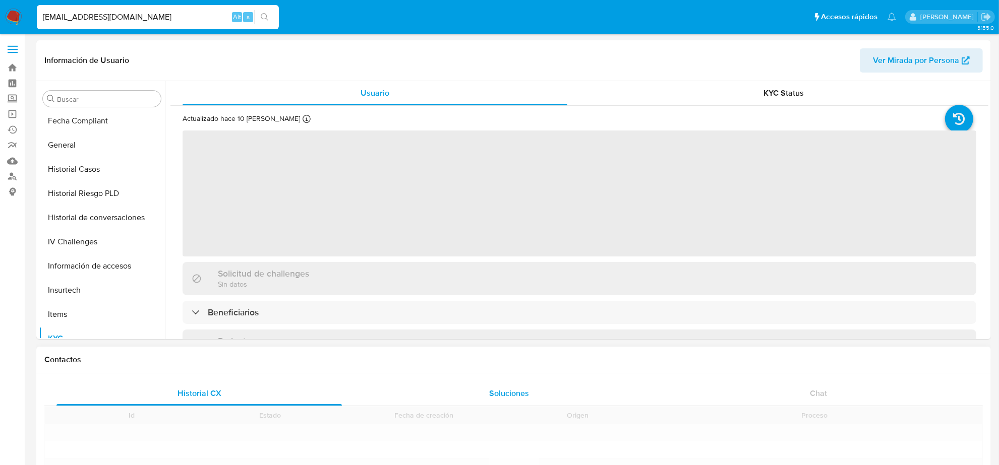
scroll to position [425, 0]
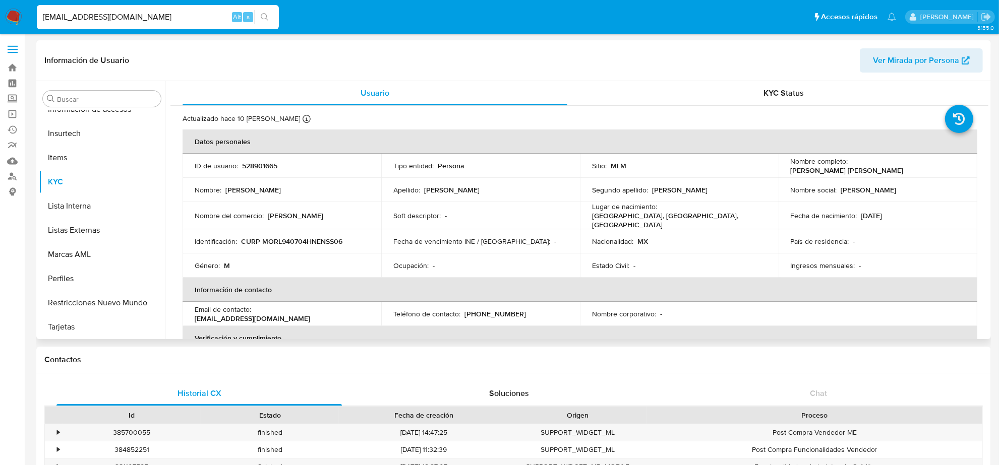
select select "10"
click at [492, 311] on p "(662) 9377843" at bounding box center [495, 314] width 62 height 9
click at [493, 311] on p "(662) 9377843" at bounding box center [495, 314] width 62 height 9
copy p "9377843"
click at [105, 21] on input "GRICHOSMX@GMAIL.COM" at bounding box center [158, 17] width 242 height 13
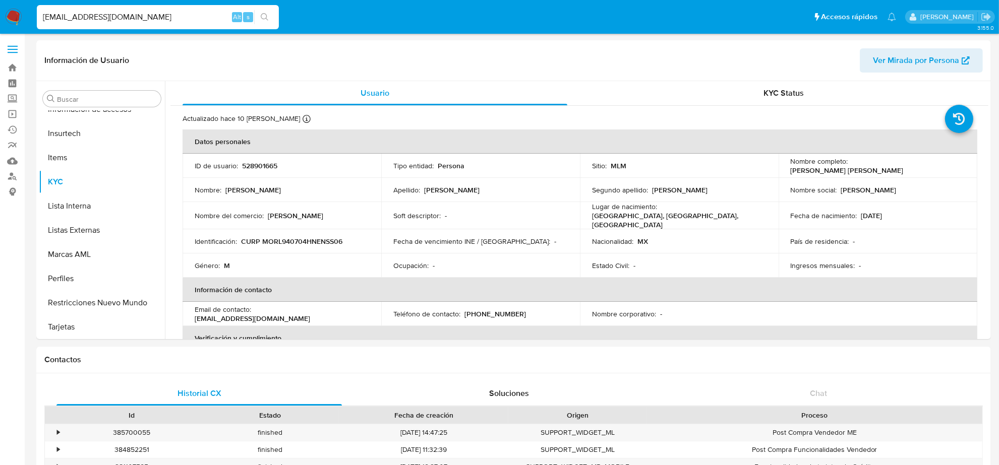
click at [105, 21] on input "GRICHOSMX@GMAIL.COM" at bounding box center [158, 17] width 242 height 13
paste input "HARU.KIRANOVA"
type input "HARU.KIRANOVA@GMAIL.COM"
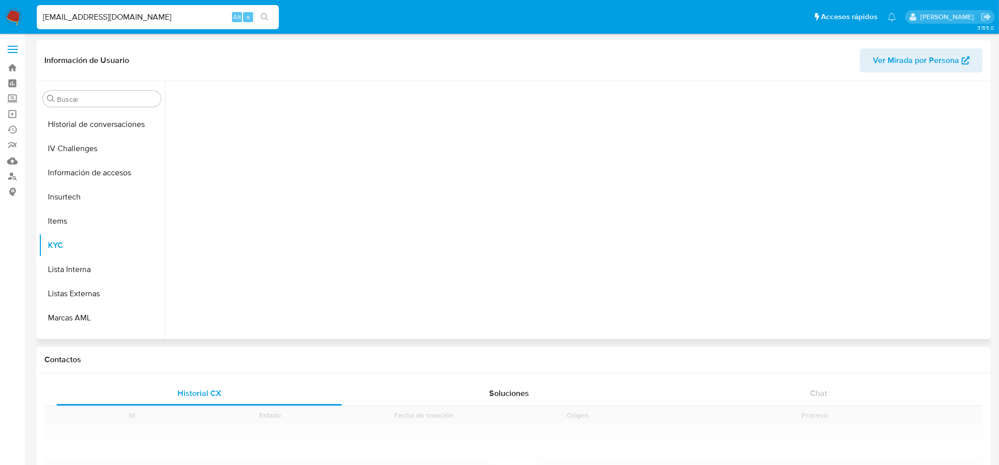
scroll to position [425, 0]
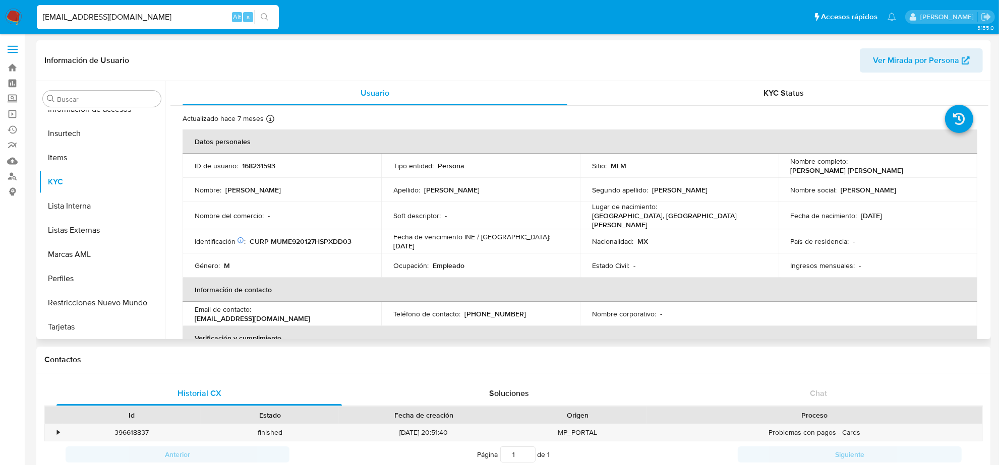
select select "10"
drag, startPoint x: 123, startPoint y: 4, endPoint x: 123, endPoint y: 11, distance: 7.6
click at [123, 8] on div "HARU.KIRANOVA@GMAIL.COM Alt s" at bounding box center [158, 17] width 242 height 28
click at [123, 13] on input "HARU.KIRANOVA@GMAIL.COM" at bounding box center [158, 17] width 242 height 13
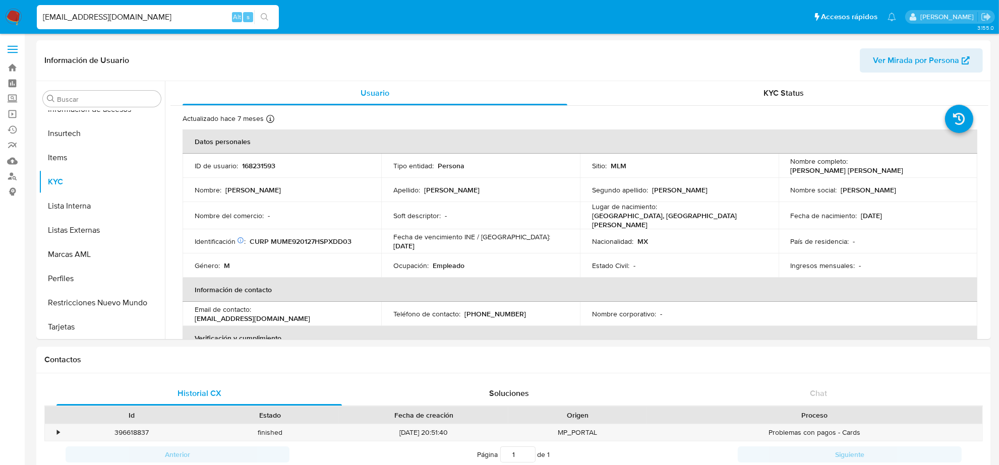
click at [123, 13] on input "HARU.KIRANOVA@GMAIL.COM" at bounding box center [158, 17] width 242 height 13
paste input "REY98.LOG"
type input "REY98.LOG@GMAIL.COM"
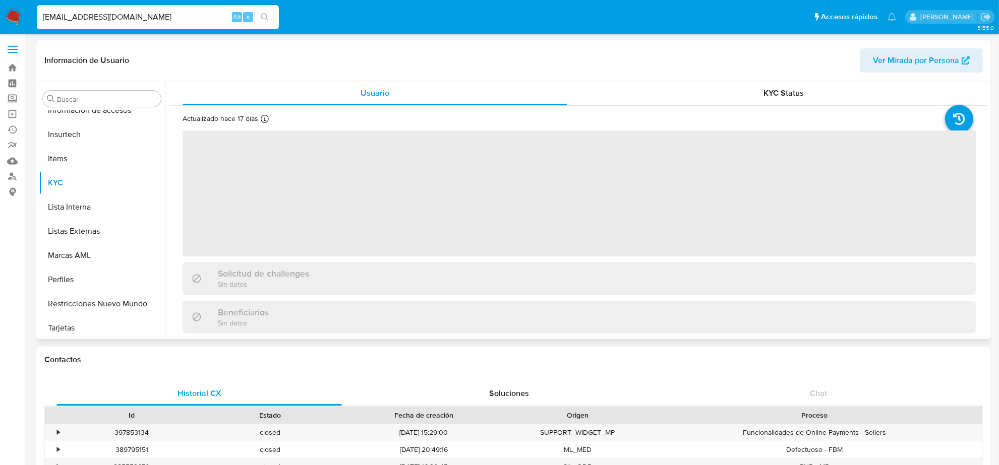
scroll to position [425, 0]
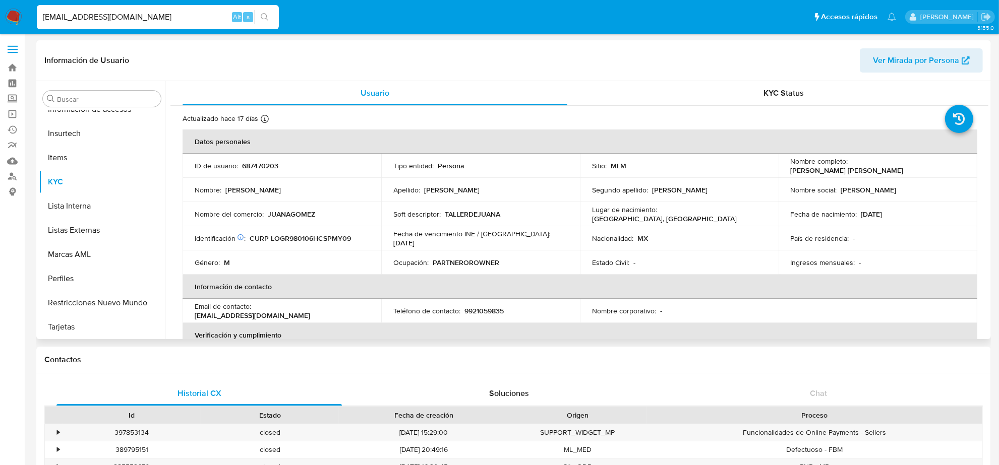
select select "10"
click at [495, 312] on p "9921059835" at bounding box center [483, 311] width 39 height 9
copy p "9921059835"
click at [127, 19] on input "REY98.LOG@GMAIL.COM" at bounding box center [158, 17] width 242 height 13
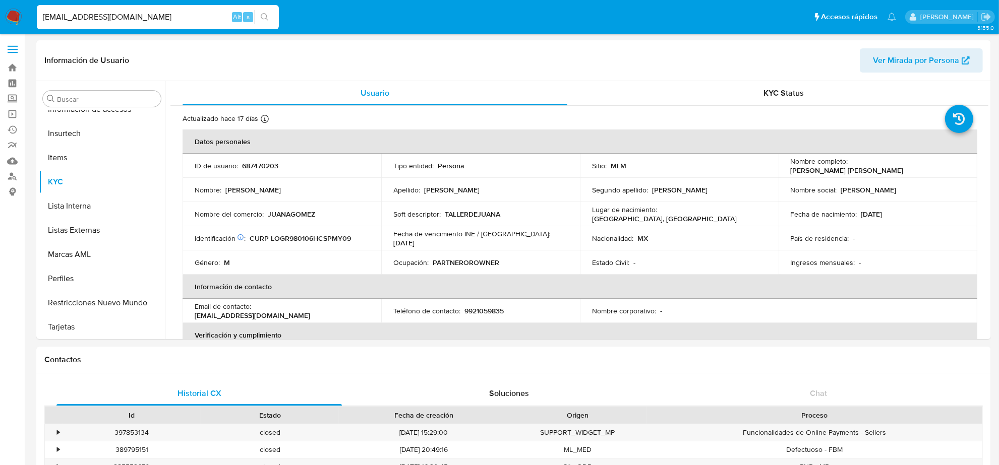
click at [127, 19] on input "REY98.LOG@GMAIL.COM" at bounding box center [158, 17] width 242 height 13
paste input "MAZUETA4"
type input "MAZUETA4@GMAIL.COM"
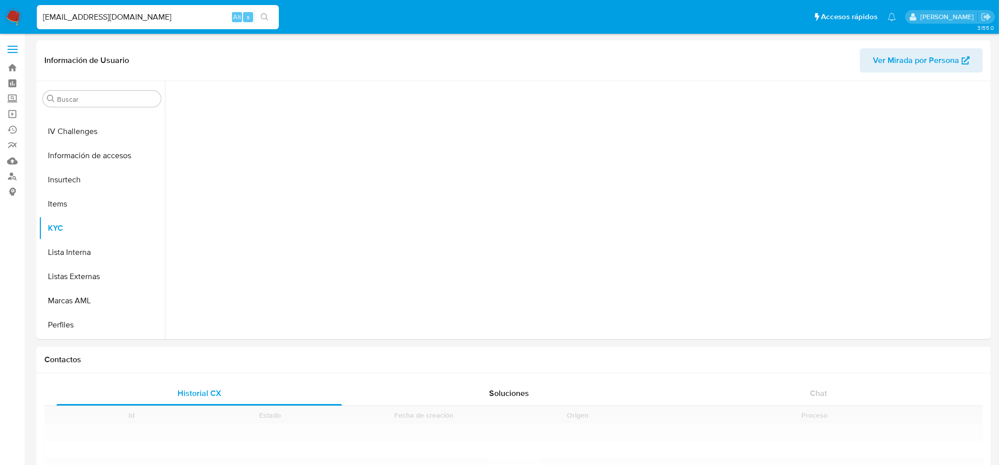
scroll to position [425, 0]
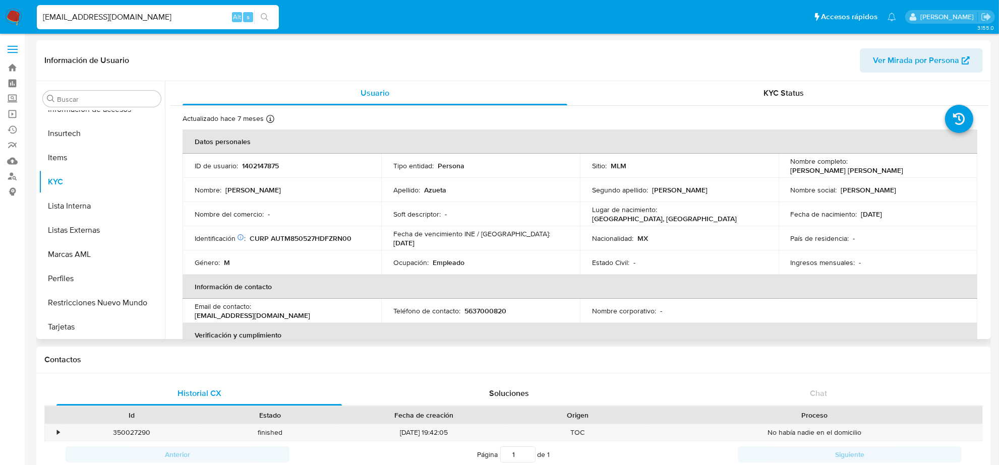
select select "10"
click at [481, 309] on p "5637000820" at bounding box center [485, 311] width 42 height 9
click at [488, 311] on p "5637000820" at bounding box center [485, 311] width 42 height 9
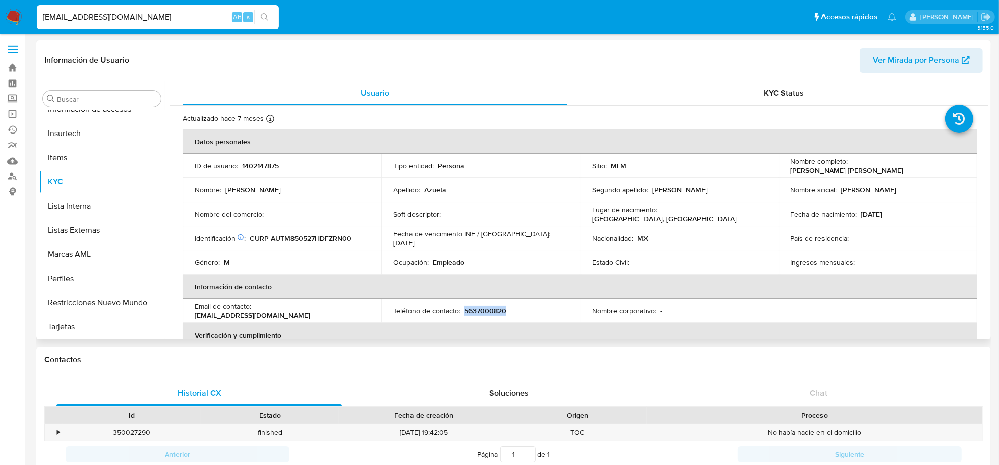
click at [488, 311] on p "5637000820" at bounding box center [485, 311] width 42 height 9
drag, startPoint x: 123, startPoint y: 27, endPoint x: 116, endPoint y: 21, distance: 8.9
click at [122, 27] on div "MAZUETA4@GMAIL.COM Alt s" at bounding box center [158, 17] width 242 height 24
click at [114, 18] on input "MAZUETA4@GMAIL.COM" at bounding box center [158, 17] width 242 height 13
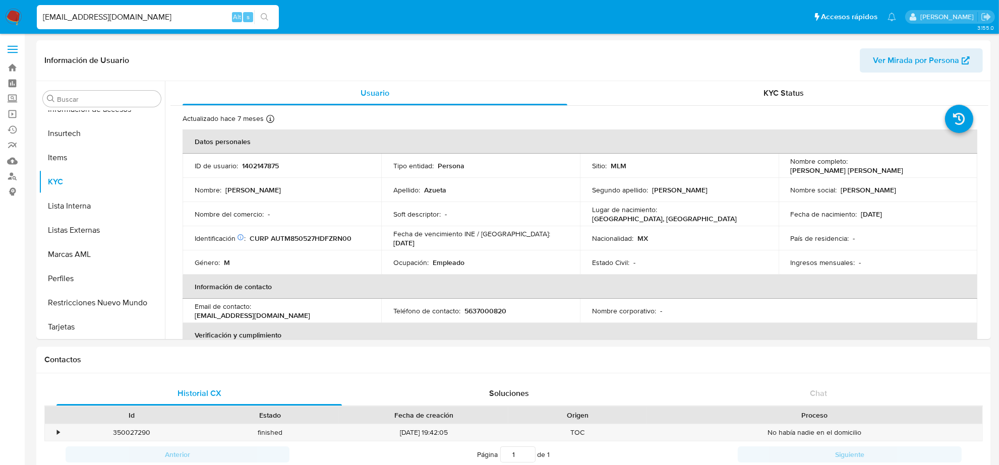
drag, startPoint x: 114, startPoint y: 18, endPoint x: 113, endPoint y: 13, distance: 5.1
click at [114, 16] on input "MAZUETA4@GMAIL.COM" at bounding box center [158, 17] width 242 height 13
paste input "JORDIFERMAN@HOT"
type input "JORDIFERMAN@HOTMAIL.COM"
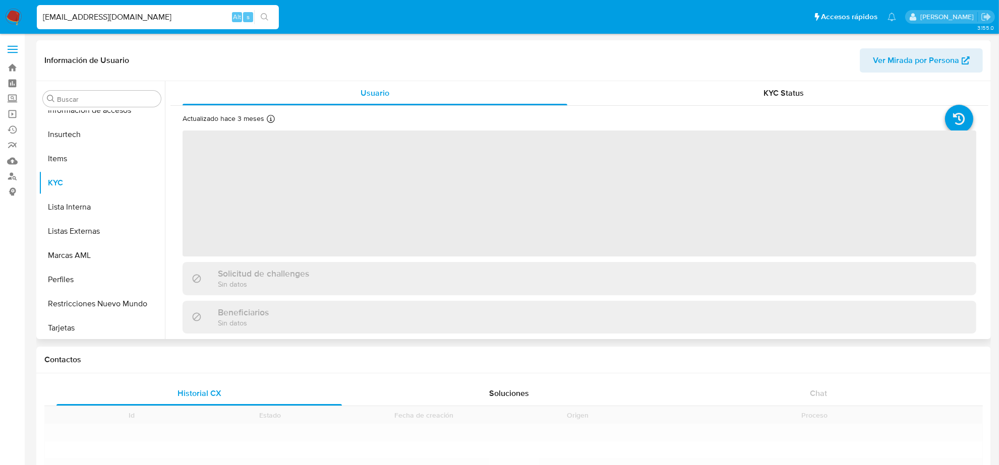
scroll to position [425, 0]
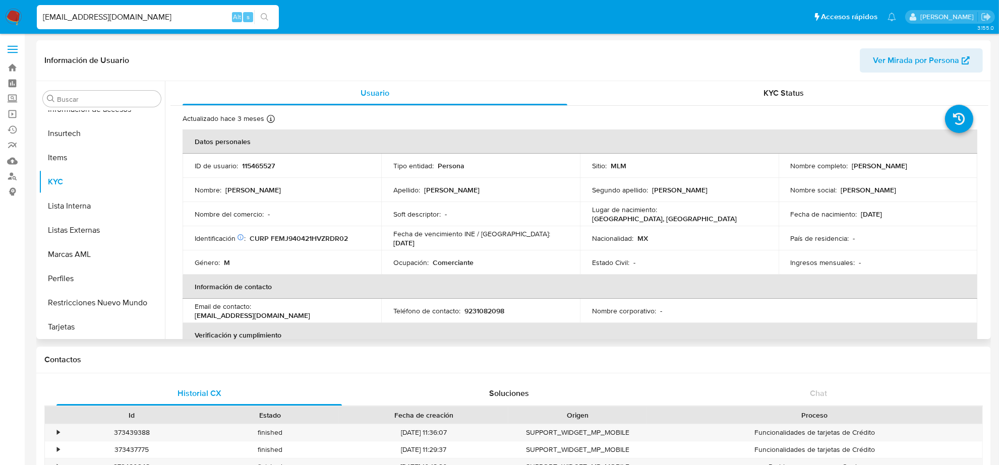
select select "10"
click at [480, 311] on p "9231082098" at bounding box center [484, 311] width 40 height 9
click at [157, 18] on input "JORDIFERMAN@HOTMAIL.COM" at bounding box center [158, 17] width 242 height 13
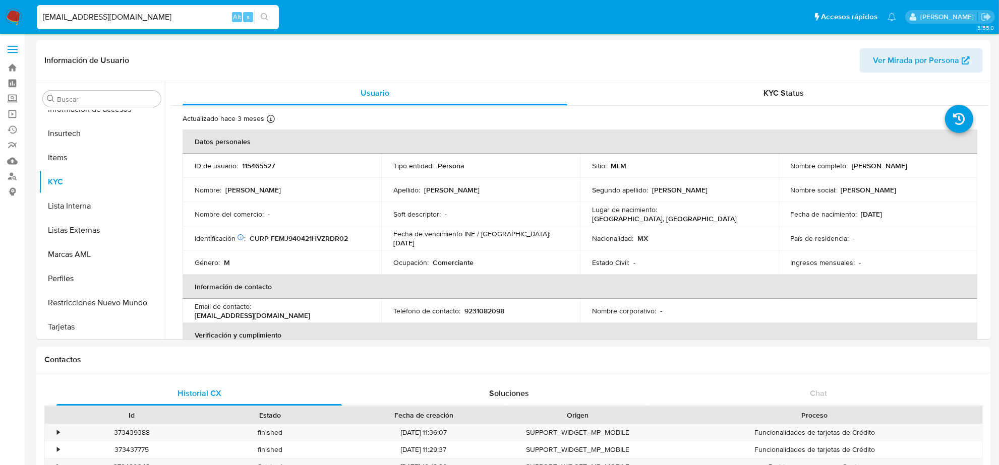
click at [157, 18] on input "JORDIFERMAN@HOTMAIL.COM" at bounding box center [158, 17] width 242 height 13
paste input "TJSOUNDMASTER"
type input "TJSOUNDMASTER@HOTMAIL.COM"
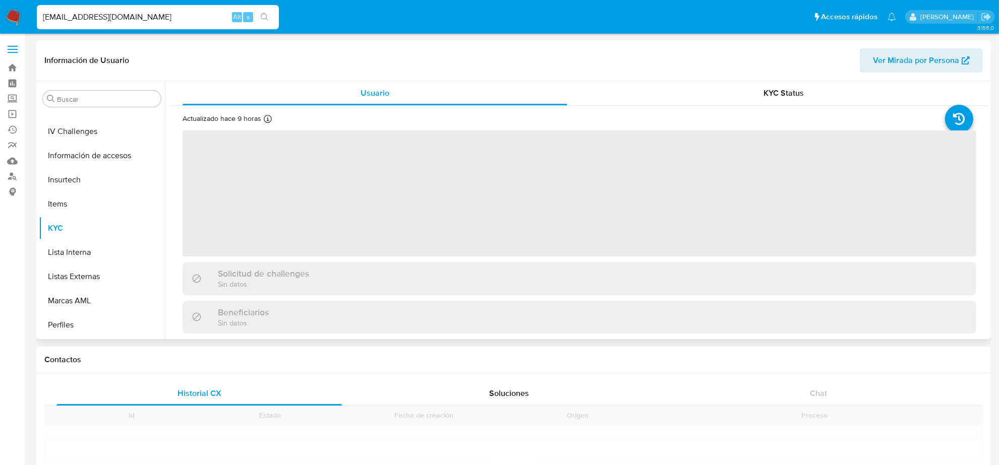
scroll to position [425, 0]
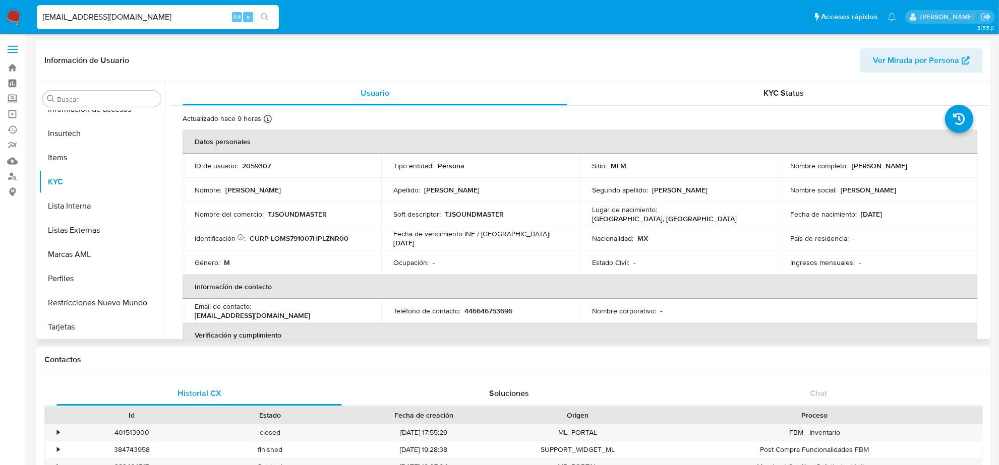
select select "10"
click at [469, 313] on p "446646753696" at bounding box center [488, 311] width 48 height 9
click at [183, 20] on input "TJSOUNDMASTER@HOTMAIL.COM" at bounding box center [158, 17] width 242 height 13
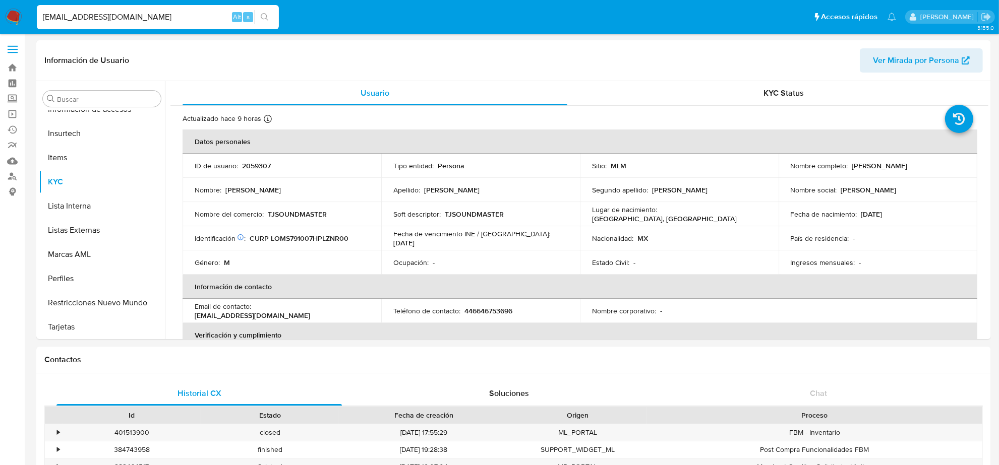
click at [183, 20] on input "TJSOUNDMASTER@HOTMAIL.COM" at bounding box center [158, 17] width 242 height 13
paste input "SERGIO@ALCARGADGET"
type input "SERGIO@ALCARGADGET.COM"
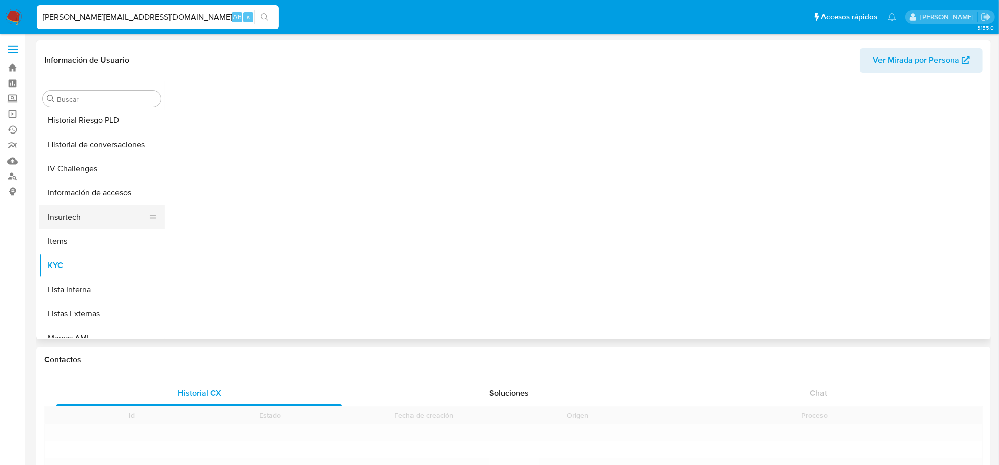
scroll to position [425, 0]
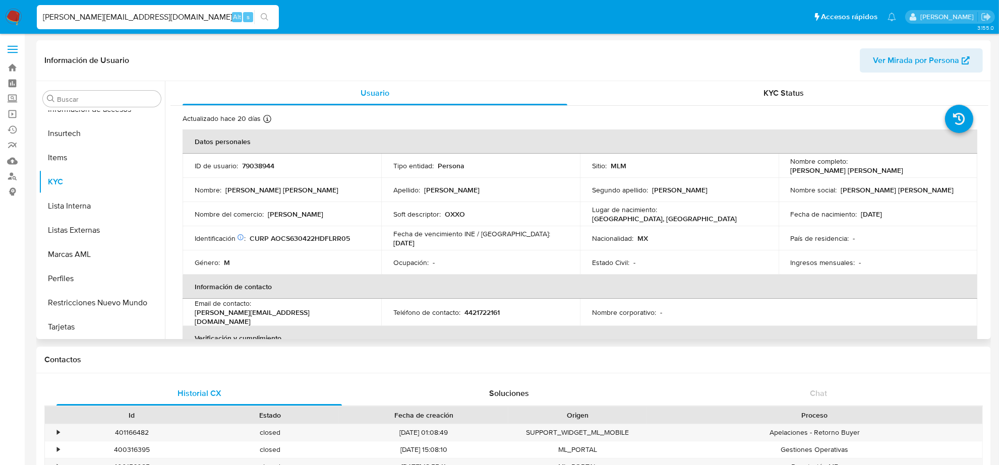
select select "10"
click at [488, 310] on p "4421722161" at bounding box center [481, 312] width 35 height 9
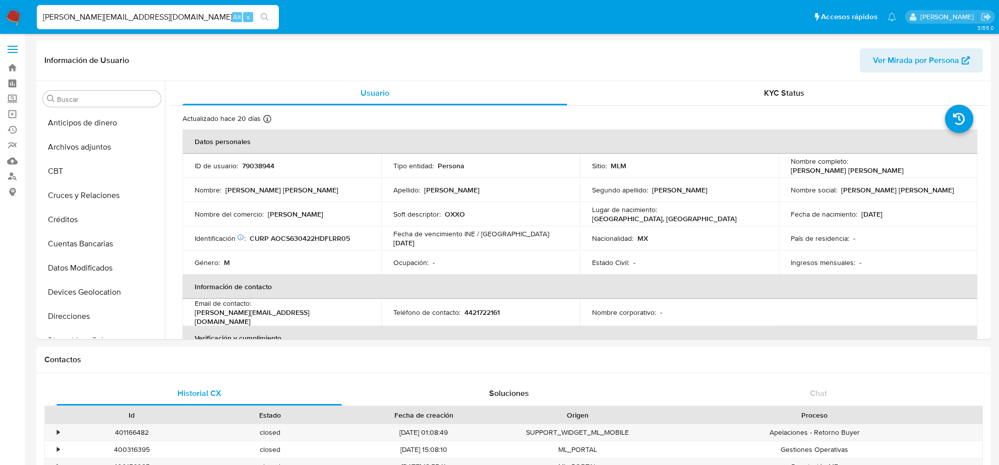
select select "10"
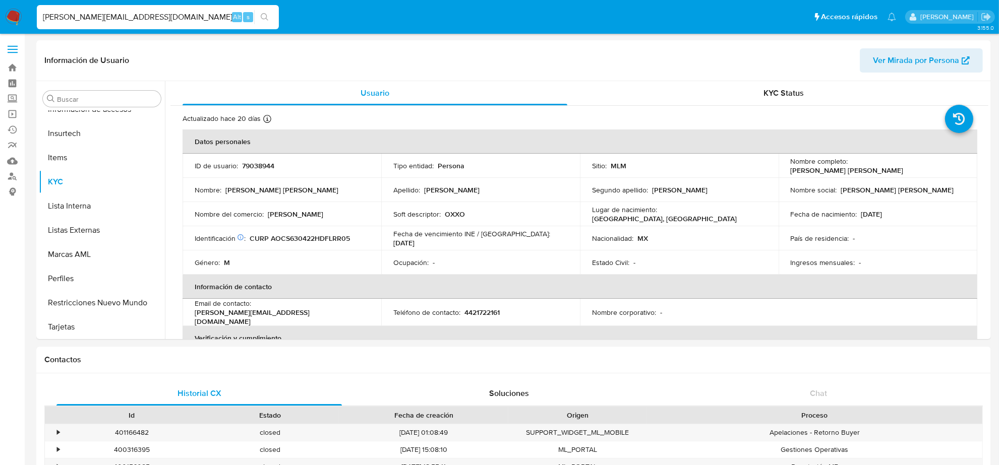
click at [172, 21] on input "SERGIO@ALCARGADGET.COM" at bounding box center [158, 17] width 242 height 13
click at [172, 20] on input "SERGIO@ALCARGADGET.COM" at bounding box center [158, 17] width 242 height 13
click at [172, 19] on input "SERGIO@ALCARGADGET.COM" at bounding box center [158, 17] width 242 height 13
paste input "DAFRAMA97@GMAIL"
type input "DAFRAMA97@GMAIL.COM"
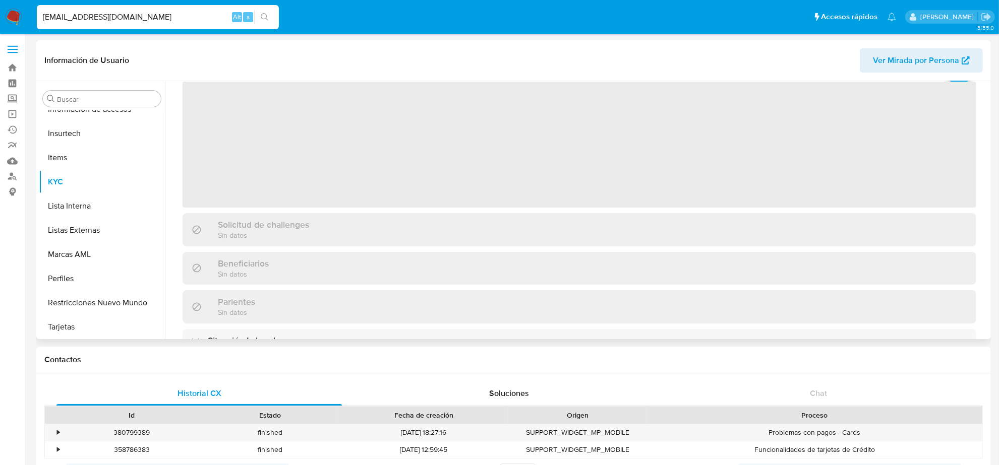
scroll to position [126, 0]
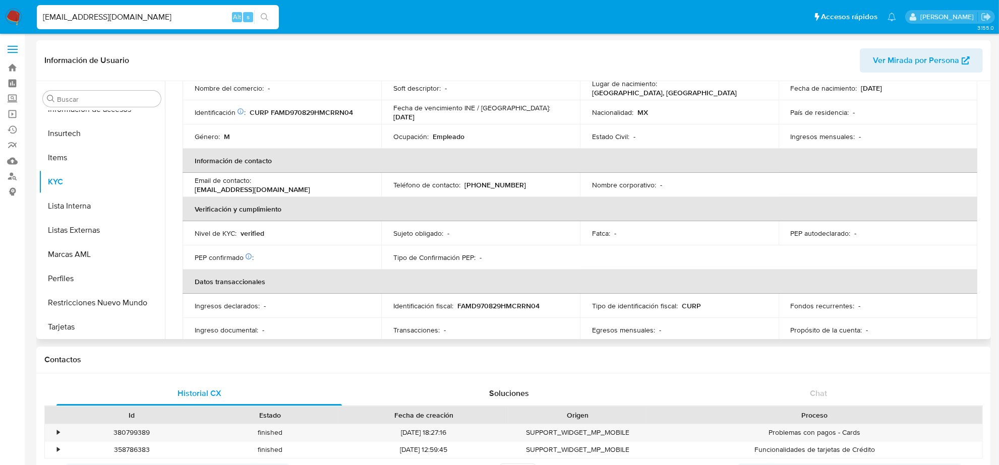
select select "10"
click at [489, 185] on p "(55) 22720720" at bounding box center [495, 185] width 62 height 9
copy p "22720720"
click at [170, 19] on input "DAFRAMA97@GMAIL.COM" at bounding box center [158, 17] width 242 height 13
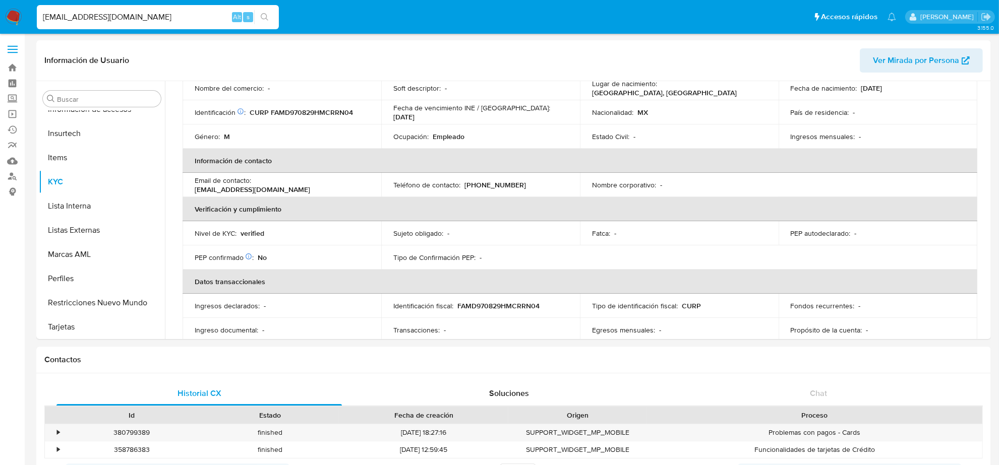
click at [170, 19] on input "DAFRAMA97@GMAIL.COM" at bounding box center [158, 17] width 242 height 13
paste input "GABYY_GONZALEZ17@HOT"
type input "GABYY_GONZALEZ17@HOTMAIL.COM"
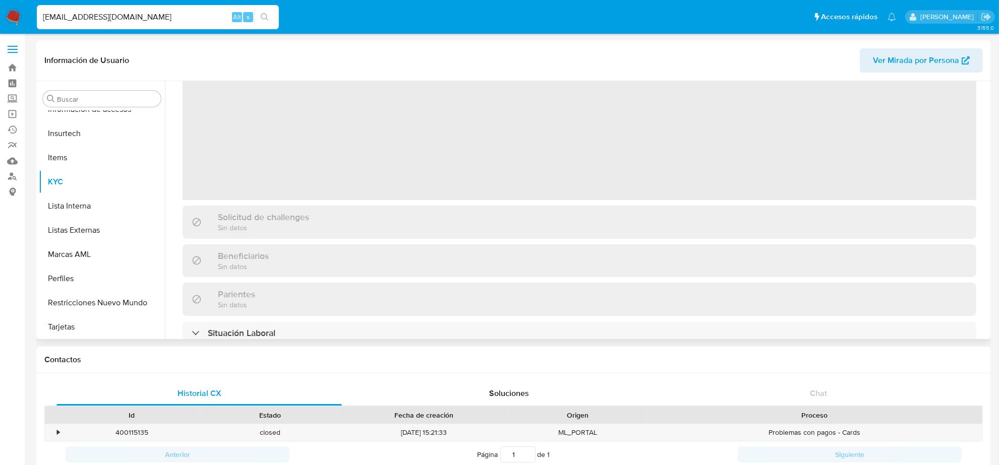
scroll to position [126, 0]
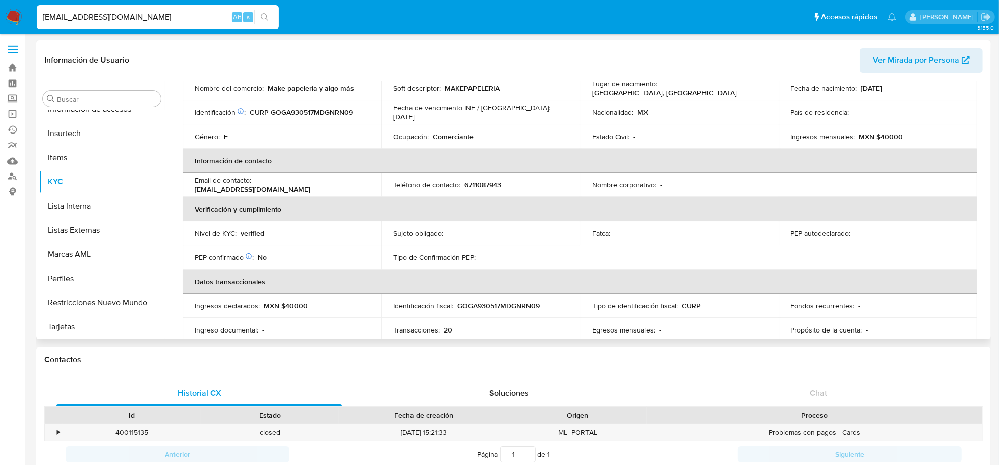
select select "10"
click at [489, 186] on p "6711087943" at bounding box center [482, 185] width 37 height 9
copy p "6711087943"
click at [81, 13] on input "GABYY_GONZALEZ17@HOTMAIL.COM" at bounding box center [158, 17] width 242 height 13
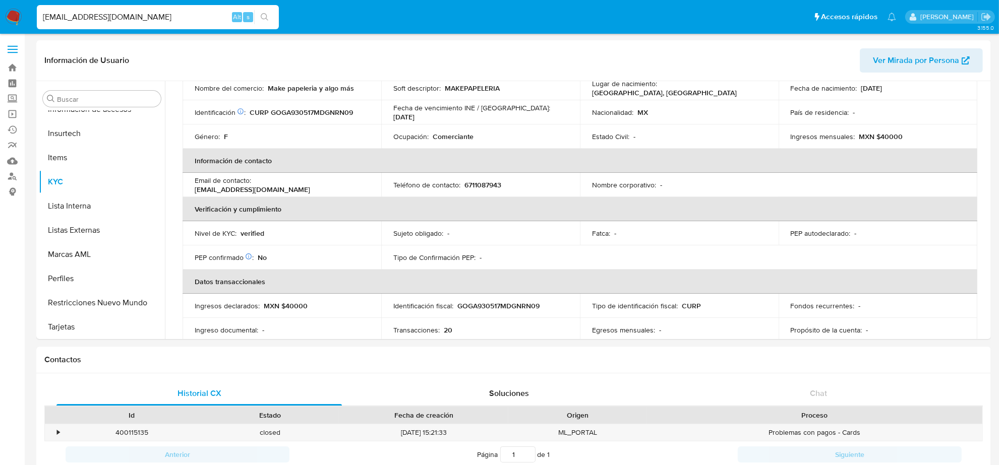
click at [81, 13] on input "GABYY_GONZALEZ17@HOTMAIL.COM" at bounding box center [158, 17] width 242 height 13
paste input "RUTA64RB@OUTLOOK"
click at [169, 12] on input "RUTA64RB@OUTLOOK.COM" at bounding box center [158, 17] width 242 height 13
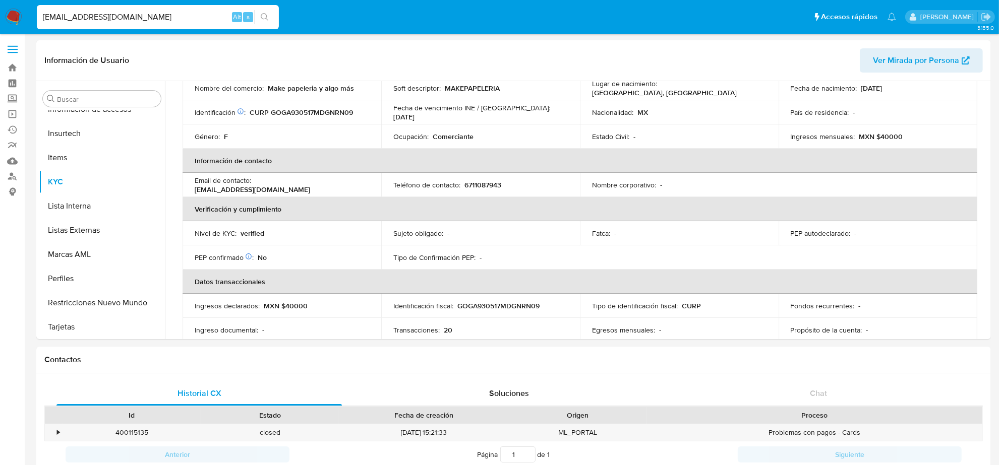
click at [169, 12] on input "RUTA64RB@OUTLOOK.COM" at bounding box center [158, 17] width 242 height 13
paste input "FERUAP@GMAIL"
type input "FERUAP@GMAIL.COM"
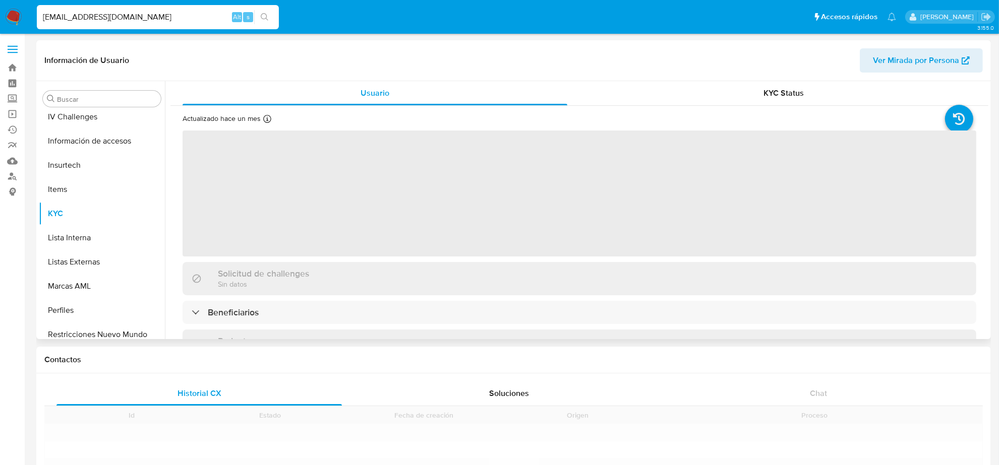
scroll to position [425, 0]
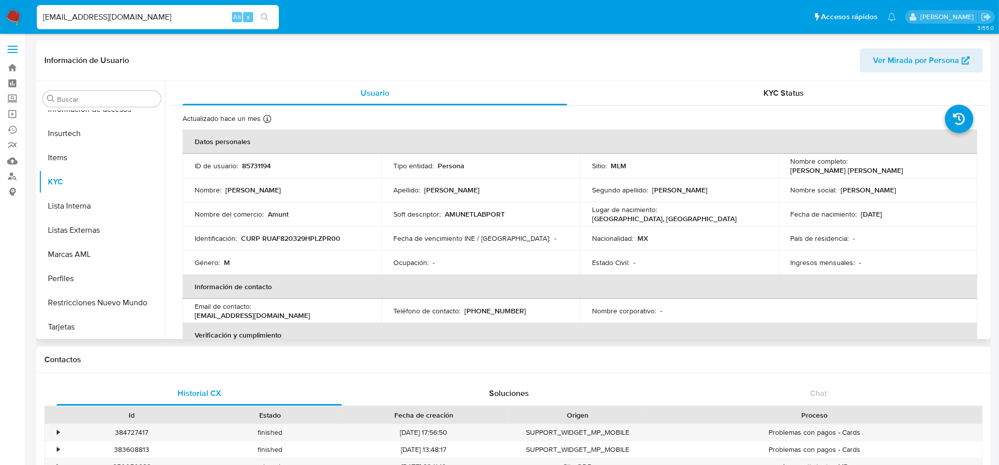
select select "10"
click at [145, 23] on input "FERUAP@GMAIL.COM" at bounding box center [158, 17] width 242 height 13
paste input "ALEXTB@ME"
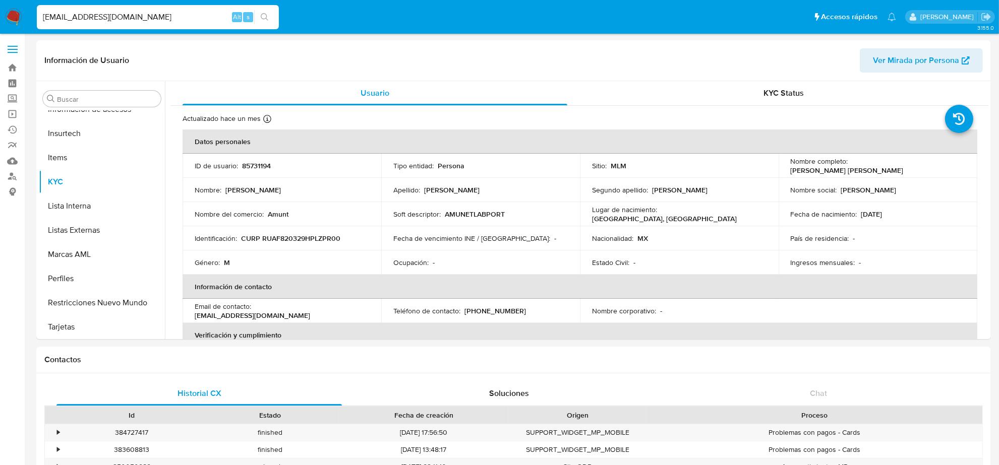
type input "ALEXTB@ME.COM"
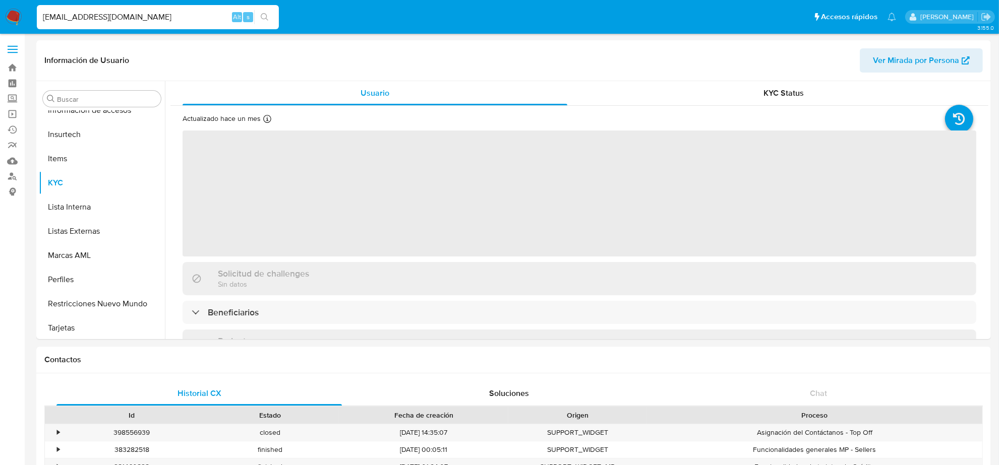
scroll to position [425, 0]
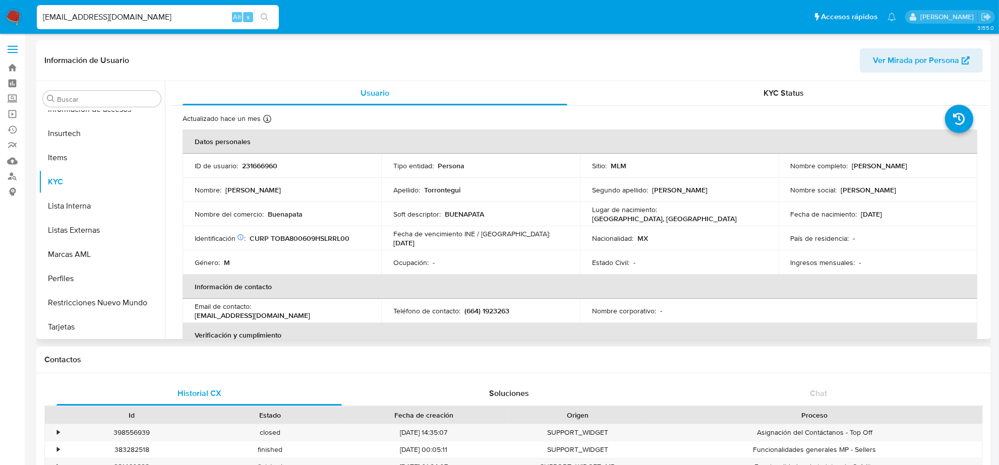
select select "10"
click at [179, 8] on div "ALEXTB@ME.COM Alt s" at bounding box center [158, 17] width 242 height 24
click at [145, 16] on input "ALEXTB@ME.COM" at bounding box center [158, 17] width 242 height 13
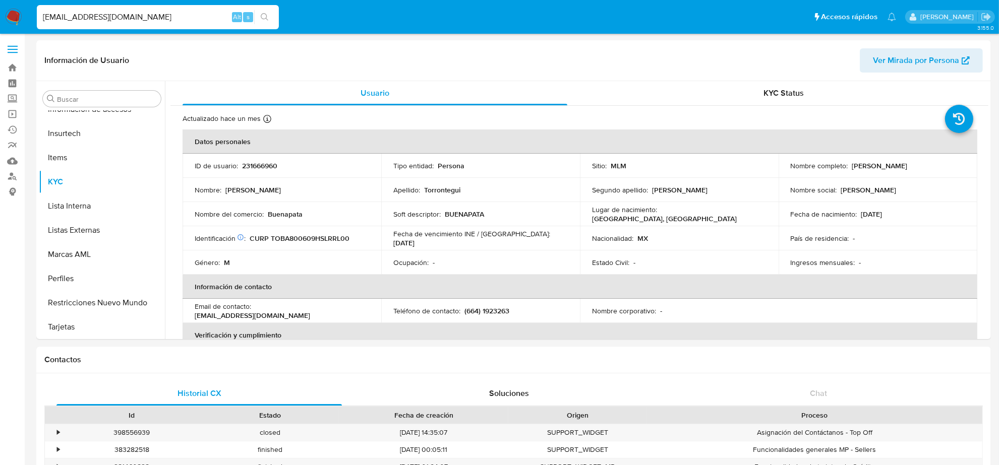
paste input "ESME.MARTIN@HOTMAIL."
click at [145, 16] on input "ALEXTB@ME.ESME.MARTIN@HOTMAIL.COM" at bounding box center [158, 17] width 242 height 13
paste input
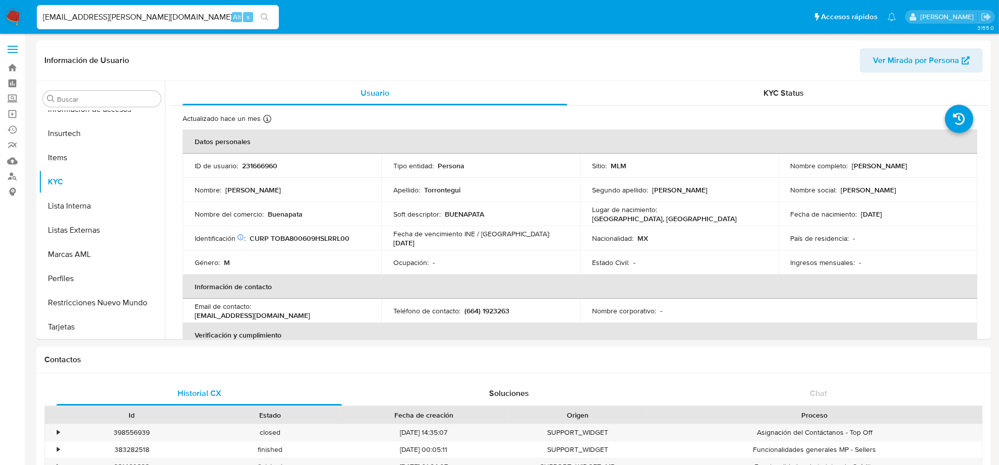
type input "ESME.MARTIN@HOTMAIL.COM"
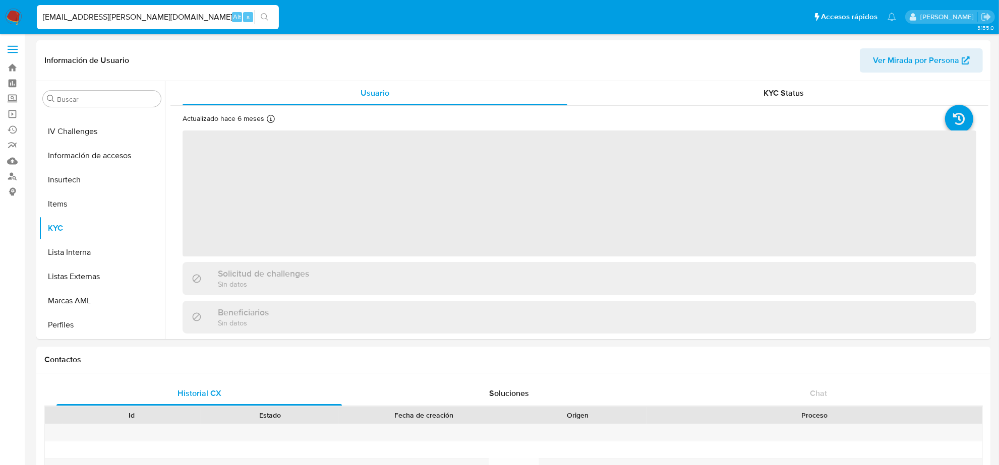
scroll to position [425, 0]
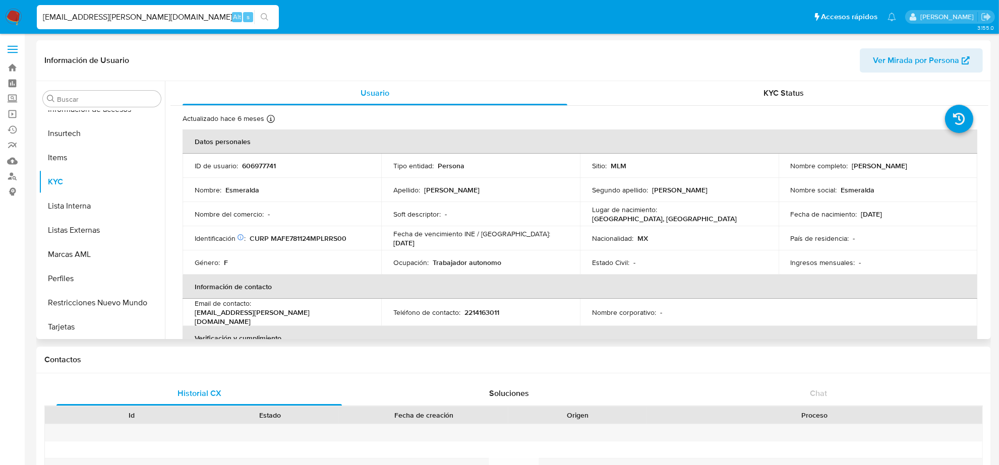
select select "10"
click at [488, 309] on p "2214163011" at bounding box center [481, 312] width 35 height 9
copy p "2214163011"
click at [164, 19] on input "ESME.MARTIN@HOTMAIL.COM" at bounding box center [158, 17] width 242 height 13
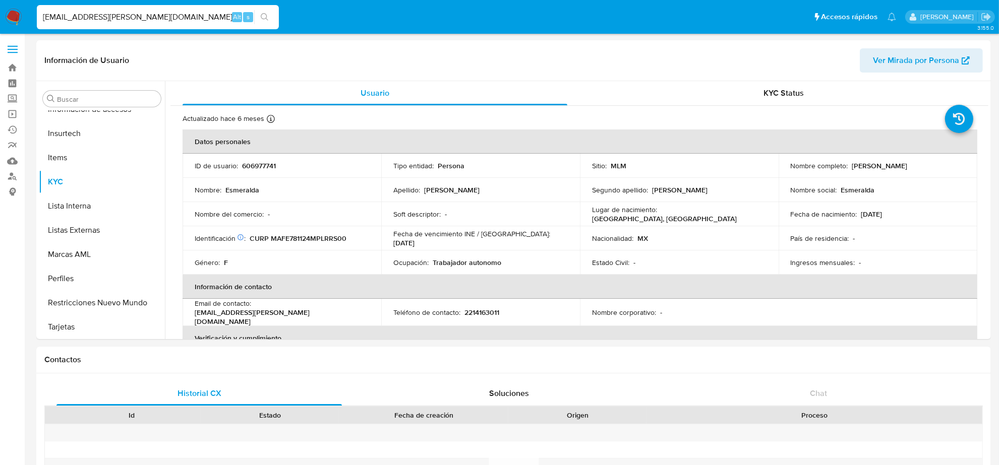
click at [164, 19] on input "ESME.MARTIN@HOTMAIL.COM" at bounding box center [158, 17] width 242 height 13
paste input "JERSEYSBARTOLO@G"
type input "JERSEYSBARTOLO@GMAIL.COM"
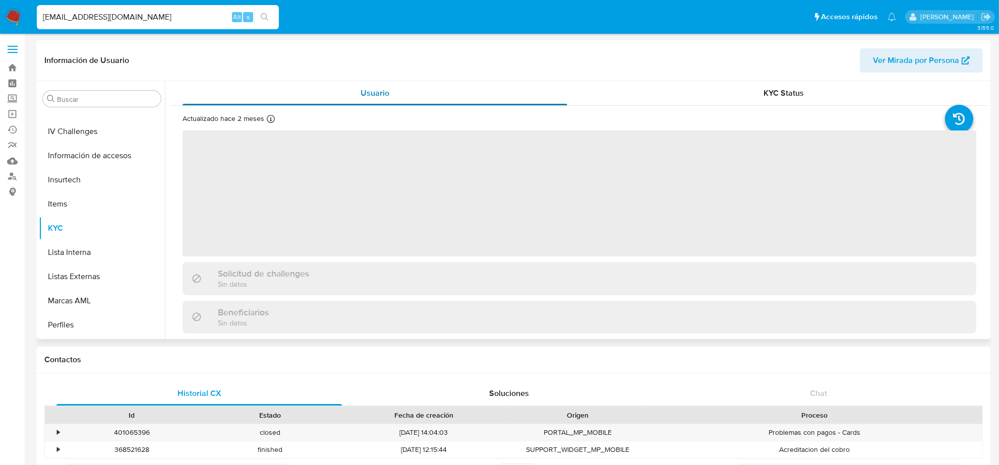
scroll to position [425, 0]
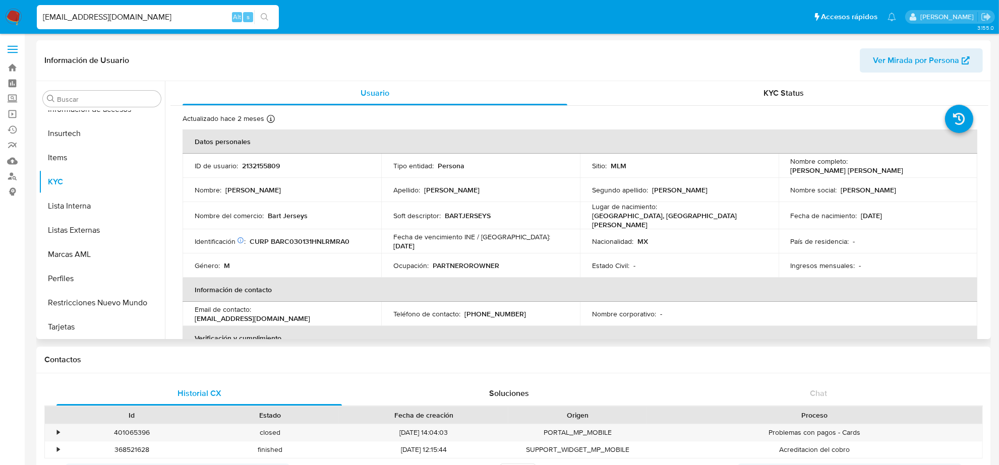
select select "10"
click at [501, 310] on p "(81) 35607326" at bounding box center [495, 314] width 62 height 9
copy p "35607326"
click at [152, 19] on input "JERSEYSBARTOLO@GMAIL.COM" at bounding box center [158, 17] width 242 height 13
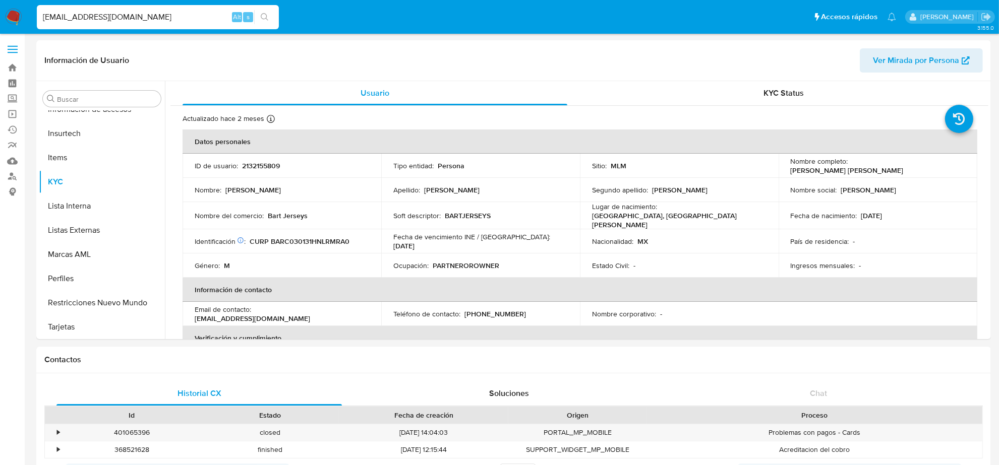
click at [152, 19] on input "JERSEYSBARTOLO@GMAIL.COM" at bounding box center [158, 17] width 242 height 13
paste input "MARCRUZRA"
type input "MARCRUZRA@GMAIL.COM"
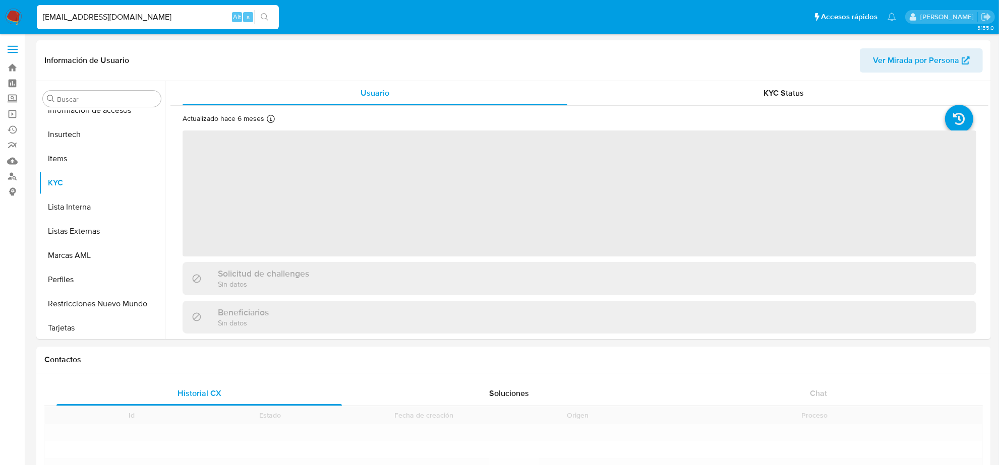
scroll to position [425, 0]
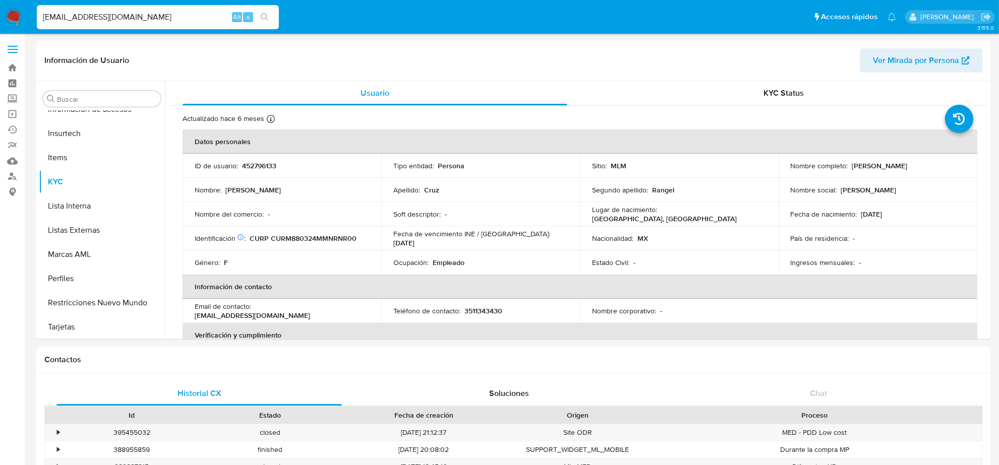
select select "10"
click at [495, 313] on p "3511343430" at bounding box center [483, 311] width 38 height 9
copy p "3511343430"
click at [104, 16] on input "MARCRUZRA@GMAIL.COM" at bounding box center [158, 17] width 242 height 13
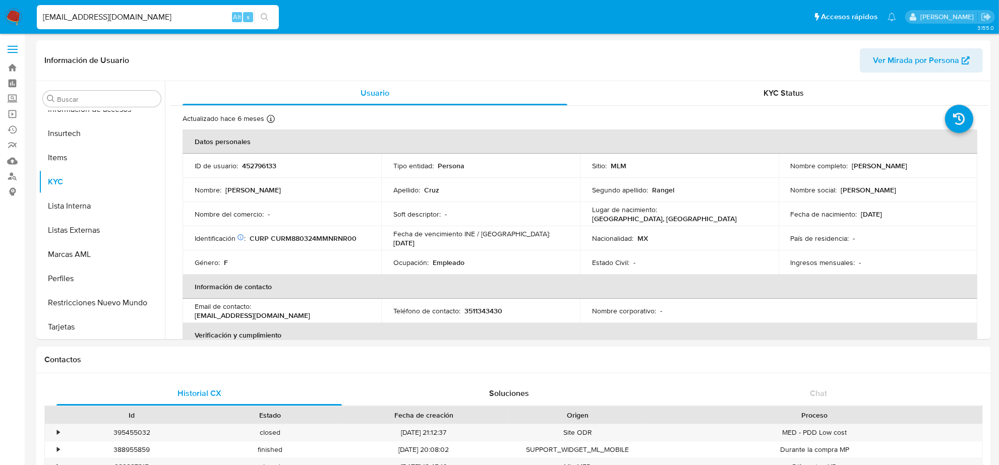
click at [104, 16] on input "MARCRUZRA@GMAIL.COM" at bounding box center [158, 17] width 242 height 13
paste input "SEISMIC.APPLIED"
type input "SEISMIC.APPLIED@GMAIL.COM"
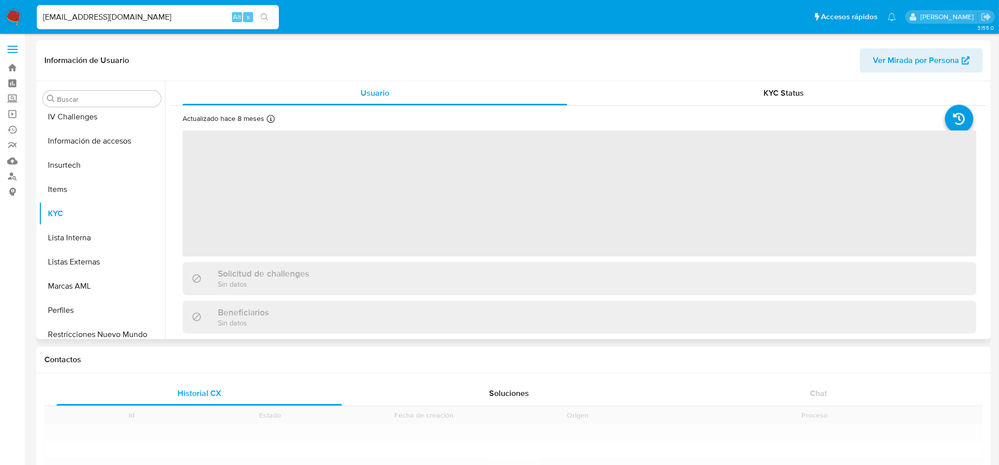
scroll to position [425, 0]
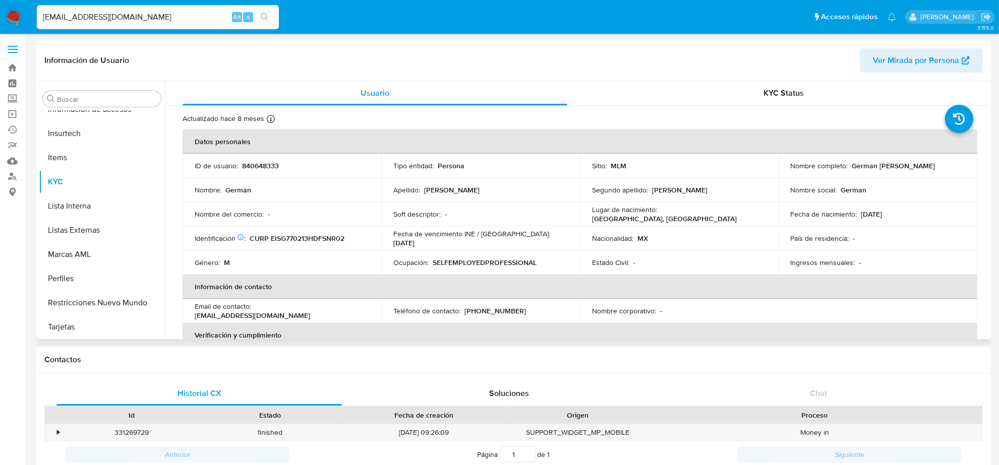
select select "10"
click at [502, 312] on p "(55) 44489550" at bounding box center [495, 311] width 62 height 9
copy p "44489550"
click at [111, 21] on input "SEISMIC.APPLIED@GMAIL.COM" at bounding box center [158, 17] width 242 height 13
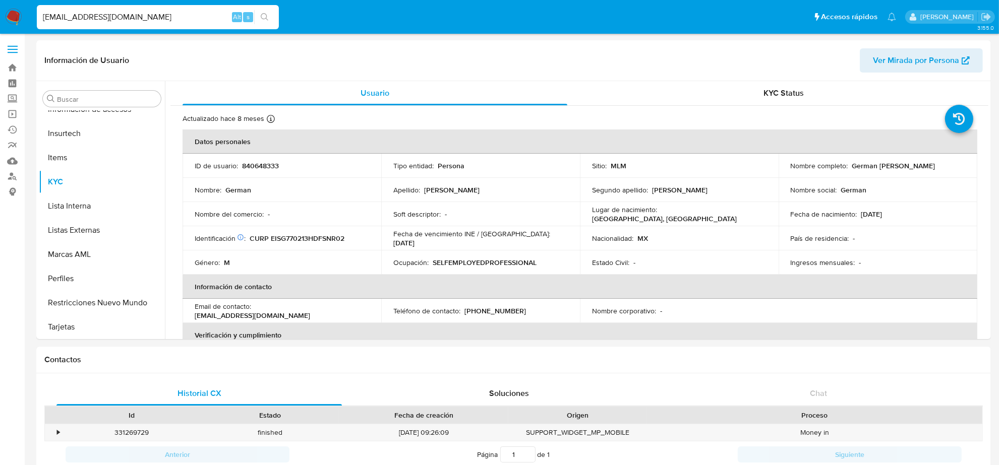
click at [111, 21] on input "SEISMIC.APPLIED@GMAIL.COM" at bounding box center [158, 17] width 242 height 13
paste input "JEAK_RM@HOTMAIL.CO.UK"
type input "JEAK_RM@HOTMAIL.CO.UK"
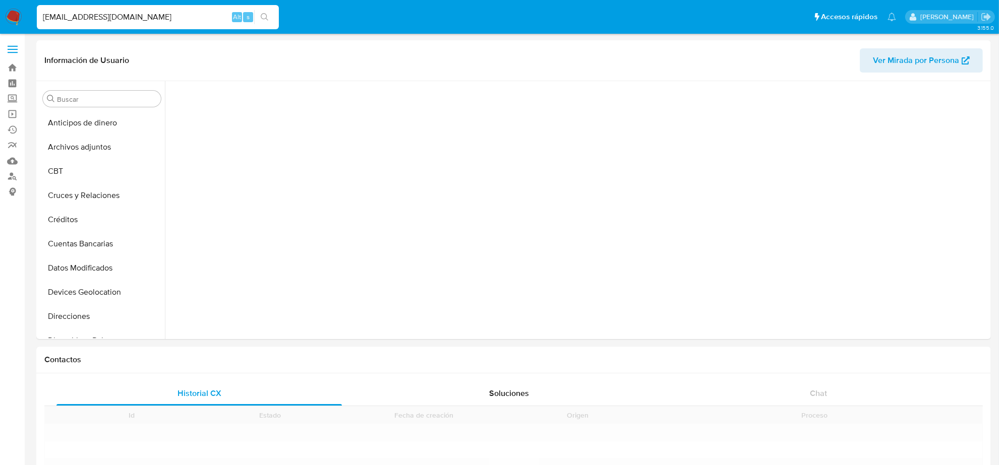
scroll to position [425, 0]
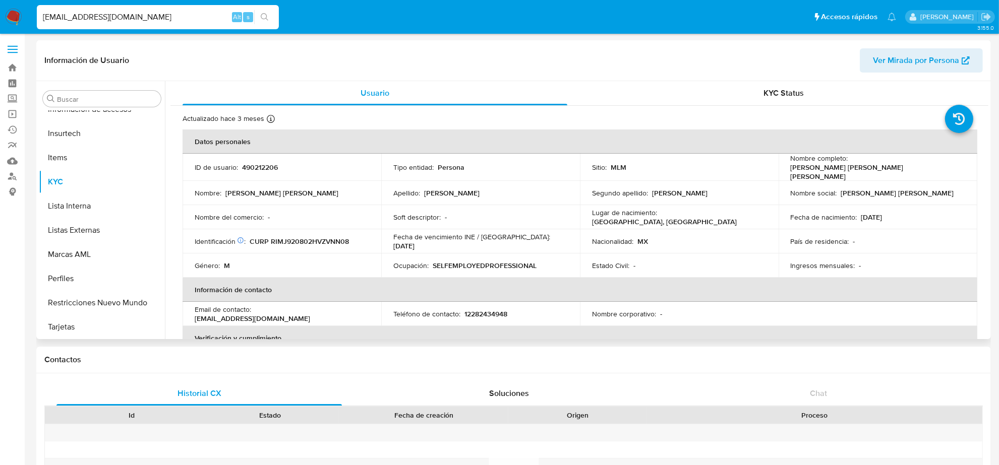
select select "10"
drag, startPoint x: 466, startPoint y: 308, endPoint x: 512, endPoint y: 308, distance: 45.9
click at [512, 310] on div "Teléfono de contacto : 12282434948" at bounding box center [480, 314] width 174 height 9
copy p "2282434948"
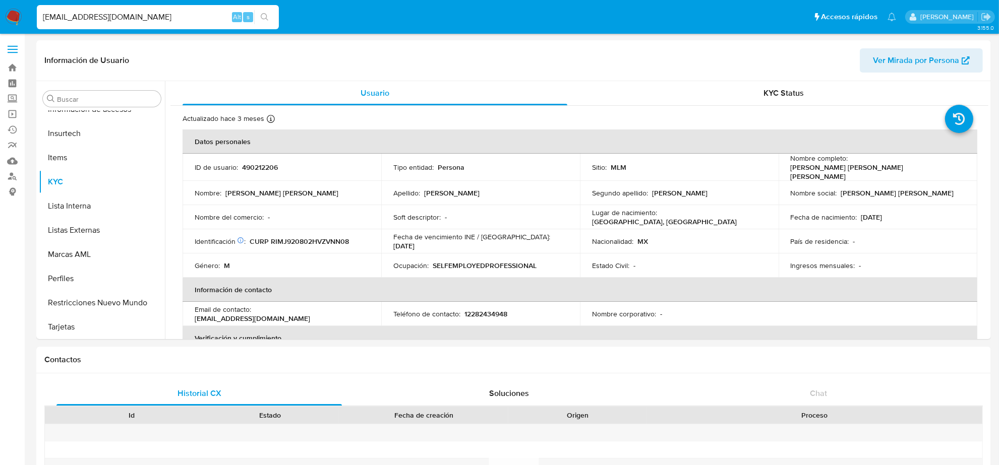
click at [71, 21] on input "JEAK_RM@HOTMAIL.CO.UK" at bounding box center [158, 17] width 242 height 13
click at [71, 20] on input "JEAK_RM@HOTMAIL.CO.UK" at bounding box center [158, 17] width 242 height 13
paste input "DASTAN.MERCADO@GMAIL.COM"
type input "DASTAN.MERCADO@GMAIL.COM"
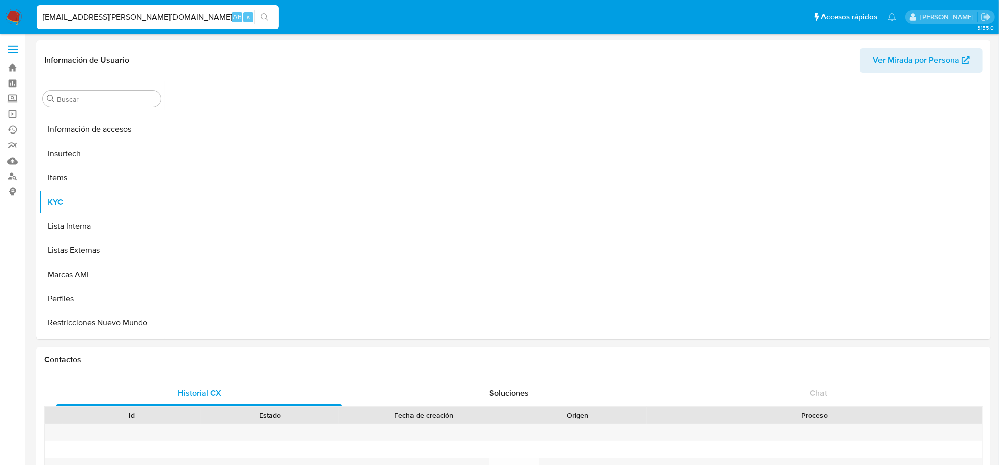
scroll to position [425, 0]
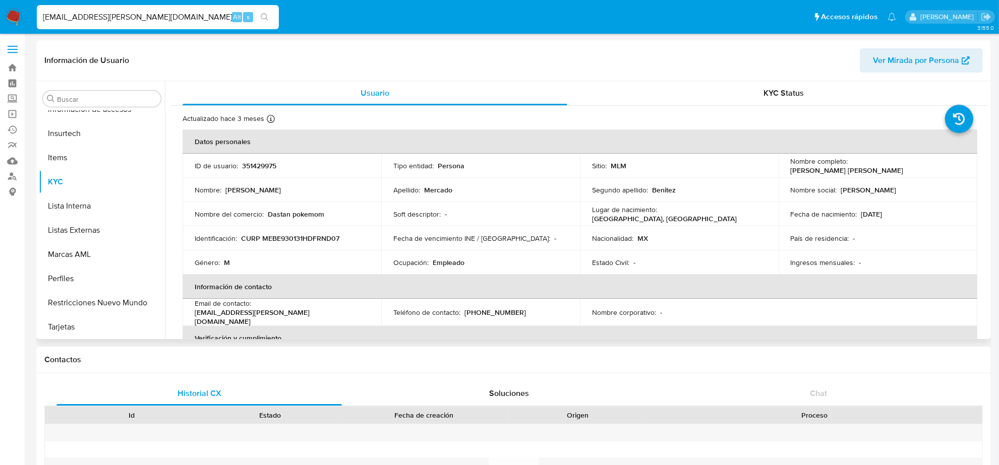
select select "10"
click at [495, 313] on p "(55) 27017830" at bounding box center [495, 312] width 62 height 9
copy p "27017830"
click at [155, 21] on input "DASTAN.MERCADO@GMAIL.COM" at bounding box center [158, 17] width 242 height 13
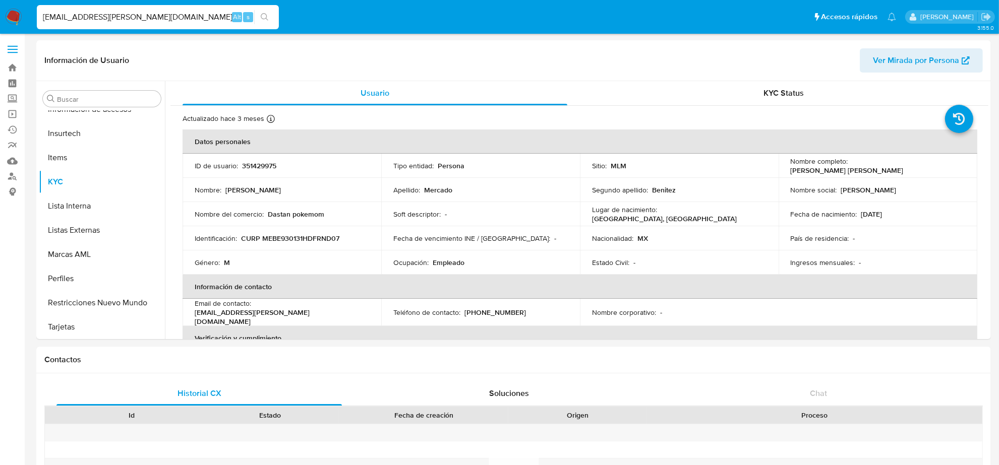
click at [155, 21] on input "DASTAN.MERCADO@GMAIL.COM" at bounding box center [158, 17] width 242 height 13
paste input "CPA.ADRIAN.GONZALEZ@OUTLOOK"
type input "CPA.ADRIAN.GONZALEZ@OUTLOOK.COM"
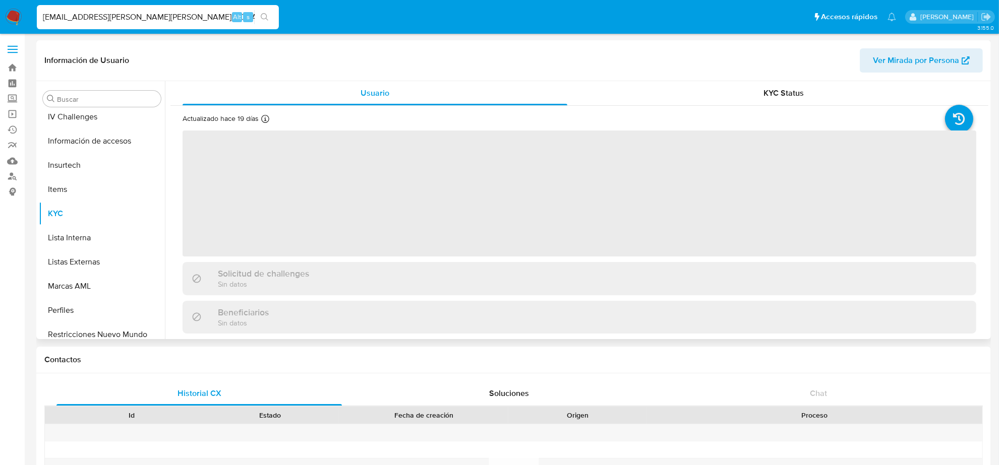
scroll to position [425, 0]
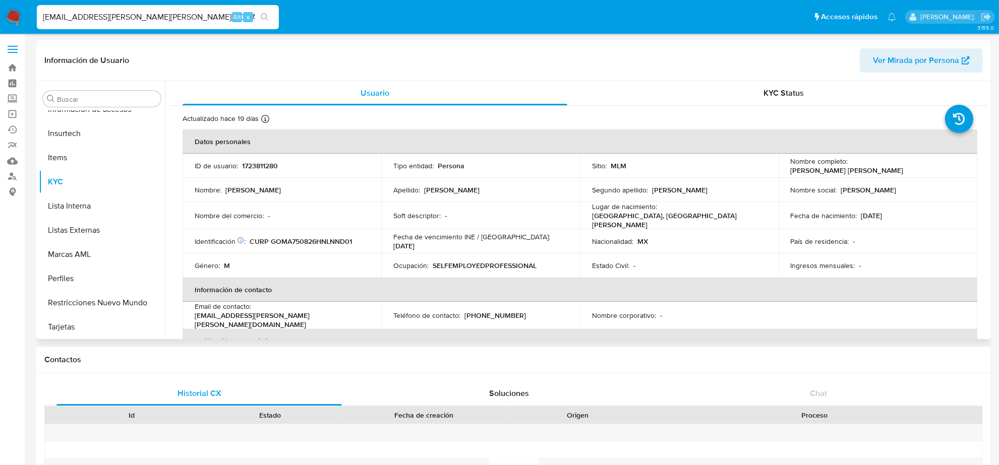
select select "10"
click at [497, 311] on p "(81) 22008098" at bounding box center [495, 315] width 62 height 9
click at [498, 311] on p "(81) 22008098" at bounding box center [495, 315] width 62 height 9
copy p "22008098"
click at [129, 21] on input "CPA.ADRIAN.GONZALEZ@OUTLOOK.COM" at bounding box center [158, 17] width 242 height 13
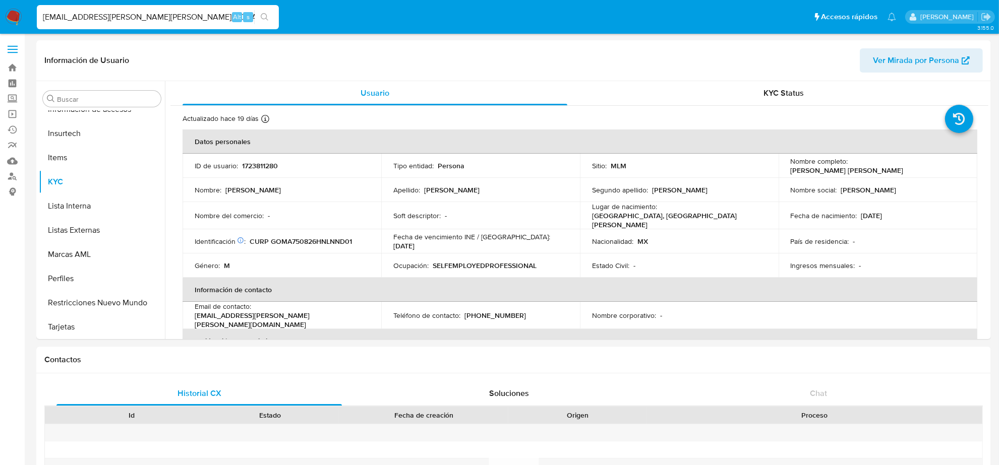
click at [129, 21] on input "CPA.ADRIAN.GONZALEZ@OUTLOOK.COM" at bounding box center [158, 17] width 242 height 13
paste input "JASSIELAGUILARG@GMAIL"
type input "JASSIELAGUILARG@GMAIL.COM"
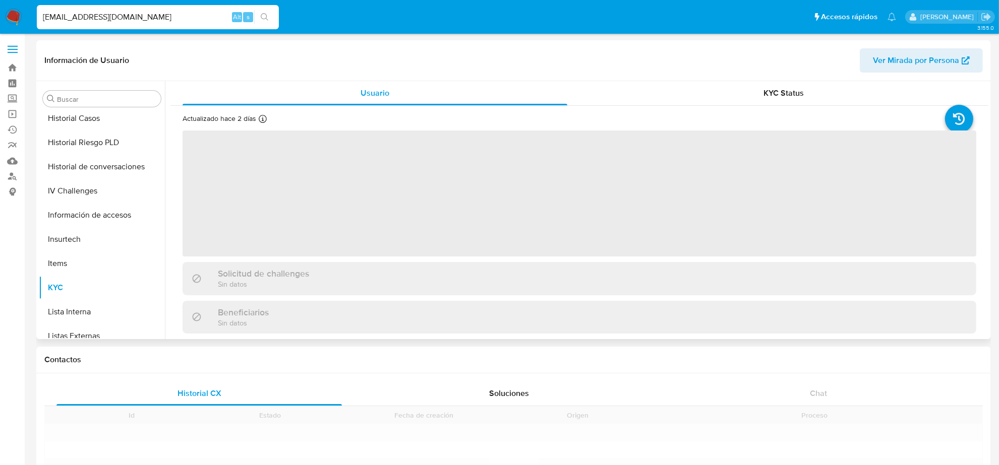
scroll to position [425, 0]
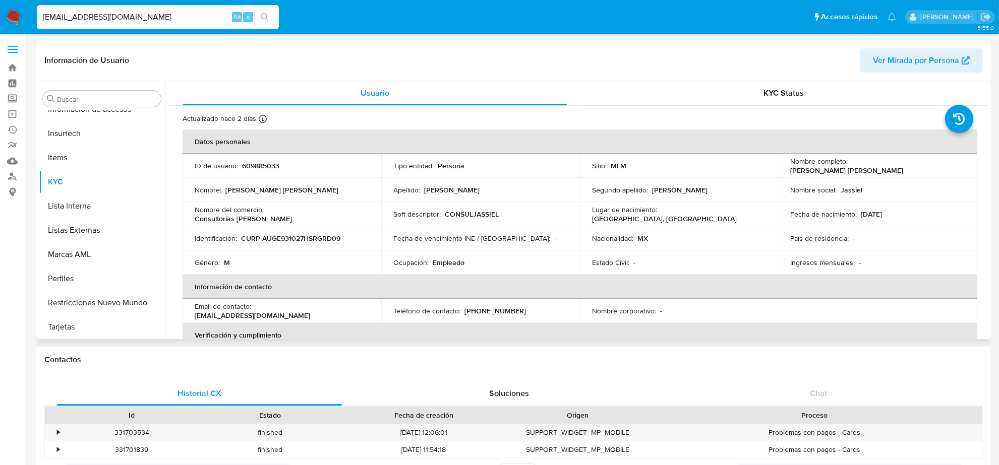
select select "10"
click at [506, 308] on p "(669) 4465675" at bounding box center [495, 311] width 62 height 9
click at [190, 18] on input "JASSIELAGUILARG@GMAIL.COM" at bounding box center [158, 17] width 242 height 13
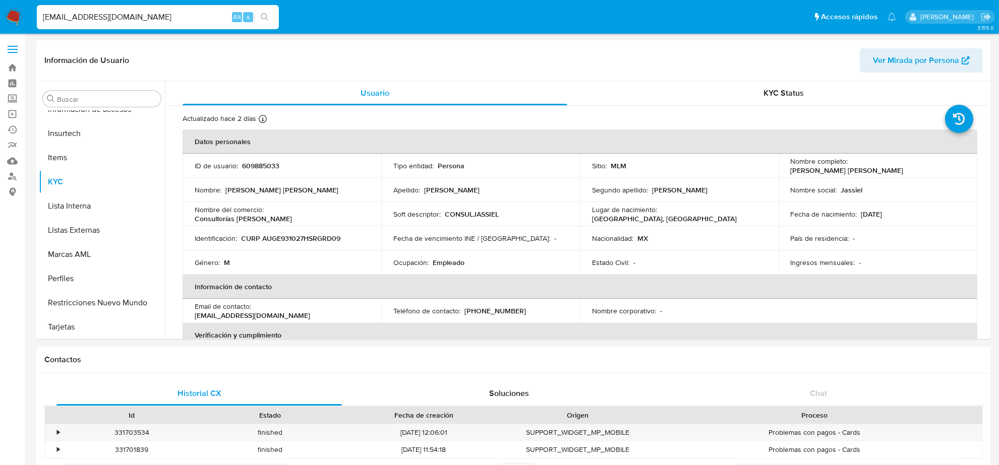
click at [190, 18] on input "JASSIELAGUILARG@GMAIL.COM" at bounding box center [158, 17] width 242 height 13
paste input "ARNOLDO_Z@HOT"
type input "ARNOLDO_Z@HOTMAIL.COM"
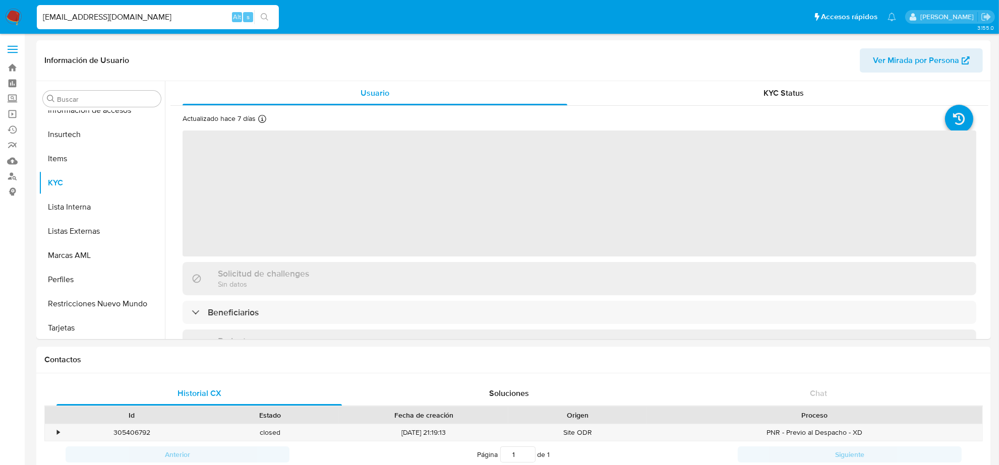
scroll to position [425, 0]
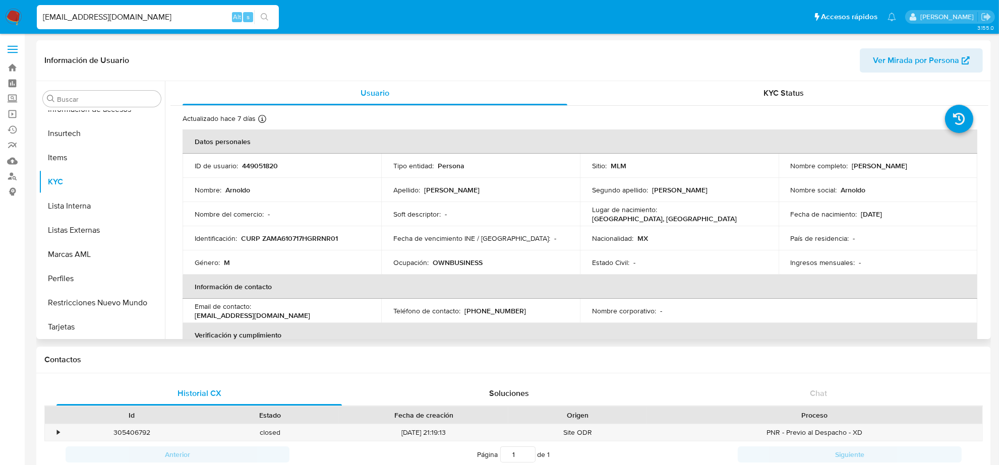
select select "10"
click at [488, 309] on p "(744) 5060550" at bounding box center [495, 311] width 62 height 9
click at [105, 25] on div "ARNOLDO_Z@HOTMAIL.COM Alt s" at bounding box center [158, 17] width 242 height 24
click at [107, 17] on input "ARNOLDO_Z@HOTMAIL.COM" at bounding box center [158, 17] width 242 height 13
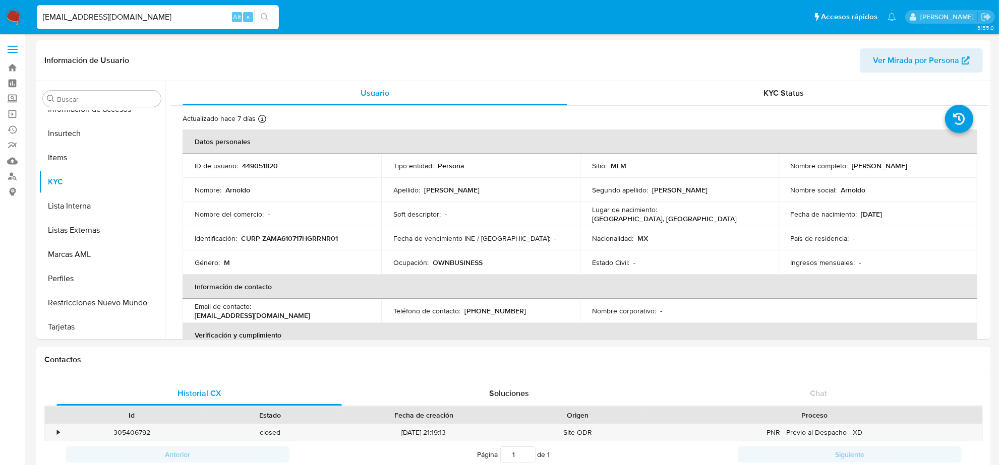
click at [107, 17] on input "ARNOLDO_Z@HOTMAIL.COM" at bounding box center [158, 17] width 242 height 13
paste input "VENTAS1@ROMELECTRIC"
type input "VENTAS1@ROMELECTRIC.COM"
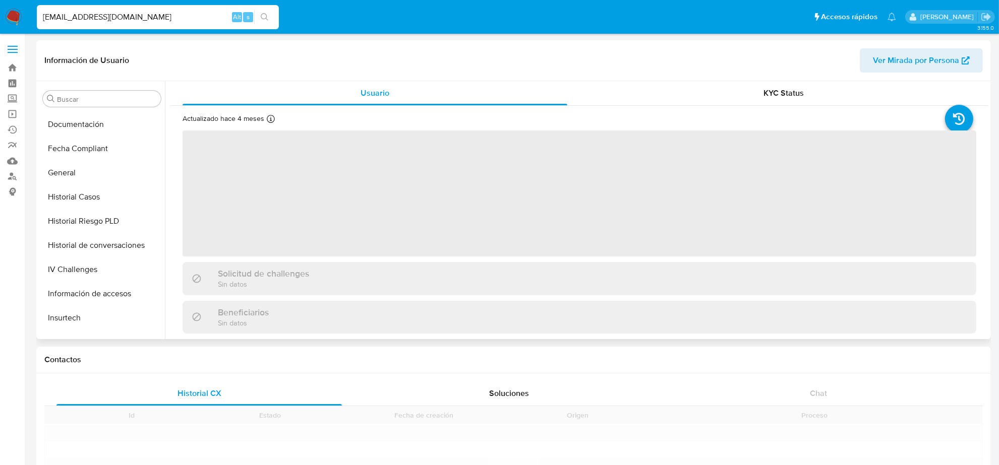
scroll to position [425, 0]
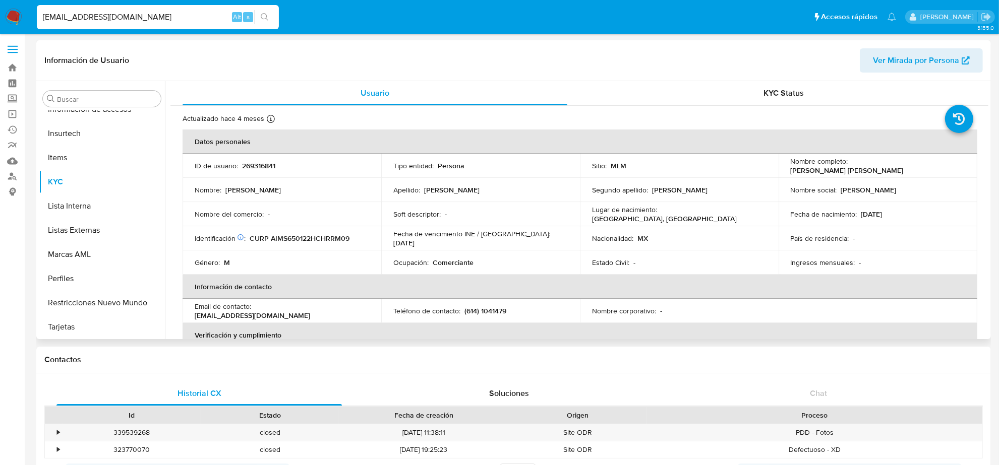
select select "10"
click at [494, 311] on p "(614) 1041479" at bounding box center [485, 311] width 42 height 9
click at [187, 9] on div "VENTAS1@ROMELECTRIC.COM Alt s" at bounding box center [158, 17] width 242 height 24
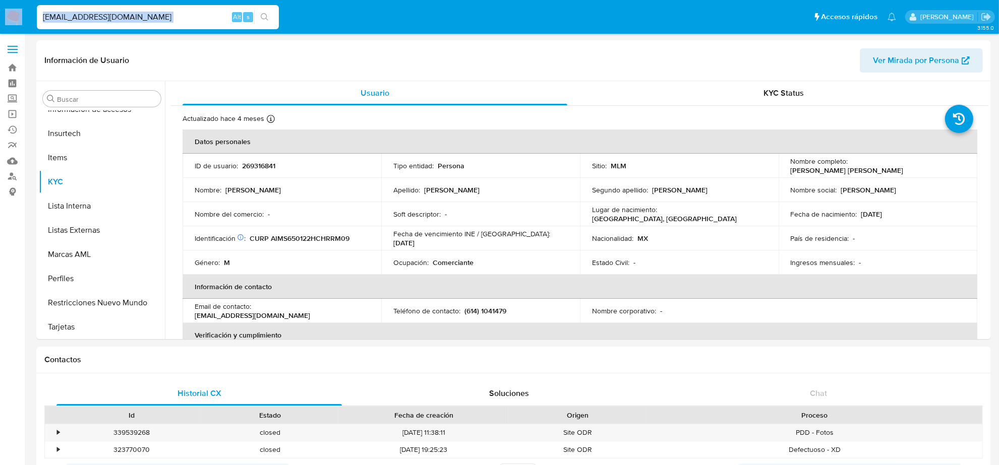
click at [185, 11] on input "VENTAS1@ROMELECTRIC.COM" at bounding box center [158, 17] width 242 height 13
paste input "TANGOLE@HOTMAIL"
type input "TANGOLE@HOTMAIL.COM"
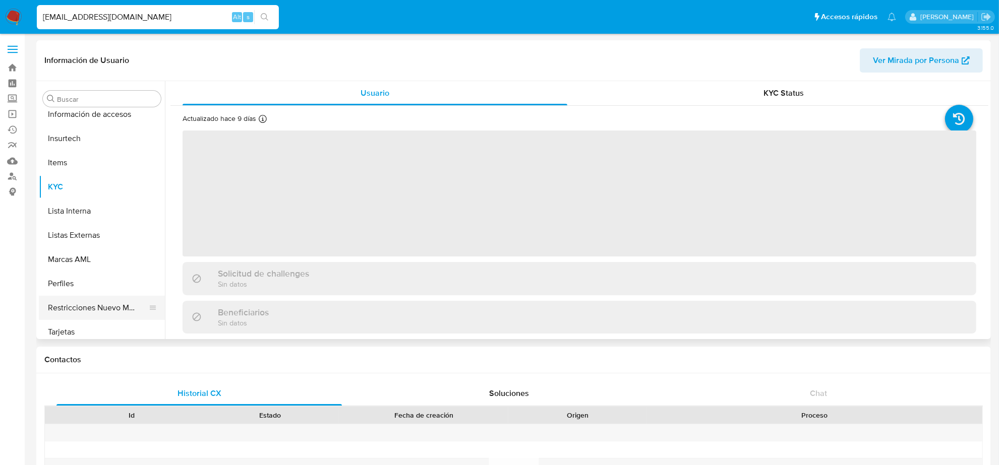
scroll to position [425, 0]
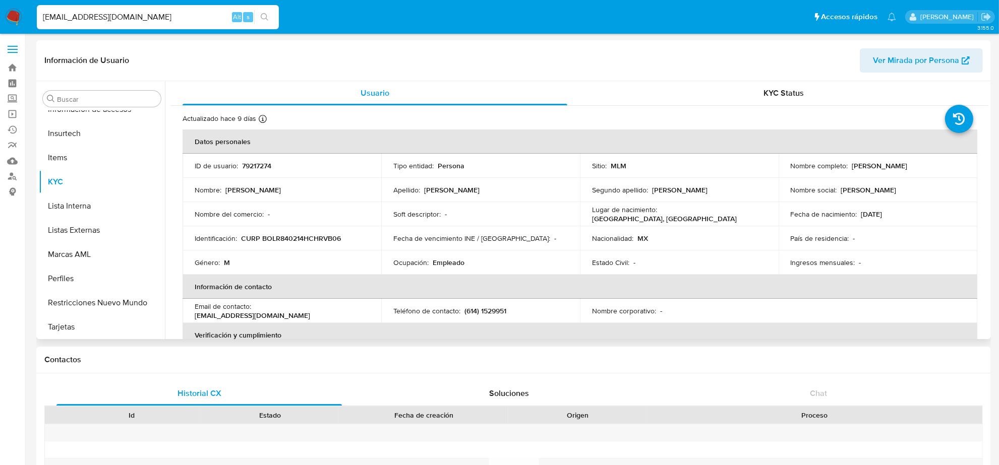
select select "10"
click at [487, 307] on p "(614) 1529951" at bounding box center [485, 311] width 42 height 9
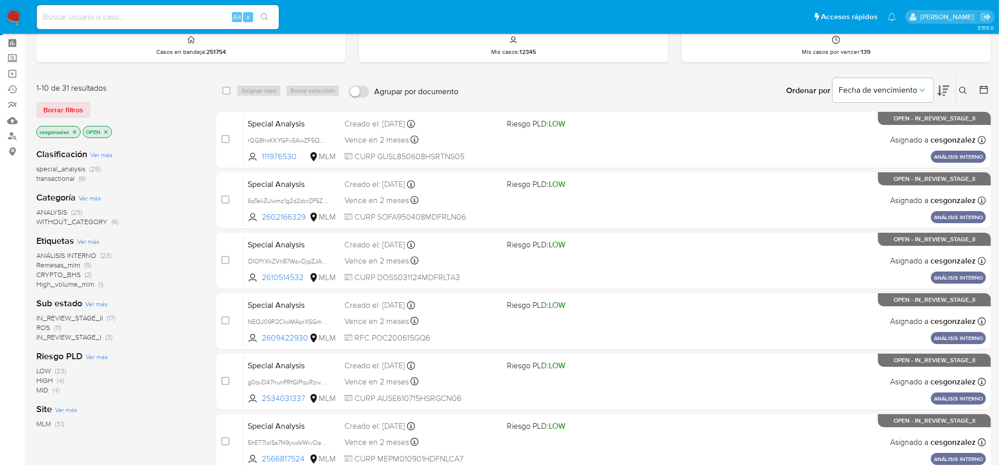
scroll to position [63, 0]
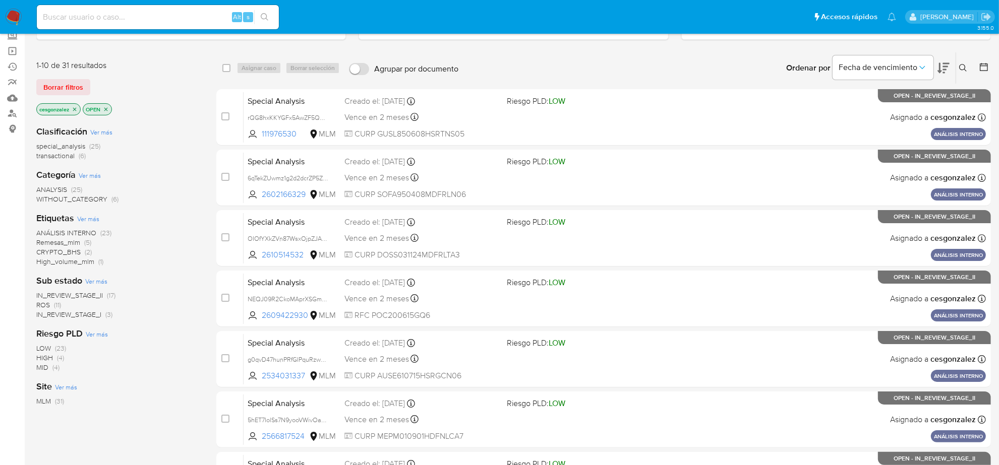
click at [53, 302] on span "ROS (11)" at bounding box center [48, 306] width 25 height 10
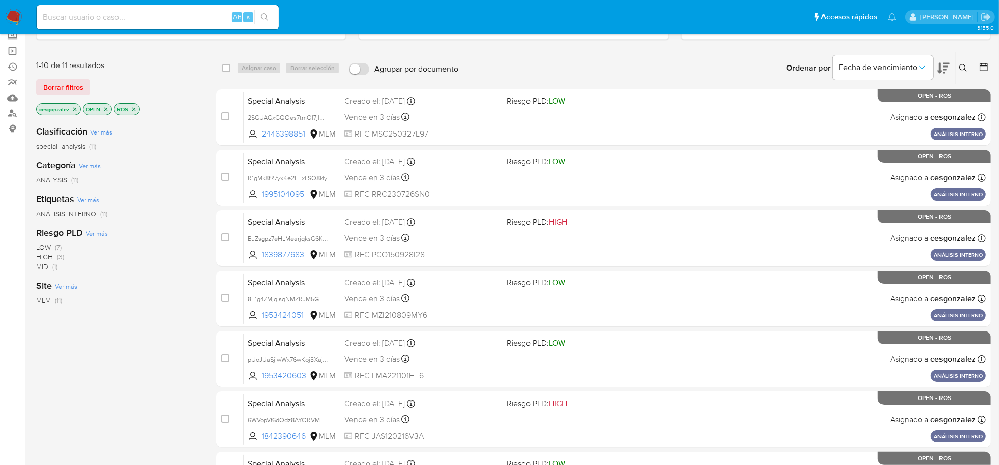
click at [139, 13] on input at bounding box center [158, 17] width 242 height 13
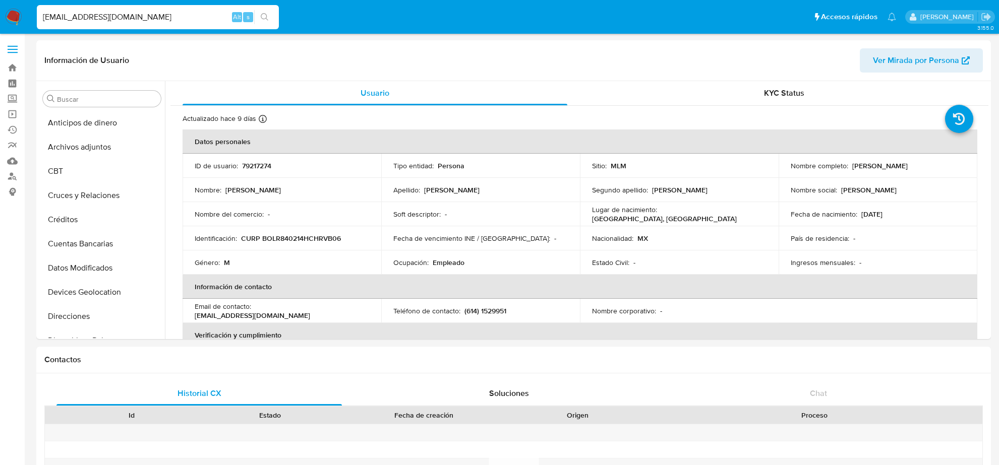
select select "10"
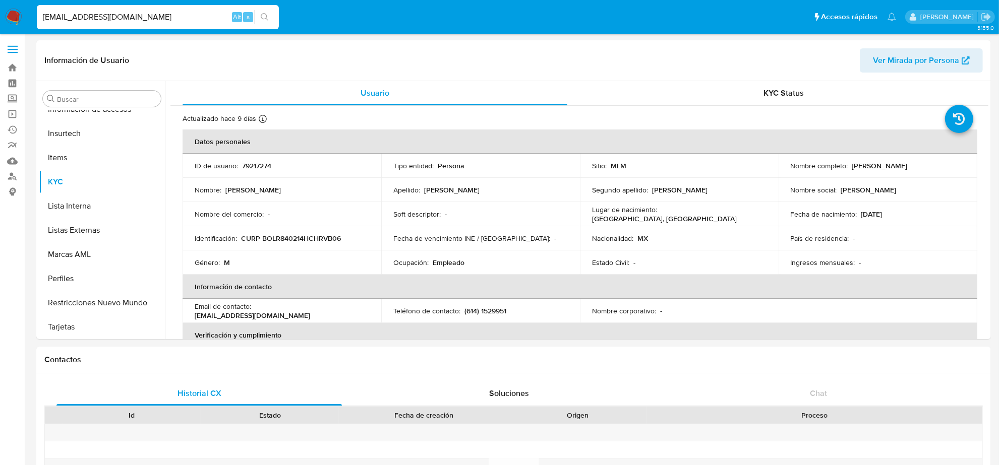
click at [145, 11] on input "[EMAIL_ADDRESS][DOMAIN_NAME]" at bounding box center [158, 17] width 242 height 13
paste input "[EMAIL_ADDRESS]"
type input "[EMAIL_ADDRESS][DOMAIN_NAME]"
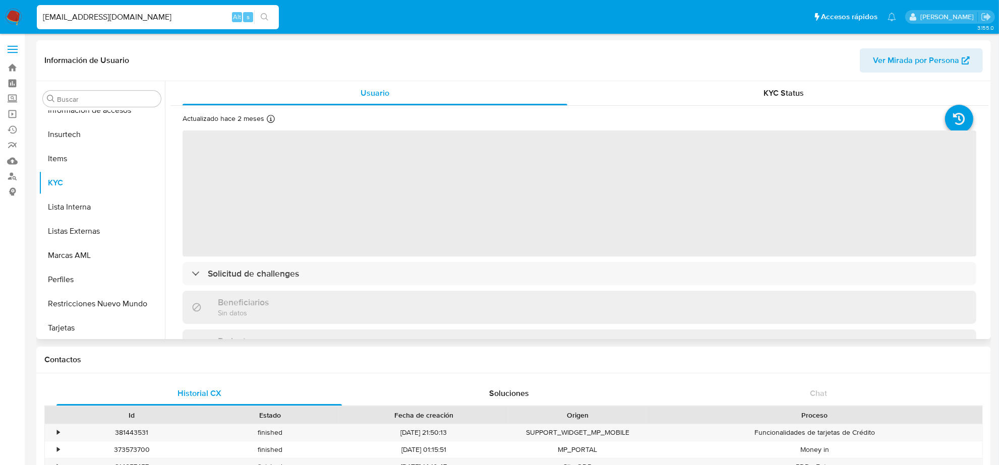
scroll to position [425, 0]
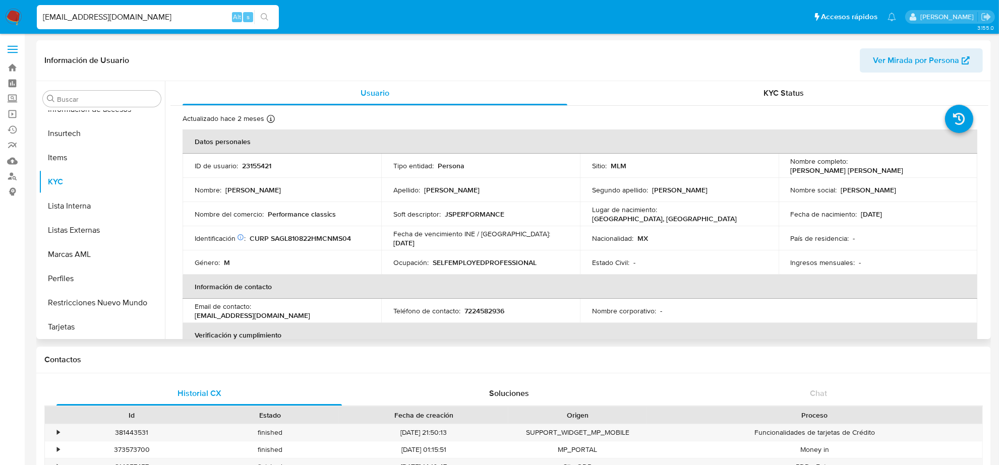
select select "10"
click at [487, 308] on p "7224582936" at bounding box center [484, 311] width 40 height 9
copy p "7224582936"
click at [186, 13] on input "JSANC373@ICLOUD.COM" at bounding box center [158, 17] width 242 height 13
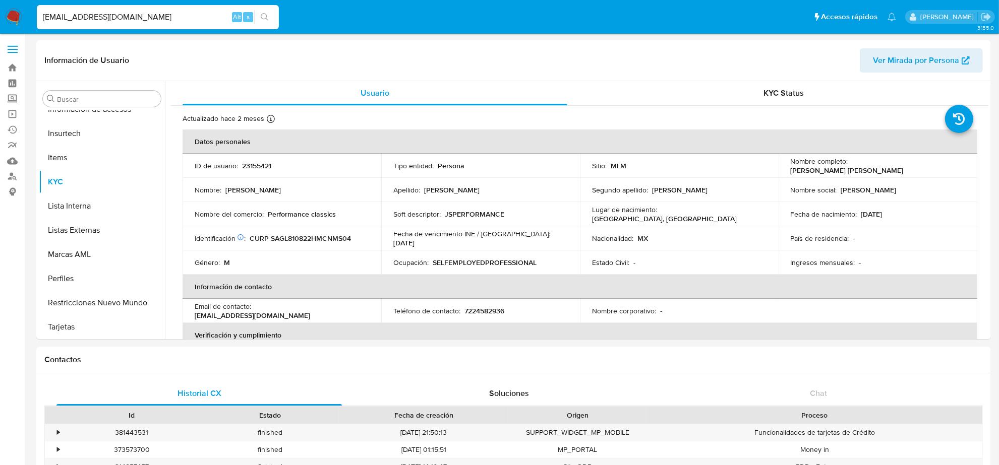
click at [186, 13] on input "JSANC373@ICLOUD.COM" at bounding box center [158, 17] width 242 height 13
paste input "TAVO_122@HOTMAIL"
type input "TAVO_122@HOTMAIL.COM"
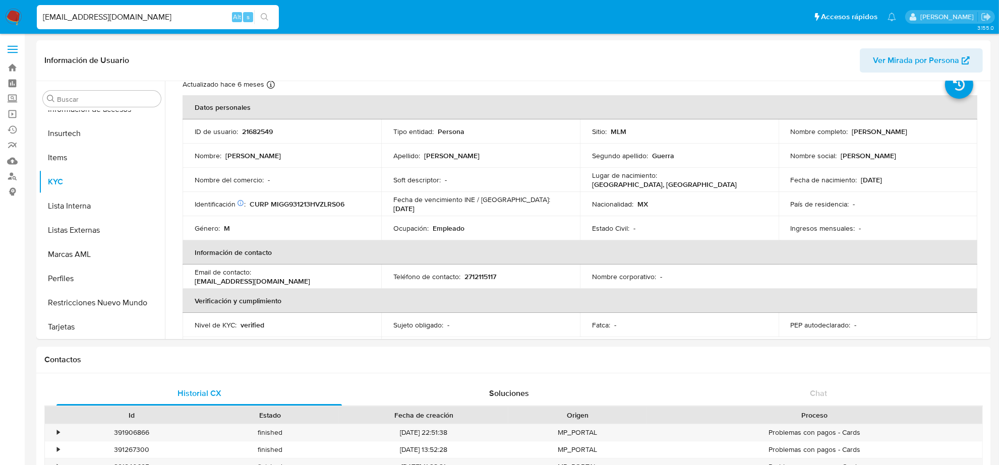
scroll to position [63, 0]
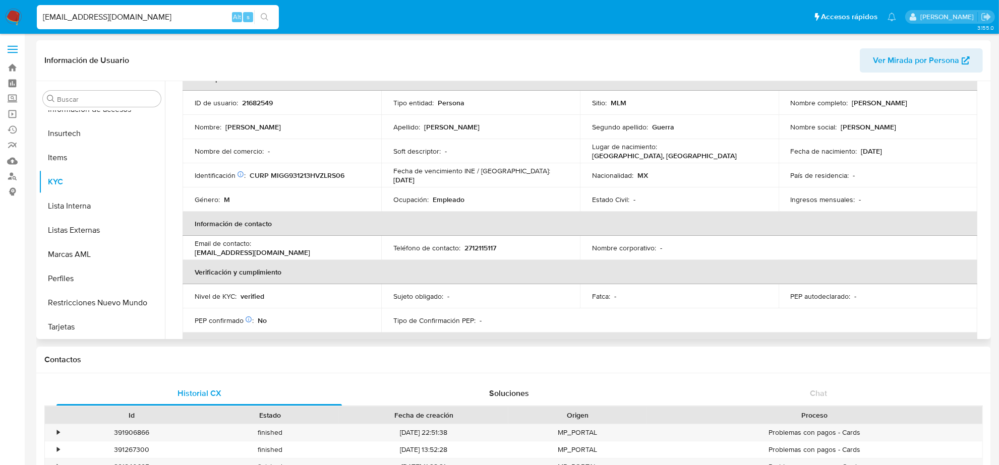
select select "10"
click at [484, 247] on p "2712115117" at bounding box center [480, 248] width 32 height 9
copy p "2712115117"
click at [161, 20] on input "TAVO_122@HOTMAIL.COM" at bounding box center [158, 17] width 242 height 13
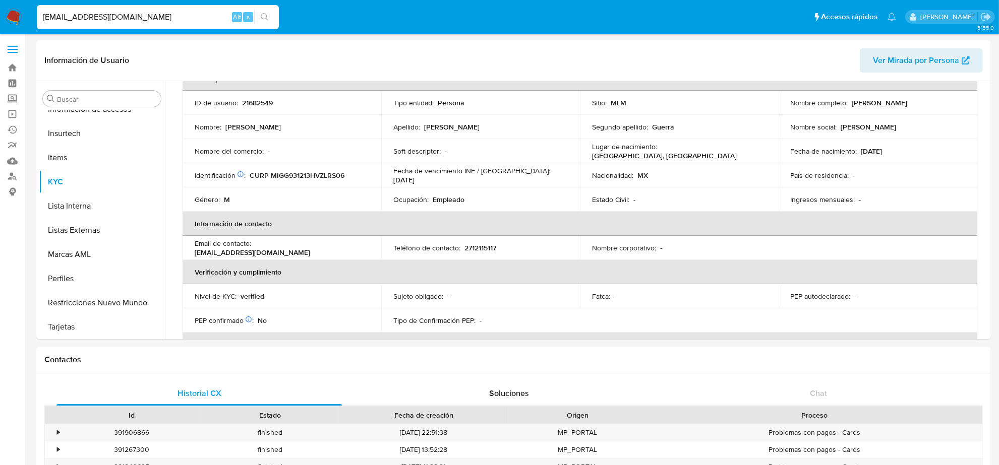
click at [161, 20] on input "TAVO_122@HOTMAIL.COM" at bounding box center [158, 17] width 242 height 13
paste input "GERENCIA@LEDPOINT.COM.MX"
type input "GERENCIA@LEDPOINT.COM.MX"
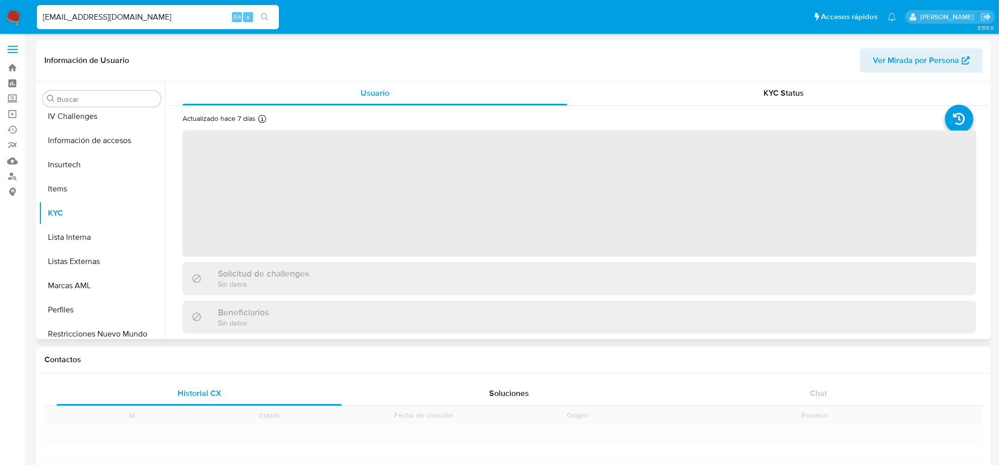
scroll to position [425, 0]
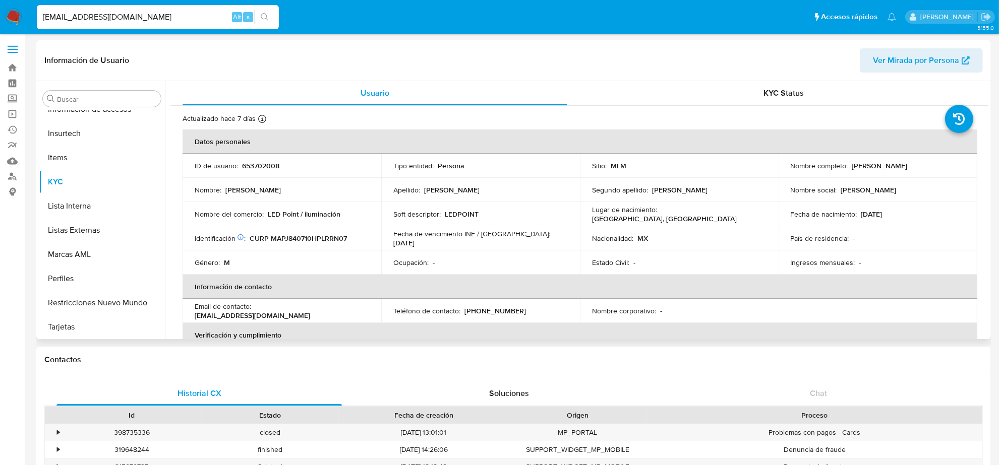
select select "10"
click at [492, 311] on p "(222) 7061884" at bounding box center [495, 311] width 62 height 9
copy p "7061884"
click at [135, 21] on input "GERENCIA@LEDPOINT.COM.MX" at bounding box center [158, 17] width 242 height 13
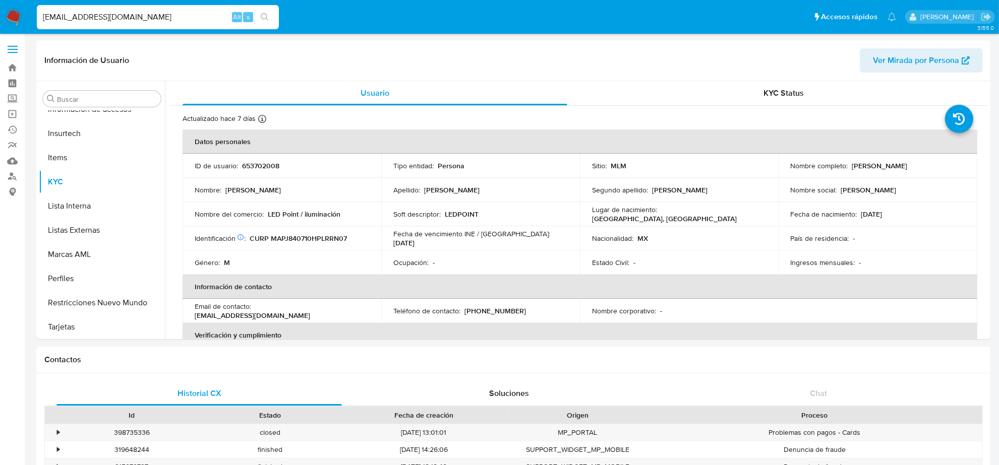
click at [135, 21] on input "GERENCIA@LEDPOINT.COM.MX" at bounding box center [158, 17] width 242 height 13
paste input "AYLLONORTIZ1@GMAIL.COM"
type input "AYLLONORTIZ1@GMAIL.COM"
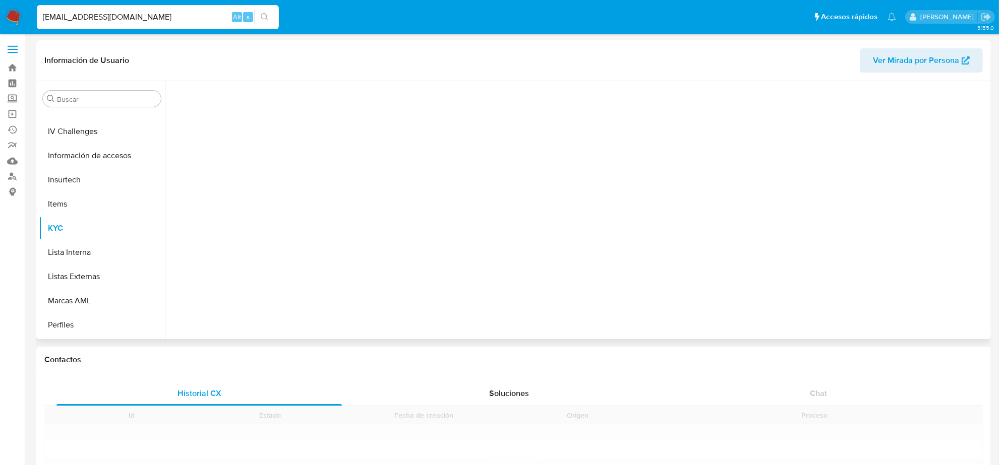
scroll to position [425, 0]
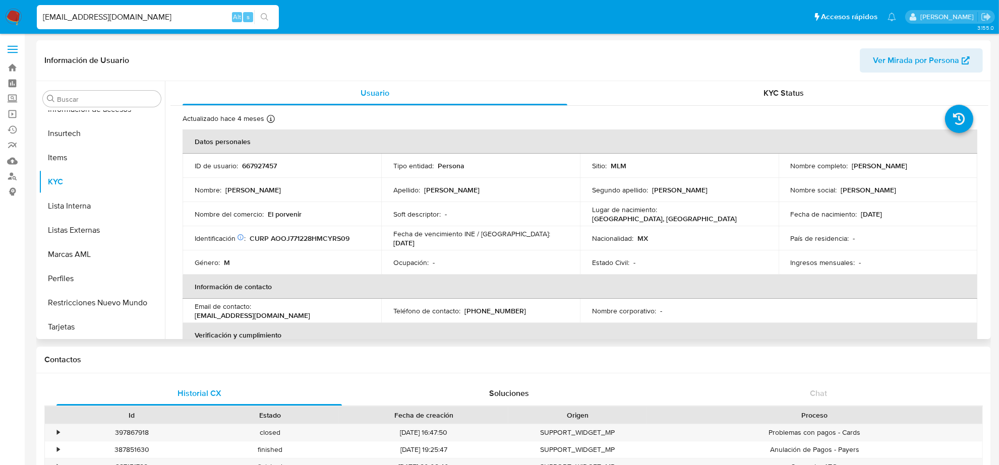
select select "10"
click at [487, 314] on p "(55) 29534898" at bounding box center [495, 311] width 62 height 9
copy p "29534898"
click at [130, 13] on input "AYLLONORTIZ1@GMAIL.COM" at bounding box center [158, 17] width 242 height 13
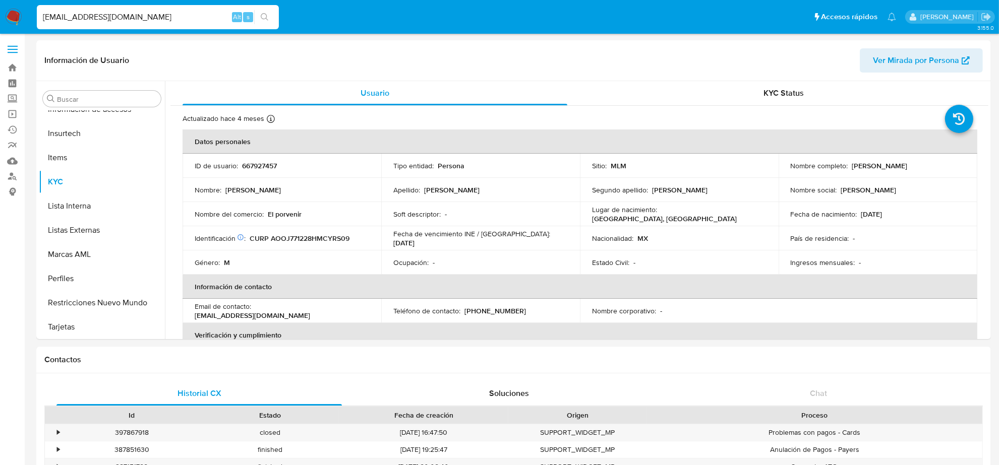
click at [130, 13] on input "AYLLONORTIZ1@GMAIL.COM" at bounding box center [158, 17] width 242 height 13
paste input "TONYDLP@ICLOUD"
type input "TONYDLP@ICLOUD.COM"
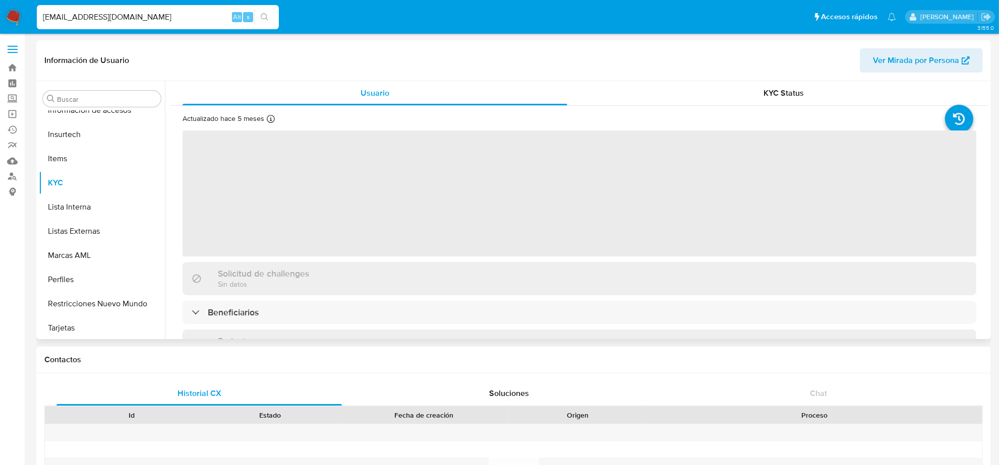
scroll to position [425, 0]
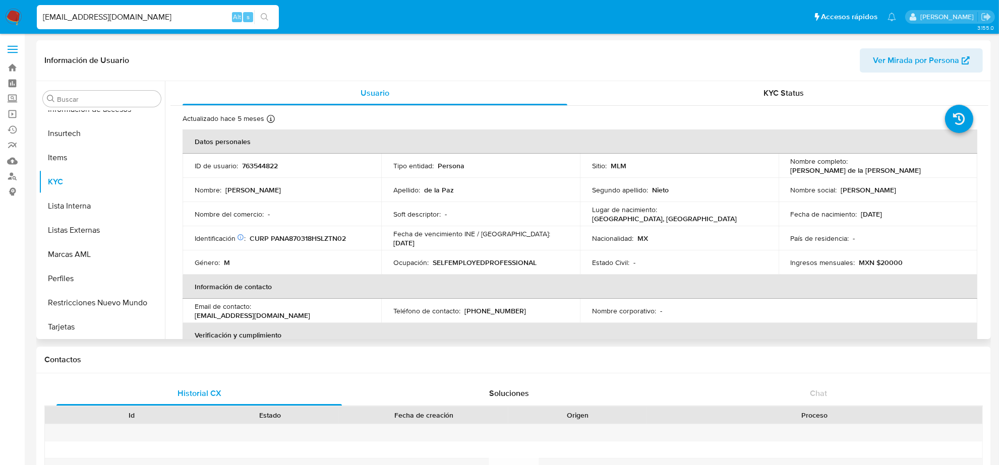
select select "10"
click at [501, 305] on td "Teléfono de contacto : (667) 3524727" at bounding box center [480, 311] width 199 height 24
click at [502, 309] on p "(667) 3524727" at bounding box center [495, 311] width 62 height 9
copy p "3524727"
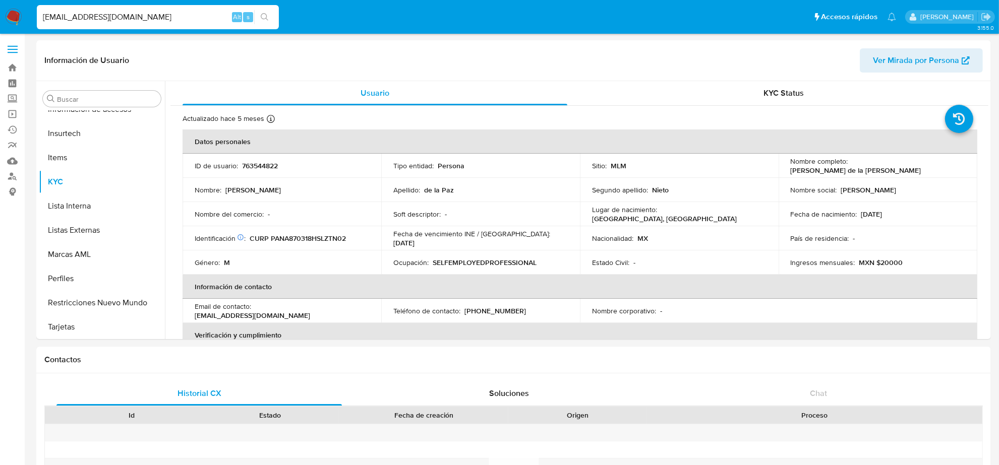
click at [160, 18] on input "TONYDLP@ICLOUD.COM" at bounding box center [158, 17] width 242 height 13
paste input "CESAR.GORGORITA@GMAIL"
type input "CESAR.GORGORITA@GMAIL.COM"
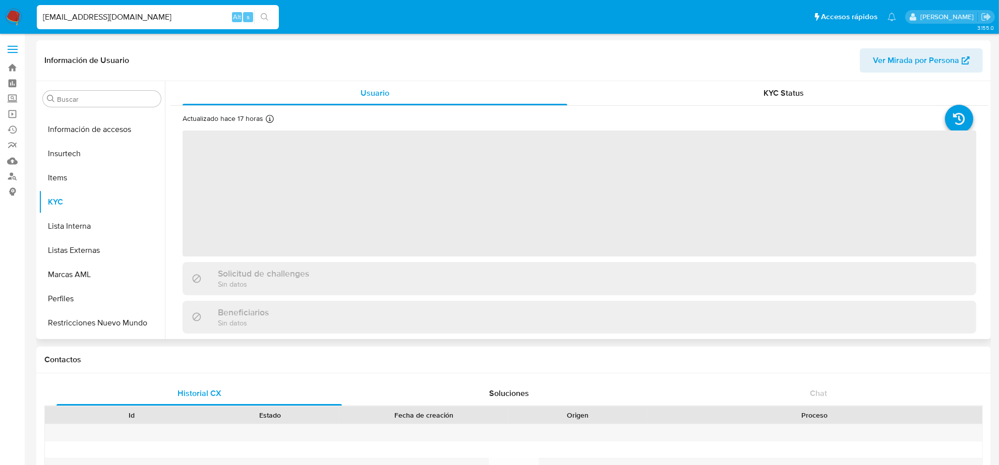
scroll to position [425, 0]
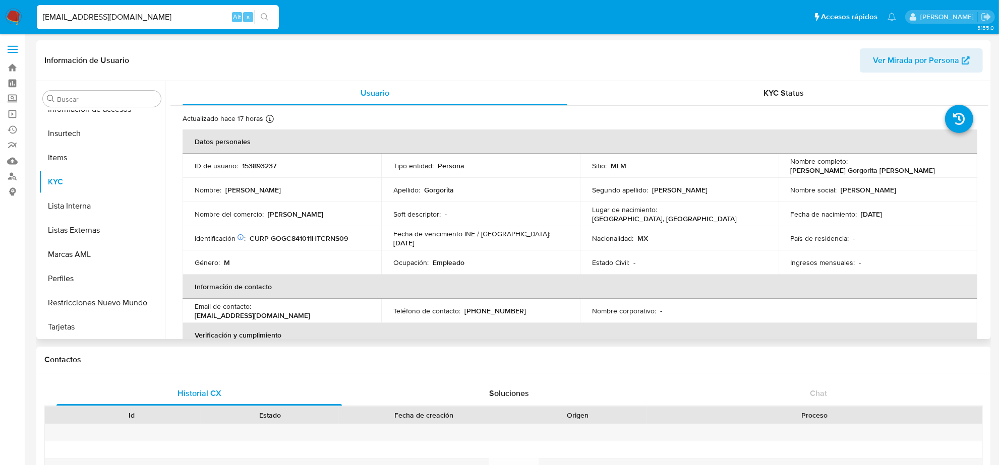
select select "10"
click at [492, 312] on p "(993) 4620740" at bounding box center [495, 311] width 62 height 9
copy p "4620740"
click at [163, 16] on input "CESAR.GORGORITA@GMAIL.COM" at bounding box center [158, 17] width 242 height 13
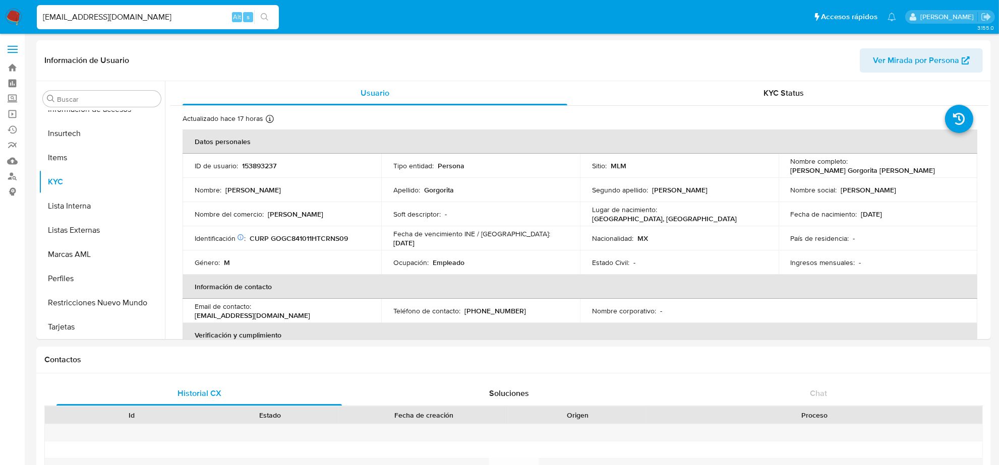
click at [163, 16] on input "CESAR.GORGORITA@GMAIL.COM" at bounding box center [158, 17] width 242 height 13
paste input "LOYO258502@ICLOUD"
type input "LOYO258502@ICLOUD.COM"
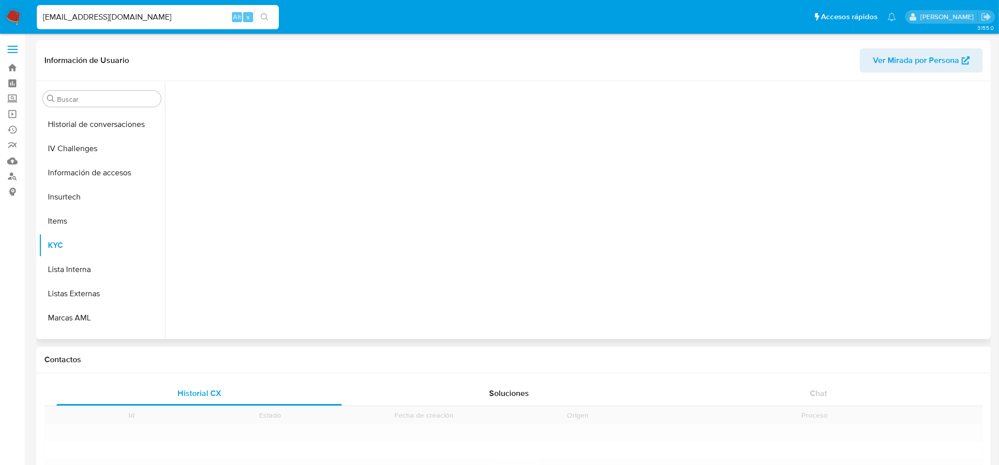
scroll to position [425, 0]
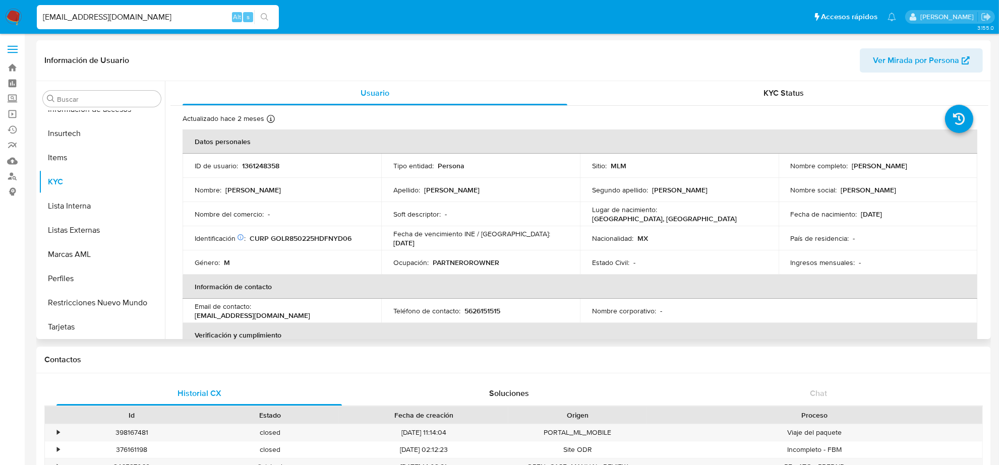
select select "10"
click at [473, 311] on p "5626151515" at bounding box center [482, 311] width 36 height 9
copy p "5626151515"
click at [149, 15] on input "LOYO258502@ICLOUD.COM" at bounding box center [158, 17] width 242 height 13
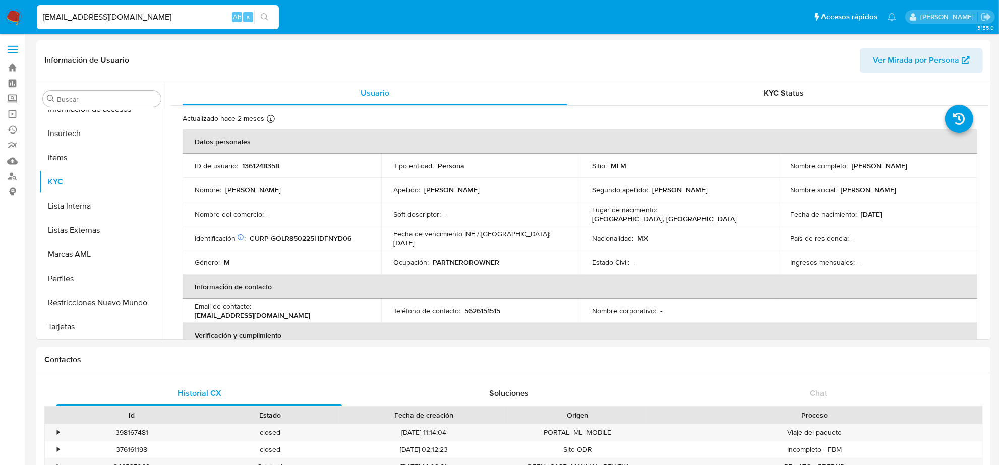
click at [149, 15] on input "LOYO258502@ICLOUD.COM" at bounding box center [158, 17] width 242 height 13
paste input "SANDEMAN.OCTLIZ@GMAIL"
type input "SANDEMAN.OCTLIZ@GMAIL.COM"
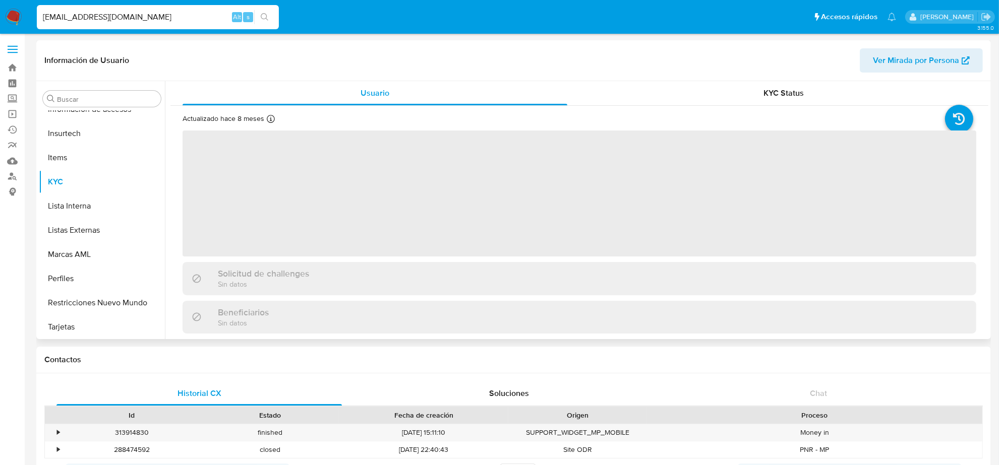
scroll to position [63, 0]
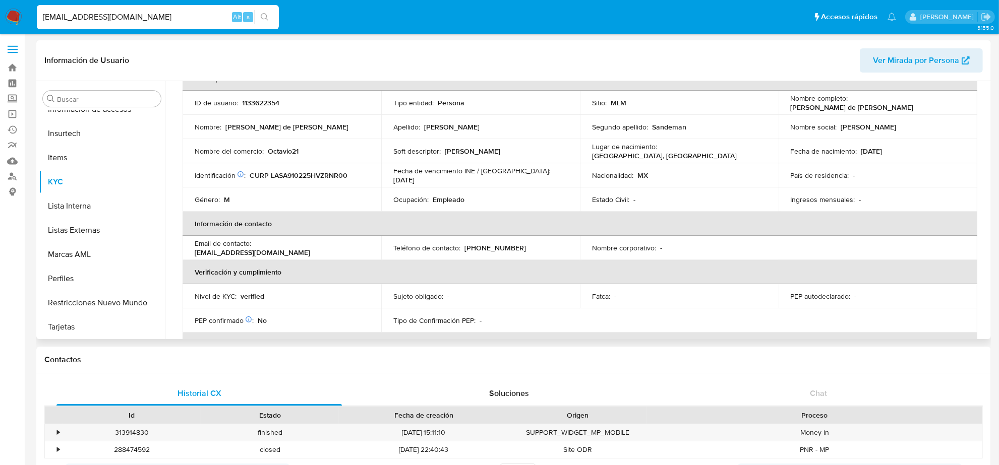
select select "10"
click at [494, 245] on p "(229) 5519739" at bounding box center [495, 248] width 62 height 9
copy p "5519739"
click at [91, 17] on input "SANDEMAN.OCTLIZ@GMAIL.COM" at bounding box center [158, 17] width 242 height 13
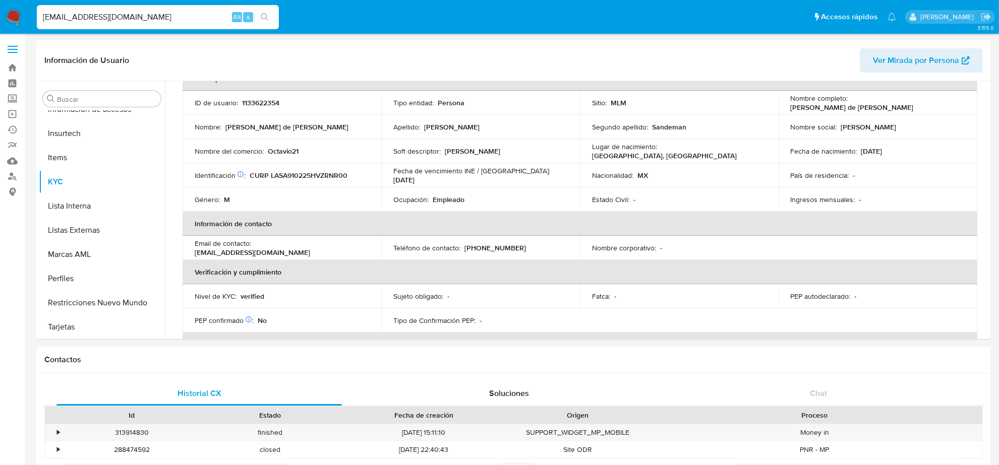
click at [91, 17] on input "SANDEMAN.OCTLIZ@GMAIL.COM" at bounding box center [158, 17] width 242 height 13
paste input "CHARO_CAM@HOT"
type input "CHARO_CAM@HOTMAIL.COM"
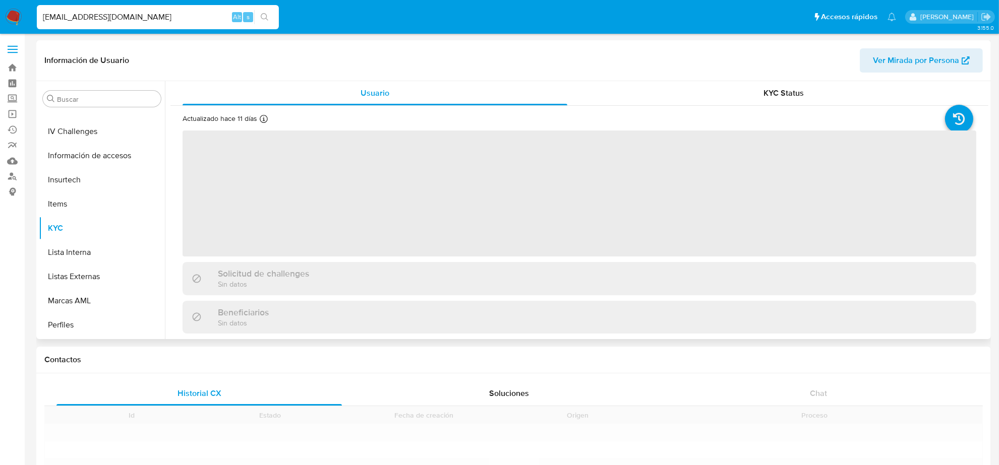
scroll to position [425, 0]
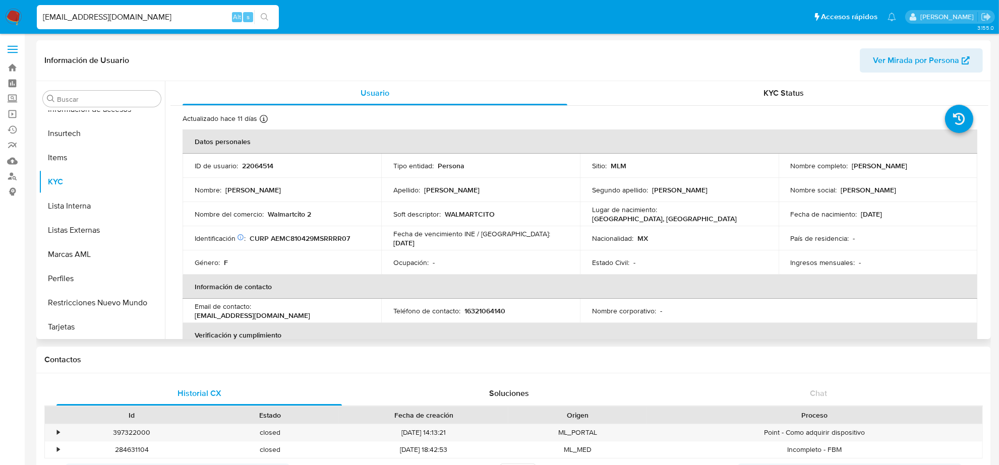
select select "10"
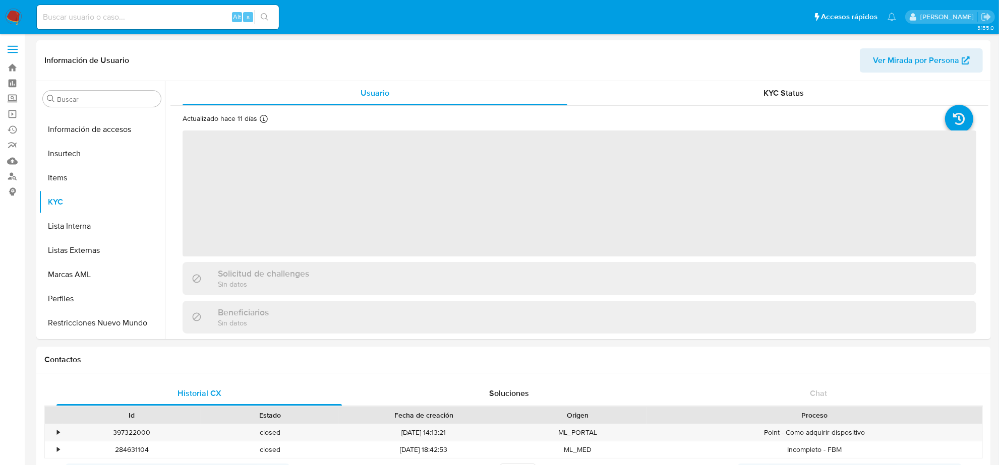
scroll to position [425, 0]
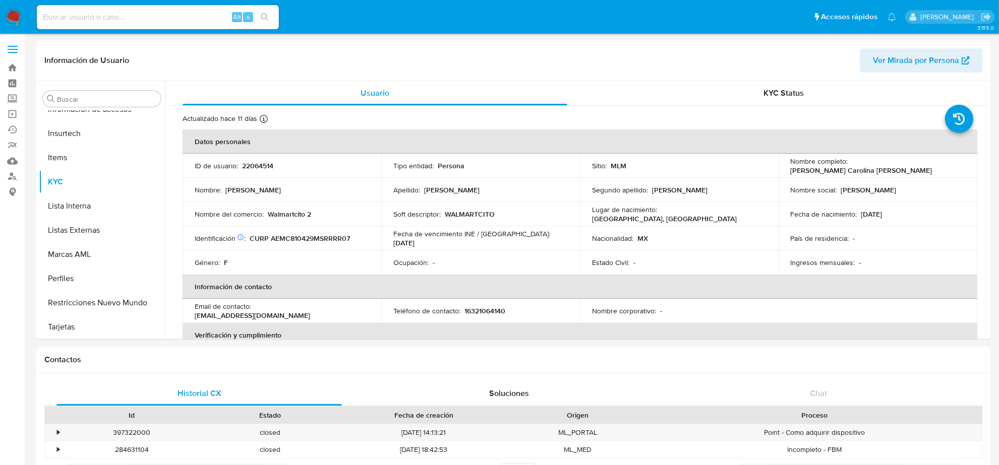
select select "10"
click at [184, 21] on input at bounding box center [158, 17] width 242 height 13
paste input "[EMAIL_ADDRESS][DOMAIN_NAME]"
type input "[EMAIL_ADDRESS][DOMAIN_NAME]"
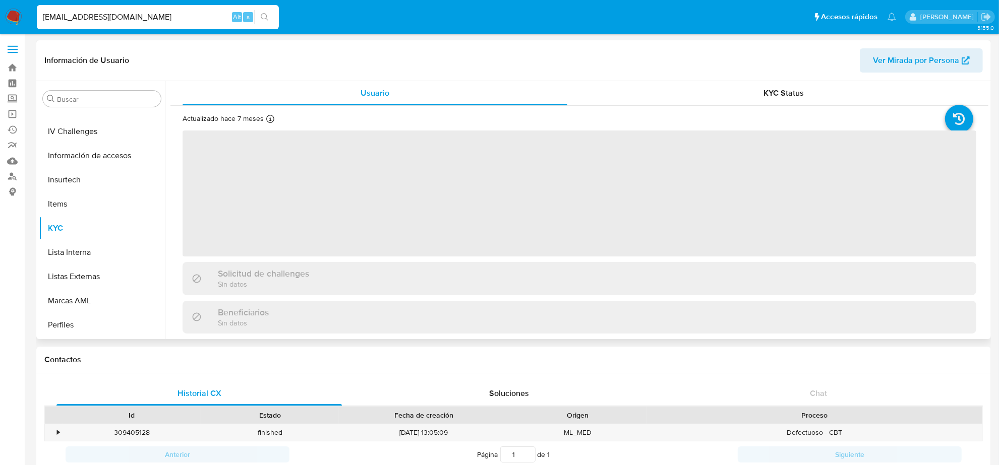
scroll to position [425, 0]
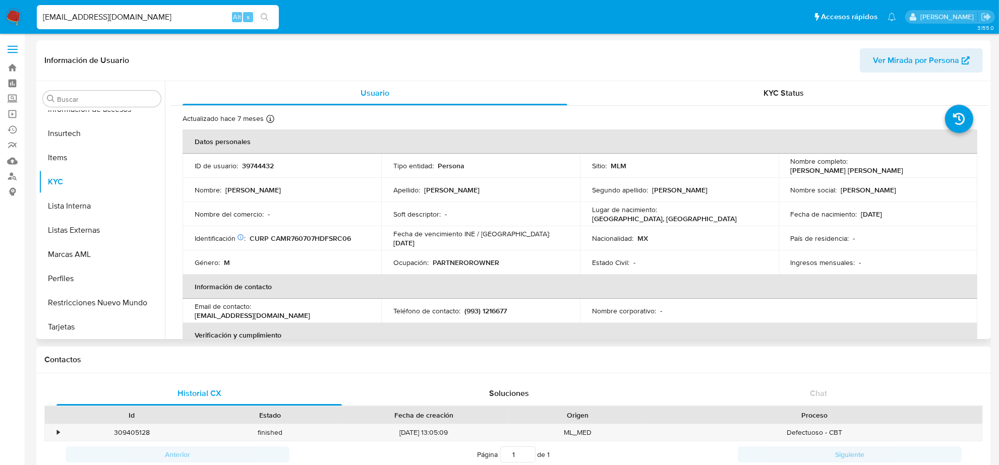
select select "10"
click at [196, 18] on input "[EMAIL_ADDRESS][DOMAIN_NAME]" at bounding box center [158, 17] width 242 height 13
click at [195, 18] on input "[EMAIL_ADDRESS][DOMAIN_NAME]" at bounding box center [158, 17] width 242 height 13
paste input "[EMAIL_ADDRESS]"
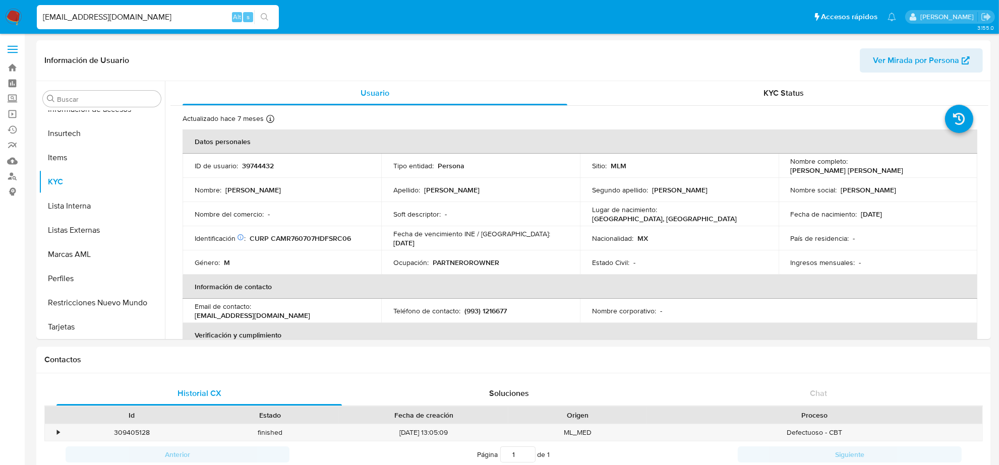
type input "[EMAIL_ADDRESS][DOMAIN_NAME]"
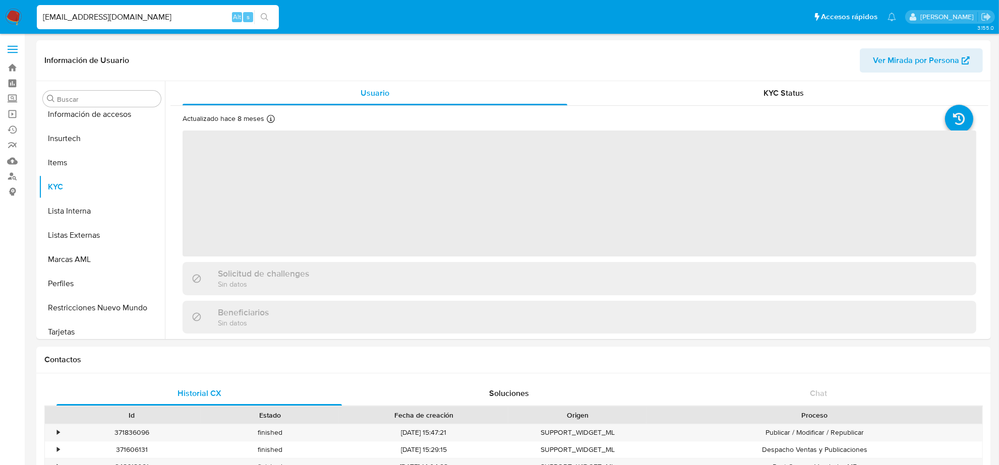
scroll to position [425, 0]
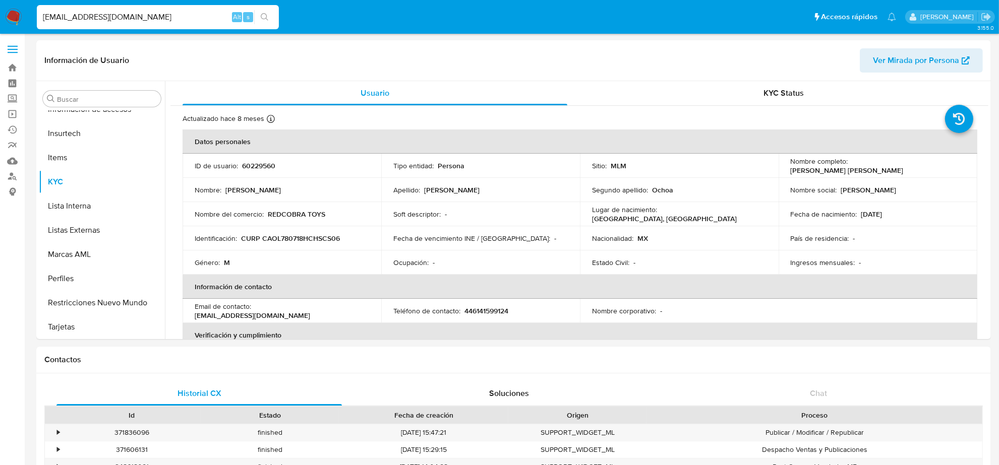
select select "10"
